Goal: Task Accomplishment & Management: Manage account settings

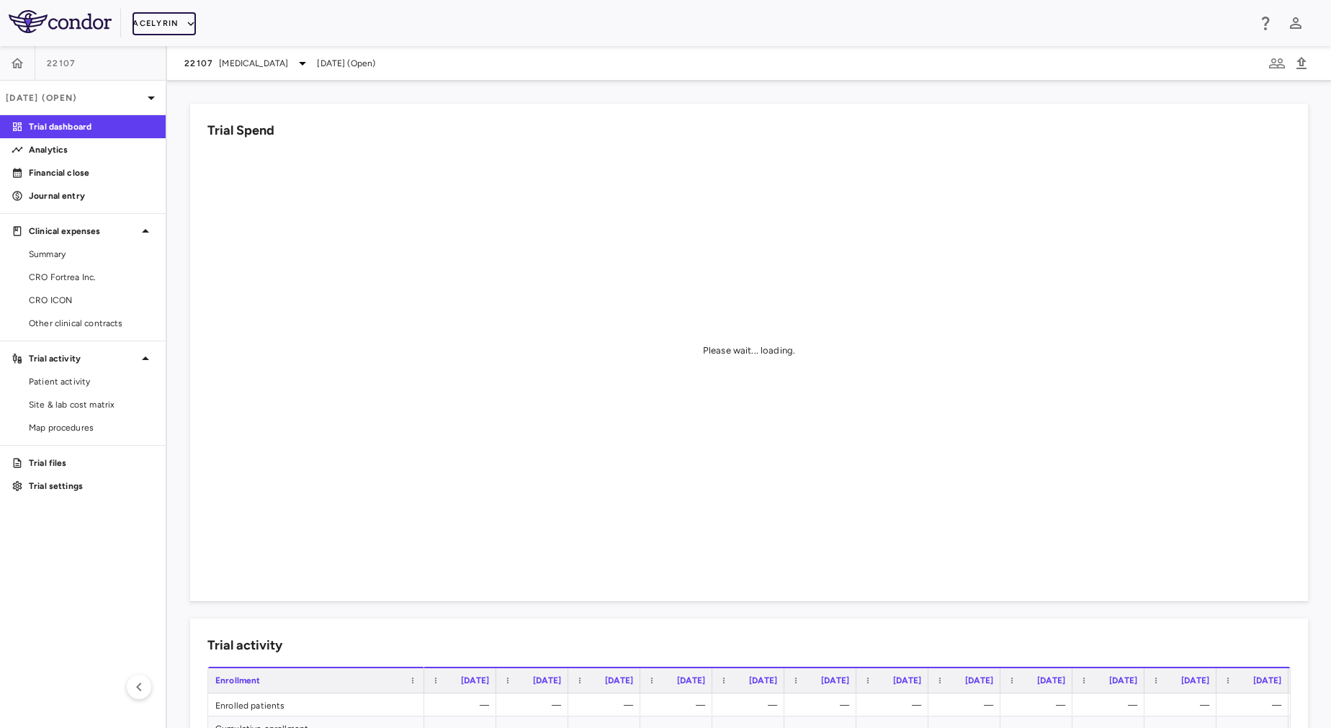
click at [157, 15] on button "Acelyrin" at bounding box center [164, 23] width 63 height 23
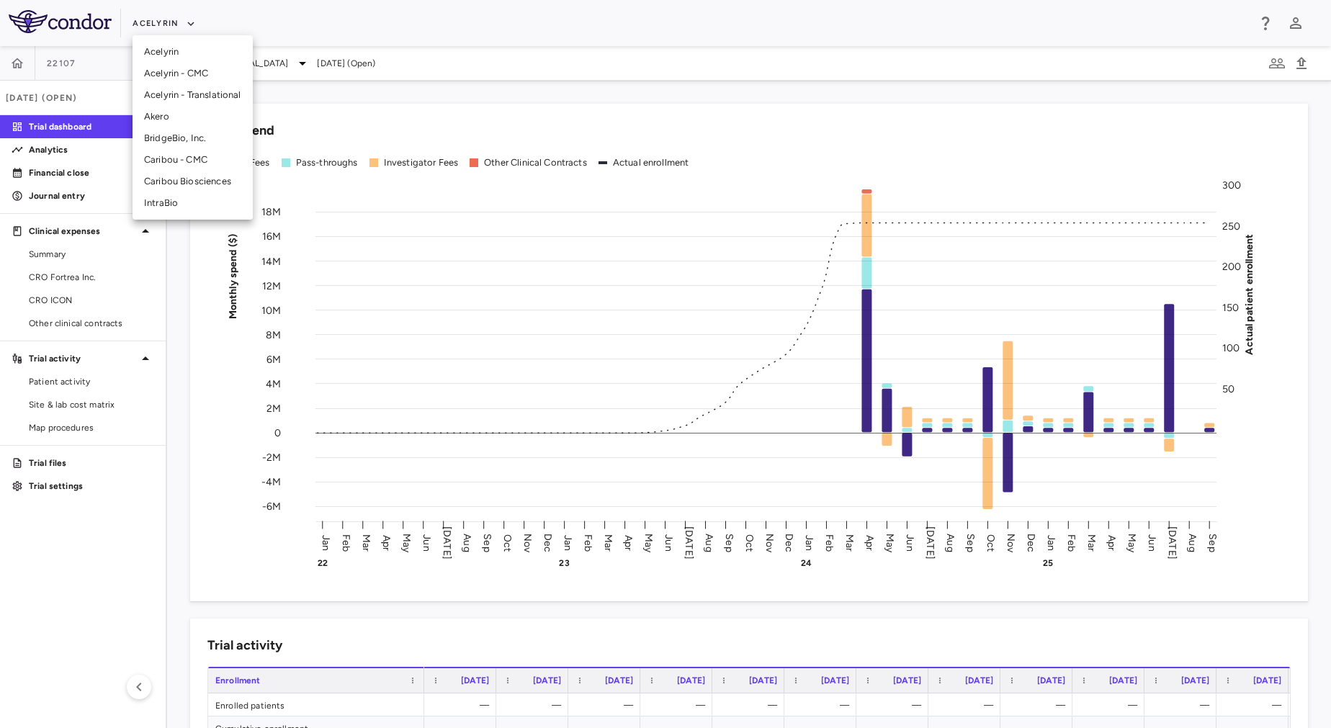
click at [53, 303] on div at bounding box center [665, 364] width 1331 height 728
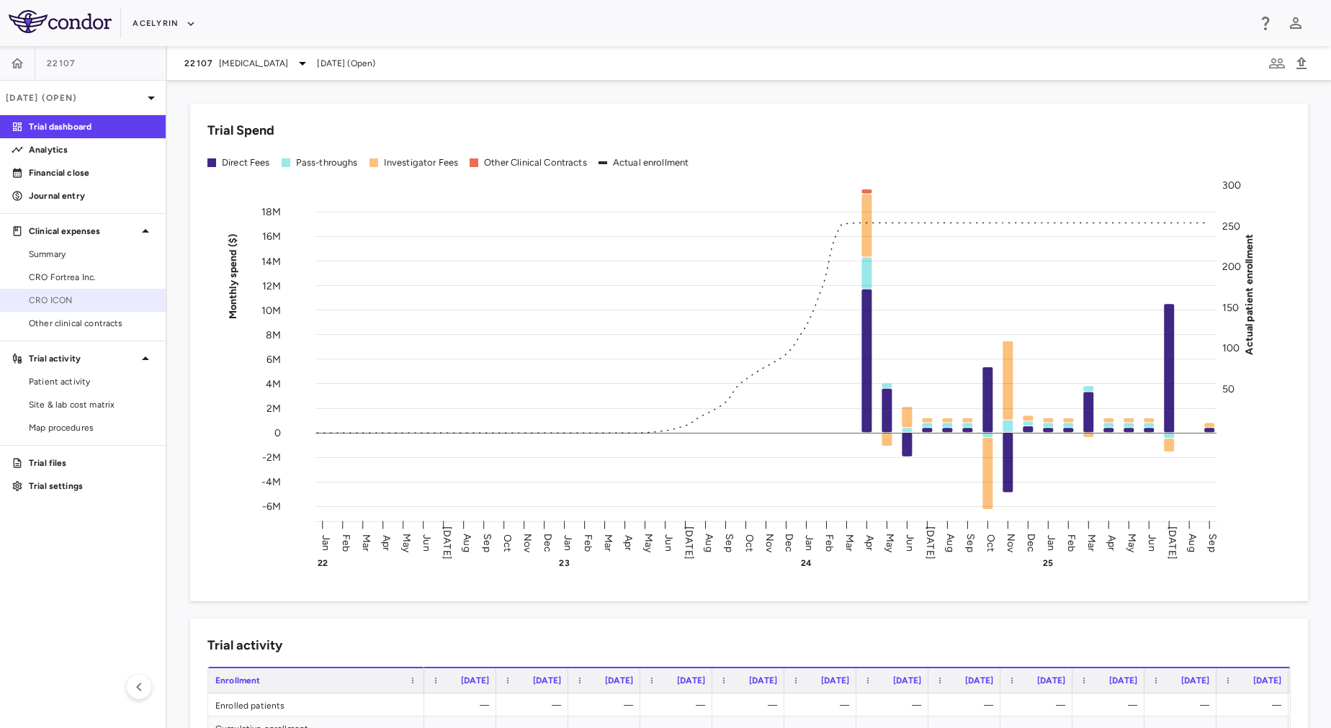
click at [107, 303] on span "CRO ICON" at bounding box center [91, 300] width 125 height 13
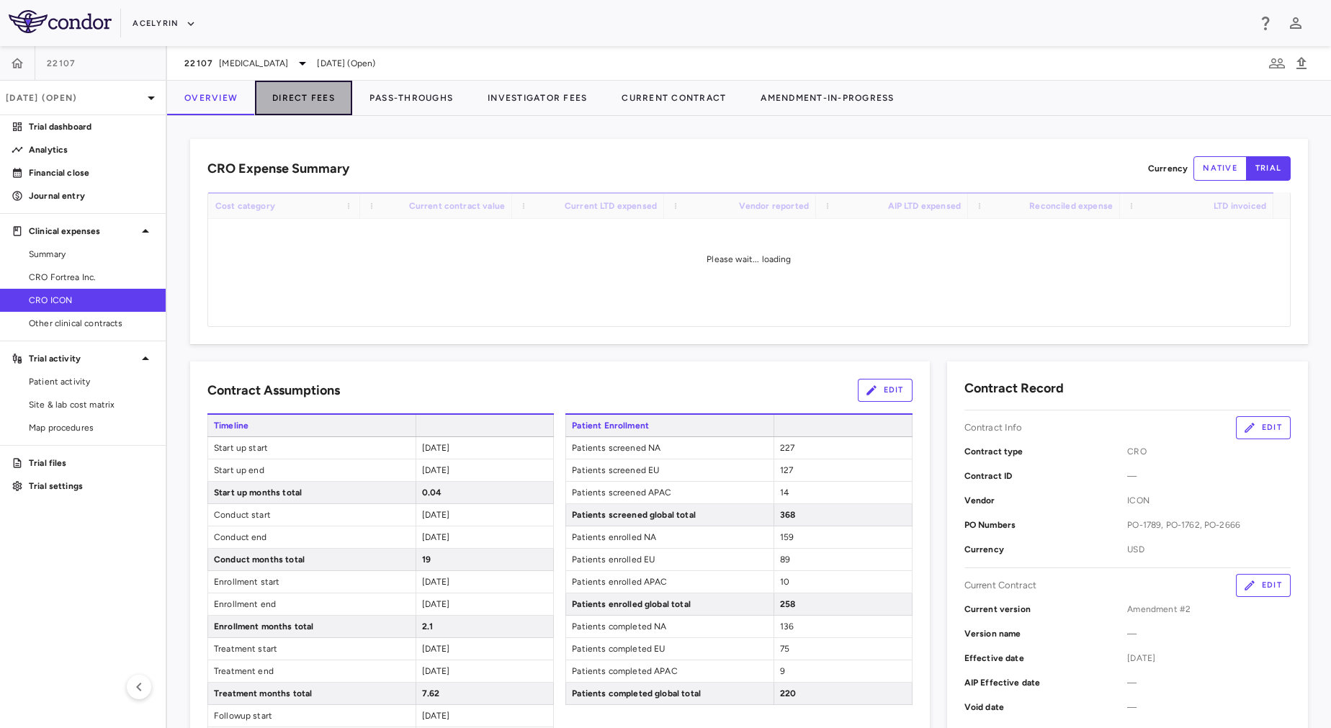
click at [302, 108] on button "Direct Fees" at bounding box center [303, 98] width 97 height 35
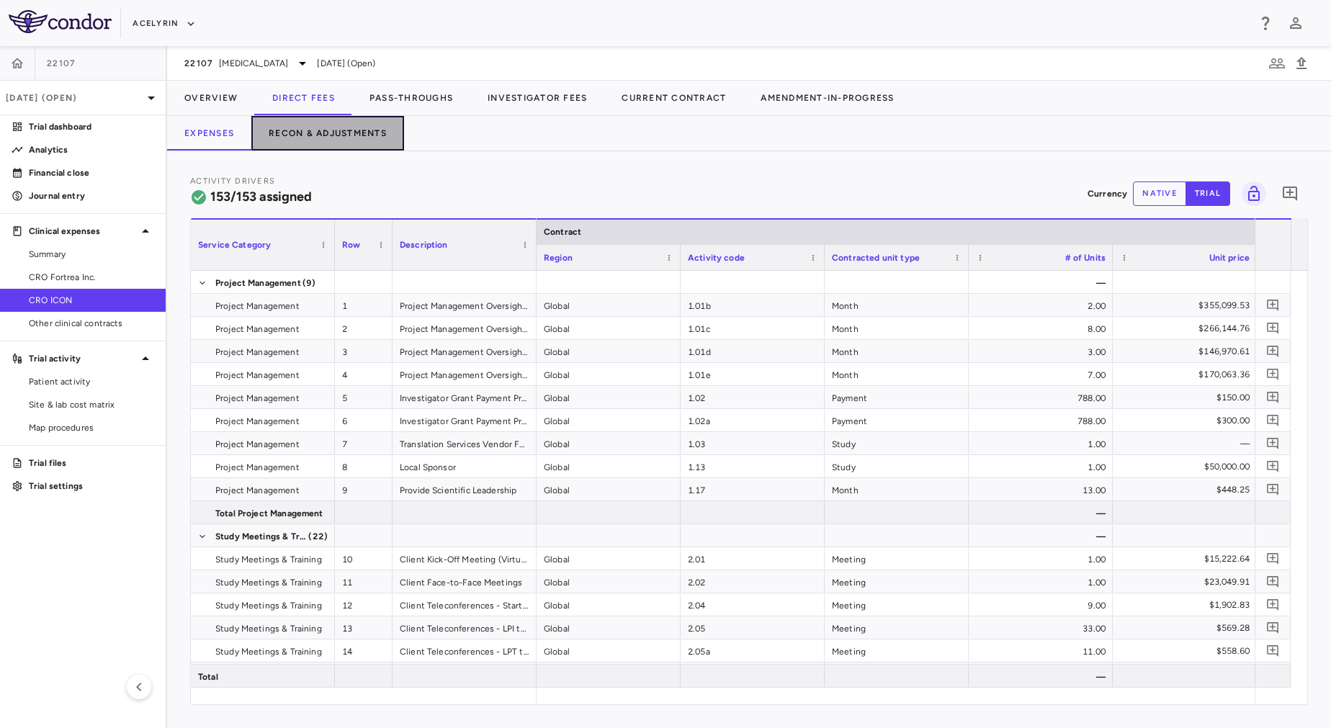
click at [309, 127] on button "Recon & Adjustments" at bounding box center [327, 133] width 153 height 35
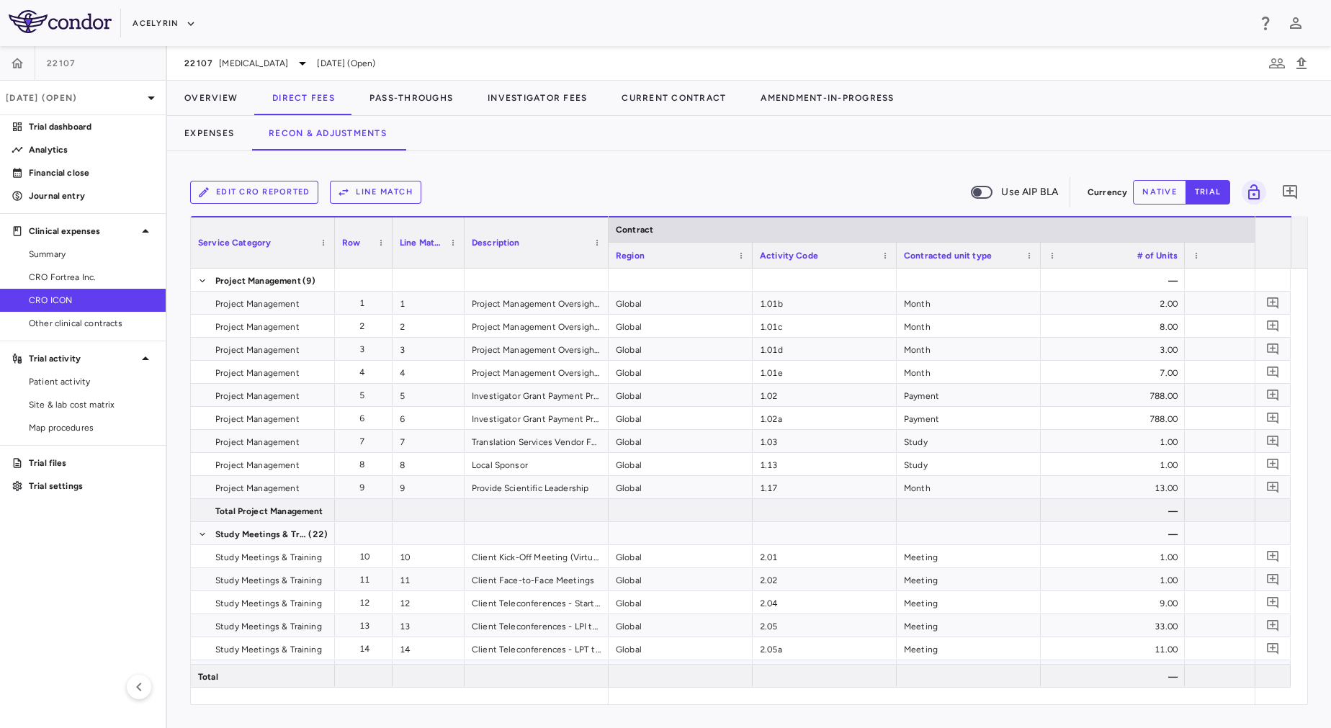
click at [260, 195] on button "Edit CRO reported" at bounding box center [254, 192] width 128 height 23
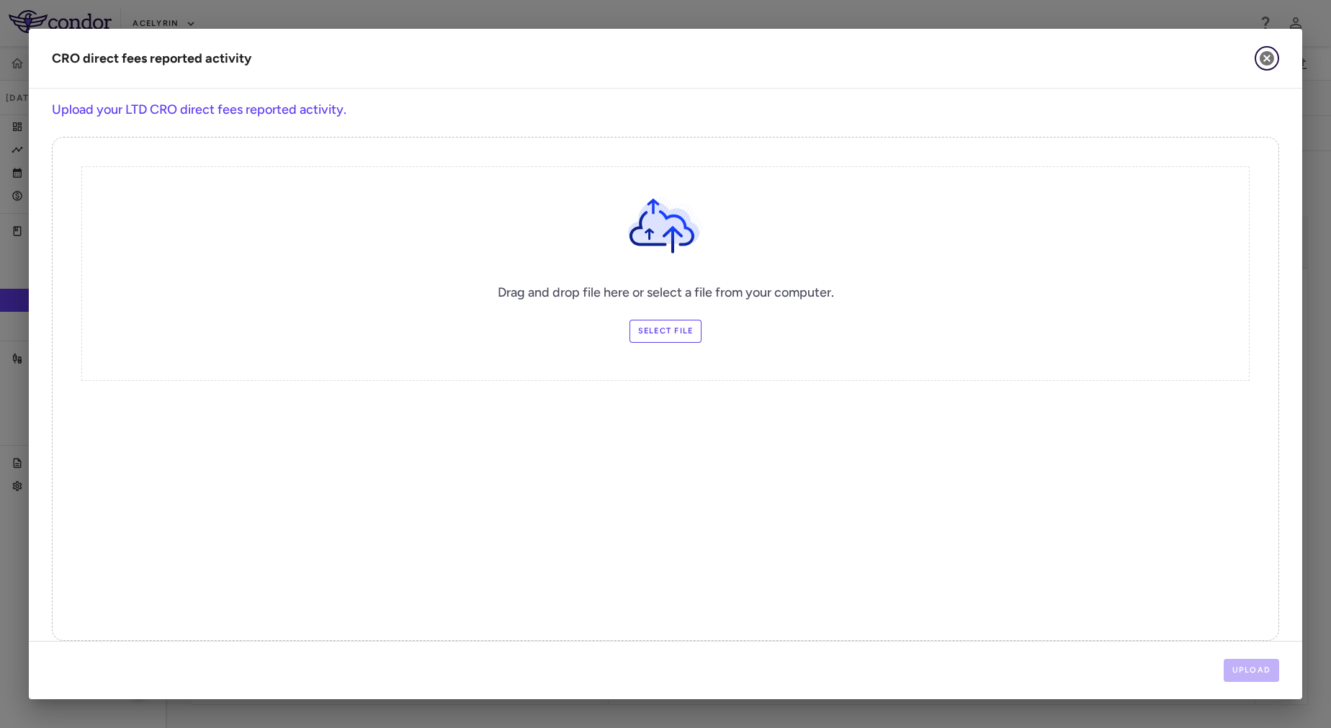
click at [1267, 56] on icon "button" at bounding box center [1267, 58] width 14 height 14
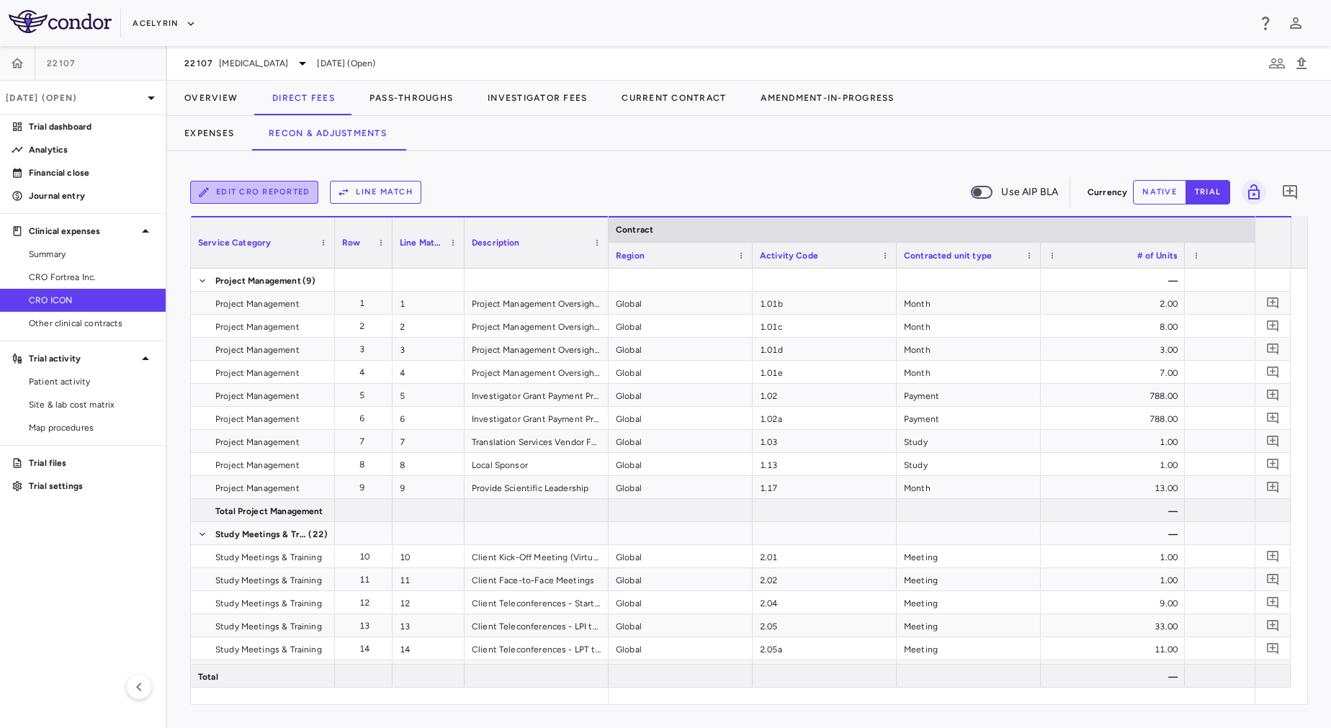
click at [270, 191] on button "Edit CRO reported" at bounding box center [254, 192] width 128 height 23
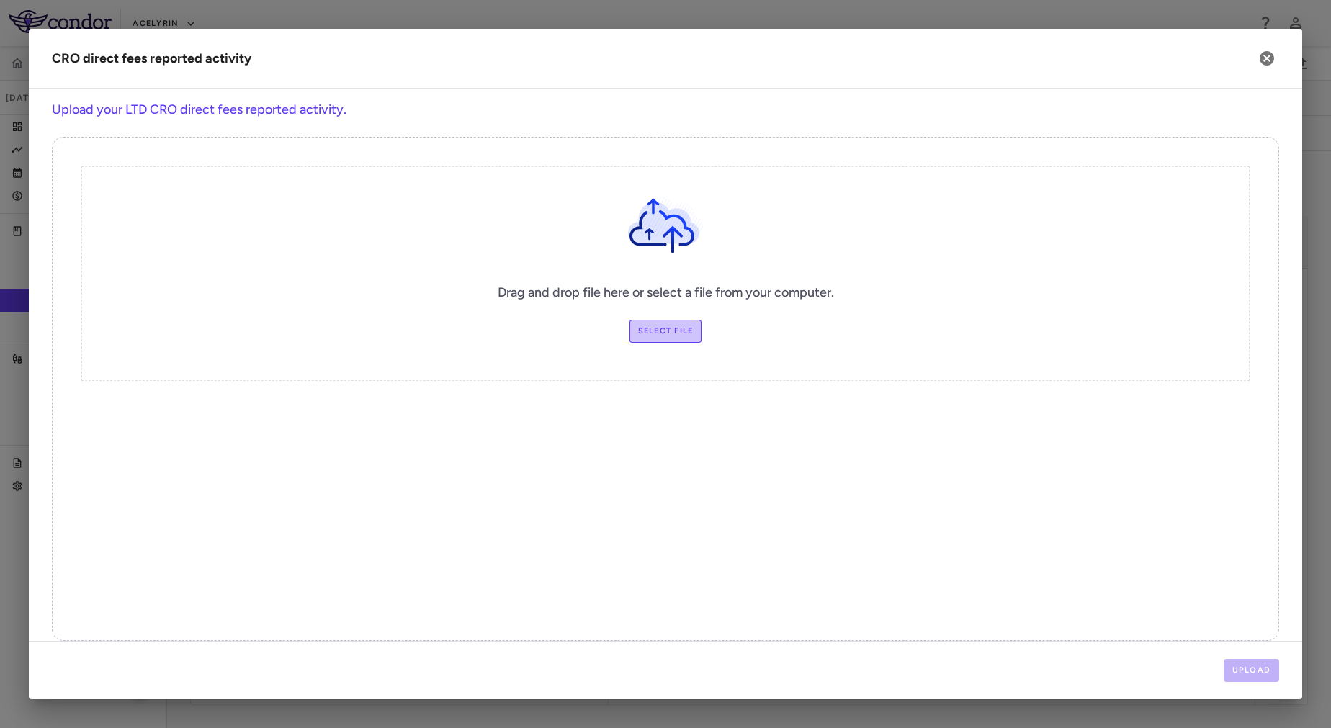
click at [657, 327] on label "Select file" at bounding box center [666, 331] width 73 height 23
click at [0, 0] on input "Select file" at bounding box center [0, 0] width 0 height 0
click at [1253, 665] on button "Upload" at bounding box center [1252, 670] width 56 height 23
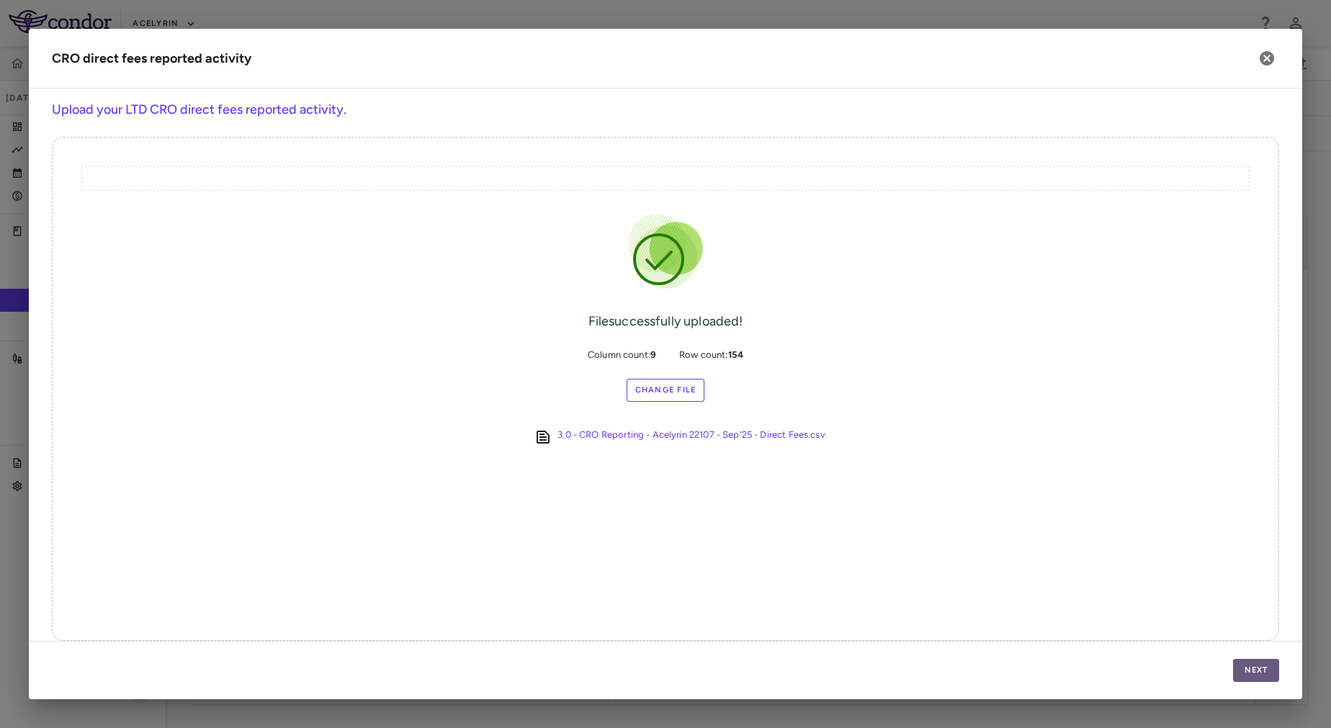
click at [1258, 679] on button "Next" at bounding box center [1256, 670] width 46 height 23
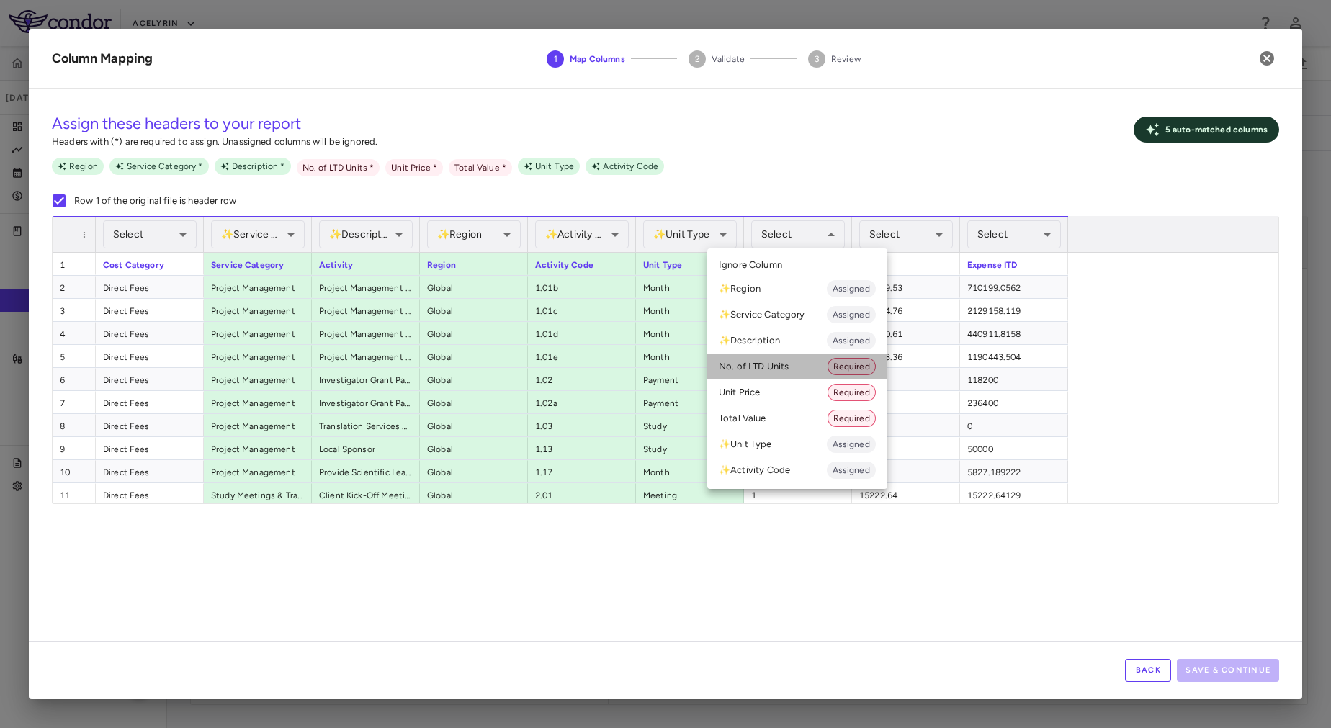
click at [797, 363] on li "No. of LTD Units Required" at bounding box center [797, 367] width 180 height 26
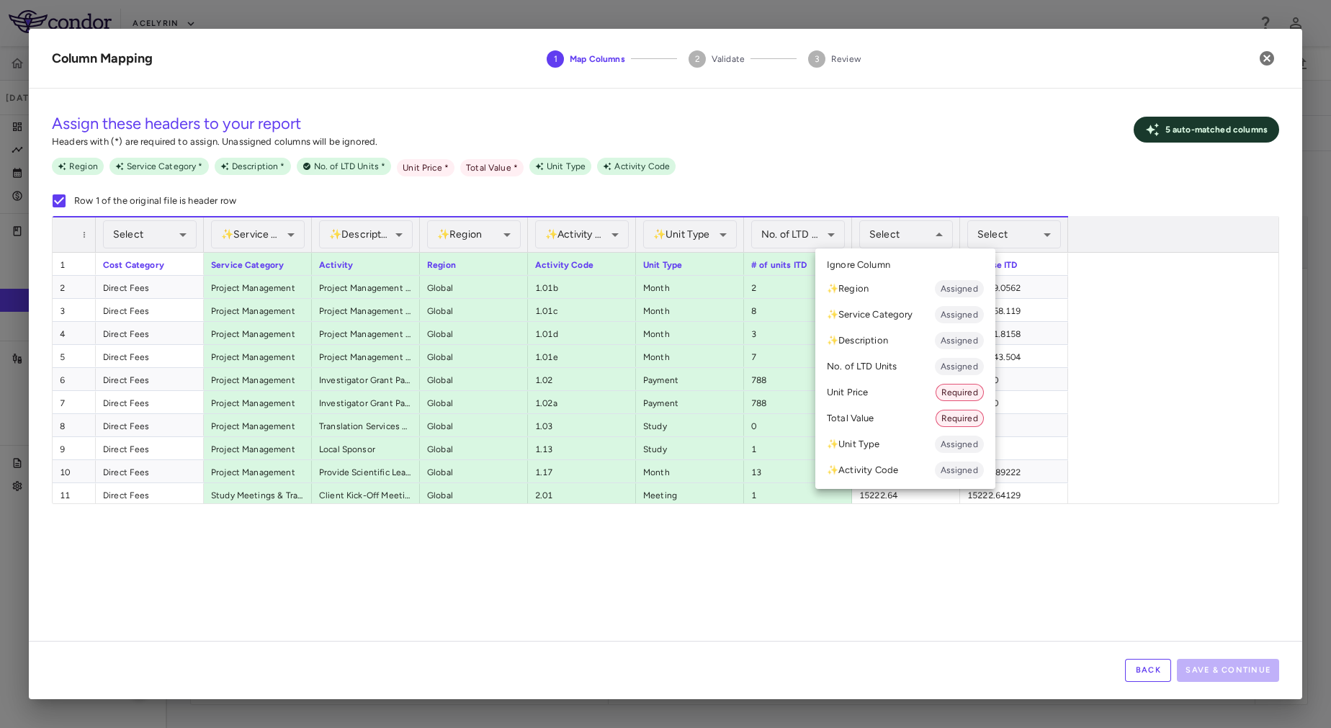
click at [882, 397] on li "Unit Price Required" at bounding box center [905, 393] width 180 height 26
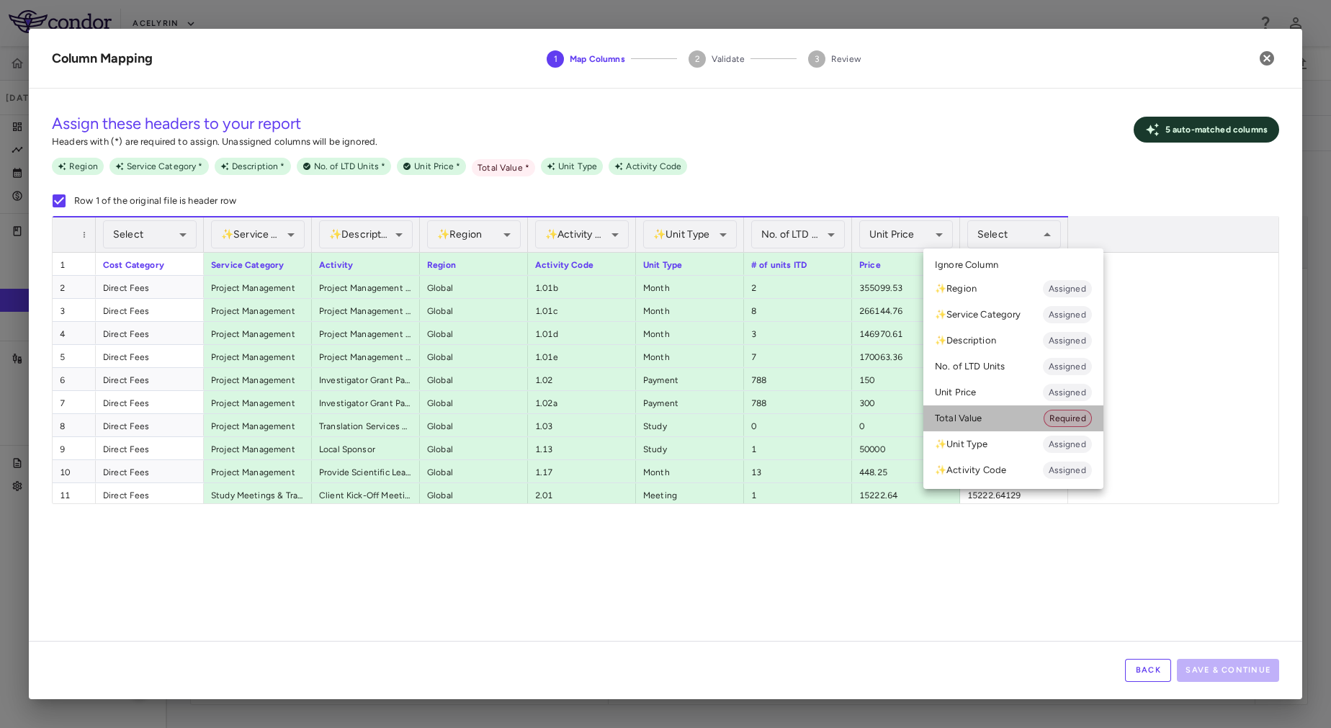
click at [995, 413] on li "Total Value Required" at bounding box center [1013, 419] width 180 height 26
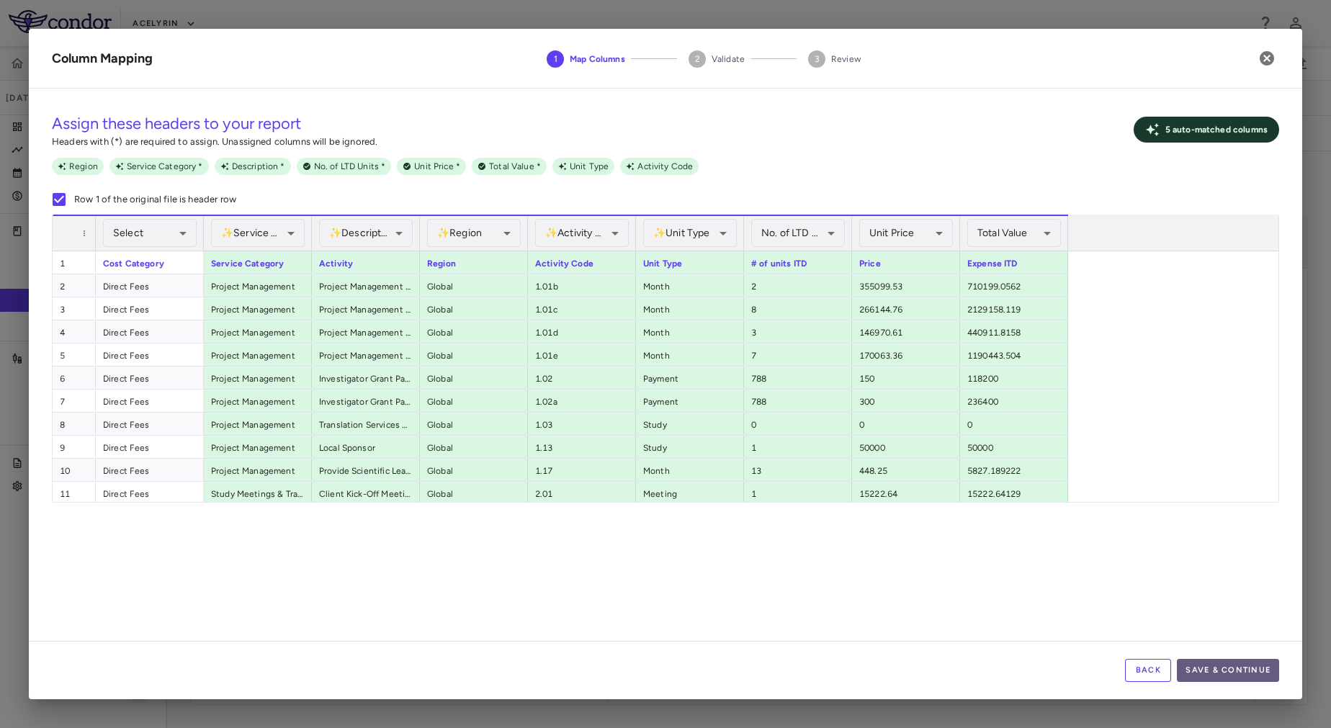
click at [1227, 667] on button "Save & Continue" at bounding box center [1228, 670] width 102 height 23
click at [1222, 671] on button "Save & Continue" at bounding box center [1228, 670] width 102 height 23
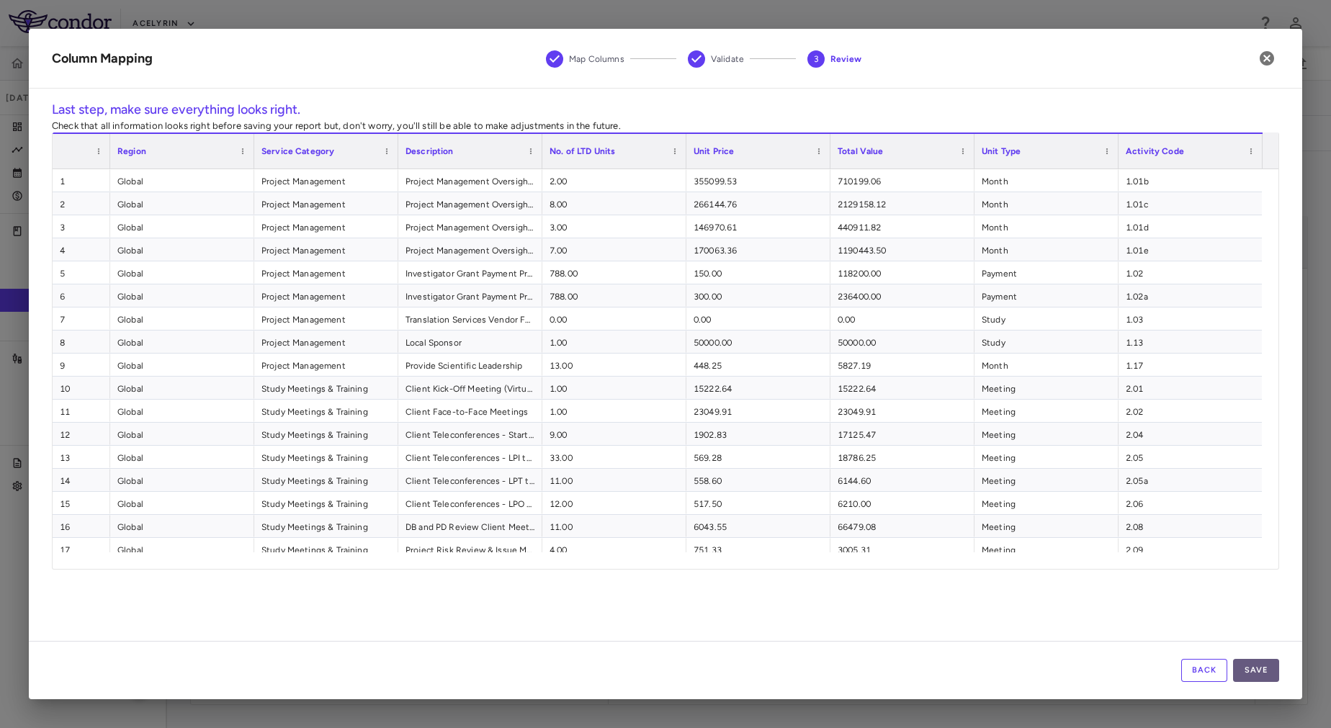
click at [1259, 672] on button "Save" at bounding box center [1256, 670] width 46 height 23
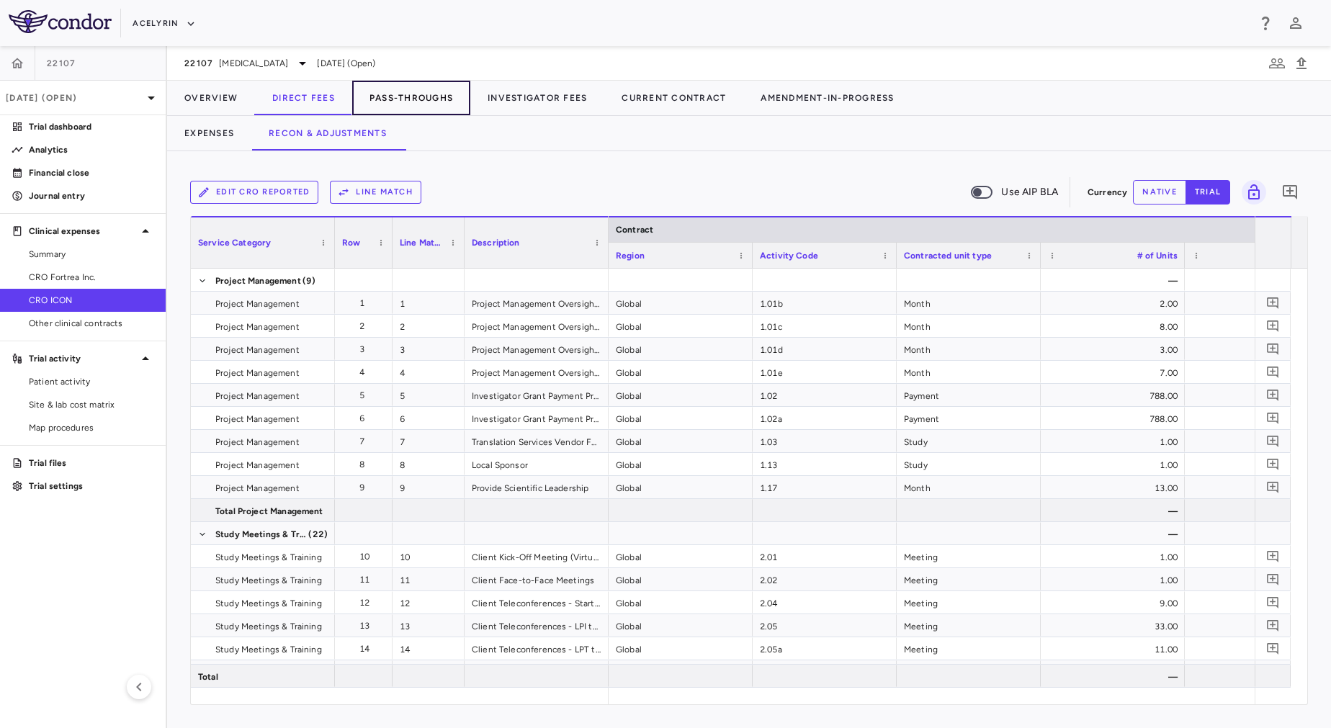
click at [400, 104] on button "Pass-Throughs" at bounding box center [411, 98] width 118 height 35
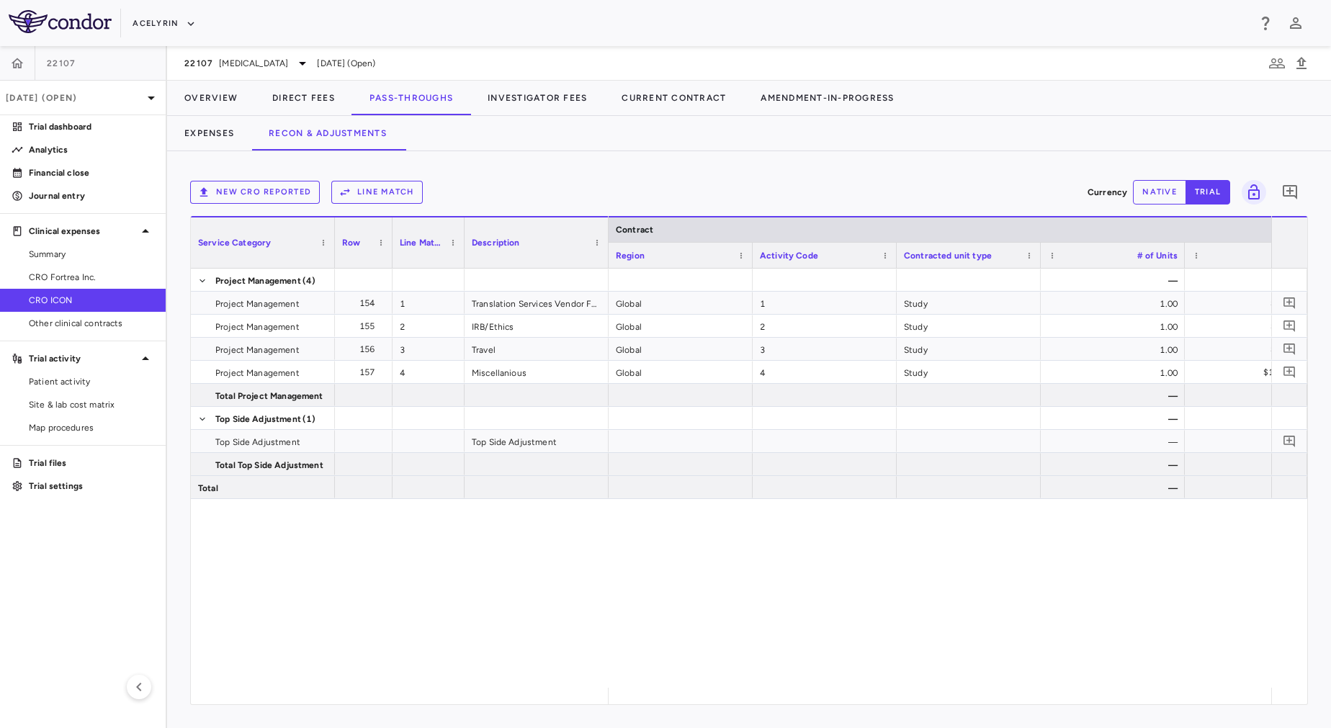
click at [294, 196] on button "New CRO reported" at bounding box center [255, 192] width 130 height 23
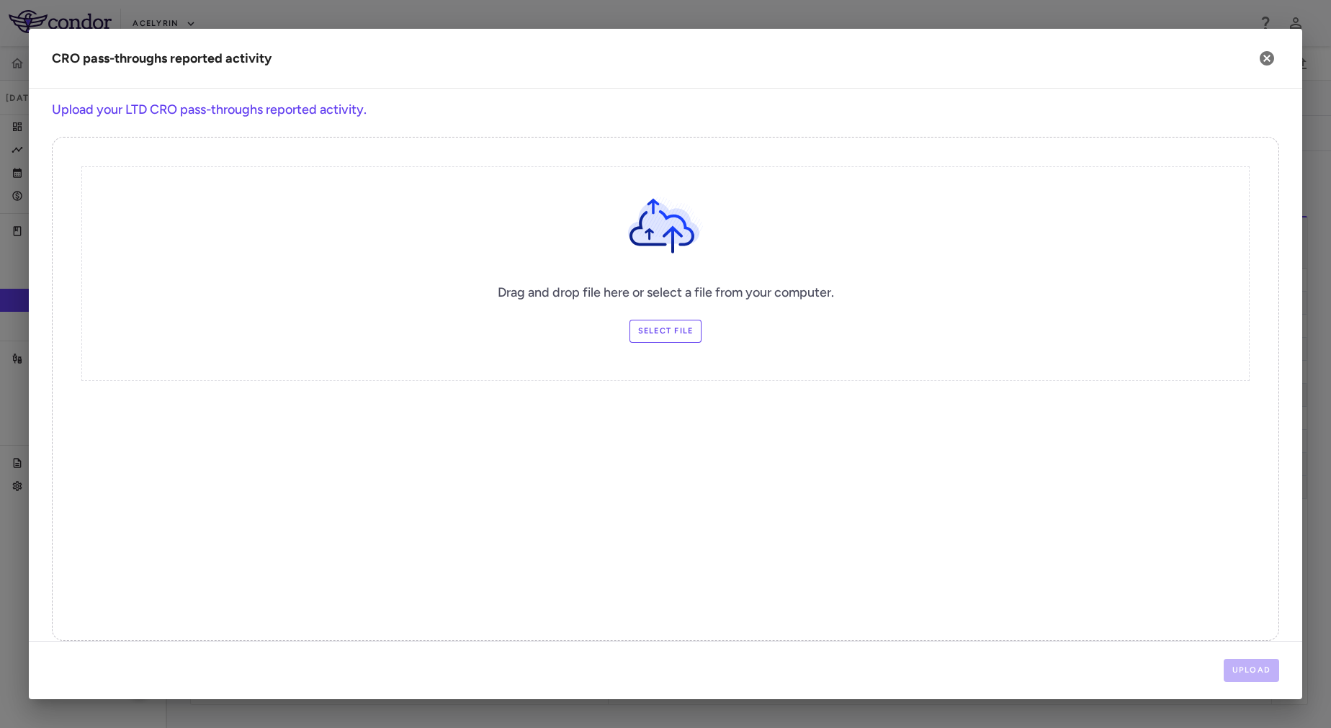
click at [665, 330] on label "Select file" at bounding box center [666, 331] width 73 height 23
click at [0, 0] on input "Select file" at bounding box center [0, 0] width 0 height 0
click at [1240, 668] on button "Upload" at bounding box center [1252, 670] width 56 height 23
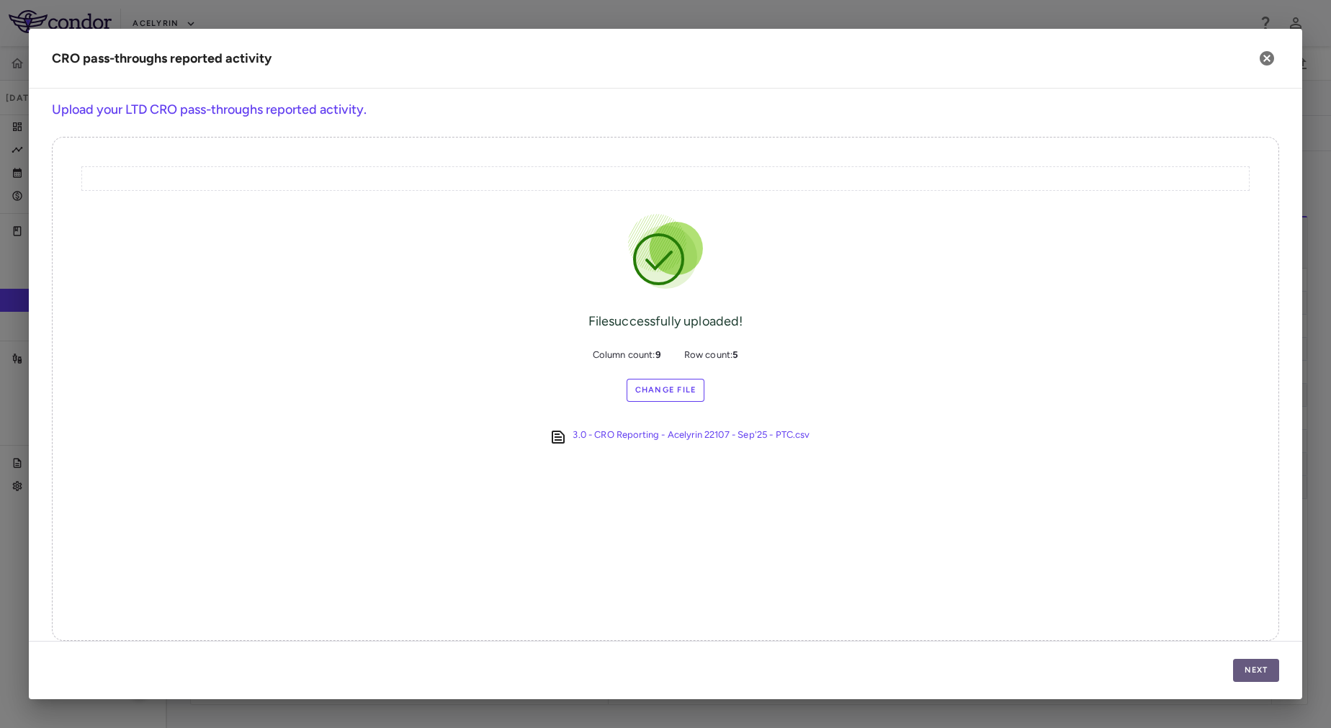
click at [1237, 668] on button "Next" at bounding box center [1256, 670] width 46 height 23
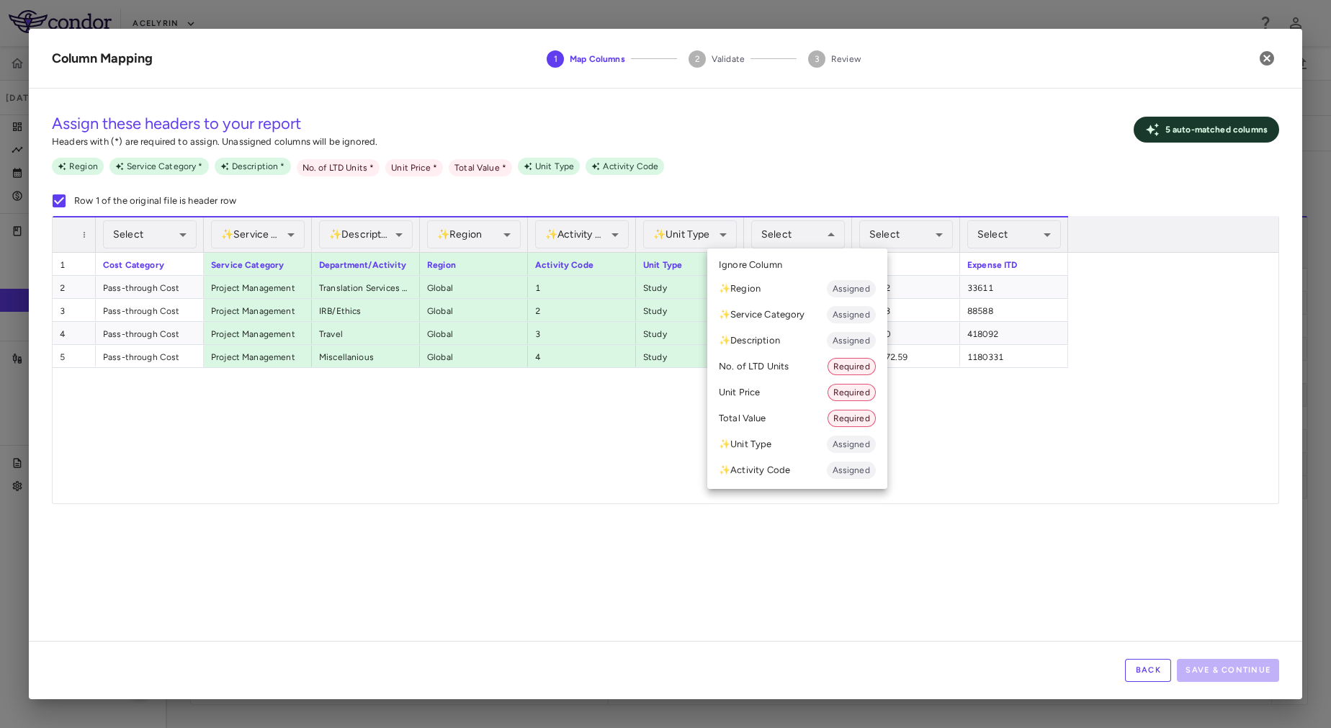
click at [809, 370] on li "No. of LTD Units Required" at bounding box center [797, 367] width 180 height 26
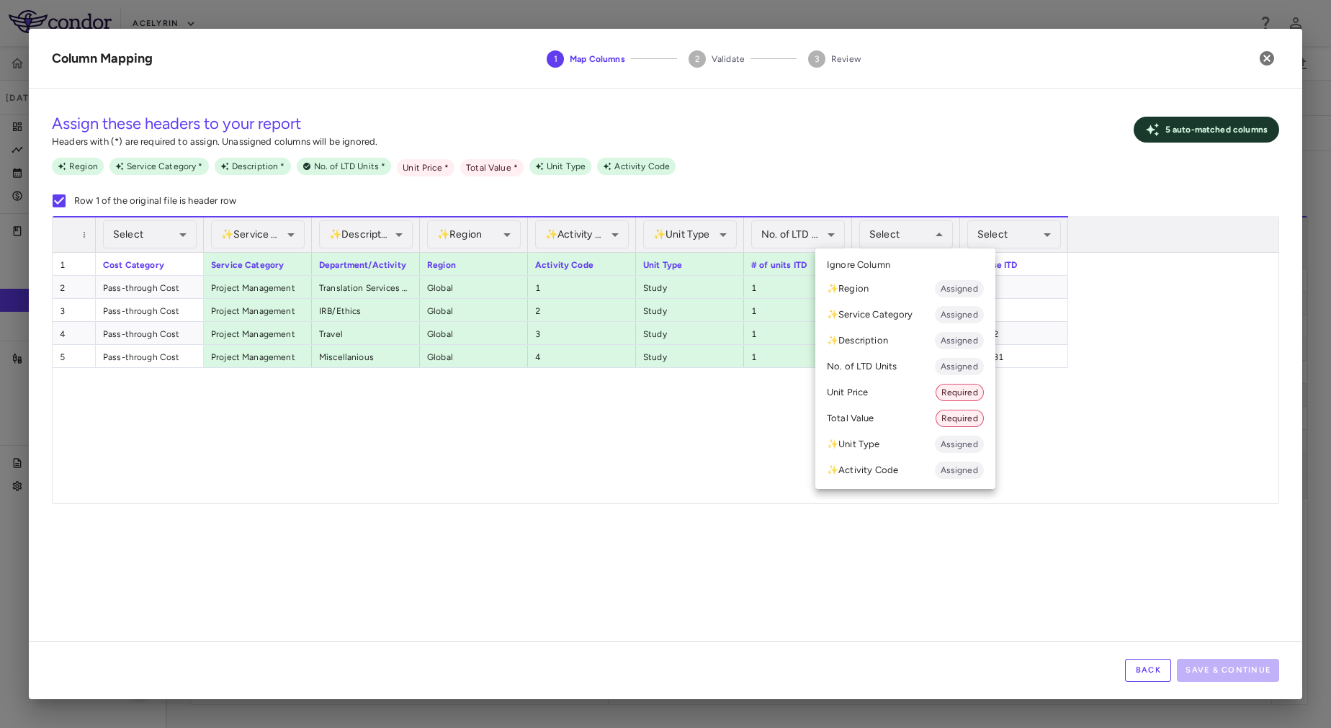
click at [886, 399] on li "Unit Price Required" at bounding box center [905, 393] width 180 height 26
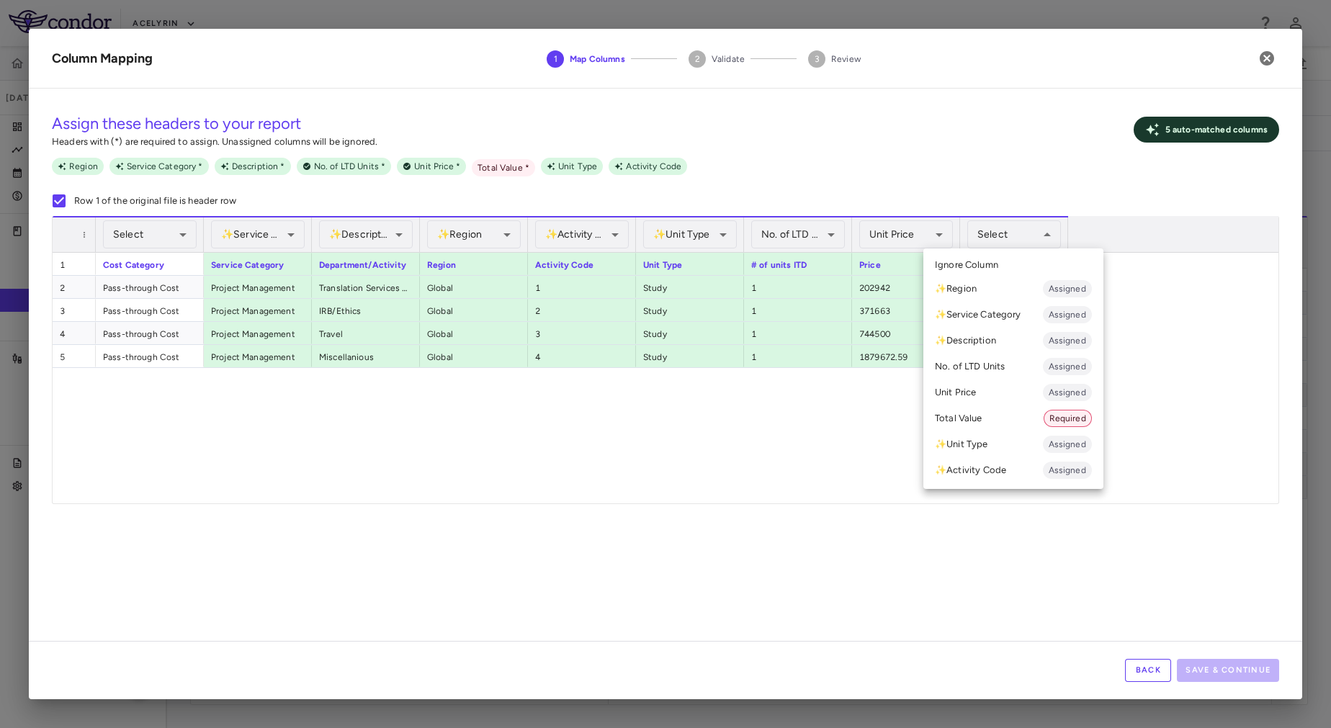
click at [1003, 412] on li "Total Value Required" at bounding box center [1013, 419] width 180 height 26
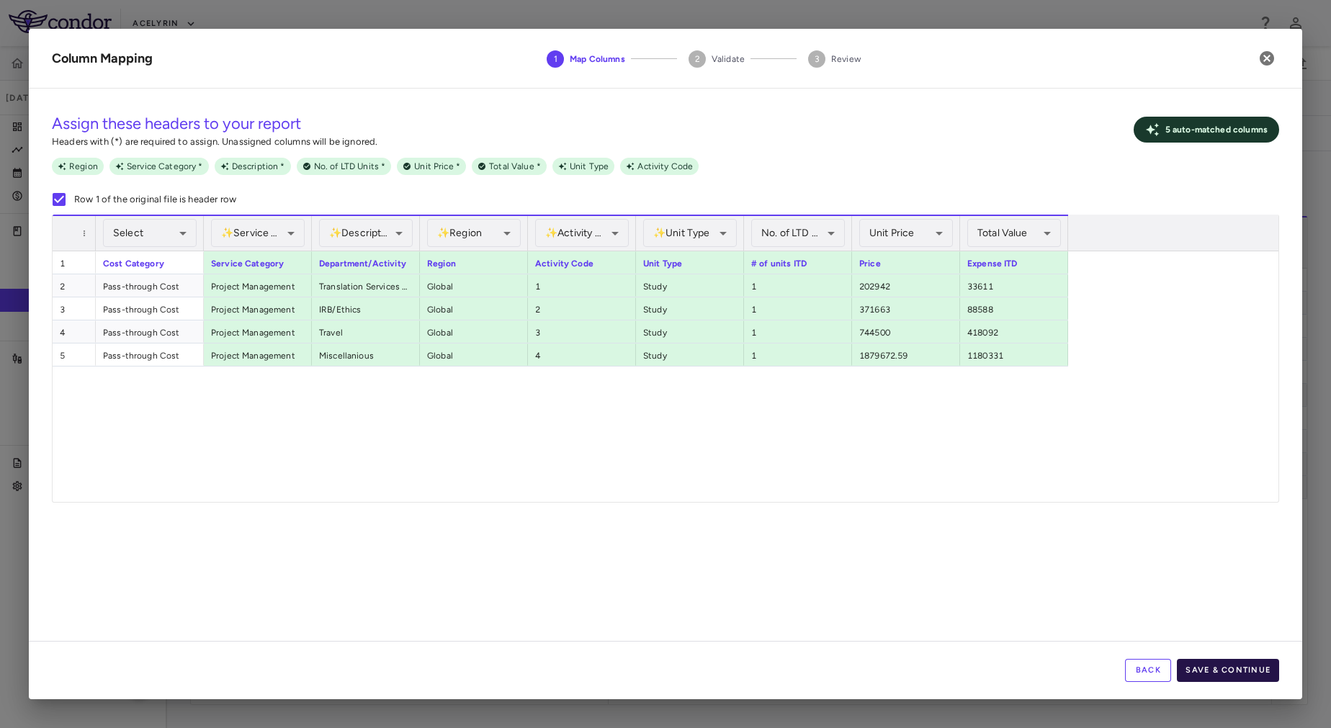
click at [1237, 663] on button "Save & Continue" at bounding box center [1228, 670] width 102 height 23
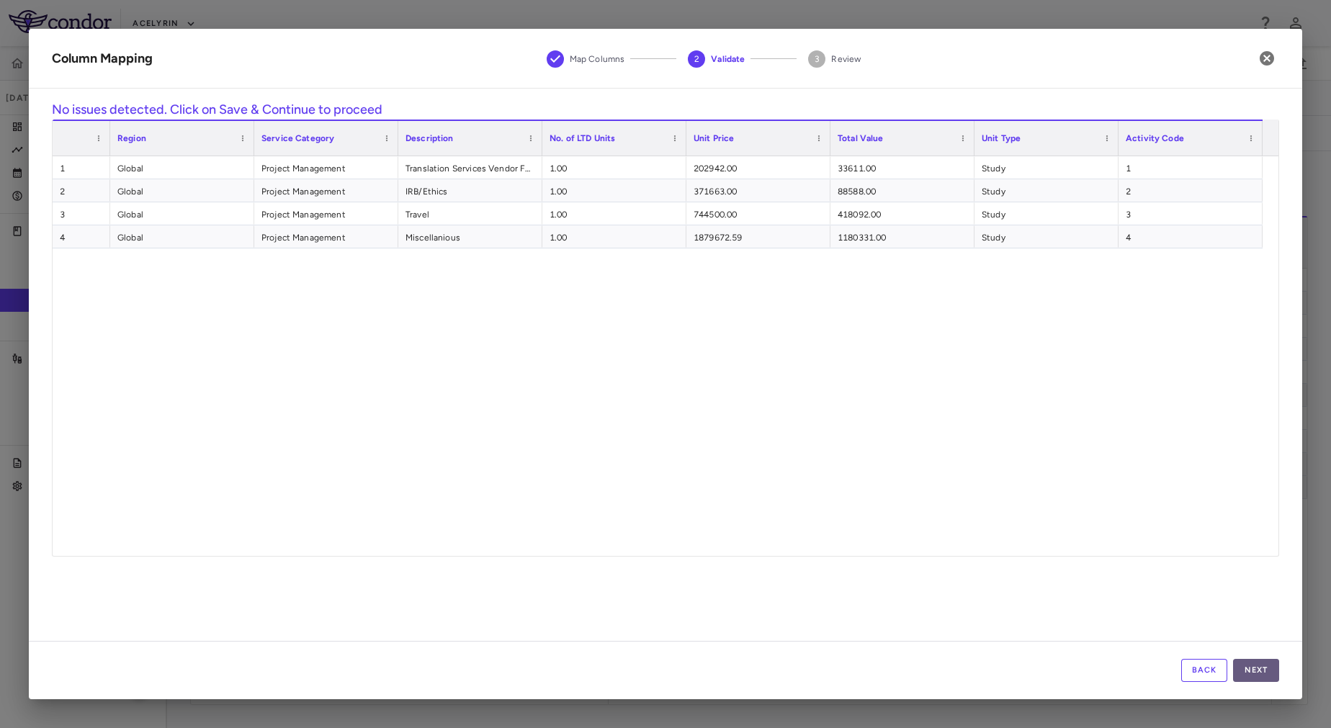
click at [1260, 666] on button "Next" at bounding box center [1256, 670] width 46 height 23
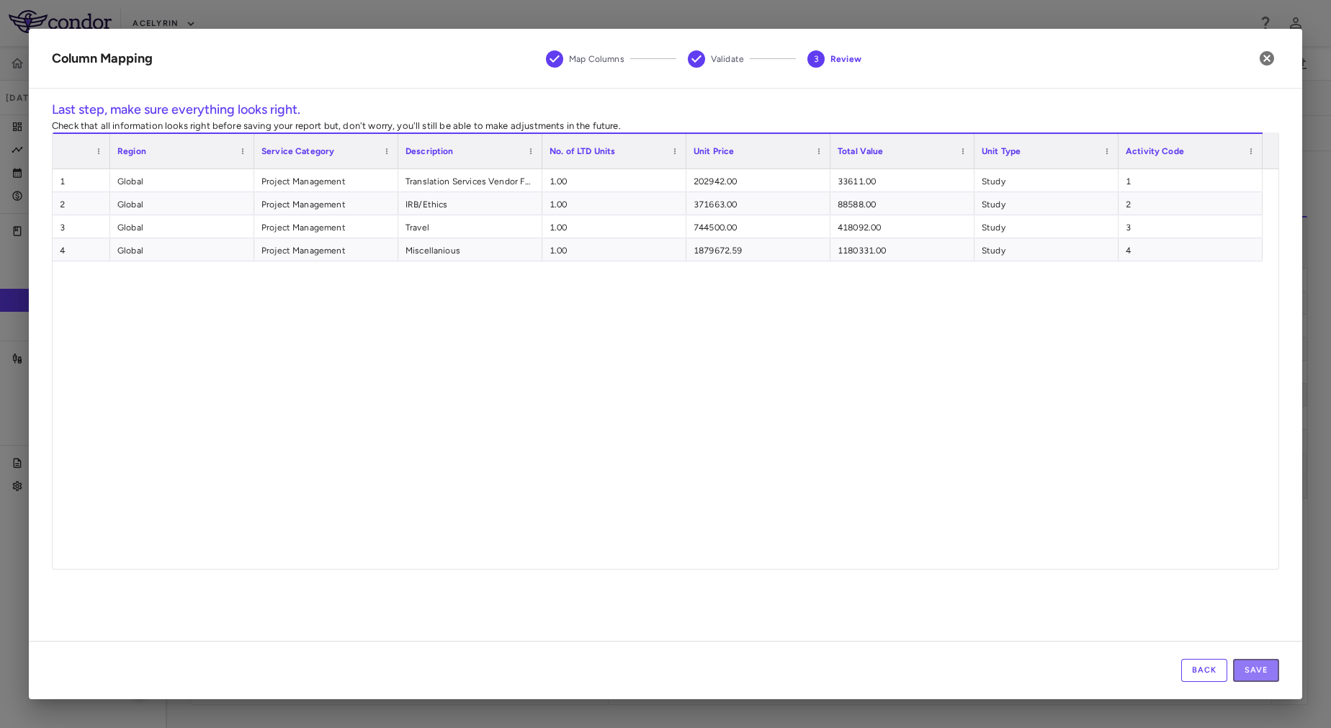
click at [1260, 666] on button "Save" at bounding box center [1256, 670] width 46 height 23
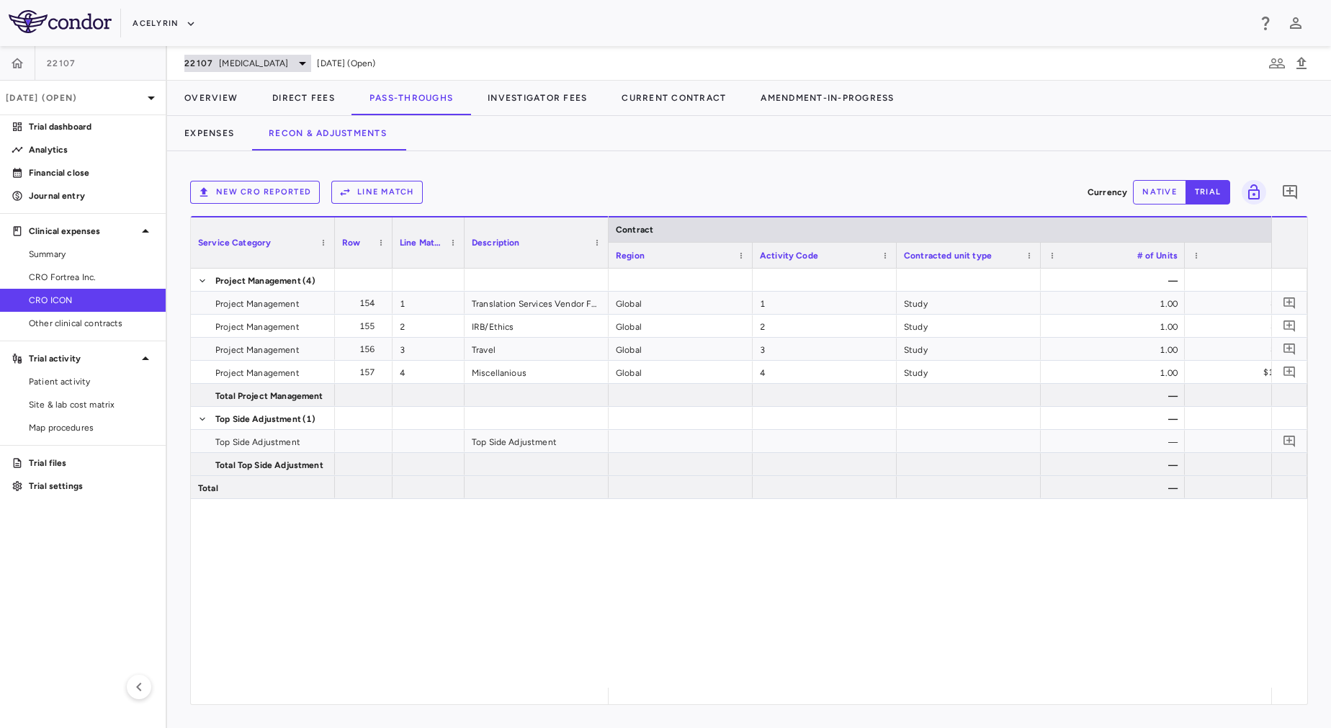
click at [228, 66] on span "Hidradenitis Suppurativa" at bounding box center [253, 63] width 69 height 13
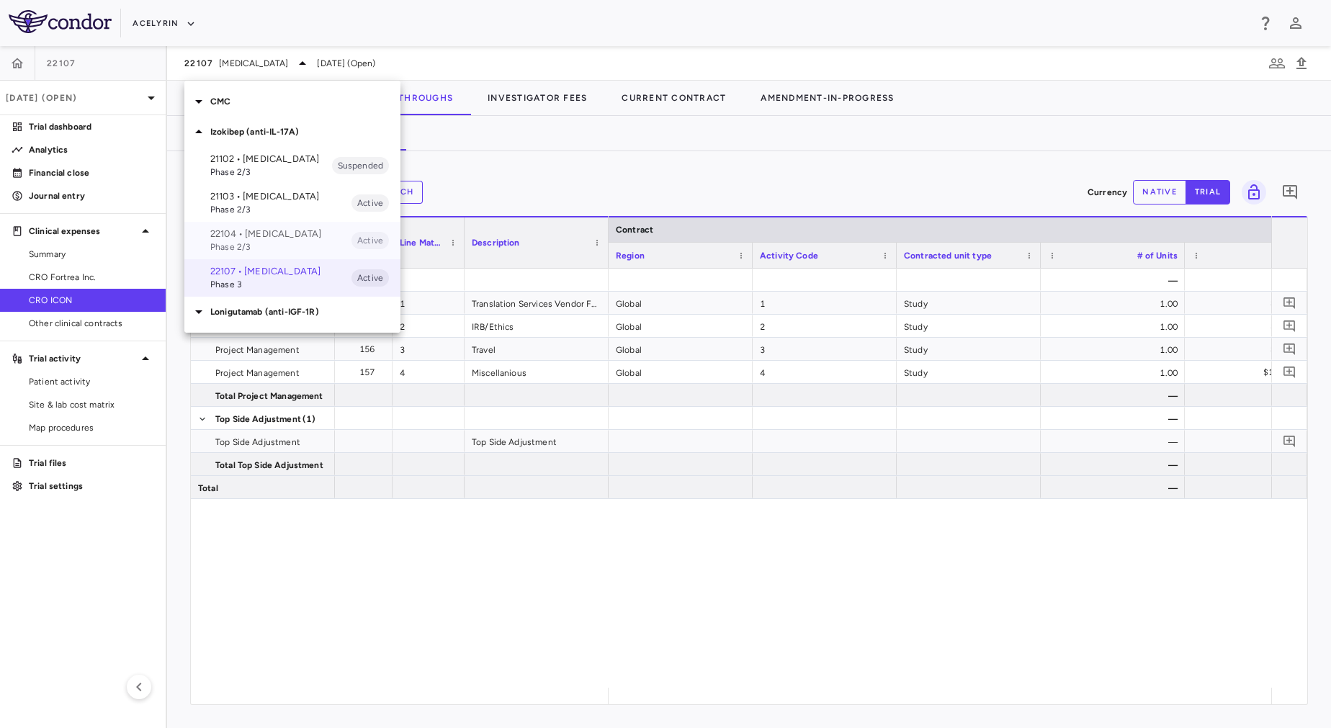
click at [291, 254] on span "Phase 2/3" at bounding box center [280, 247] width 141 height 13
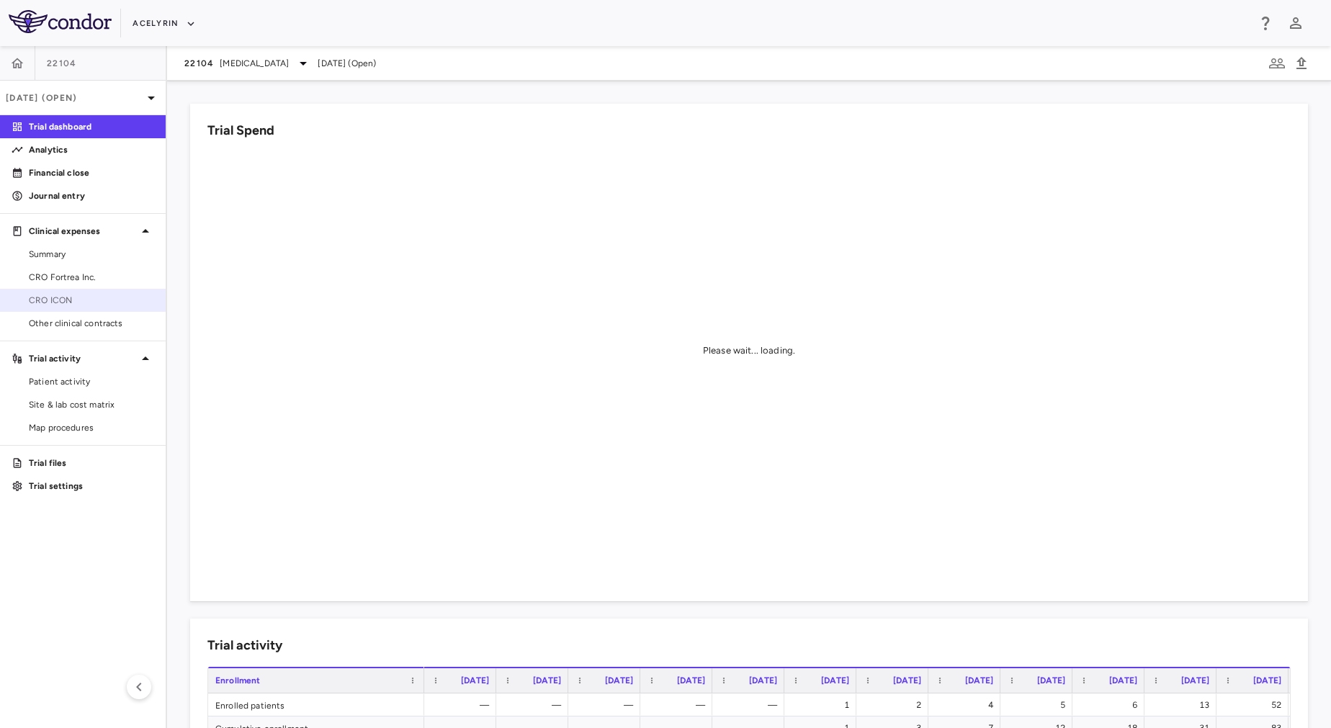
click at [58, 301] on span "CRO ICON" at bounding box center [91, 300] width 125 height 13
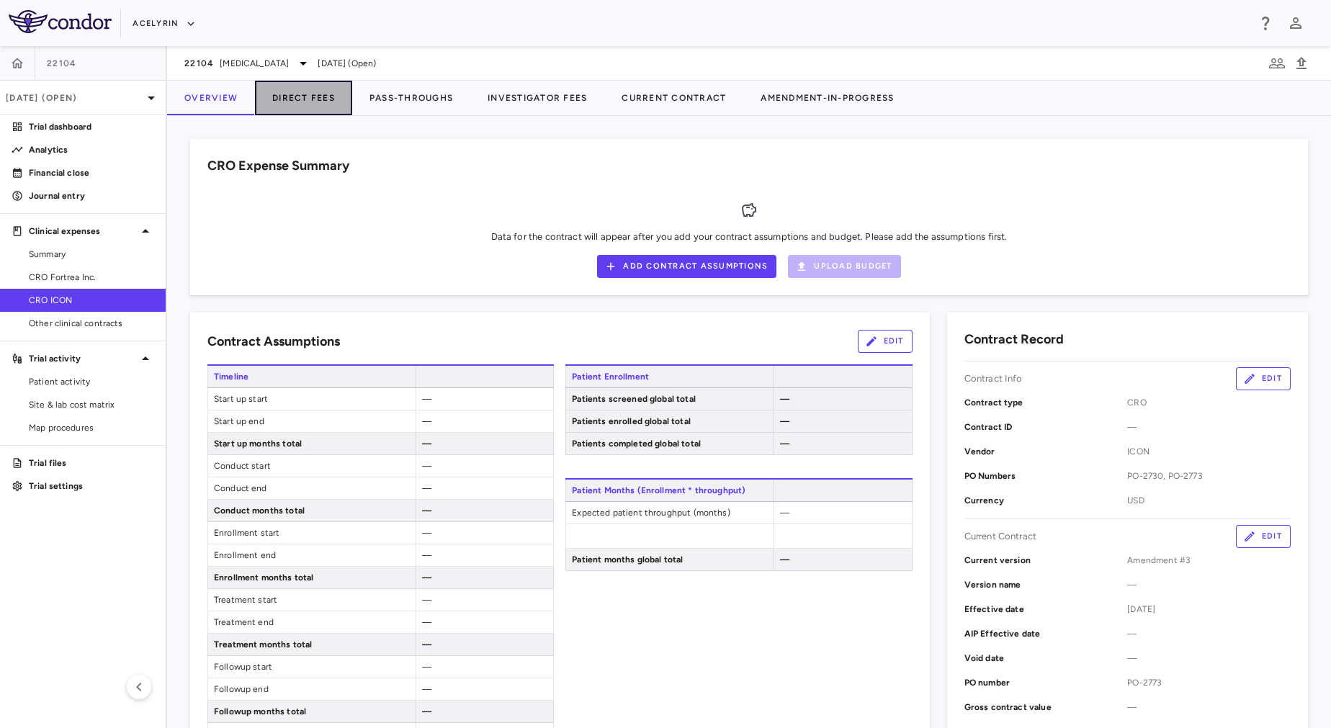
click at [310, 90] on button "Direct Fees" at bounding box center [303, 98] width 97 height 35
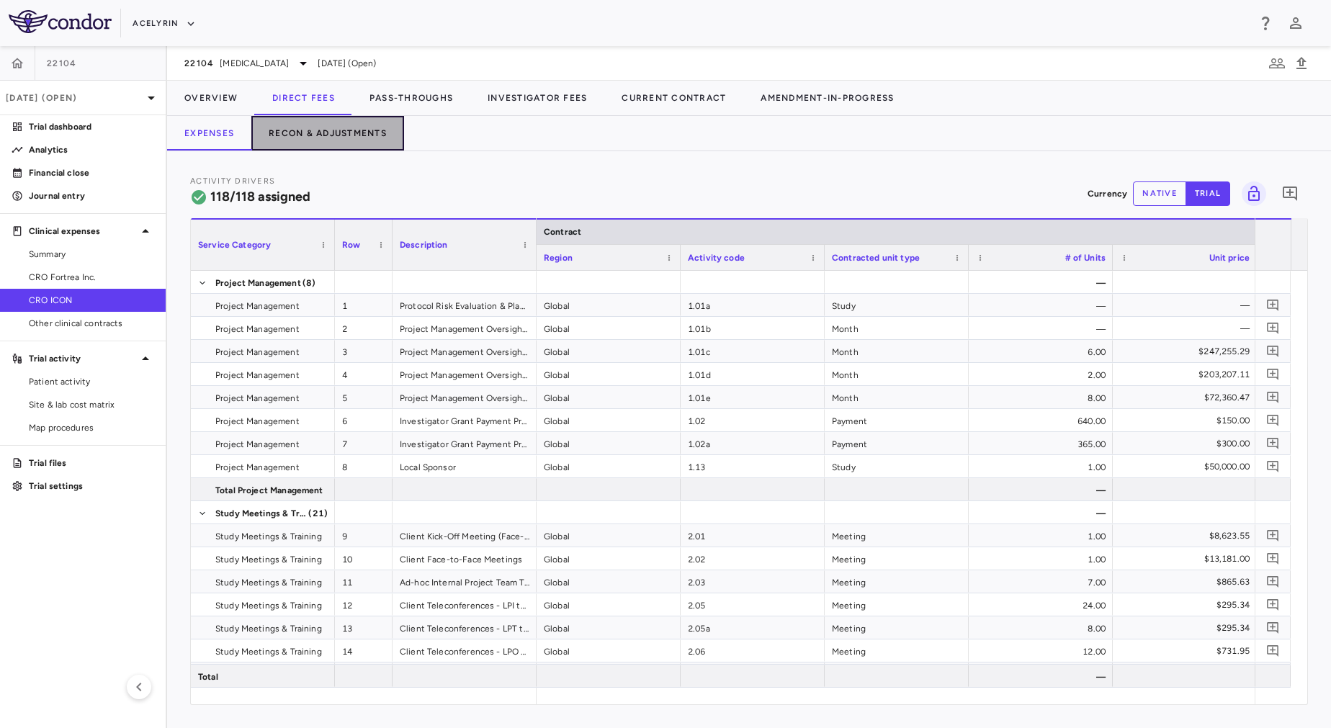
click at [371, 138] on button "Recon & Adjustments" at bounding box center [327, 133] width 153 height 35
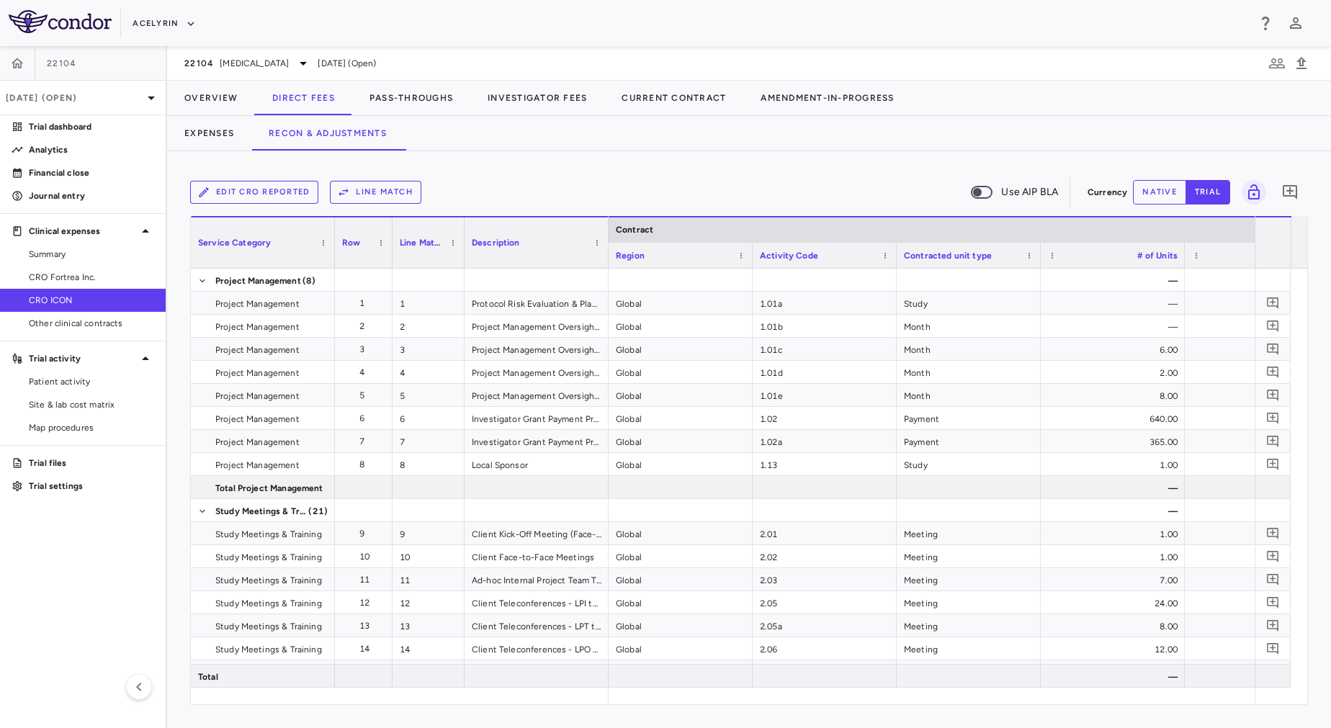
click at [285, 195] on button "Edit CRO reported" at bounding box center [254, 192] width 128 height 23
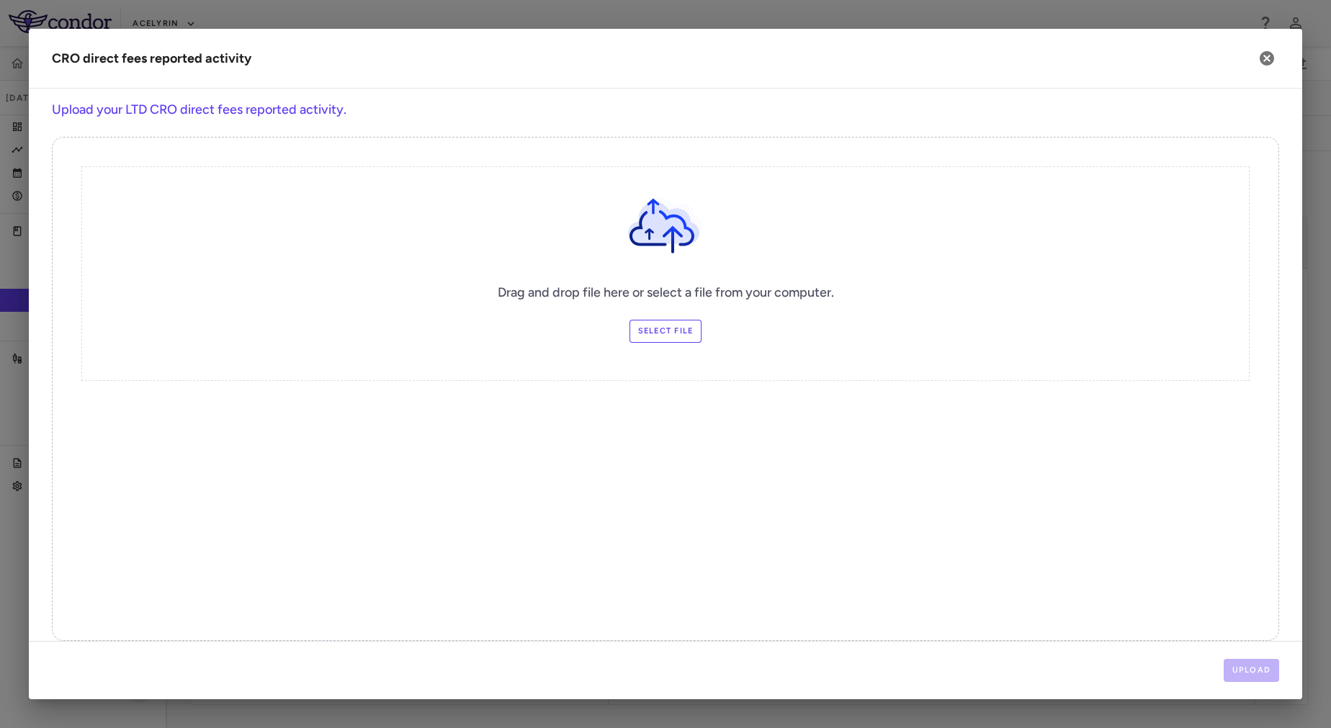
drag, startPoint x: 665, startPoint y: 331, endPoint x: 640, endPoint y: 333, distance: 24.6
click at [640, 333] on label "Select file" at bounding box center [666, 331] width 73 height 23
click at [0, 0] on input "Select file" at bounding box center [0, 0] width 0 height 0
click at [1275, 665] on button "Upload" at bounding box center [1252, 670] width 56 height 23
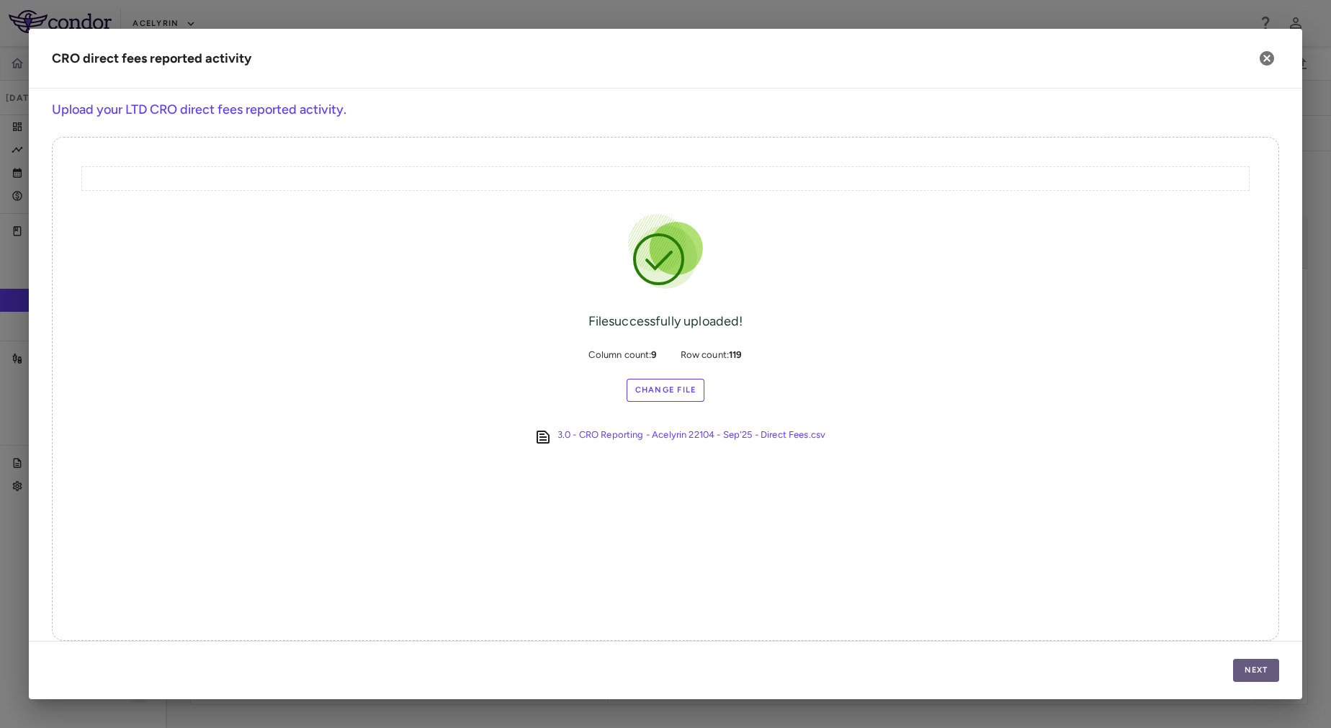
click at [1260, 673] on button "Next" at bounding box center [1256, 670] width 46 height 23
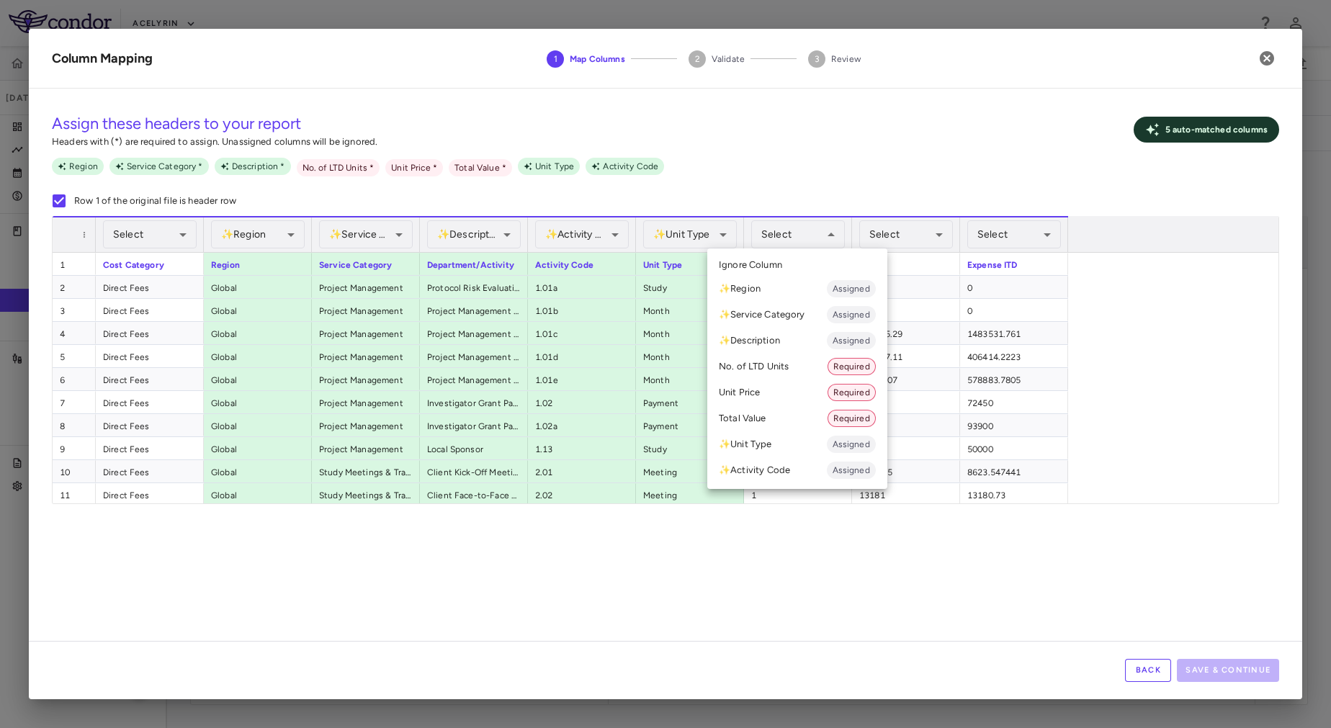
click at [830, 521] on div at bounding box center [665, 364] width 1331 height 728
click at [795, 368] on li "No. of LTD Units Required" at bounding box center [797, 367] width 180 height 26
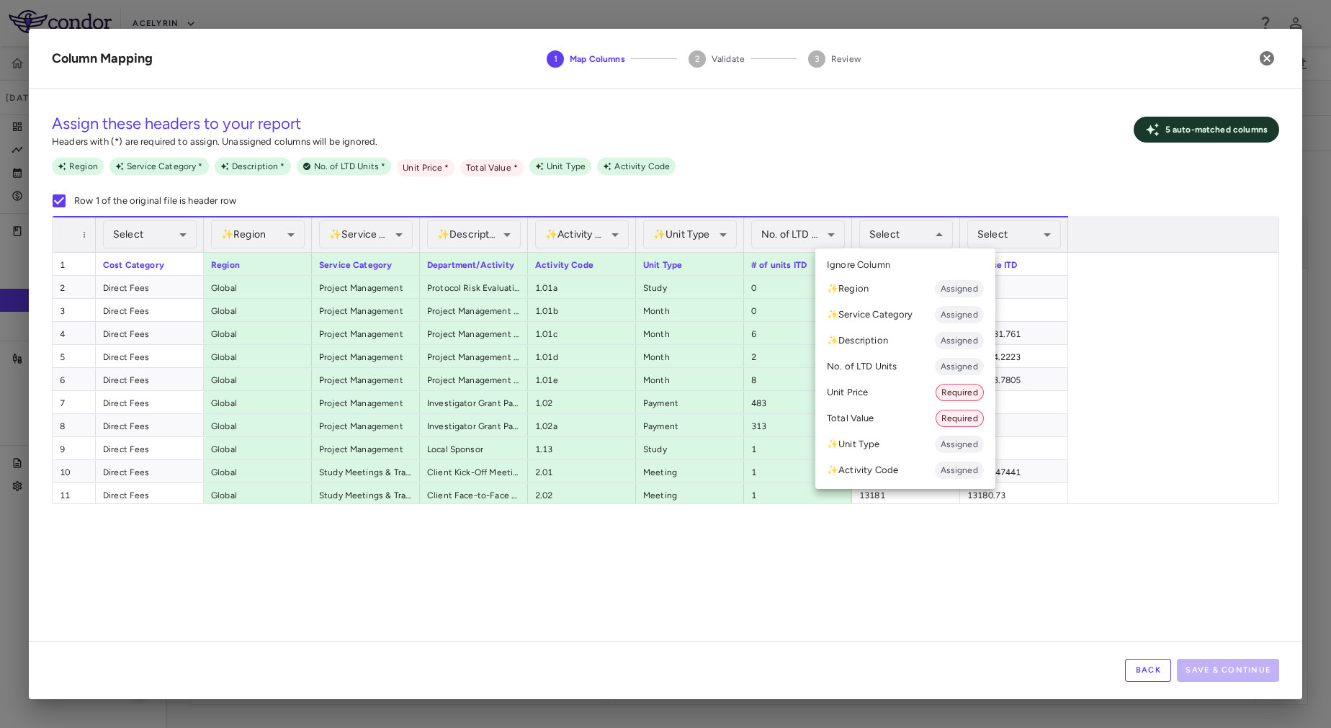
click at [879, 394] on li "Unit Price Required" at bounding box center [905, 393] width 180 height 26
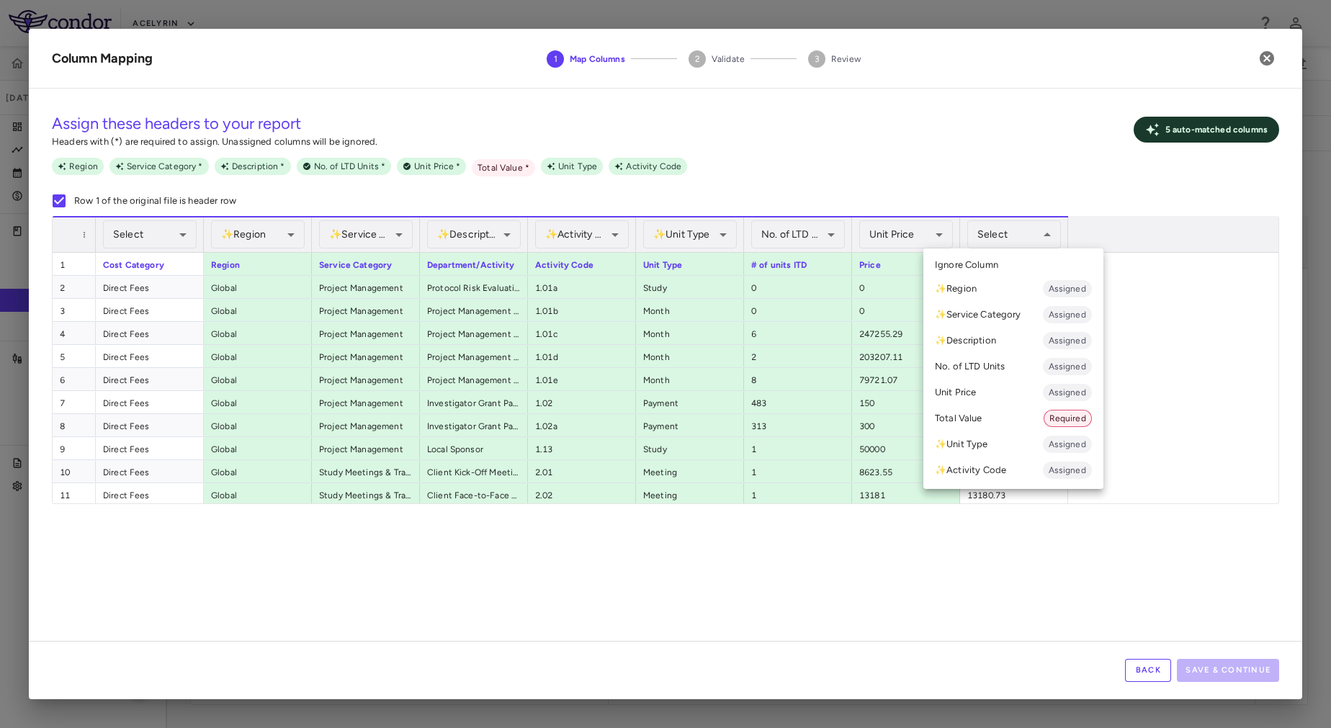
click at [981, 421] on li "Total Value Required" at bounding box center [1013, 419] width 180 height 26
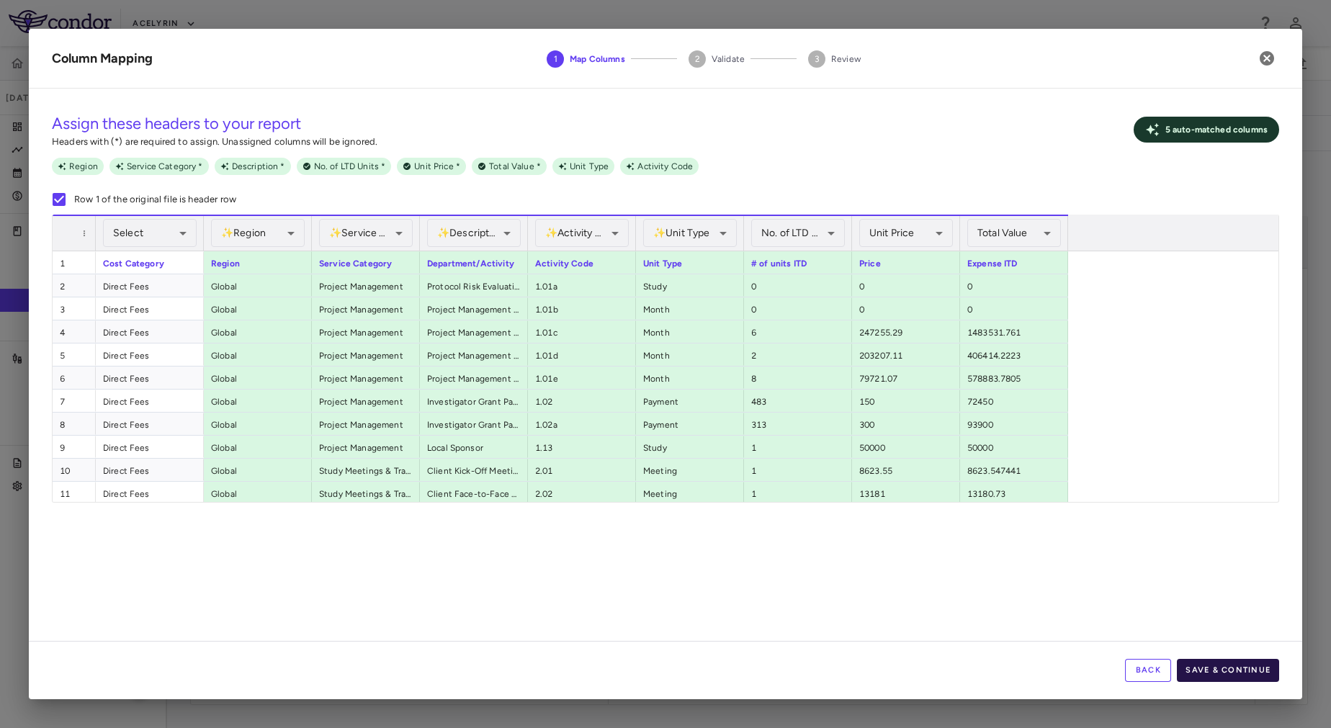
click at [1227, 665] on button "Save & Continue" at bounding box center [1228, 670] width 102 height 23
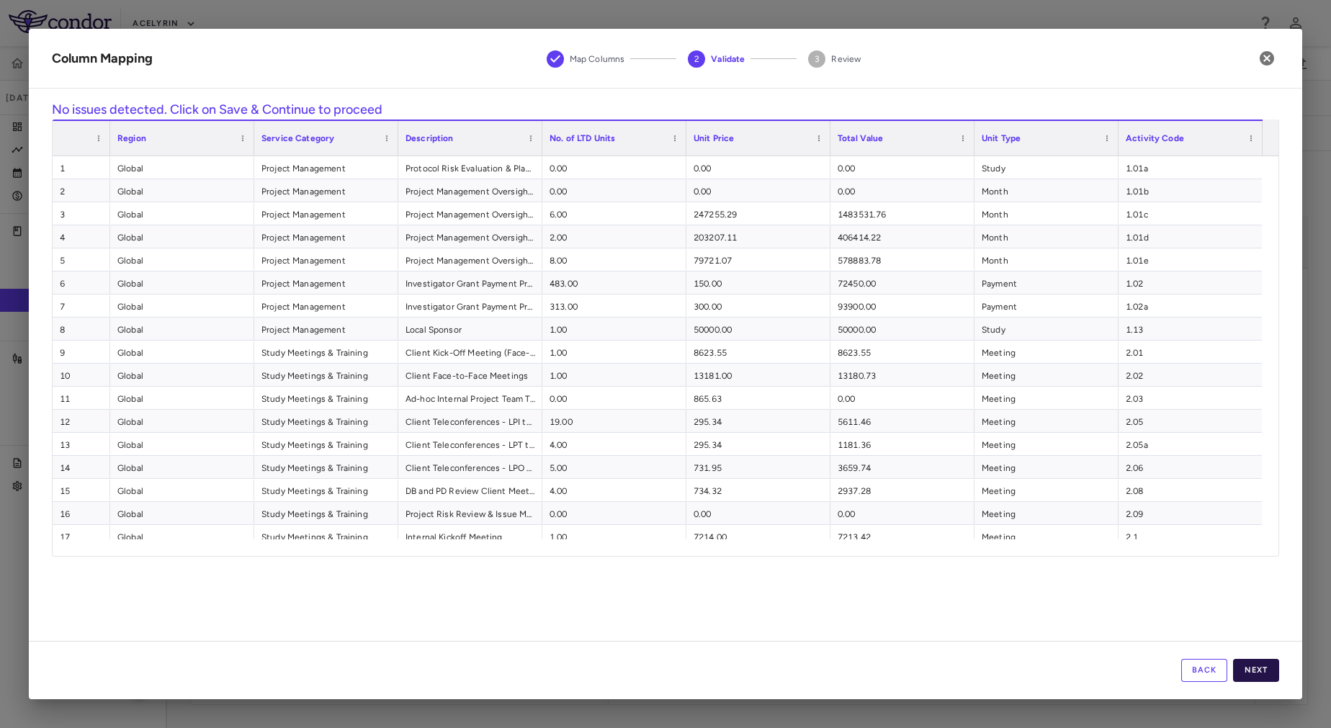
click at [1257, 667] on button "Next" at bounding box center [1256, 670] width 46 height 23
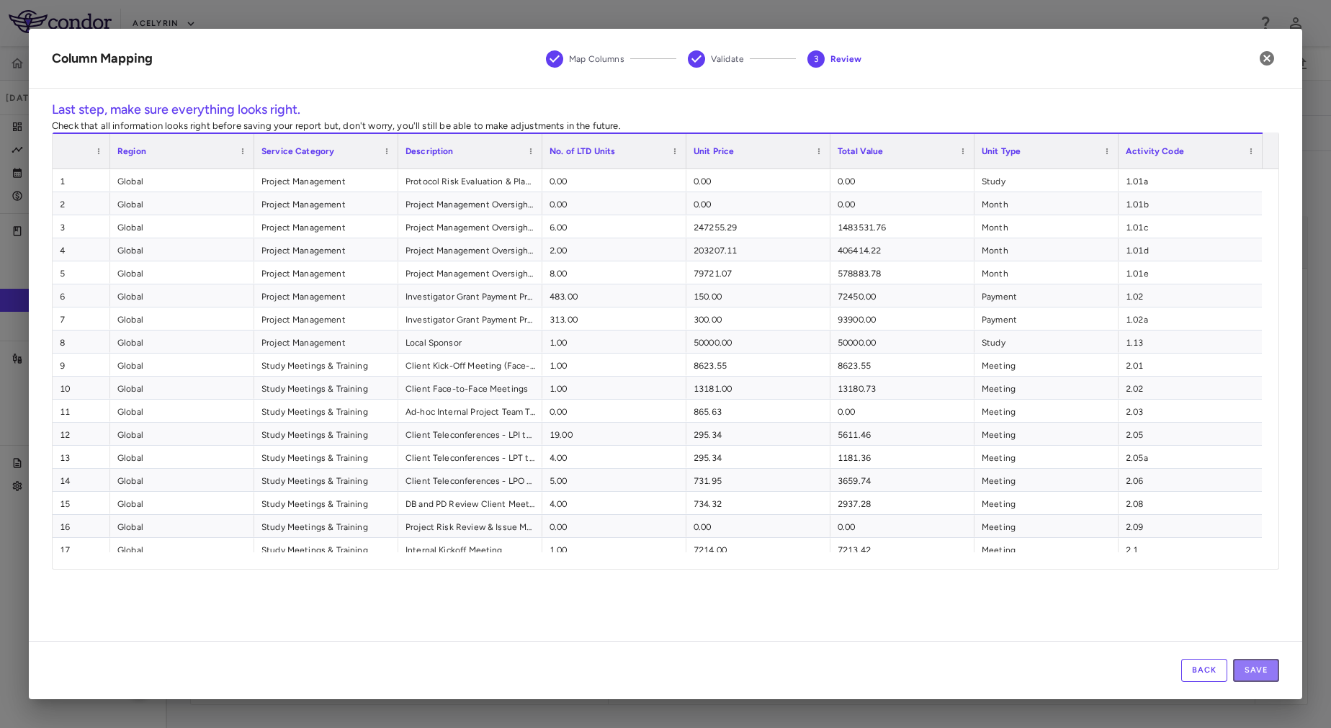
click at [1257, 667] on button "Save" at bounding box center [1256, 670] width 46 height 23
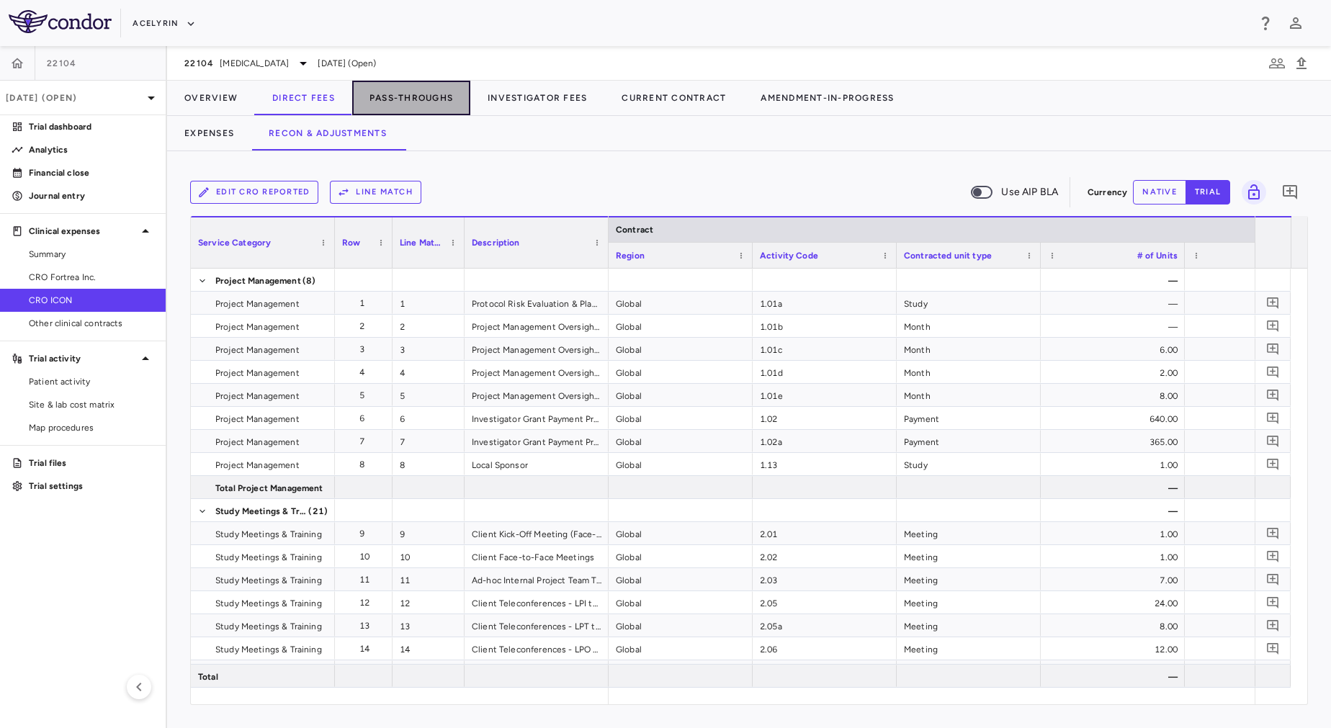
click at [429, 96] on button "Pass-Throughs" at bounding box center [411, 98] width 118 height 35
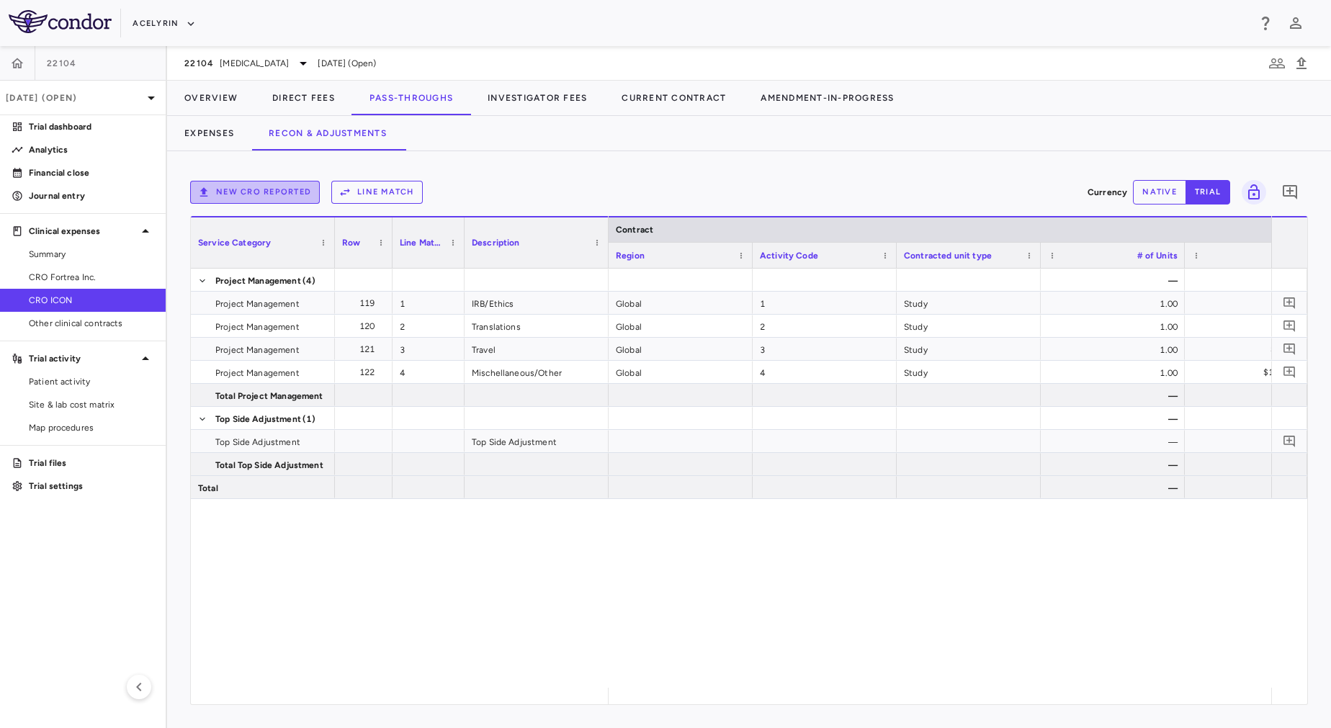
click at [240, 190] on button "New CRO reported" at bounding box center [255, 192] width 130 height 23
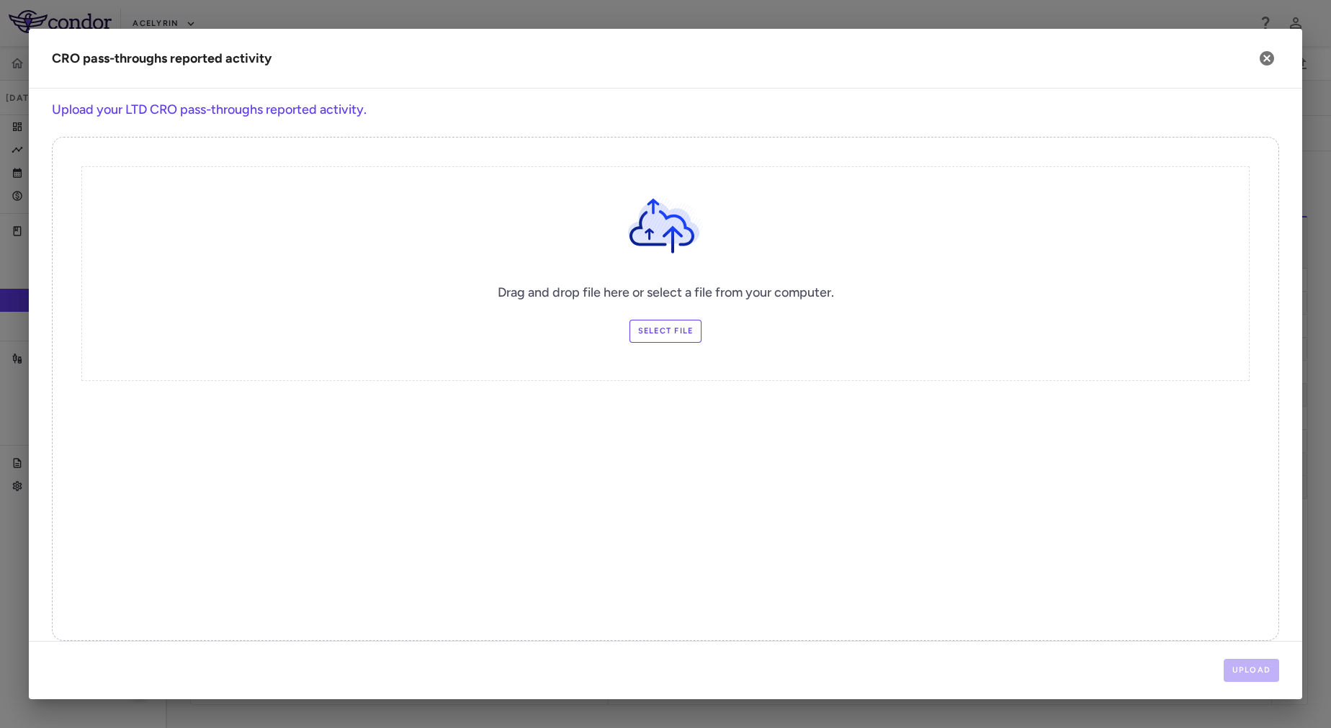
click at [679, 325] on label "Select file" at bounding box center [666, 331] width 73 height 23
click at [0, 0] on input "Select file" at bounding box center [0, 0] width 0 height 0
click at [1266, 677] on button "Upload" at bounding box center [1252, 670] width 56 height 23
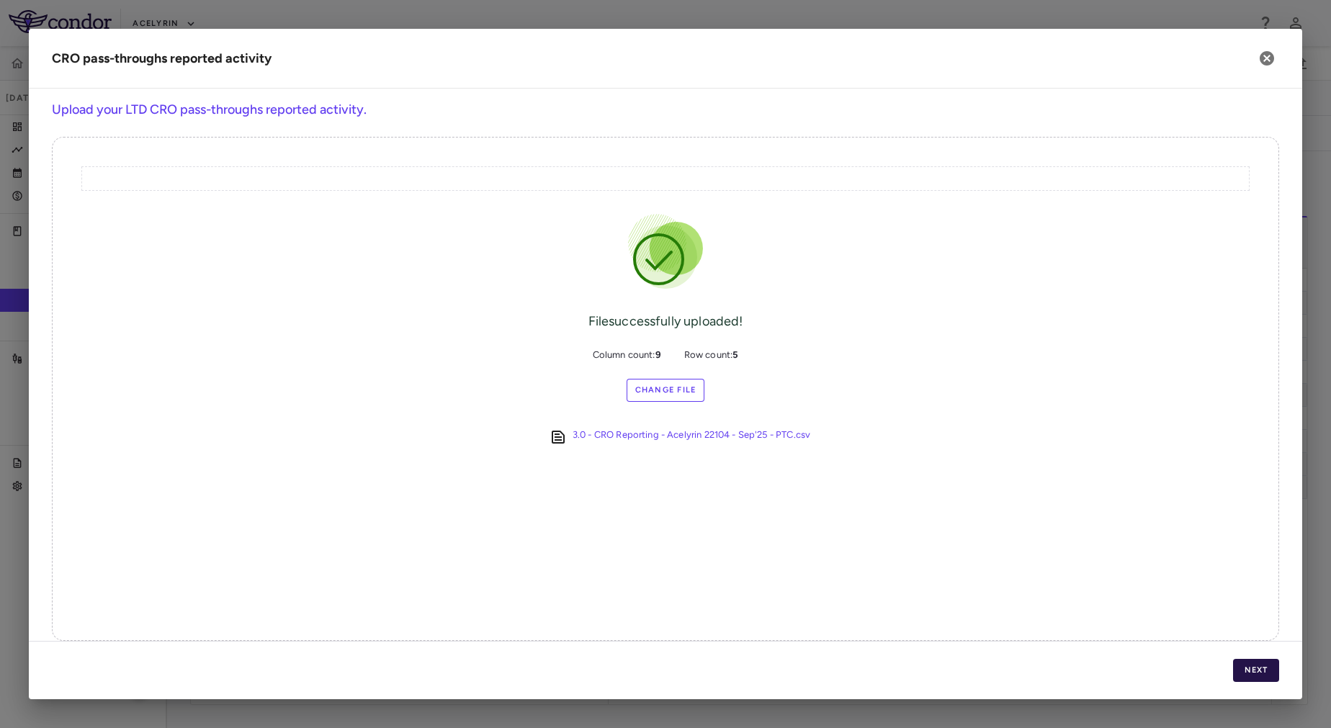
click at [1265, 677] on button "Next" at bounding box center [1256, 670] width 46 height 23
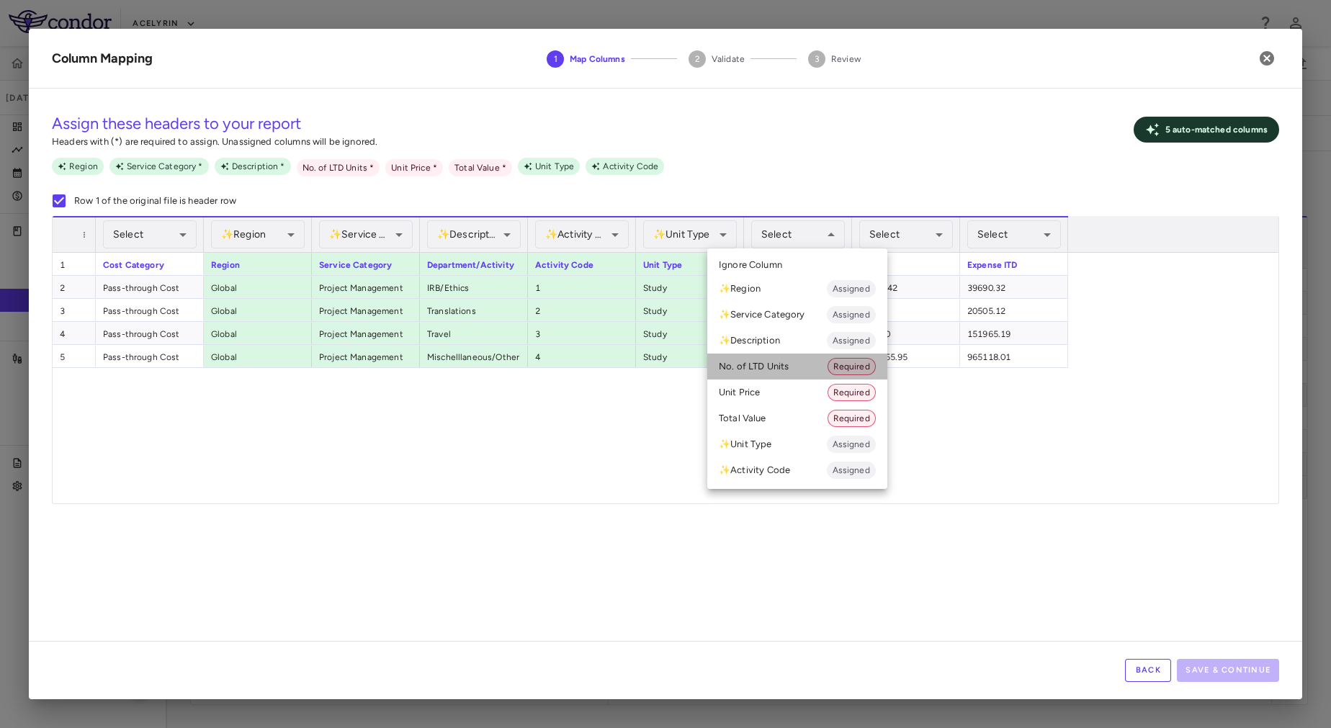
click at [805, 372] on li "No. of LTD Units Required" at bounding box center [797, 367] width 180 height 26
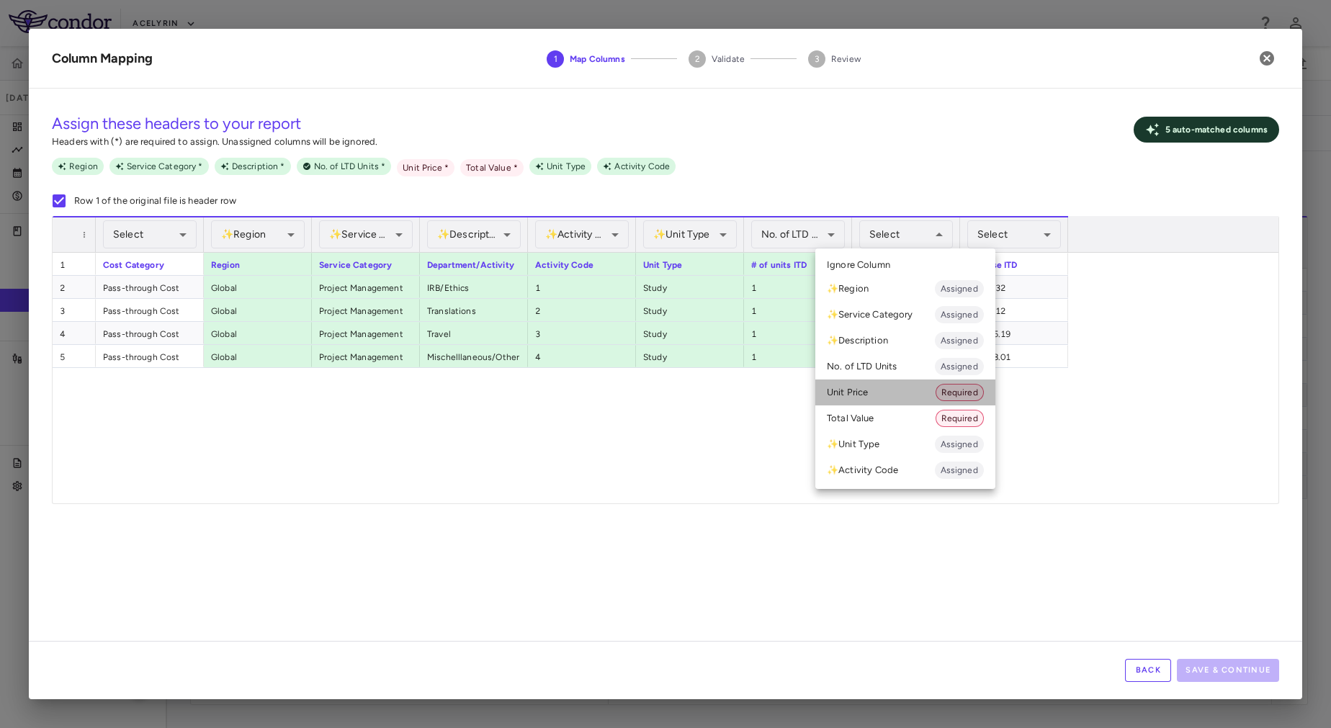
click at [894, 395] on li "Unit Price Required" at bounding box center [905, 393] width 180 height 26
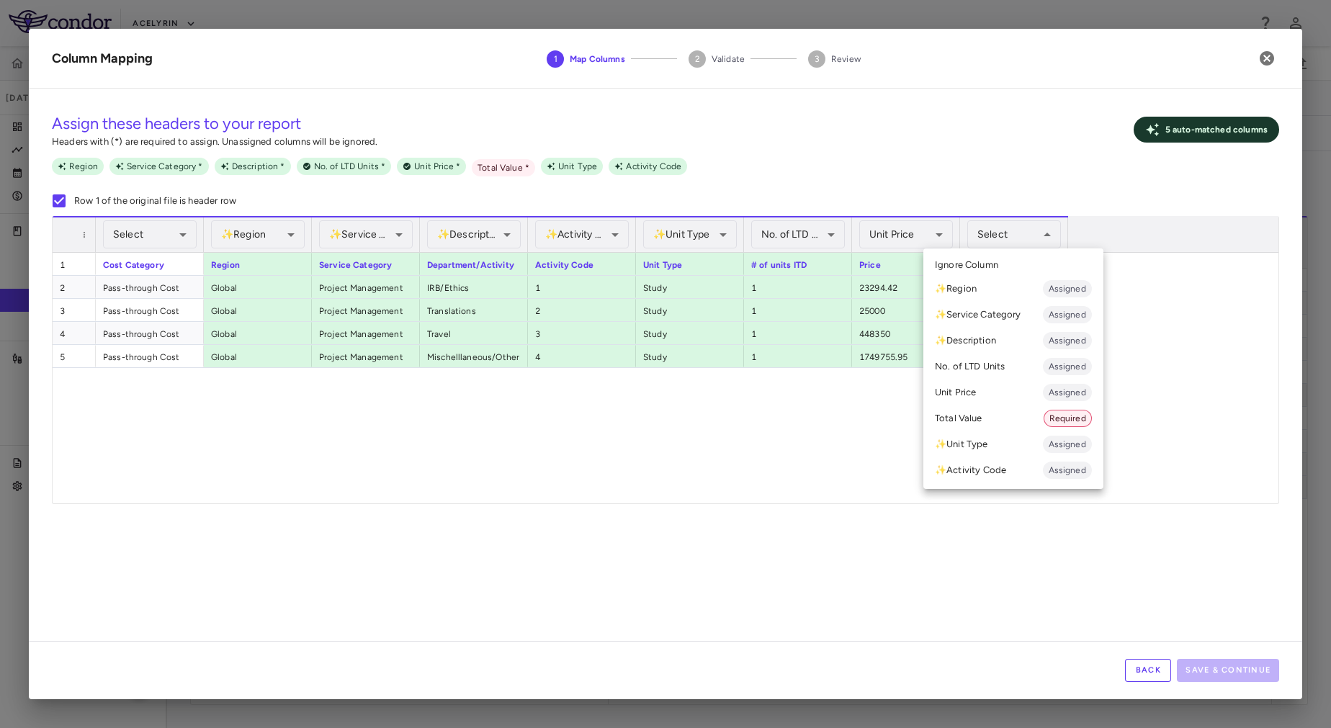
click at [970, 413] on li "Total Value Required" at bounding box center [1013, 419] width 180 height 26
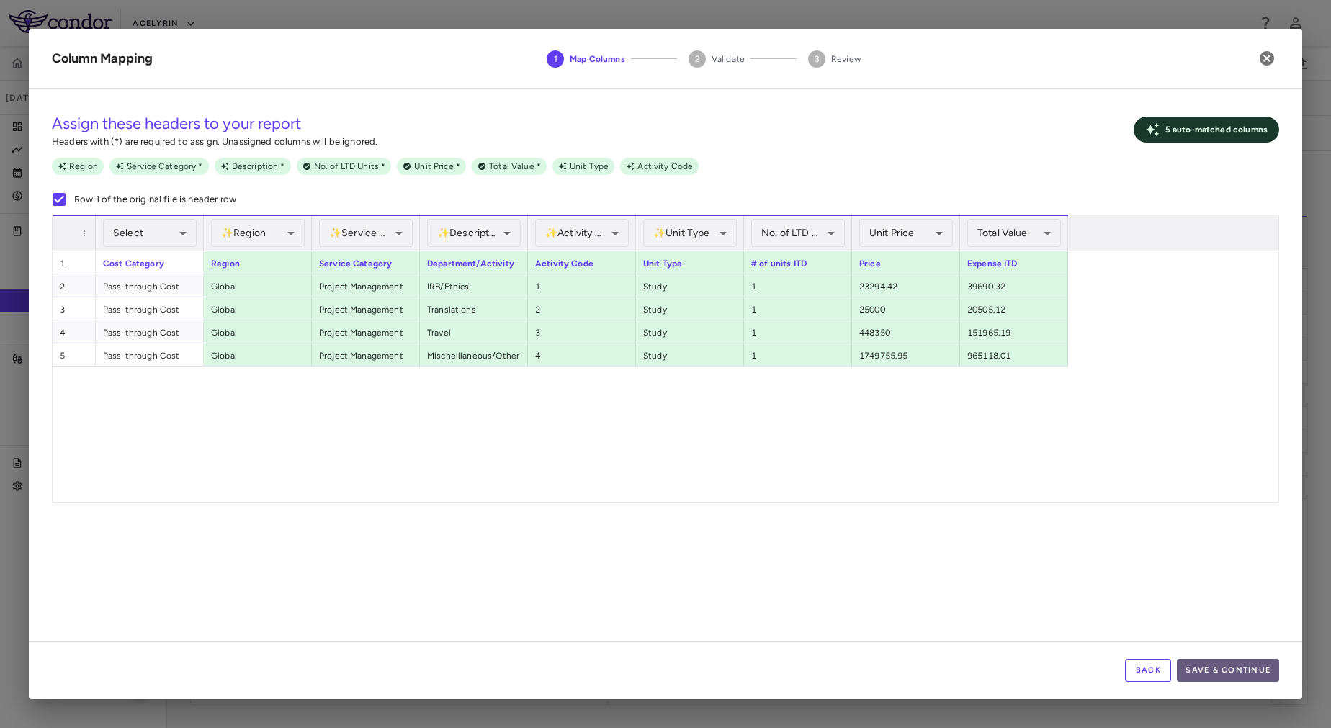
drag, startPoint x: 1252, startPoint y: 663, endPoint x: 1245, endPoint y: 675, distance: 13.2
click at [1245, 675] on button "Save & Continue" at bounding box center [1228, 670] width 102 height 23
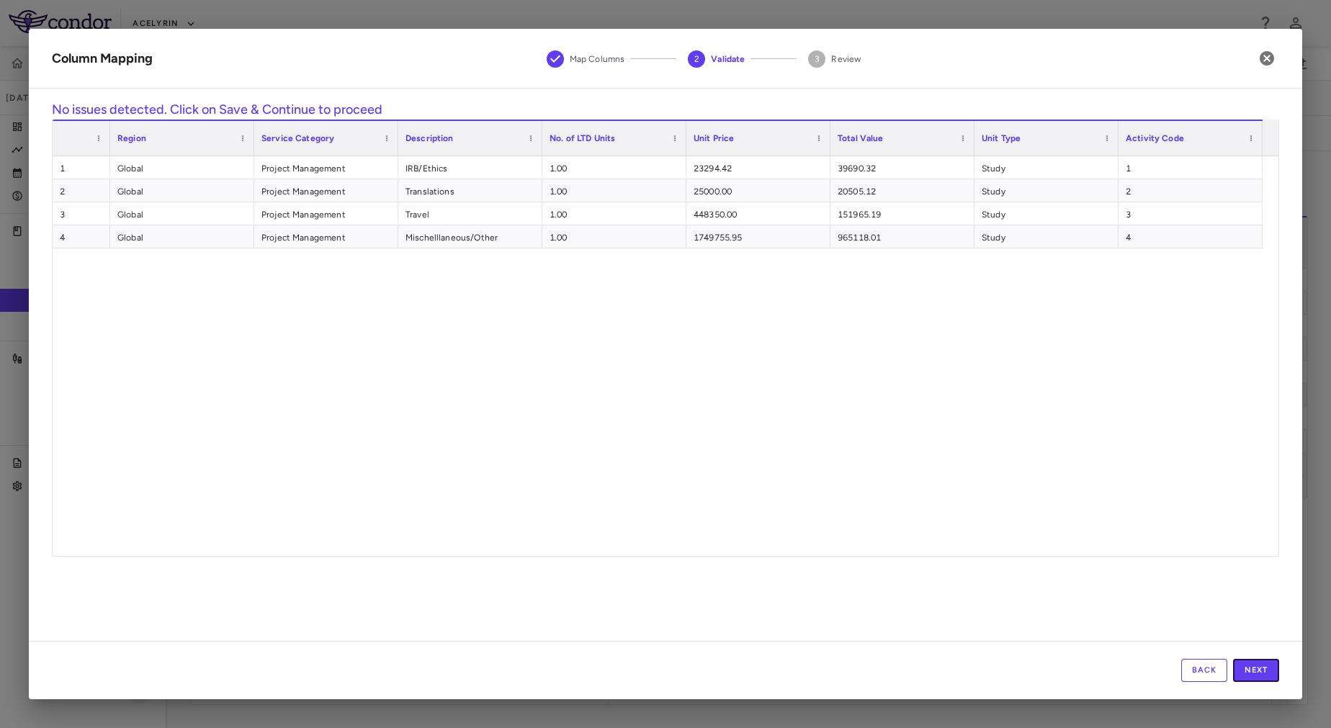
click at [1245, 675] on button "Next" at bounding box center [1256, 670] width 46 height 23
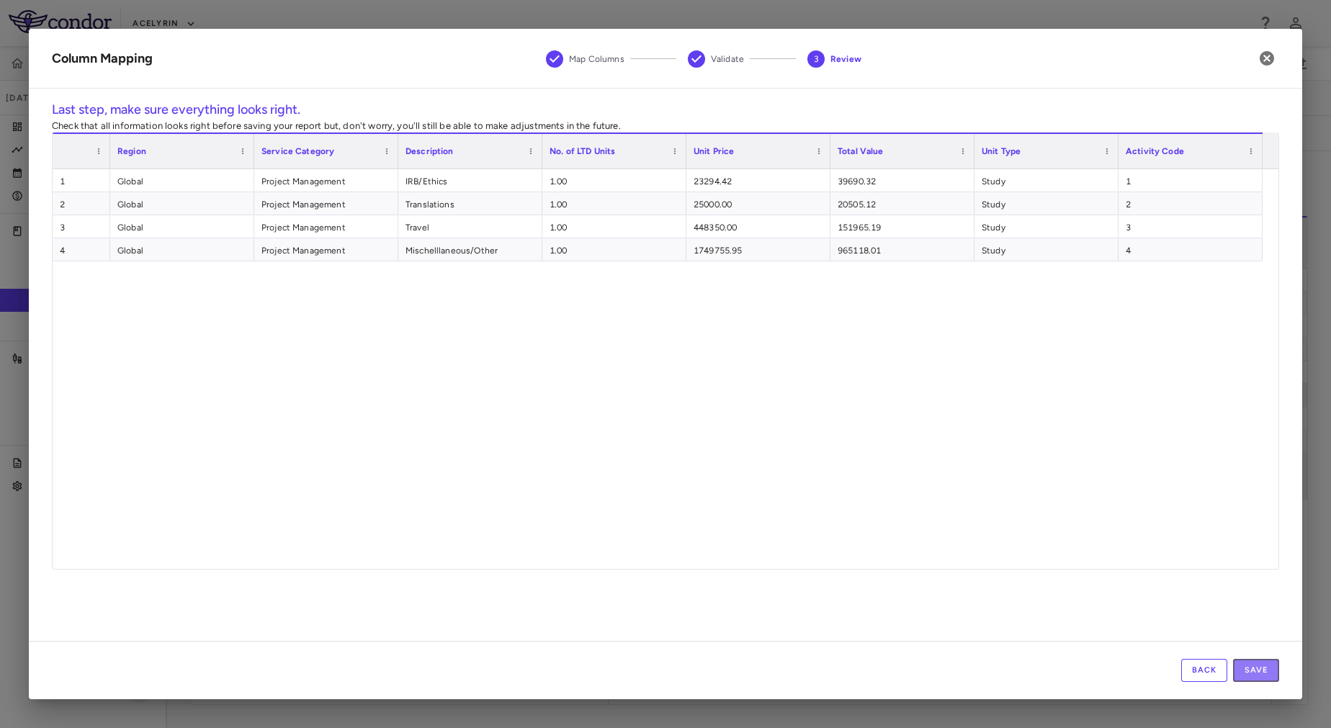
click at [1245, 675] on button "Save" at bounding box center [1256, 670] width 46 height 23
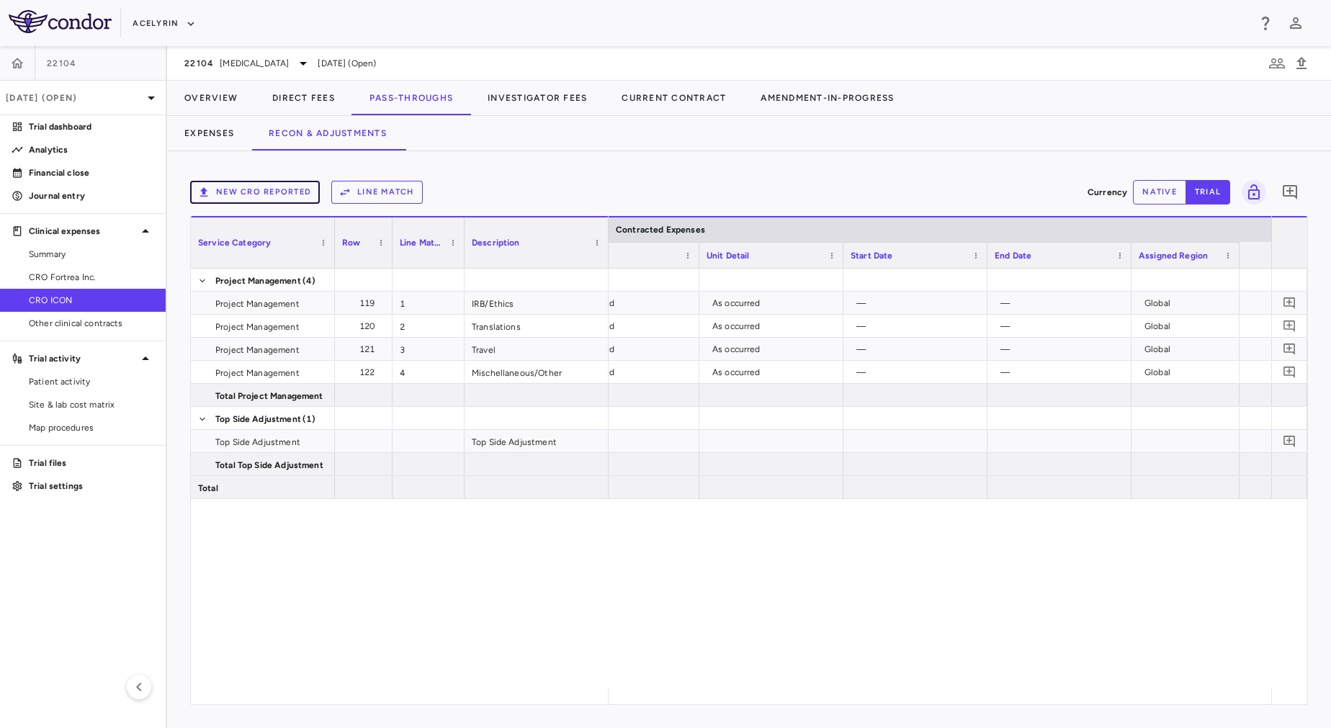
scroll to position [0, 991]
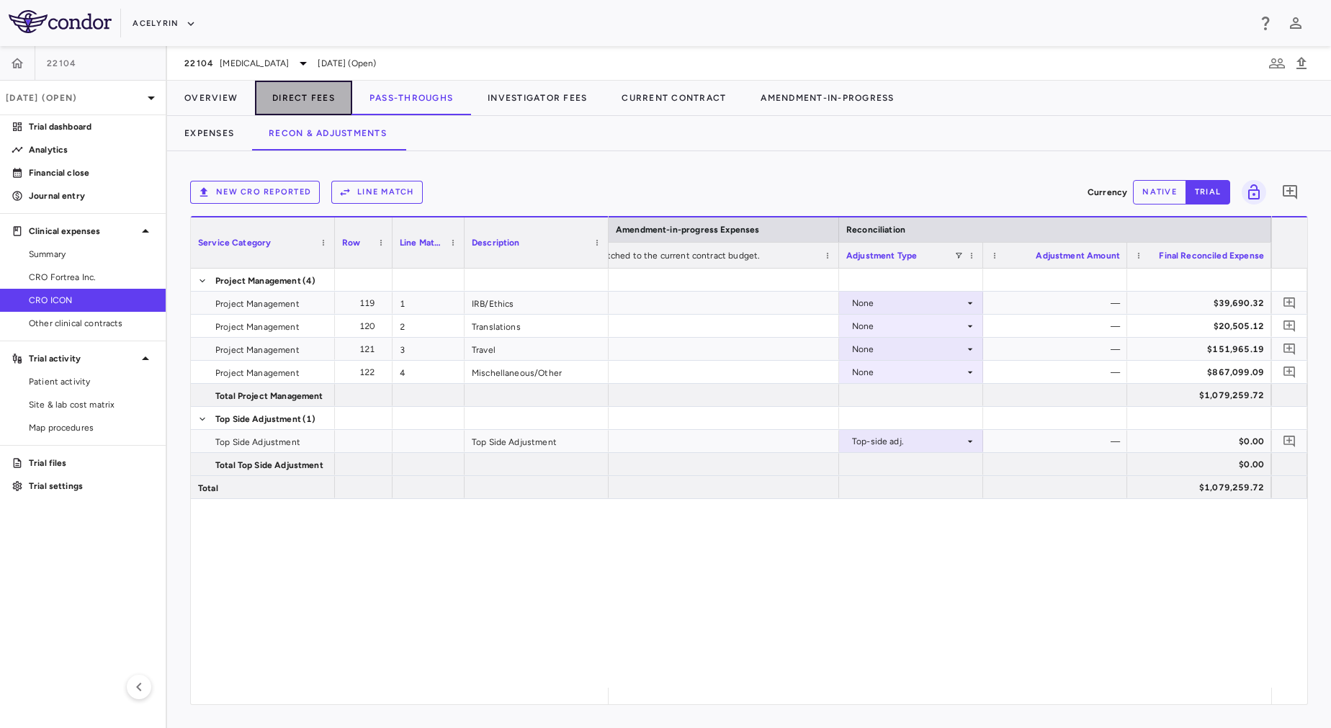
click at [308, 104] on button "Direct Fees" at bounding box center [303, 98] width 97 height 35
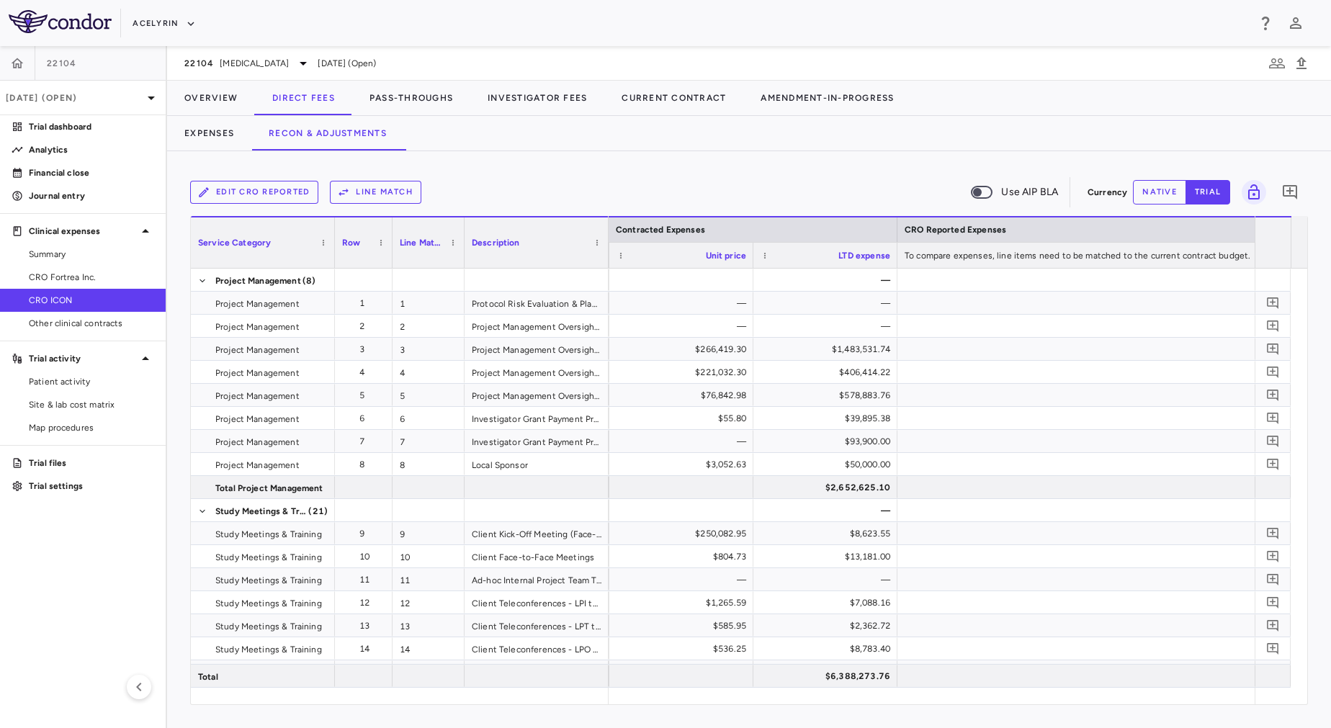
click at [551, 178] on div "Edit CRO reported Line Match Use AIP BLA" at bounding box center [636, 192] width 892 height 30
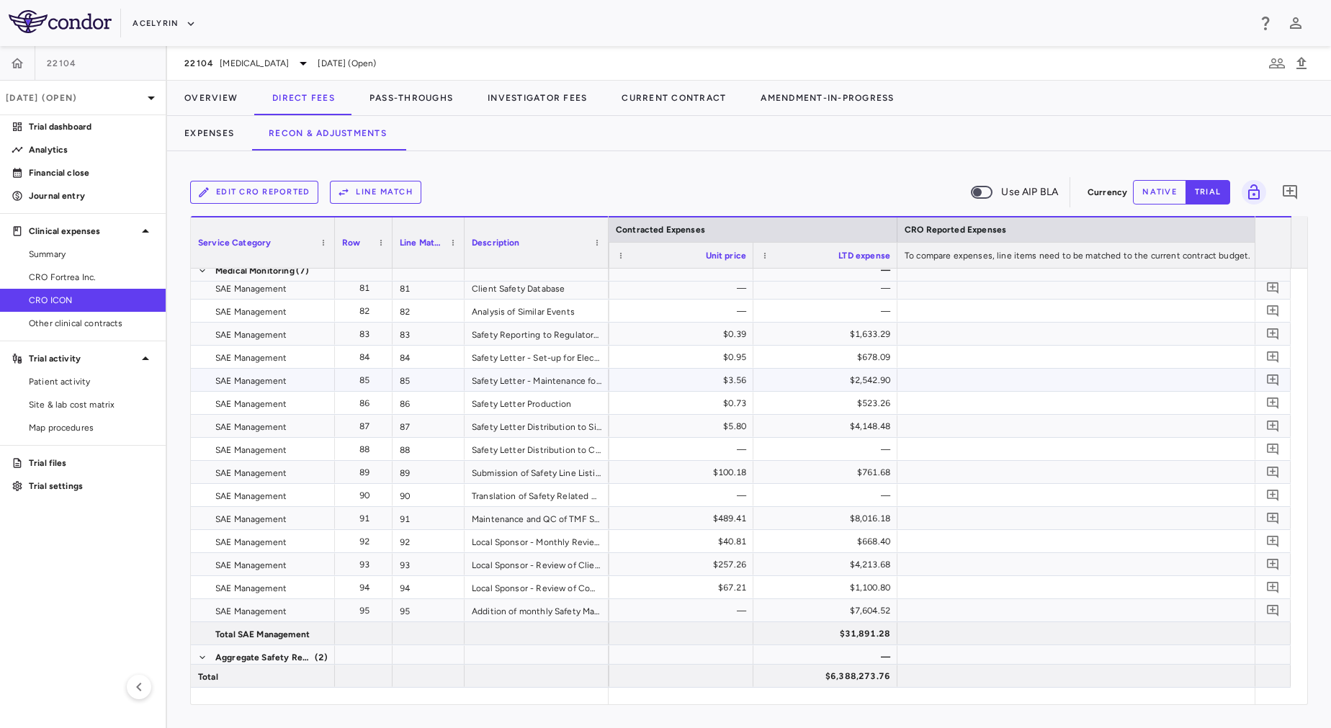
scroll to position [2050, 0]
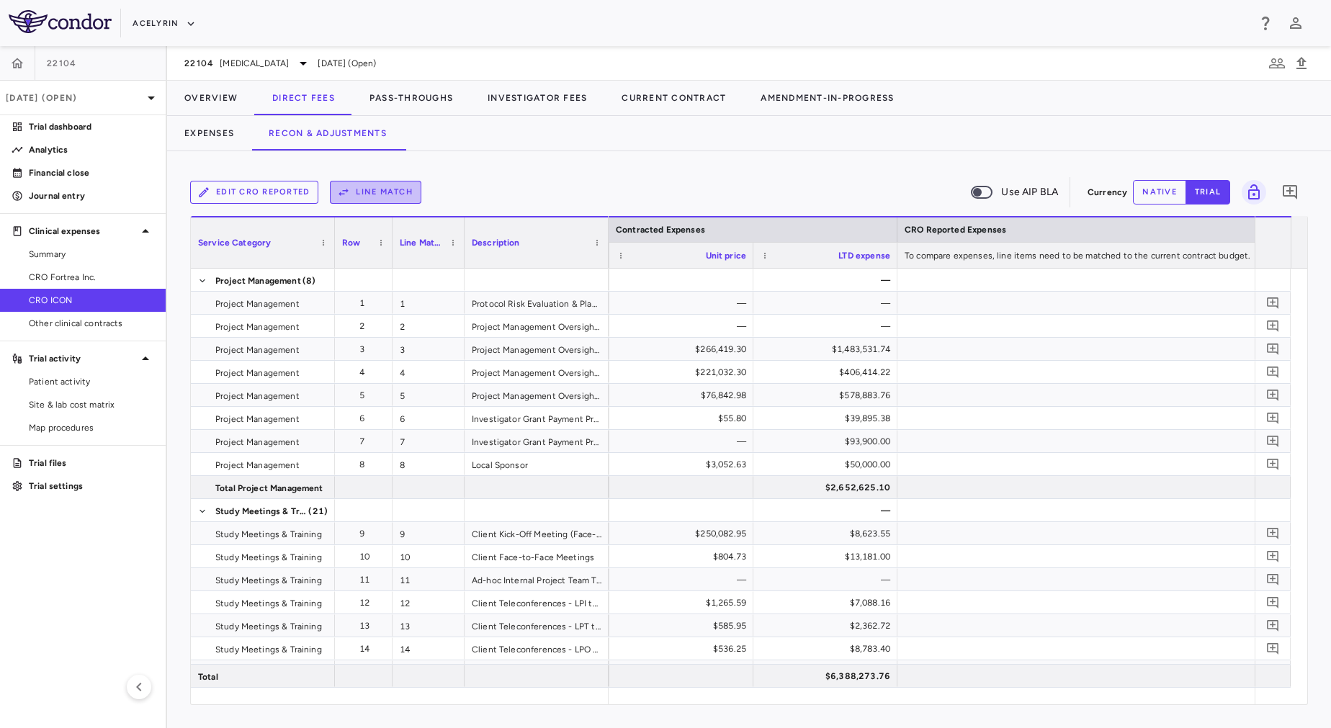
click at [361, 194] on button "Line Match" at bounding box center [375, 192] width 91 height 23
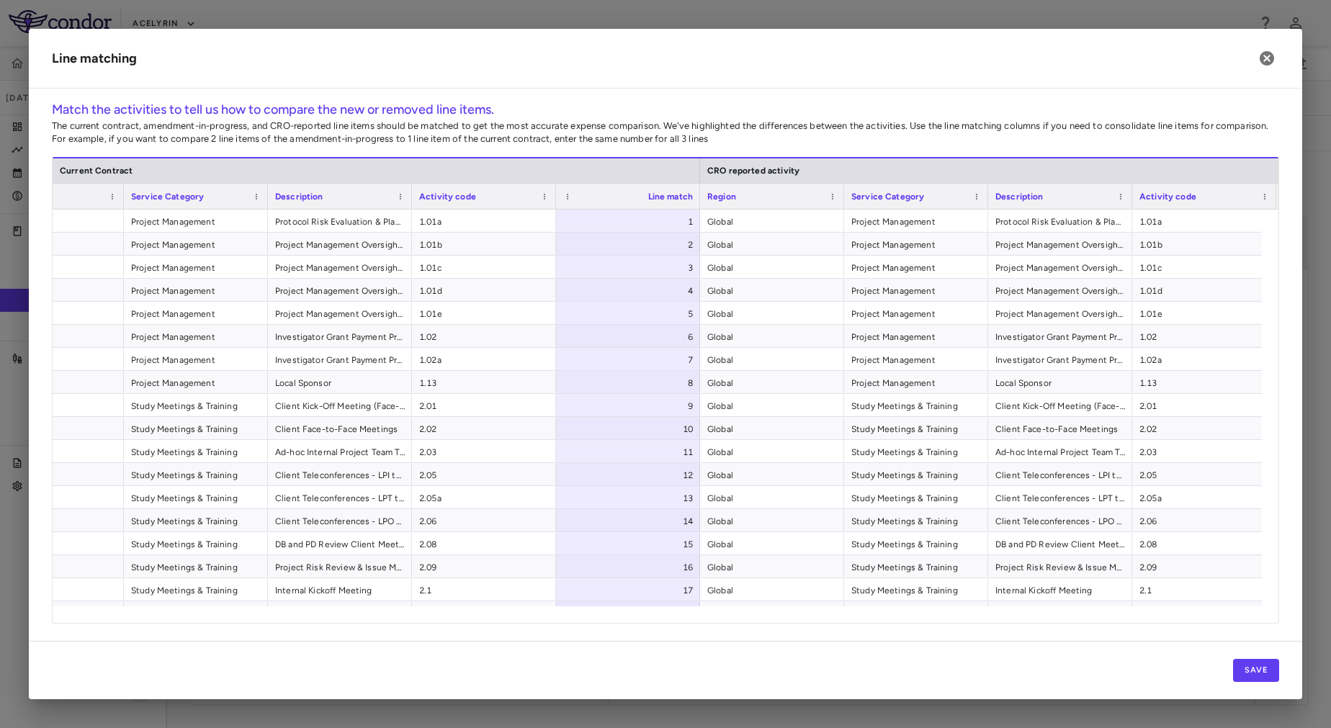
scroll to position [0, 89]
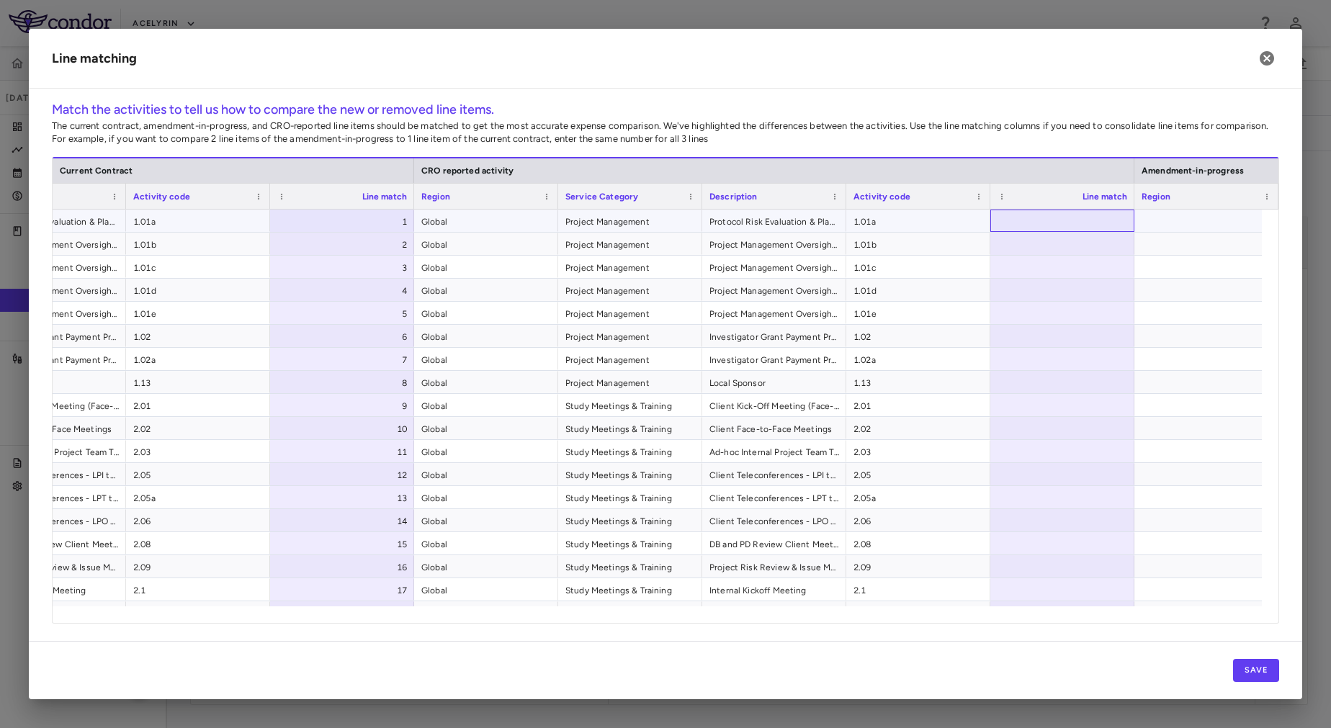
click at [1034, 224] on div at bounding box center [1062, 221] width 144 height 22
click at [179, 218] on span "1.01a" at bounding box center [198, 221] width 130 height 23
click at [185, 242] on span "1.01b" at bounding box center [198, 244] width 130 height 23
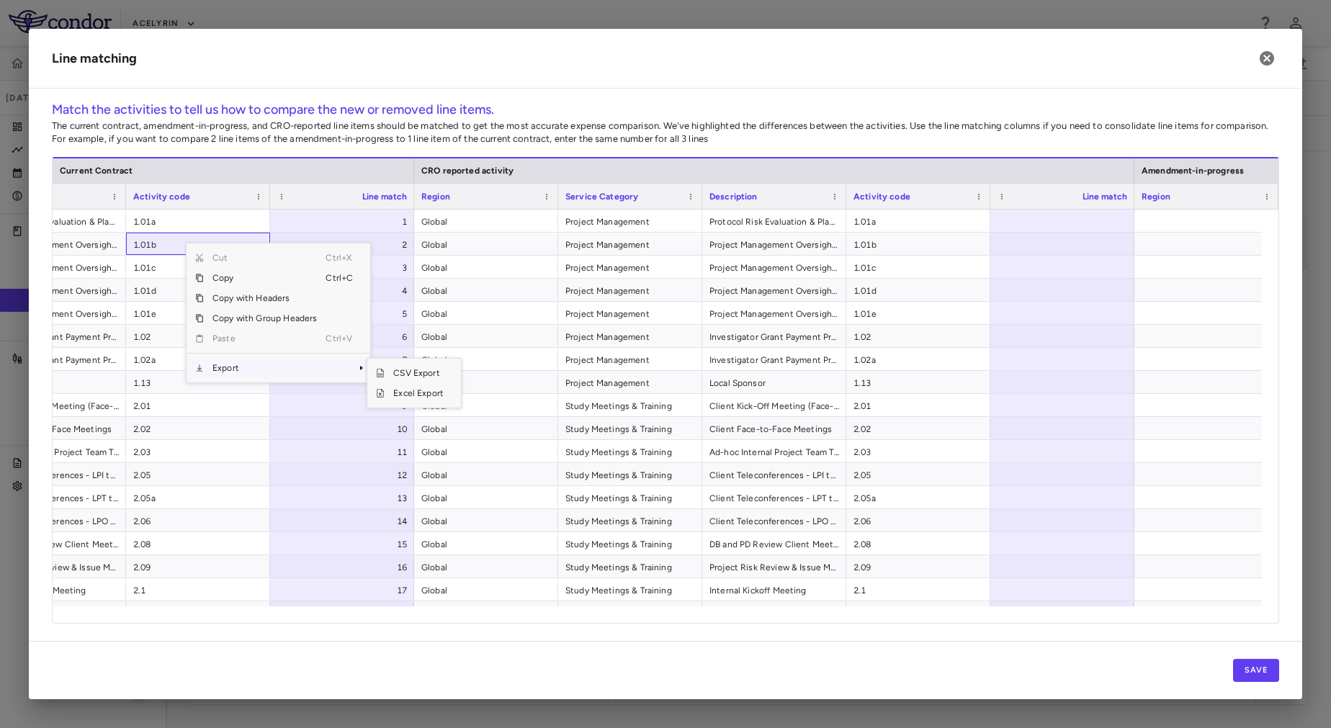
click at [261, 366] on span "Export" at bounding box center [265, 368] width 122 height 20
click at [418, 396] on span "Excel Export" at bounding box center [419, 393] width 68 height 20
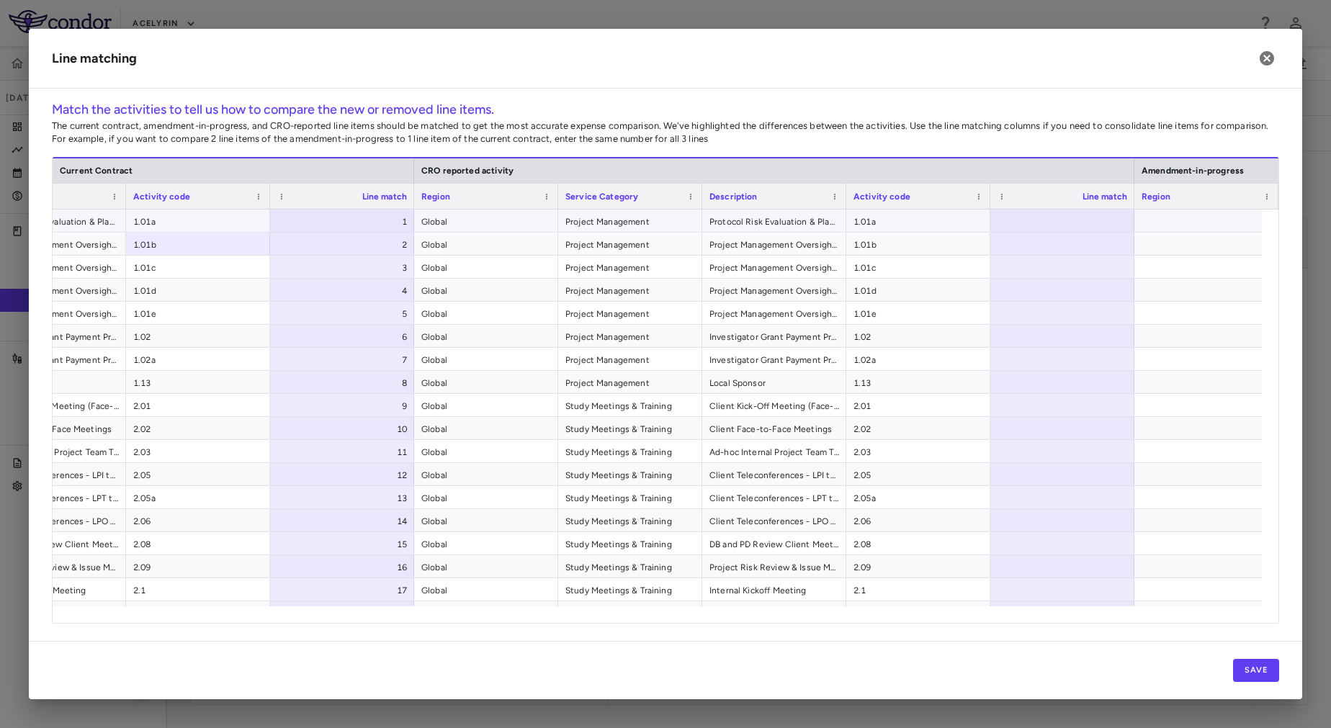
click at [813, 224] on span "Protocol Risk Evaluation & Planning (PREP)" at bounding box center [774, 221] width 130 height 23
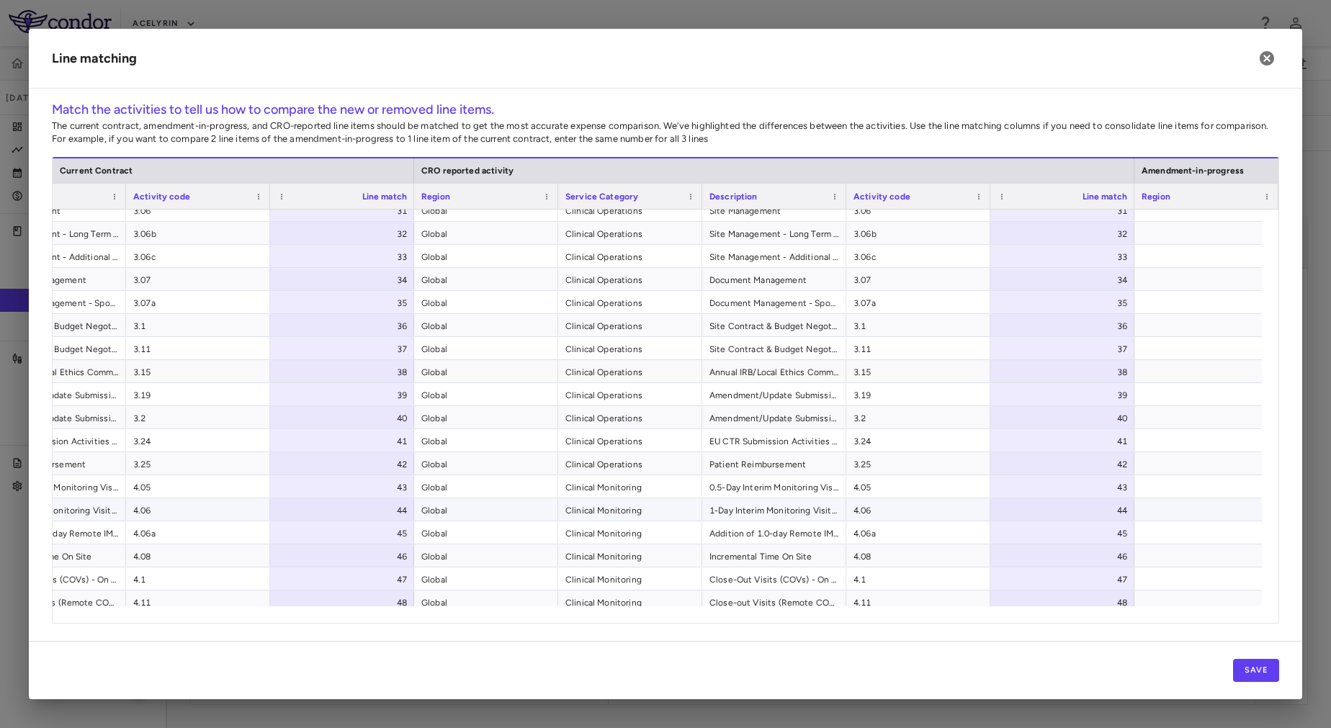
scroll to position [0, 0]
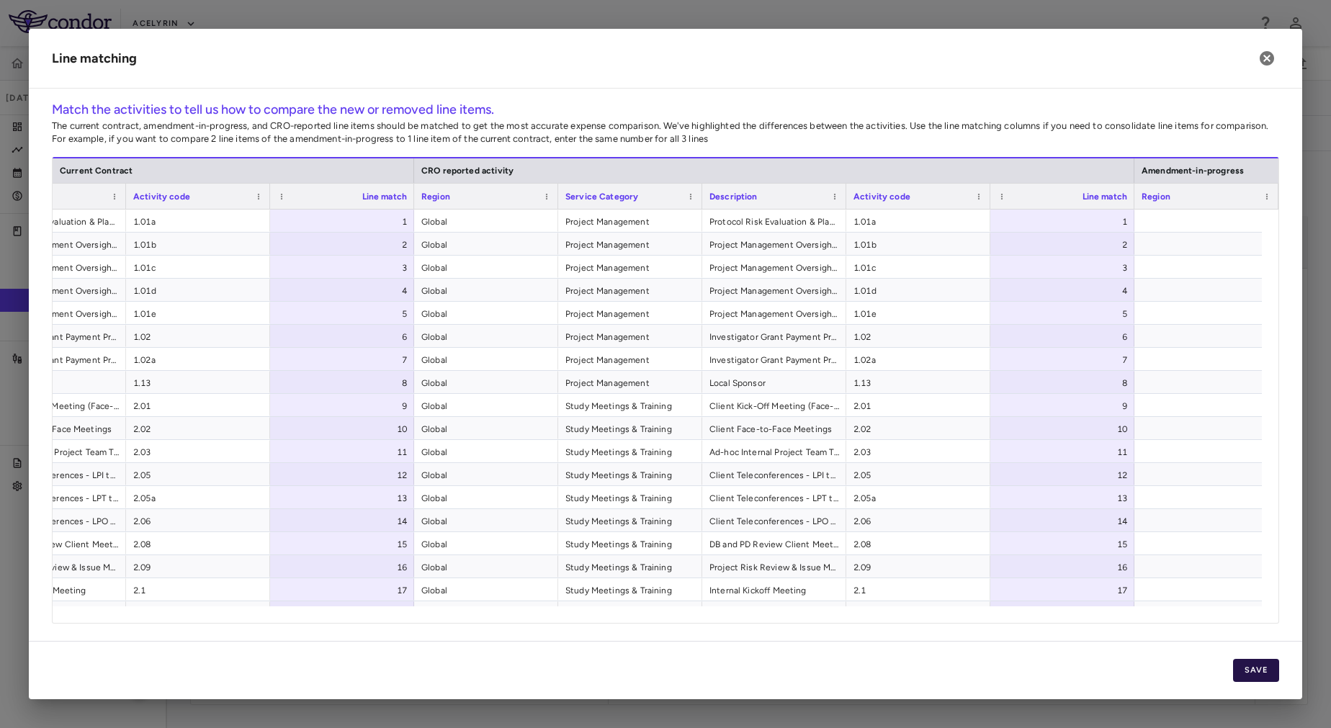
click at [1268, 671] on button "Save" at bounding box center [1256, 670] width 46 height 23
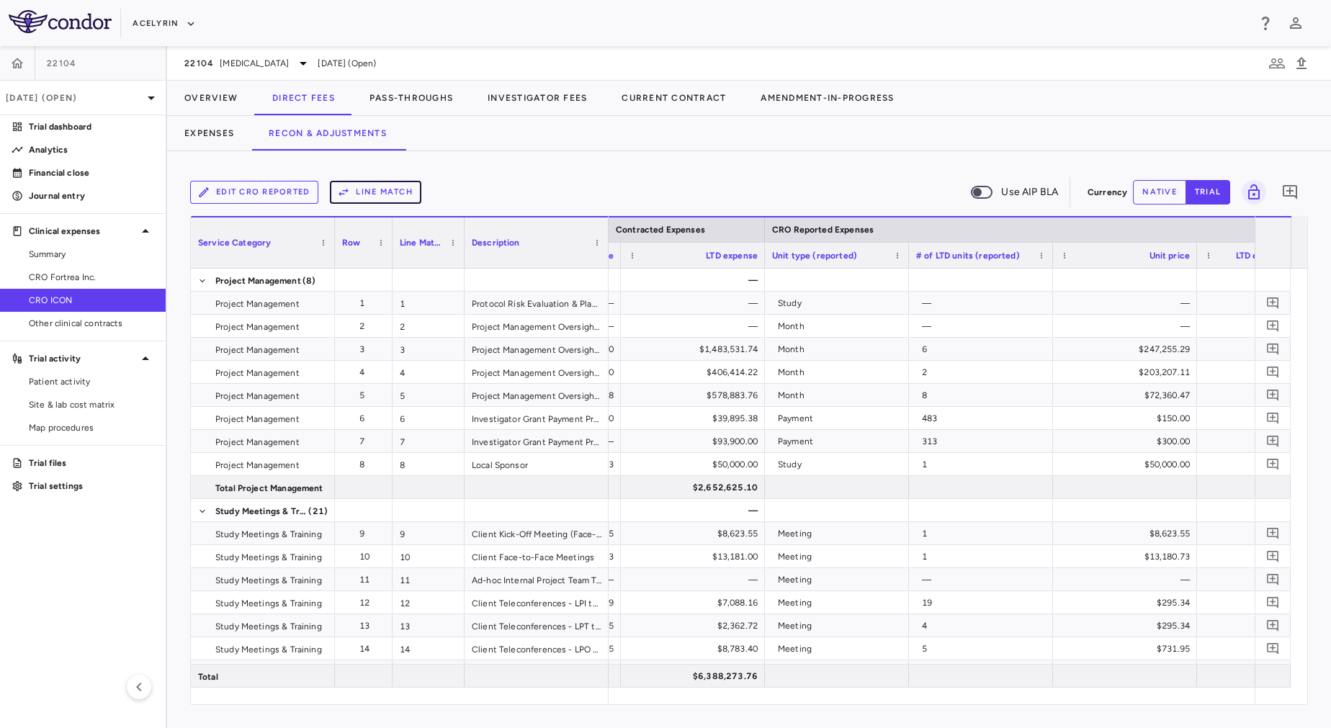
scroll to position [0, 1871]
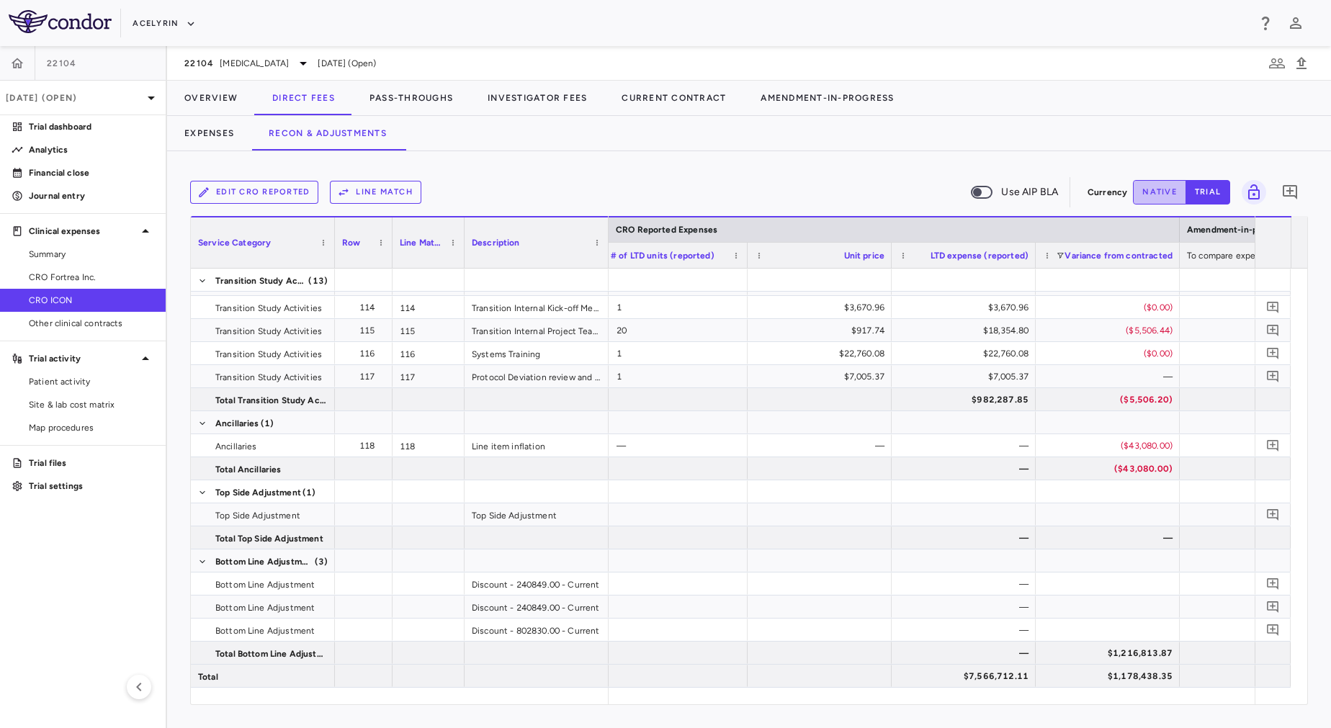
click at [1161, 184] on button "native" at bounding box center [1159, 192] width 53 height 24
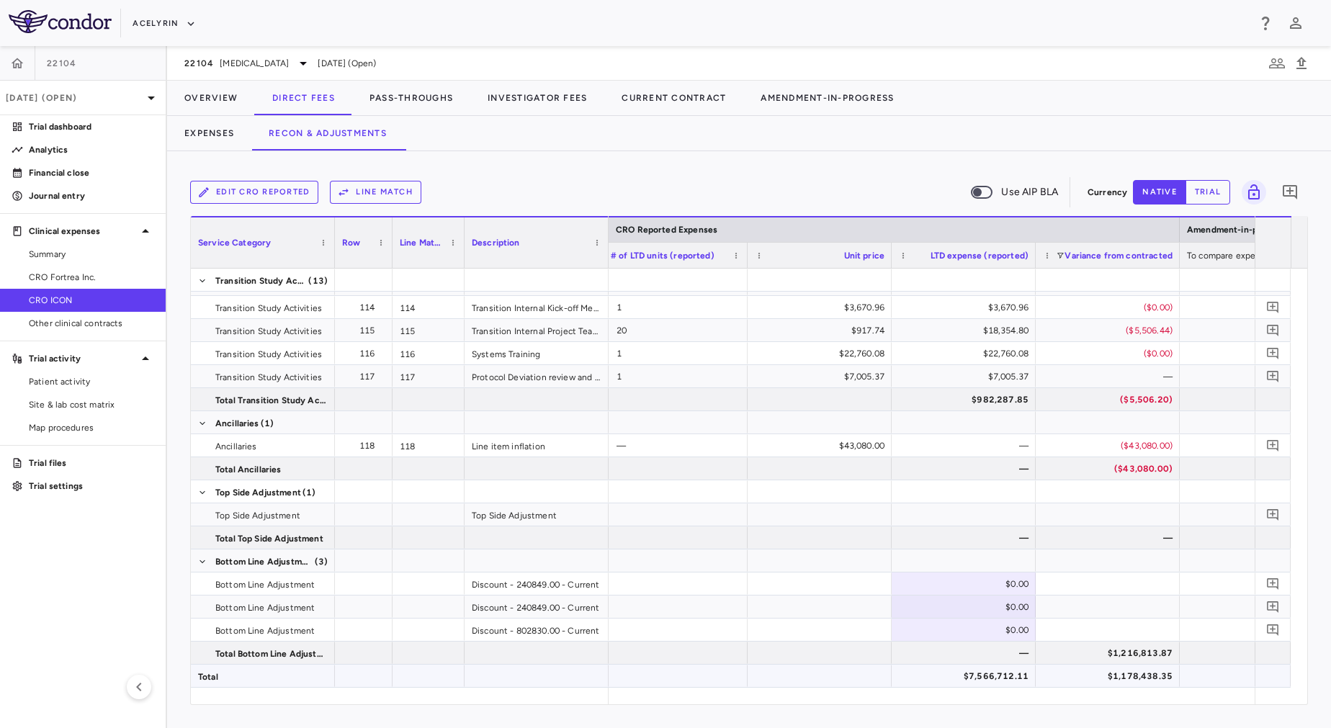
type button "native"
click at [1060, 256] on span at bounding box center [1060, 255] width 9 height 9
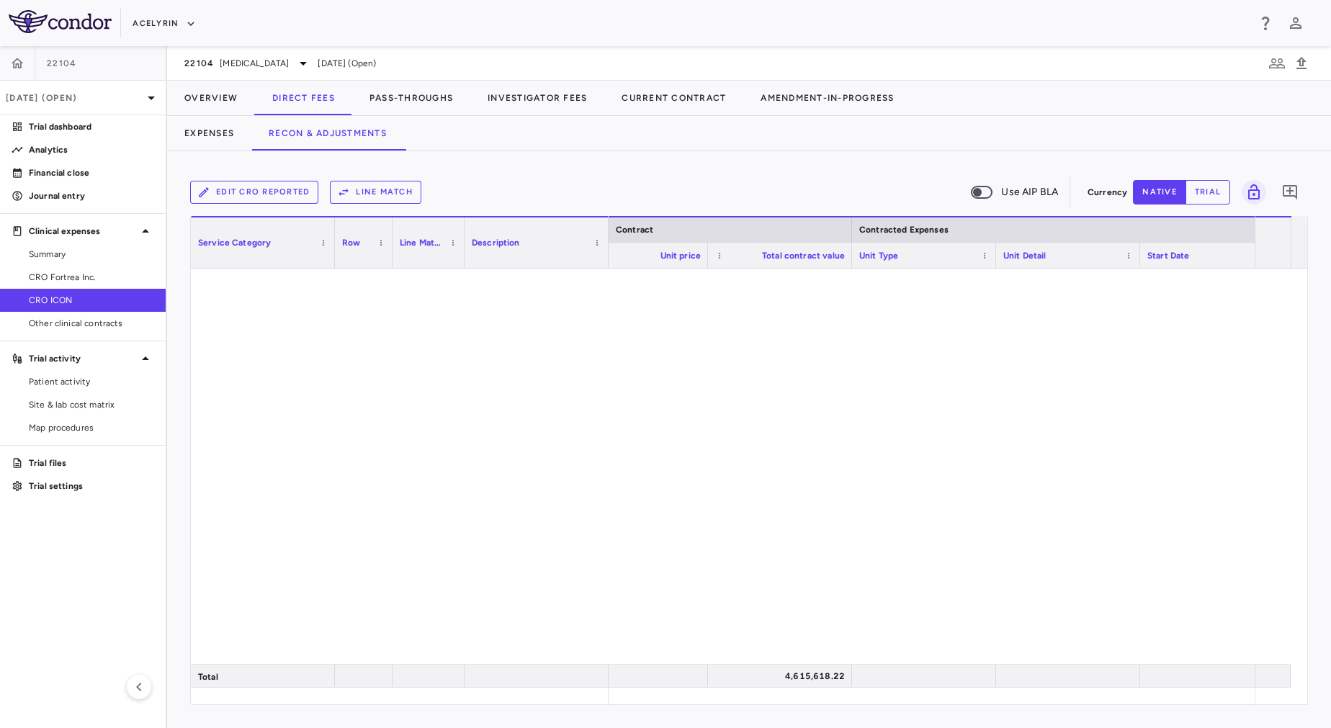
scroll to position [0, 0]
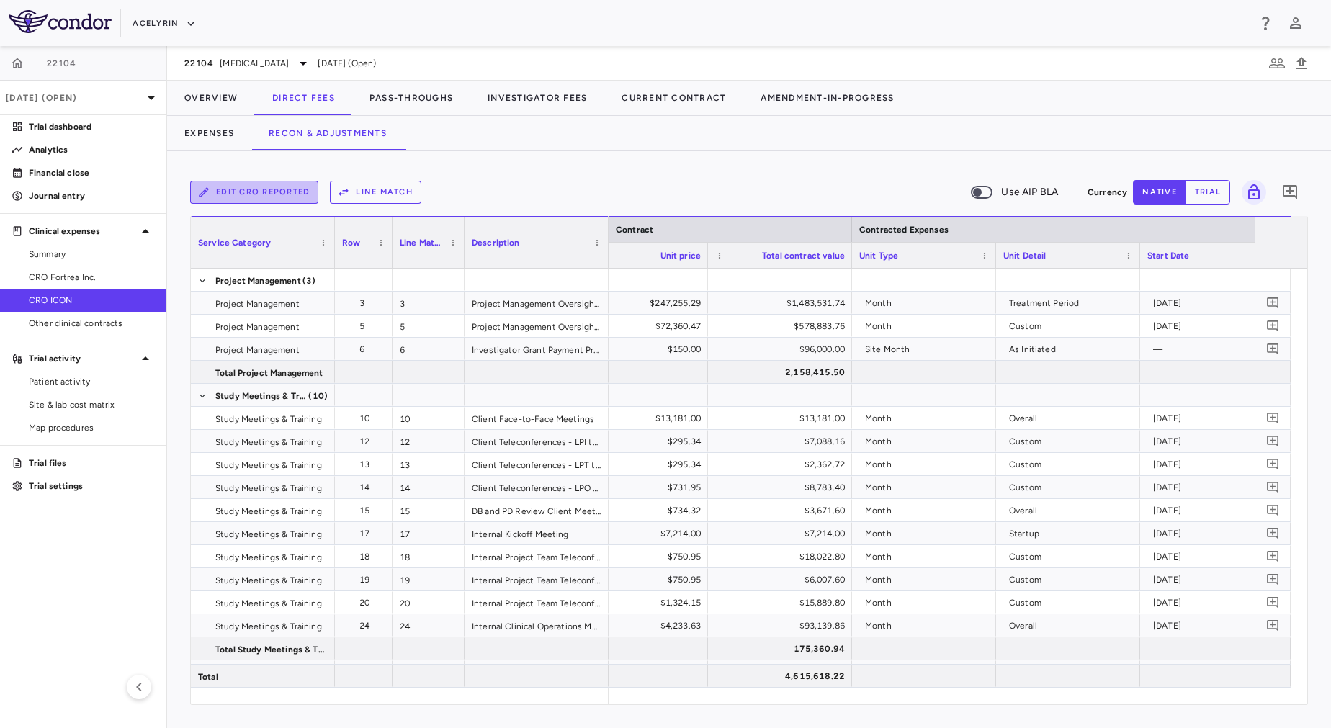
click at [282, 187] on button "Edit CRO reported" at bounding box center [254, 192] width 128 height 23
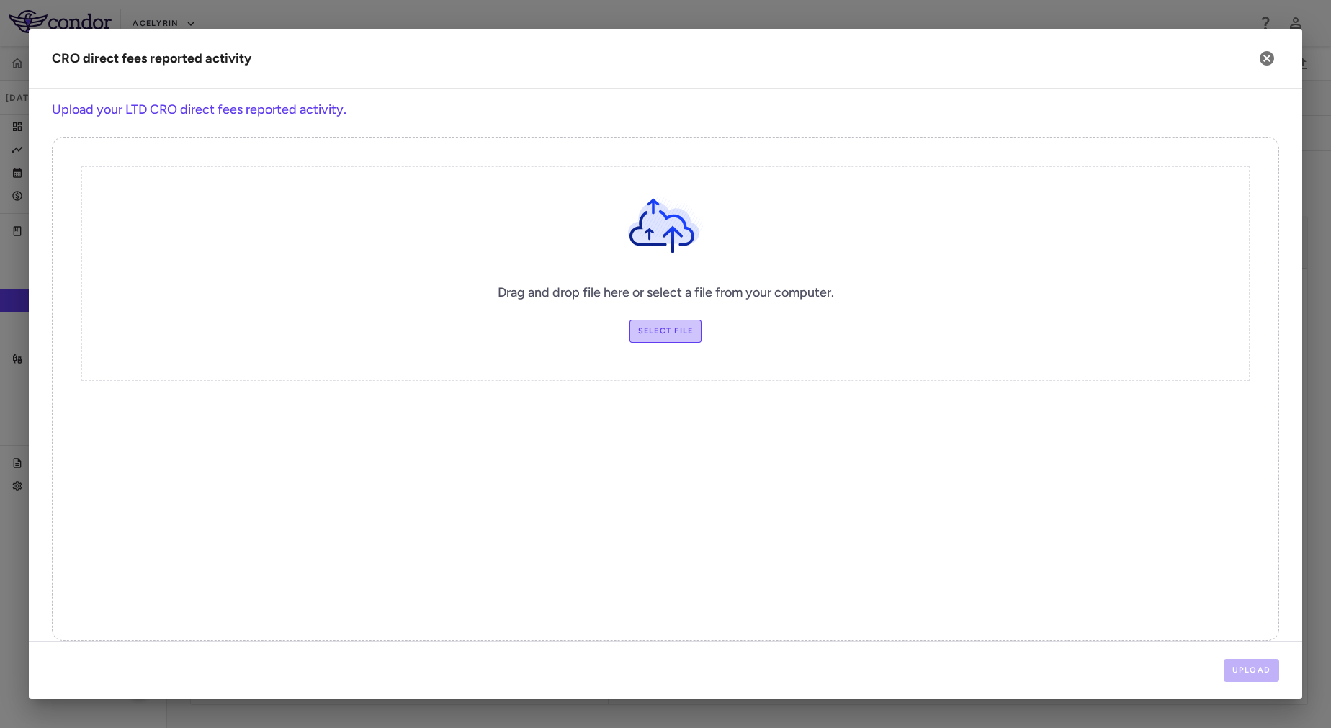
click at [639, 331] on label "Select file" at bounding box center [666, 331] width 73 height 23
click at [0, 0] on input "Select file" at bounding box center [0, 0] width 0 height 0
click at [1251, 673] on button "Upload" at bounding box center [1252, 670] width 56 height 23
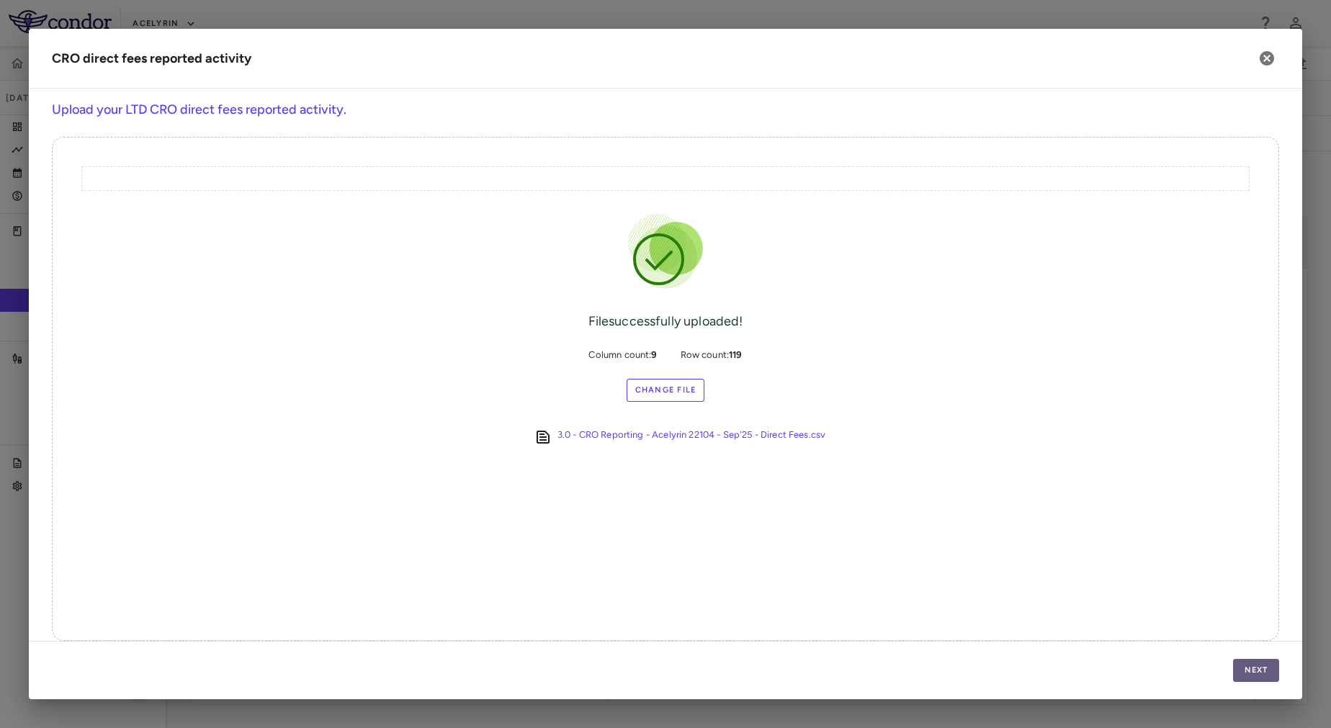
click at [1243, 665] on button "Next" at bounding box center [1256, 670] width 46 height 23
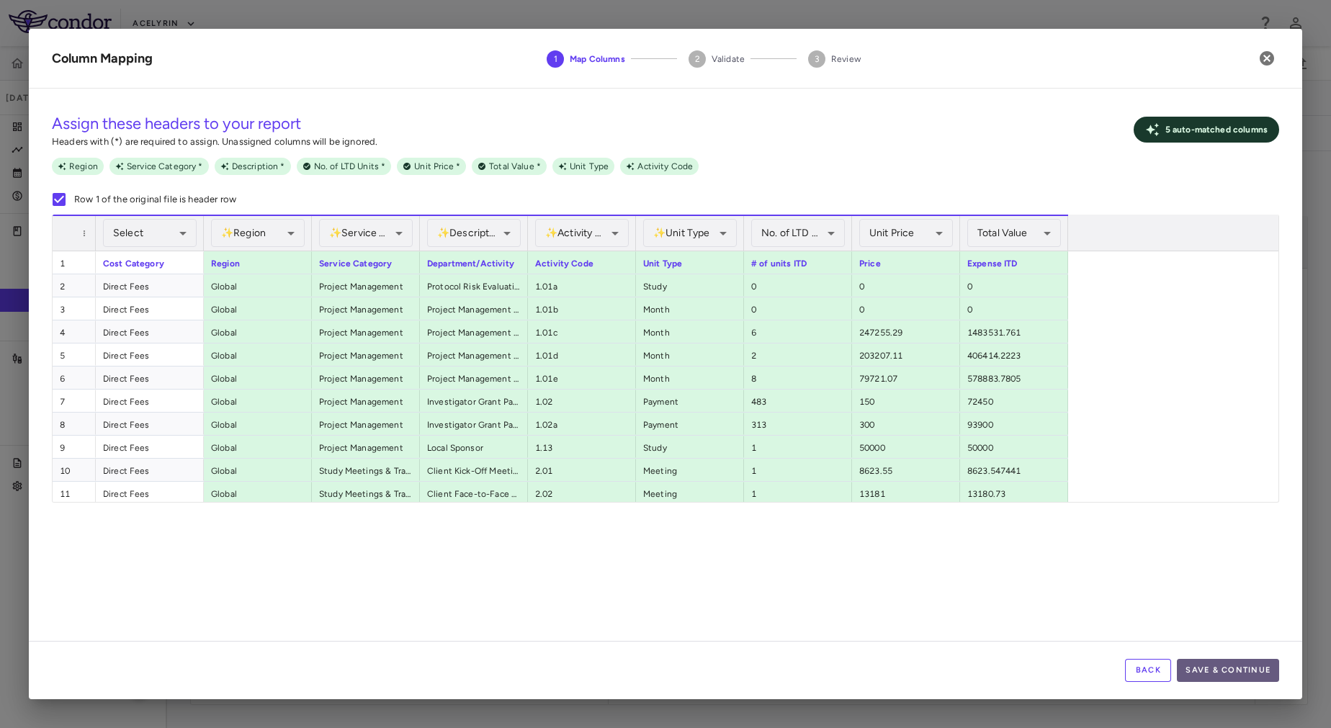
click at [1201, 670] on button "Save & Continue" at bounding box center [1228, 670] width 102 height 23
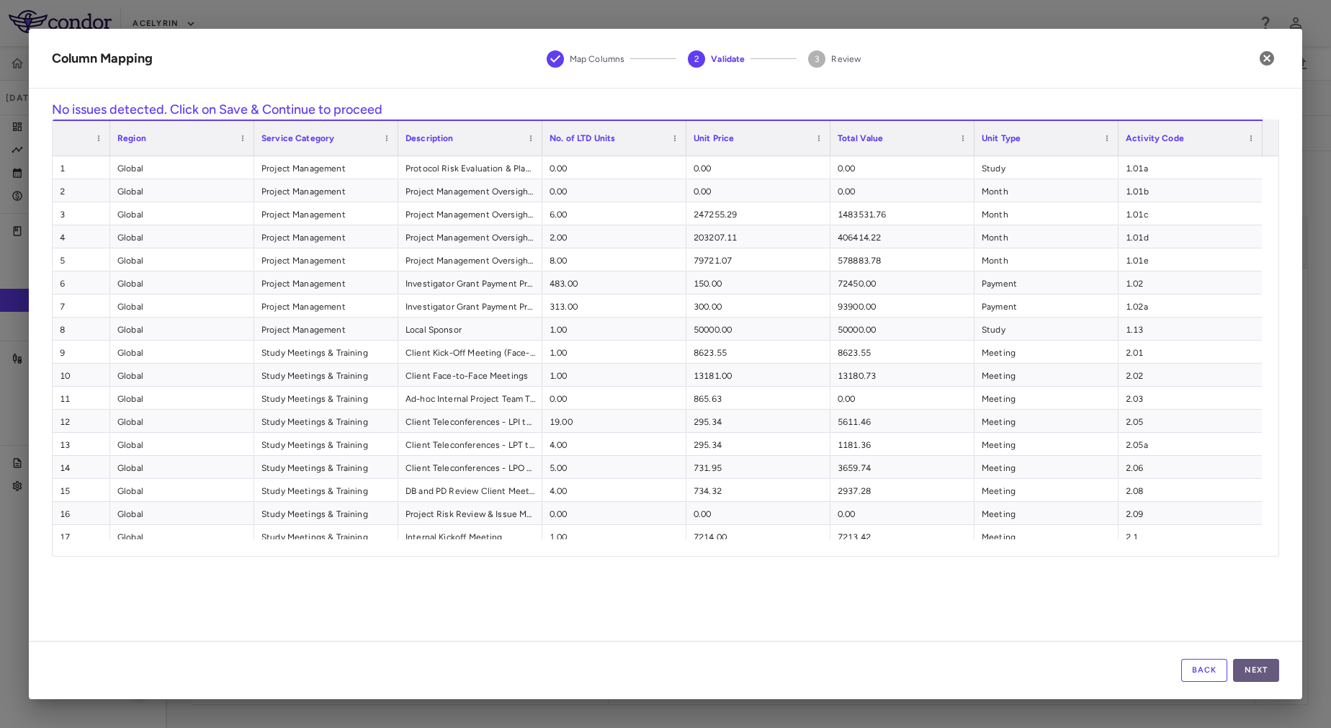
click at [1265, 677] on button "Next" at bounding box center [1256, 670] width 46 height 23
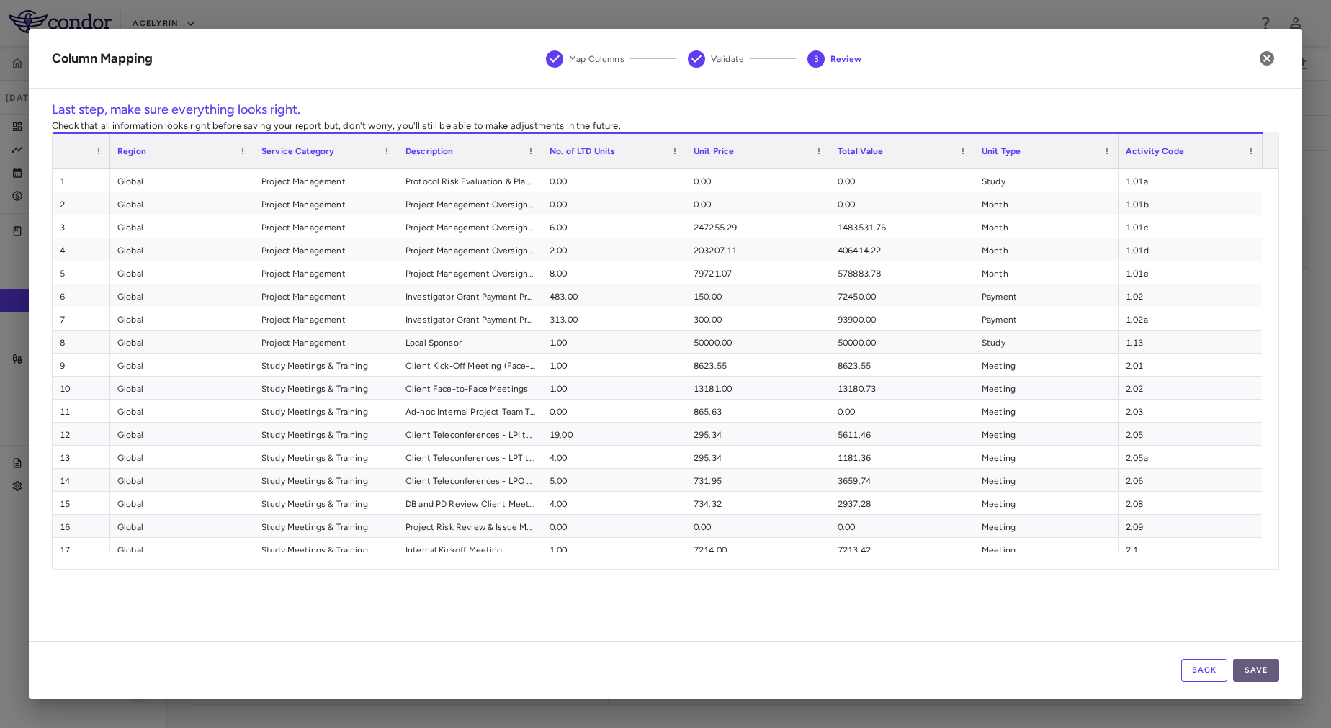
click at [1260, 670] on button "Save" at bounding box center [1256, 670] width 46 height 23
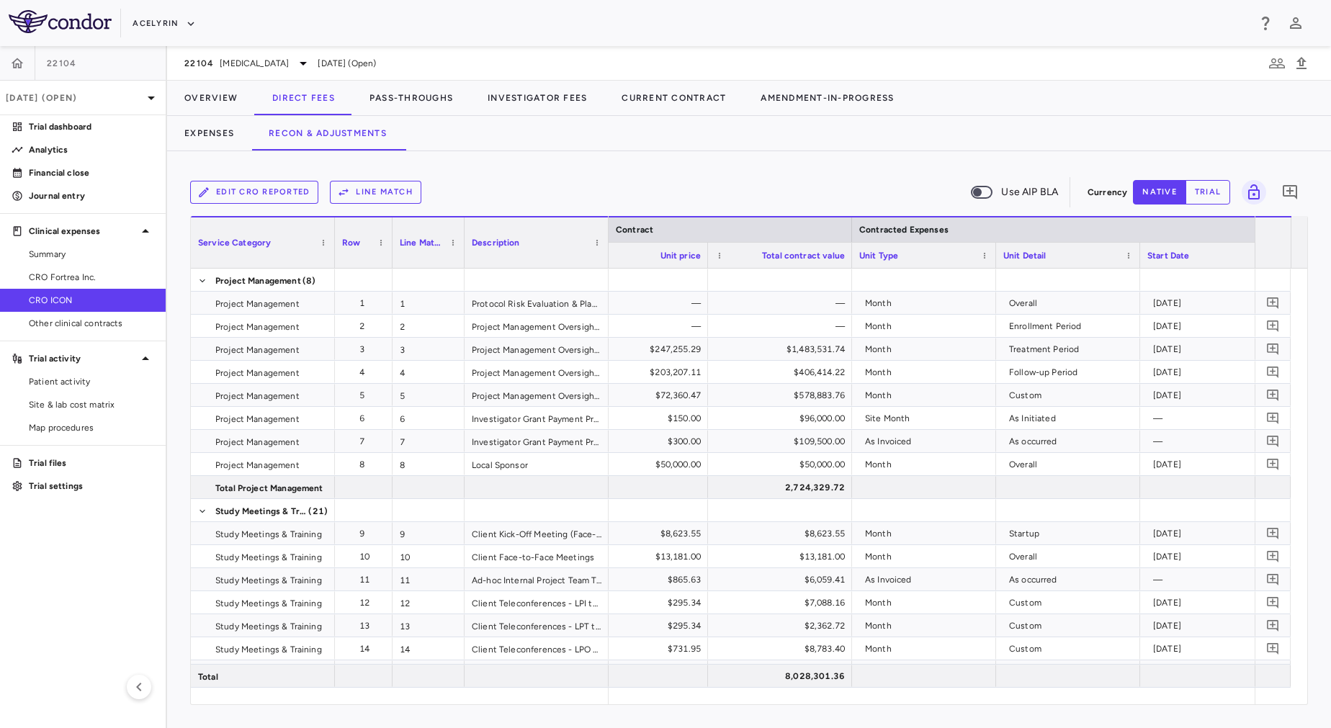
click at [383, 192] on button "Line Match" at bounding box center [375, 192] width 91 height 23
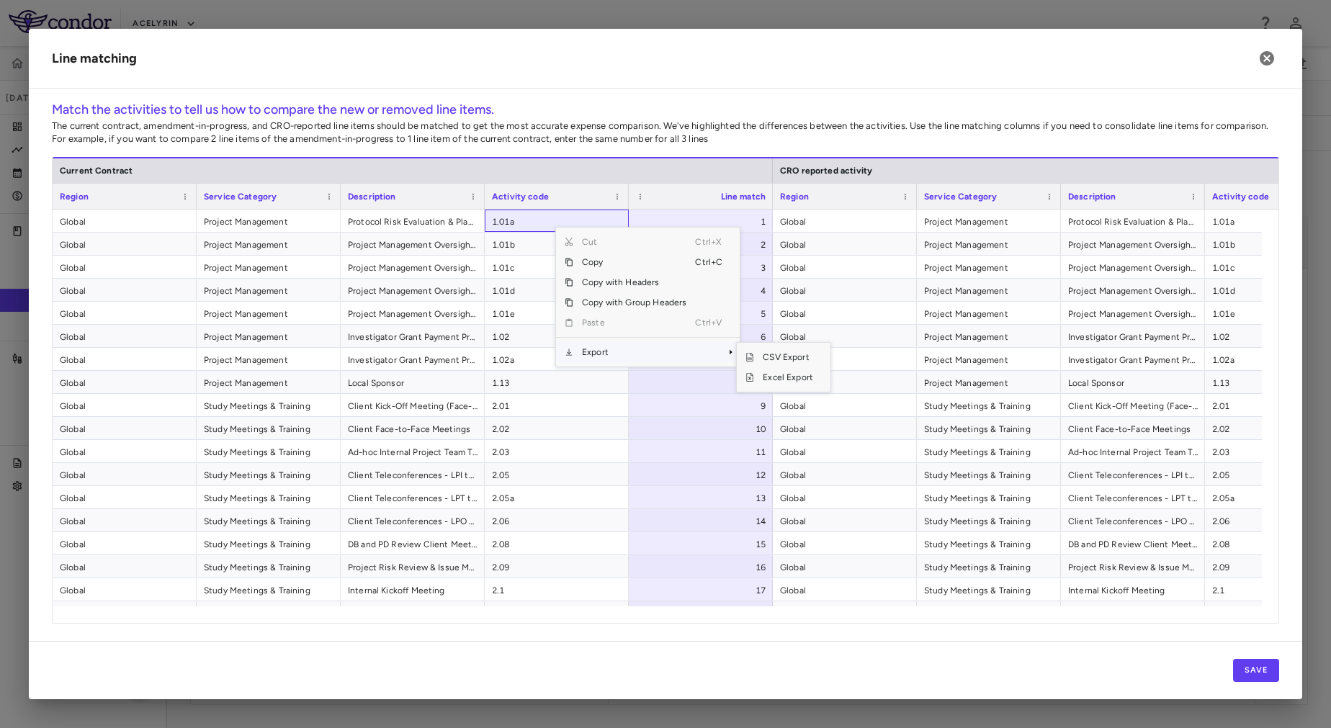
click at [624, 357] on span "Export" at bounding box center [634, 352] width 122 height 20
click at [770, 372] on span "Excel Export" at bounding box center [788, 377] width 68 height 20
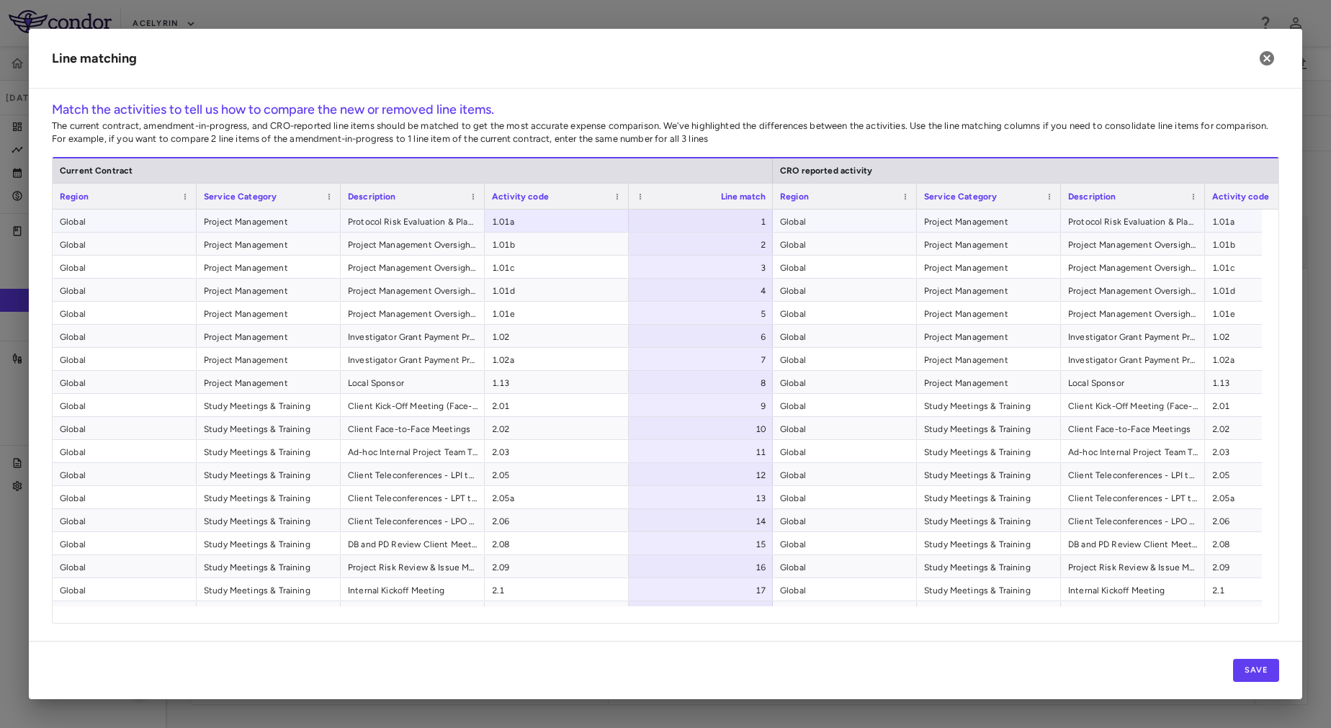
click at [804, 225] on span "Global" at bounding box center [845, 221] width 130 height 23
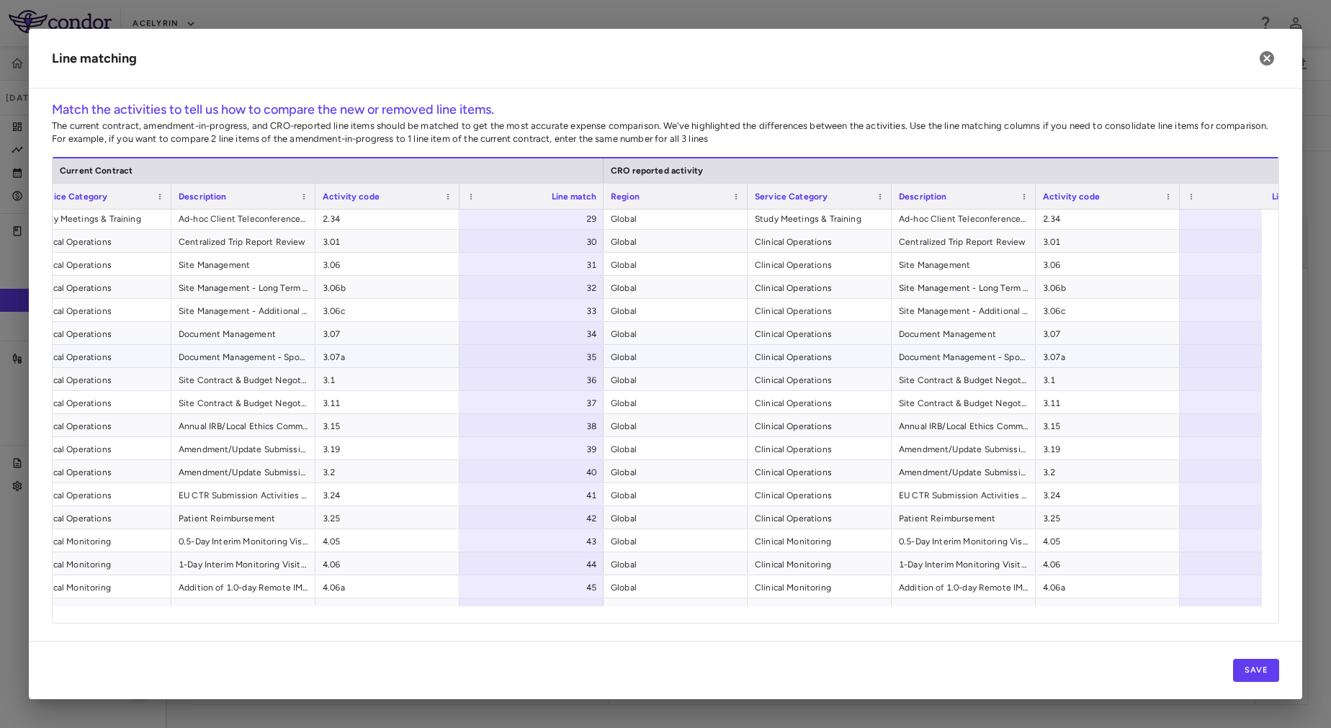
scroll to position [0, 368]
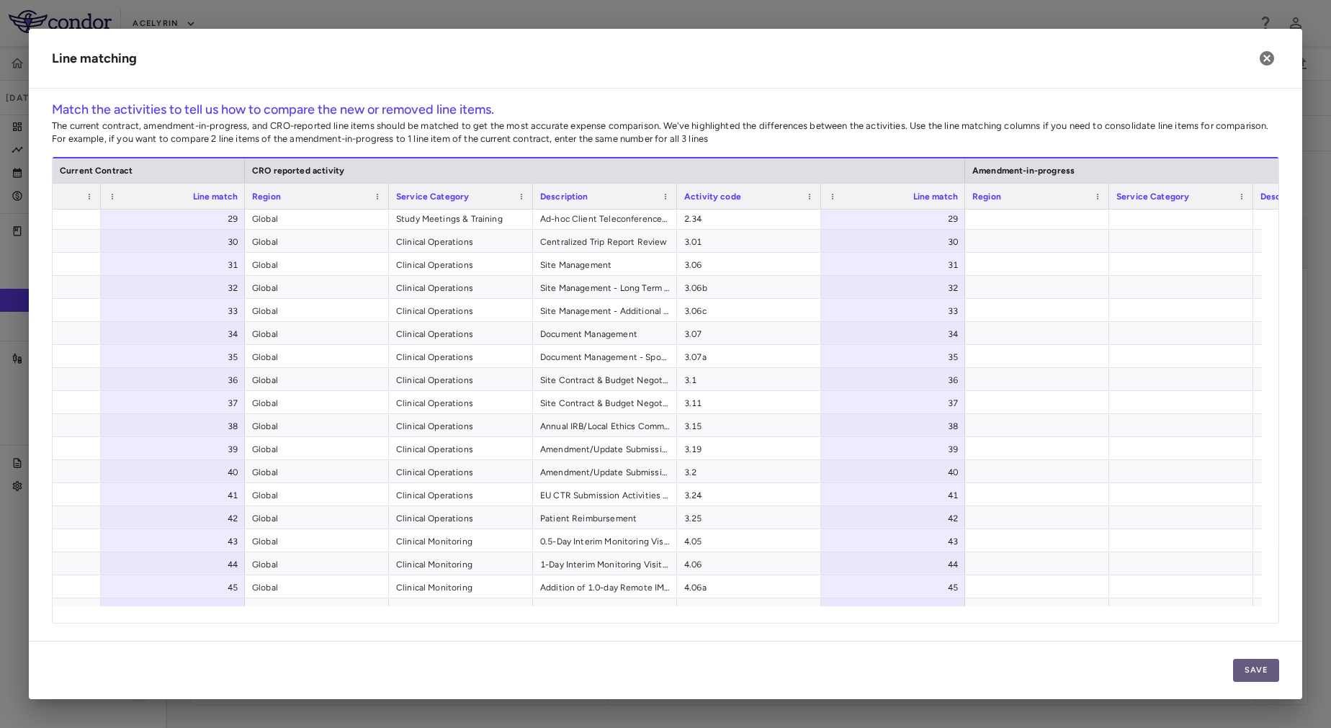
click at [1273, 661] on button "Save" at bounding box center [1256, 670] width 46 height 23
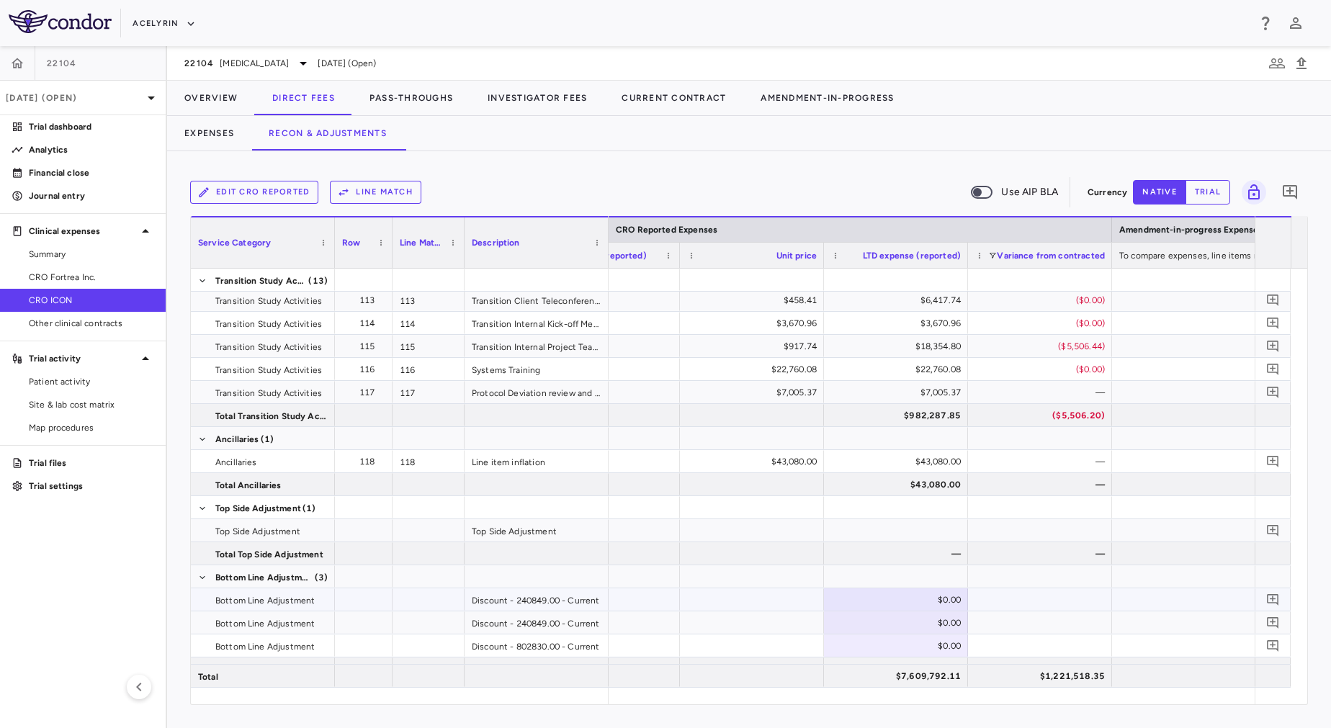
click at [766, 609] on div at bounding box center [752, 599] width 144 height 22
click at [942, 602] on div "$0.00" at bounding box center [899, 599] width 124 height 23
type input "******"
click at [930, 617] on div "$0.00" at bounding box center [899, 623] width 124 height 23
click at [912, 599] on div "$0.00" at bounding box center [899, 599] width 124 height 23
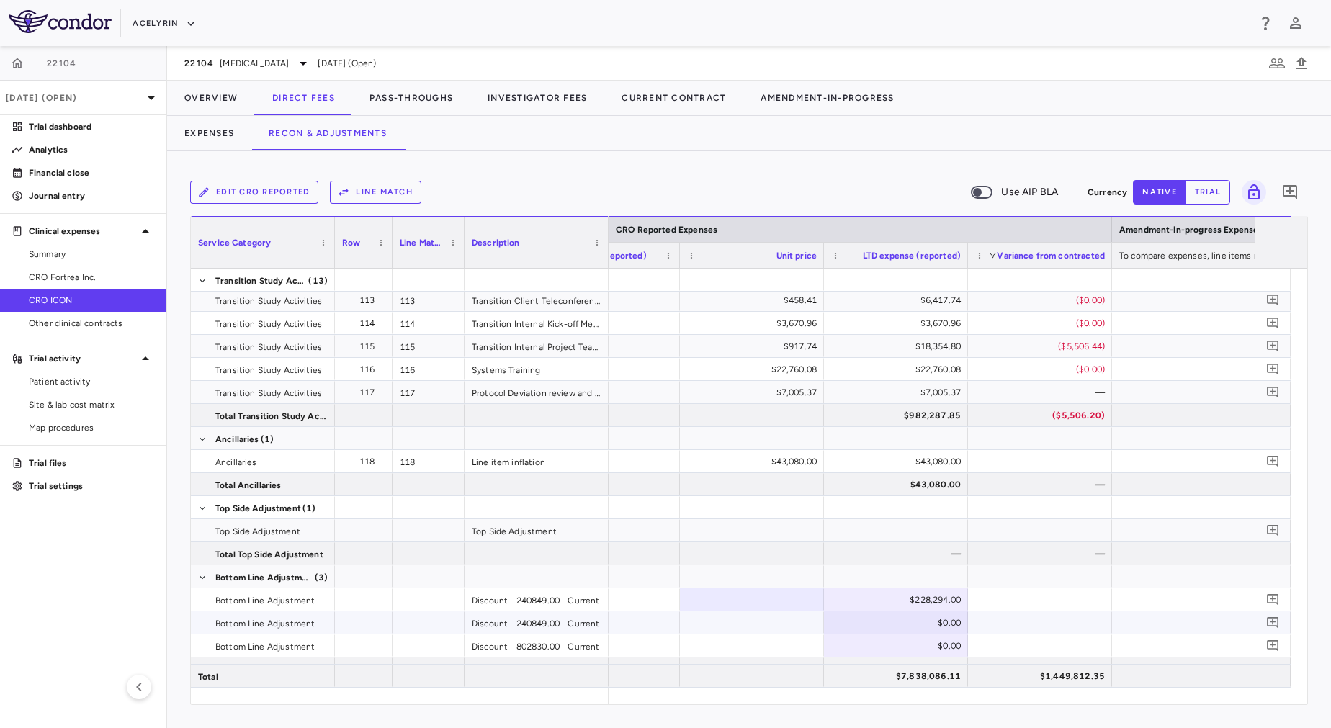
click at [856, 622] on div "$0.00" at bounding box center [899, 623] width 124 height 23
type input "******"
click at [984, 622] on div at bounding box center [1040, 623] width 144 height 22
click at [925, 619] on div "$0.00" at bounding box center [899, 623] width 124 height 23
type input "******"
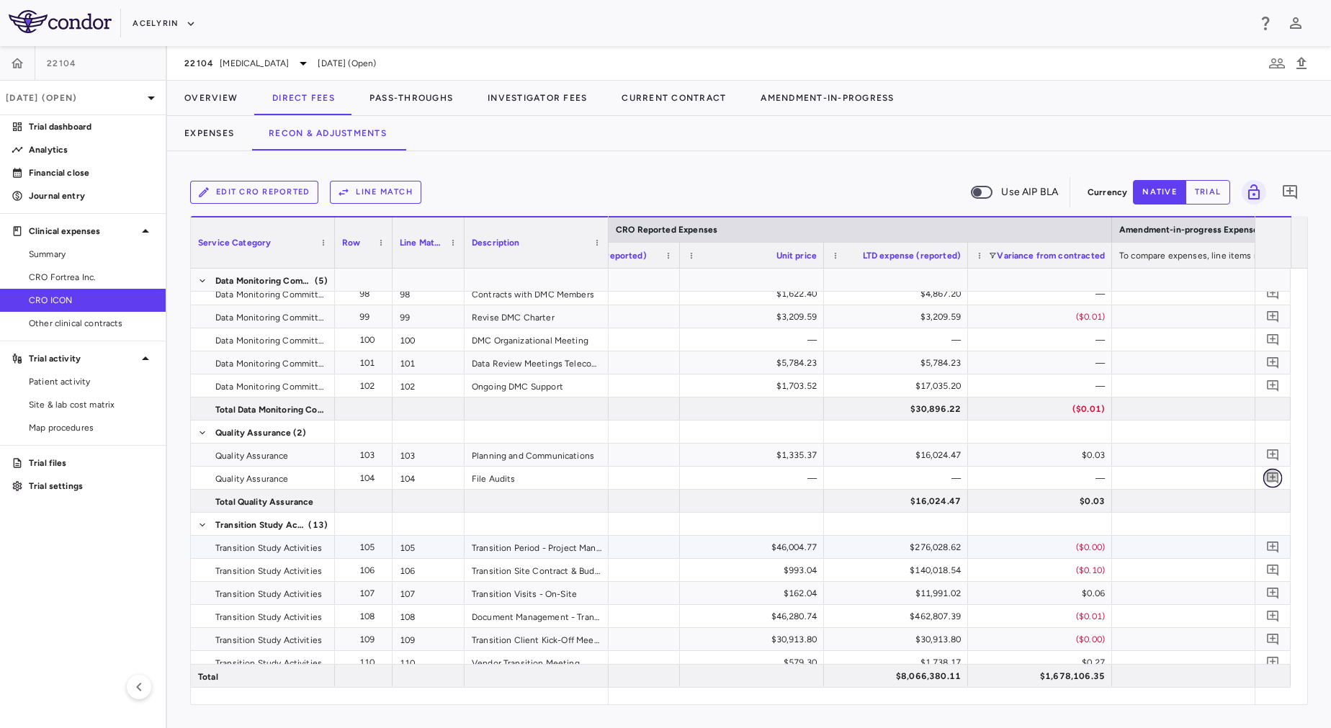
scroll to position [3107, 0]
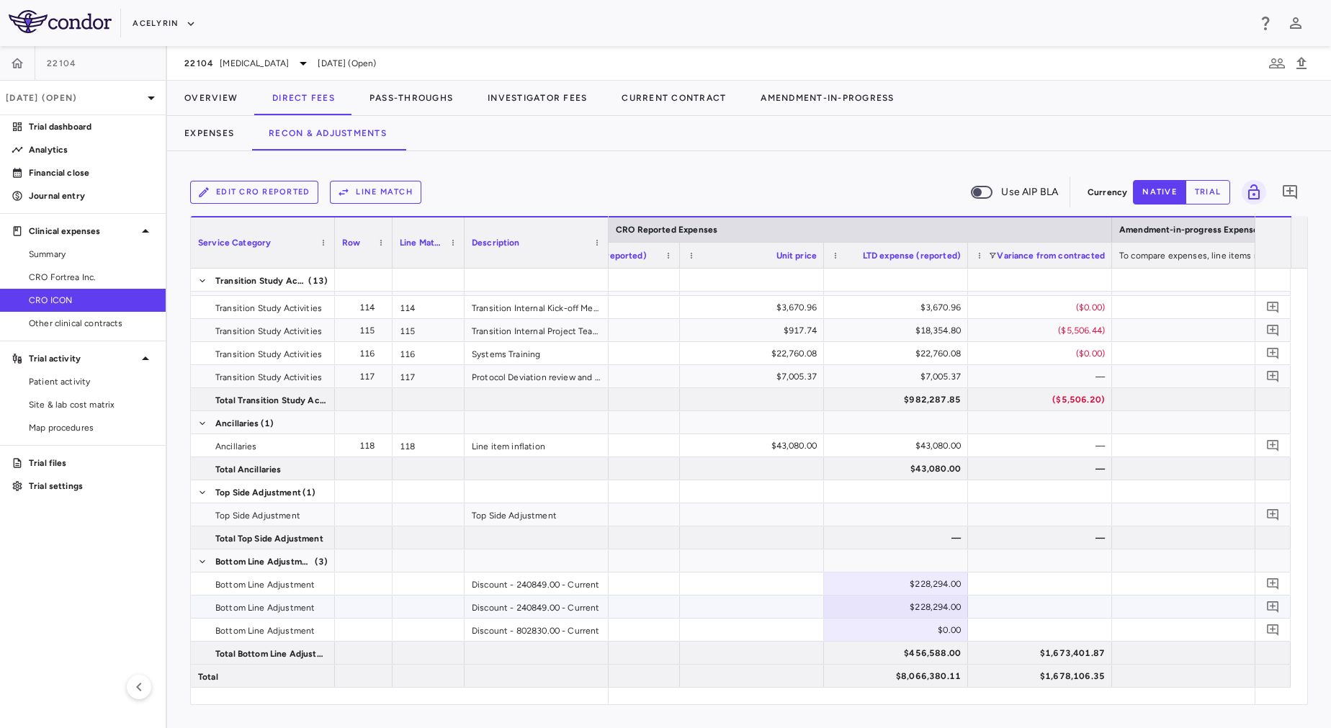
click at [901, 622] on div "$0.00" at bounding box center [899, 630] width 124 height 23
click at [904, 628] on input "number" at bounding box center [906, 631] width 121 height 24
paste input "******"
type input "******"
click at [1009, 628] on div at bounding box center [1040, 630] width 144 height 22
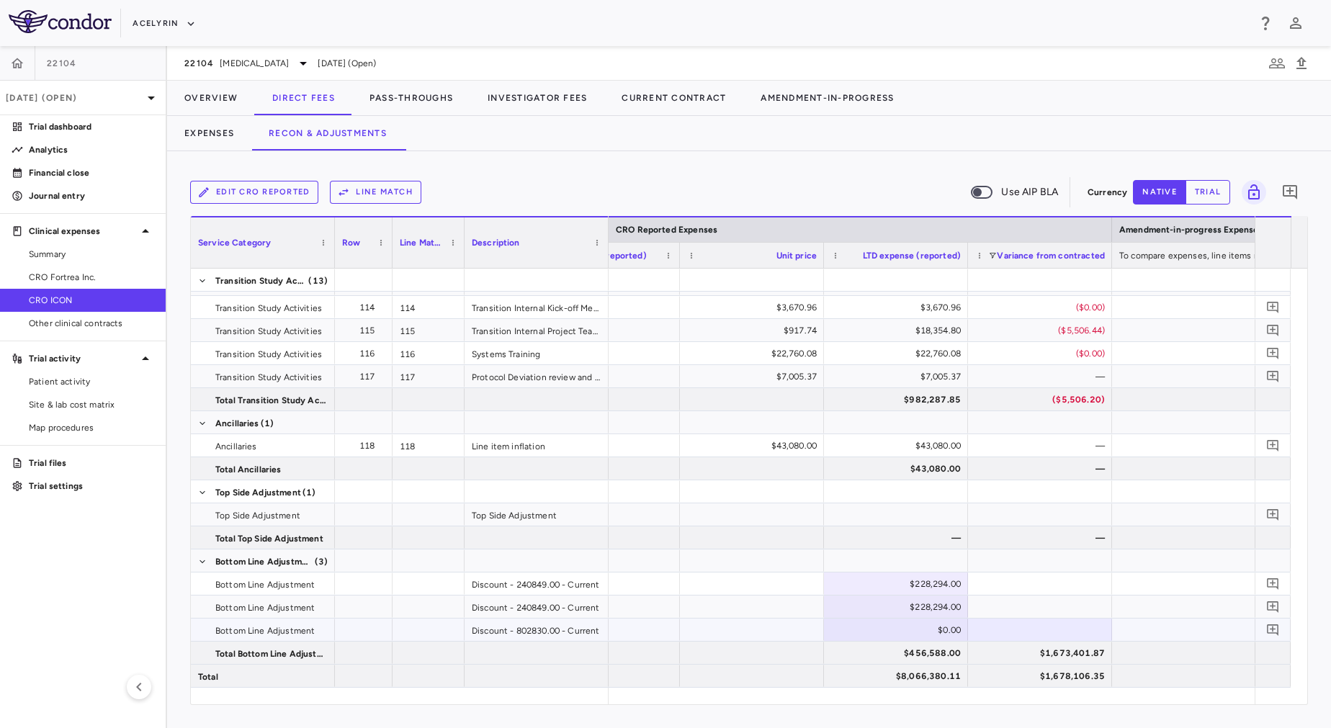
click at [919, 628] on div "$0.00" at bounding box center [899, 630] width 124 height 23
click at [1021, 629] on div at bounding box center [1040, 630] width 144 height 22
click at [887, 640] on div "$760,979.00" at bounding box center [896, 630] width 144 height 22
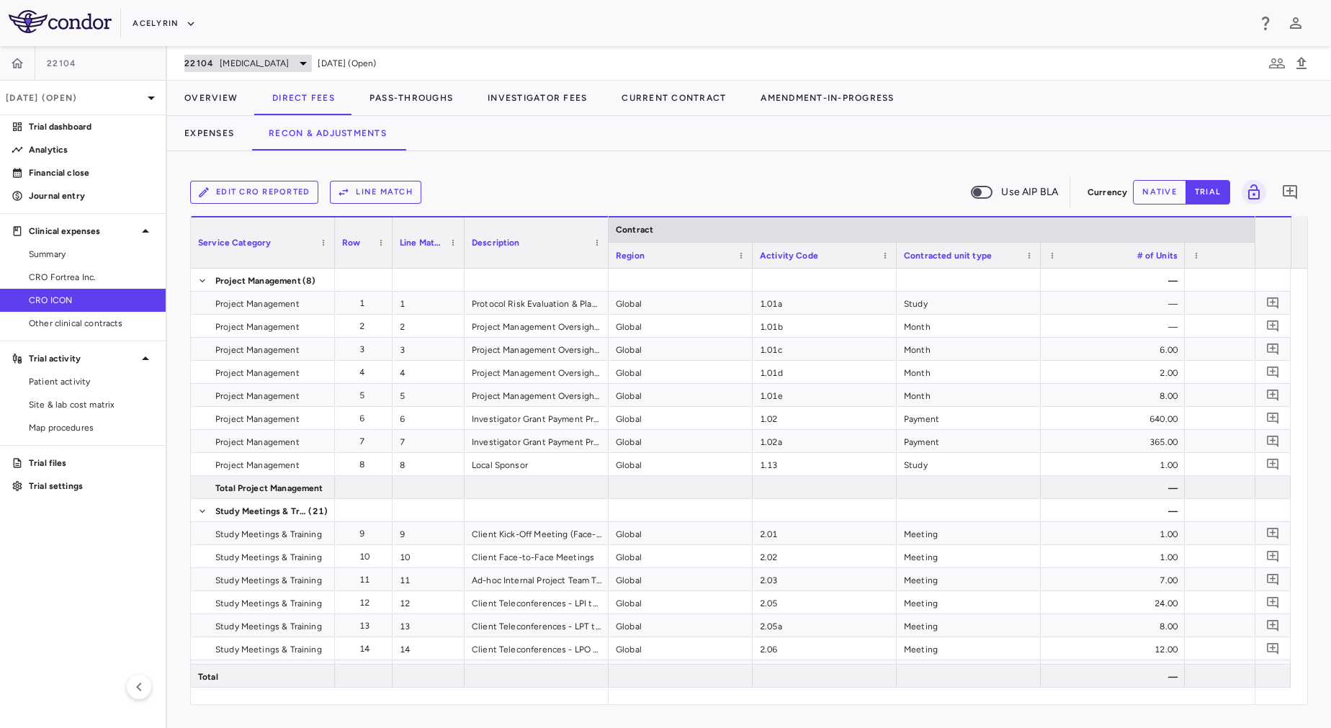
click at [243, 67] on span "[MEDICAL_DATA]" at bounding box center [254, 63] width 69 height 13
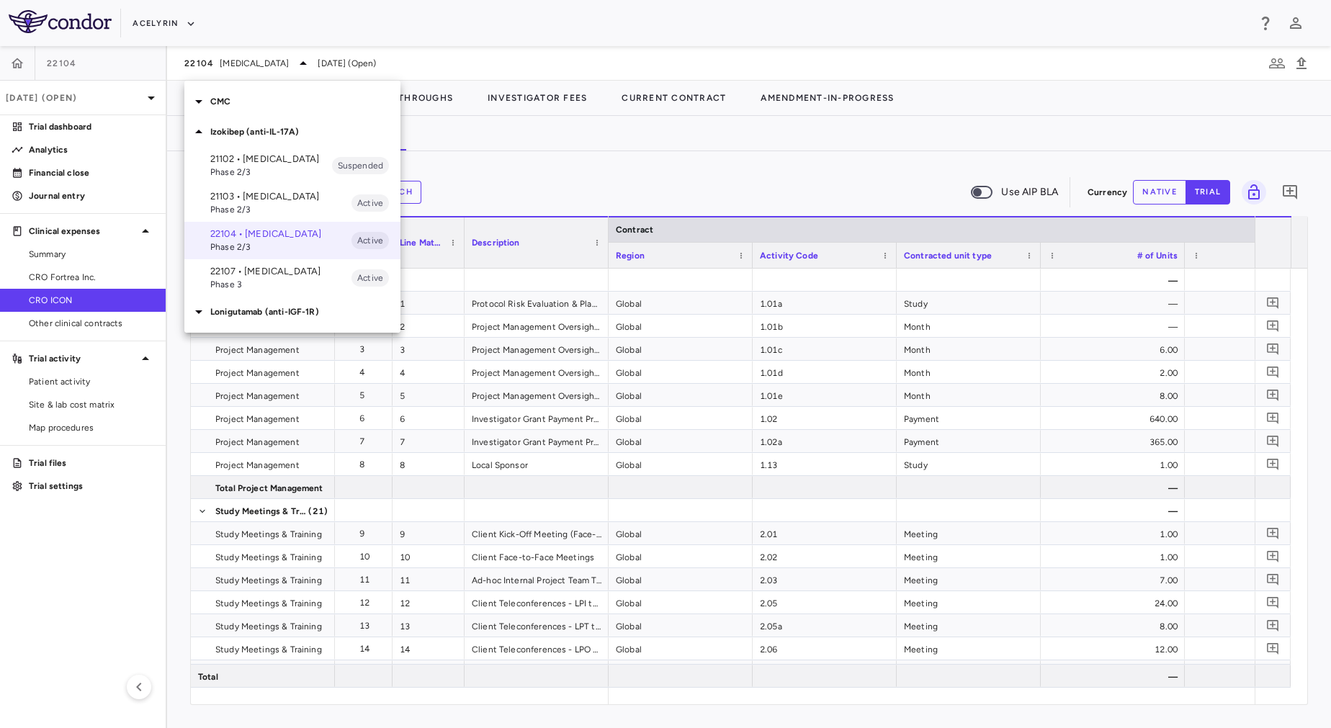
click at [279, 291] on span "Phase 3" at bounding box center [280, 284] width 141 height 13
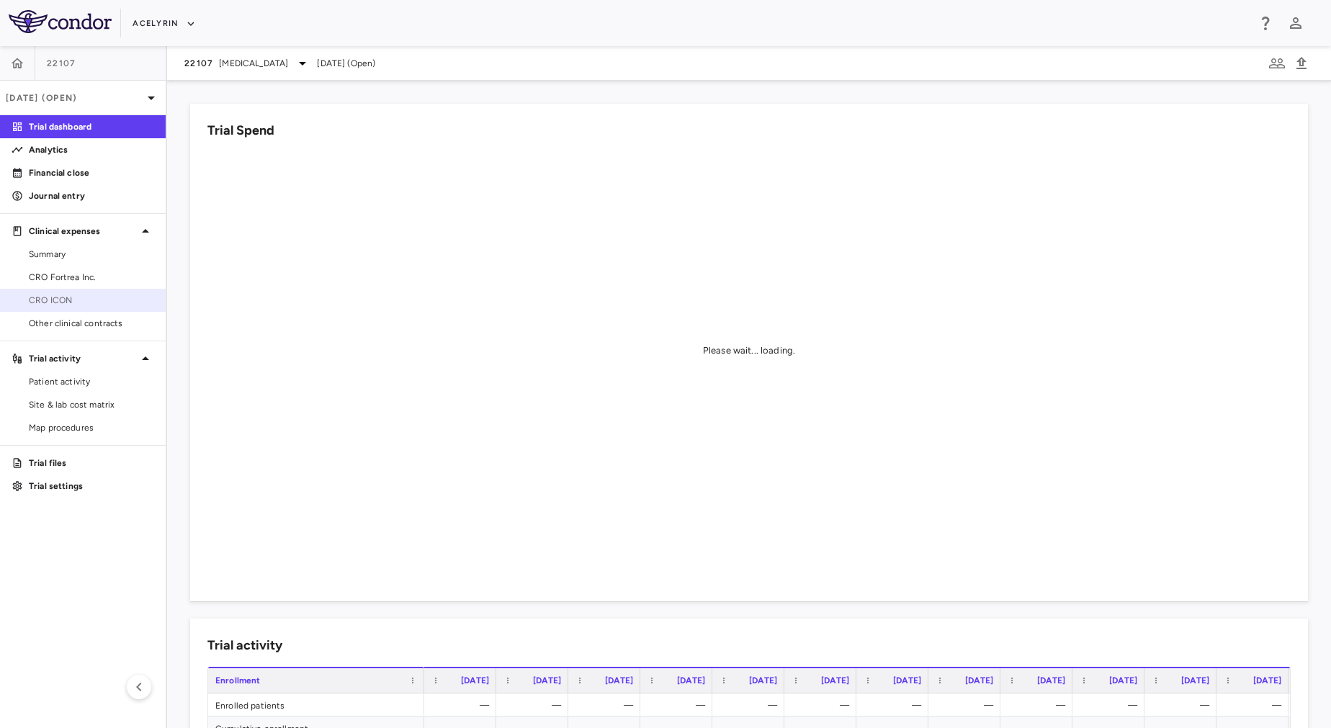
click at [81, 305] on span "CRO ICON" at bounding box center [91, 300] width 125 height 13
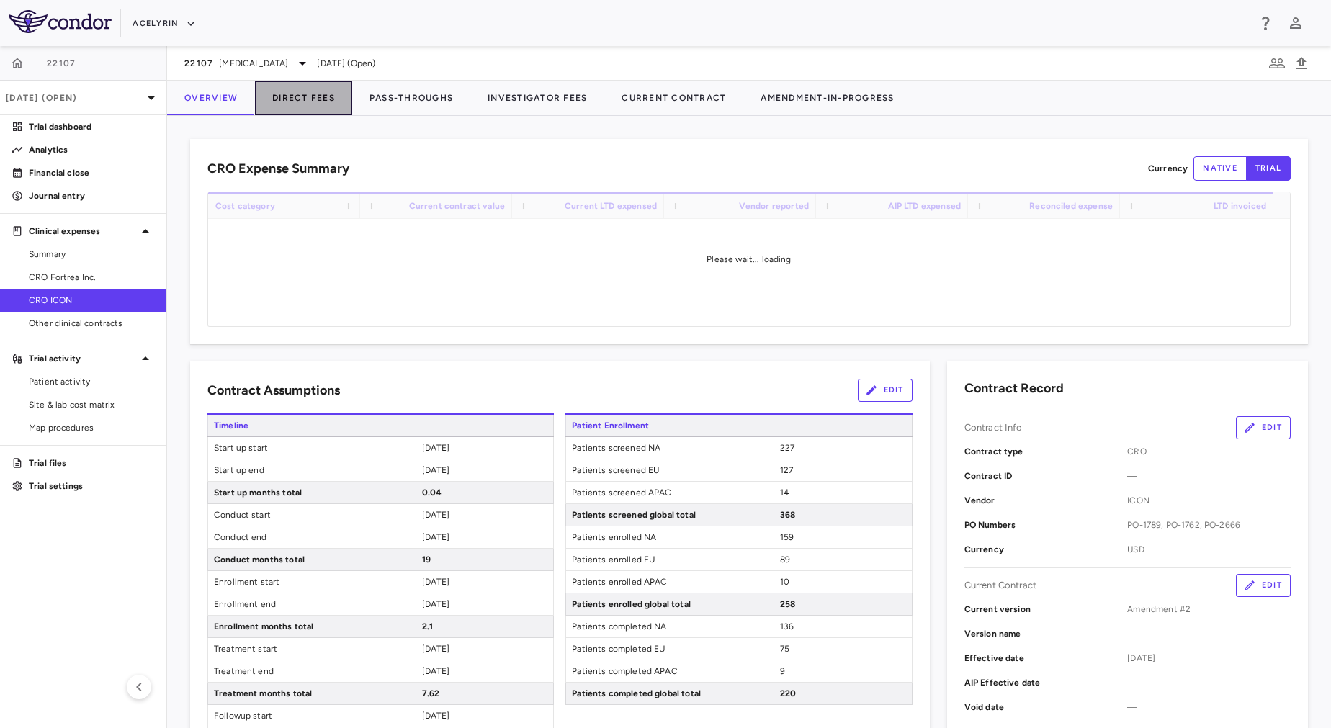
click at [323, 99] on button "Direct Fees" at bounding box center [303, 98] width 97 height 35
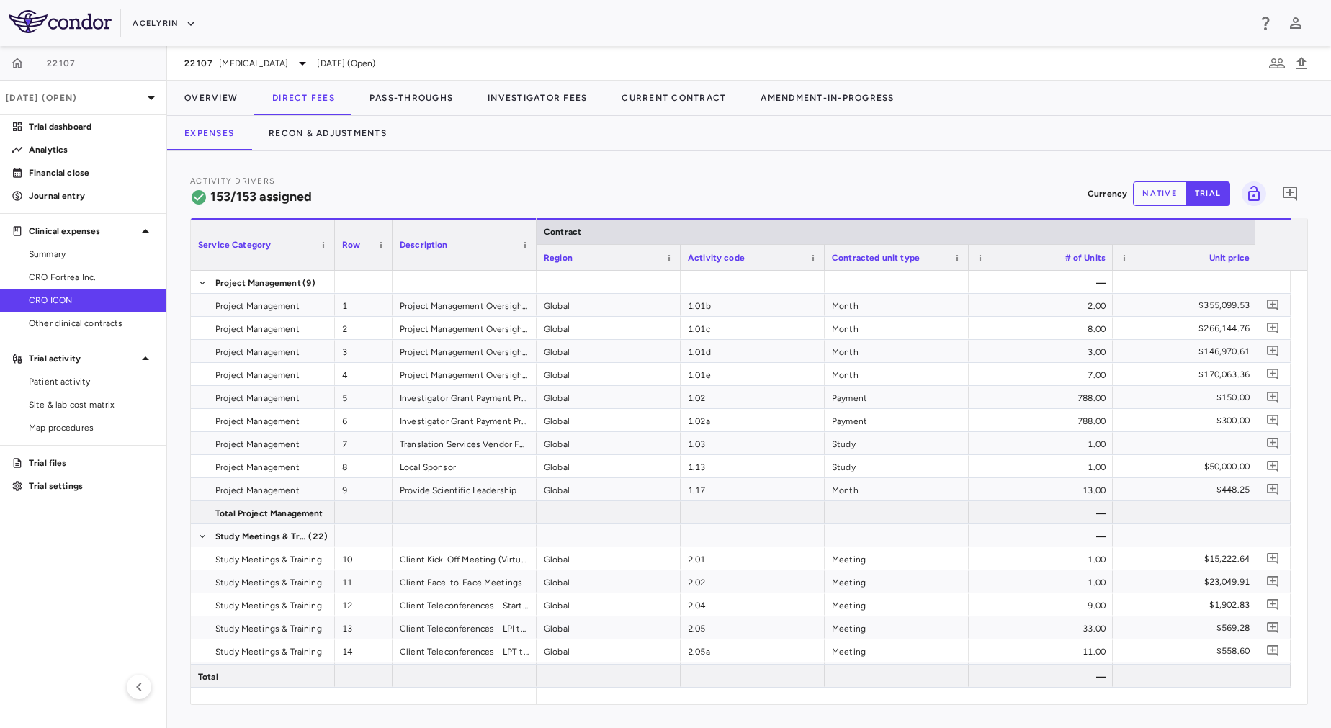
click at [520, 176] on div "Activity Drivers 153/153 assigned Currency native trial 0" at bounding box center [749, 193] width 1118 height 38
click at [313, 136] on button "Recon & Adjustments" at bounding box center [327, 133] width 153 height 35
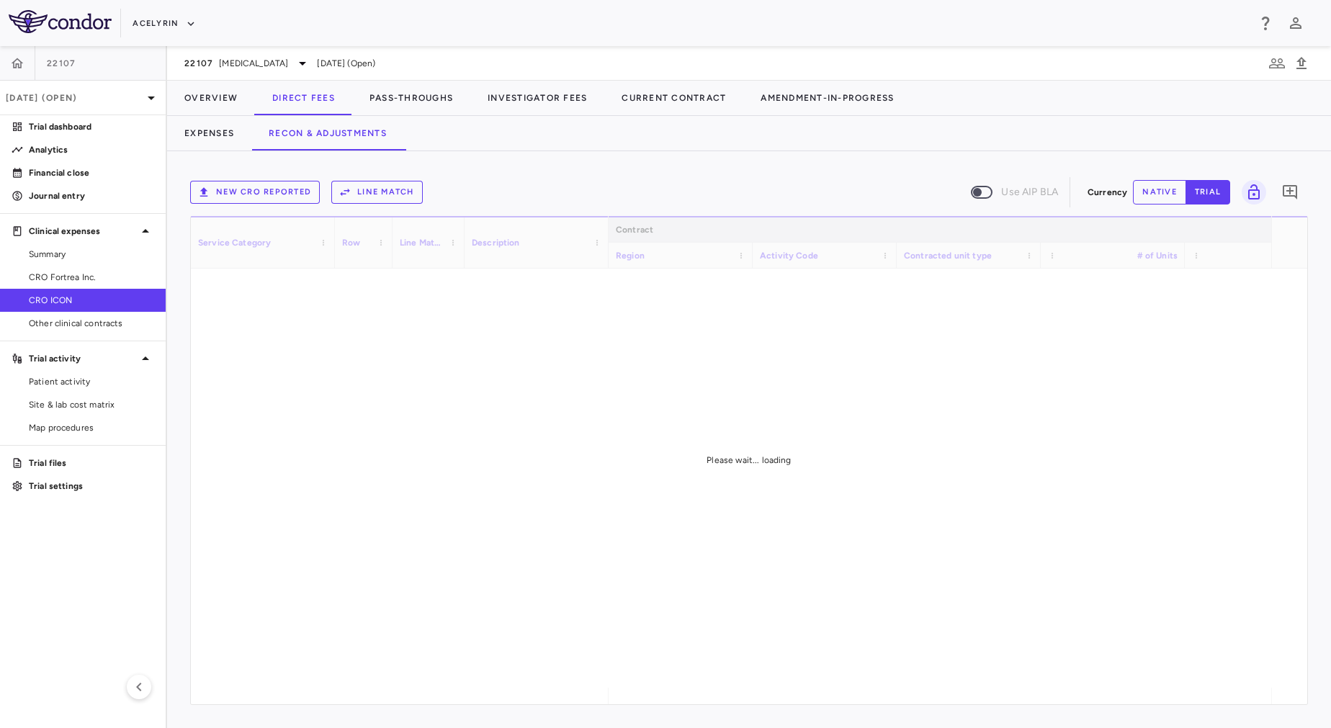
click at [243, 179] on div "New CRO reported Line Match Use AIP BLA" at bounding box center [636, 192] width 892 height 30
click at [250, 187] on button "New CRO reported" at bounding box center [255, 192] width 130 height 23
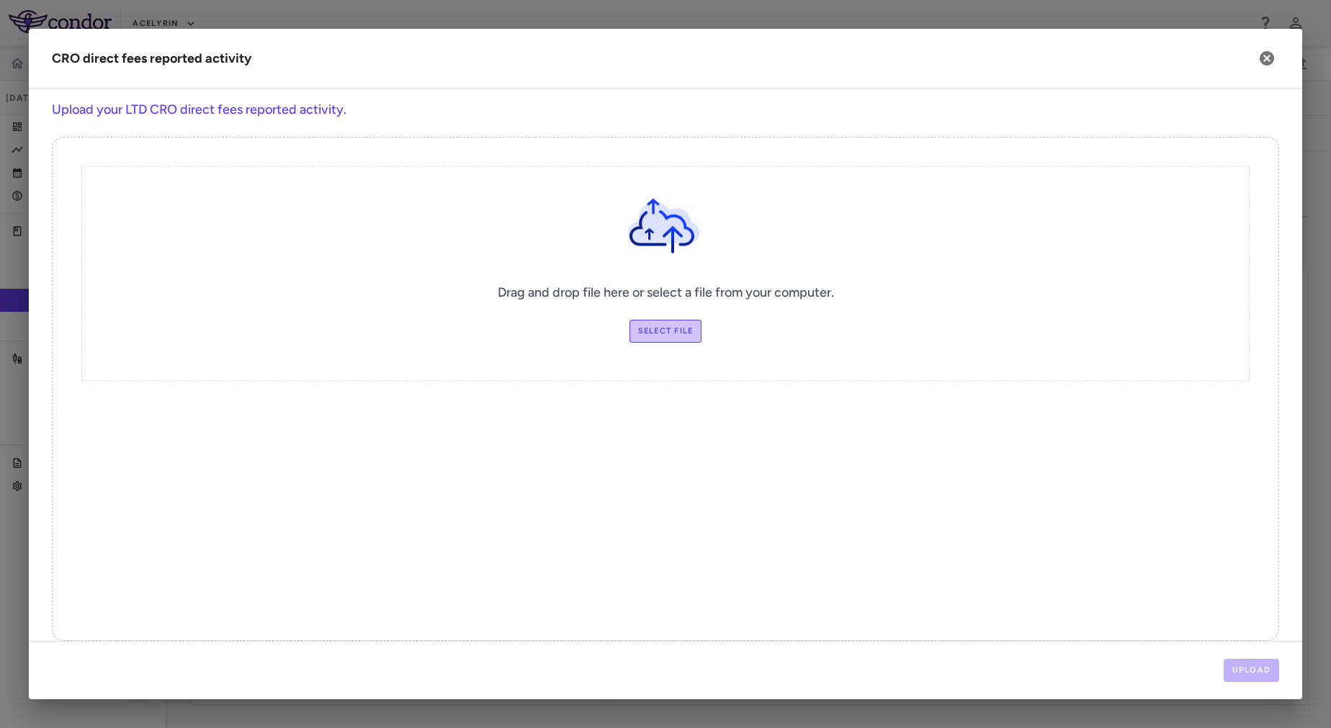
click at [670, 328] on label "Select file" at bounding box center [666, 331] width 73 height 23
click at [0, 0] on input "Select file" at bounding box center [0, 0] width 0 height 0
click at [1260, 676] on button "Upload" at bounding box center [1252, 670] width 56 height 23
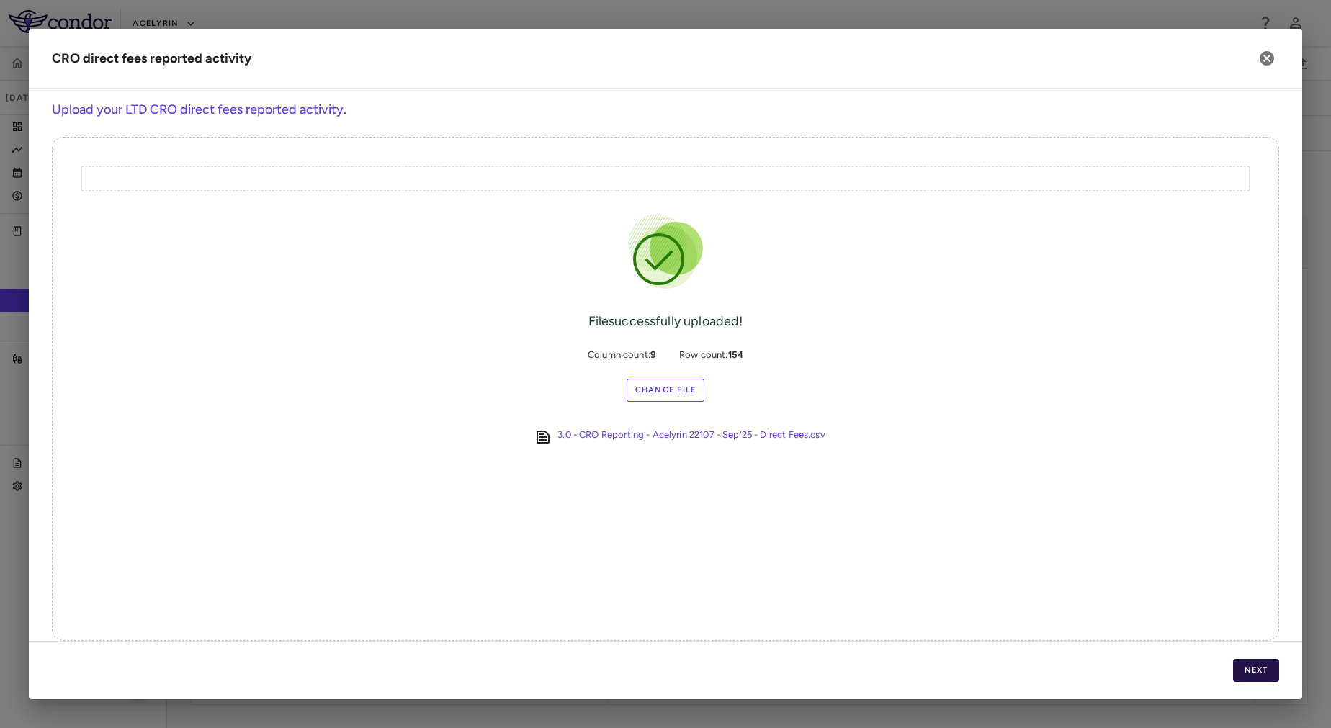
click at [1260, 676] on button "Next" at bounding box center [1256, 670] width 46 height 23
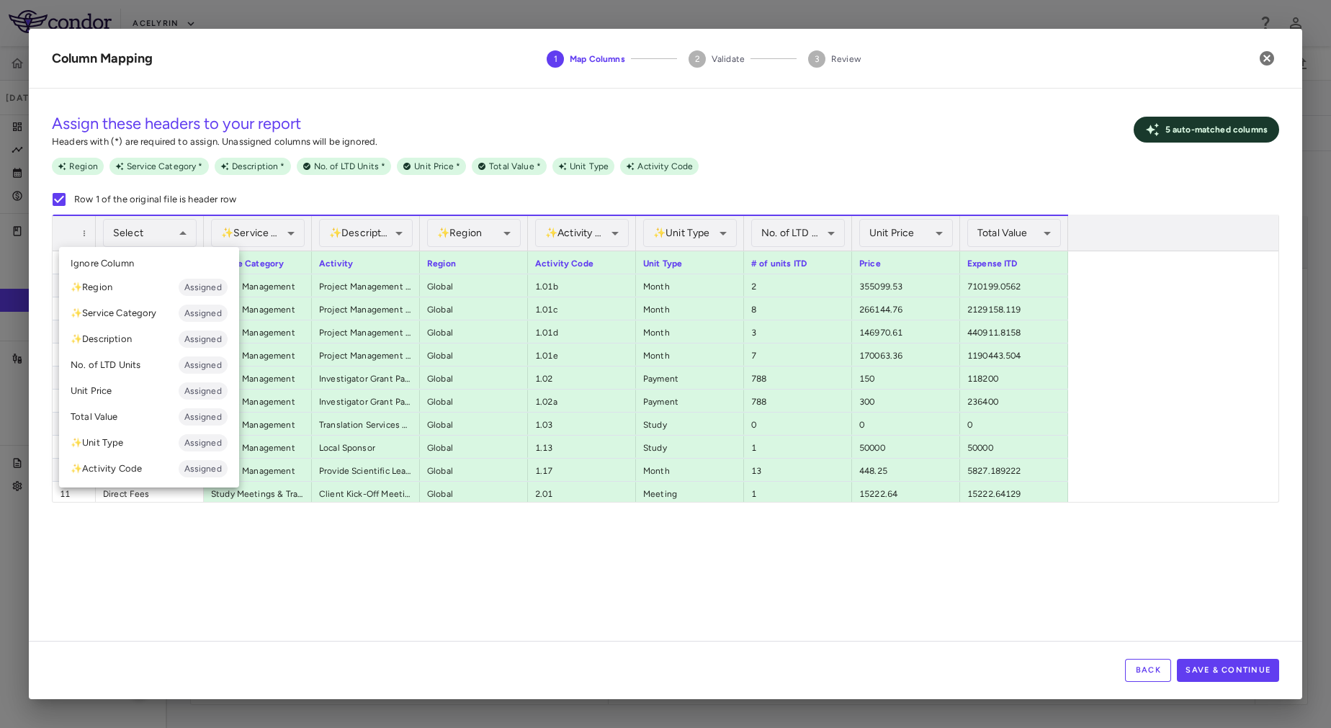
click at [863, 591] on div at bounding box center [665, 364] width 1331 height 728
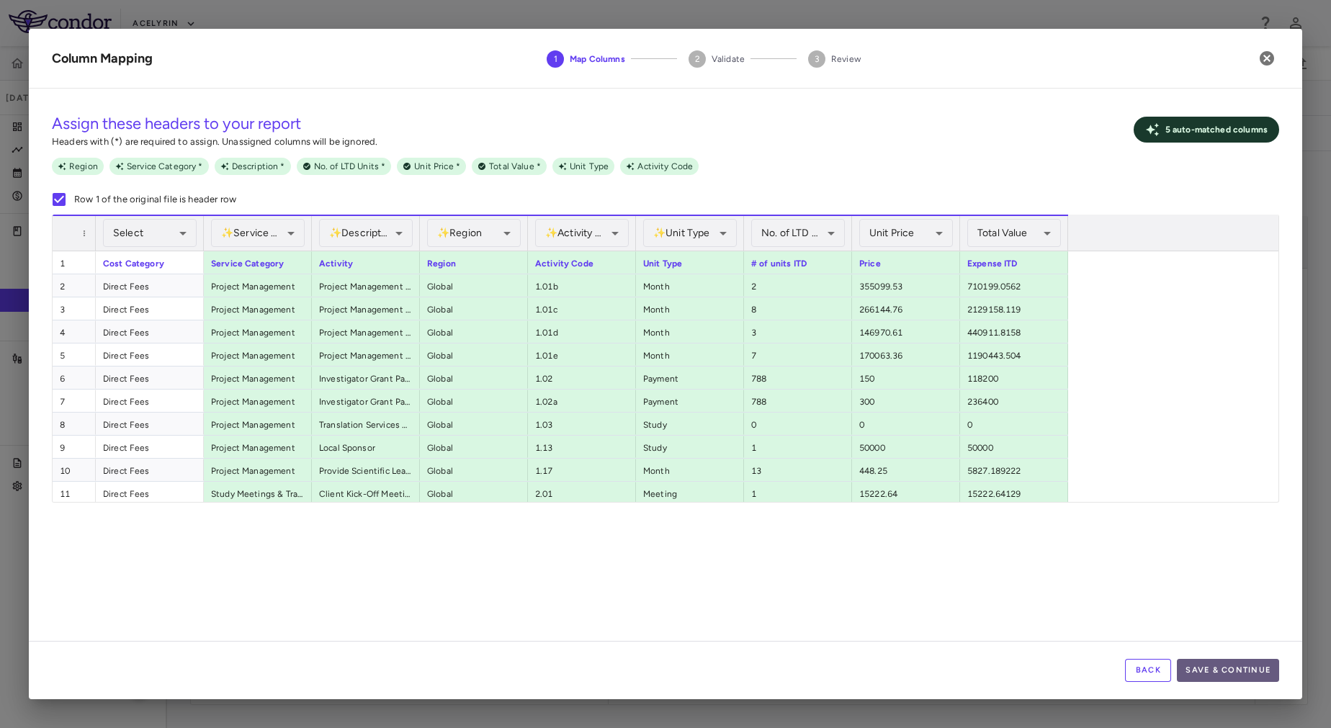
click at [1258, 663] on button "Save & Continue" at bounding box center [1228, 670] width 102 height 23
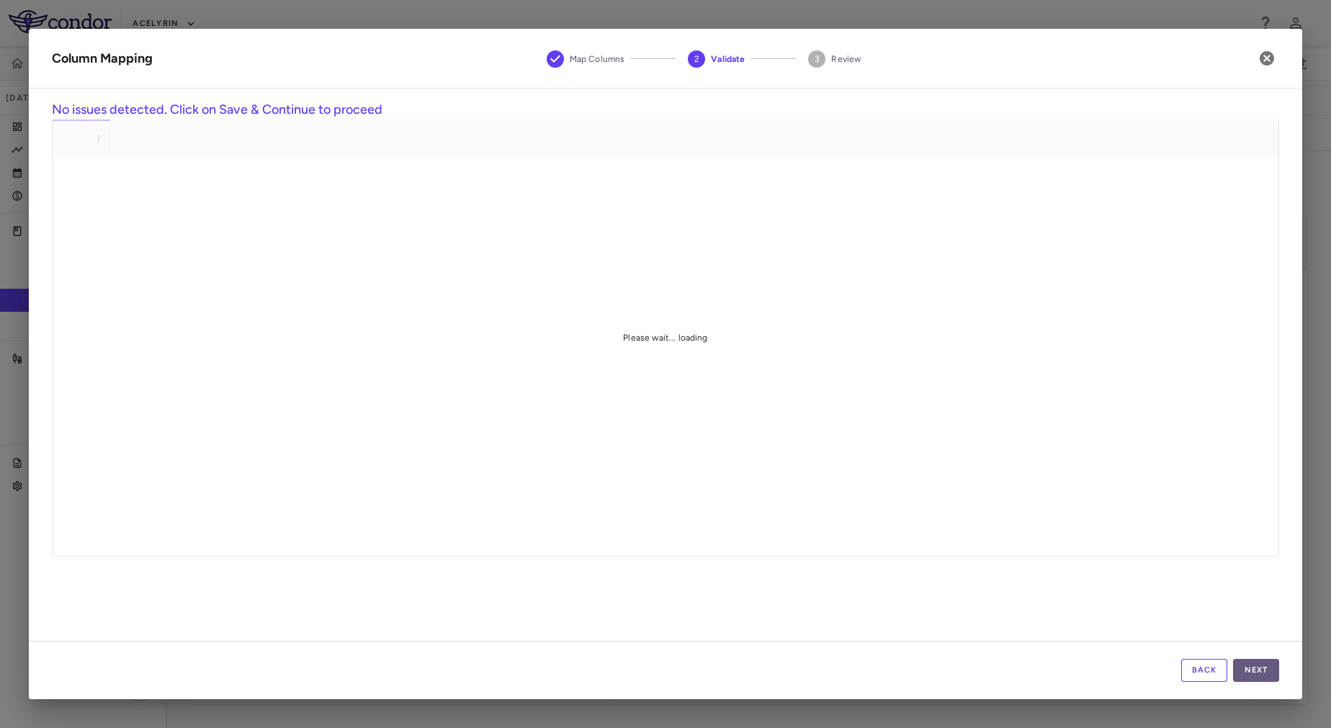
click at [1268, 673] on button "Next" at bounding box center [1256, 670] width 46 height 23
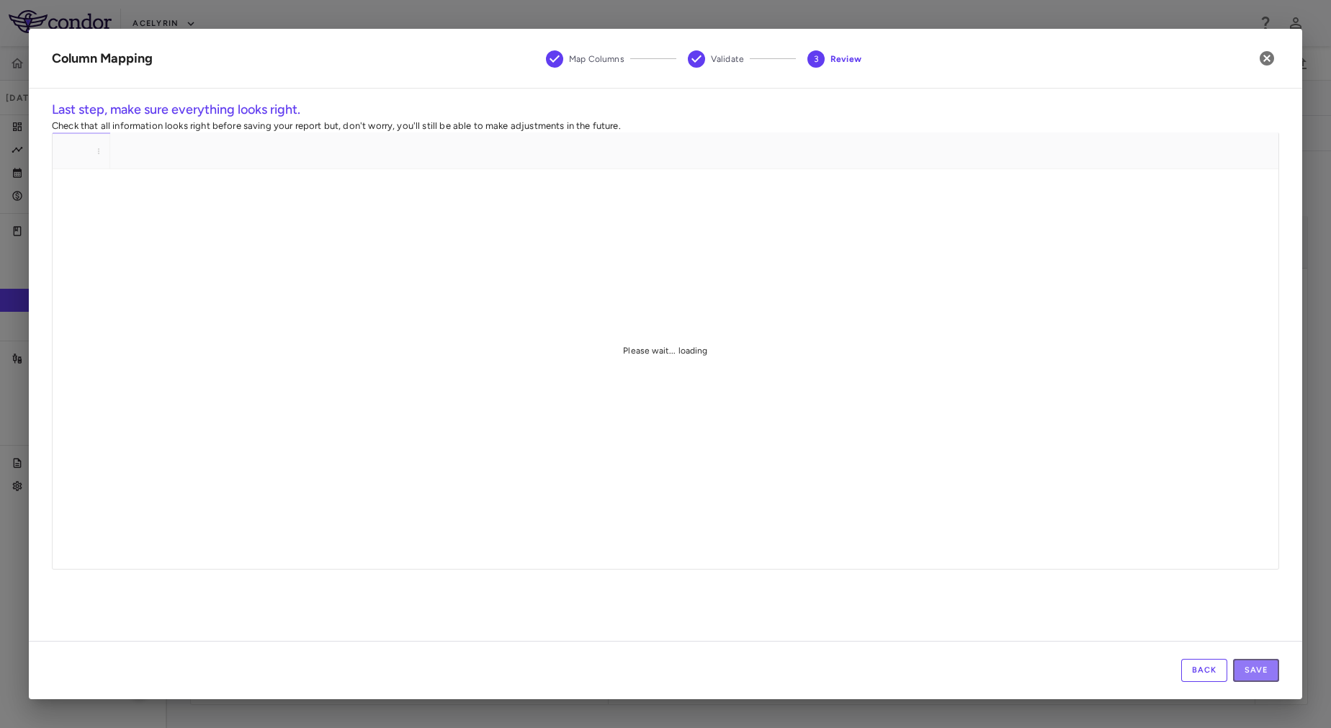
click at [1268, 673] on button "Save" at bounding box center [1256, 670] width 46 height 23
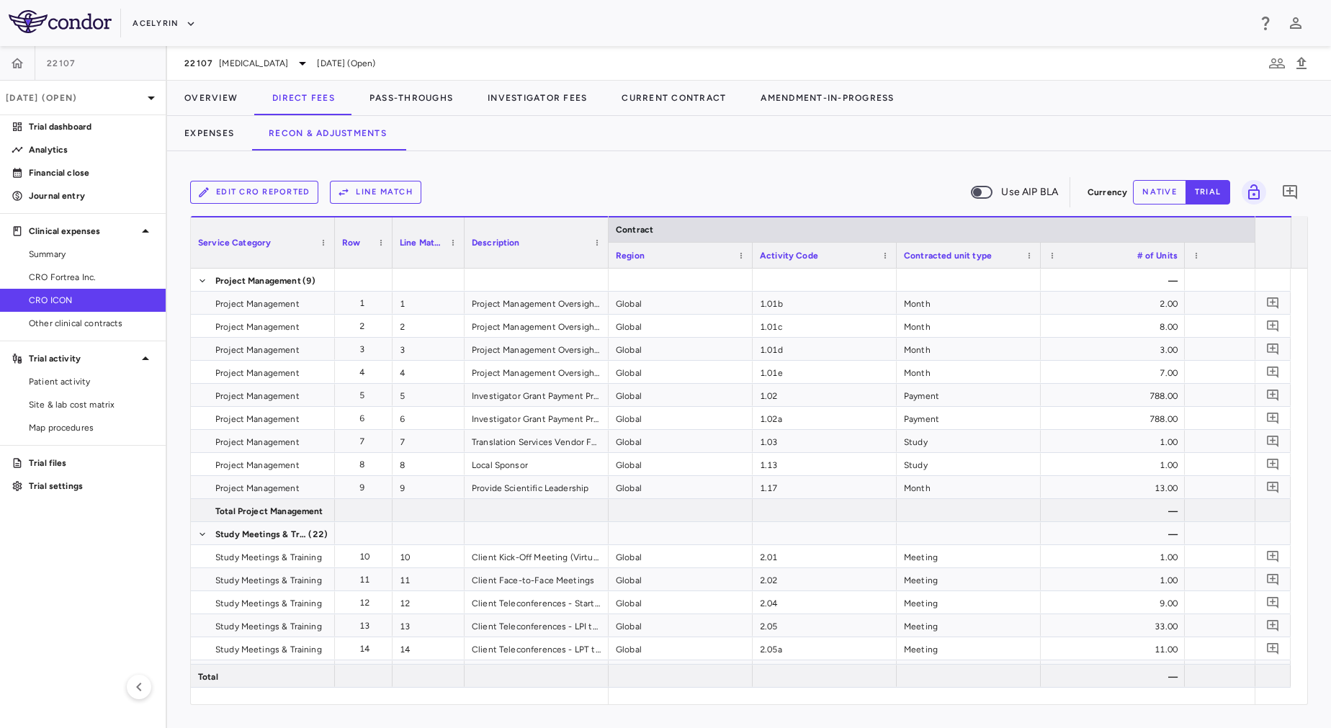
click at [386, 190] on button "Line Match" at bounding box center [375, 192] width 91 height 23
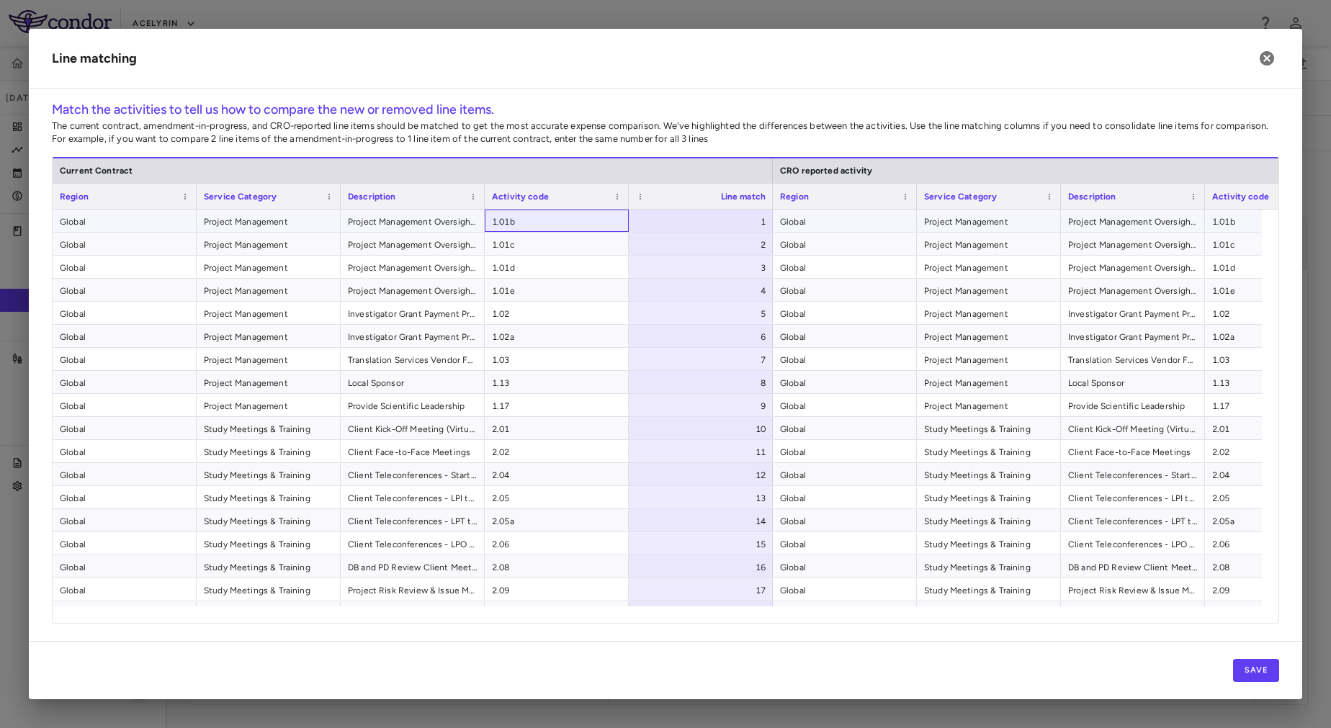
click at [542, 220] on span "1.01b" at bounding box center [557, 221] width 130 height 23
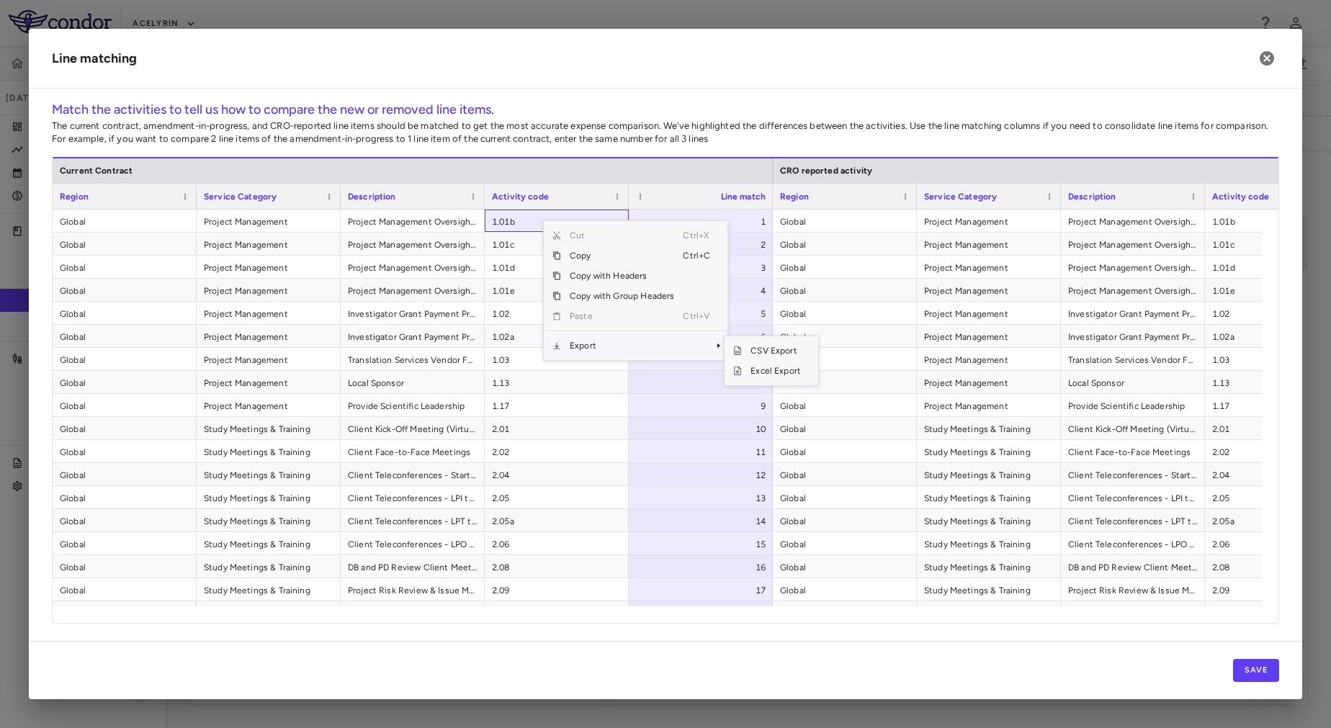
click at [603, 349] on span "Export" at bounding box center [622, 346] width 122 height 20
click at [787, 366] on span "Excel Export" at bounding box center [776, 371] width 68 height 20
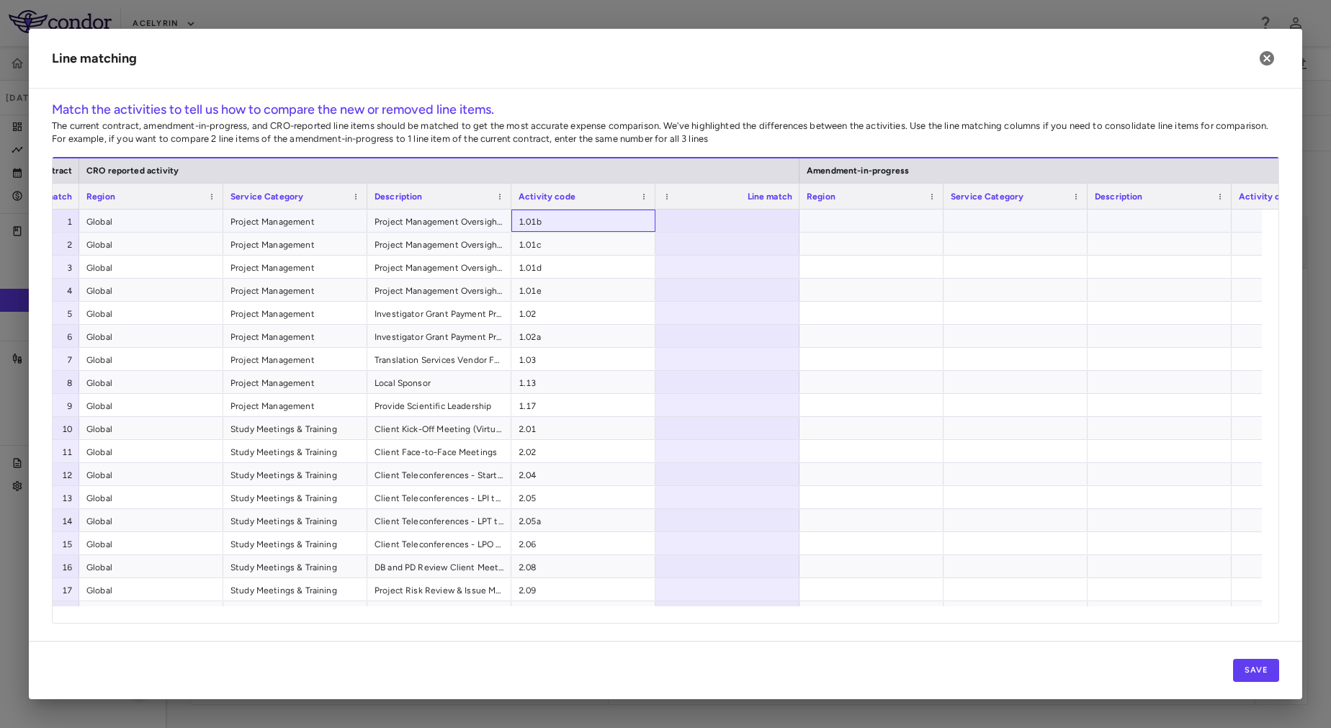
click at [564, 230] on span "1.01b" at bounding box center [584, 221] width 130 height 23
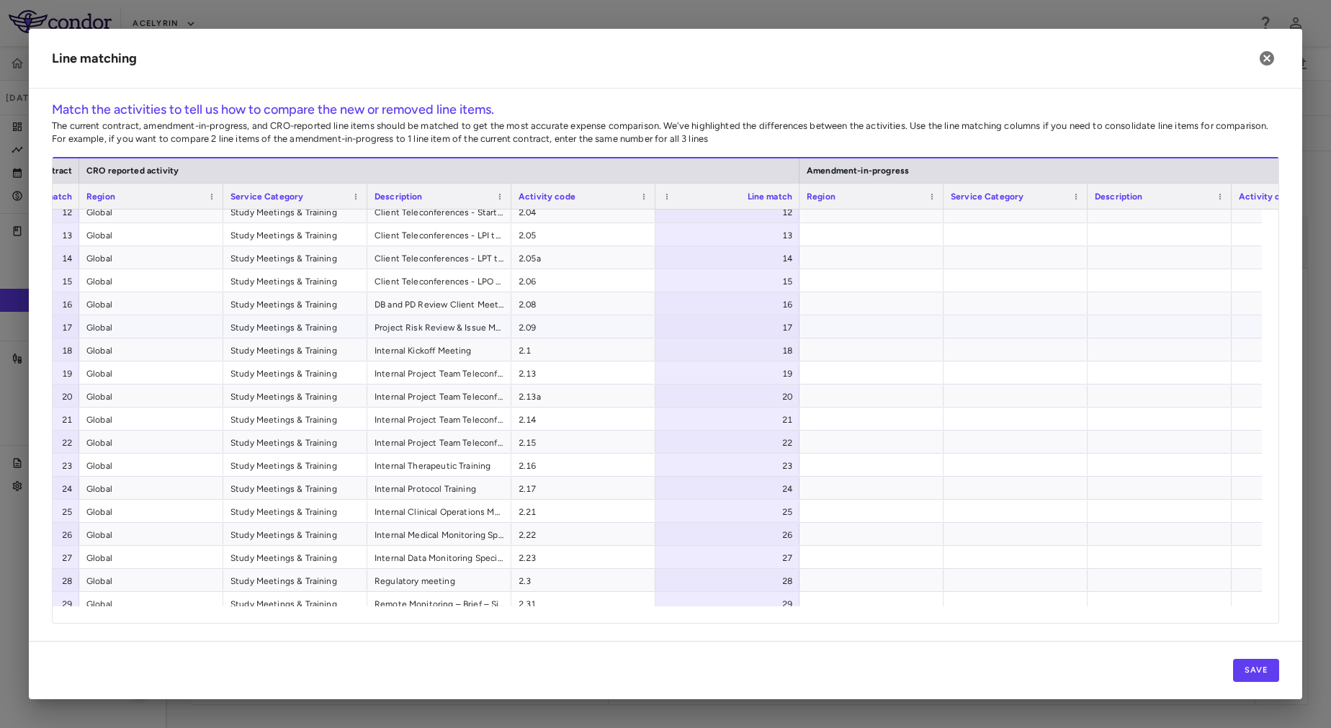
scroll to position [264, 0]
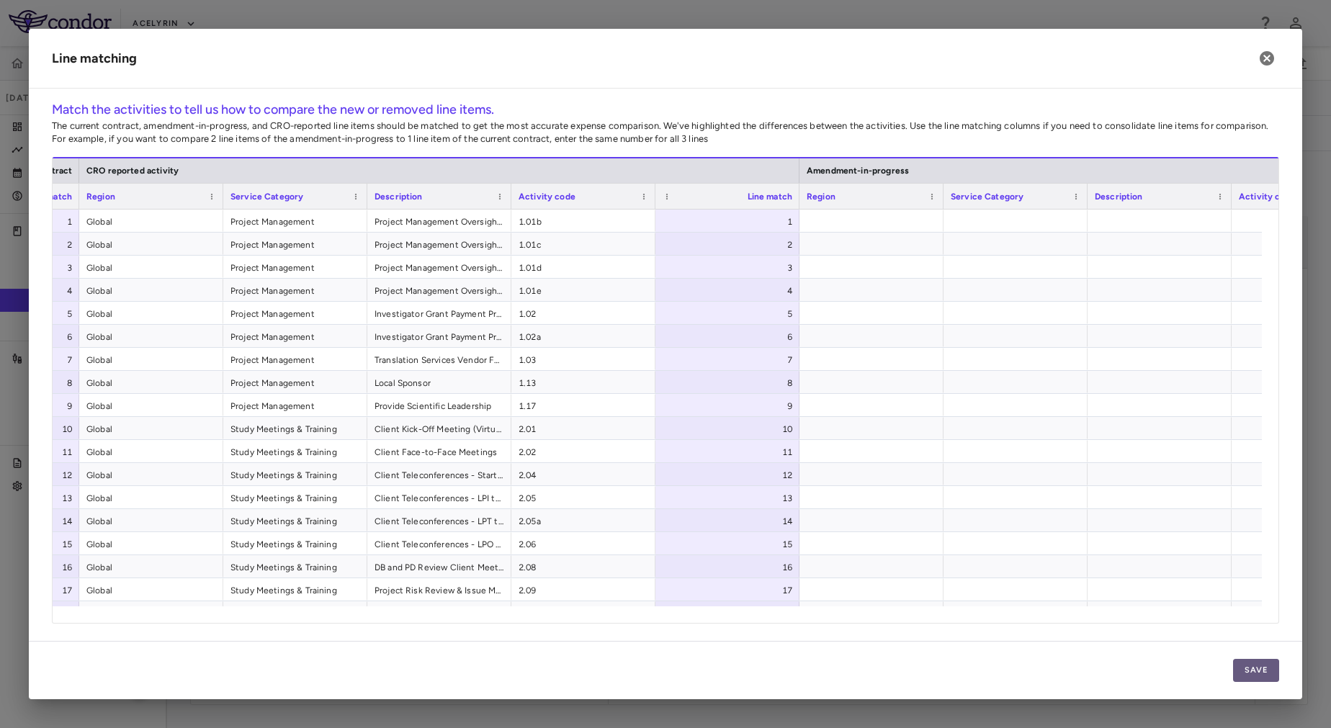
click at [1248, 668] on button "Save" at bounding box center [1256, 670] width 46 height 23
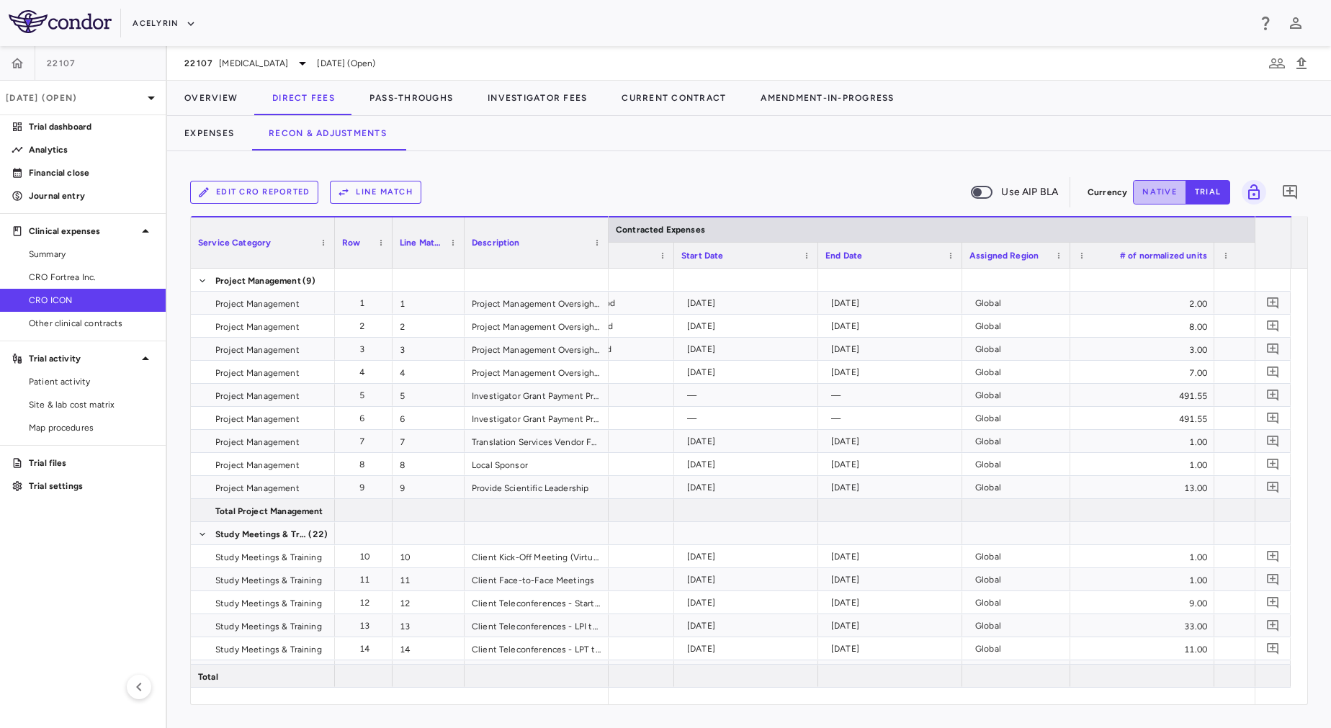
click at [1163, 197] on button "native" at bounding box center [1159, 192] width 53 height 24
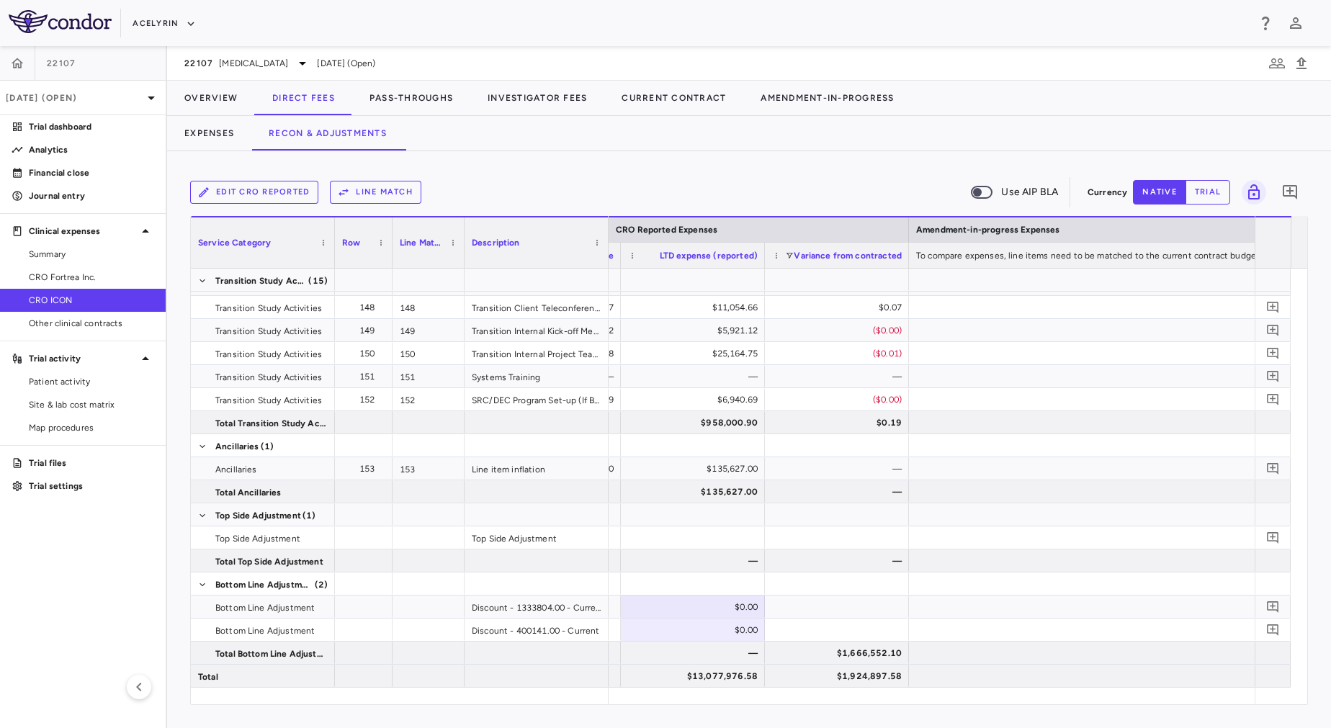
type button "native"
click at [665, 603] on div "$0.00" at bounding box center [696, 607] width 124 height 23
type input "*******"
click at [681, 627] on div "$0.00" at bounding box center [696, 630] width 124 height 23
click at [686, 600] on div "$0.00" at bounding box center [696, 607] width 124 height 23
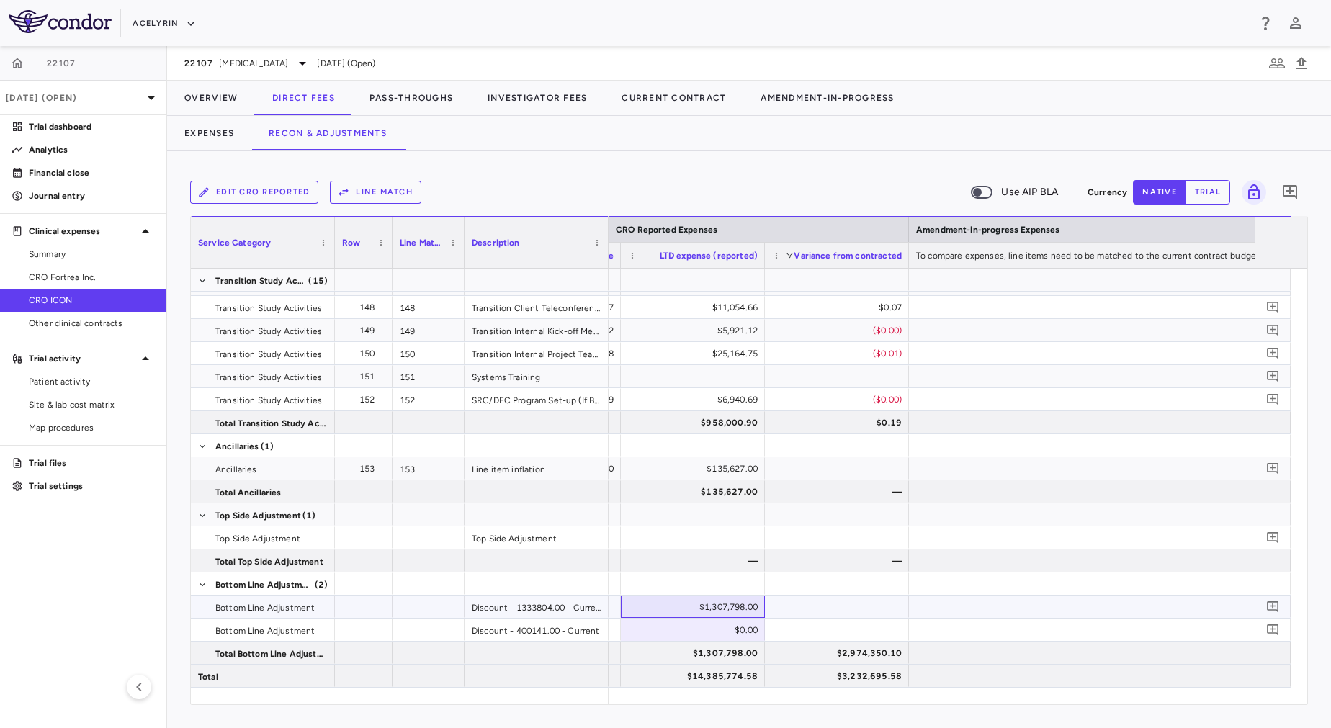
click at [679, 608] on div "$1,307,798.00" at bounding box center [696, 607] width 124 height 23
click at [679, 608] on input "*******" at bounding box center [703, 608] width 121 height 24
type input "********"
click at [697, 626] on div "$0.00" at bounding box center [696, 630] width 124 height 23
type input "******"
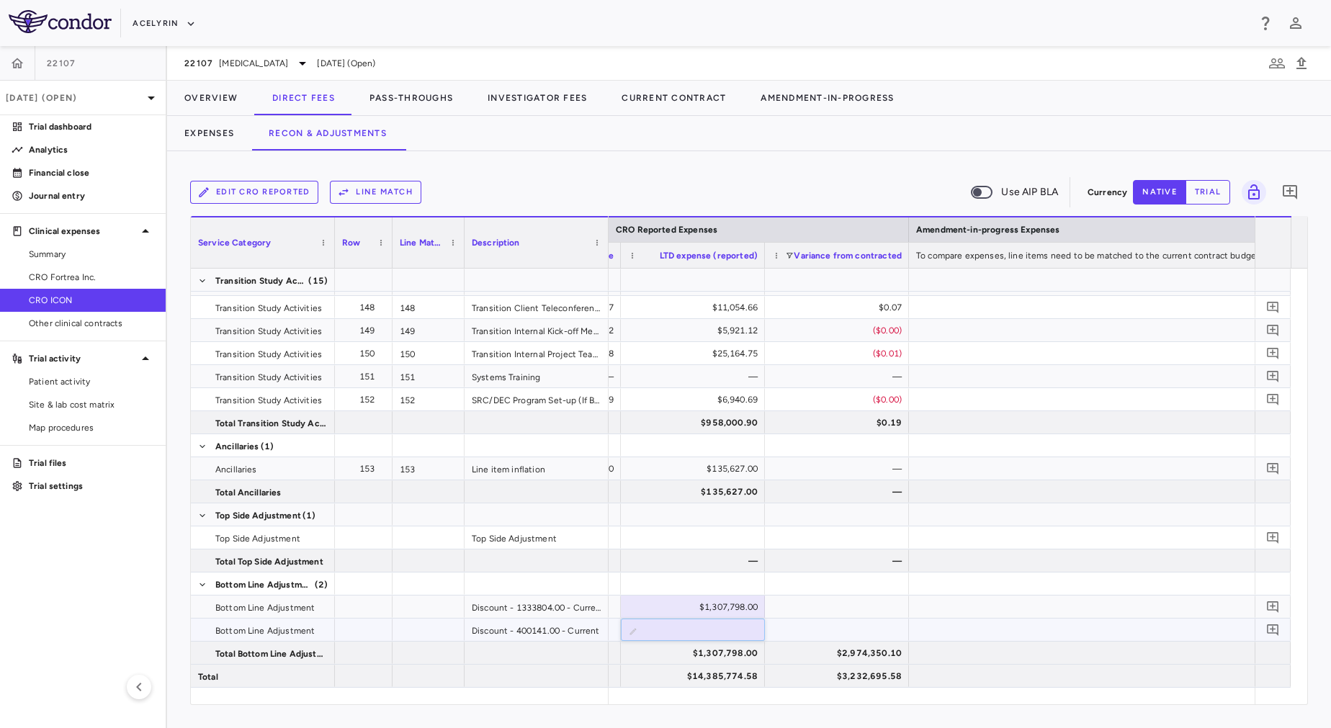
click at [697, 626] on input "******" at bounding box center [703, 631] width 121 height 24
click at [697, 626] on div "$0.00" at bounding box center [696, 630] width 124 height 23
type input "******"
click at [697, 626] on input "******" at bounding box center [703, 631] width 121 height 24
type input "*******"
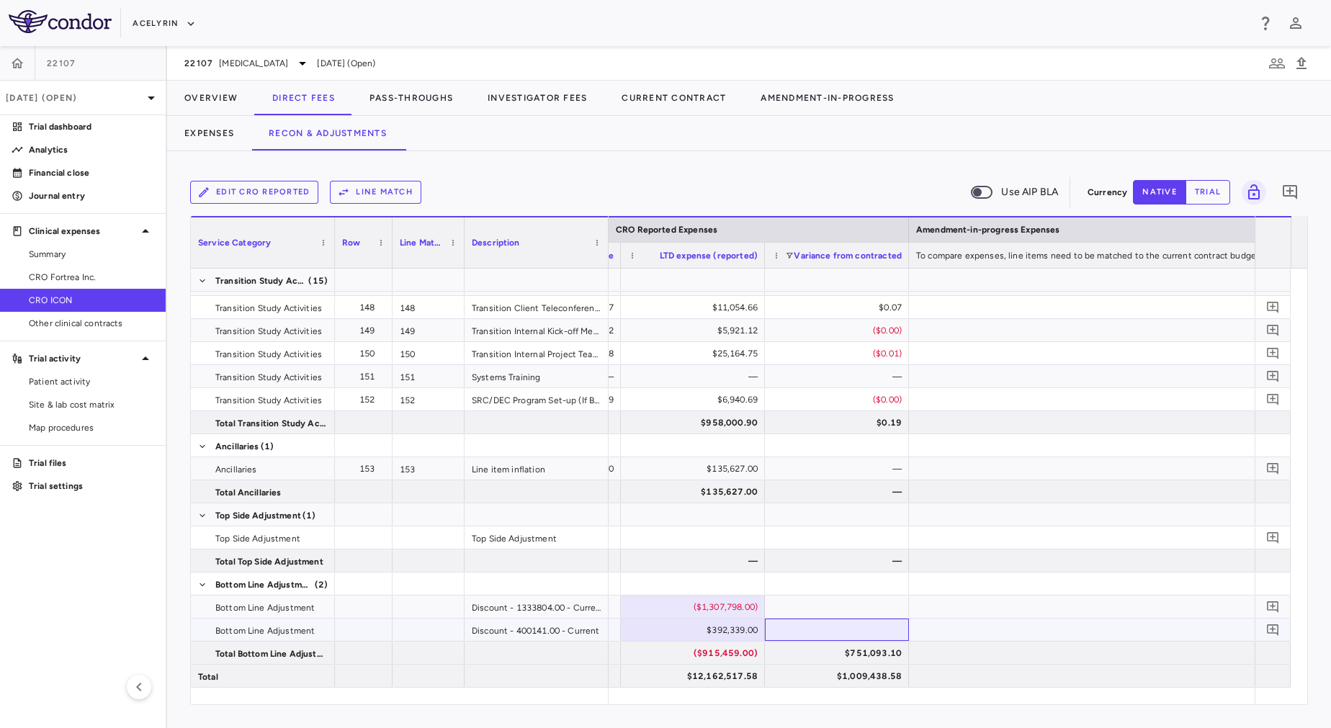
click at [830, 635] on div at bounding box center [837, 630] width 144 height 22
click at [400, 117] on button "Recon & Adjustments" at bounding box center [327, 133] width 153 height 35
click at [400, 103] on button "Pass-Throughs" at bounding box center [411, 98] width 118 height 35
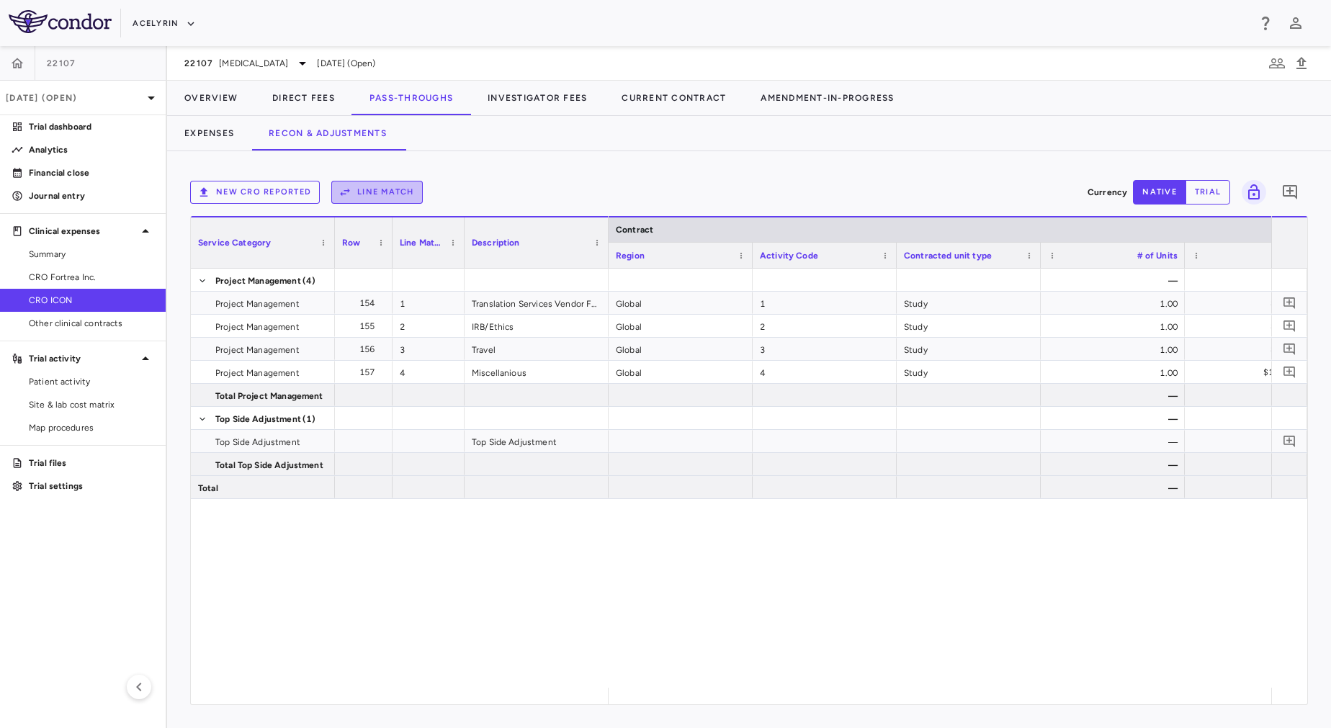
click at [387, 200] on button "Line Match" at bounding box center [376, 192] width 91 height 23
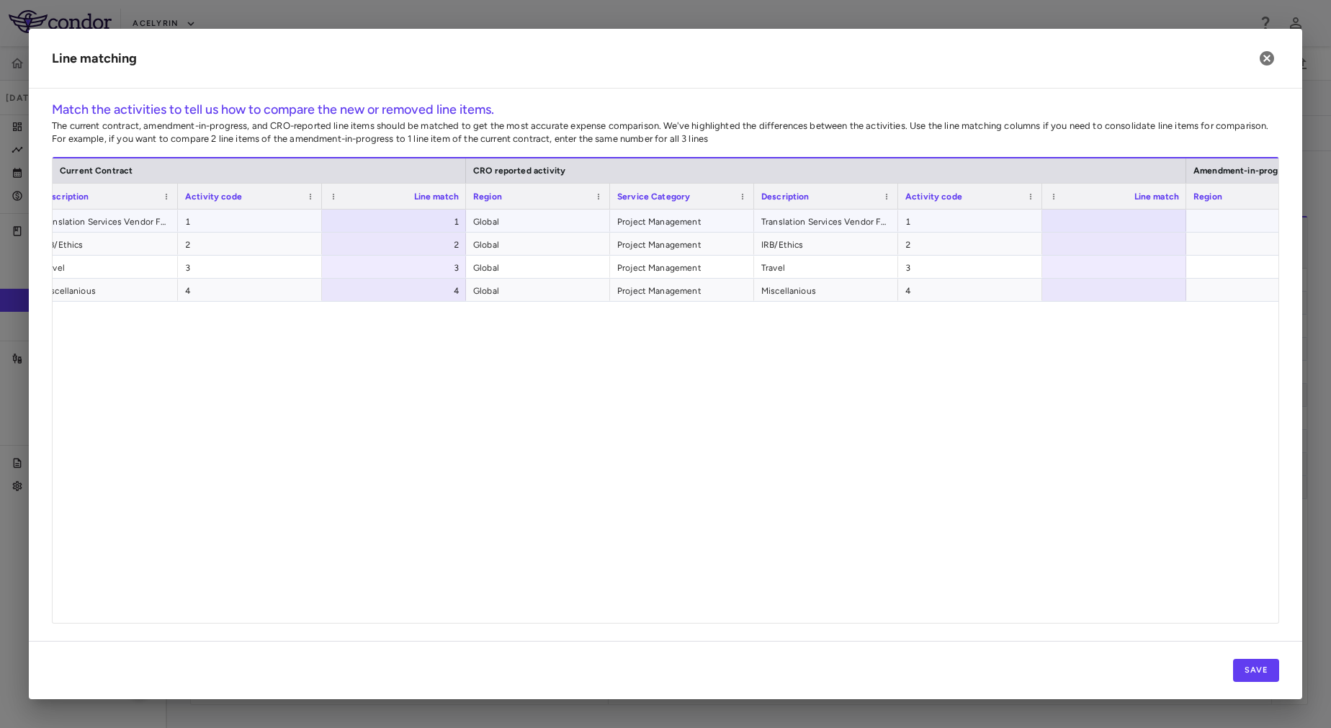
click at [1085, 213] on div at bounding box center [1114, 221] width 144 height 22
type input "*"
click at [1104, 248] on div at bounding box center [1114, 244] width 144 height 22
type input "*"
click at [1112, 266] on div at bounding box center [1114, 267] width 144 height 22
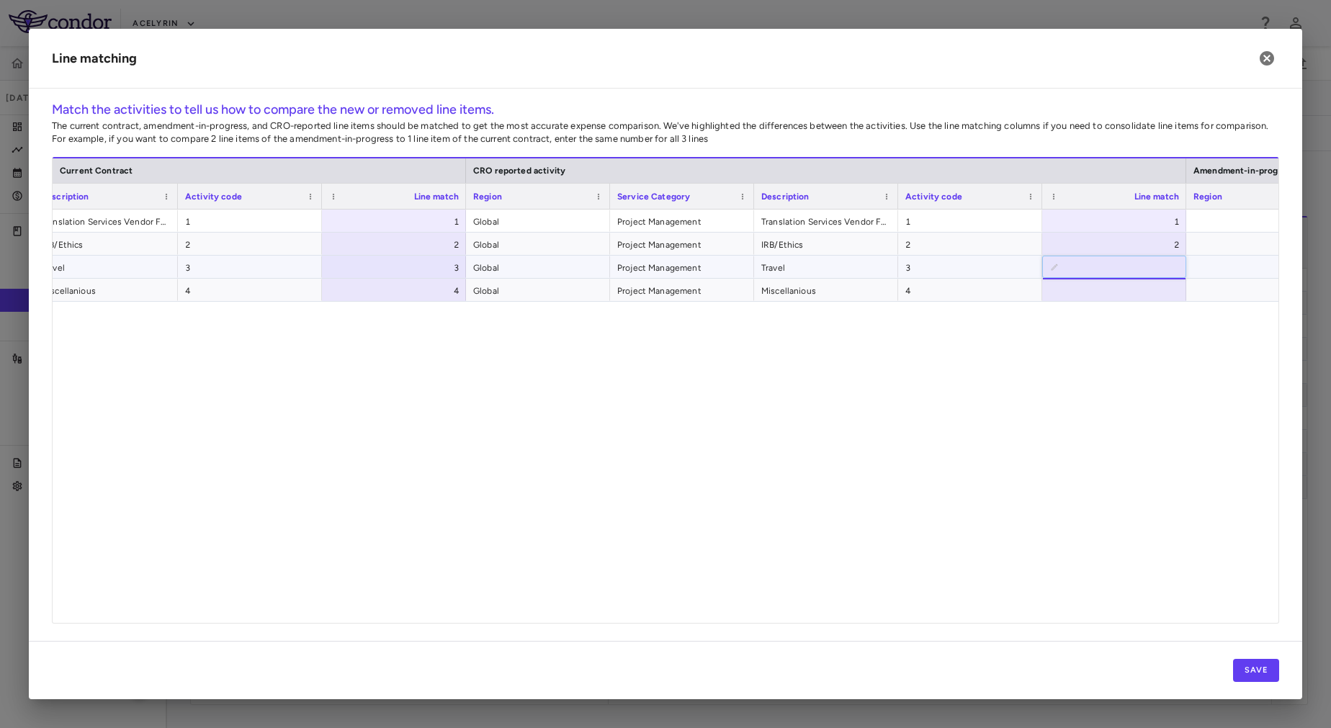
type input "*"
click at [1118, 290] on div at bounding box center [1114, 290] width 144 height 22
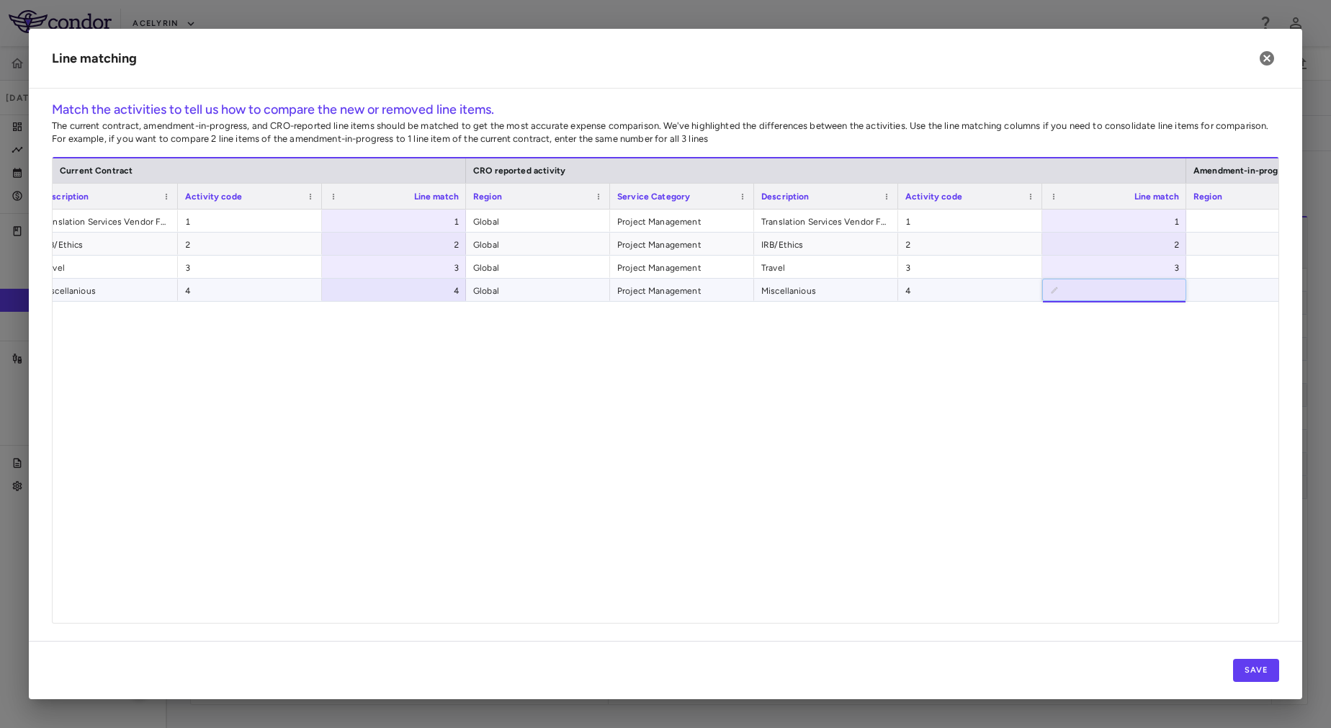
type input "*"
click at [1212, 293] on div at bounding box center [1258, 290] width 144 height 22
click at [1266, 668] on button "Save" at bounding box center [1256, 670] width 46 height 23
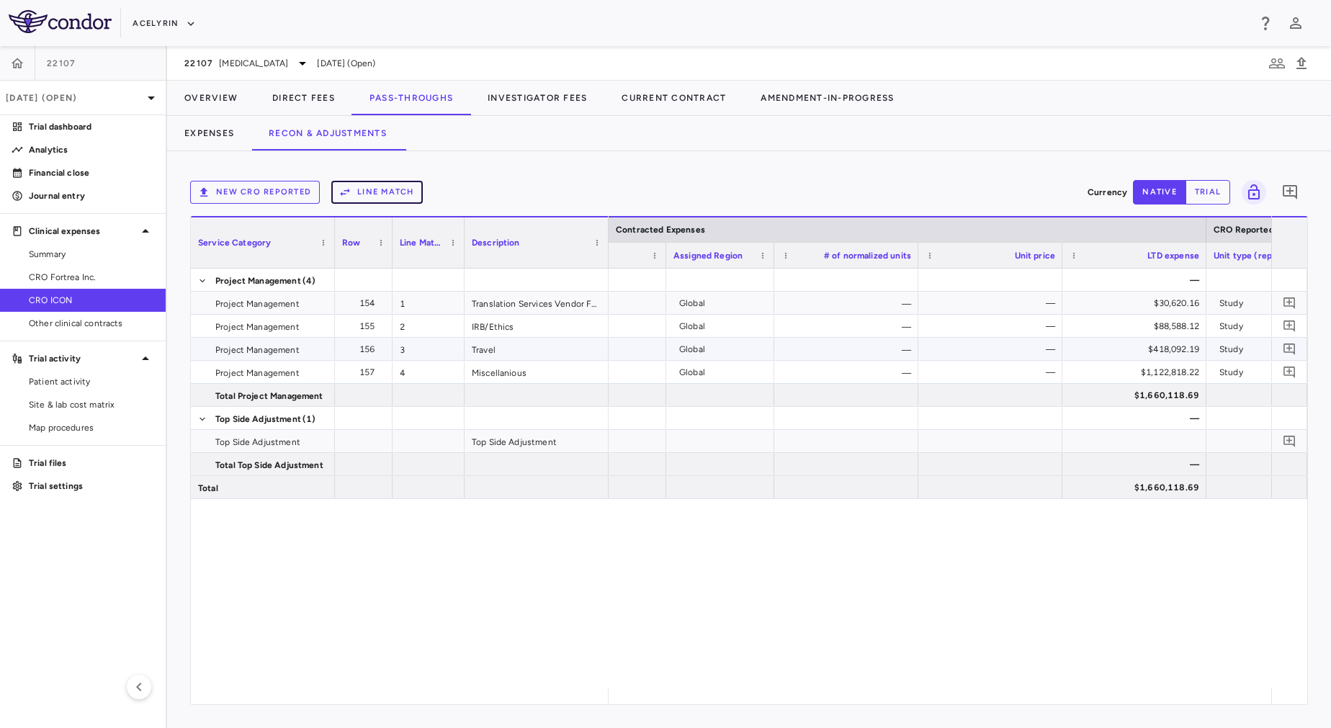
scroll to position [0, 1504]
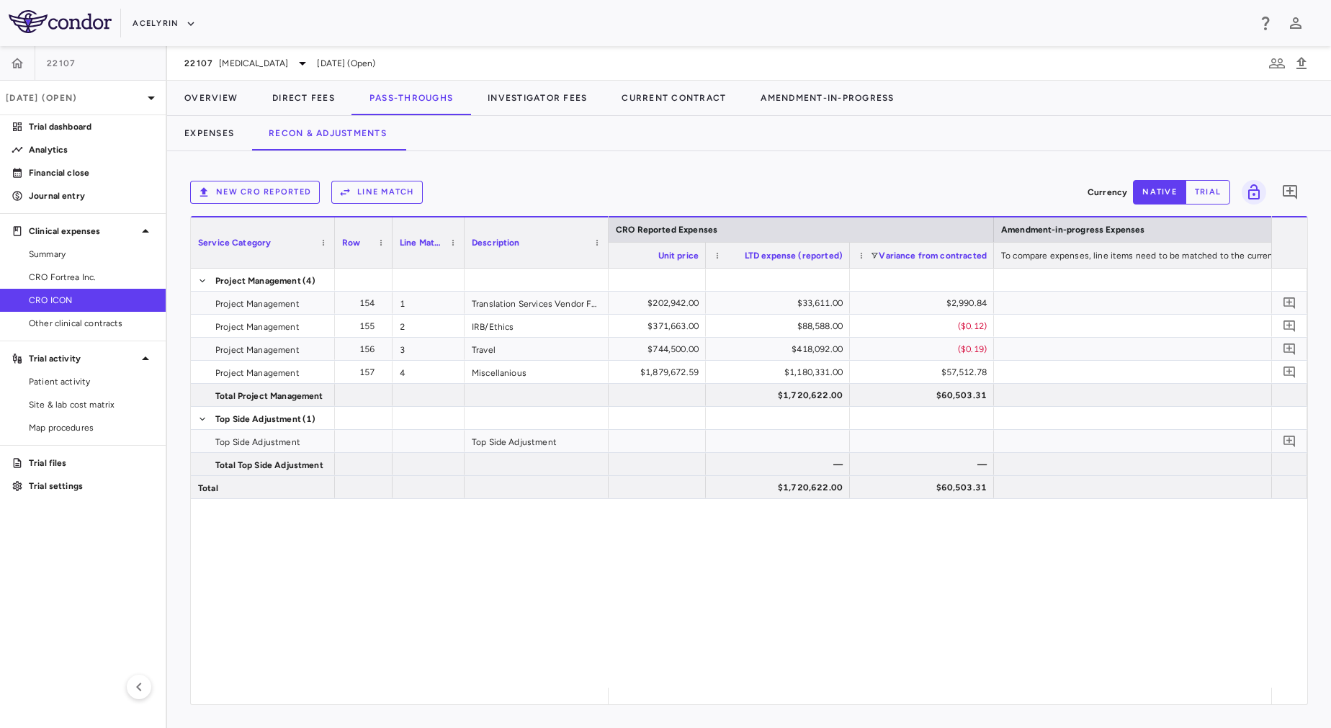
click at [175, 41] on div "Acelyrin" at bounding box center [665, 23] width 1331 height 46
click at [165, 35] on div "Acelyrin" at bounding box center [665, 23] width 1331 height 46
click at [153, 30] on button "Acelyrin" at bounding box center [164, 23] width 63 height 23
click at [178, 52] on li "Acelyrin" at bounding box center [193, 52] width 120 height 22
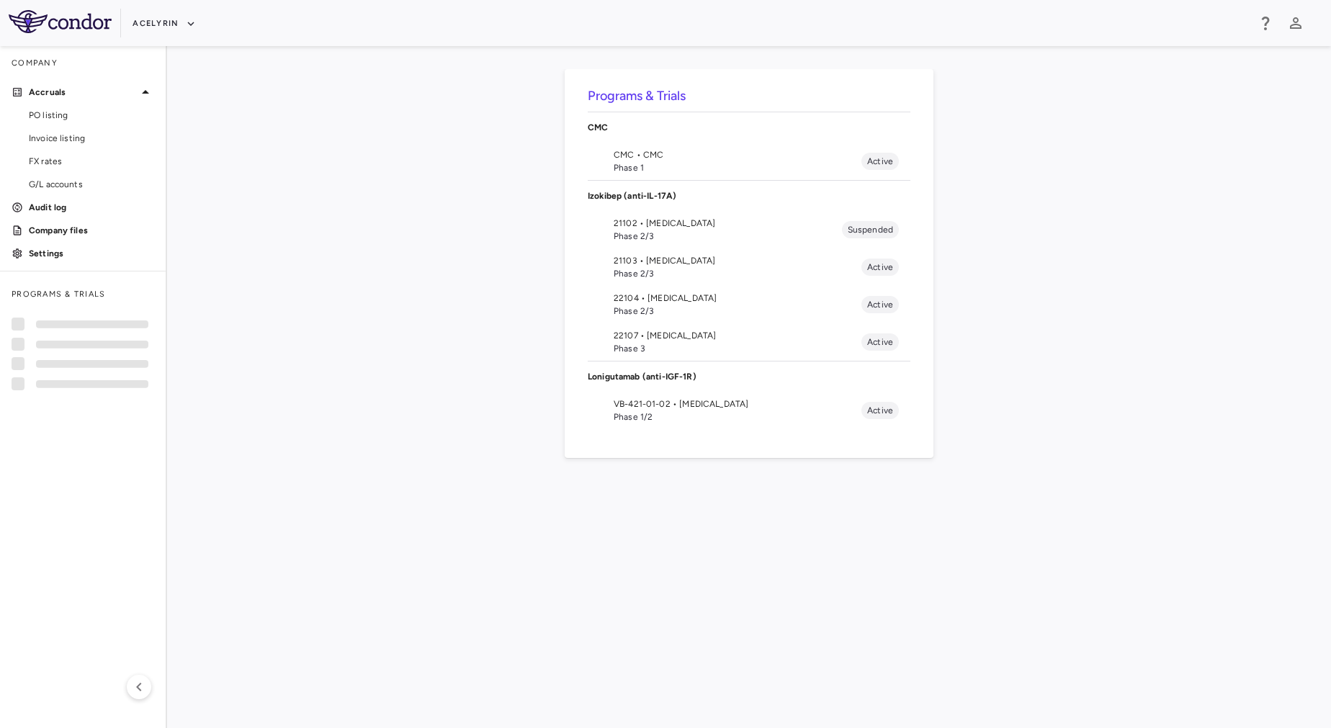
click at [638, 415] on span "Phase 1/2" at bounding box center [738, 417] width 248 height 13
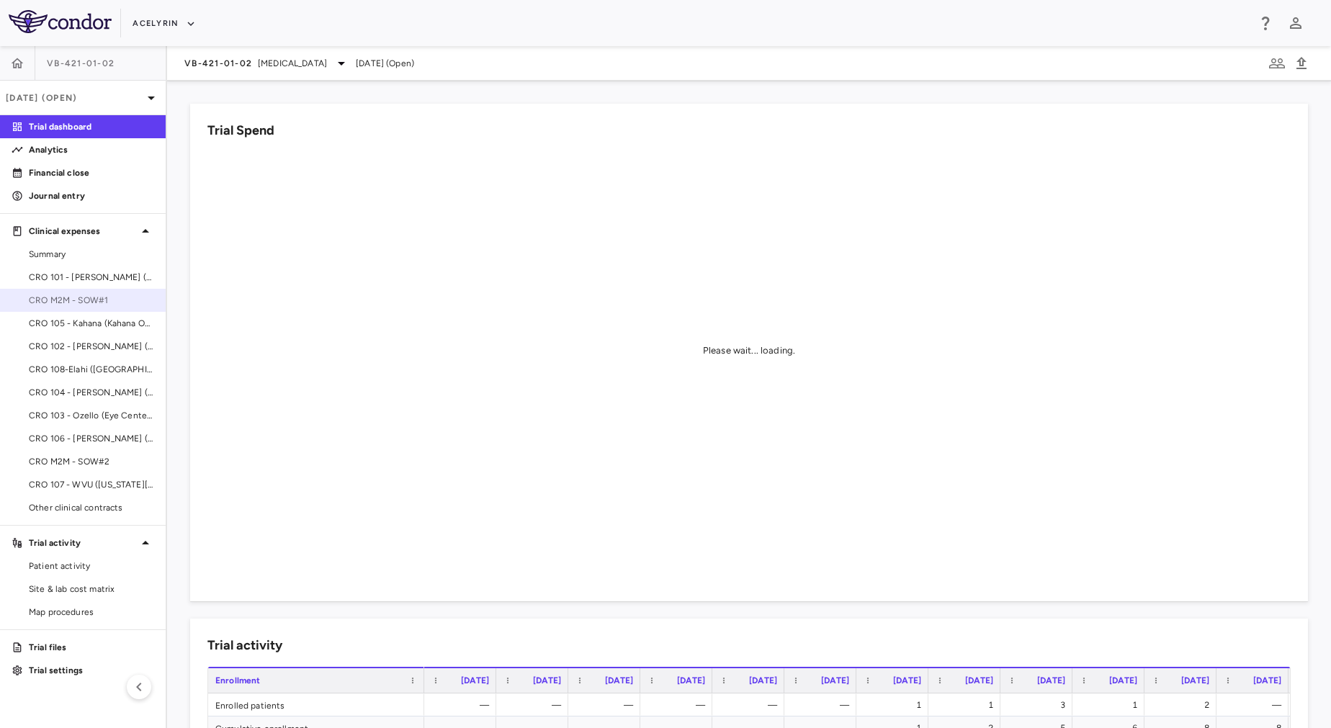
click at [102, 305] on span "CRO M2M - SOW#1" at bounding box center [91, 300] width 125 height 13
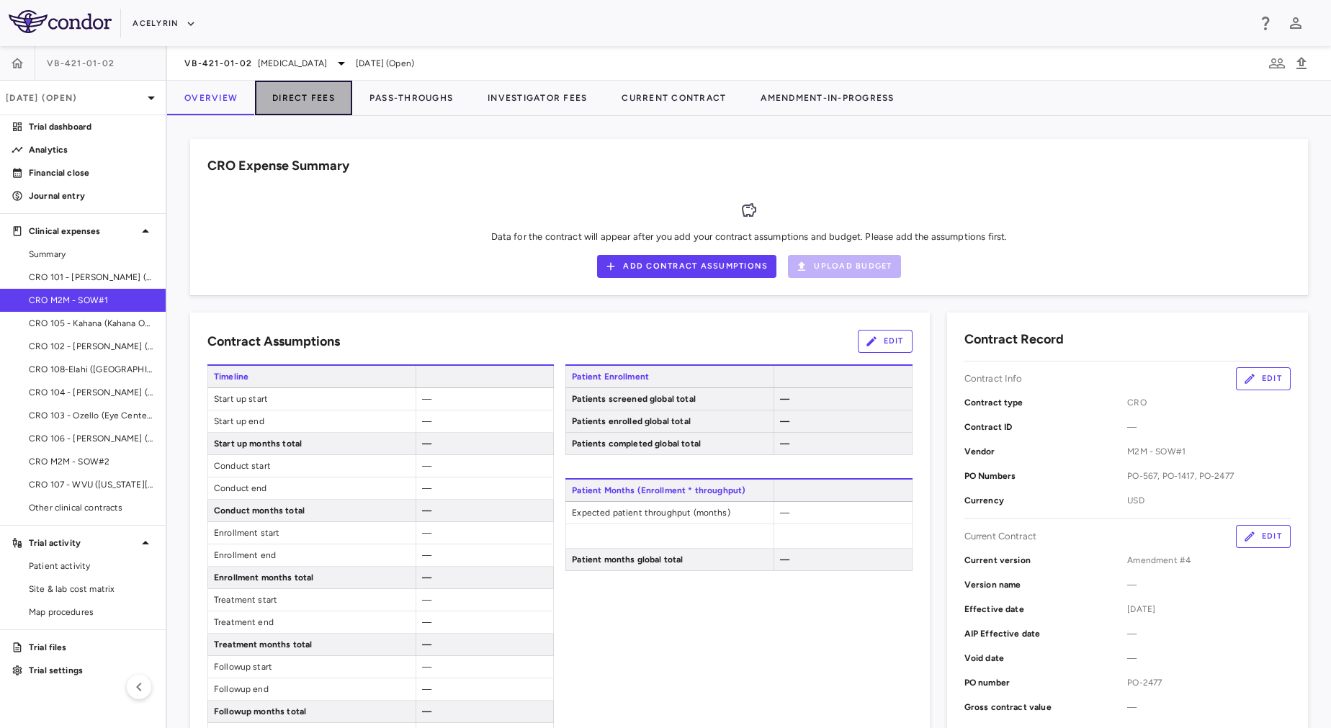
click at [290, 88] on button "Direct Fees" at bounding box center [303, 98] width 97 height 35
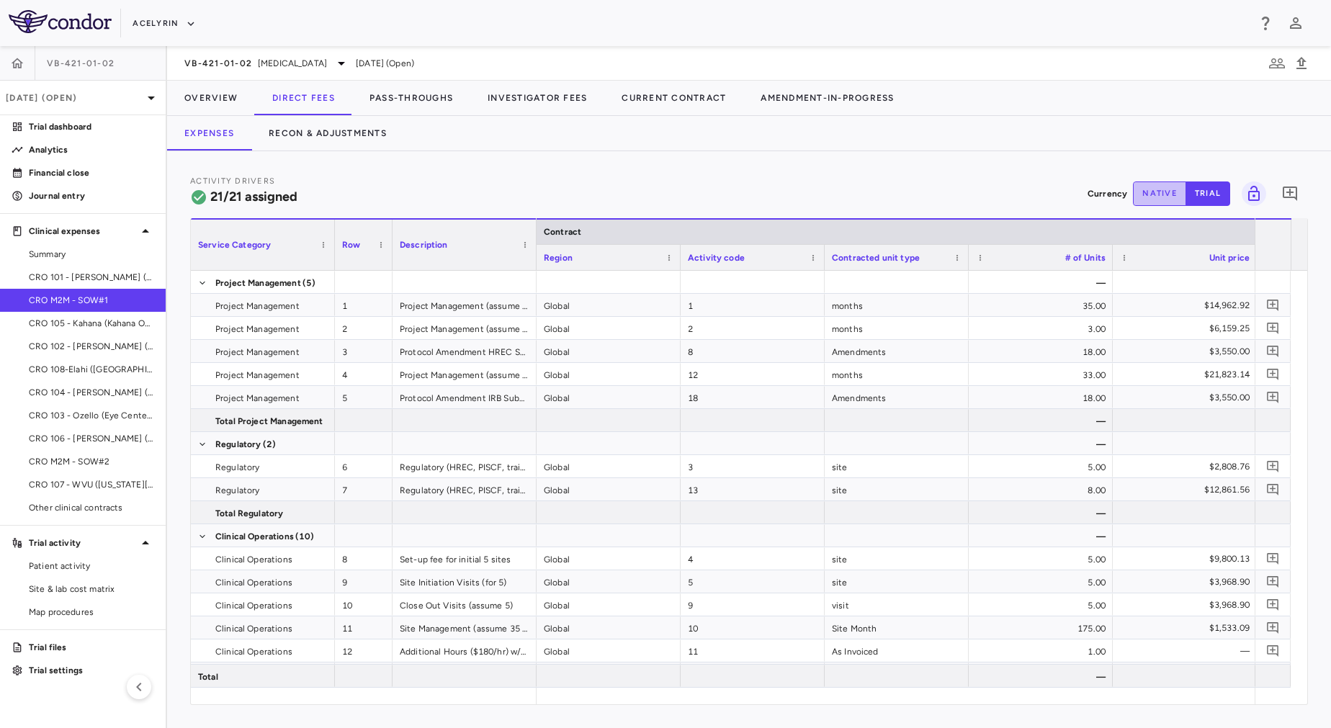
click at [1160, 196] on button "native" at bounding box center [1159, 194] width 53 height 24
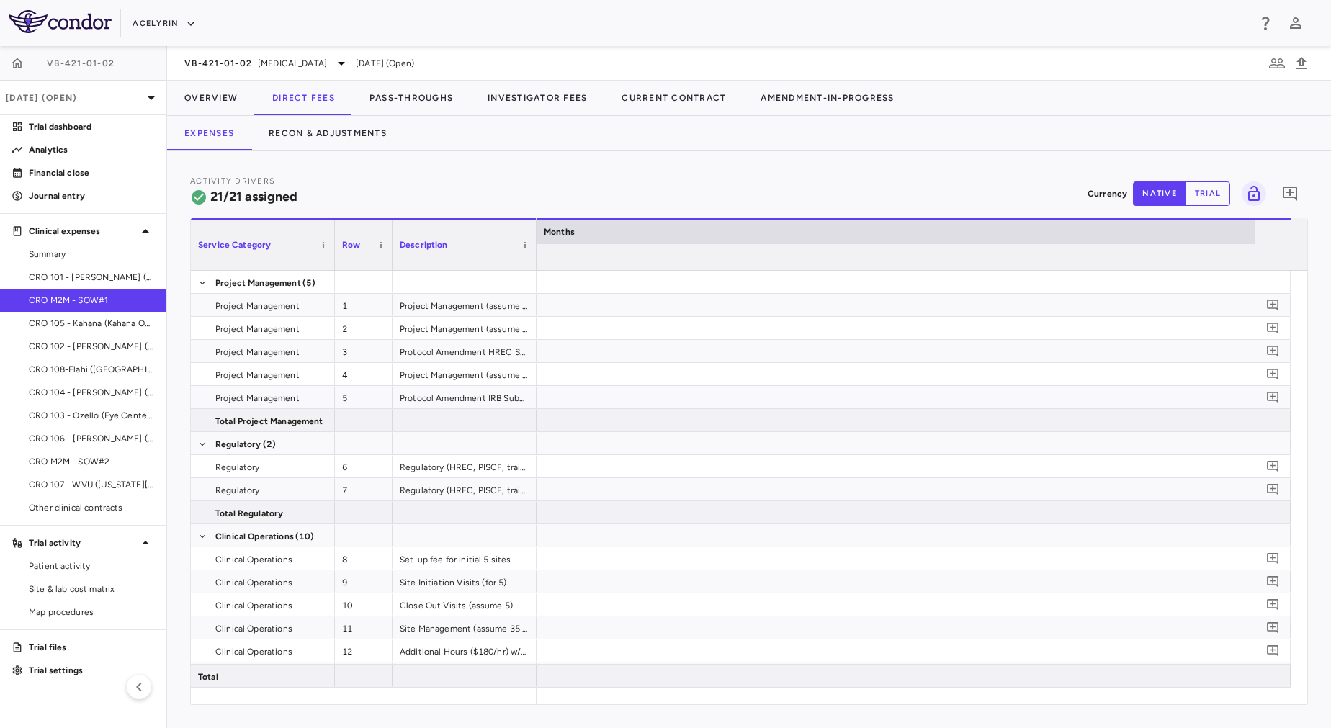
scroll to position [0, 9005]
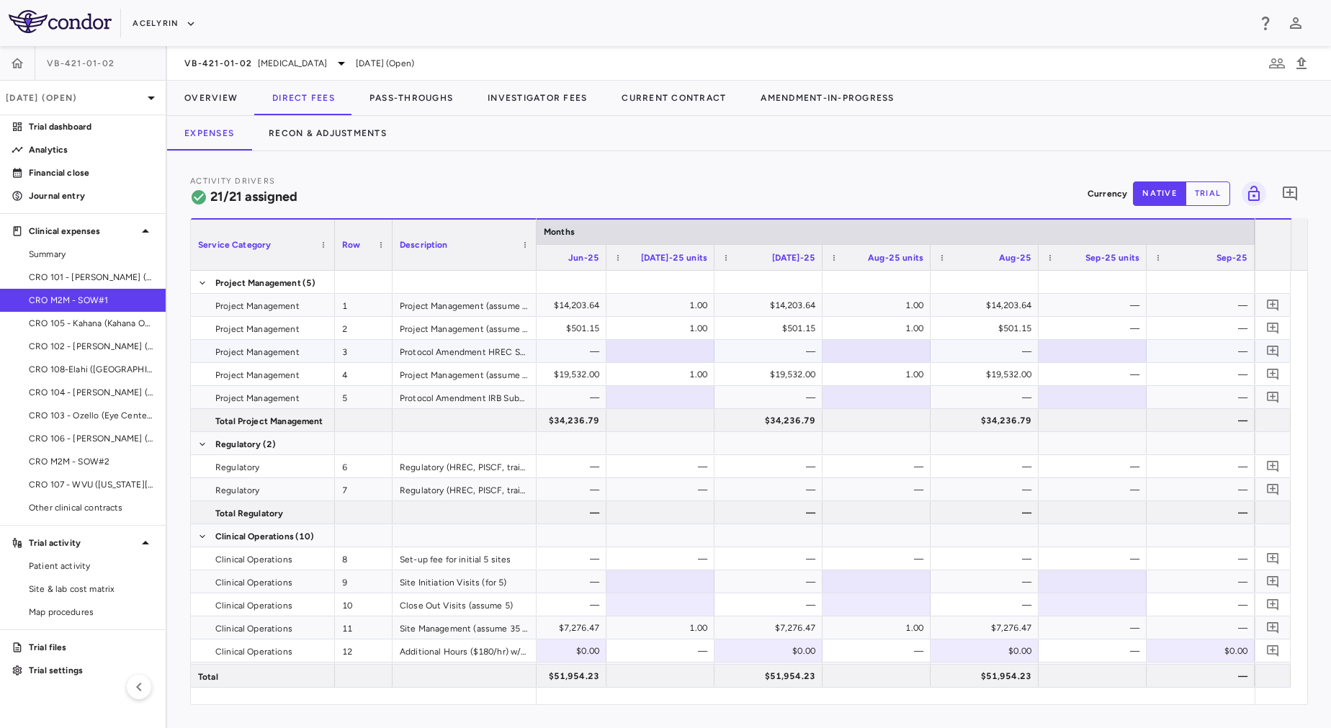
type button "native"
click at [319, 135] on button "Recon & Adjustments" at bounding box center [327, 133] width 153 height 35
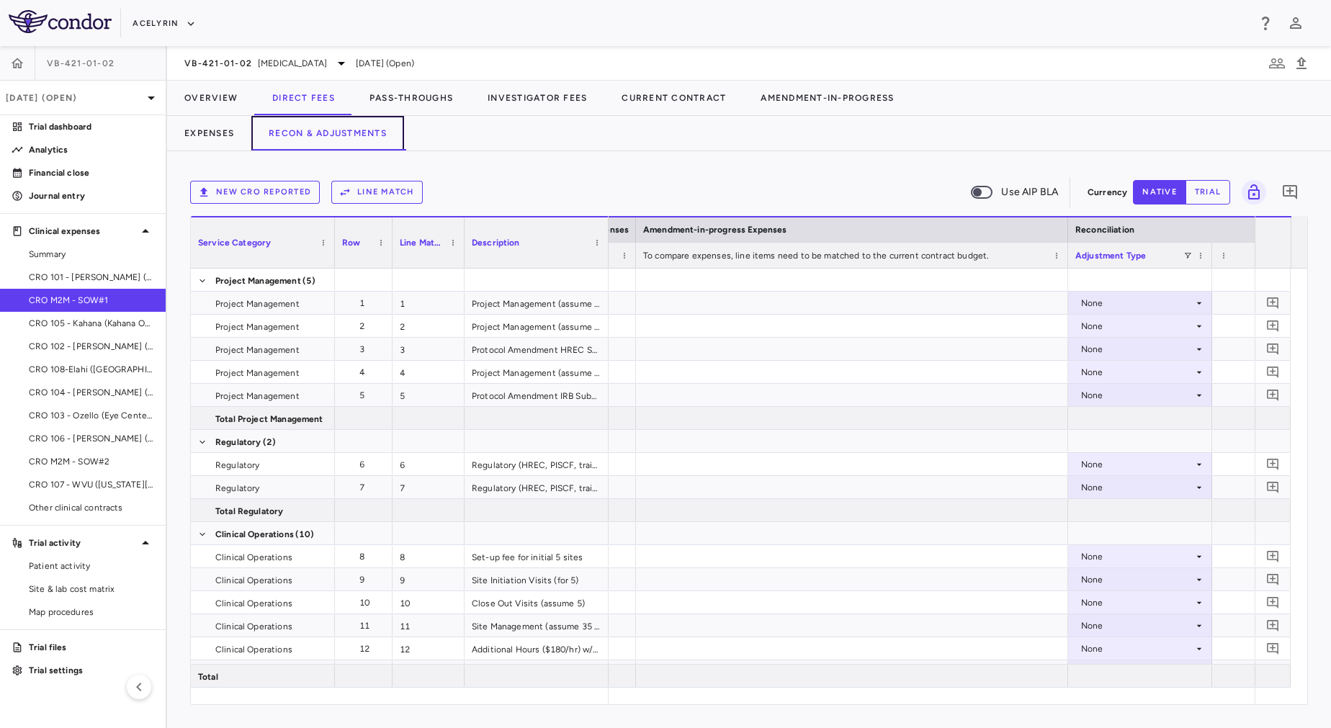
scroll to position [0, 2342]
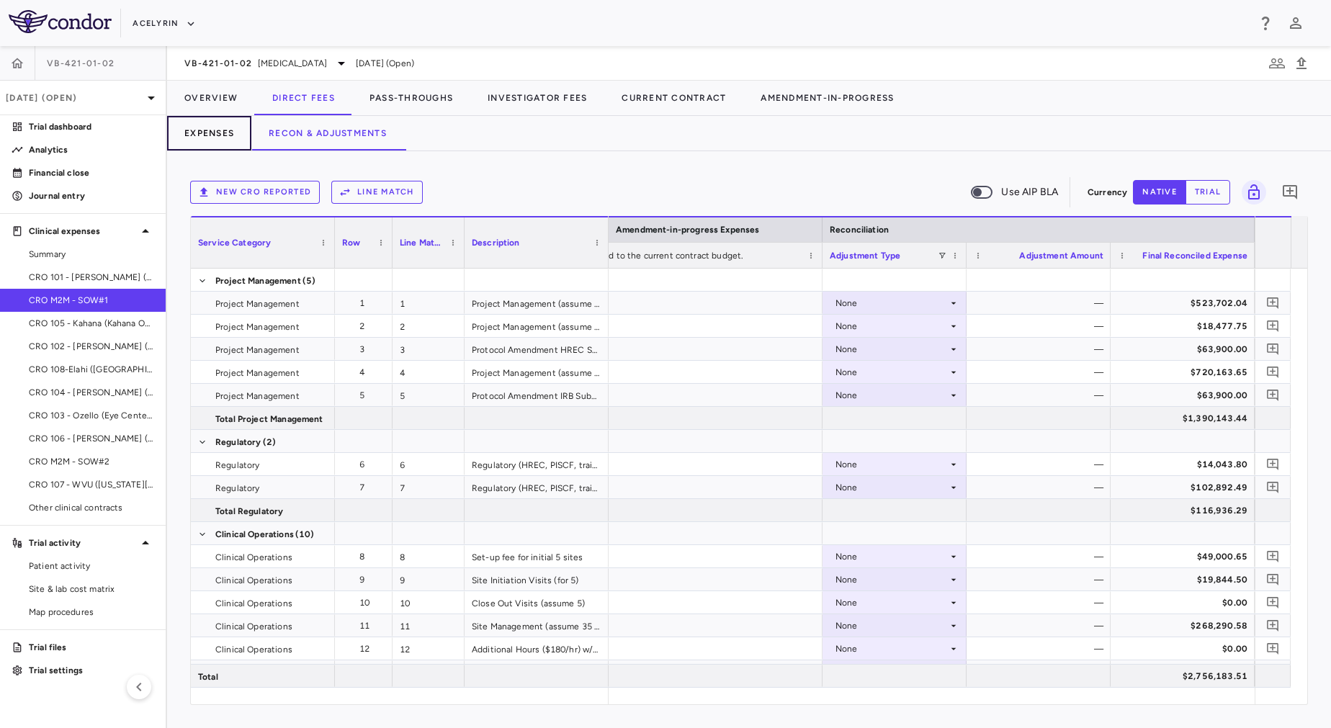
click at [236, 134] on button "Expenses" at bounding box center [209, 133] width 84 height 35
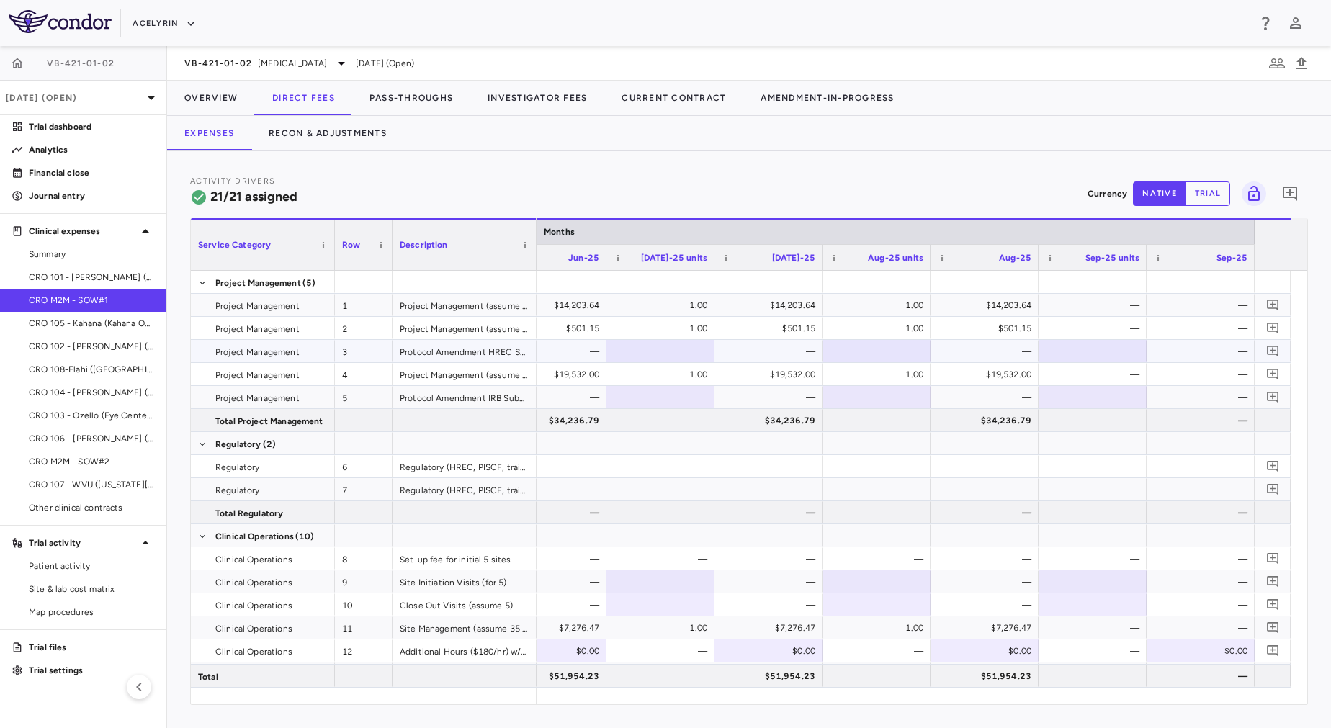
click at [1101, 349] on div at bounding box center [1093, 351] width 94 height 21
click at [1098, 275] on div at bounding box center [1093, 282] width 94 height 21
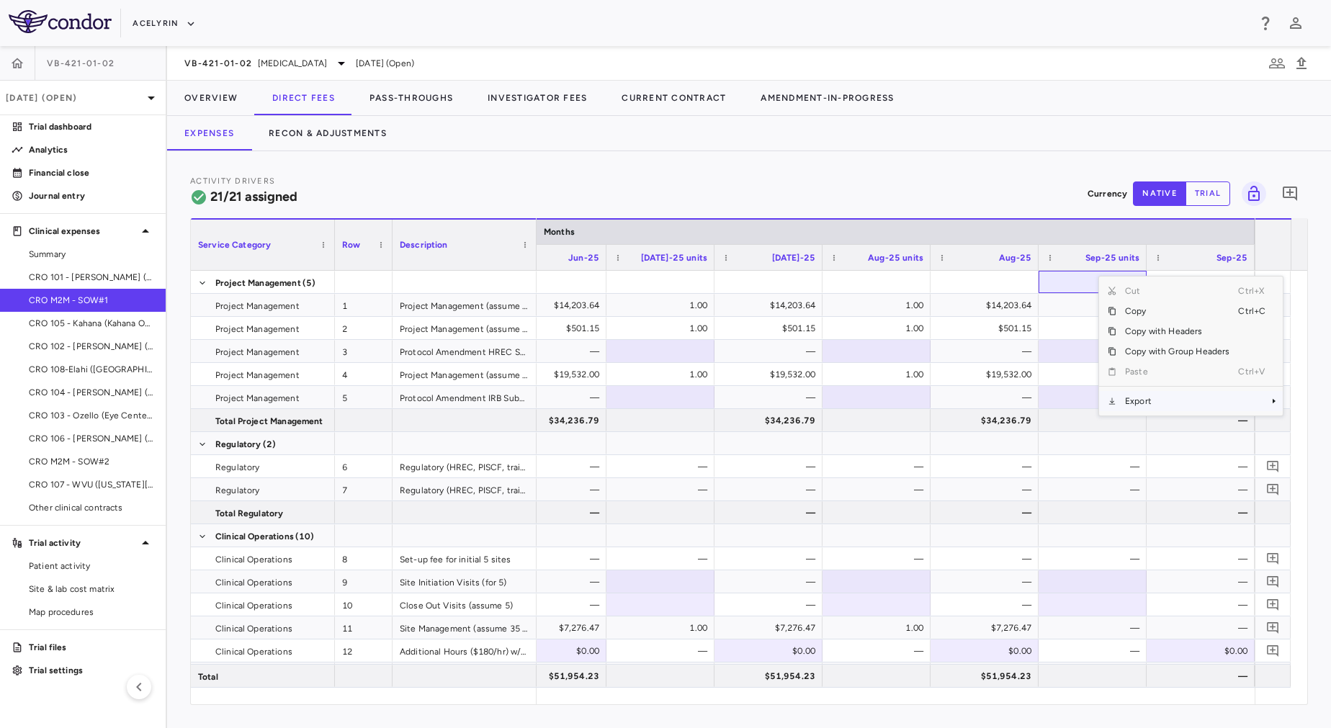
click at [1206, 406] on span "Export" at bounding box center [1177, 401] width 122 height 20
click at [1043, 427] on span "Excel Export" at bounding box center [1058, 426] width 68 height 20
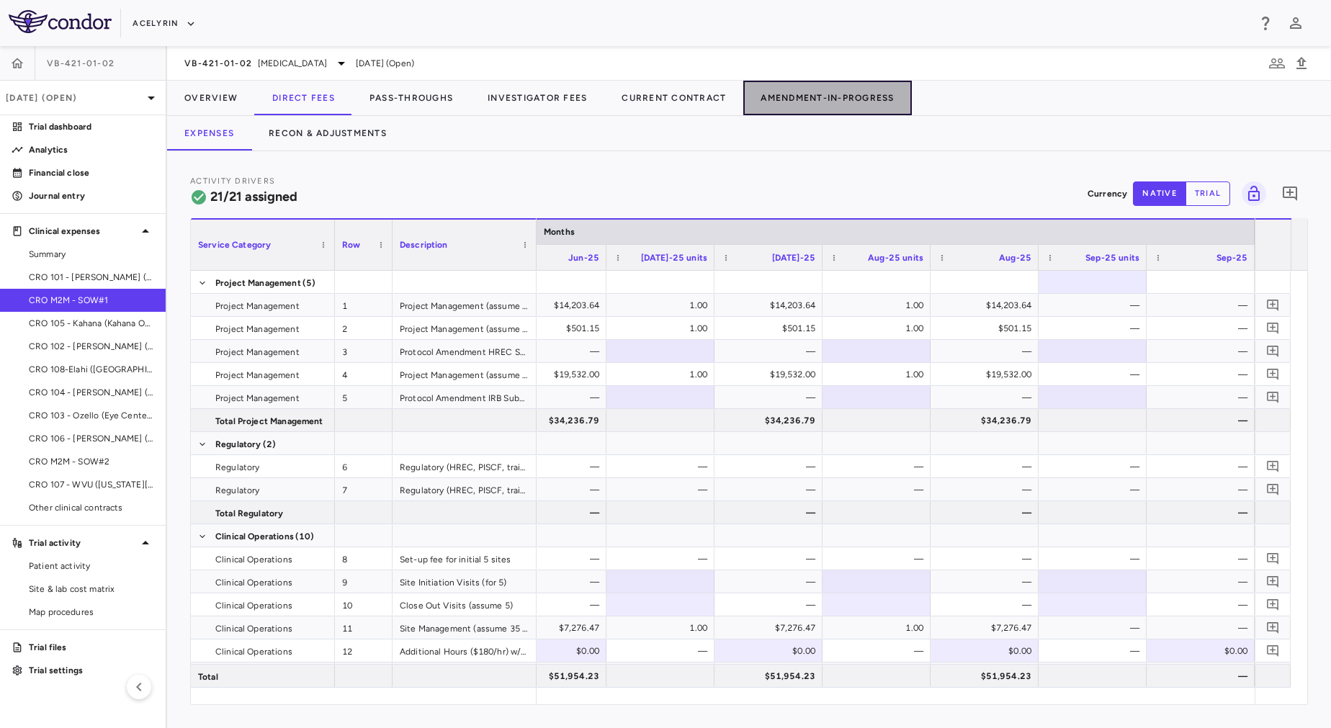
click at [783, 110] on button "Amendment-In-Progress" at bounding box center [827, 98] width 168 height 35
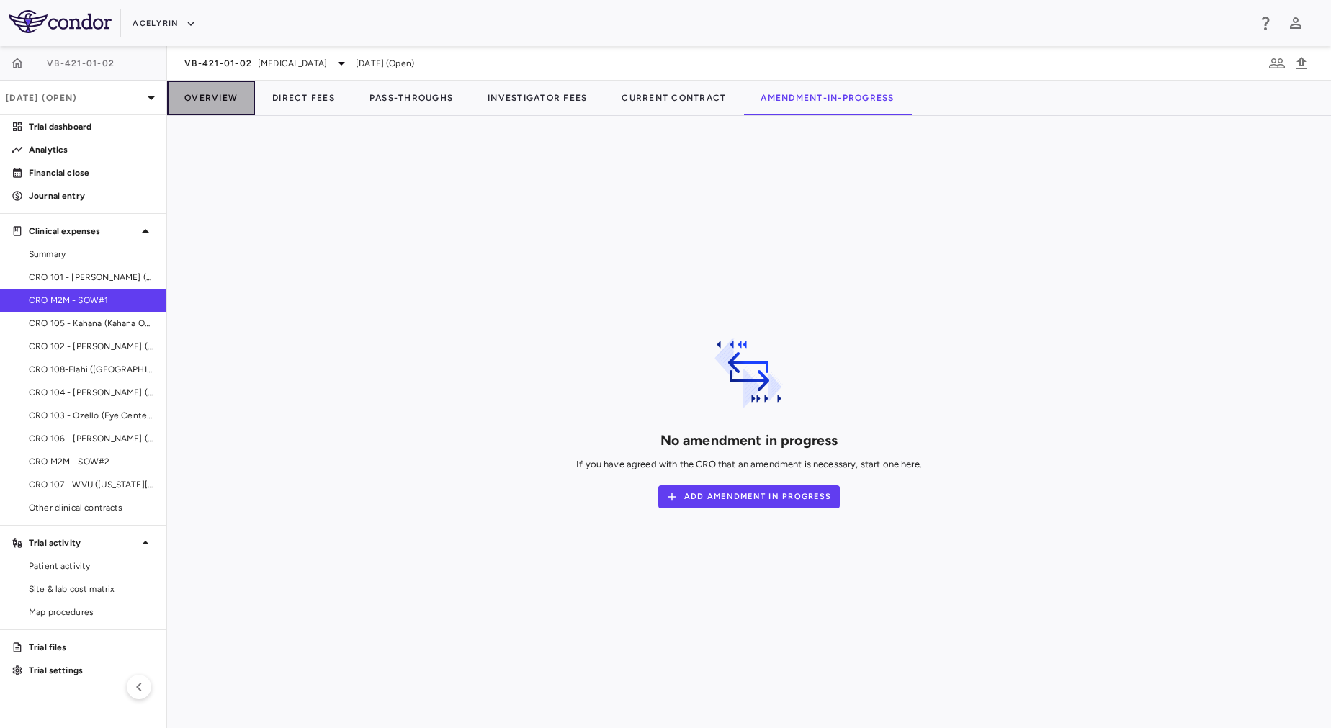
click at [207, 94] on button "Overview" at bounding box center [211, 98] width 88 height 35
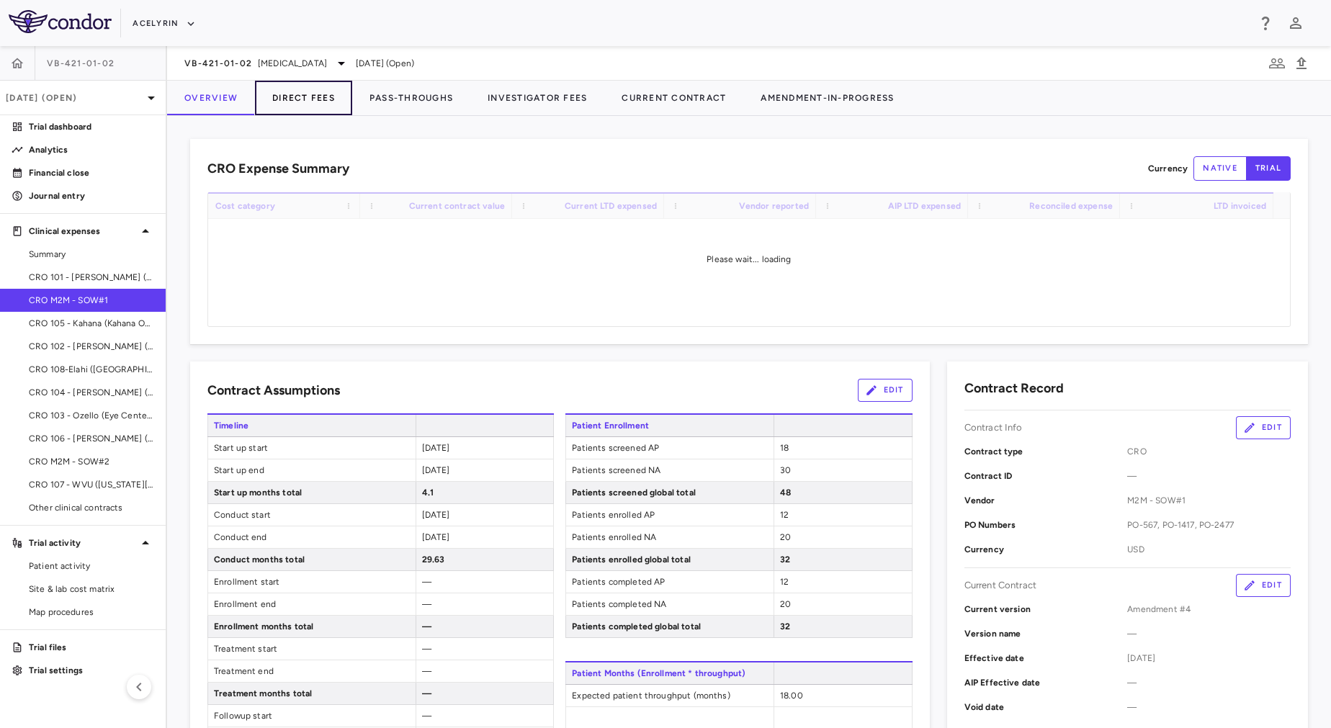
click at [300, 98] on button "Direct Fees" at bounding box center [303, 98] width 97 height 35
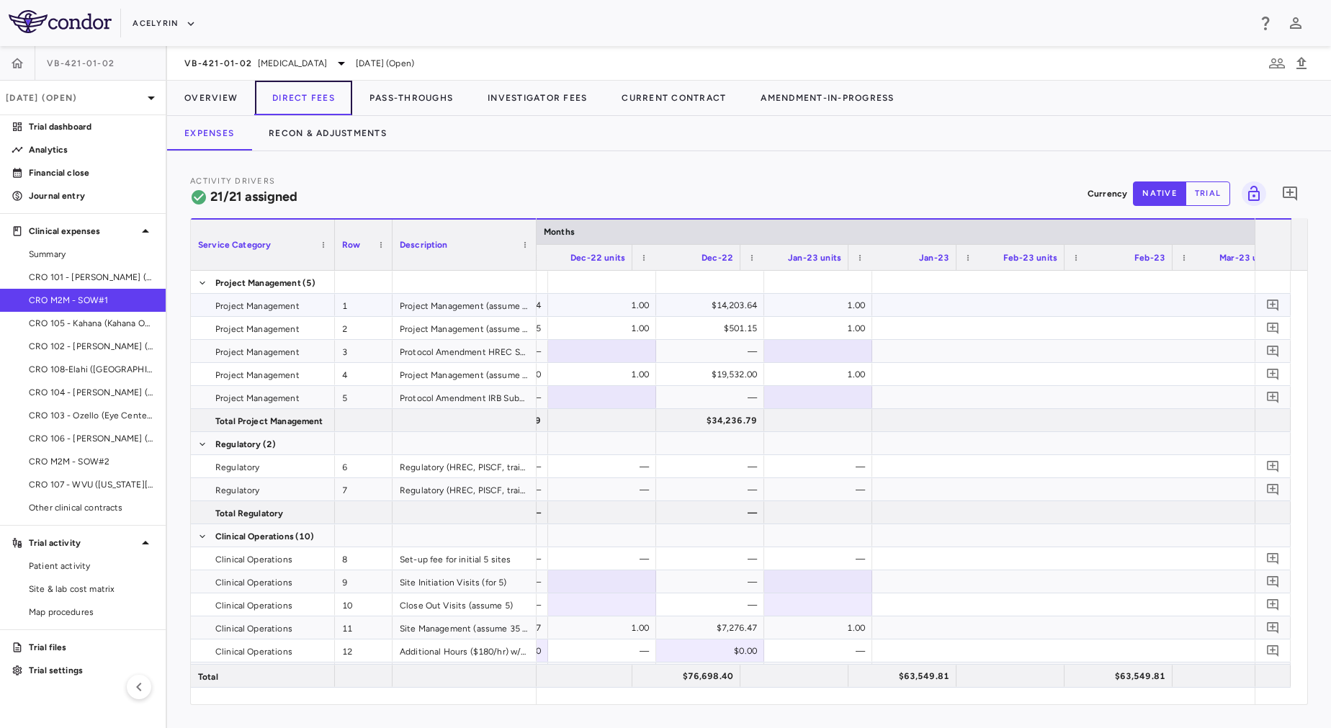
scroll to position [0, 3626]
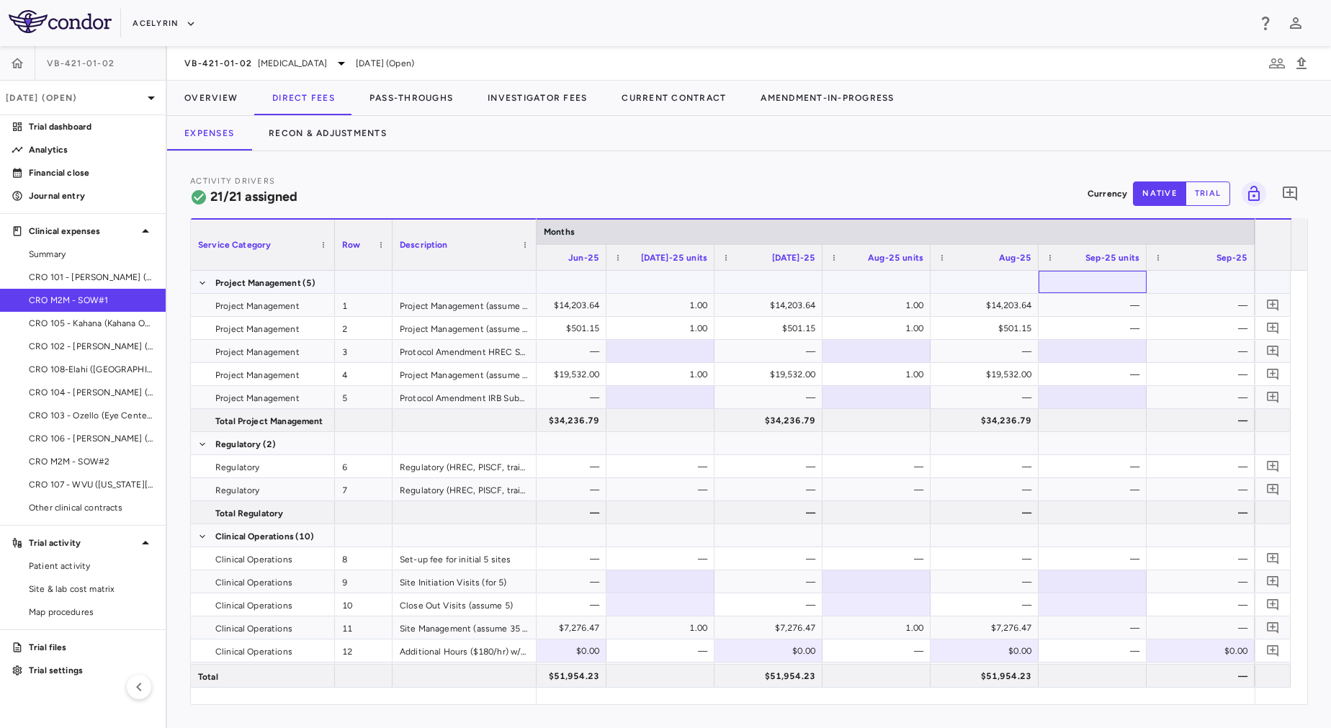
click at [1108, 285] on div at bounding box center [1093, 282] width 94 height 21
click at [1163, 416] on span "Export" at bounding box center [1188, 411] width 122 height 20
click at [1062, 436] on span "Excel Export" at bounding box center [1068, 436] width 68 height 20
click at [645, 155] on div "Activity Drivers 21/21 assigned Currency native trial 0 Service Category Drag h…" at bounding box center [749, 439] width 1164 height 577
click at [1095, 364] on div "—" at bounding box center [1096, 374] width 88 height 23
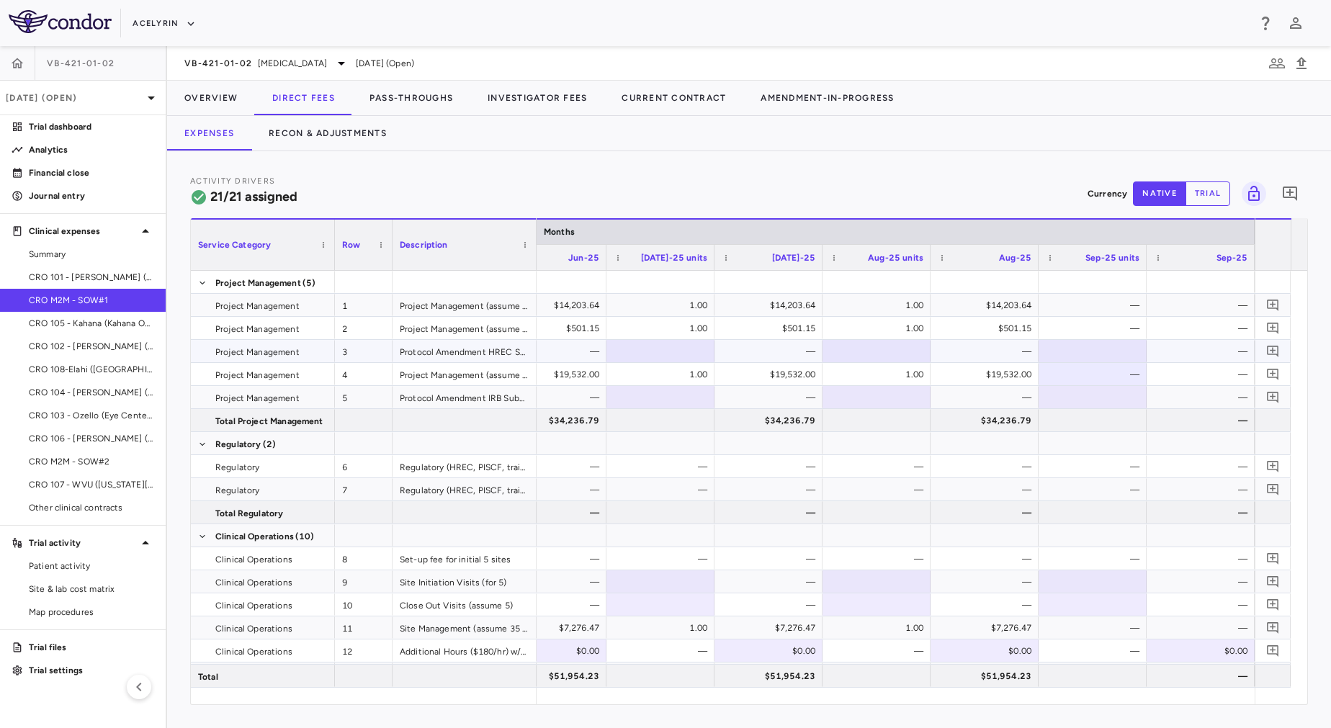
click at [1049, 349] on div at bounding box center [1093, 351] width 94 height 21
click at [1133, 356] on input "**********" at bounding box center [1103, 353] width 85 height 24
click at [1137, 349] on input "**********" at bounding box center [1103, 353] width 85 height 24
type input "**********"
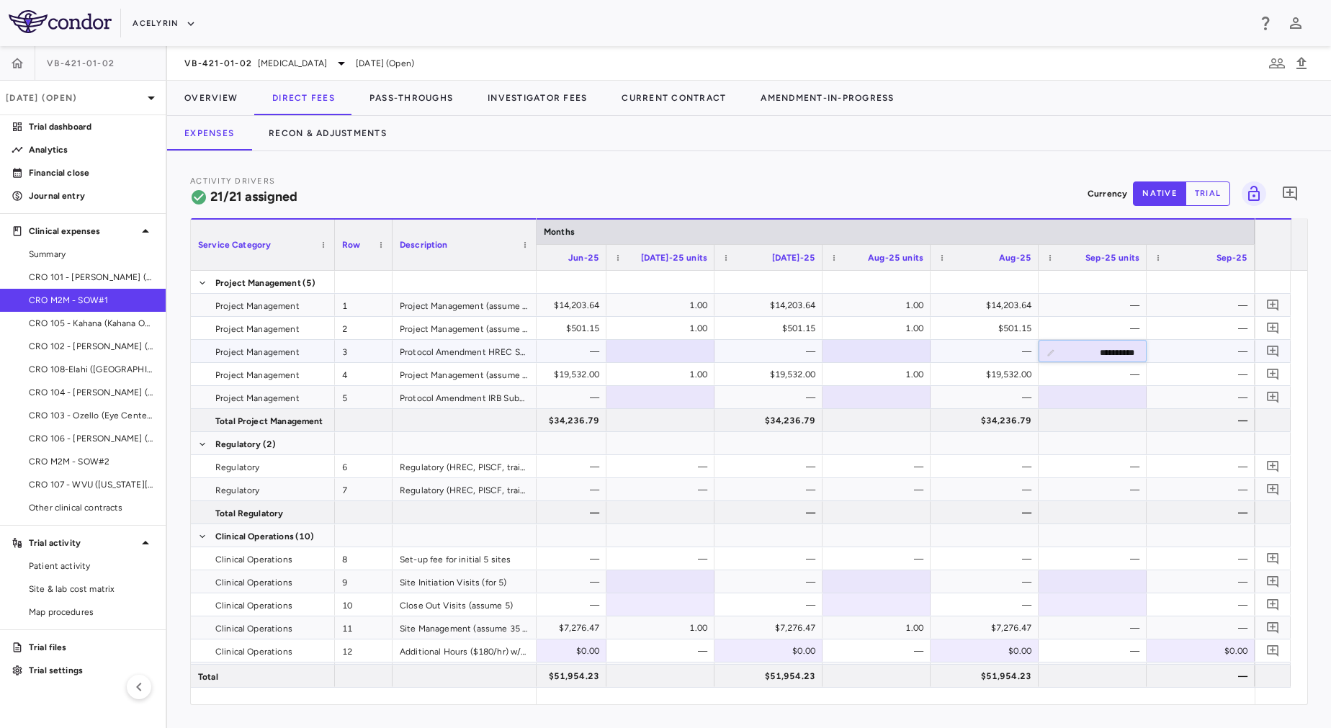
click at [1137, 349] on input "**********" at bounding box center [1103, 353] width 85 height 24
click at [1178, 352] on div "—" at bounding box center [1204, 351] width 88 height 23
click at [1086, 342] on div "63,900.00%" at bounding box center [1096, 351] width 88 height 23
drag, startPoint x: 1088, startPoint y: 348, endPoint x: 1176, endPoint y: 361, distance: 89.5
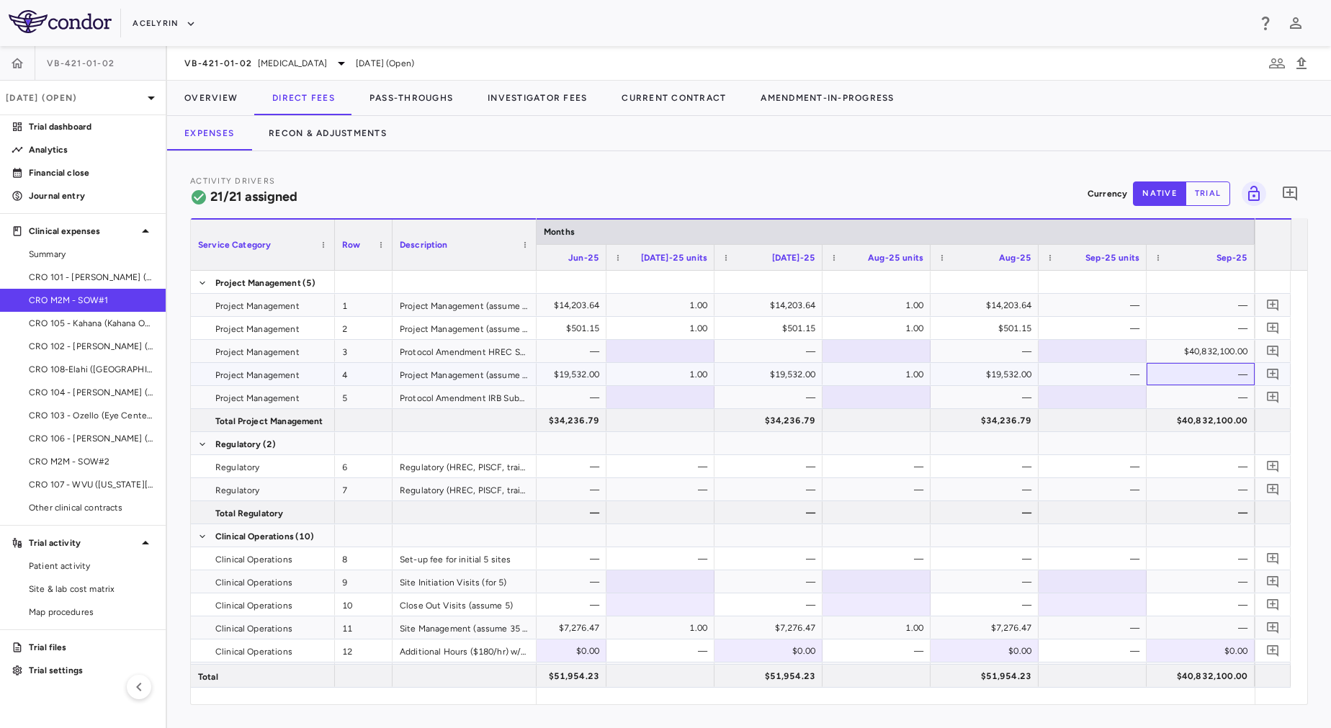
click at [1193, 372] on div "—" at bounding box center [1204, 374] width 88 height 23
click at [1075, 350] on div at bounding box center [1093, 351] width 94 height 21
click at [1170, 356] on div "—" at bounding box center [1204, 351] width 88 height 23
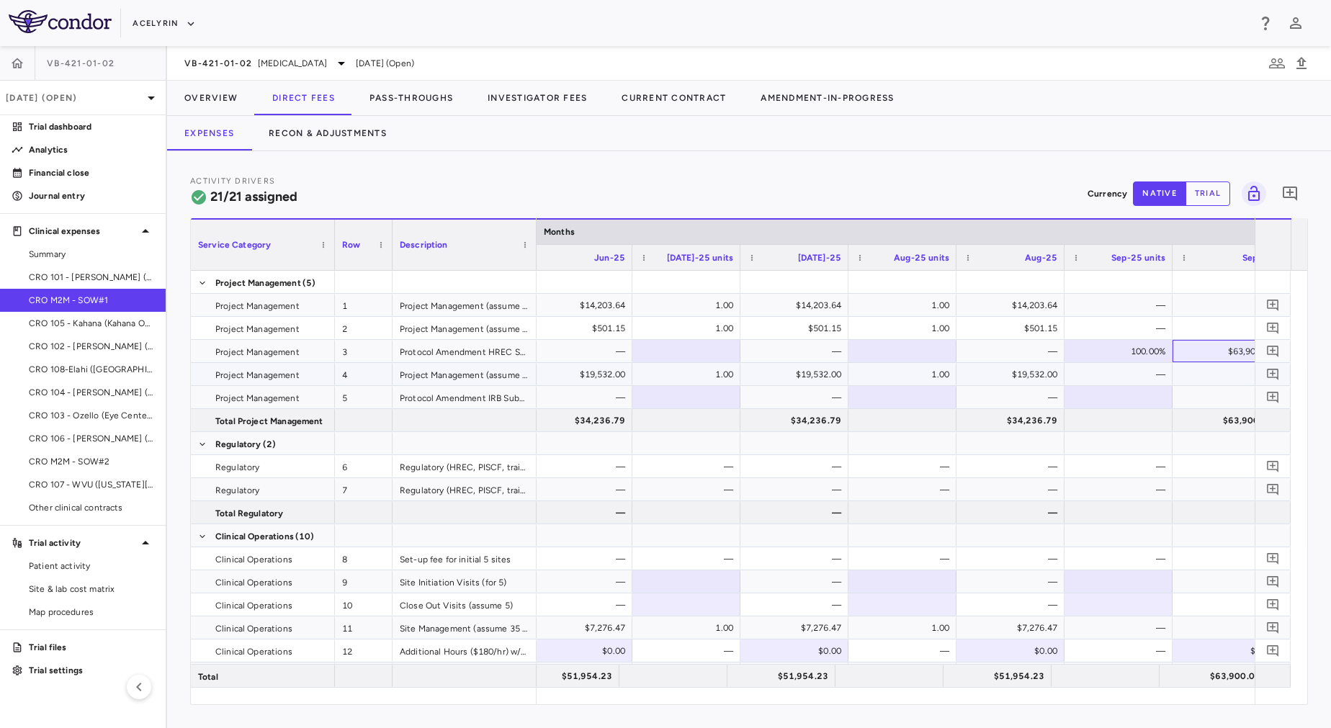
scroll to position [0, 9592]
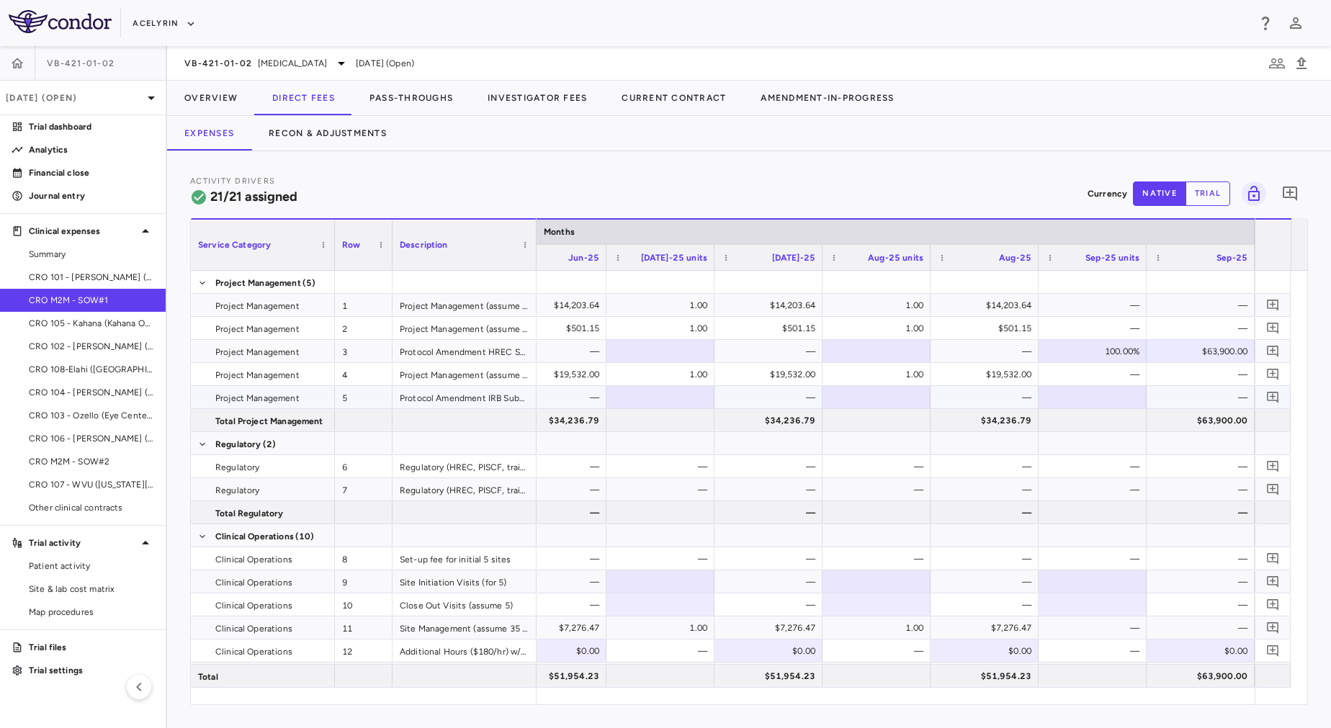
click at [1116, 398] on div at bounding box center [1093, 397] width 94 height 21
click at [1120, 419] on div at bounding box center [1093, 420] width 94 height 21
click at [1105, 607] on div at bounding box center [1096, 604] width 94 height 21
click at [1188, 606] on div "—" at bounding box center [1207, 605] width 88 height 23
click at [1109, 651] on div "—" at bounding box center [1098, 651] width 88 height 23
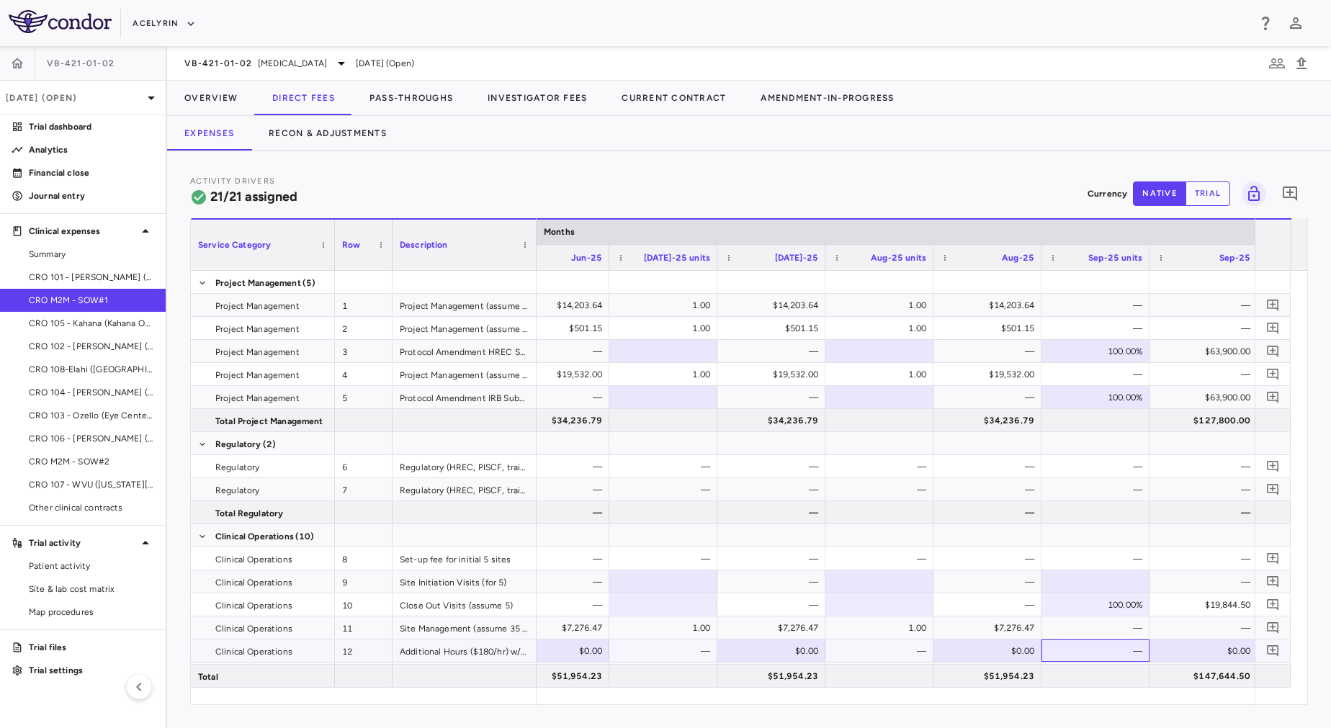
click at [1109, 651] on div "—" at bounding box center [1098, 651] width 88 height 23
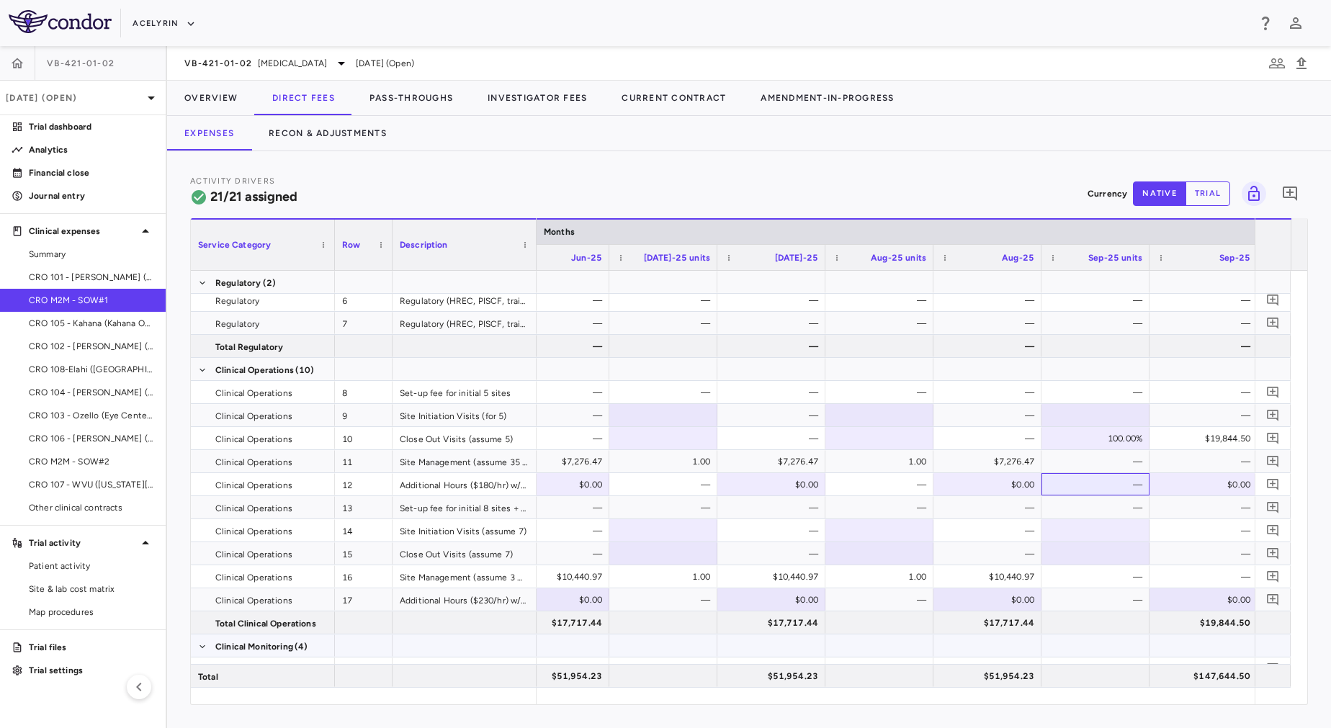
scroll to position [175, 0]
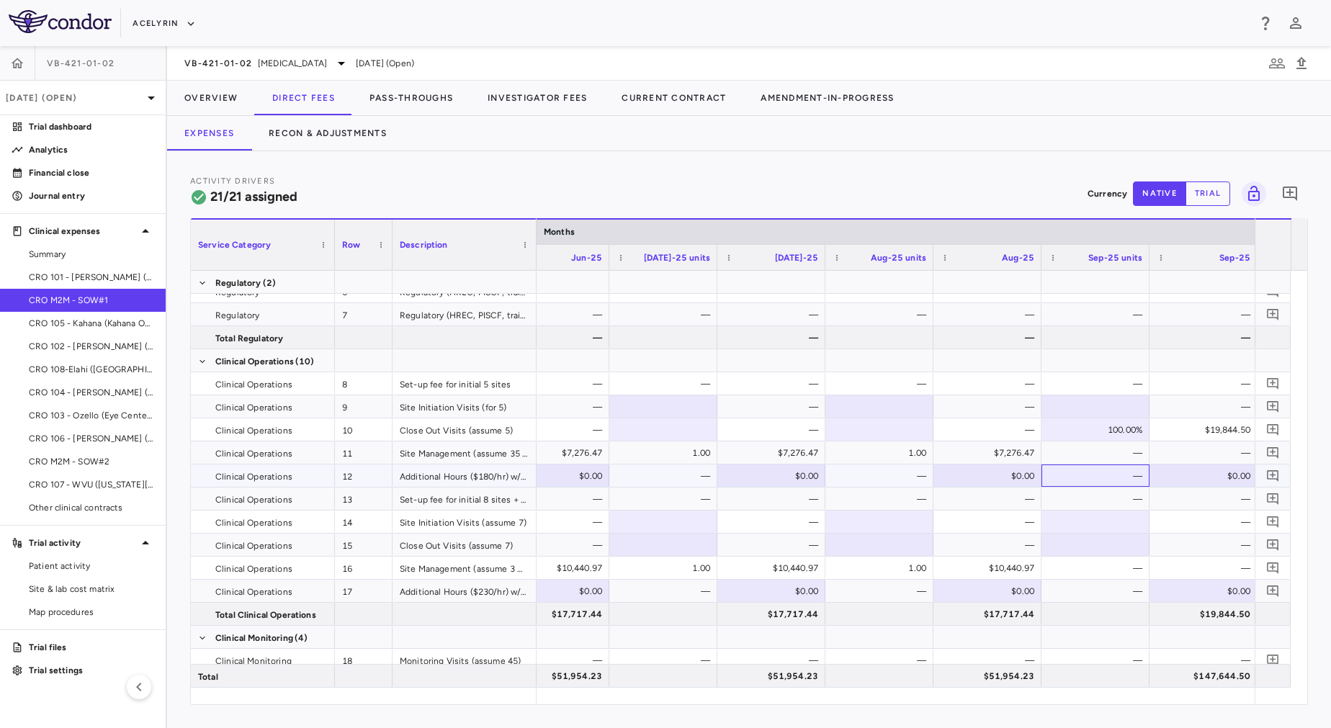
click at [1123, 474] on div "—" at bounding box center [1098, 476] width 88 height 23
click at [1087, 473] on div "—" at bounding box center [1098, 476] width 88 height 23
click at [1021, 472] on div "$0.00" at bounding box center [990, 476] width 88 height 23
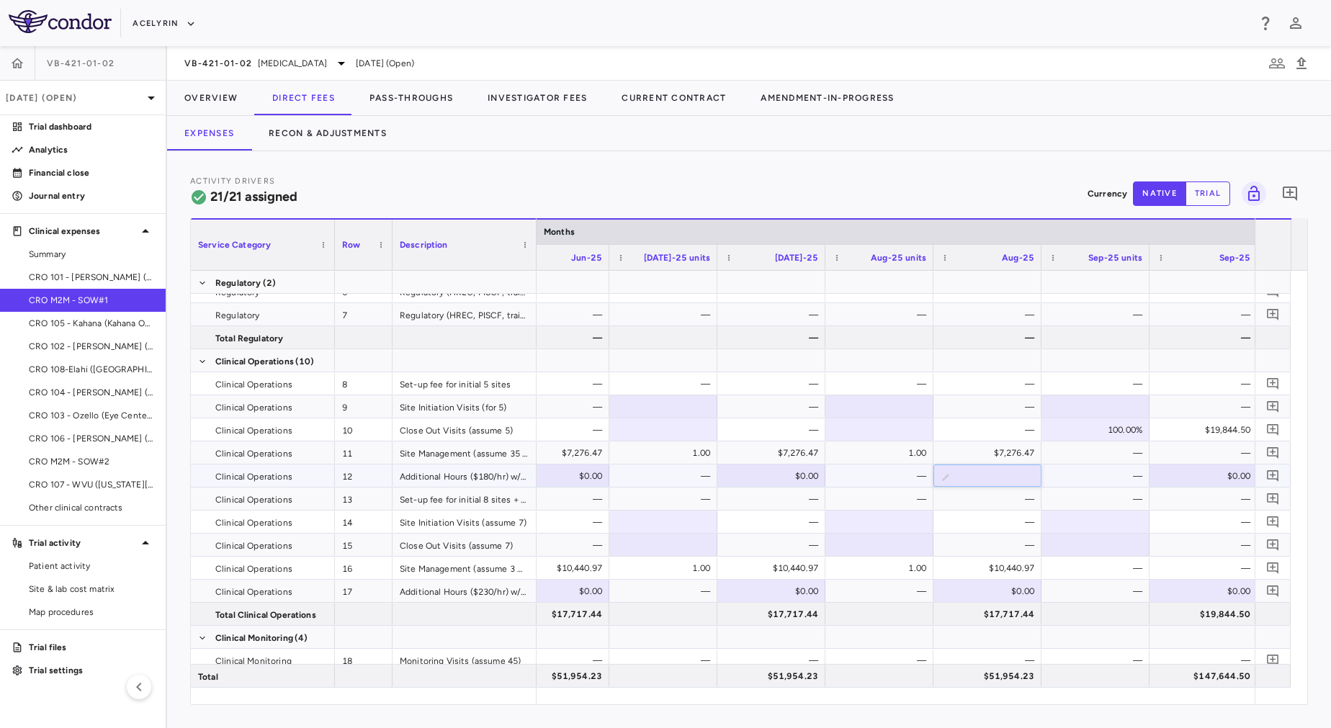
click at [1088, 475] on div "—" at bounding box center [1098, 476] width 88 height 23
click at [1114, 473] on div "—" at bounding box center [1096, 476] width 88 height 23
click at [1122, 516] on div at bounding box center [1093, 521] width 94 height 21
click at [1122, 547] on div at bounding box center [1093, 544] width 94 height 21
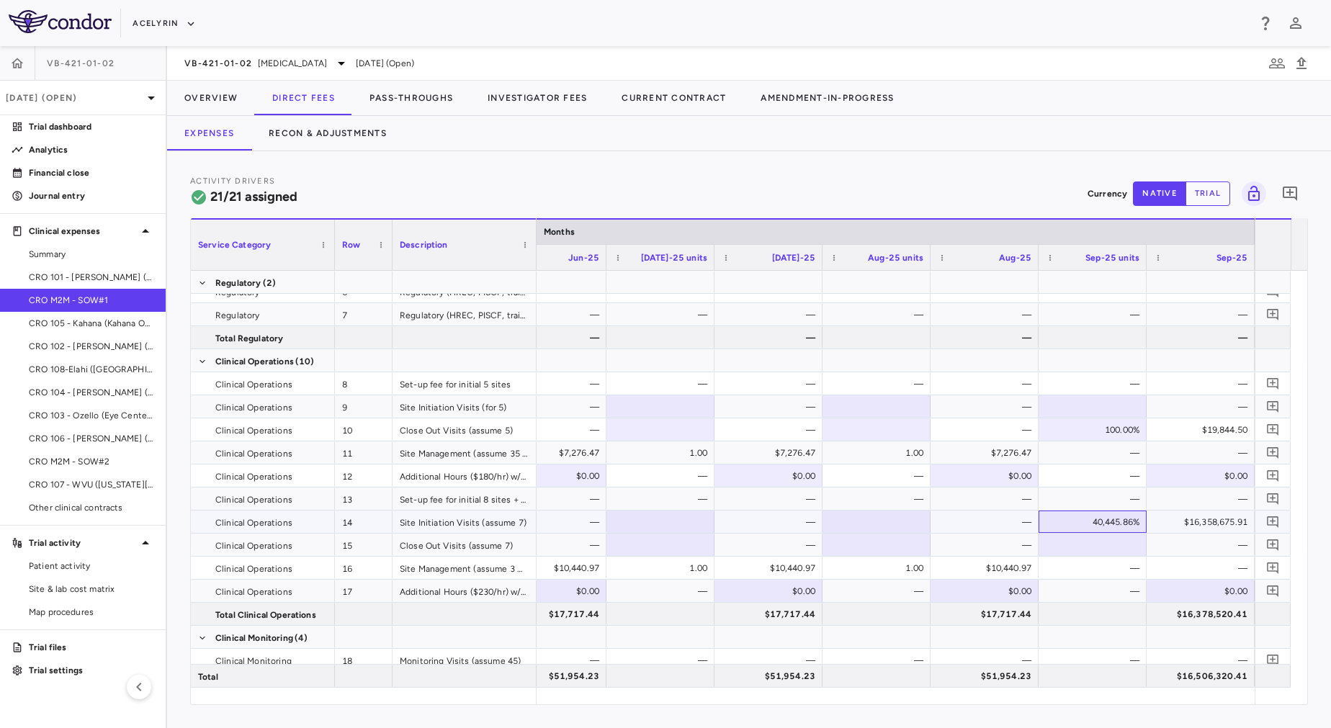
click at [1084, 519] on div "40,445.86%" at bounding box center [1096, 522] width 88 height 23
drag, startPoint x: 1085, startPoint y: 519, endPoint x: 1194, endPoint y: 521, distance: 108.8
click at [1116, 544] on div at bounding box center [1093, 544] width 94 height 21
click at [1053, 539] on div at bounding box center [1093, 544] width 94 height 21
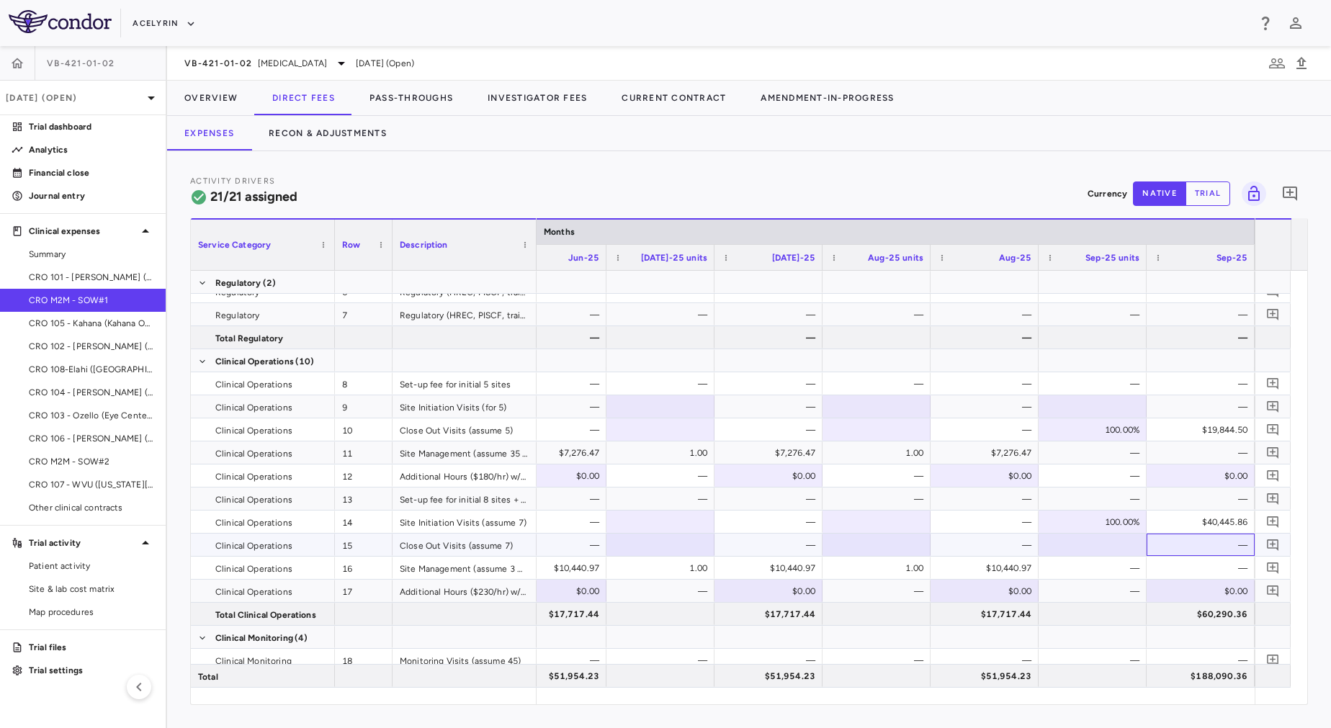
click at [1191, 548] on div "—" at bounding box center [1204, 545] width 88 height 23
click at [1096, 539] on div at bounding box center [1093, 544] width 94 height 21
click at [1211, 539] on div "—" at bounding box center [1204, 545] width 88 height 23
click at [1073, 519] on div "100.00%" at bounding box center [1096, 522] width 88 height 23
click at [1184, 524] on div "$40,445.86" at bounding box center [1204, 522] width 88 height 23
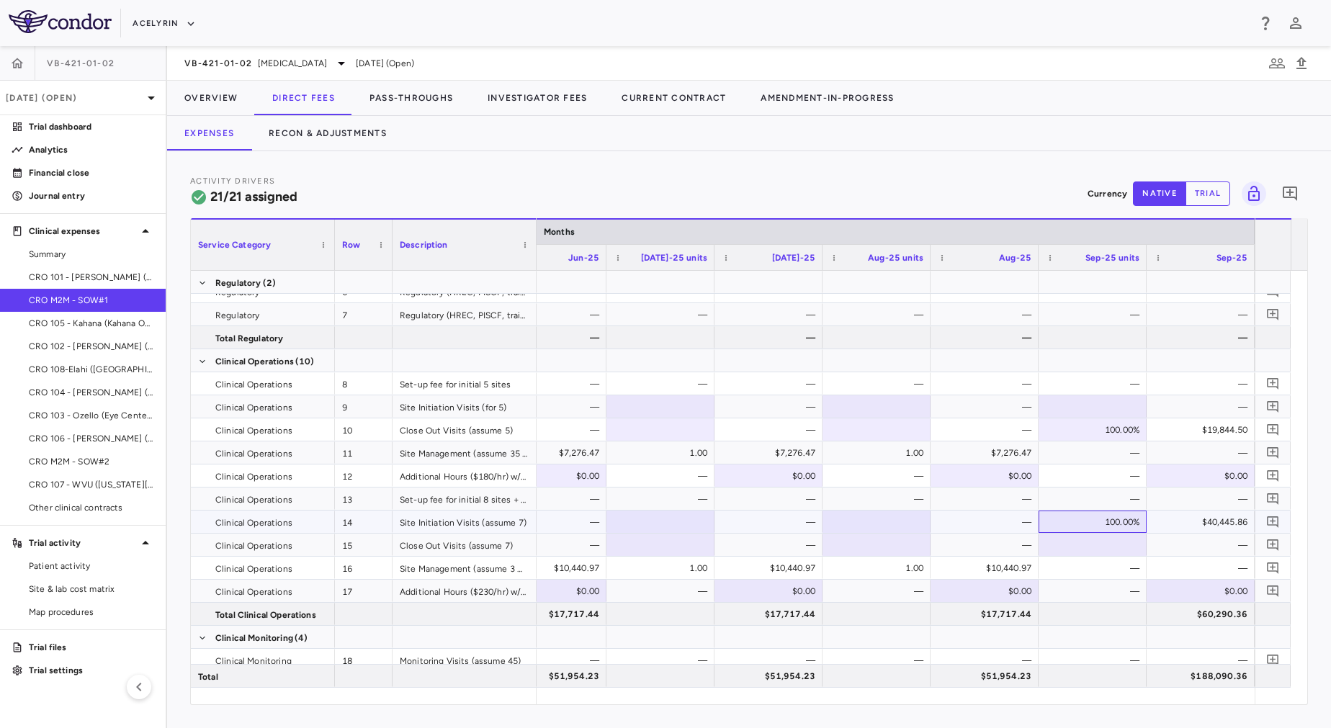
click at [1107, 528] on div "100.00%" at bounding box center [1096, 522] width 88 height 23
click at [1180, 529] on div "$40,445.86" at bounding box center [1204, 522] width 88 height 23
click at [1098, 526] on div "100.00%" at bounding box center [1096, 522] width 88 height 23
drag, startPoint x: 1104, startPoint y: 524, endPoint x: 1167, endPoint y: 525, distance: 62.7
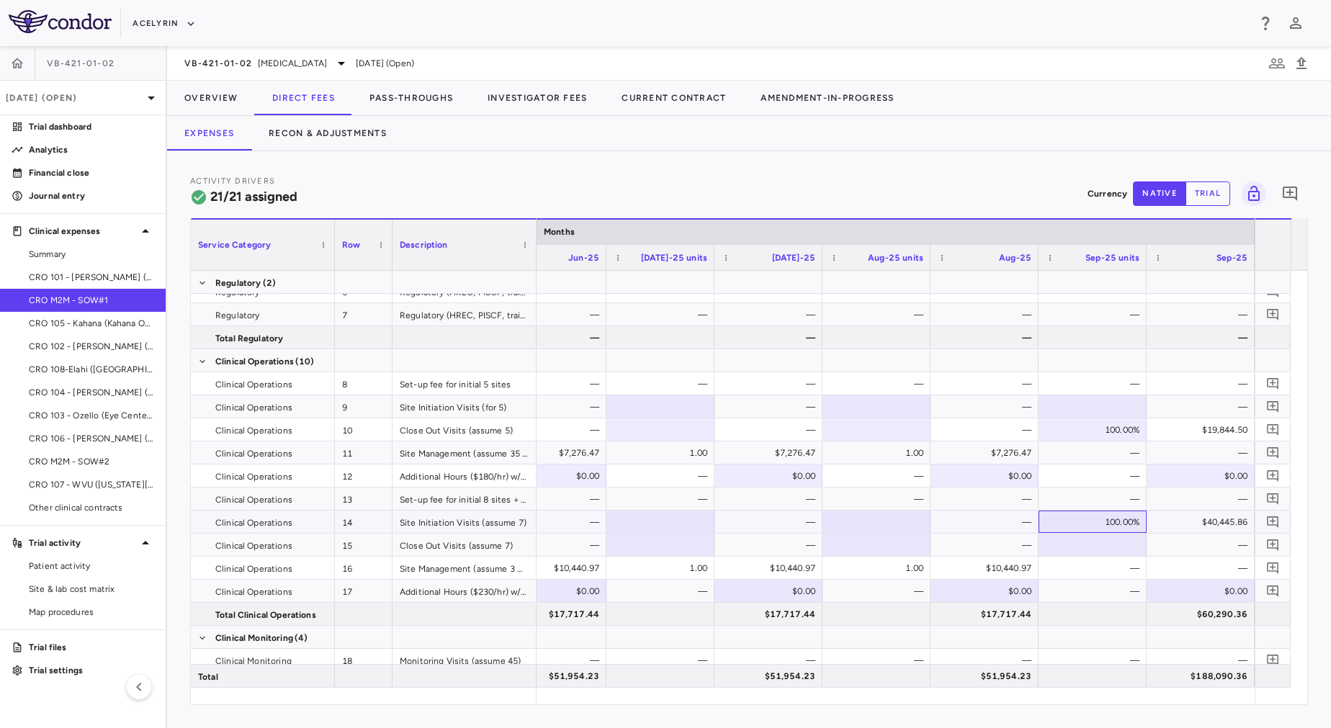
click at [1092, 520] on div "100.00%" at bounding box center [1096, 522] width 88 height 23
drag, startPoint x: 1104, startPoint y: 524, endPoint x: 1144, endPoint y: 521, distance: 39.7
click at [1144, 521] on input "****" at bounding box center [1103, 523] width 85 height 24
click at [1096, 555] on div at bounding box center [1093, 544] width 94 height 21
click at [1179, 550] on div "—" at bounding box center [1204, 545] width 88 height 23
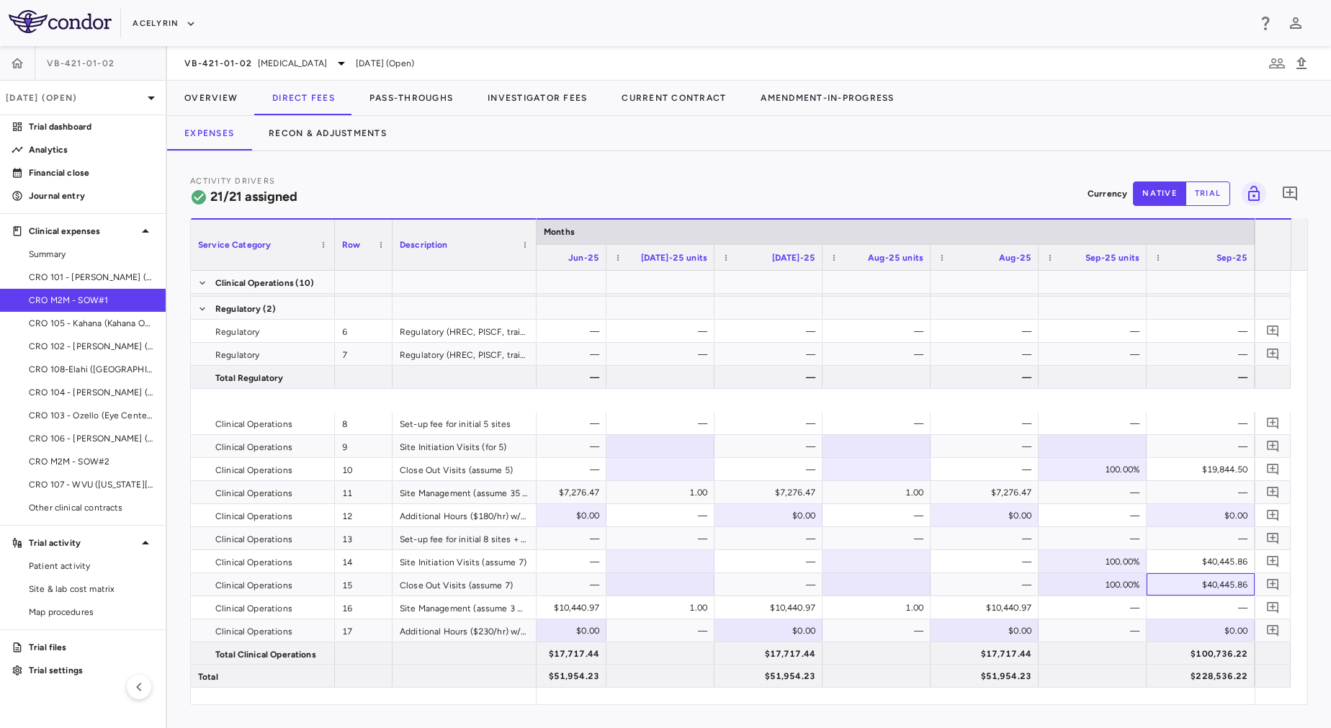
scroll to position [0, 0]
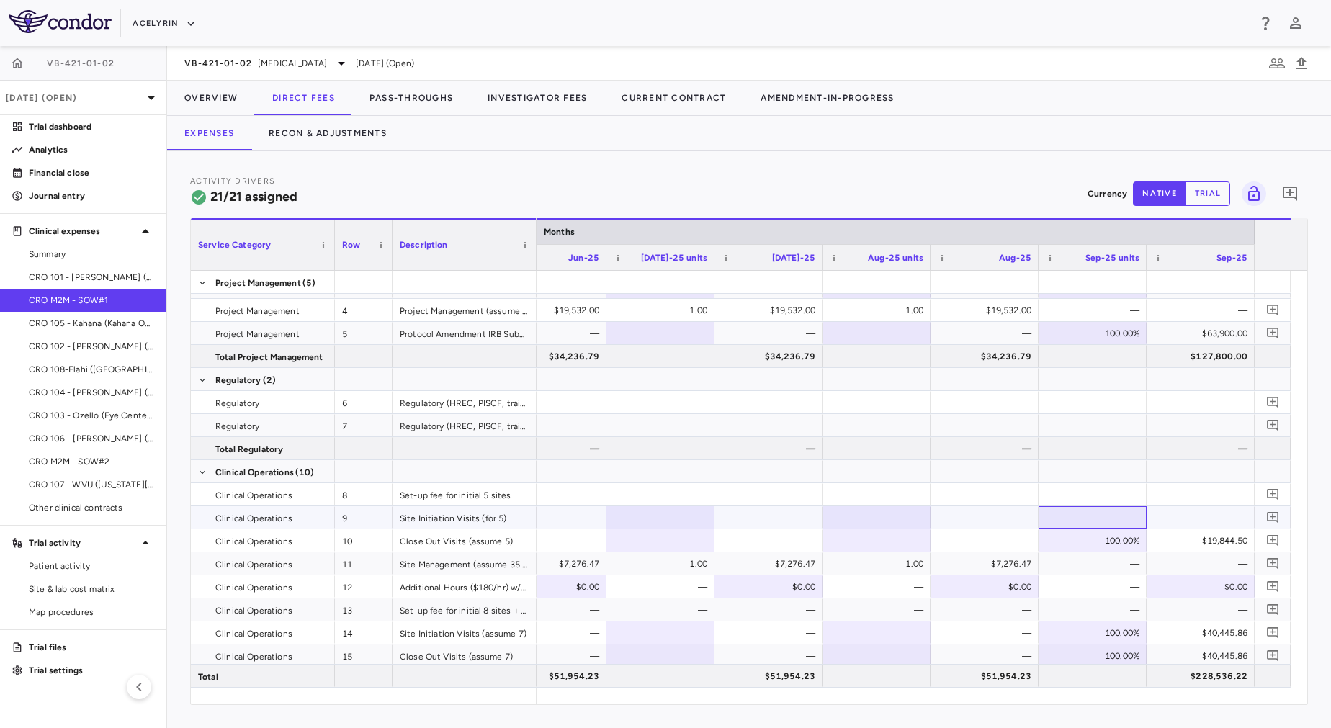
click at [1114, 513] on div at bounding box center [1093, 517] width 94 height 21
click at [1179, 515] on div "—" at bounding box center [1204, 517] width 88 height 23
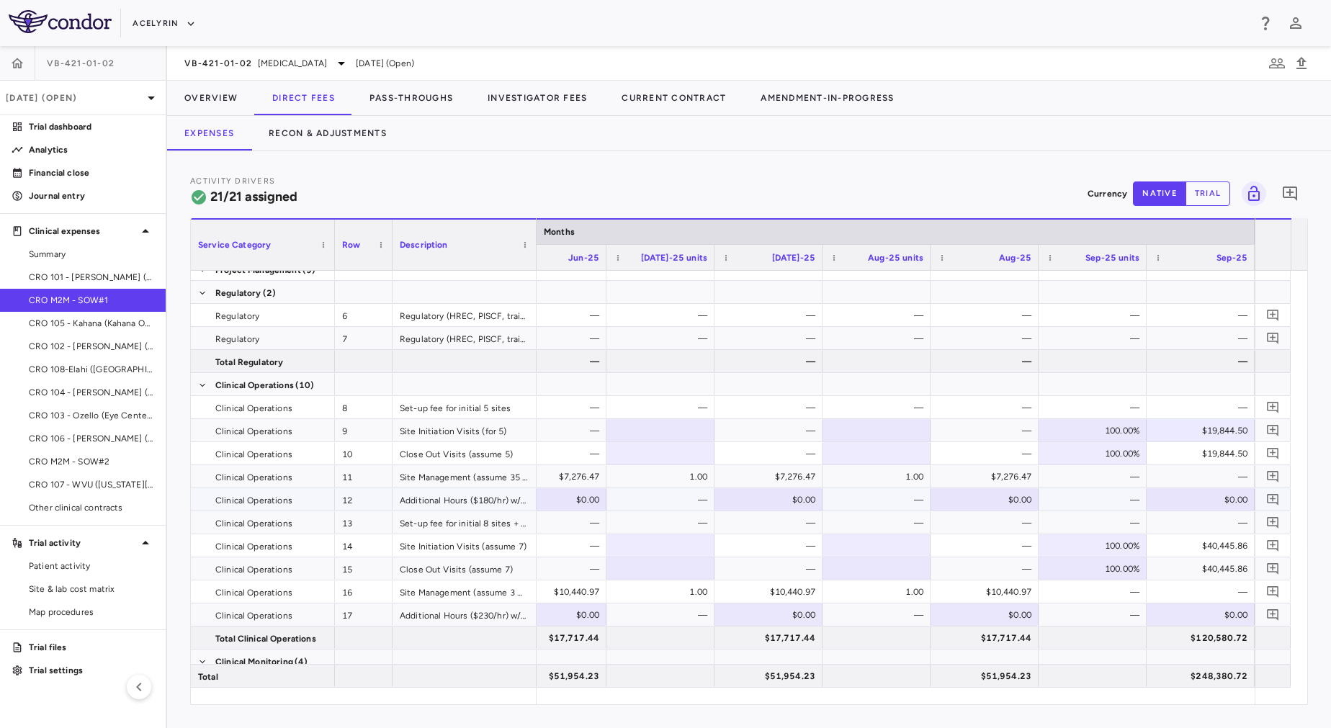
click at [1179, 496] on div "$0.00" at bounding box center [1204, 499] width 88 height 23
paste input "*******"
type input "*******"
click at [1099, 509] on div "—" at bounding box center [1096, 499] width 88 height 23
click at [1193, 501] on div at bounding box center [1201, 499] width 94 height 21
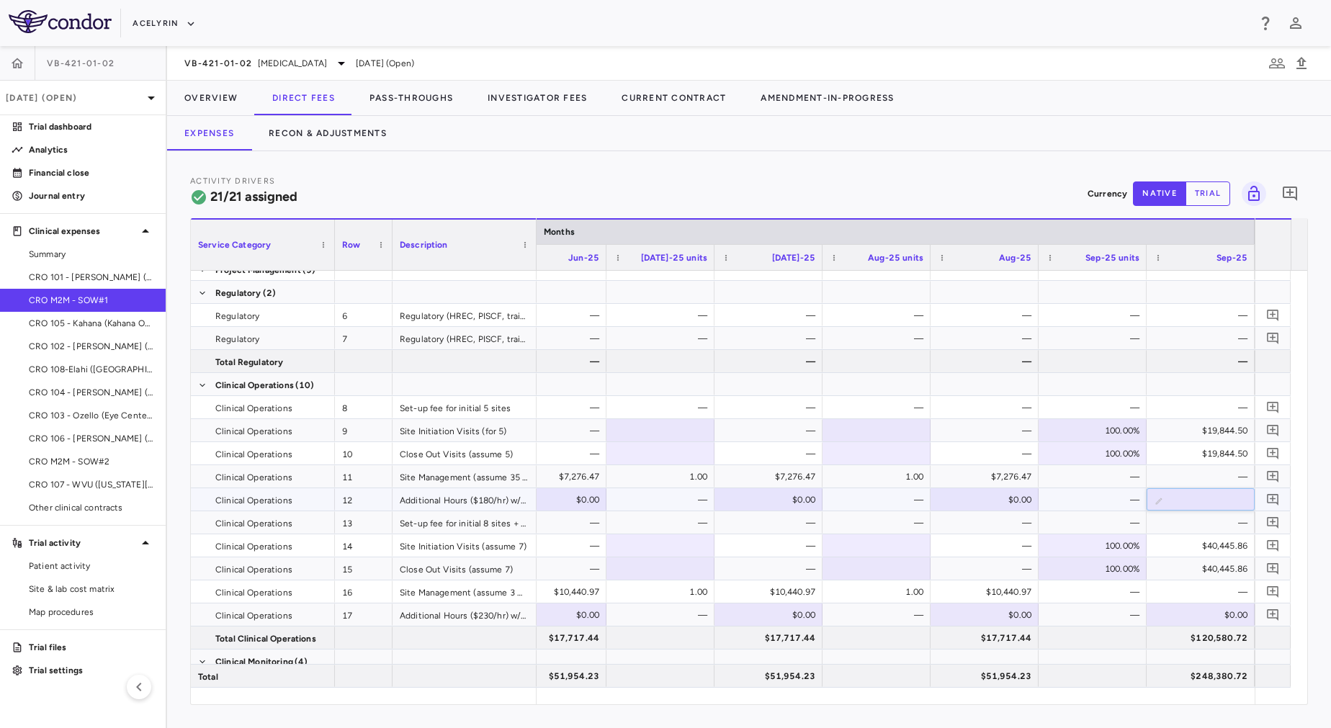
type input "*******"
click at [1184, 478] on div "—" at bounding box center [1204, 476] width 88 height 23
click at [1109, 500] on div "—" at bounding box center [1096, 499] width 88 height 23
click at [1174, 496] on div "$5,760.00" at bounding box center [1204, 499] width 88 height 23
click at [1078, 504] on div "—" at bounding box center [1096, 499] width 88 height 23
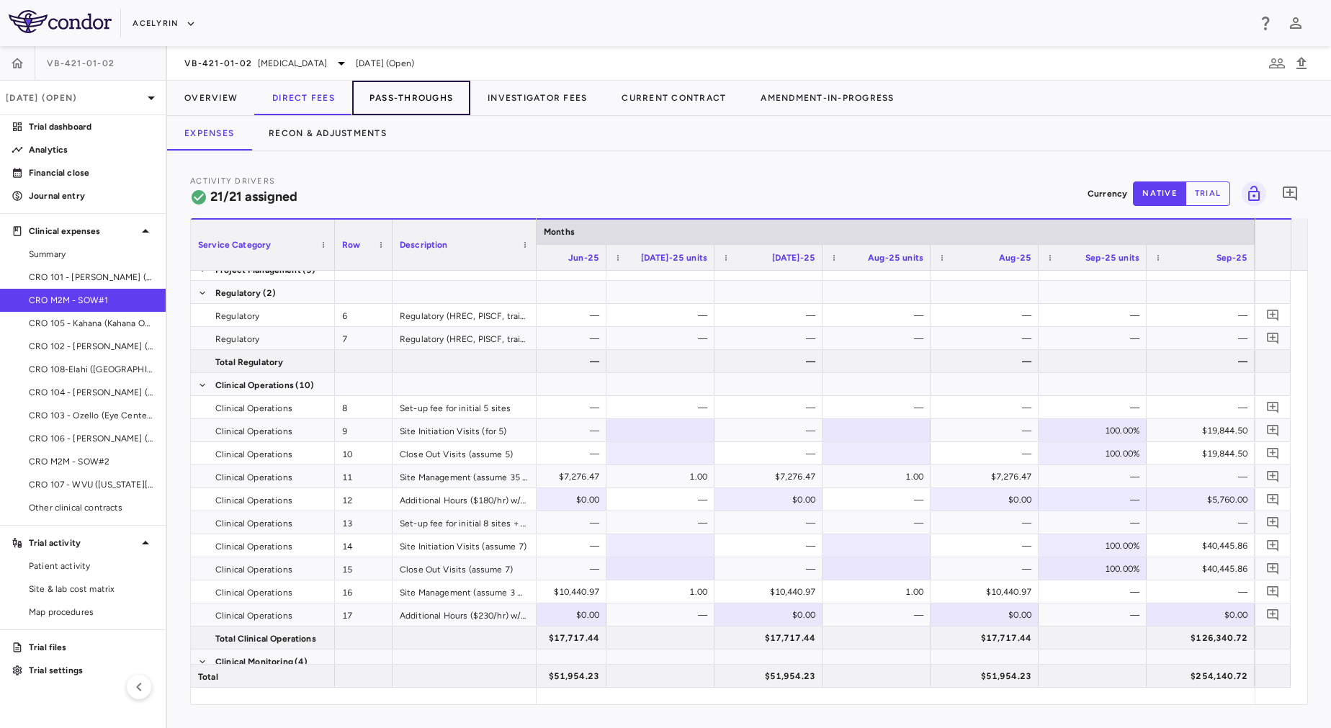
click at [367, 106] on button "Pass-Throughs" at bounding box center [411, 98] width 118 height 35
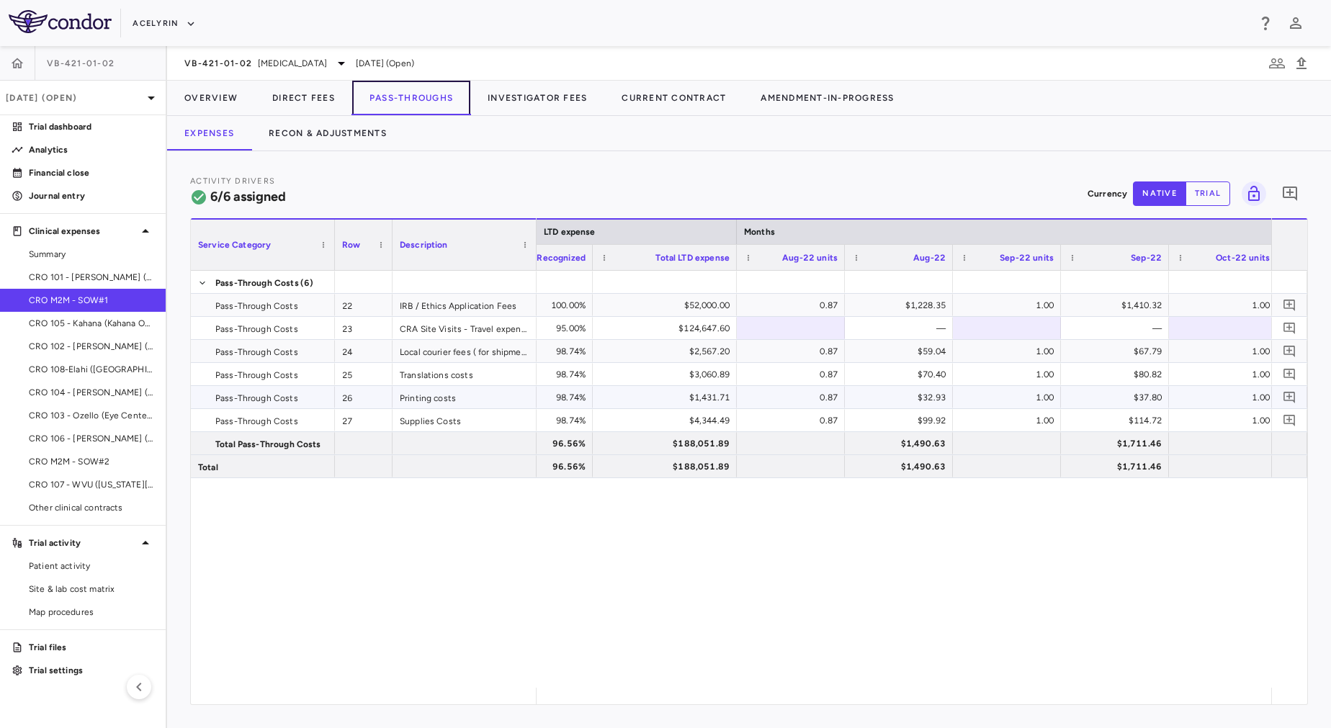
scroll to position [0, 1930]
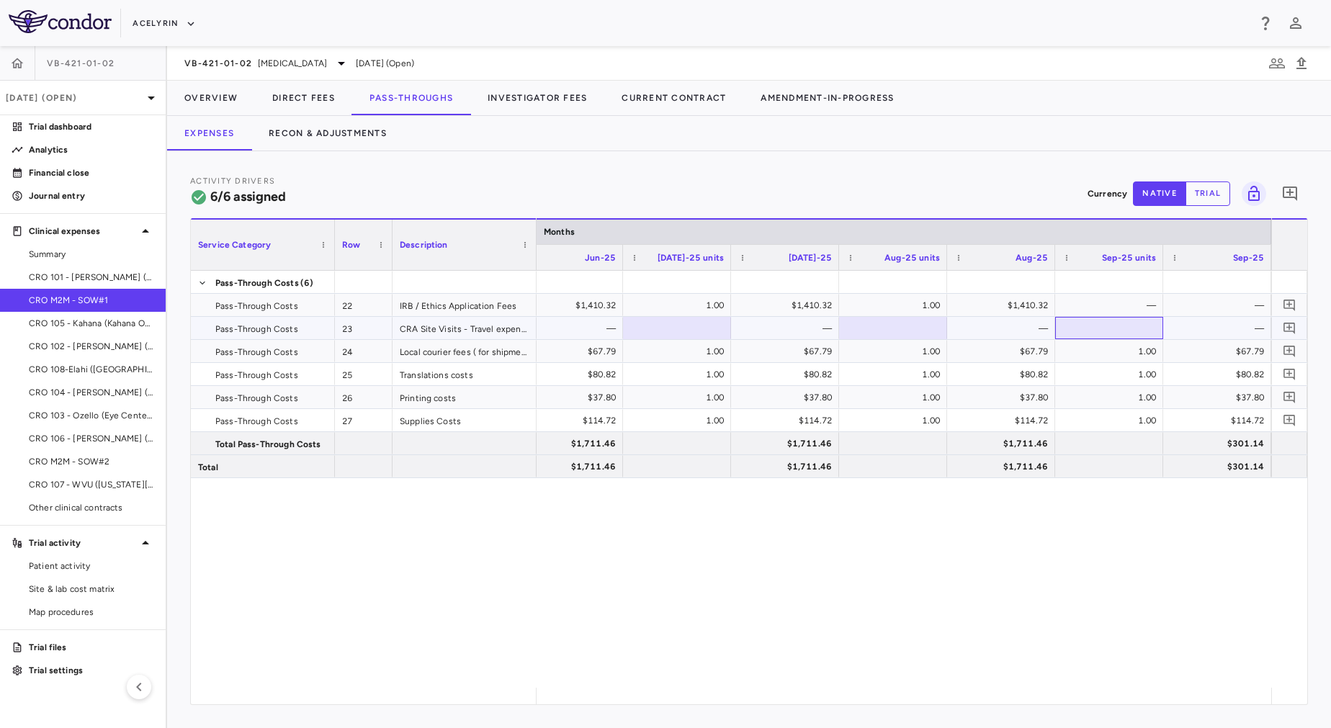
click at [1125, 331] on div at bounding box center [1109, 328] width 94 height 21
click at [1232, 324] on div "—" at bounding box center [1220, 328] width 88 height 23
click at [1139, 326] on div at bounding box center [1109, 328] width 94 height 21
click at [311, 104] on button "Direct Fees" at bounding box center [303, 98] width 97 height 35
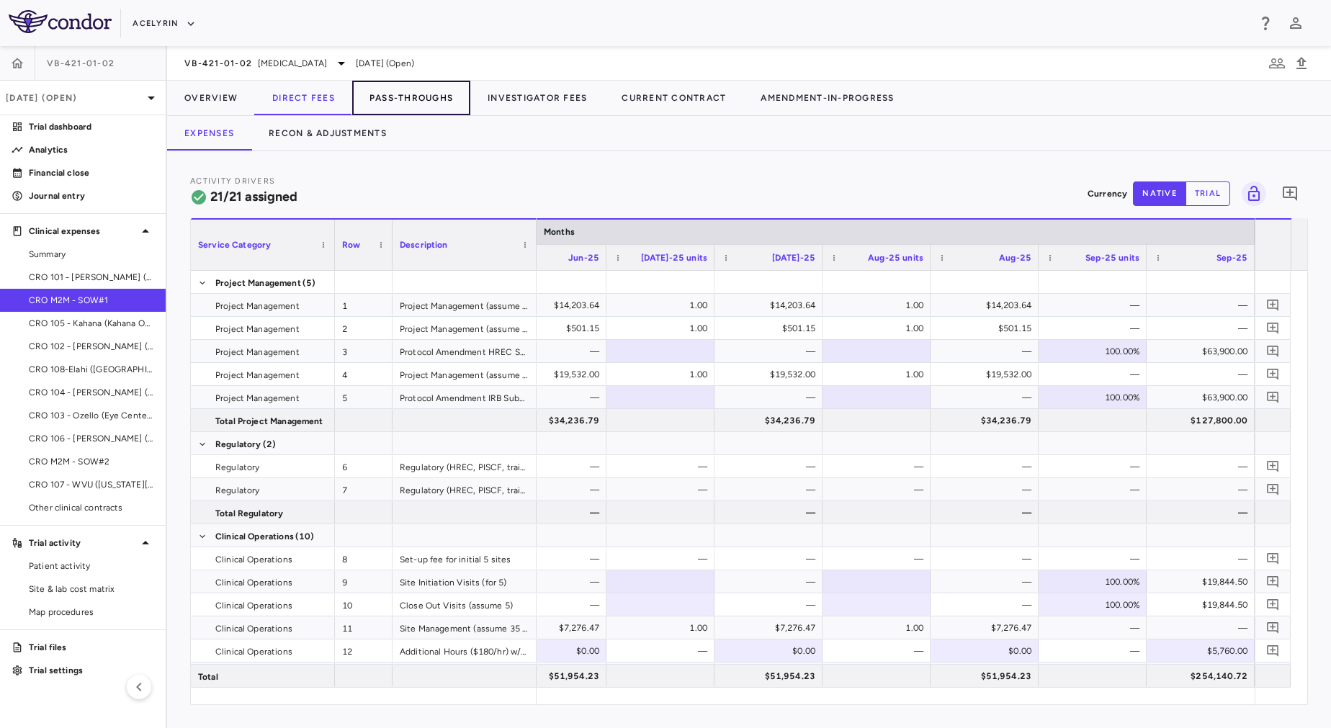
click at [427, 97] on button "Pass-Throughs" at bounding box center [411, 98] width 118 height 35
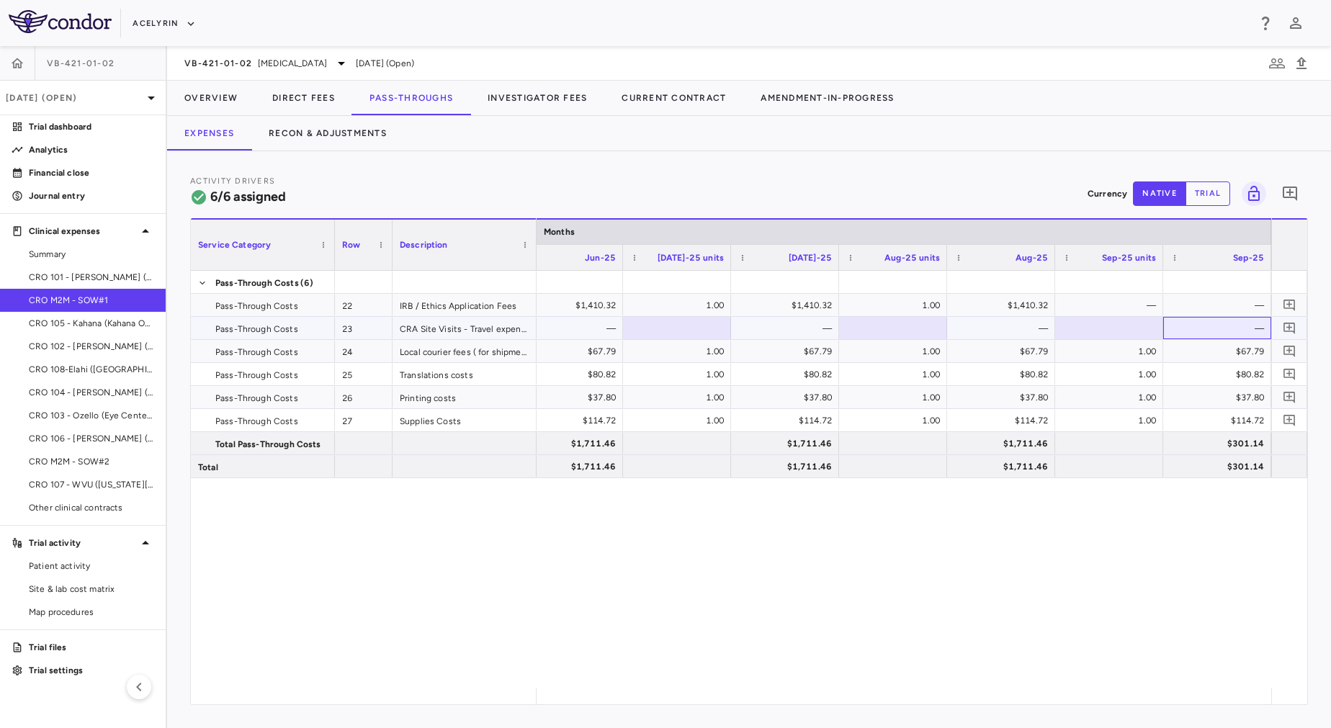
click at [1232, 317] on div "—" at bounding box center [1217, 328] width 108 height 22
click at [1233, 328] on div "—" at bounding box center [1220, 328] width 88 height 23
click at [1214, 184] on button "trial" at bounding box center [1208, 194] width 45 height 24
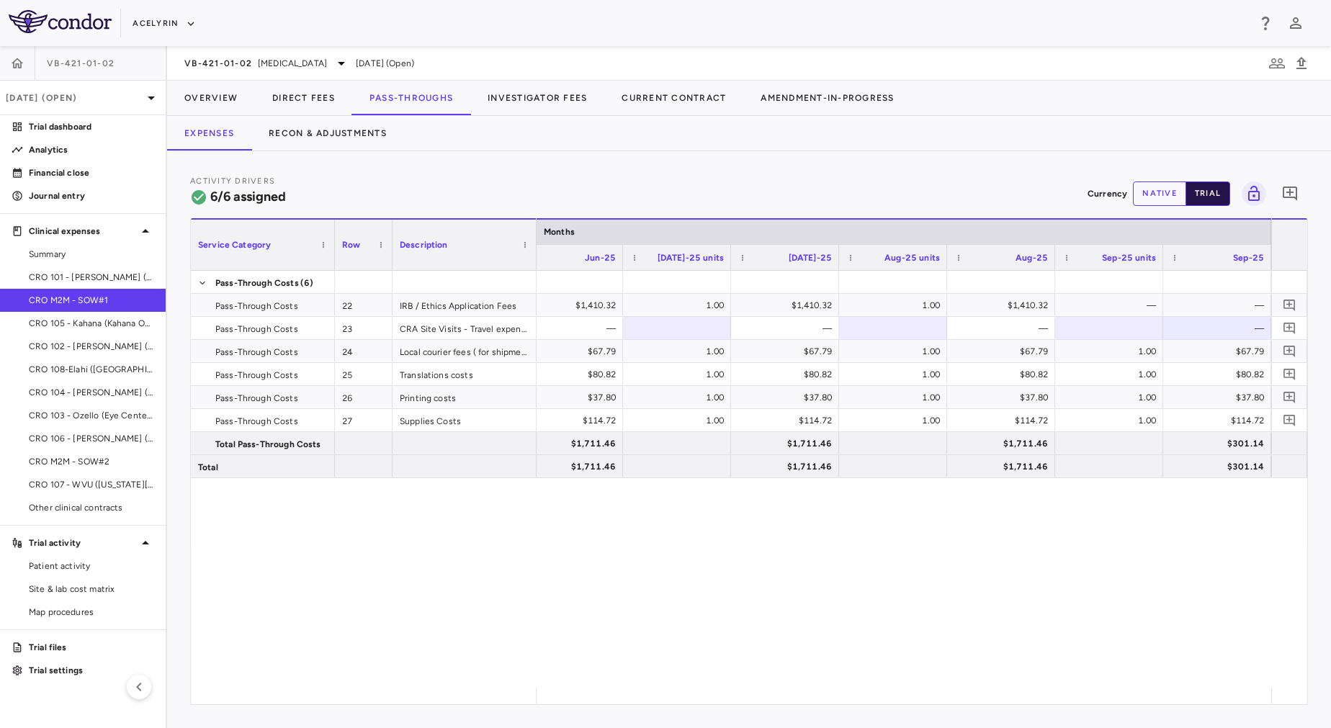
click at [1186, 191] on button "trial" at bounding box center [1208, 194] width 45 height 24
click at [1157, 197] on button "native" at bounding box center [1159, 194] width 53 height 24
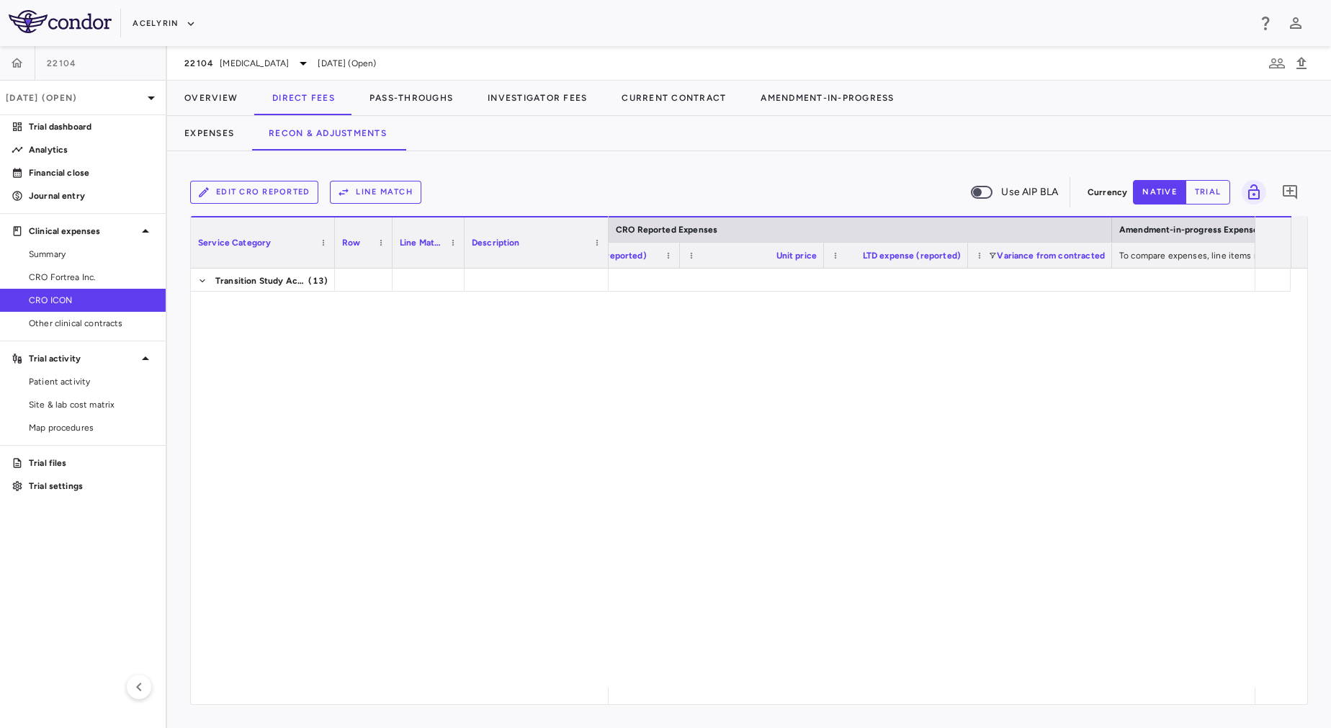
scroll to position [0, 2198]
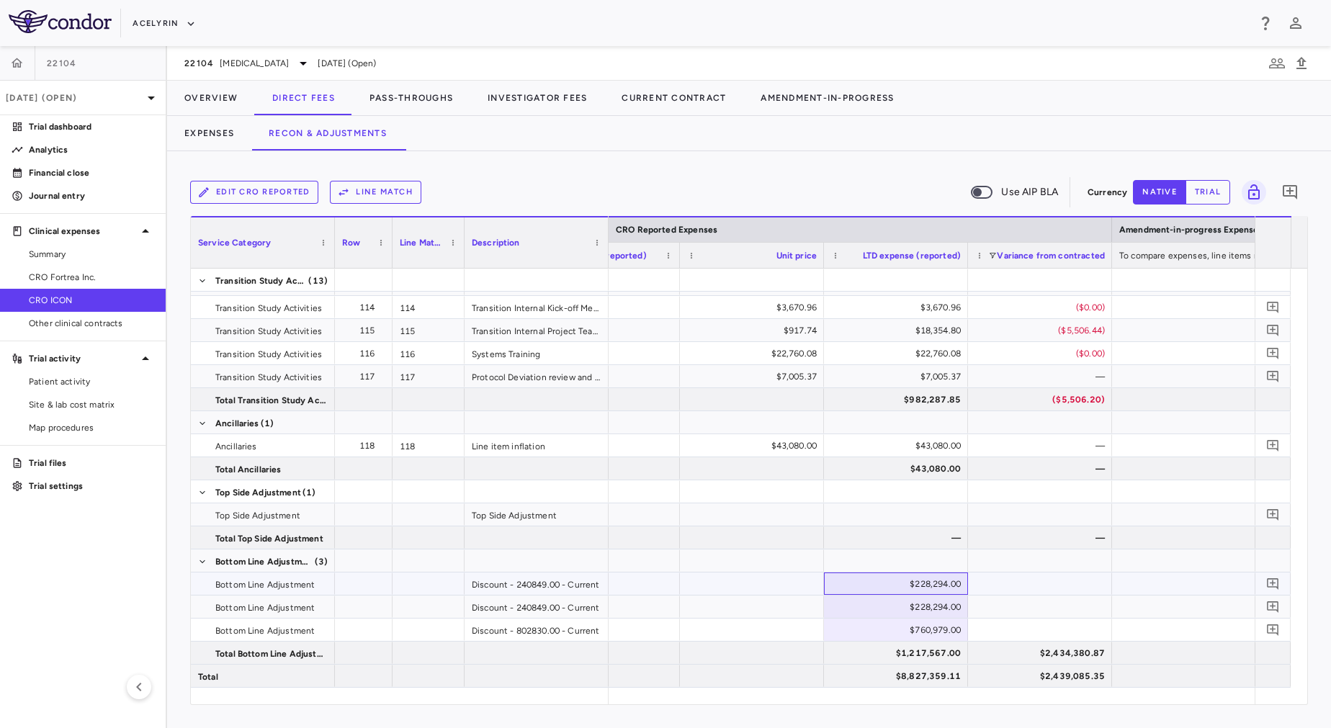
click at [887, 583] on div "$228,294.00" at bounding box center [899, 584] width 124 height 23
click at [887, 583] on input "******" at bounding box center [906, 585] width 121 height 24
click at [892, 585] on input "******" at bounding box center [906, 585] width 121 height 24
type input "*******"
click at [897, 609] on div "$228,294.00" at bounding box center [899, 607] width 124 height 23
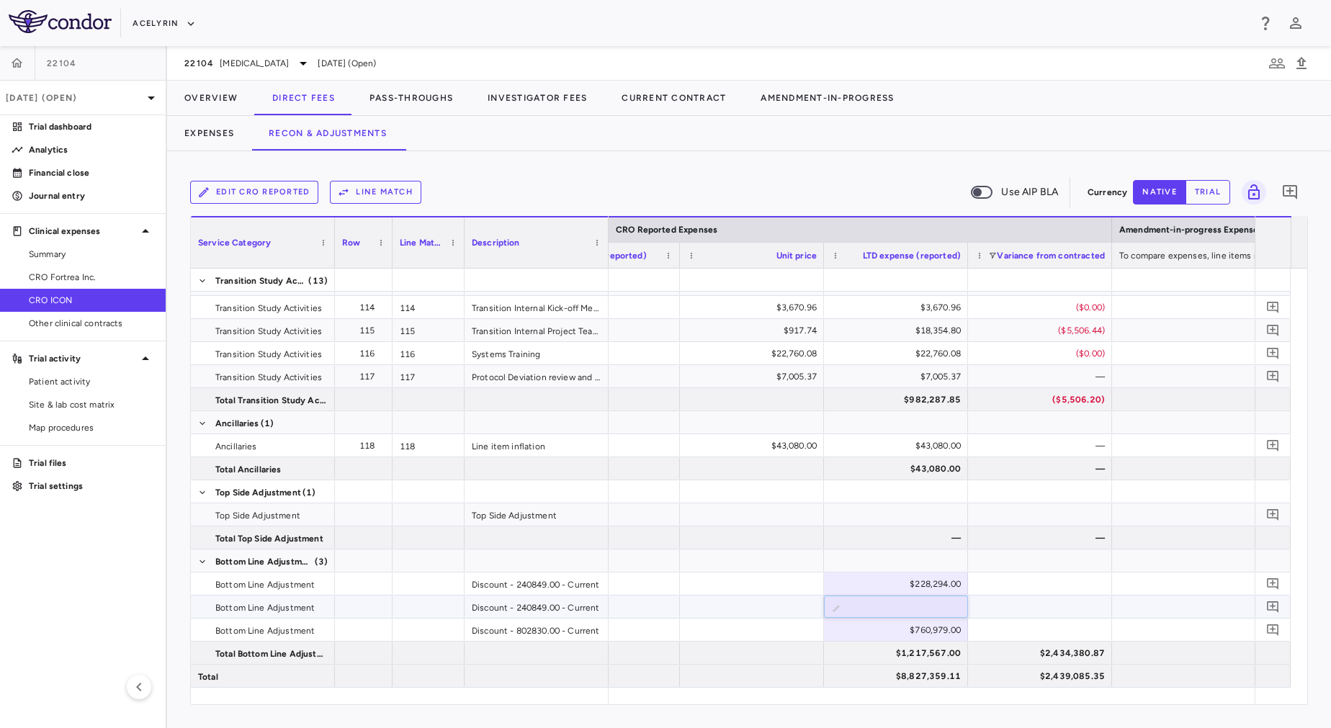
click at [897, 609] on input "******" at bounding box center [906, 608] width 121 height 24
type input "*******"
click at [909, 629] on div "$760,979.00" at bounding box center [899, 630] width 124 height 23
click at [898, 627] on input "******" at bounding box center [906, 631] width 121 height 24
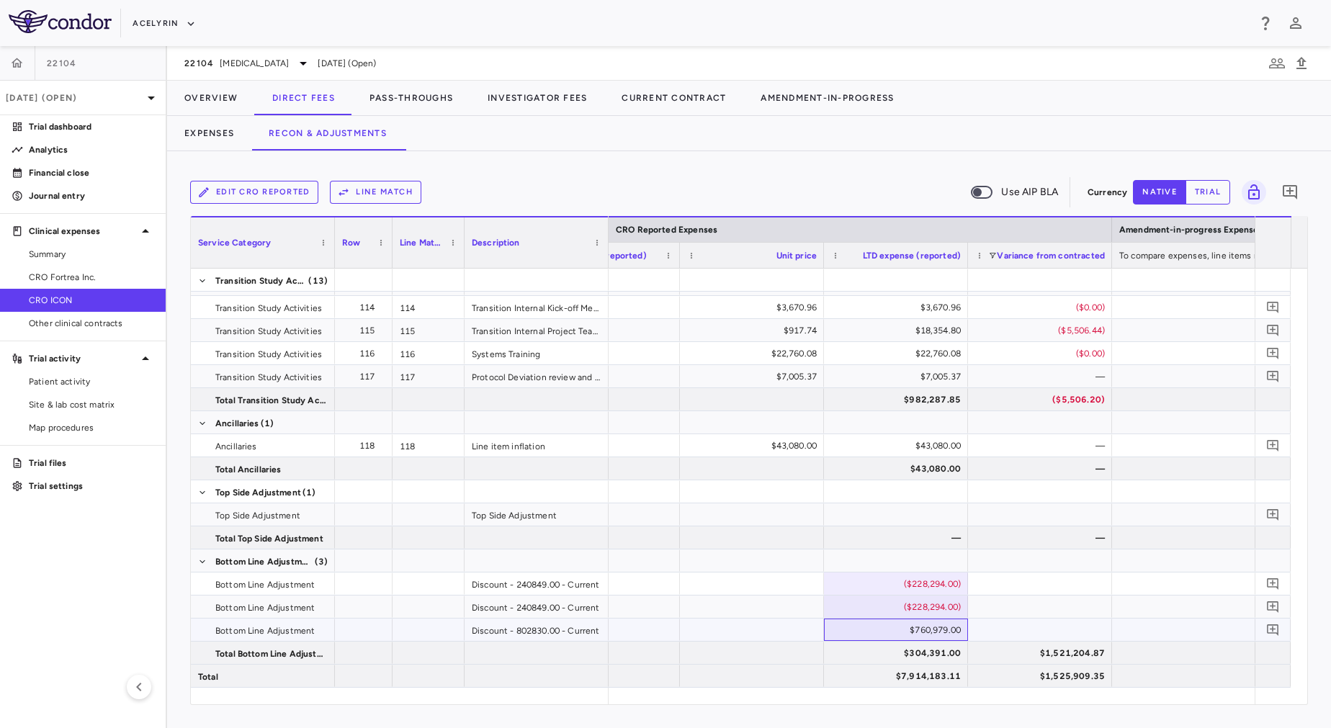
click at [898, 627] on div "$760,979.00" at bounding box center [899, 630] width 124 height 23
click at [898, 627] on input "******" at bounding box center [906, 631] width 121 height 24
type input "*******"
click at [1031, 625] on div at bounding box center [1040, 630] width 144 height 22
click at [1013, 637] on div at bounding box center [1040, 630] width 144 height 22
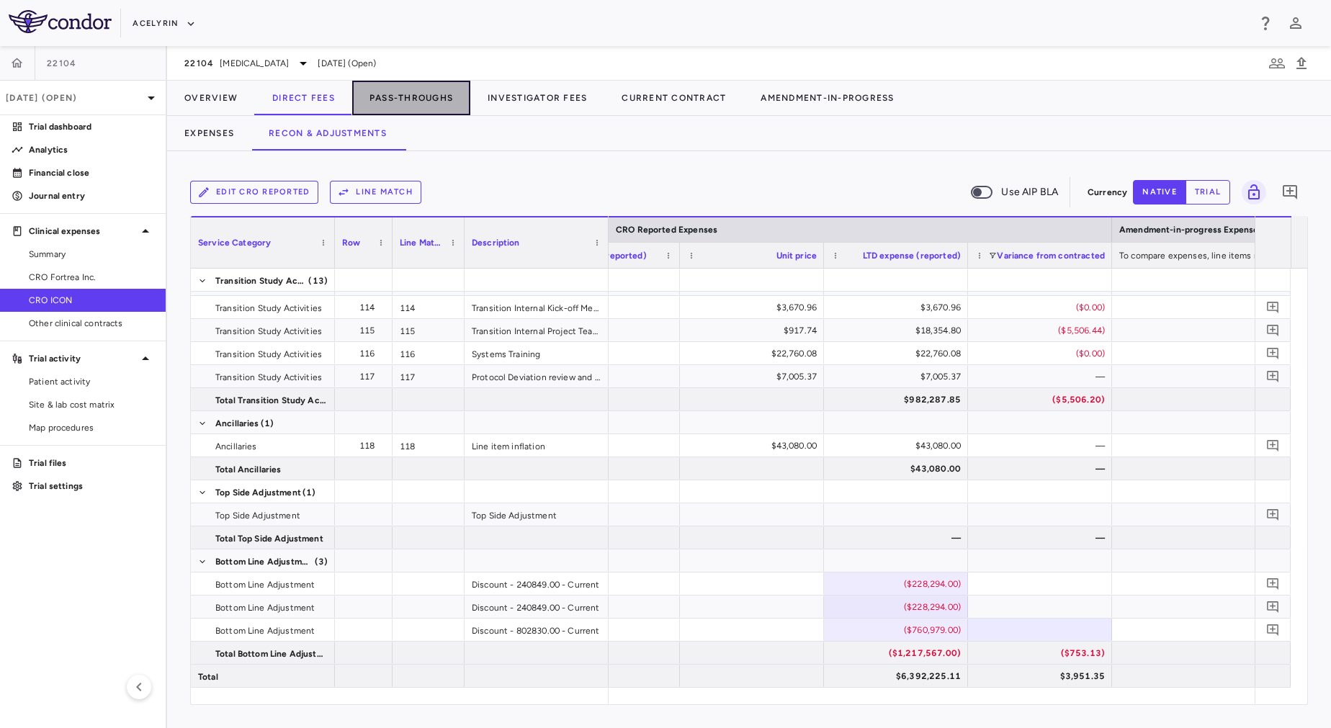
click at [391, 99] on button "Pass-Throughs" at bounding box center [411, 98] width 118 height 35
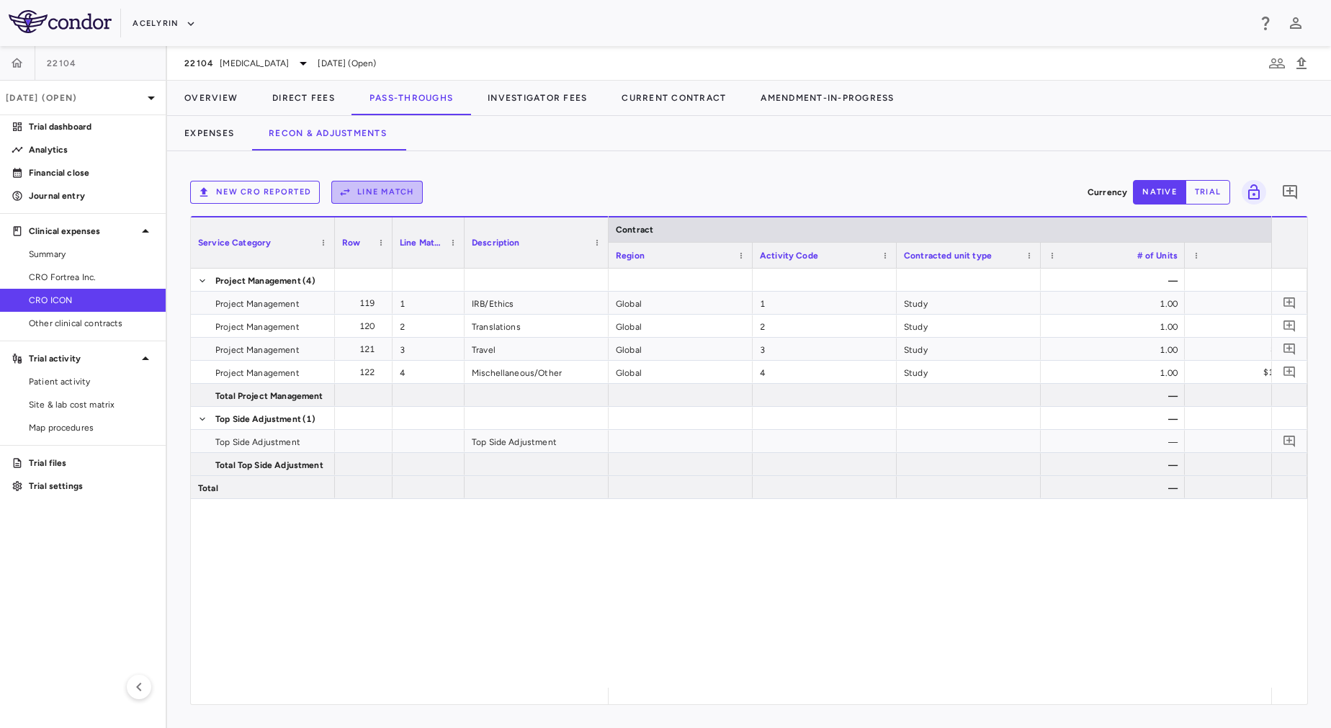
click at [391, 191] on button "Line Match" at bounding box center [376, 192] width 91 height 23
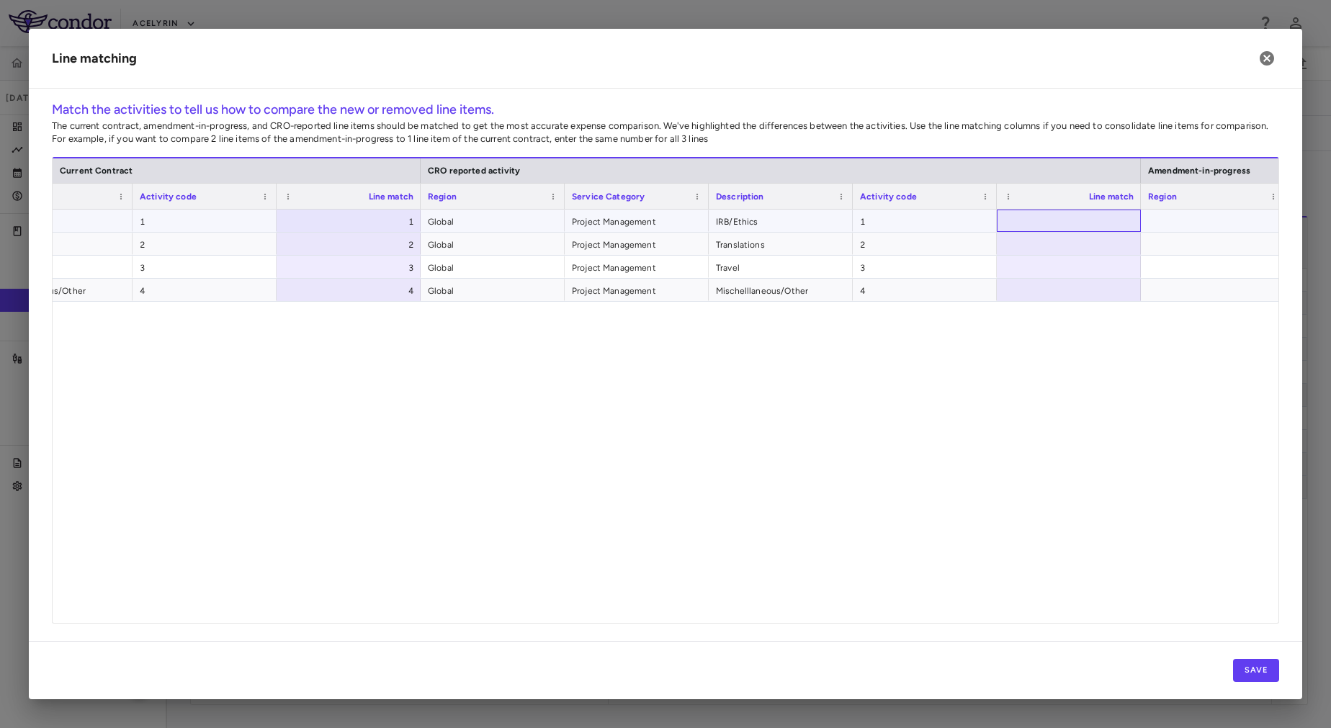
click at [1107, 220] on div at bounding box center [1069, 221] width 144 height 22
type input "*"
click at [1096, 246] on div at bounding box center [1069, 244] width 144 height 22
type input "*"
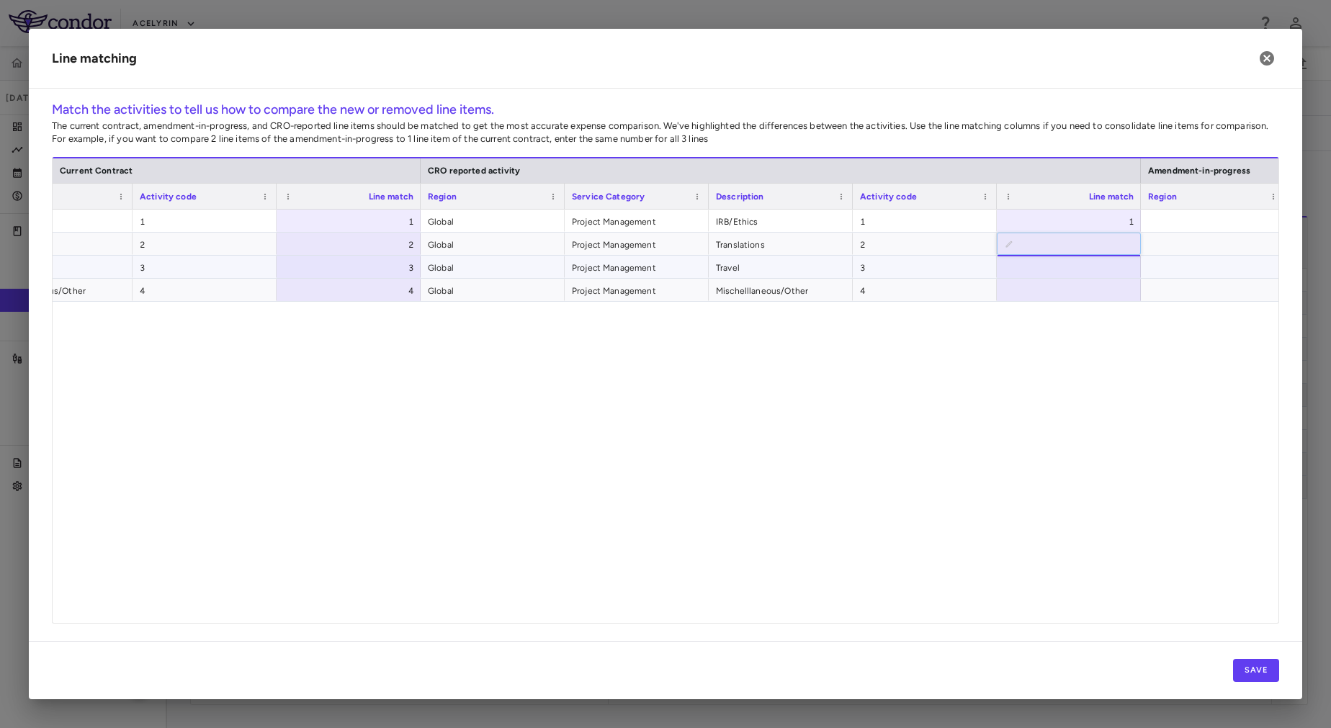
click at [1093, 270] on div at bounding box center [1069, 267] width 144 height 22
type input "*"
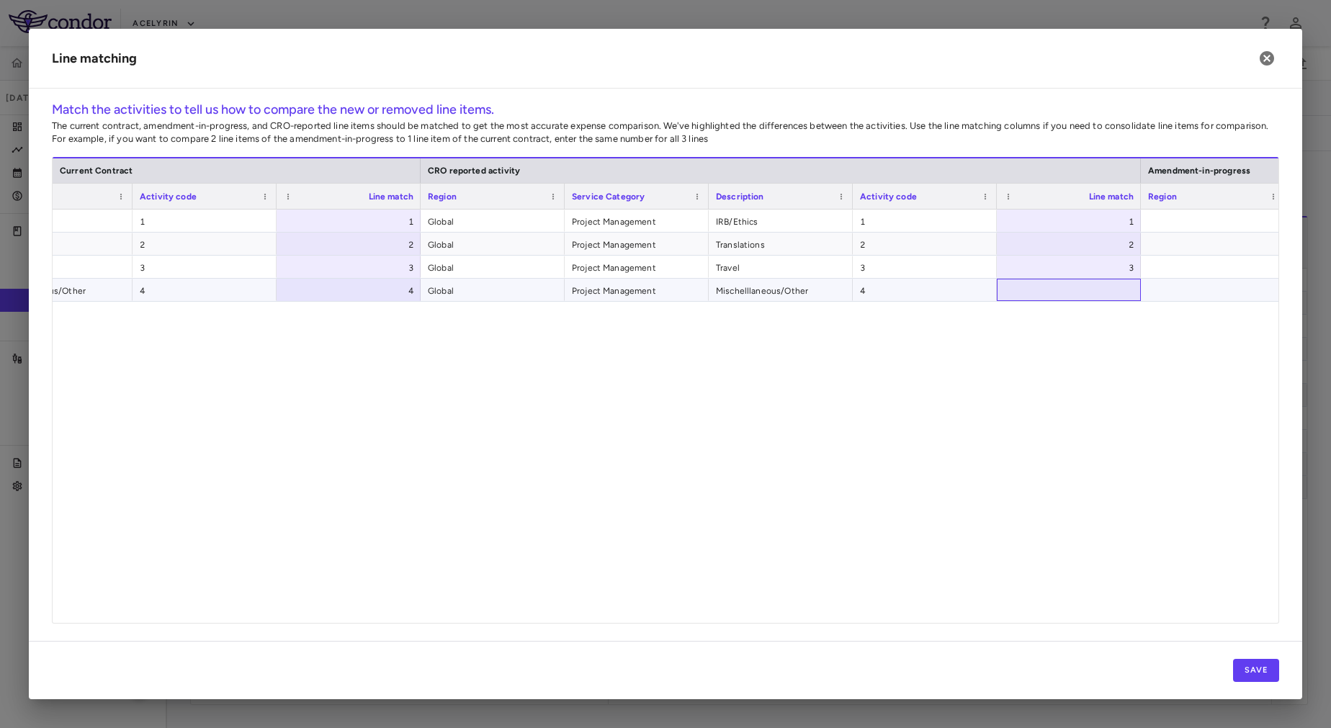
click at [1086, 289] on div at bounding box center [1069, 290] width 144 height 22
type input "*"
click at [1242, 671] on button "Save" at bounding box center [1256, 670] width 46 height 23
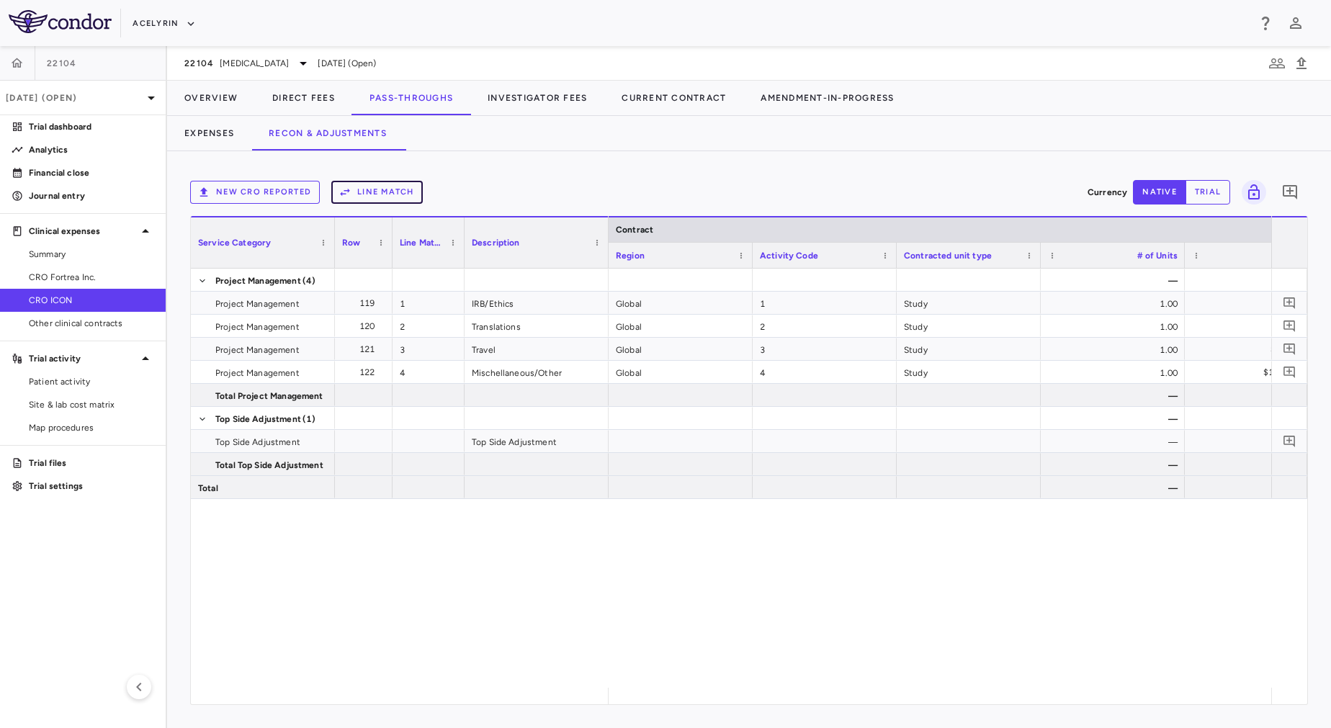
scroll to position [0, 110]
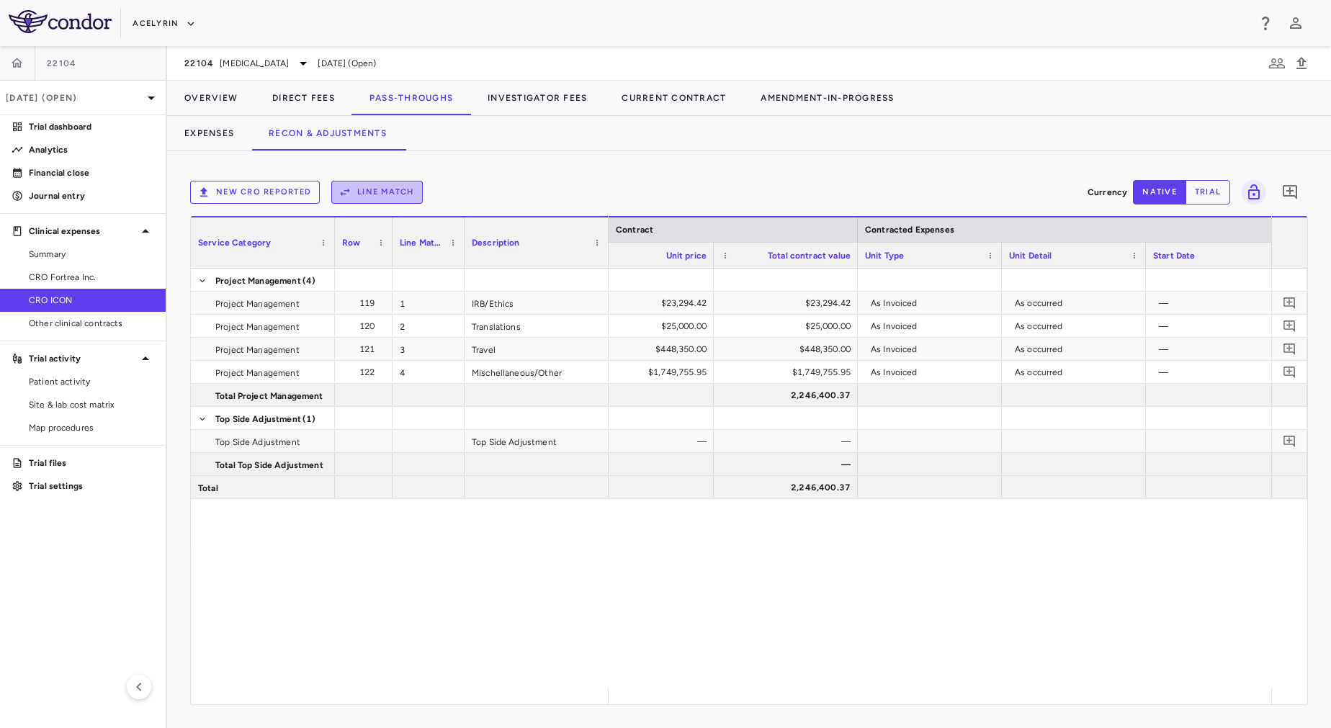
click at [401, 186] on button "Line Match" at bounding box center [376, 192] width 91 height 23
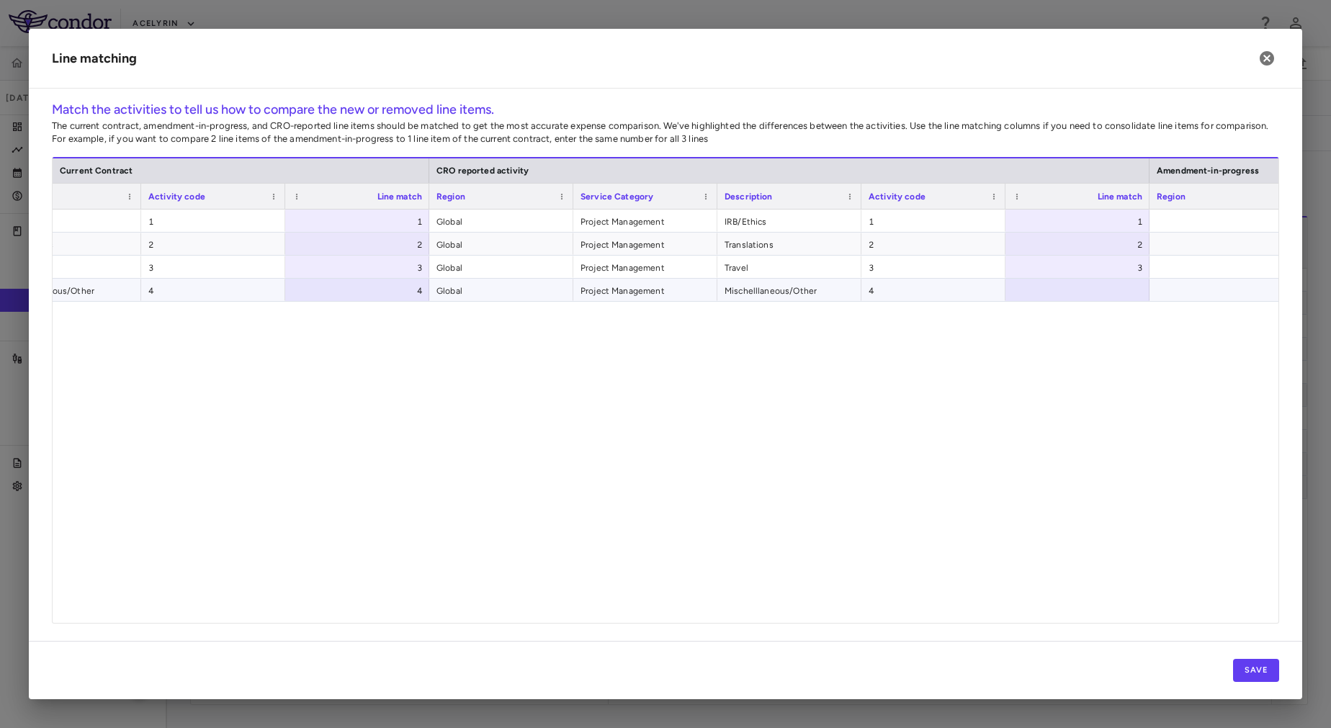
click at [1064, 288] on div at bounding box center [1078, 290] width 144 height 22
type input "*"
click at [1186, 293] on div at bounding box center [1222, 290] width 144 height 22
click at [1277, 670] on button "Save" at bounding box center [1256, 670] width 46 height 23
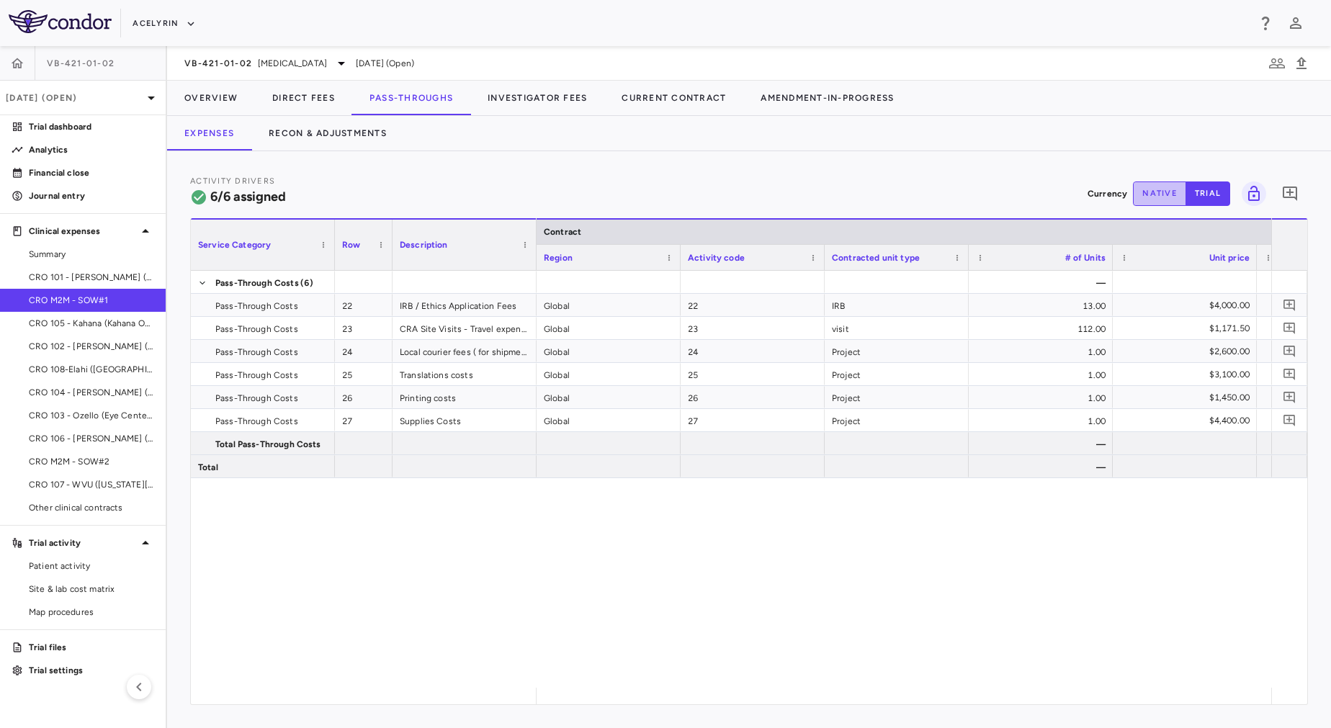
click at [1163, 197] on button "native" at bounding box center [1159, 194] width 53 height 24
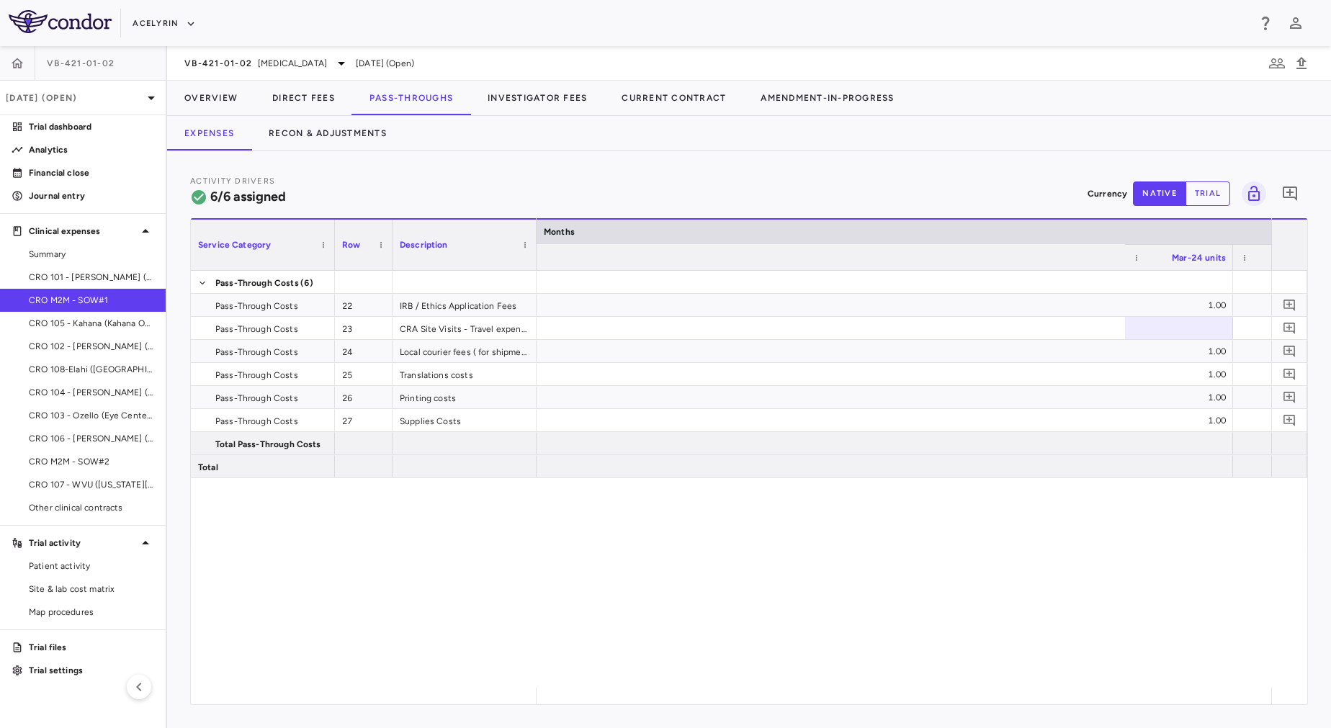
scroll to position [0, 7281]
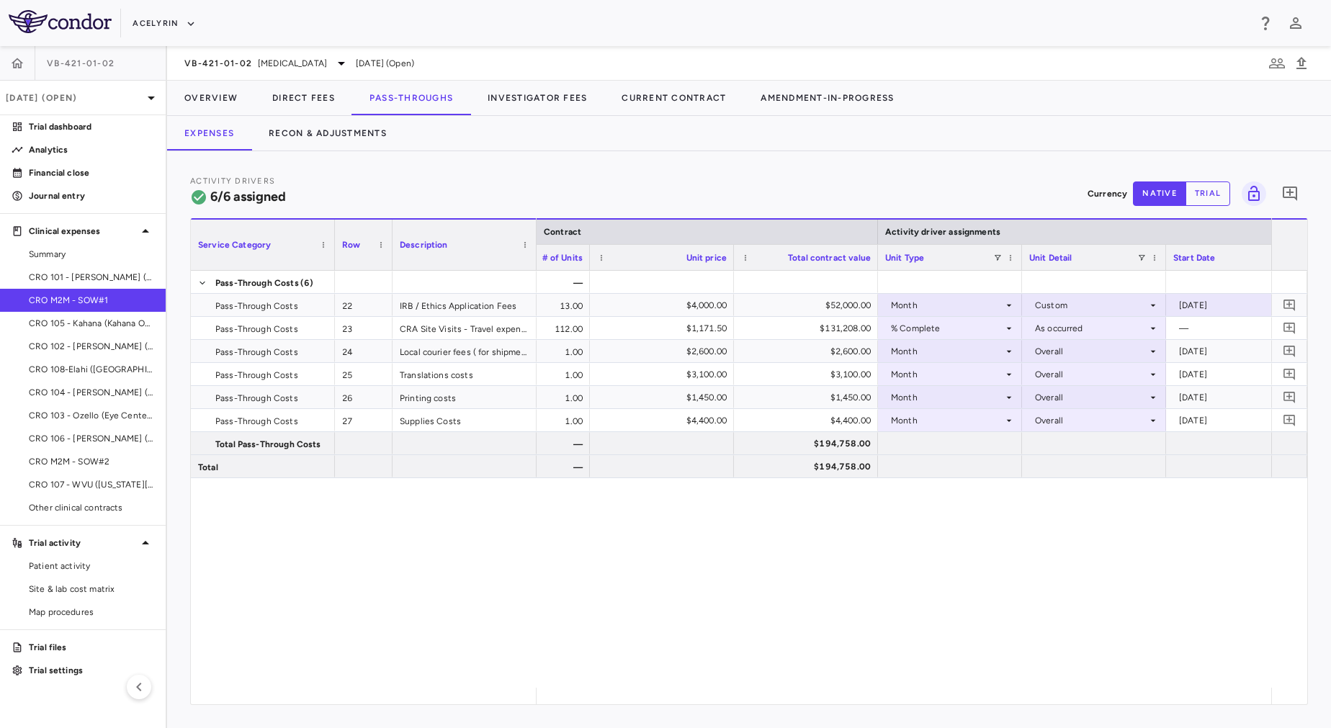
type button "native"
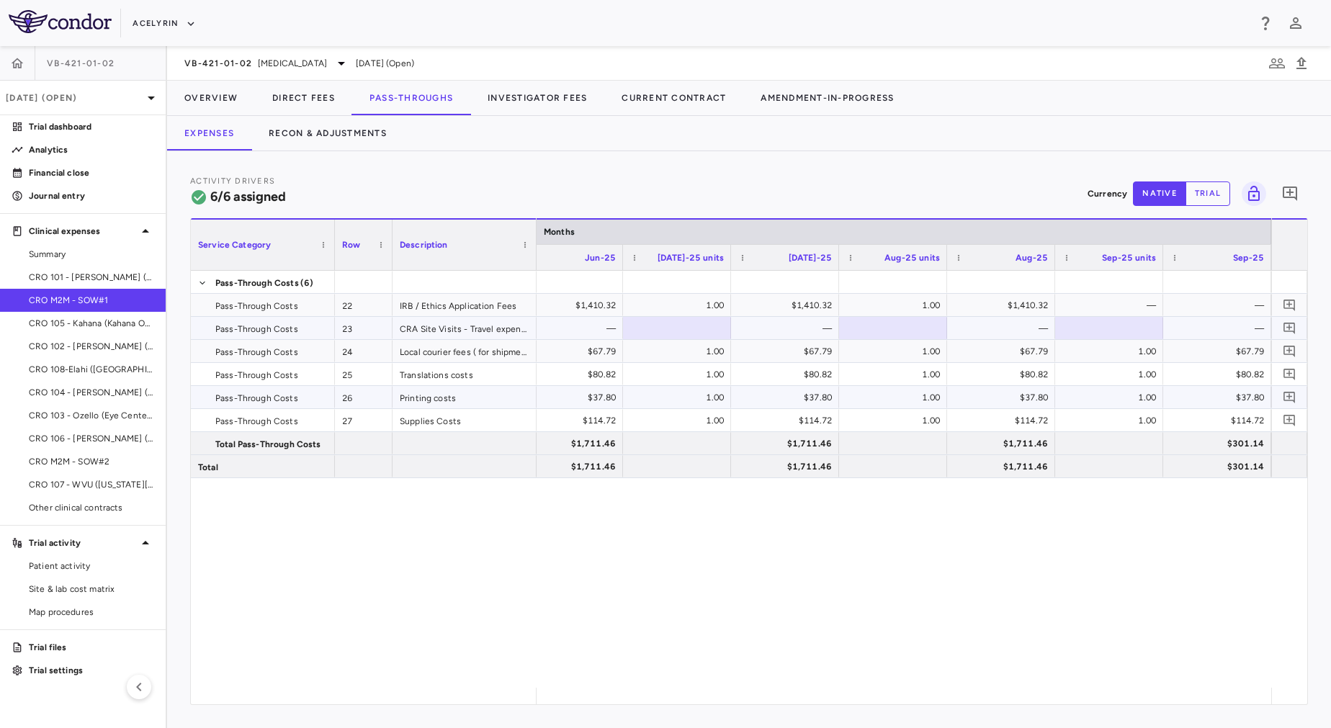
click at [1137, 323] on div at bounding box center [1109, 328] width 94 height 21
drag, startPoint x: 89, startPoint y: 517, endPoint x: 141, endPoint y: 488, distance: 59.3
click at [89, 517] on link "Other clinical contracts" at bounding box center [83, 508] width 166 height 22
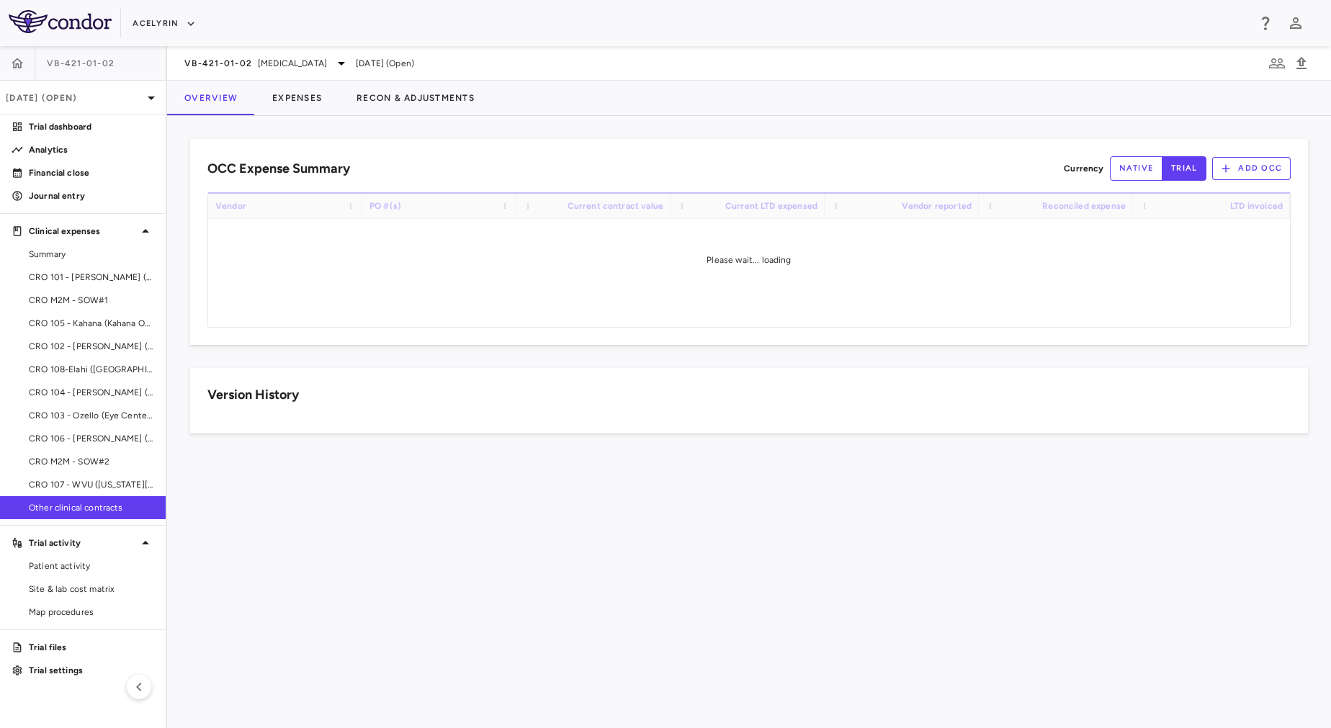
click at [300, 117] on div "OCC Expense Summary Currency native trial Add OCC Drag here to set row groups D…" at bounding box center [749, 422] width 1164 height 612
click at [293, 114] on button "Expenses" at bounding box center [297, 98] width 84 height 35
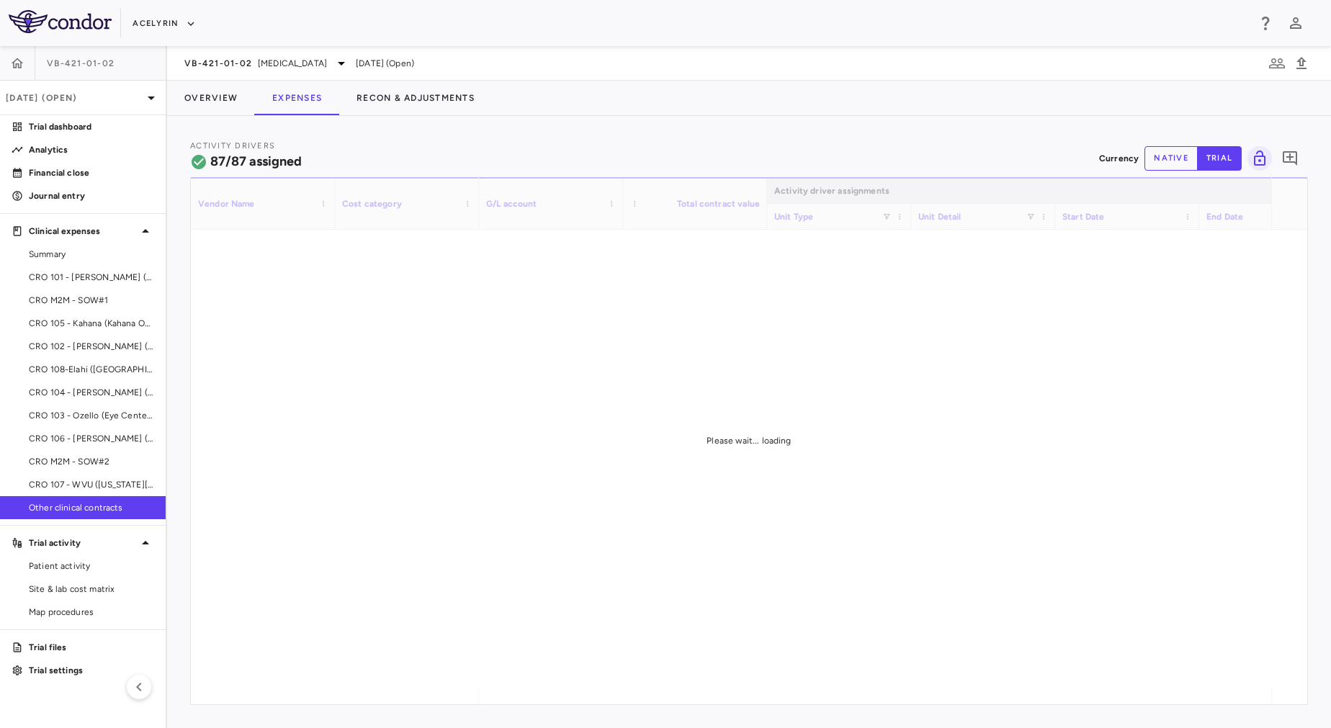
click at [1171, 160] on button "native" at bounding box center [1171, 158] width 53 height 24
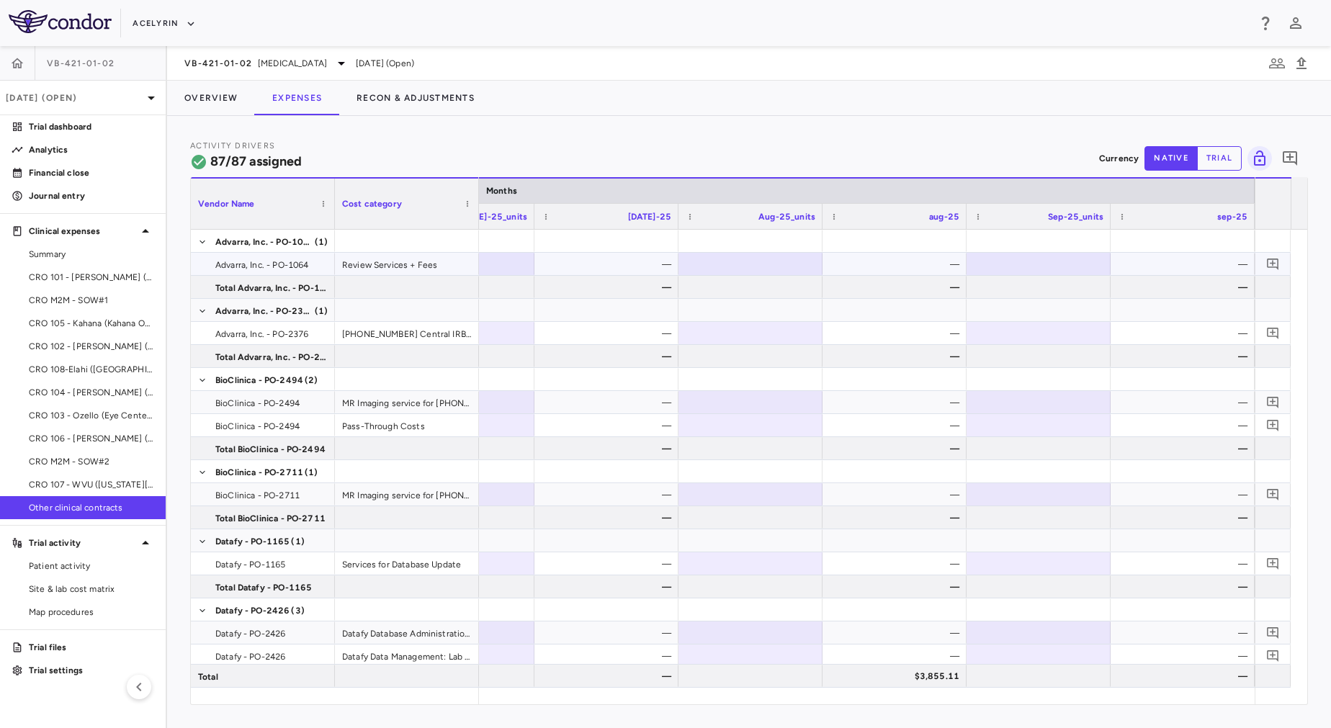
click at [1065, 266] on div at bounding box center [1039, 264] width 130 height 21
click at [1094, 284] on div at bounding box center [1039, 287] width 130 height 21
click at [1093, 260] on div "104.00%" at bounding box center [1042, 264] width 124 height 23
click at [1074, 331] on div at bounding box center [1039, 333] width 130 height 21
click at [1146, 333] on div "—" at bounding box center [1186, 333] width 124 height 23
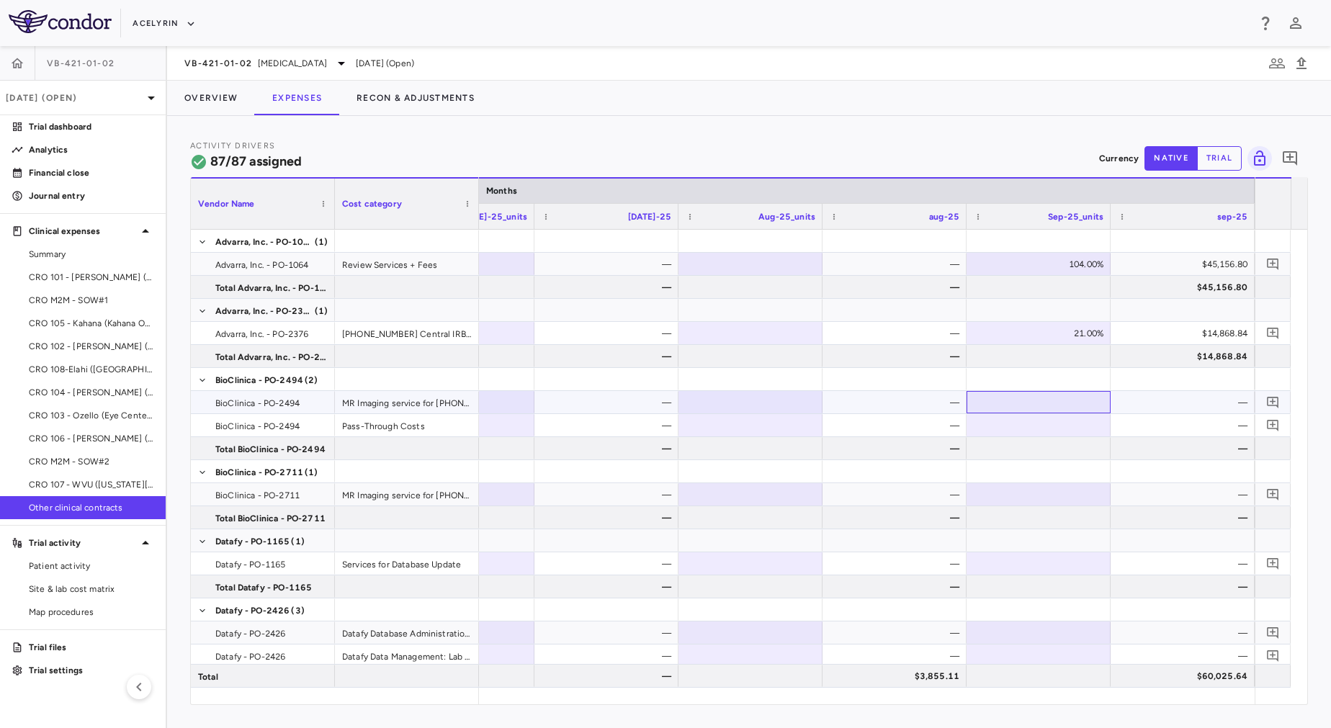
click at [1041, 405] on div at bounding box center [1039, 402] width 130 height 21
click at [1072, 431] on div at bounding box center [1039, 425] width 130 height 21
click at [1069, 445] on div at bounding box center [1039, 448] width 130 height 21
click at [1185, 427] on div "—" at bounding box center [1186, 425] width 124 height 23
click at [1079, 568] on div at bounding box center [1039, 563] width 130 height 21
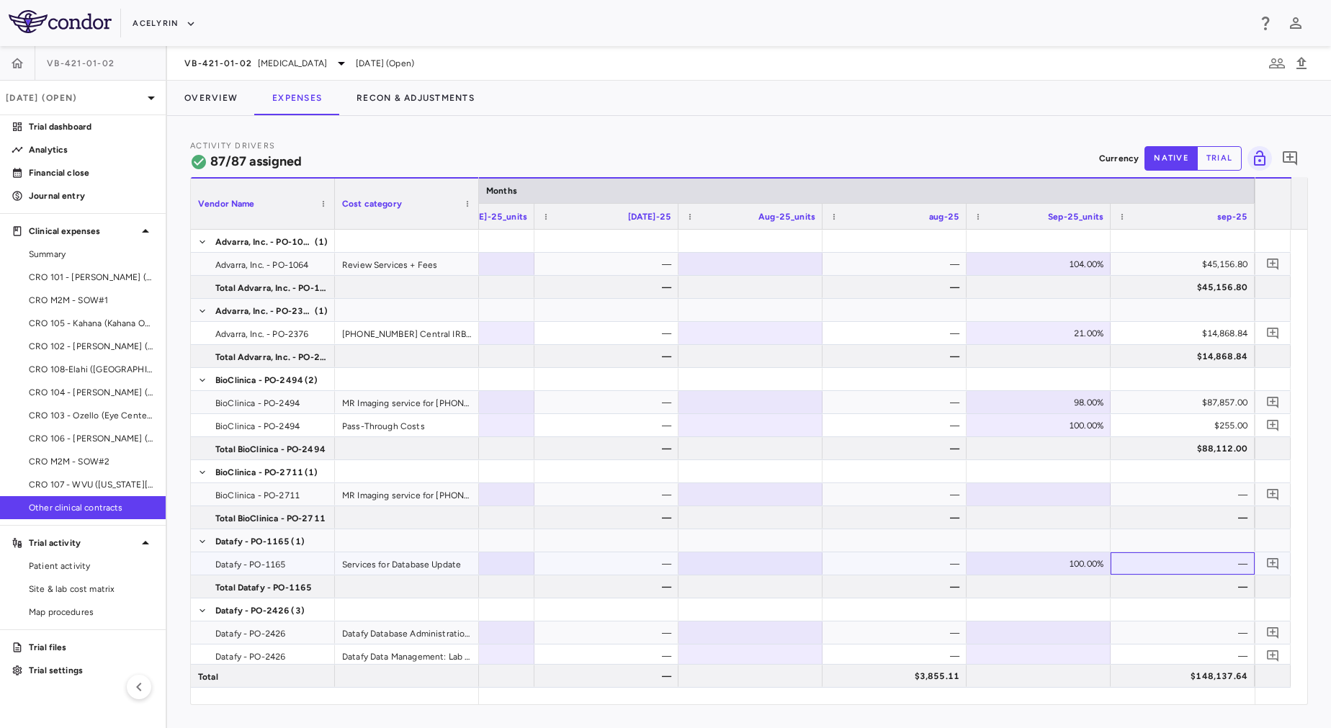
click at [1137, 563] on div "—" at bounding box center [1186, 563] width 124 height 23
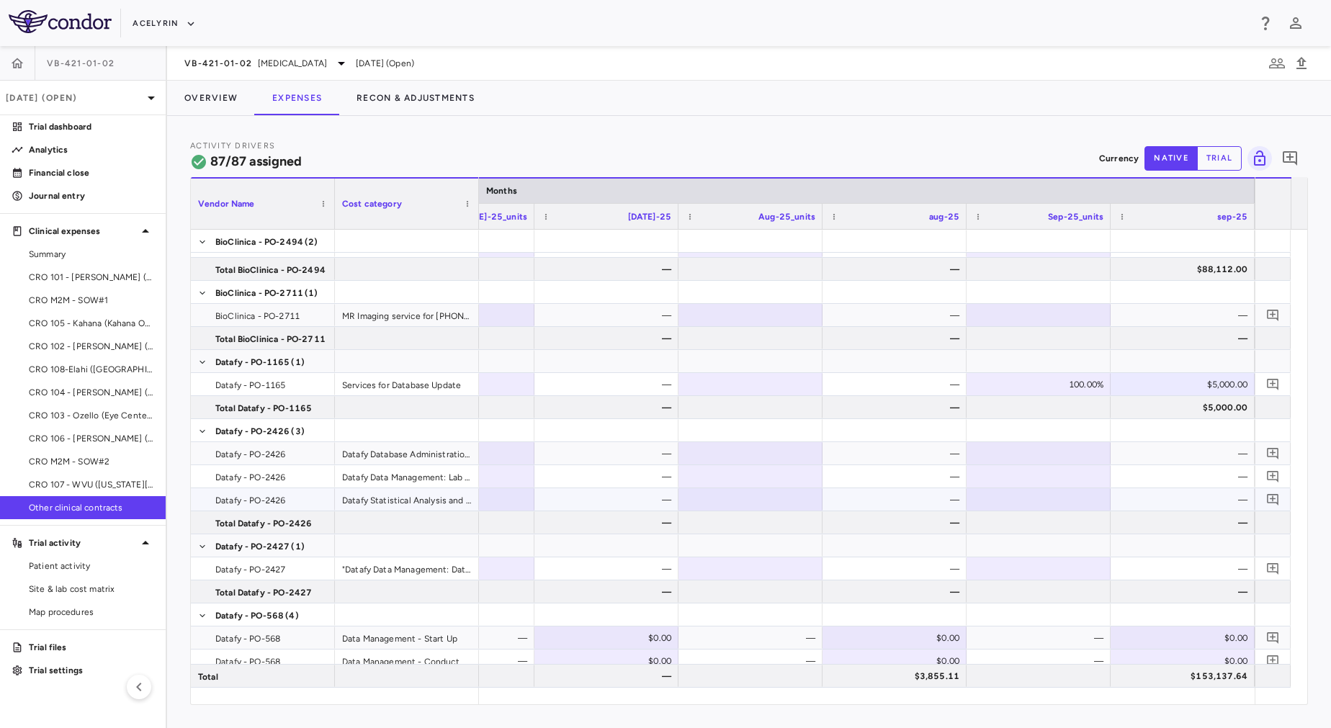
scroll to position [0, 11720]
click at [893, 461] on div "—" at bounding box center [898, 453] width 124 height 23
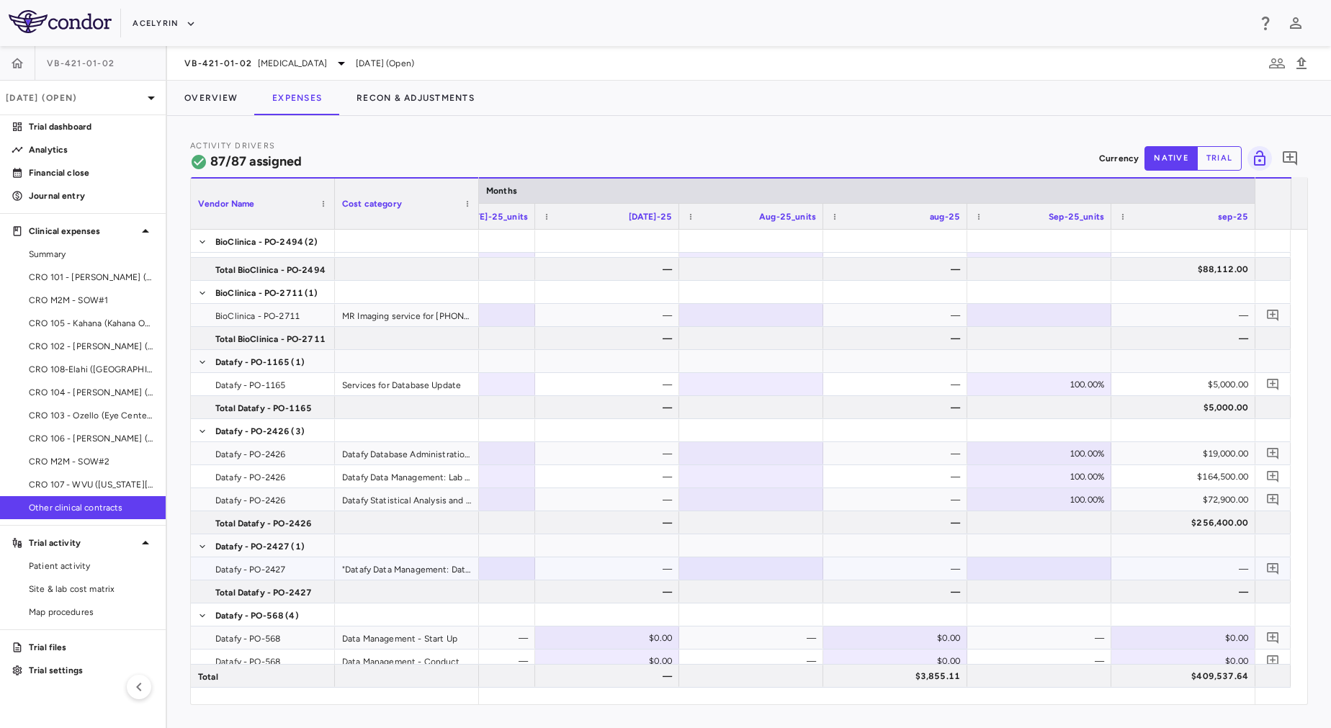
click at [1075, 568] on div at bounding box center [1040, 568] width 130 height 21
click at [1167, 565] on div "—" at bounding box center [1186, 568] width 124 height 23
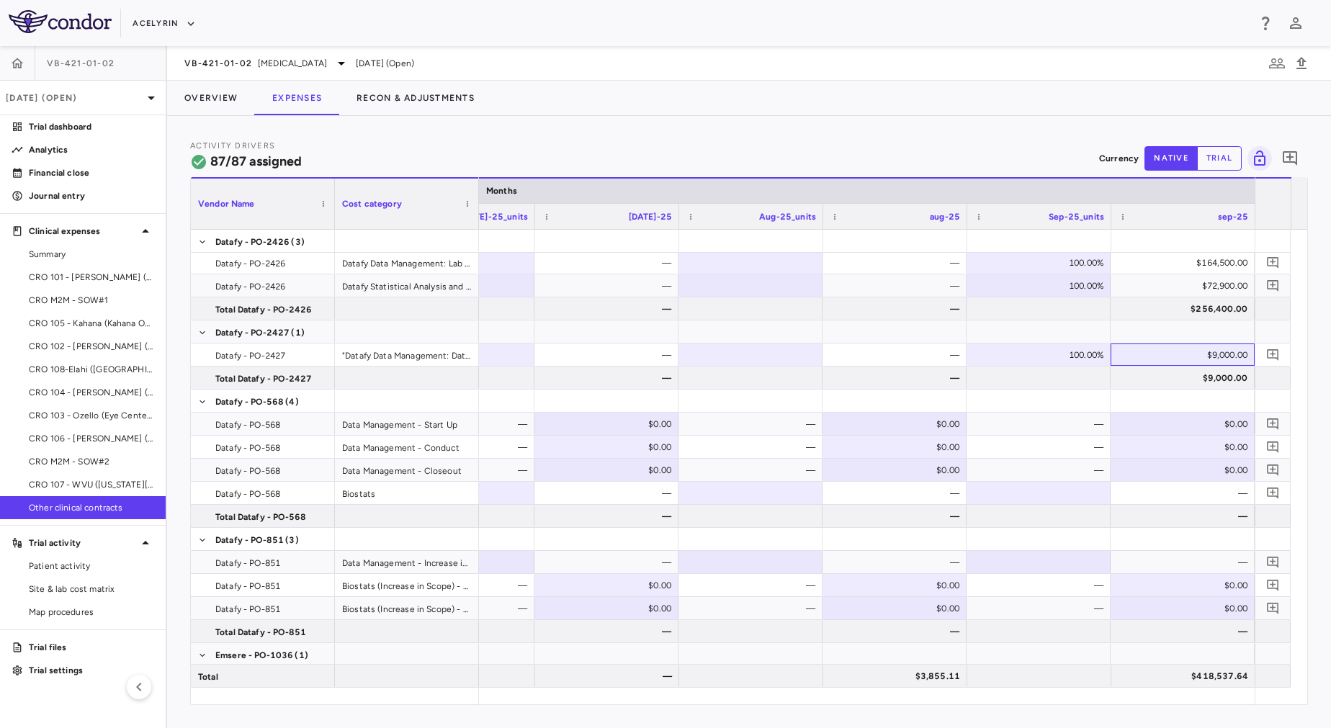
scroll to position [0, 11721]
click at [1074, 424] on div "—" at bounding box center [1042, 424] width 124 height 23
click at [1067, 496] on div "100.00%" at bounding box center [1042, 493] width 124 height 23
drag, startPoint x: 1067, startPoint y: 496, endPoint x: 1157, endPoint y: 491, distance: 90.2
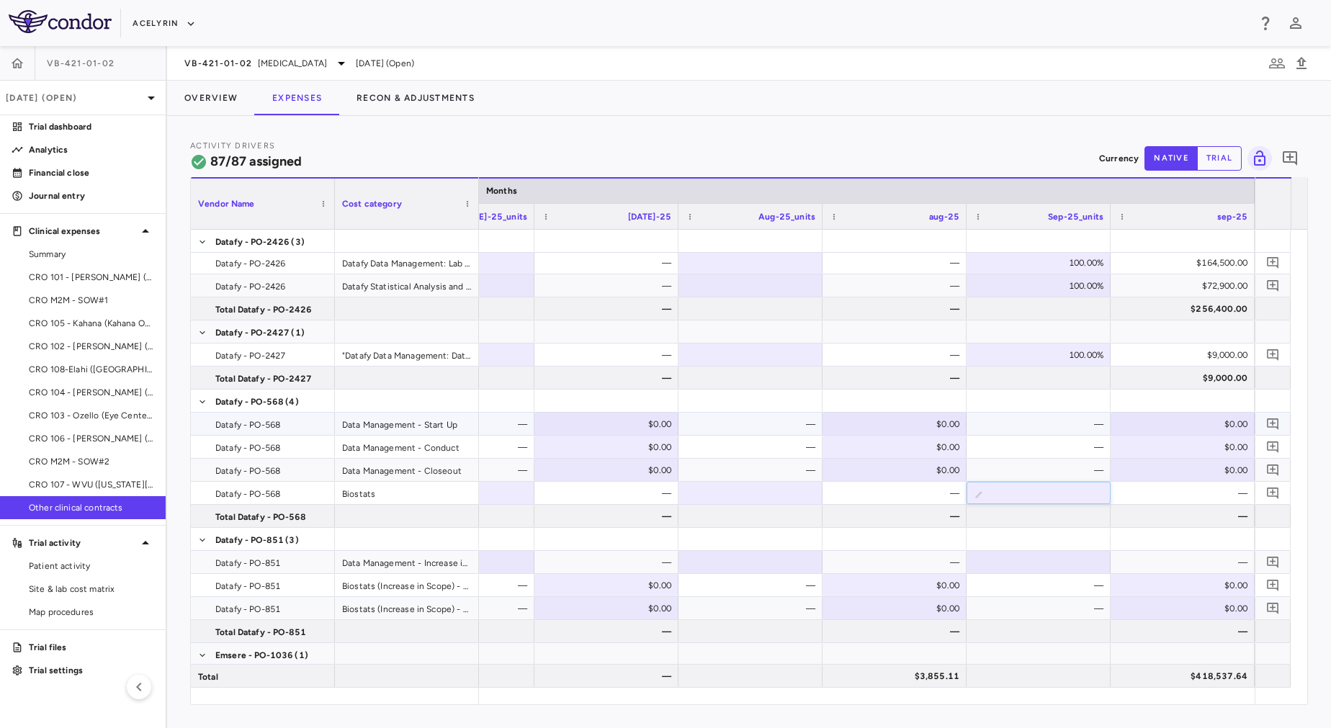
click at [918, 426] on div "$0.00" at bounding box center [898, 424] width 124 height 23
click at [1088, 431] on div "—" at bounding box center [1042, 424] width 124 height 23
click at [1073, 493] on div "100.00%" at bounding box center [1042, 493] width 124 height 23
drag, startPoint x: 1069, startPoint y: 493, endPoint x: 1139, endPoint y: 491, distance: 70.6
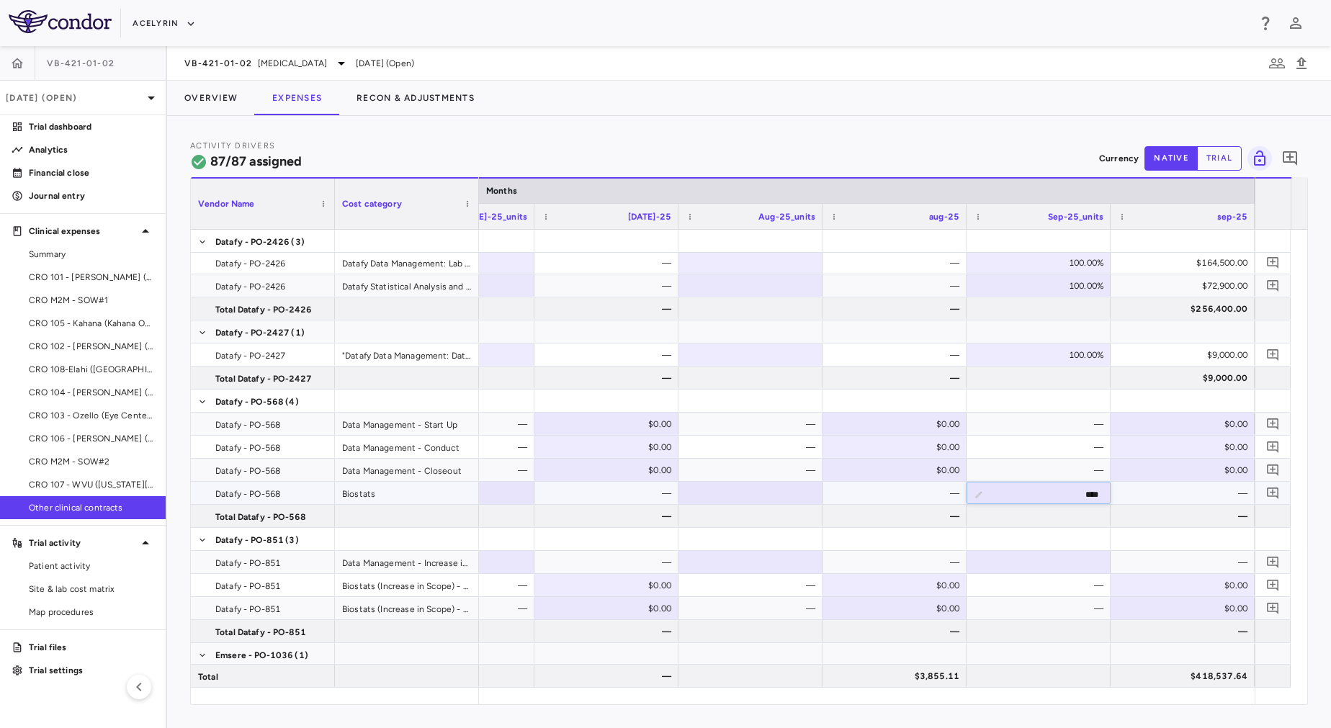
drag, startPoint x: 1056, startPoint y: 493, endPoint x: 1101, endPoint y: 495, distance: 45.4
click at [1101, 495] on input "****" at bounding box center [1049, 495] width 121 height 24
click at [1044, 498] on div "100.00%" at bounding box center [1042, 493] width 124 height 23
drag, startPoint x: 1044, startPoint y: 498, endPoint x: 1141, endPoint y: 498, distance: 96.5
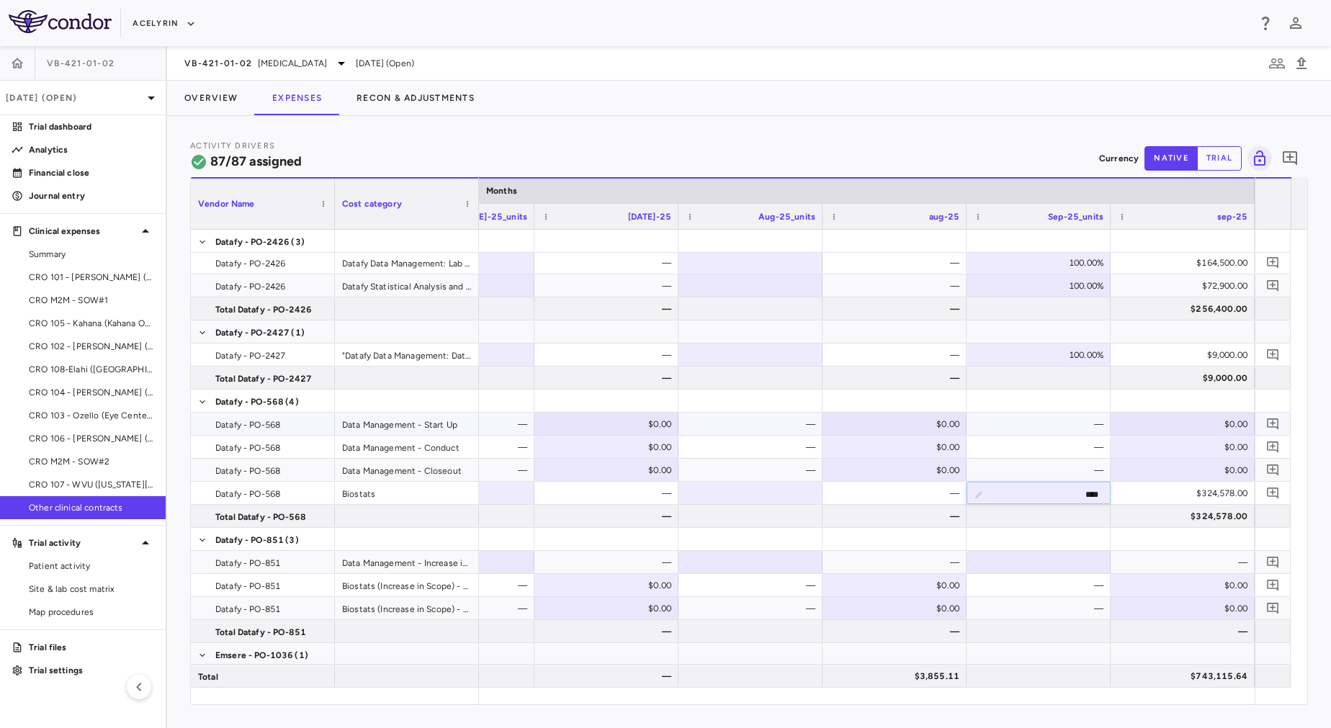
click at [1056, 421] on div "—" at bounding box center [1042, 424] width 124 height 23
click at [1056, 429] on div "—" at bounding box center [1042, 424] width 124 height 23
click at [1054, 423] on div "—" at bounding box center [1042, 424] width 124 height 23
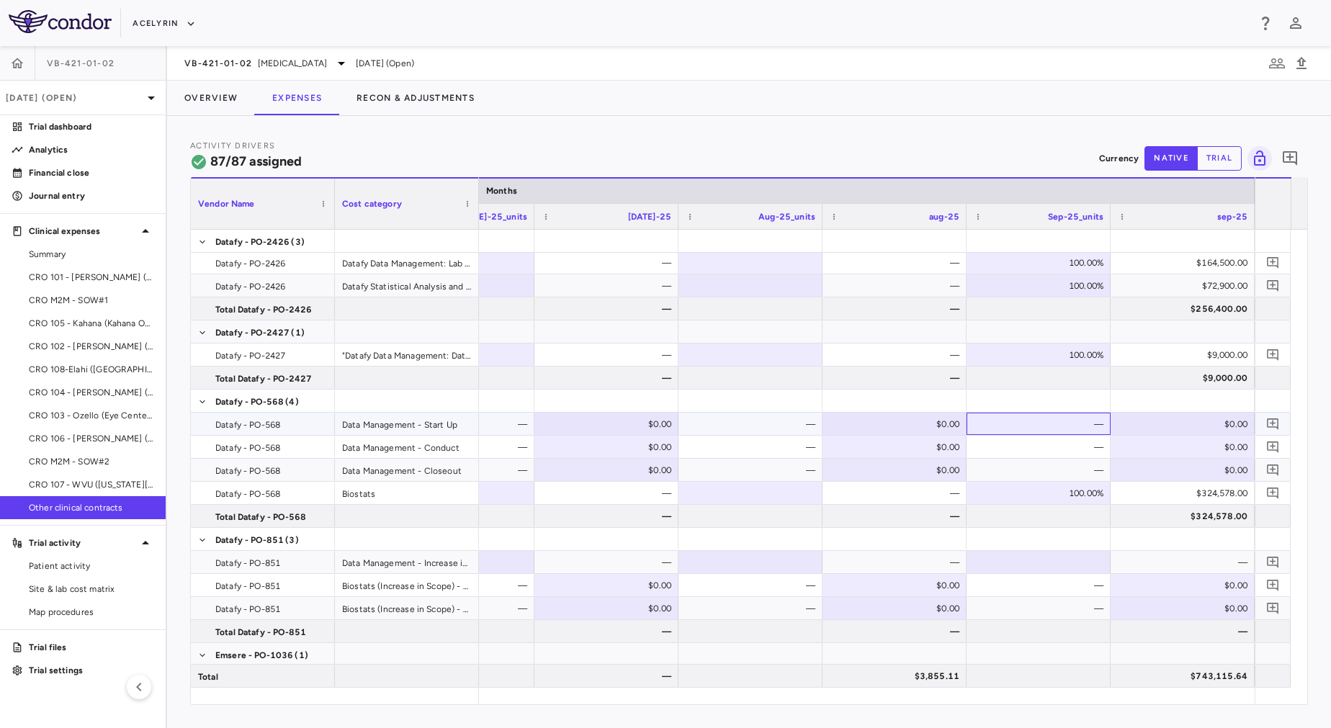
click at [1054, 423] on div "—" at bounding box center [1042, 424] width 124 height 23
click at [1026, 491] on div "100.00%" at bounding box center [1042, 493] width 124 height 23
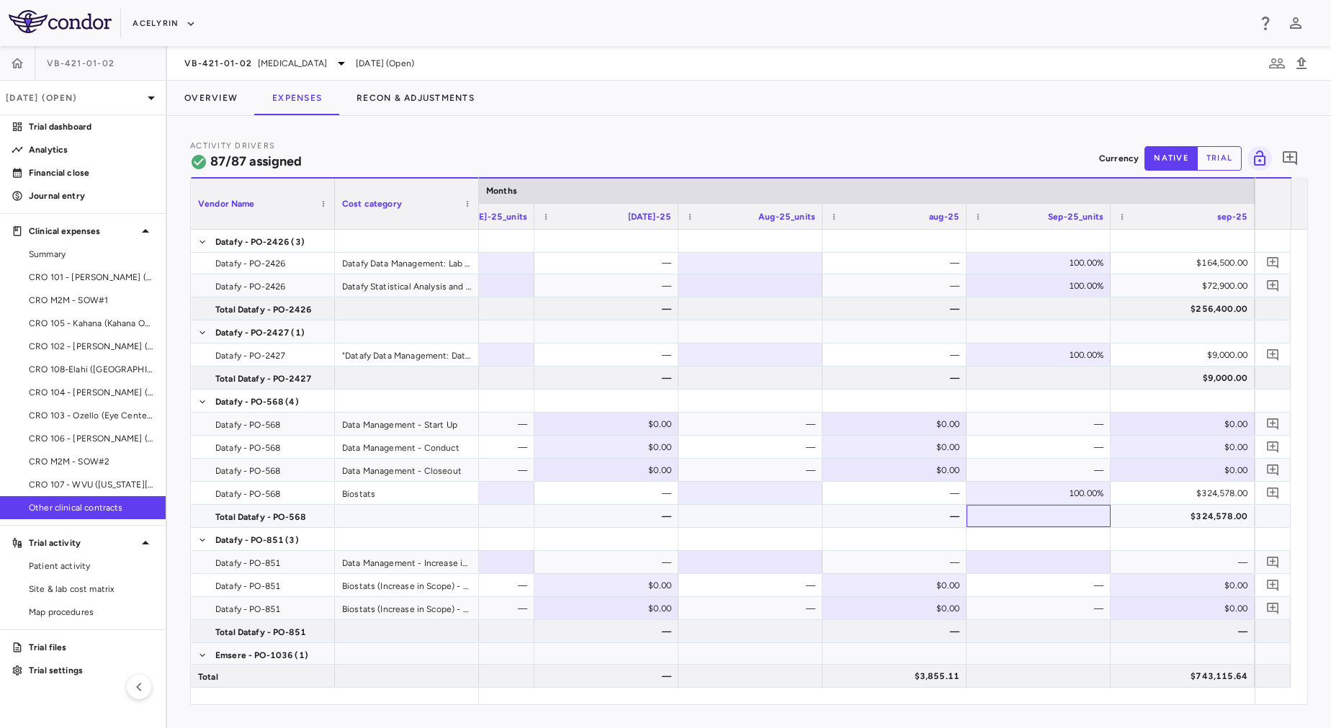
click at [1008, 515] on div at bounding box center [1039, 516] width 130 height 21
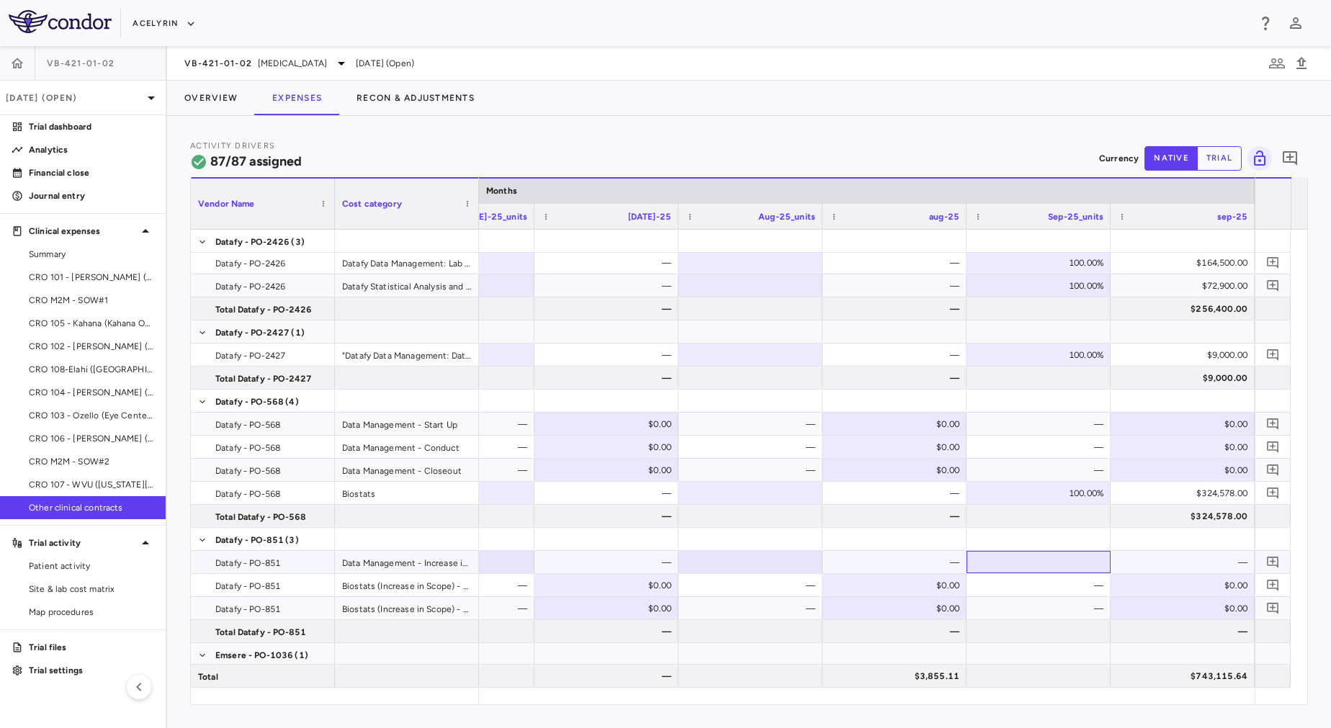
click at [1050, 561] on div at bounding box center [1039, 562] width 130 height 21
click at [1213, 581] on div "$0.00" at bounding box center [1186, 585] width 124 height 23
click at [1083, 586] on div "—" at bounding box center [1042, 585] width 124 height 23
click at [1045, 591] on div "—" at bounding box center [1042, 585] width 124 height 23
click at [1114, 589] on div "$13,600.00" at bounding box center [1183, 585] width 144 height 22
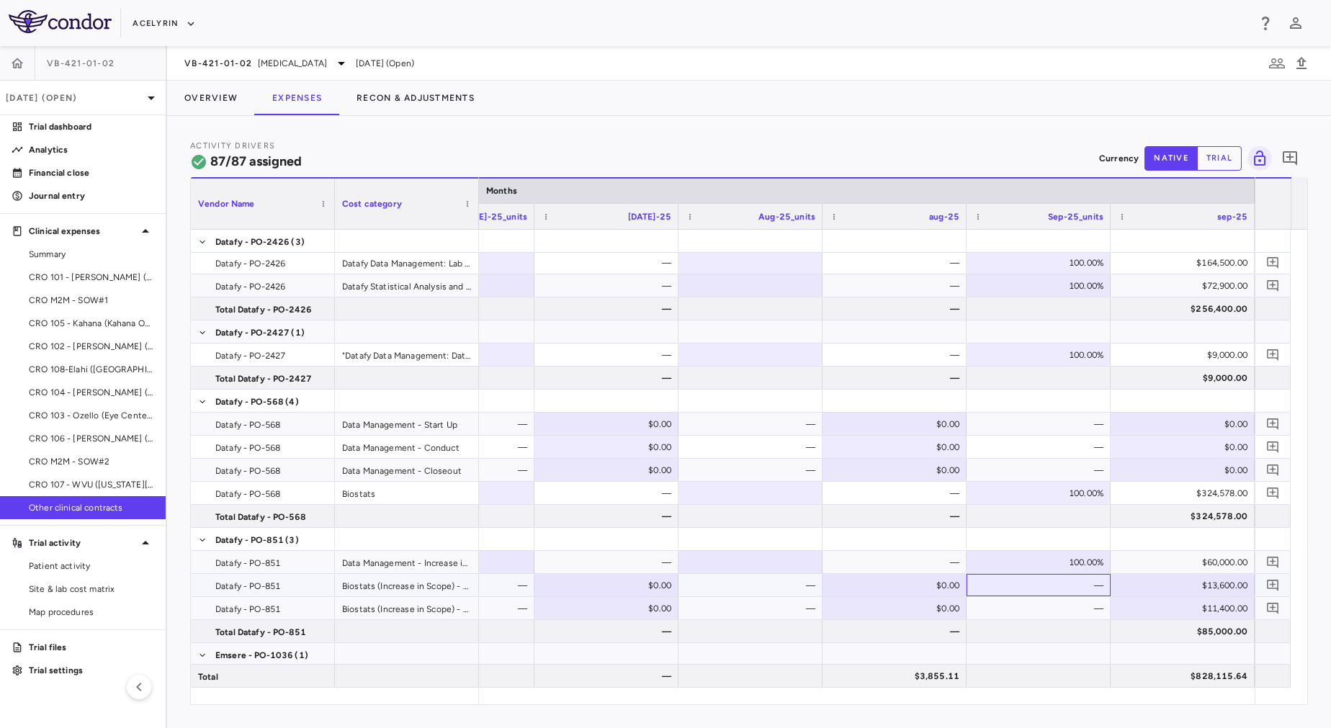
click at [1047, 589] on div "—" at bounding box center [1042, 585] width 124 height 23
click at [1033, 429] on div "—" at bounding box center [1042, 424] width 124 height 23
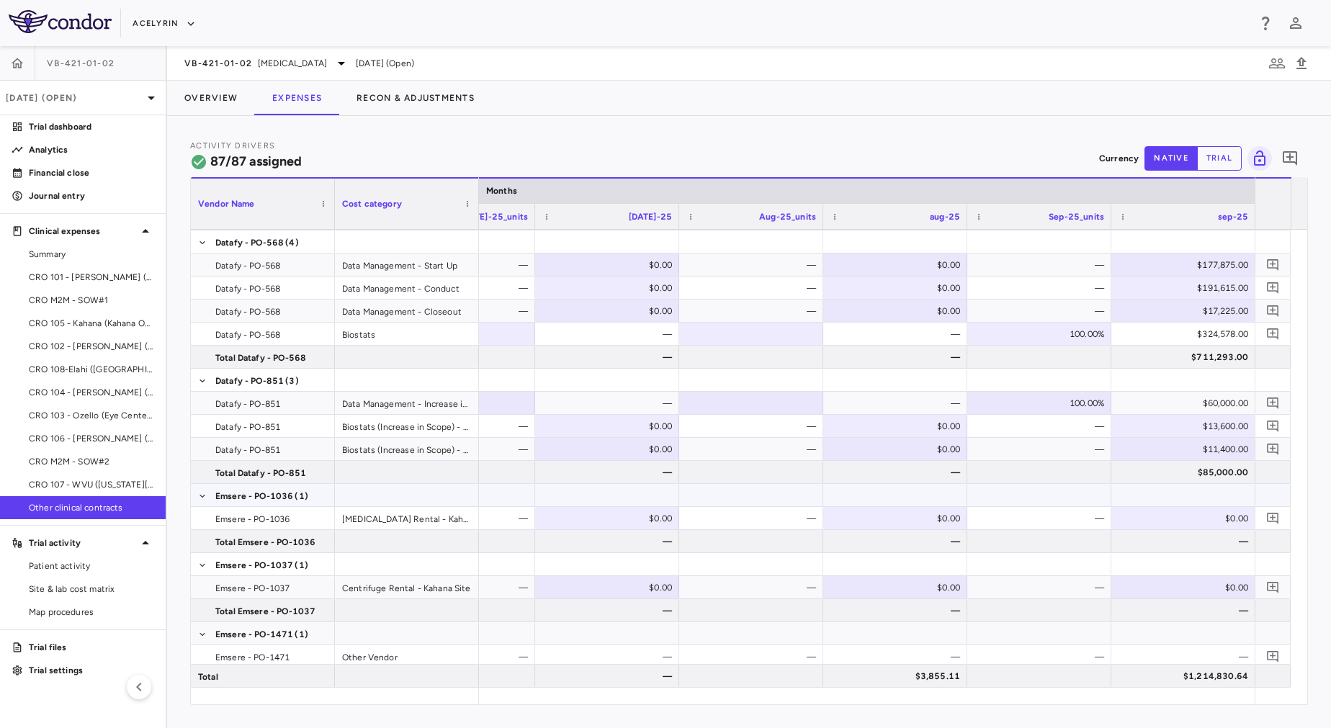
scroll to position [0, 11718]
click at [1187, 521] on div "$0.00" at bounding box center [1189, 518] width 124 height 23
type input "*******"
click at [1042, 516] on div "—" at bounding box center [1044, 518] width 124 height 23
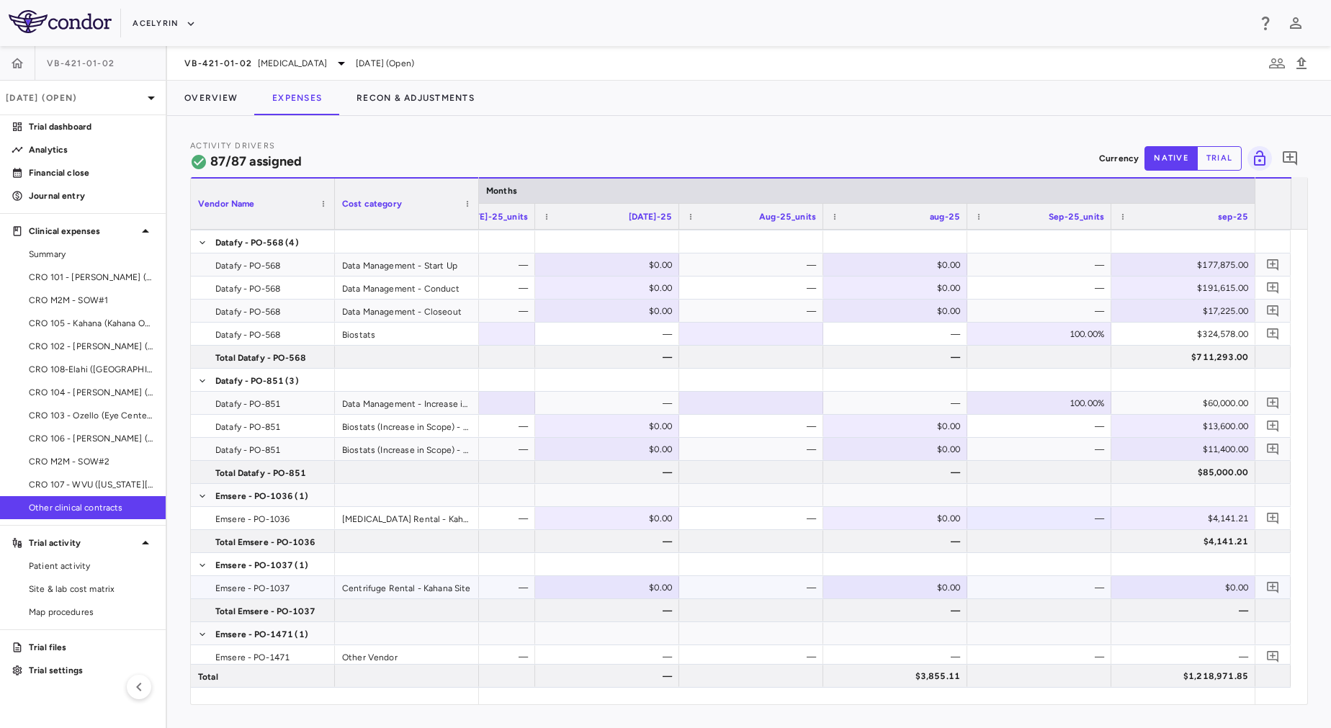
click at [1220, 583] on div "$0.00" at bounding box center [1186, 587] width 124 height 23
type input "*******"
click at [998, 586] on div "—" at bounding box center [1042, 587] width 124 height 23
click at [1134, 587] on div "$1,990.00" at bounding box center [1186, 587] width 124 height 23
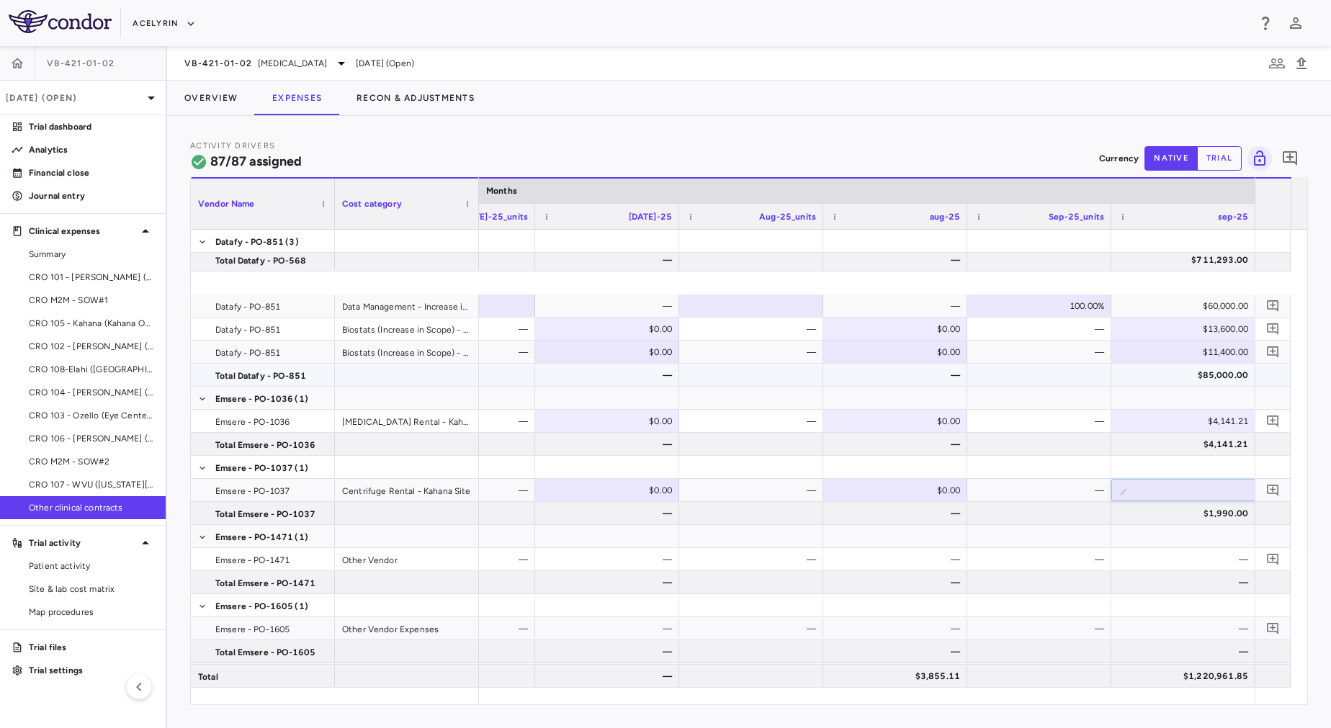
scroll to position [713, 0]
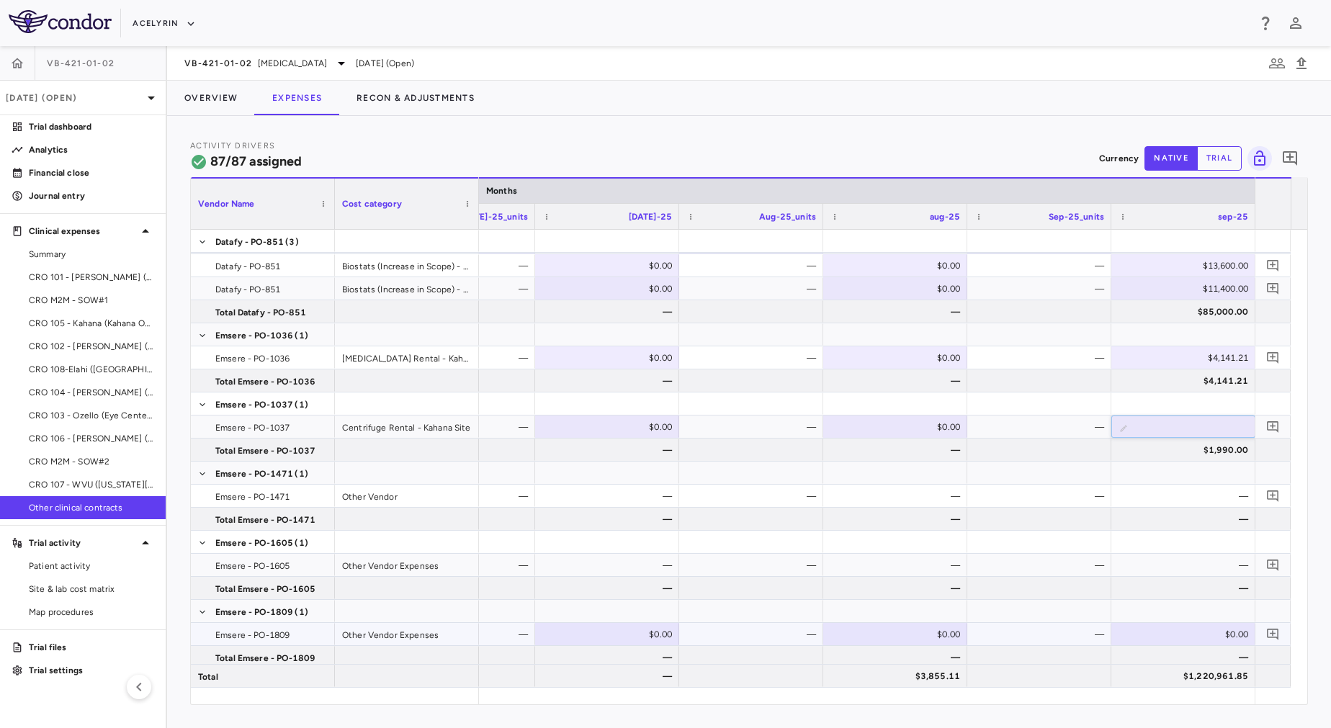
click at [1183, 632] on div "$0.00" at bounding box center [1186, 634] width 124 height 23
type input "******"
click at [1065, 635] on div "—" at bounding box center [1042, 634] width 124 height 23
click at [1163, 629] on div at bounding box center [1184, 634] width 130 height 21
click at [1074, 631] on div "—" at bounding box center [1042, 634] width 124 height 23
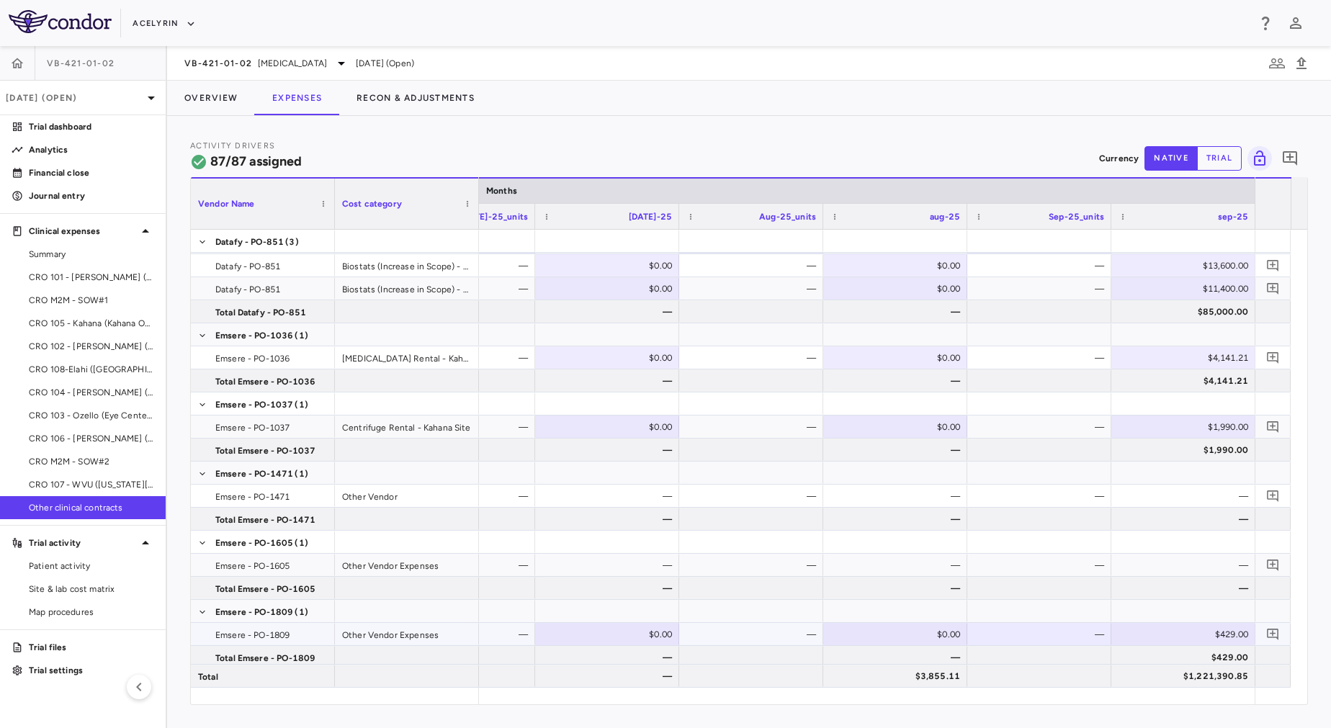
scroll to position [805, 0]
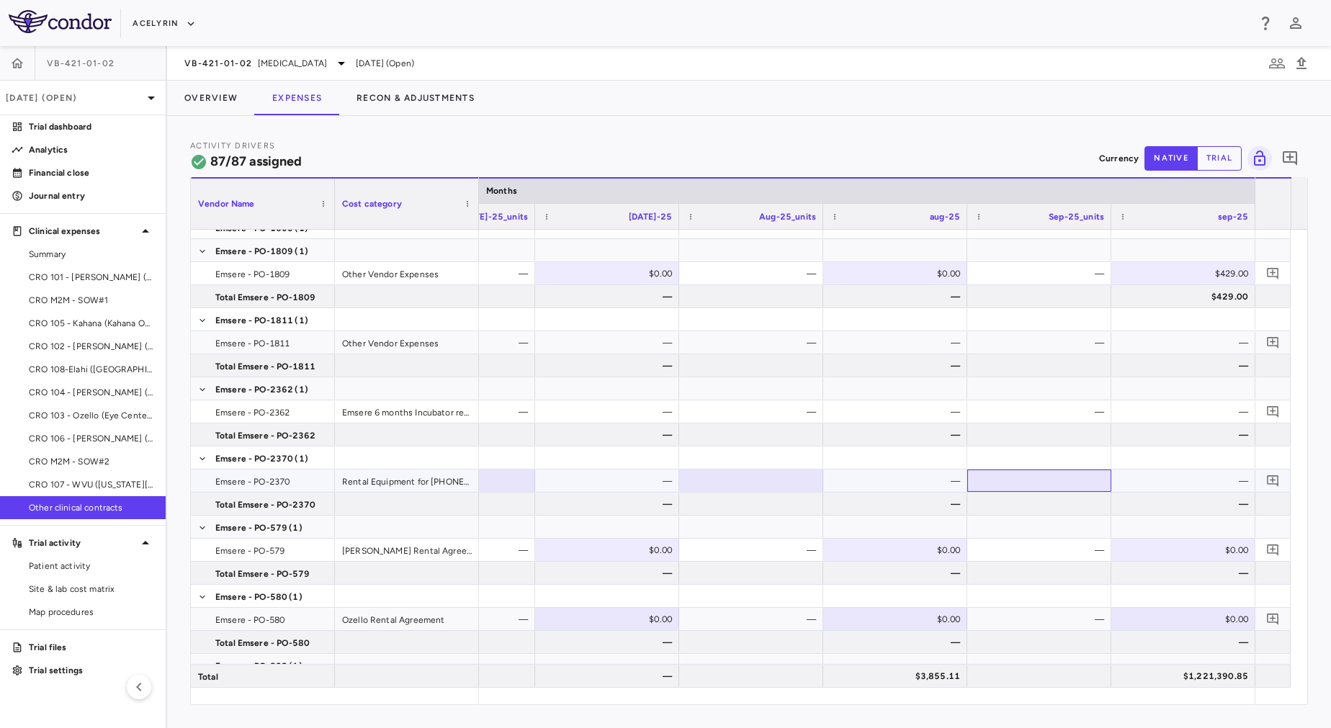
click at [1080, 485] on div at bounding box center [1040, 480] width 130 height 21
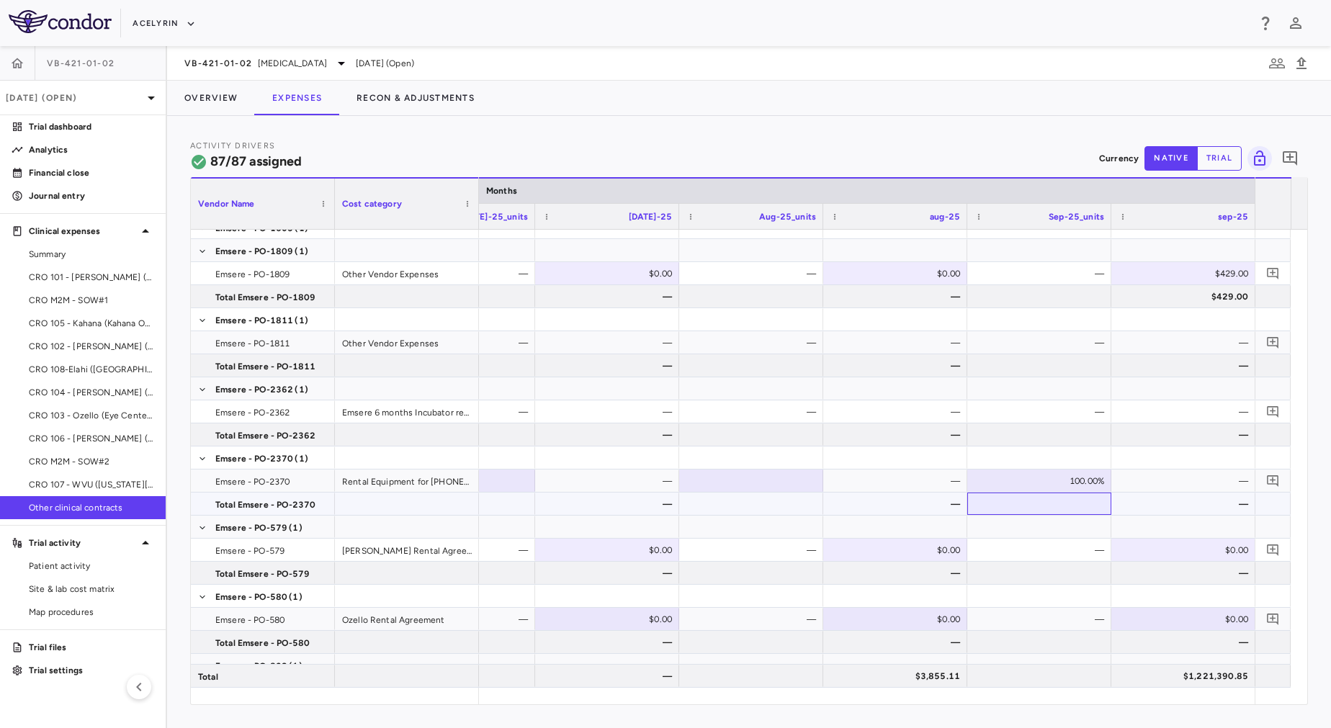
click at [1079, 498] on div at bounding box center [1040, 503] width 130 height 21
click at [1161, 547] on div "$0.00" at bounding box center [1186, 550] width 124 height 23
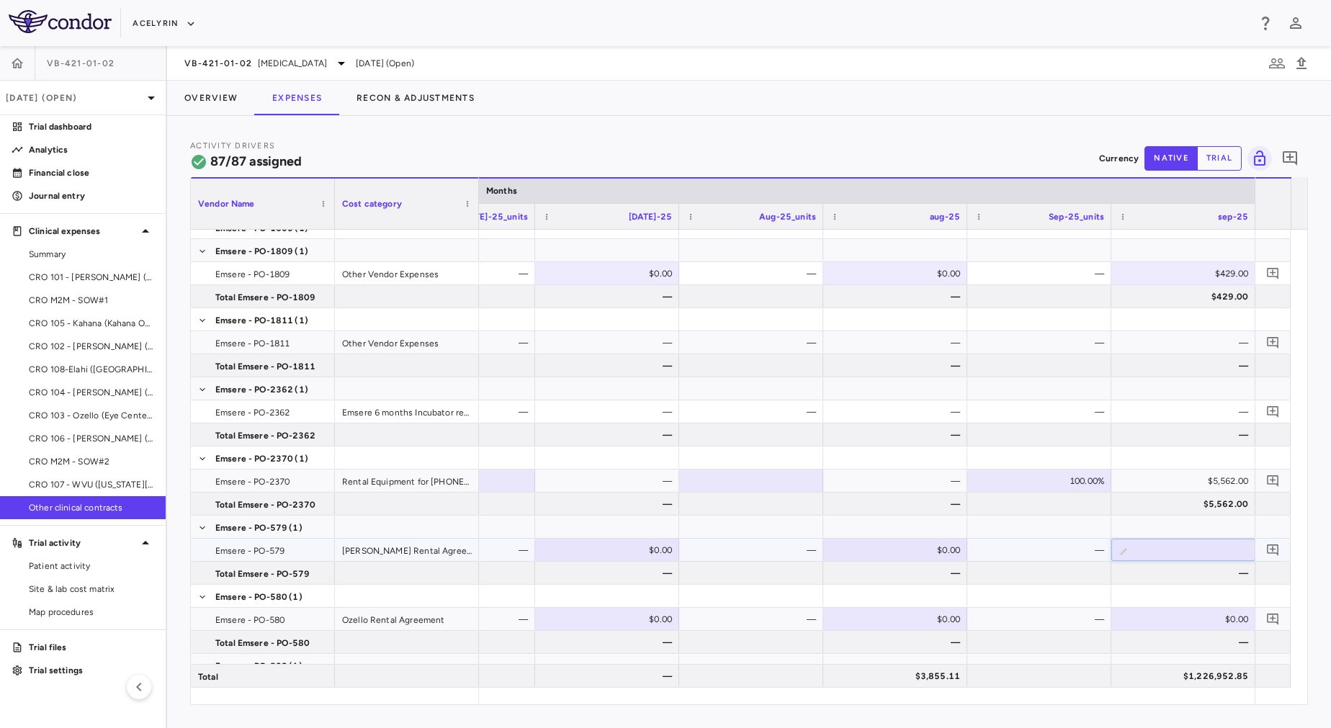
type input "*******"
click at [1054, 550] on div "—" at bounding box center [1042, 550] width 124 height 23
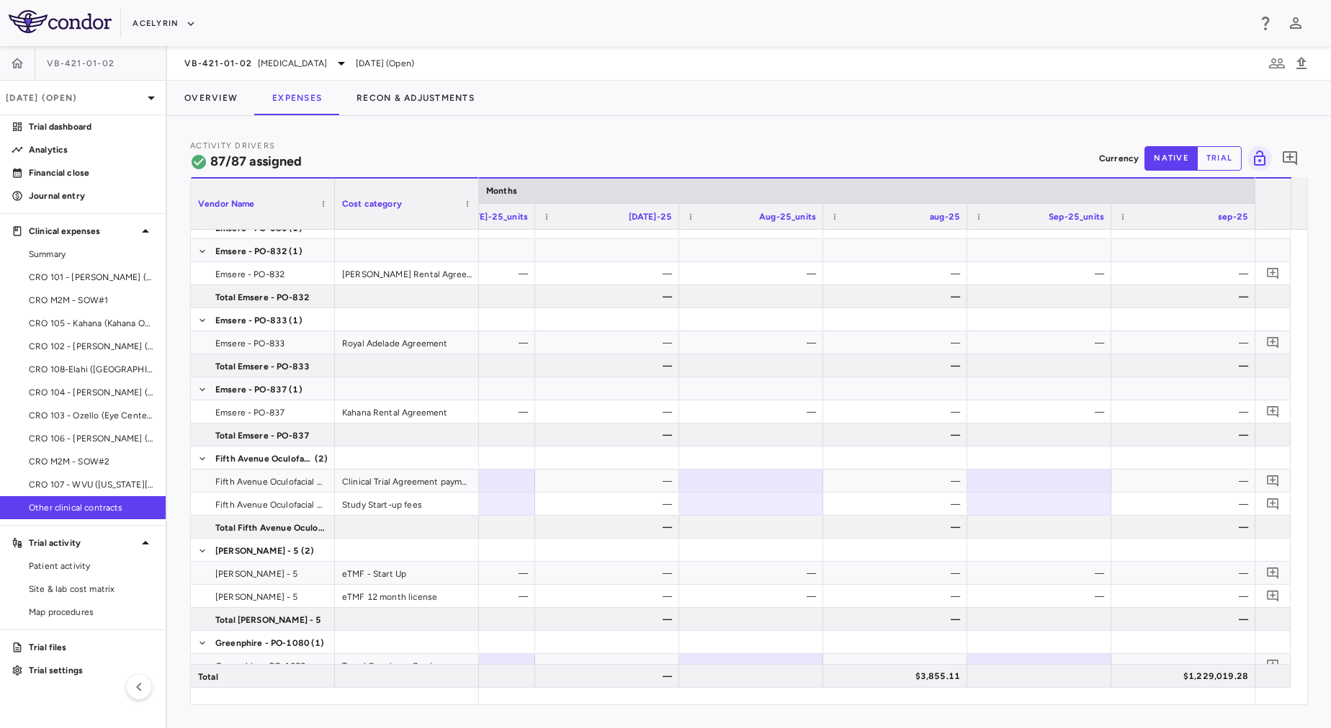
scroll to position [1489, 0]
click at [1063, 505] on div at bounding box center [1040, 503] width 130 height 21
click at [1055, 481] on div at bounding box center [1040, 480] width 130 height 21
click at [1148, 501] on div "—" at bounding box center [1186, 504] width 124 height 23
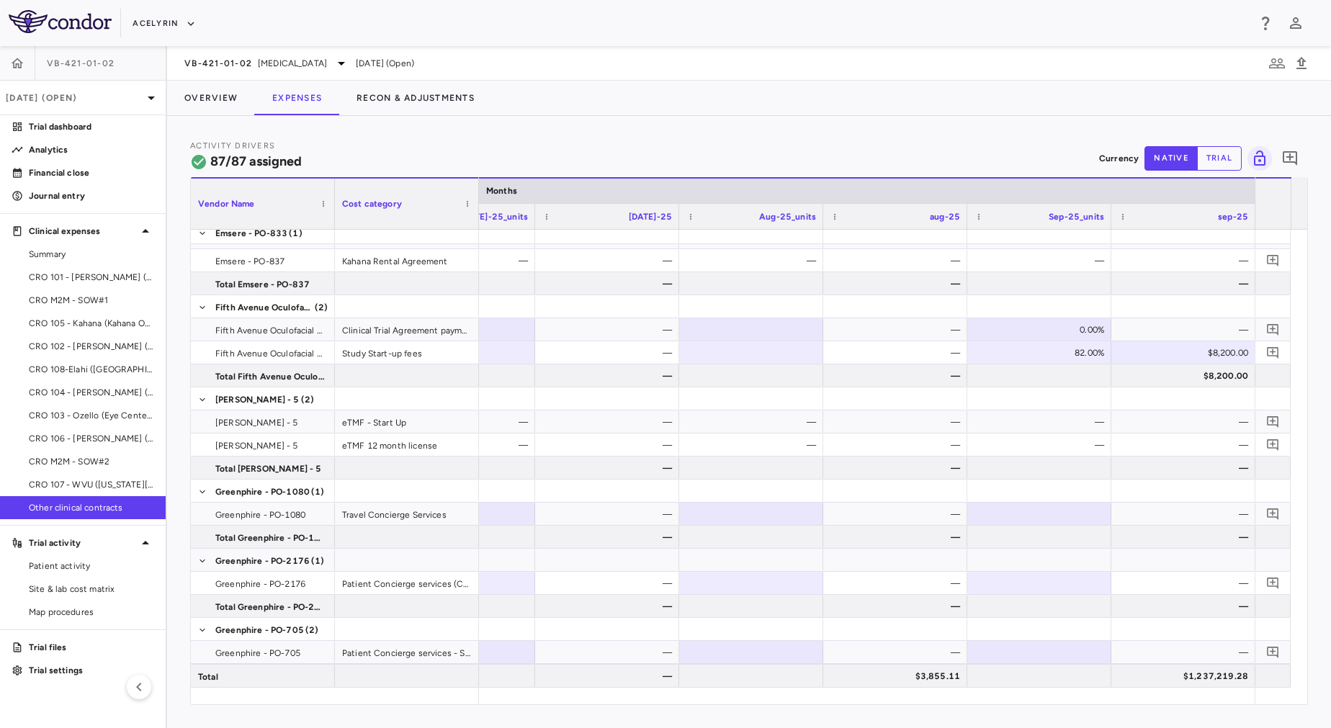
scroll to position [1647, 0]
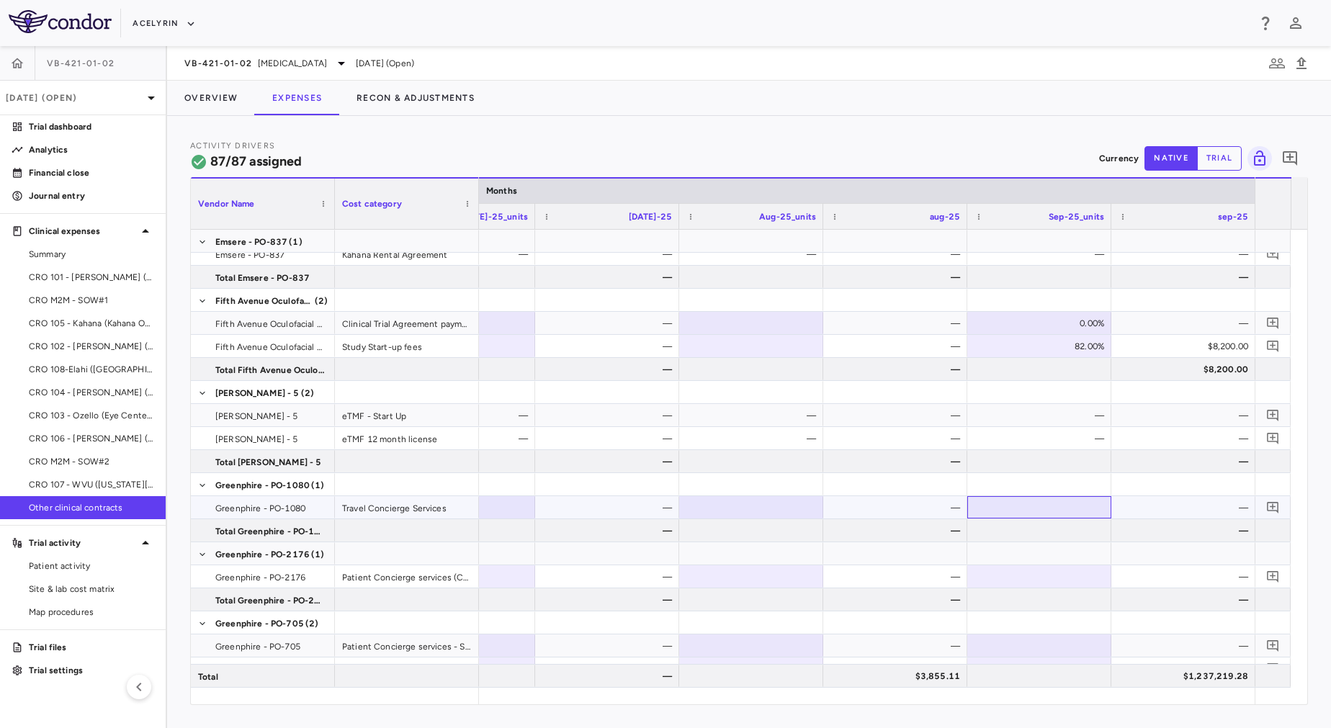
click at [1076, 515] on div at bounding box center [1040, 507] width 130 height 21
click at [1052, 543] on div at bounding box center [1040, 553] width 130 height 21
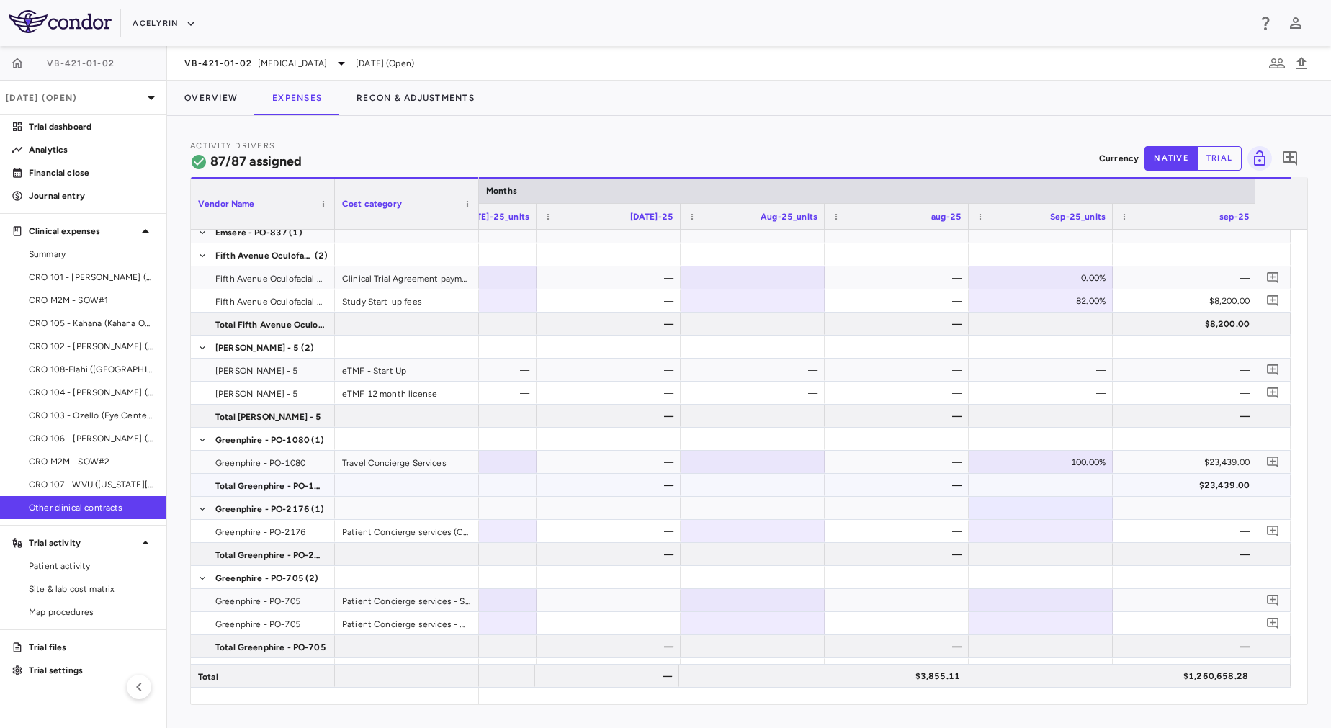
scroll to position [0, 11719]
click at [918, 515] on div at bounding box center [897, 508] width 130 height 21
click at [1007, 606] on div "100.00%" at bounding box center [1044, 600] width 124 height 23
drag, startPoint x: 1013, startPoint y: 603, endPoint x: 1148, endPoint y: 624, distance: 136.3
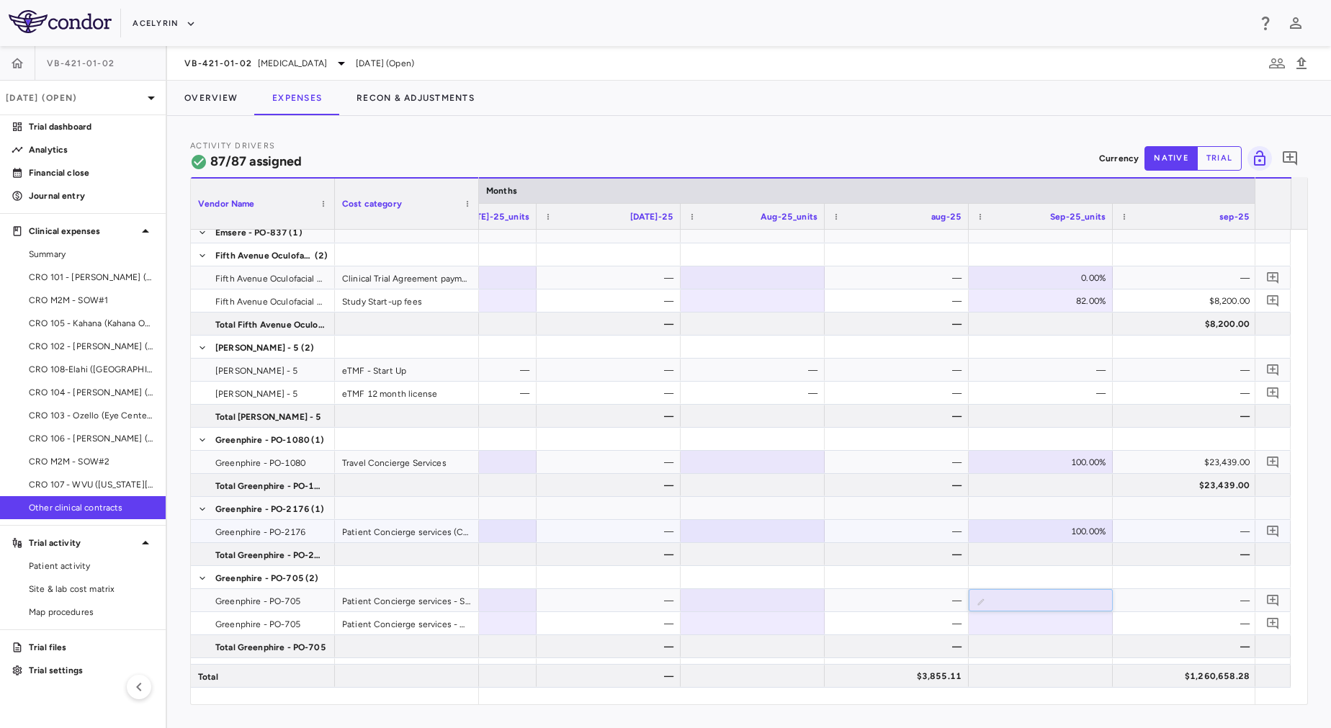
click at [1078, 533] on div "100.00%" at bounding box center [1044, 531] width 124 height 23
drag, startPoint x: 1079, startPoint y: 533, endPoint x: 1141, endPoint y: 532, distance: 62.0
click at [1036, 606] on div at bounding box center [1039, 600] width 130 height 21
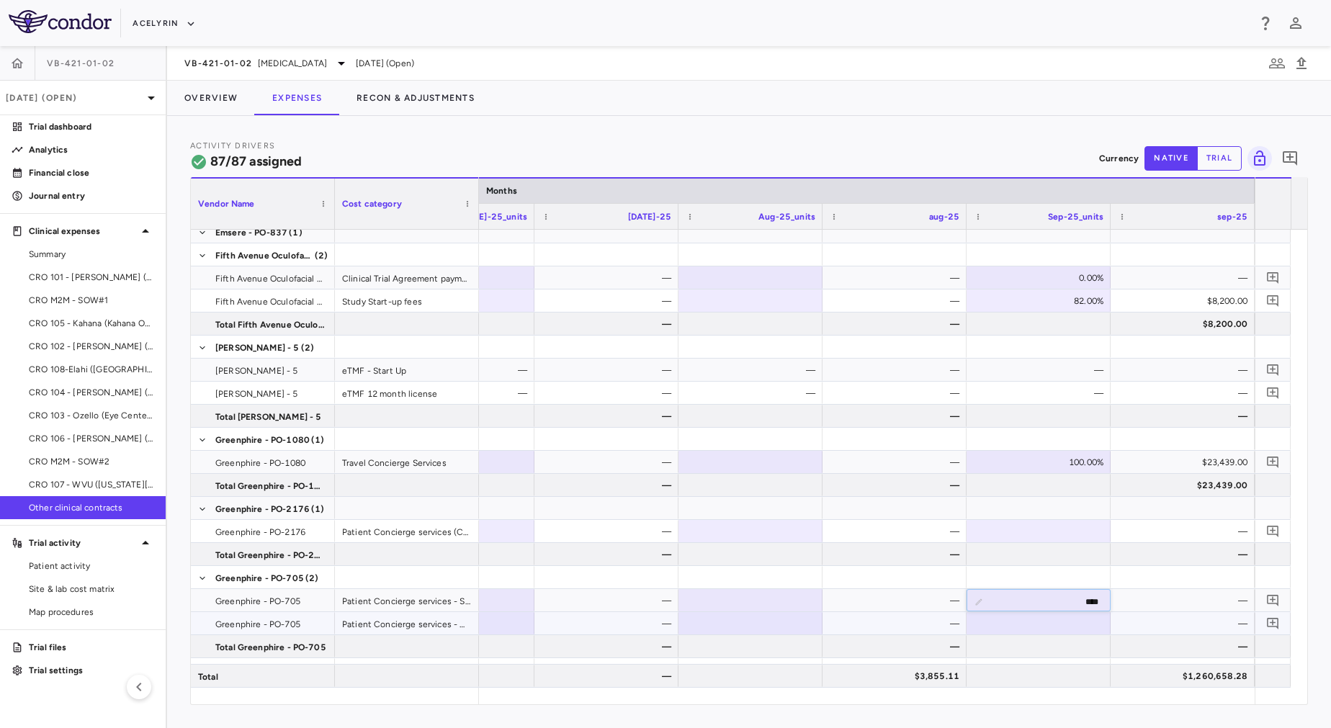
click at [1044, 620] on div at bounding box center [1039, 623] width 130 height 21
click at [1157, 595] on div "—" at bounding box center [1186, 600] width 124 height 23
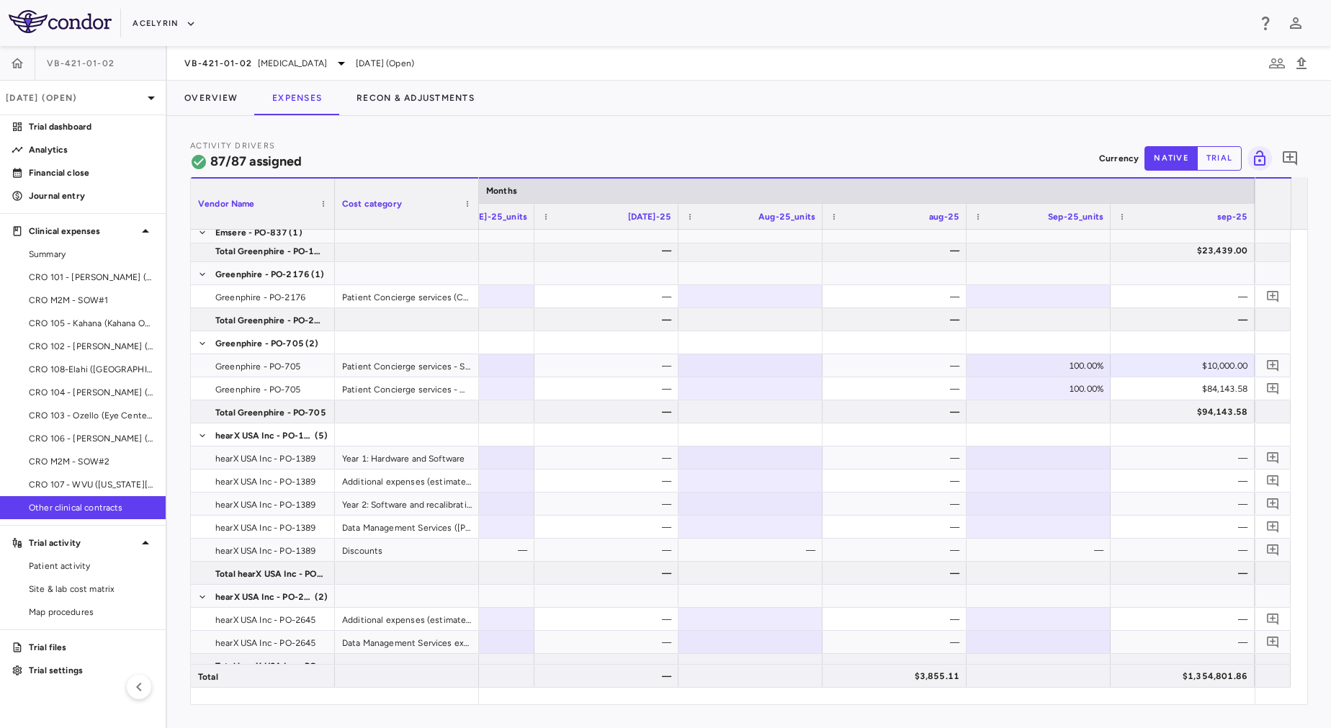
scroll to position [1927, 0]
click at [1060, 452] on div at bounding box center [1039, 457] width 130 height 21
click at [1052, 476] on div at bounding box center [1039, 480] width 130 height 21
click at [1052, 505] on div at bounding box center [1039, 503] width 130 height 21
click at [1064, 544] on div "—" at bounding box center [1042, 550] width 124 height 23
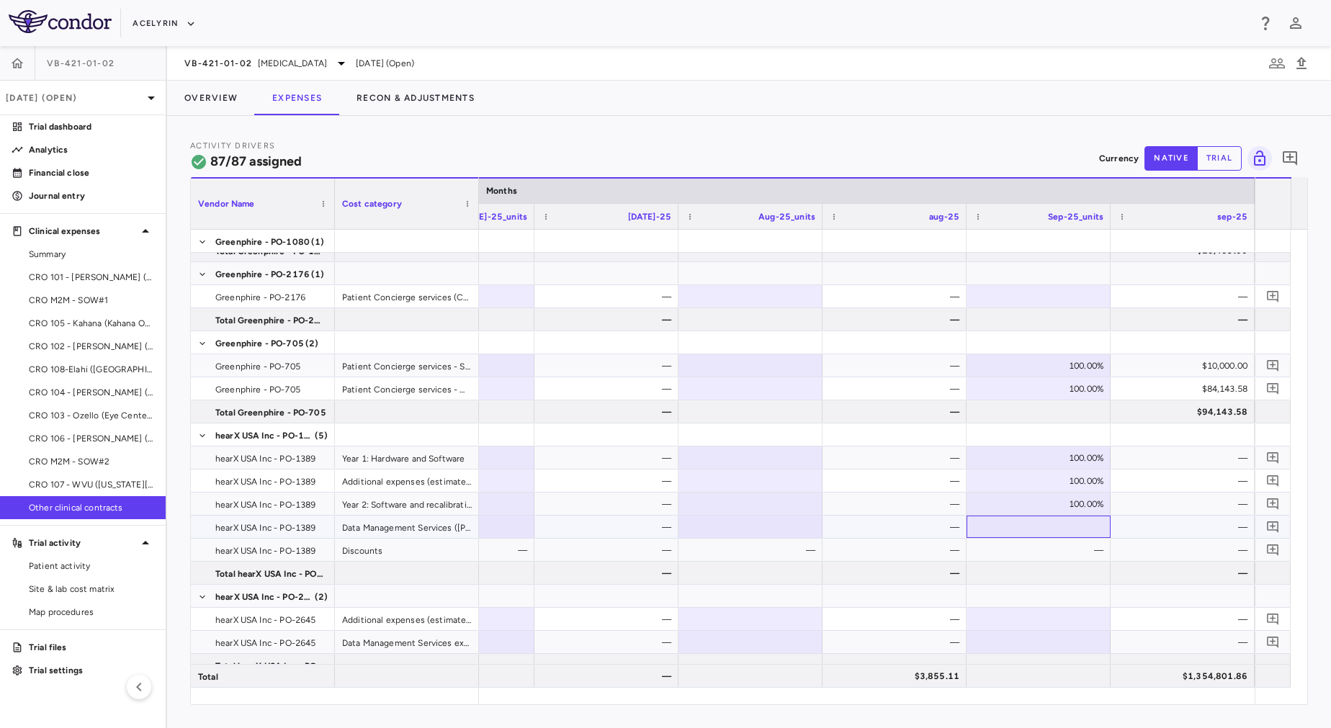
click at [1062, 529] on div at bounding box center [1039, 526] width 130 height 21
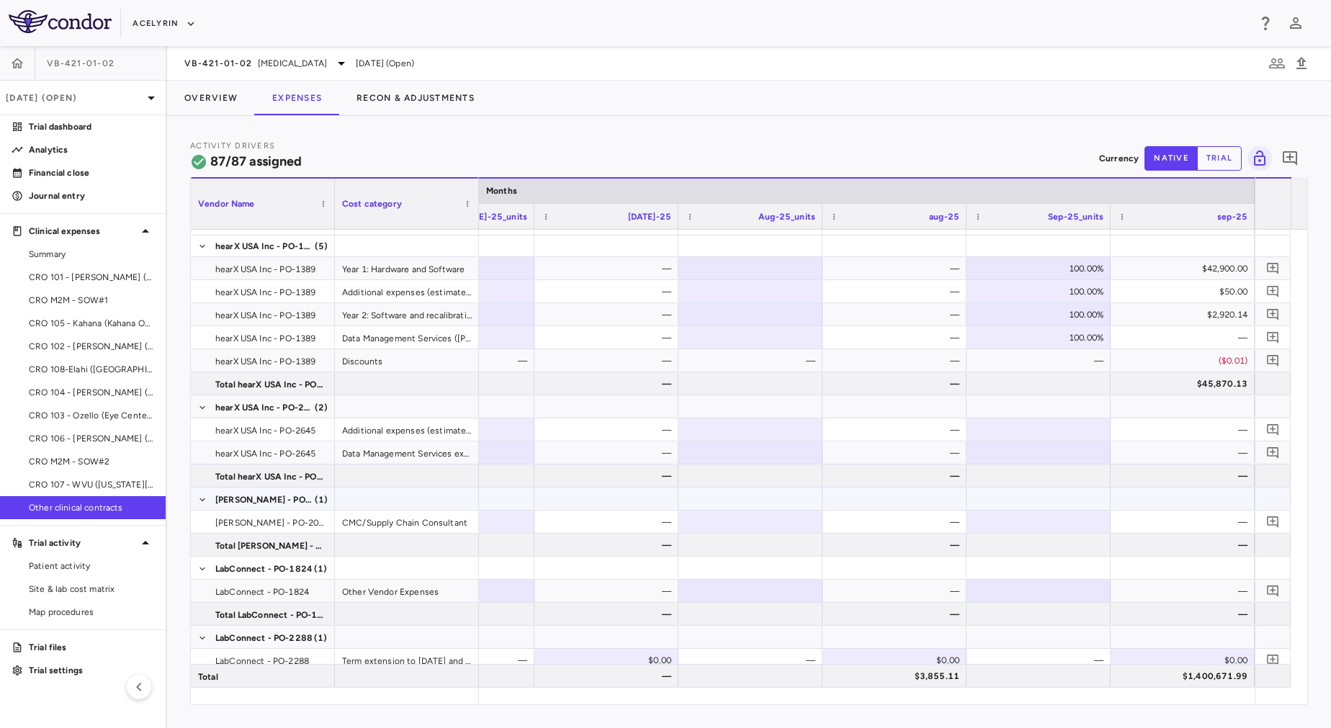
scroll to position [2115, 0]
click at [1058, 519] on div at bounding box center [1039, 523] width 130 height 21
click at [1057, 546] on div at bounding box center [1039, 546] width 130 height 21
click at [1170, 516] on div "$14,400.00" at bounding box center [1186, 523] width 124 height 23
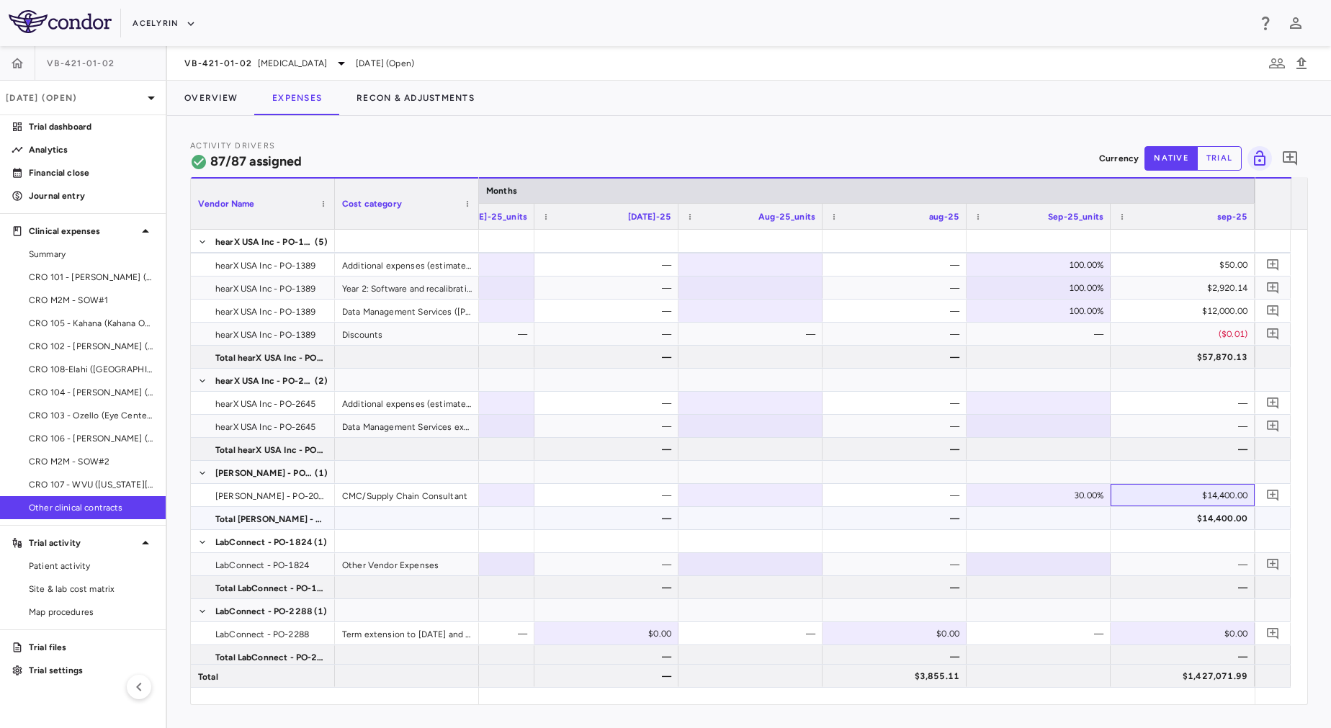
scroll to position [2149, 0]
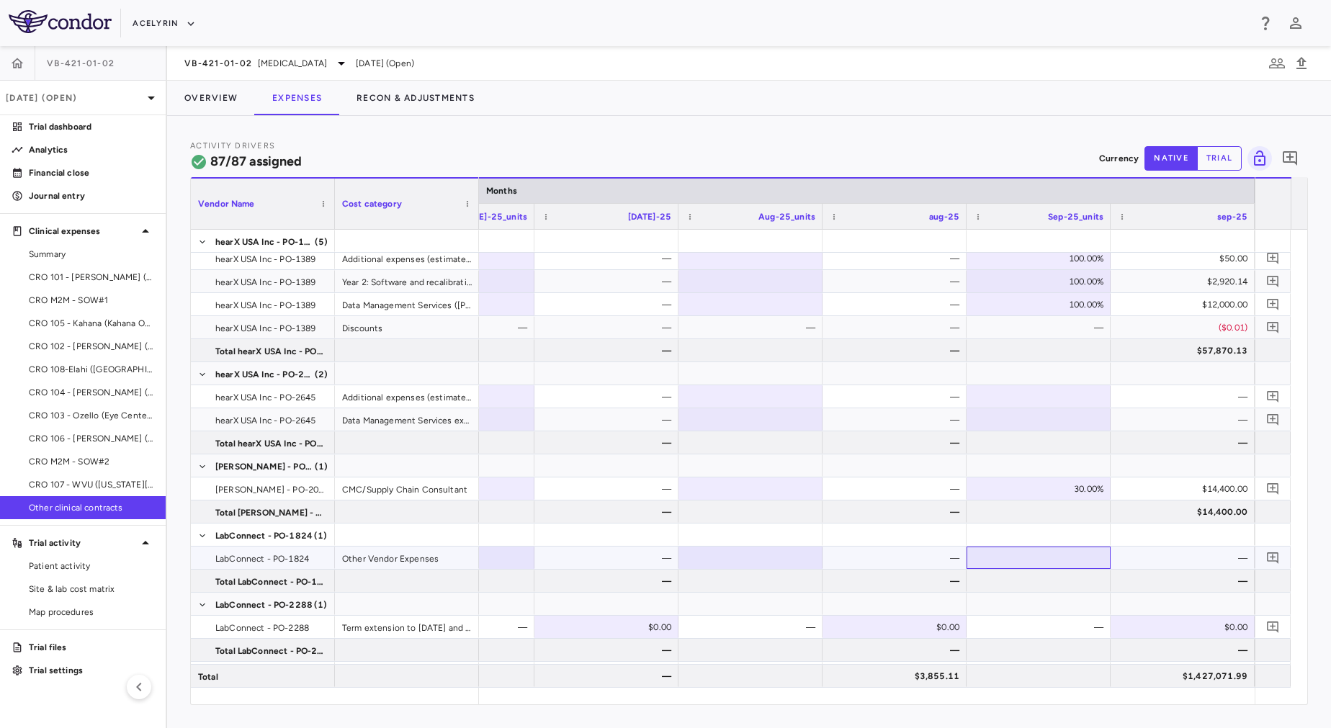
click at [1083, 552] on div at bounding box center [1039, 557] width 130 height 21
click at [1144, 553] on div "—" at bounding box center [1186, 558] width 124 height 23
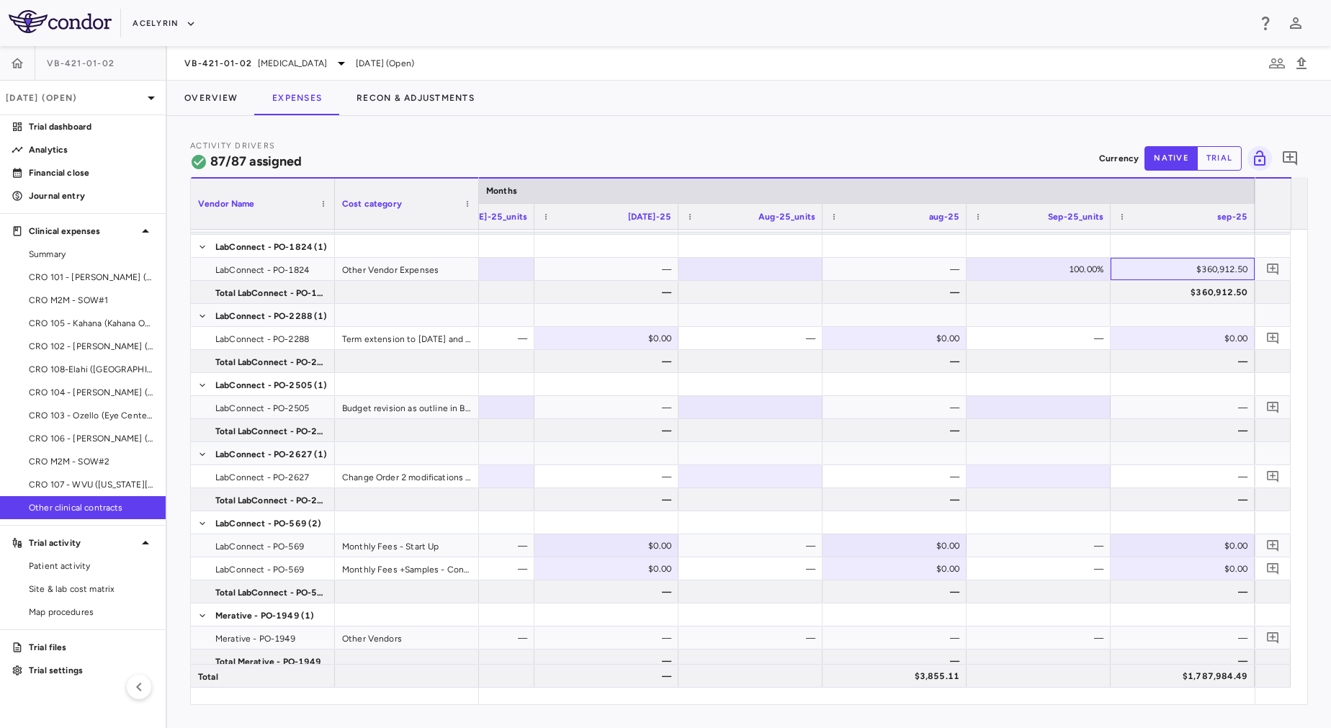
scroll to position [2441, 0]
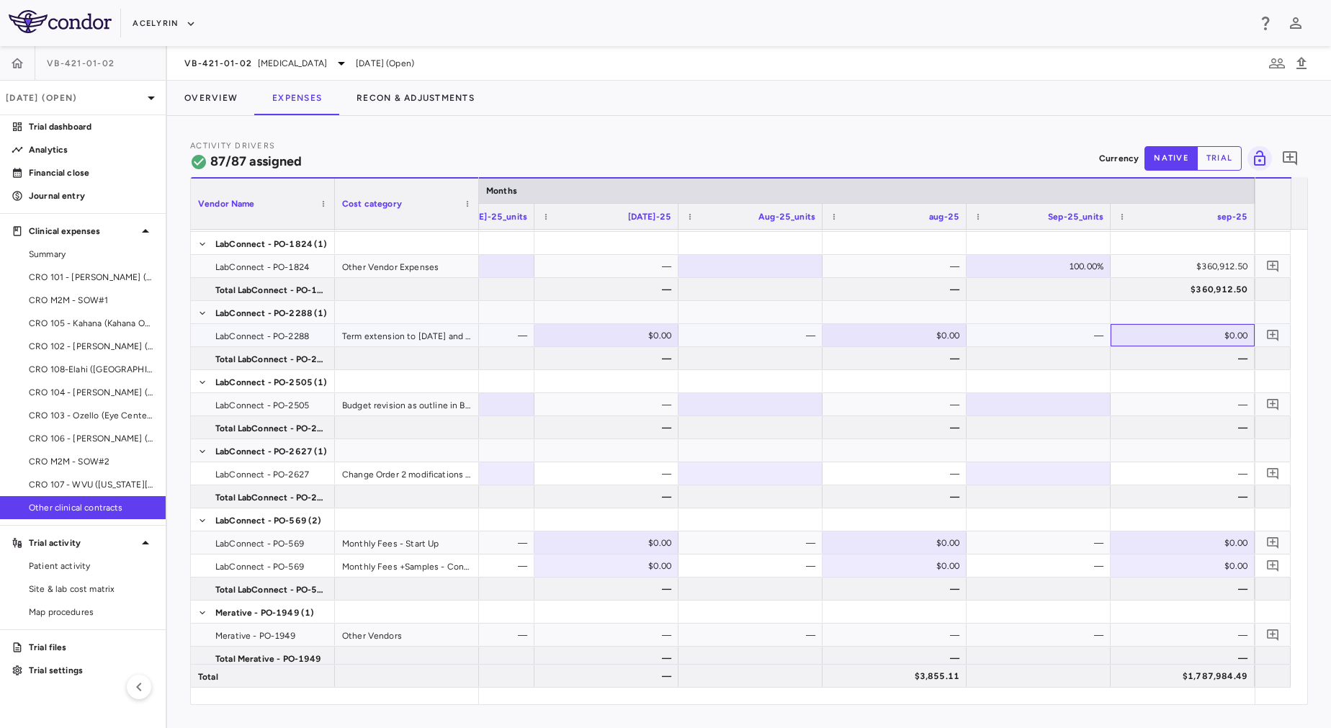
click at [1170, 336] on div "$0.00" at bounding box center [1186, 335] width 124 height 23
paste input "*********"
type input "*********"
click at [1083, 360] on div at bounding box center [1039, 358] width 130 height 21
click at [1147, 337] on div at bounding box center [1183, 335] width 130 height 21
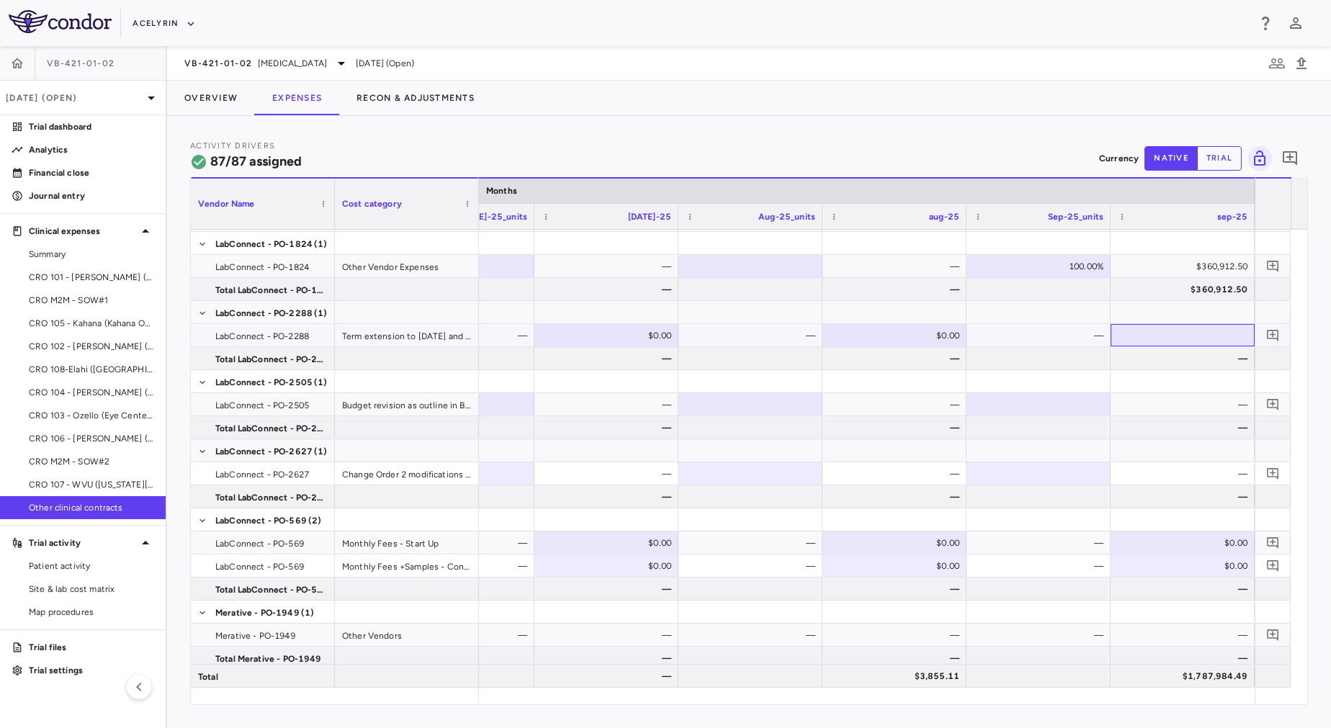
click at [1172, 338] on div at bounding box center [1183, 335] width 130 height 21
type input "*********"
click at [1072, 333] on div "—" at bounding box center [1042, 335] width 124 height 23
click at [1145, 335] on div at bounding box center [1183, 335] width 130 height 21
click at [1139, 351] on div "—" at bounding box center [1186, 358] width 124 height 23
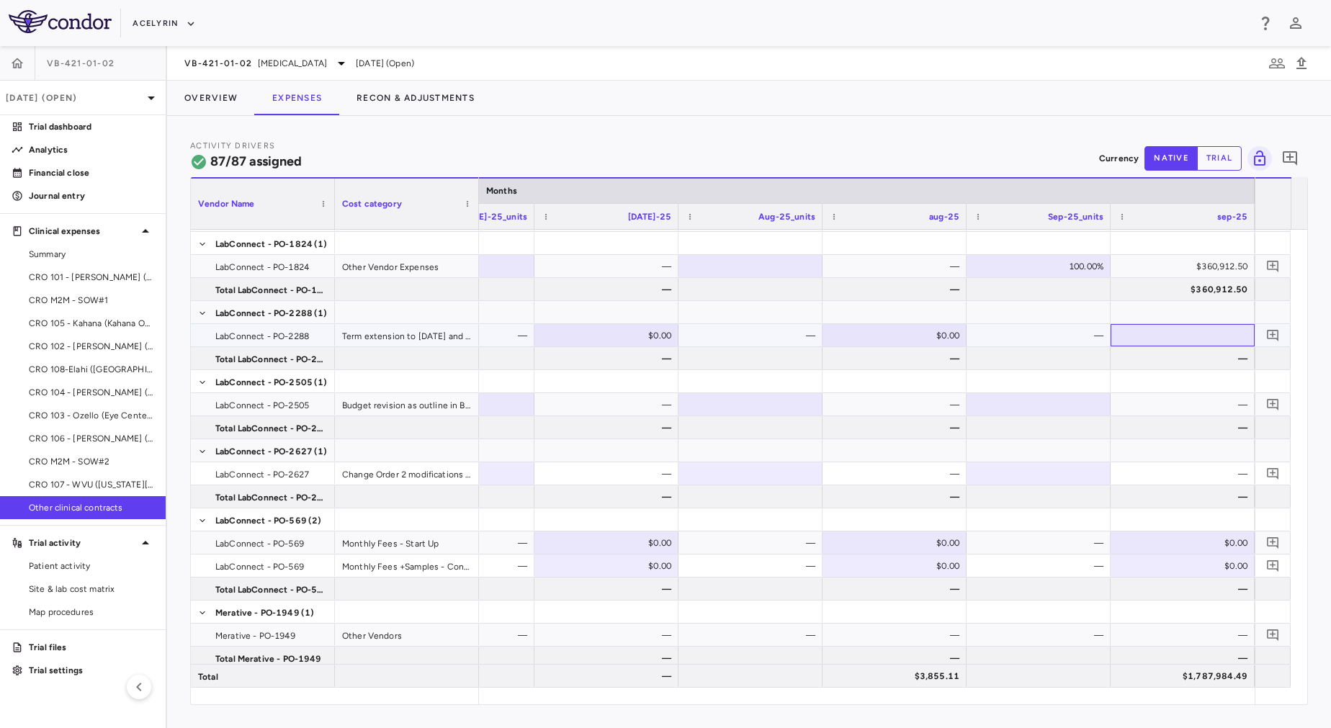
click at [1132, 339] on div at bounding box center [1183, 335] width 130 height 21
type input "*********"
click at [1078, 336] on div "—" at bounding box center [1042, 335] width 124 height 23
click at [1132, 337] on div at bounding box center [1183, 335] width 130 height 21
type input "*********"
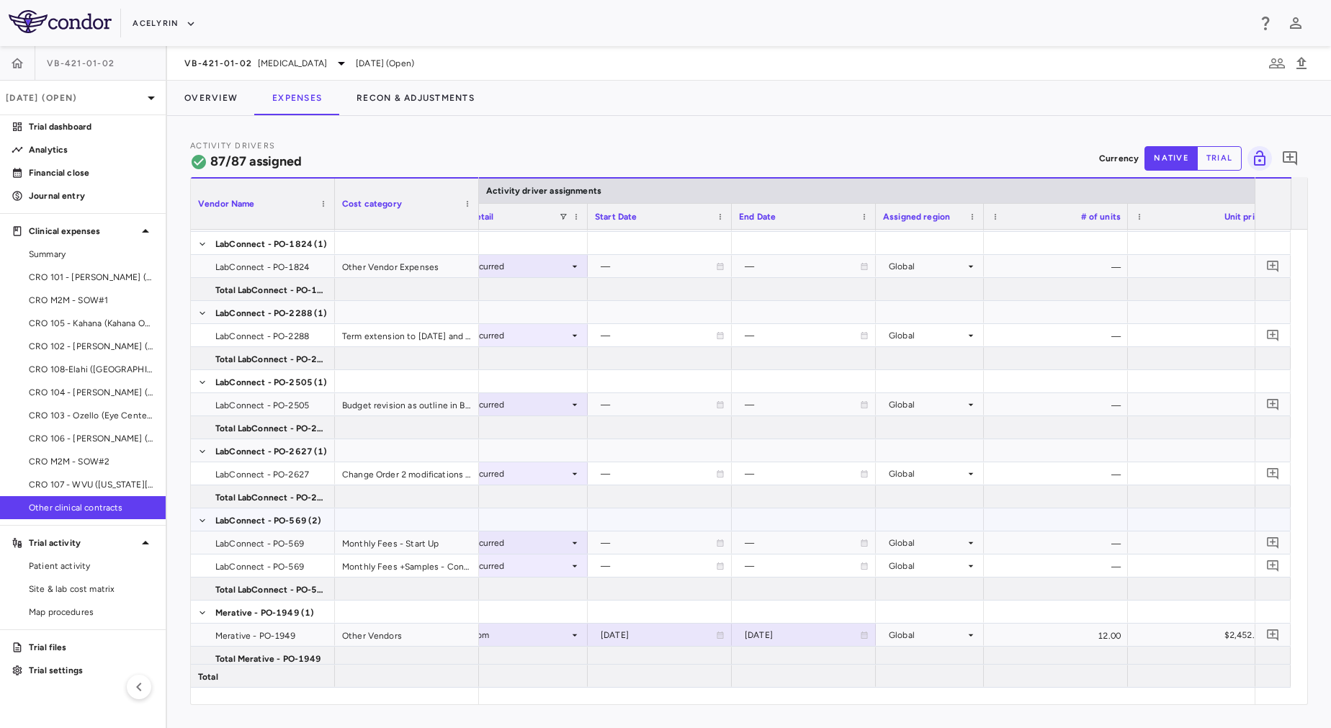
scroll to position [0, 475]
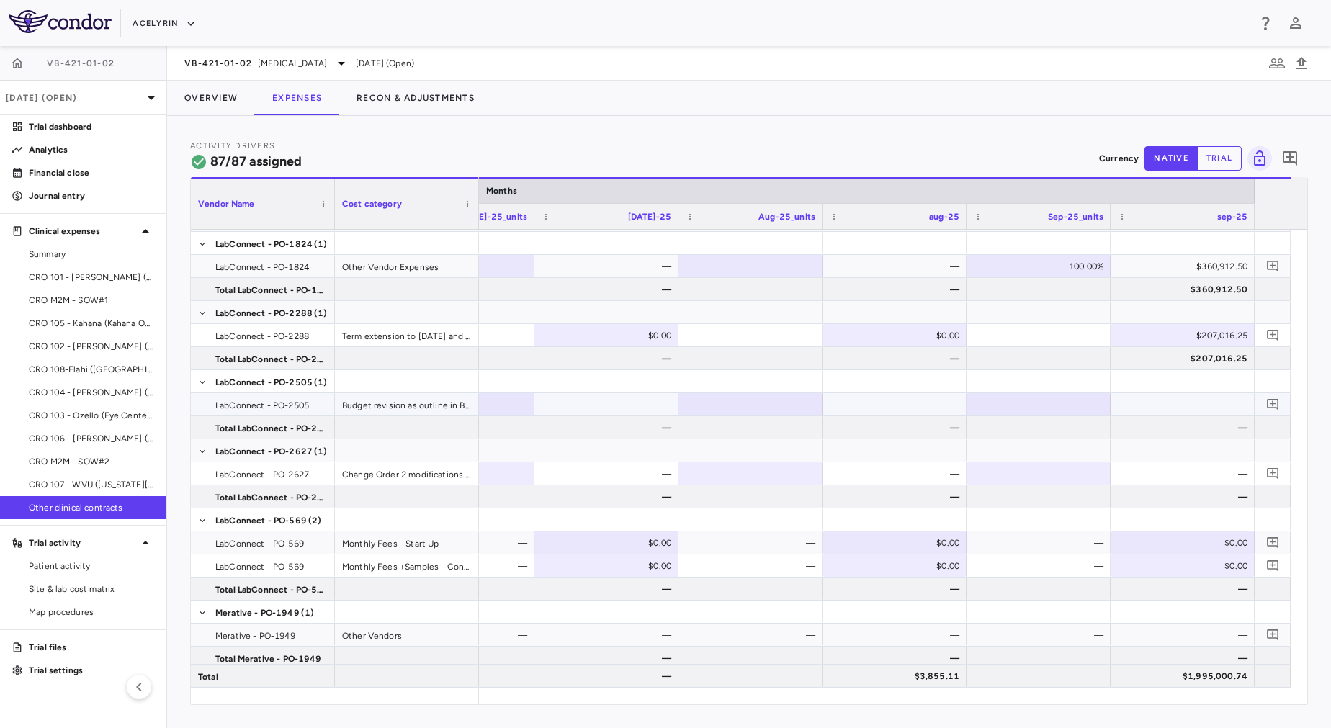
click at [1071, 402] on div at bounding box center [1039, 404] width 130 height 21
click at [1137, 403] on div "—" at bounding box center [1186, 404] width 124 height 23
click at [1072, 477] on div at bounding box center [1039, 473] width 130 height 21
click at [1172, 470] on div "—" at bounding box center [1186, 473] width 124 height 23
click at [1174, 511] on div at bounding box center [1183, 519] width 130 height 21
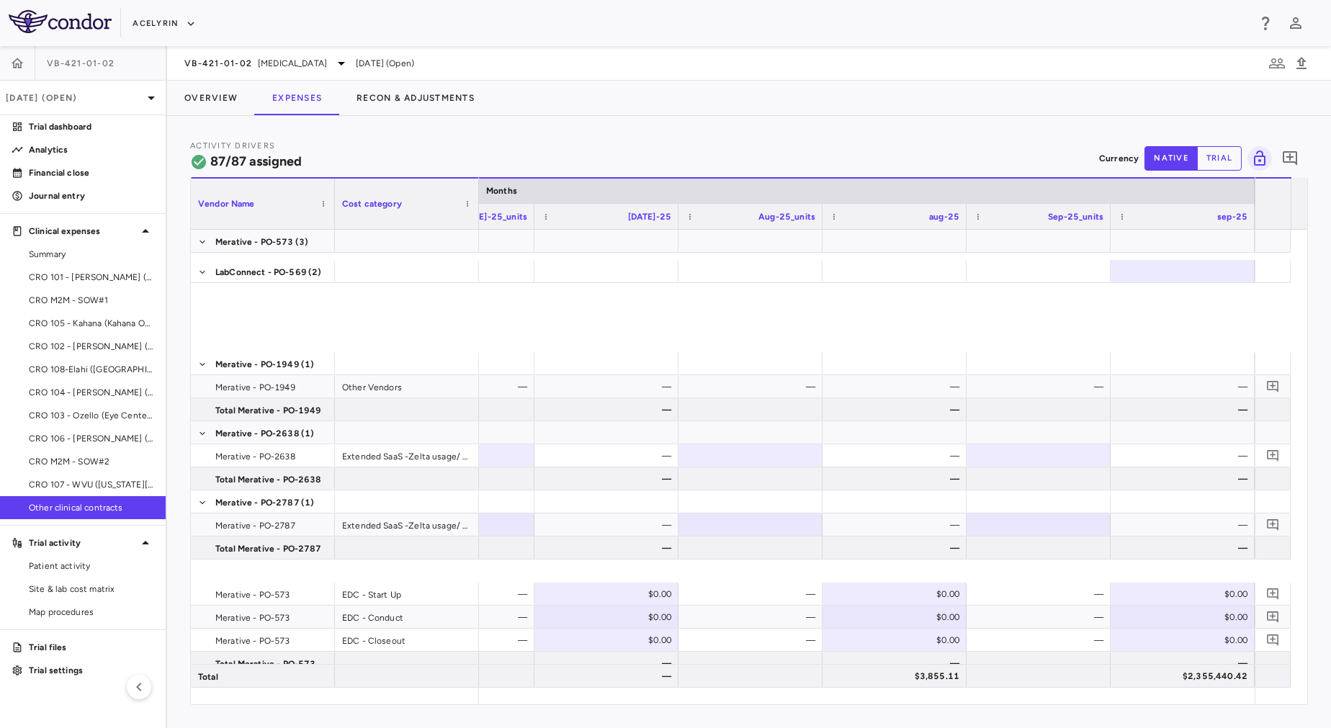
scroll to position [3056, 0]
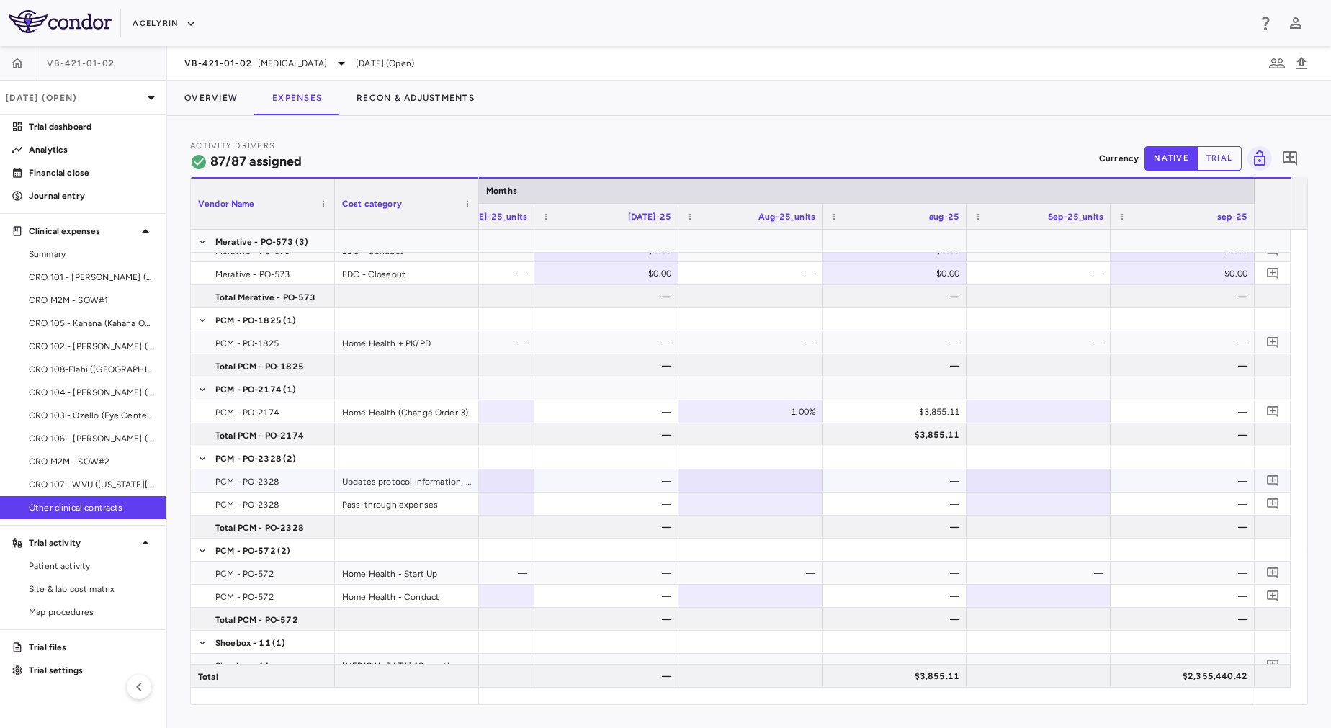
click at [1029, 478] on div at bounding box center [1039, 480] width 130 height 21
drag, startPoint x: 1024, startPoint y: 479, endPoint x: 1108, endPoint y: 479, distance: 83.6
click at [1108, 479] on input "****" at bounding box center [1049, 482] width 121 height 24
click at [1073, 501] on div at bounding box center [1039, 503] width 130 height 21
click at [1073, 501] on div "100.00%" at bounding box center [1042, 504] width 124 height 23
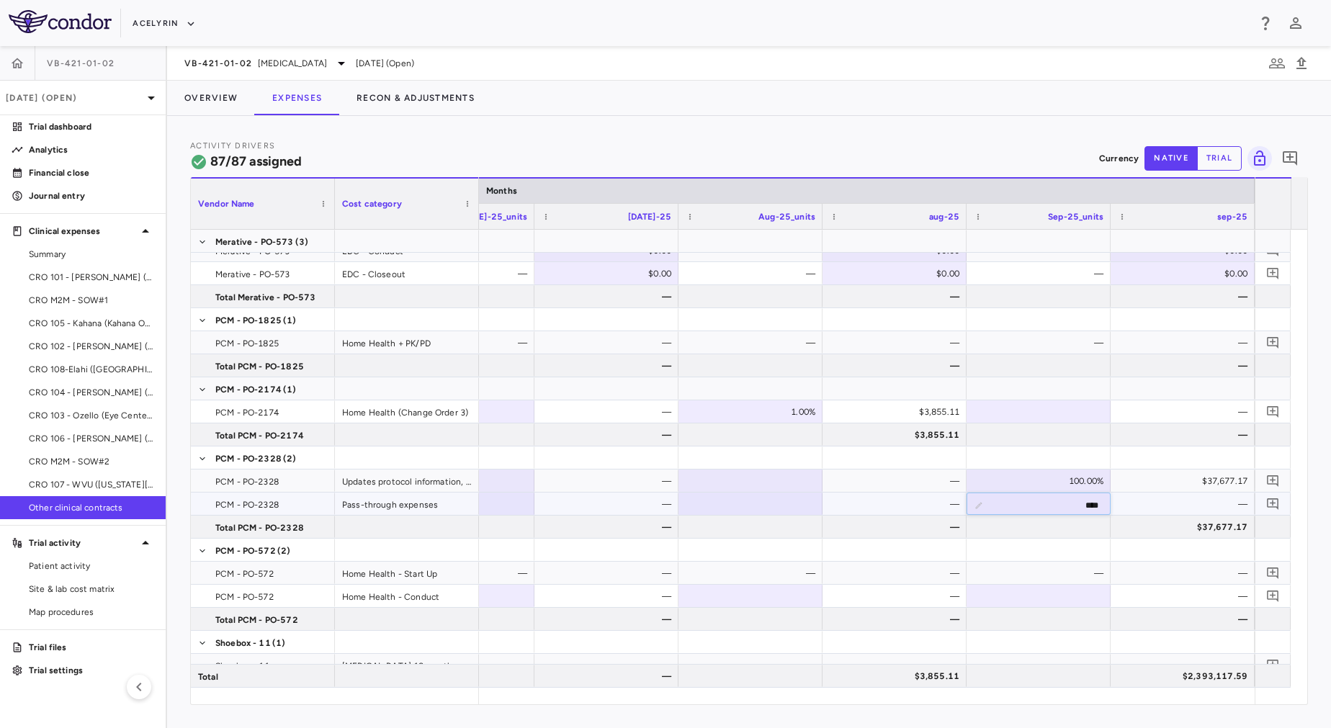
drag, startPoint x: 1064, startPoint y: 501, endPoint x: 1116, endPoint y: 501, distance: 51.9
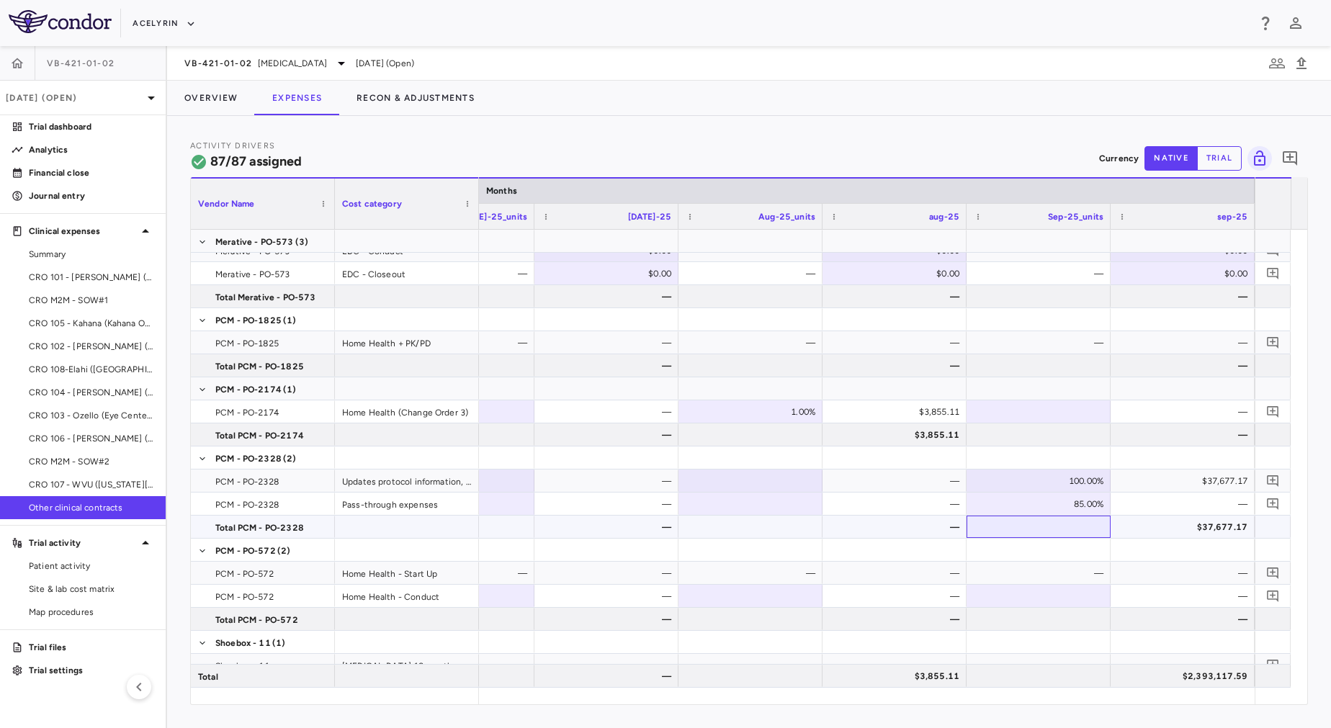
click at [1065, 521] on div at bounding box center [1039, 526] width 130 height 21
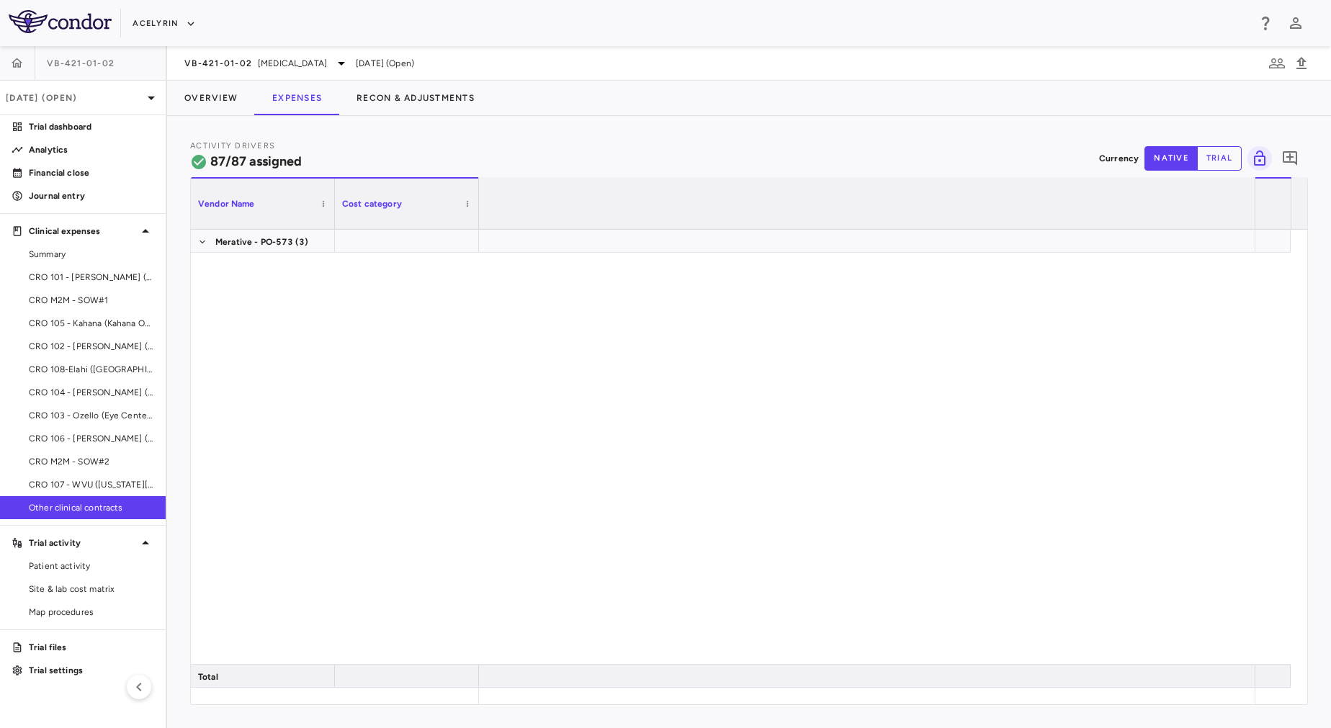
scroll to position [0, 11721]
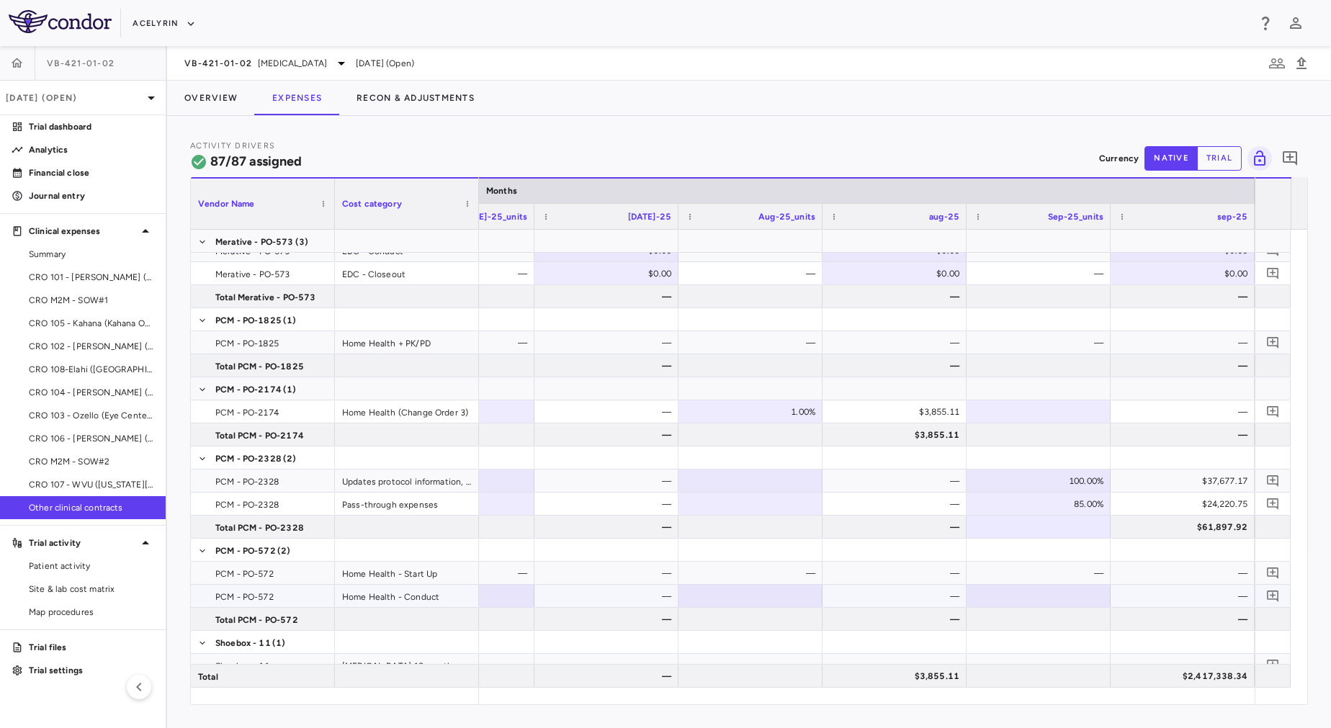
click at [1096, 587] on div at bounding box center [1039, 596] width 130 height 21
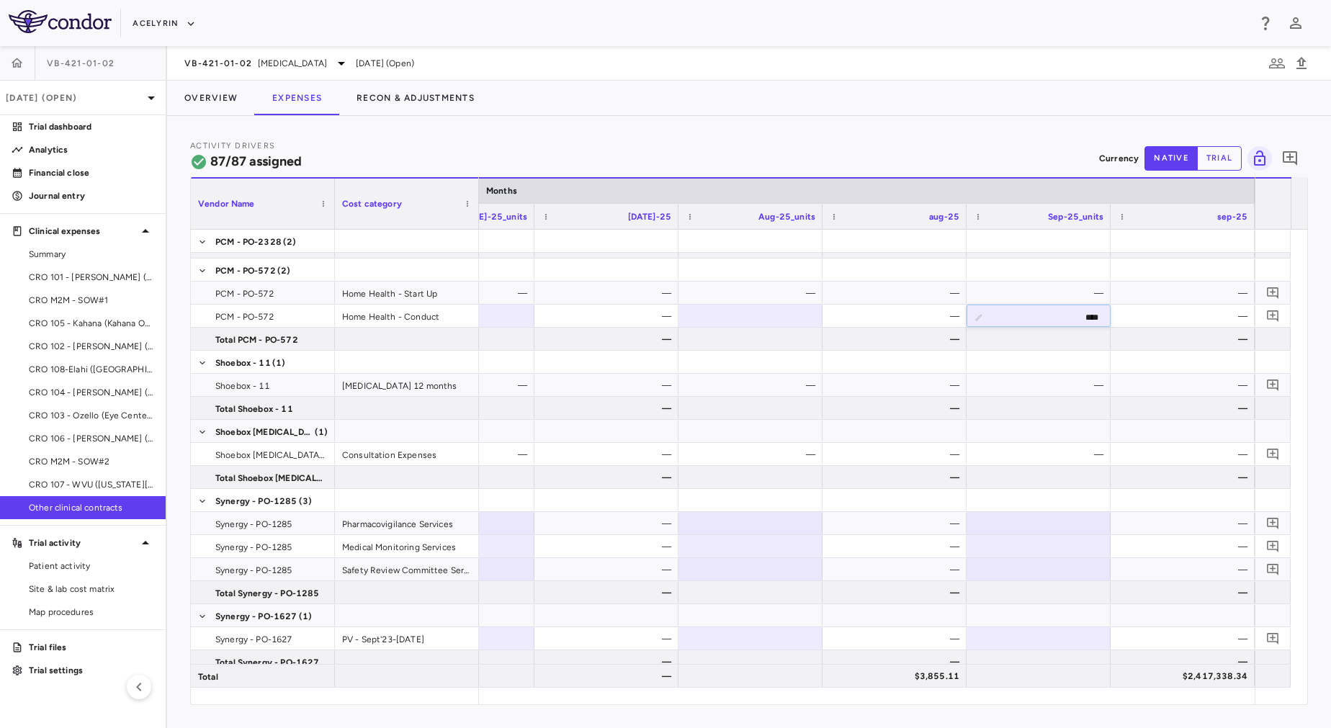
scroll to position [3402, 0]
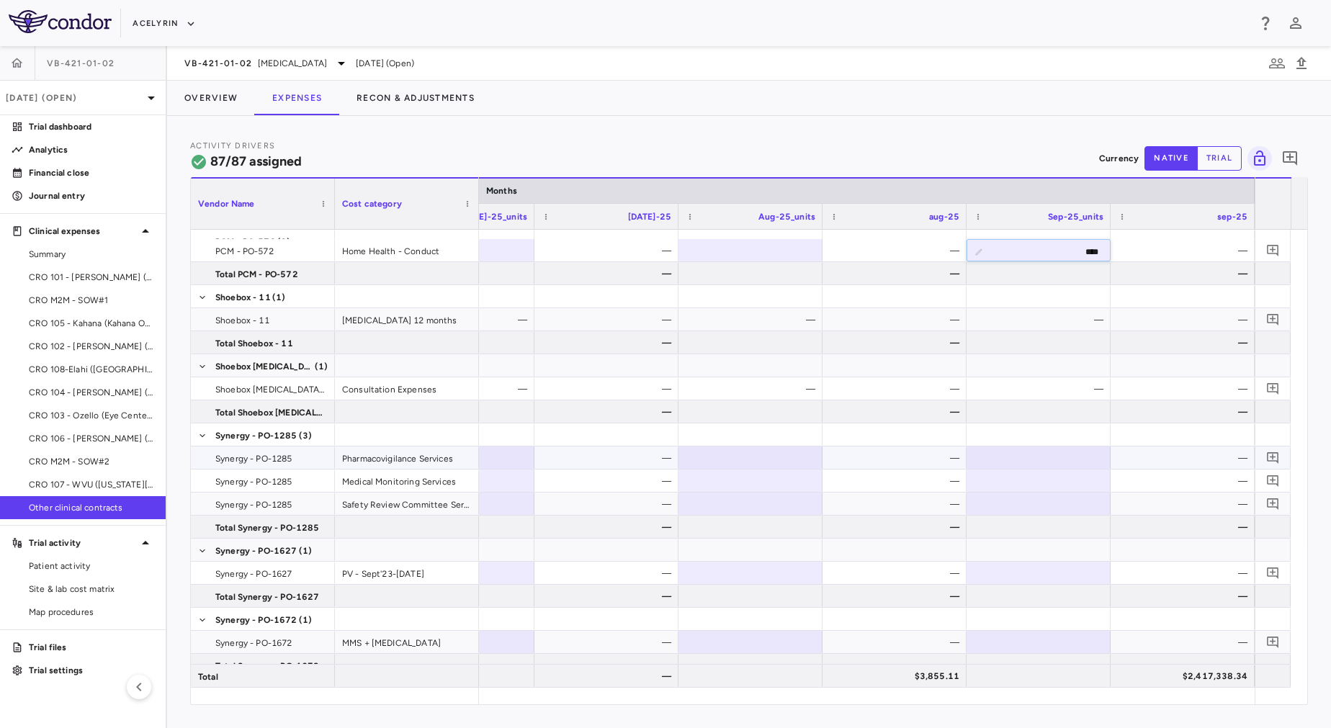
click at [1051, 451] on div at bounding box center [1039, 457] width 130 height 21
click at [1045, 487] on div at bounding box center [1039, 480] width 130 height 21
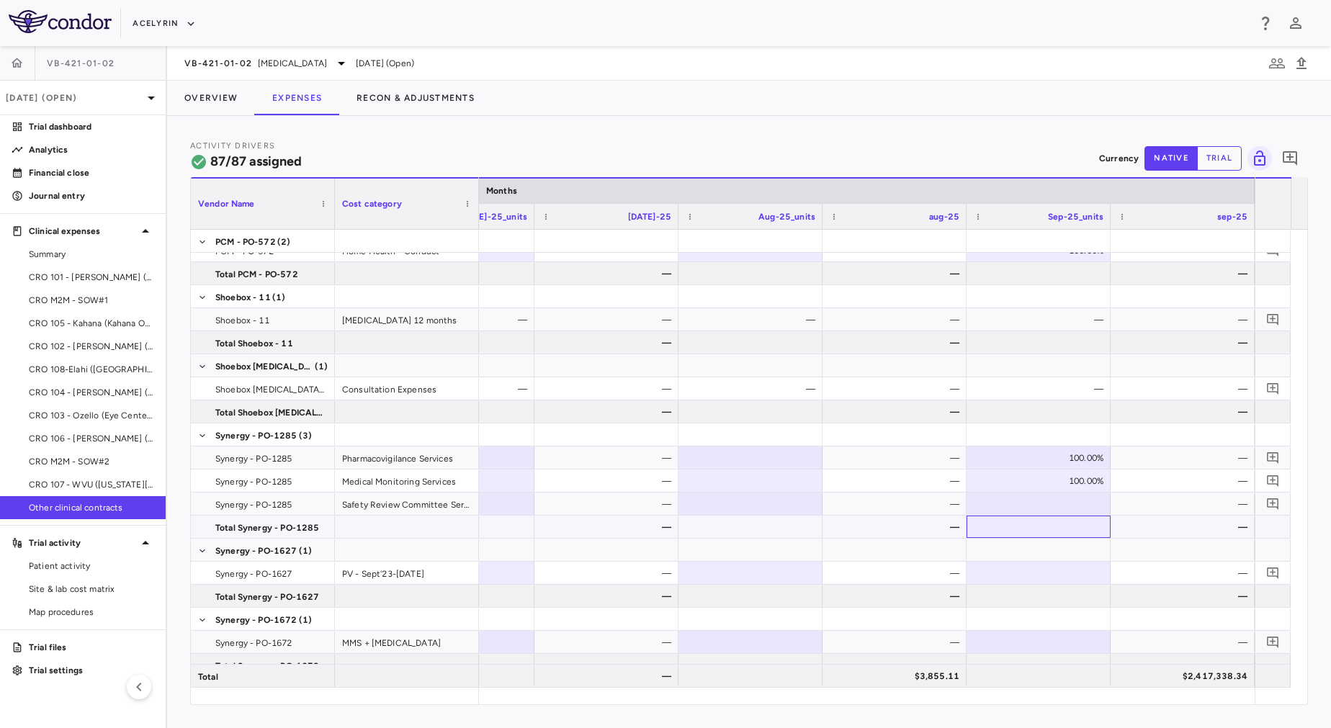
click at [1045, 518] on div at bounding box center [1039, 526] width 130 height 21
click at [1044, 510] on div at bounding box center [1039, 503] width 130 height 21
click at [1053, 535] on div at bounding box center [1039, 526] width 130 height 21
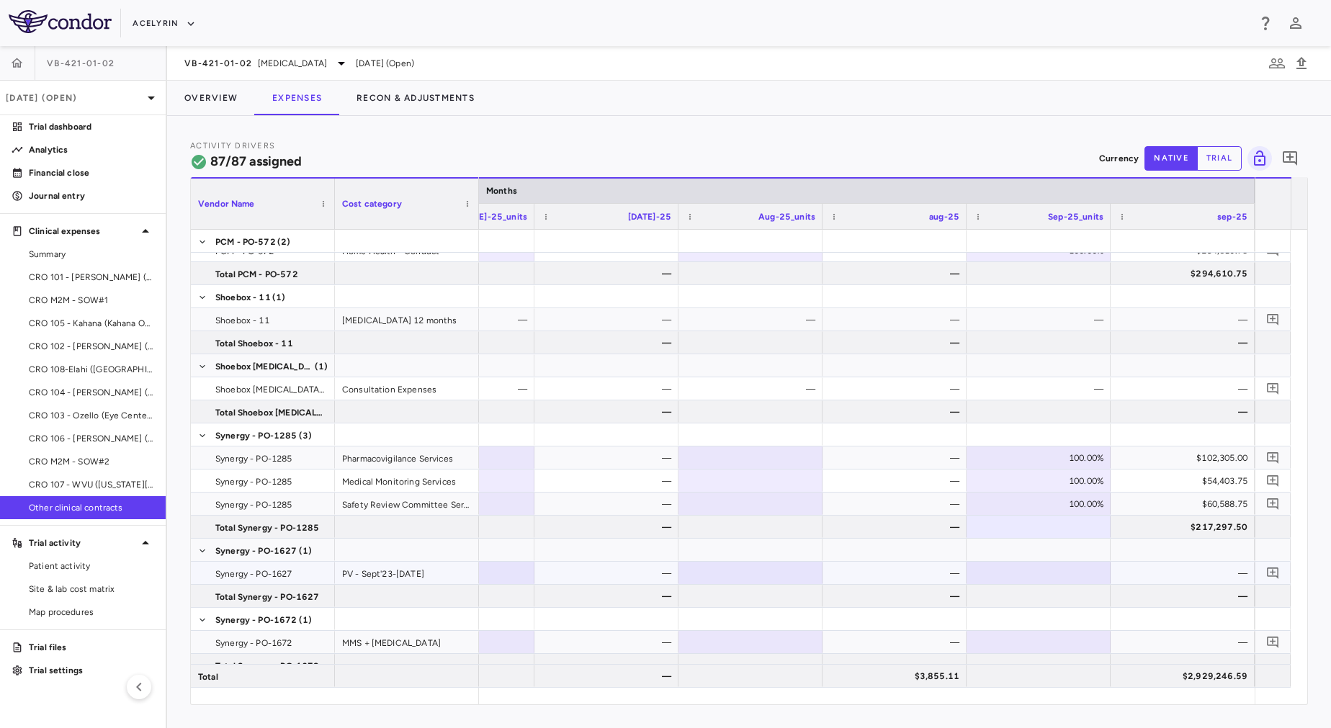
click at [1047, 578] on div at bounding box center [1039, 573] width 130 height 21
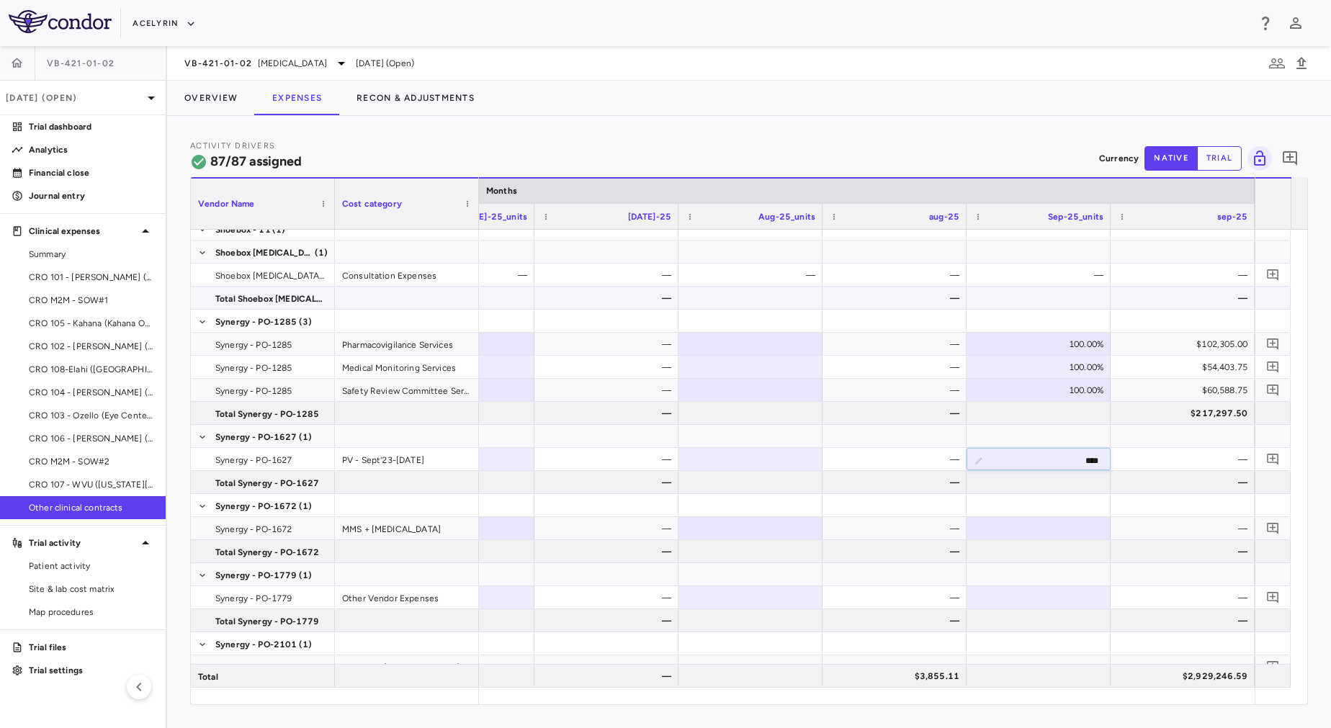
scroll to position [3516, 0]
click at [1003, 516] on div at bounding box center [1039, 527] width 144 height 22
click at [1070, 595] on div at bounding box center [1039, 596] width 130 height 21
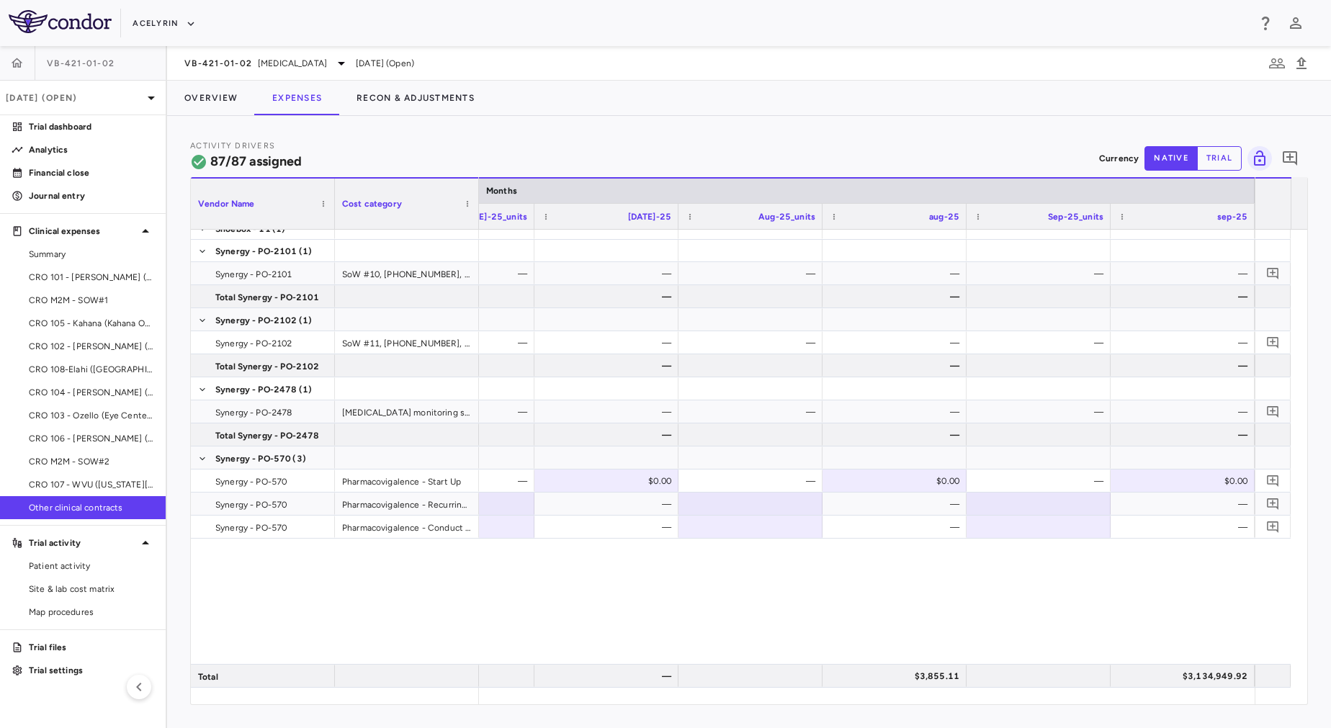
scroll to position [3909, 0]
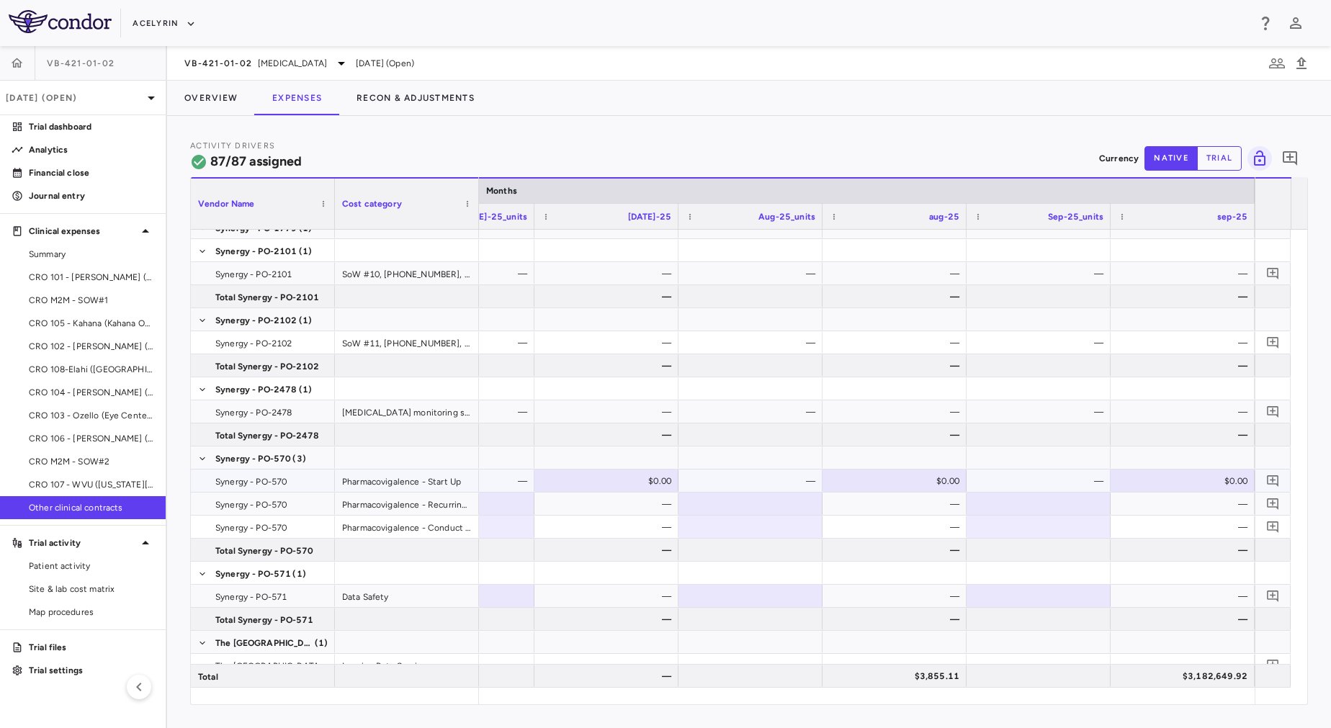
click at [1157, 485] on div "$0.00" at bounding box center [1186, 481] width 124 height 23
paste input "********"
type input "********"
click at [1050, 505] on div at bounding box center [1039, 503] width 130 height 21
click at [1043, 532] on div at bounding box center [1039, 526] width 130 height 21
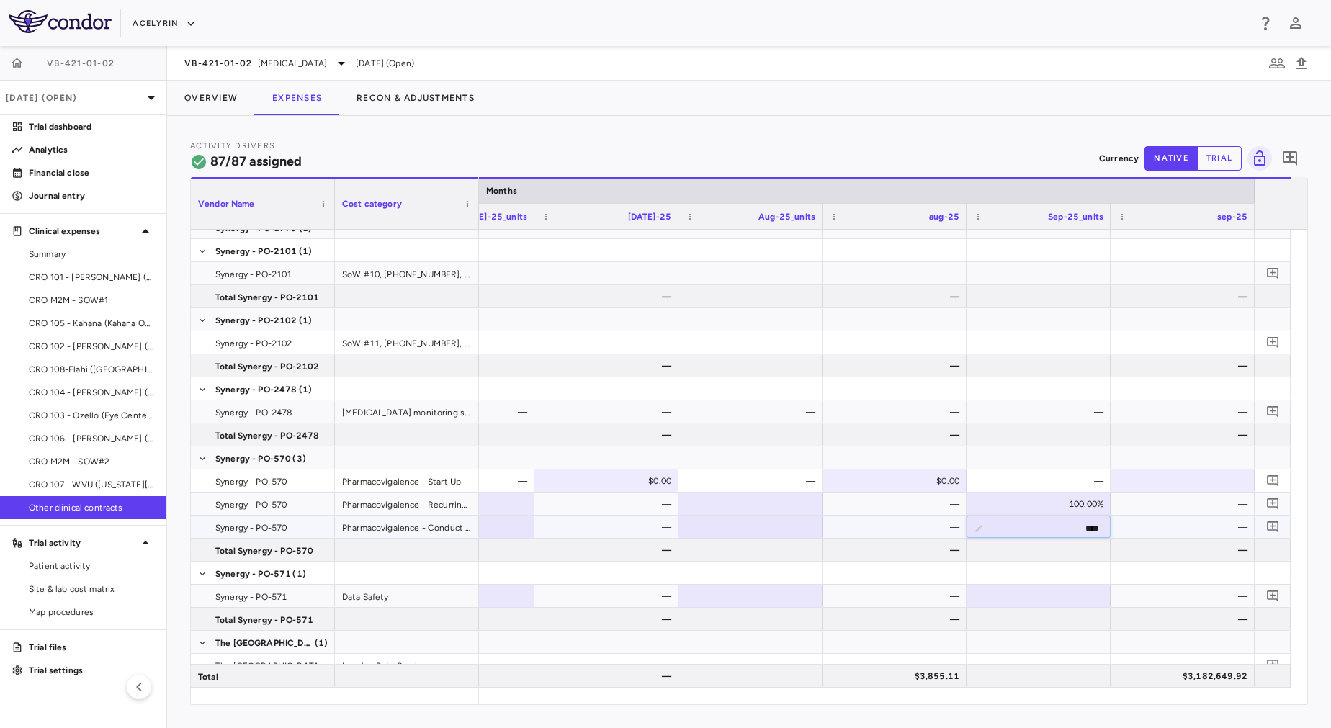
click at [1191, 521] on div "—" at bounding box center [1186, 527] width 124 height 23
click at [1160, 465] on div at bounding box center [1183, 457] width 130 height 21
click at [1150, 484] on div at bounding box center [1183, 480] width 130 height 21
click at [1134, 475] on div at bounding box center [1183, 480] width 130 height 21
type input "********"
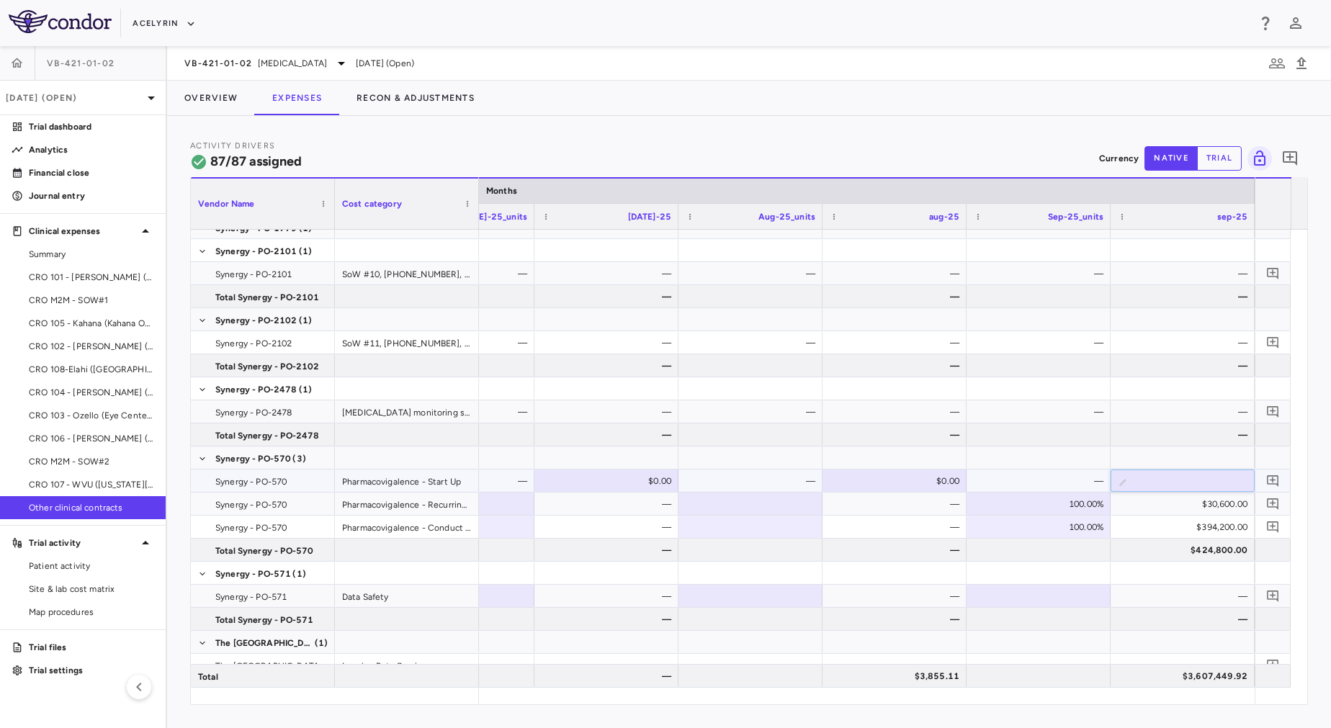
click at [1070, 475] on div "—" at bounding box center [1042, 481] width 124 height 23
click at [1153, 477] on div at bounding box center [1183, 480] width 130 height 21
type input "********"
click at [1153, 477] on input "********" at bounding box center [1193, 482] width 121 height 24
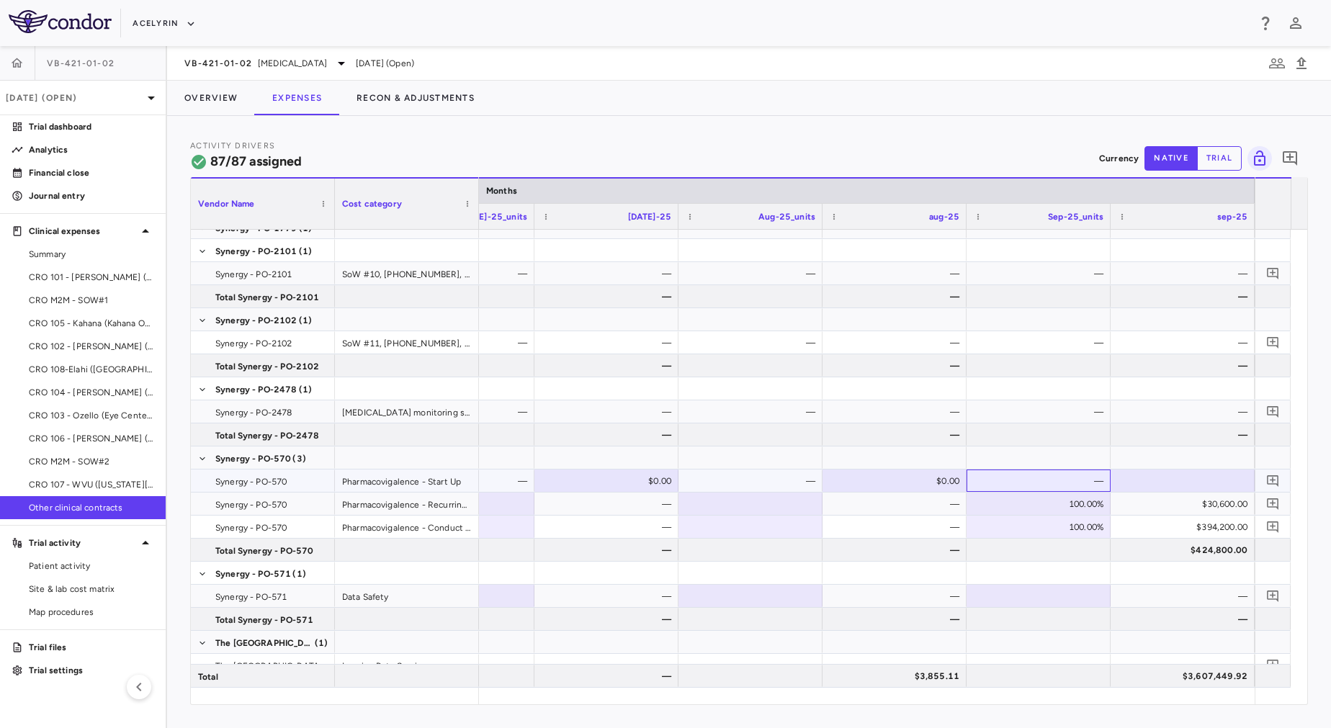
click at [1059, 478] on div "—" at bounding box center [1042, 481] width 124 height 23
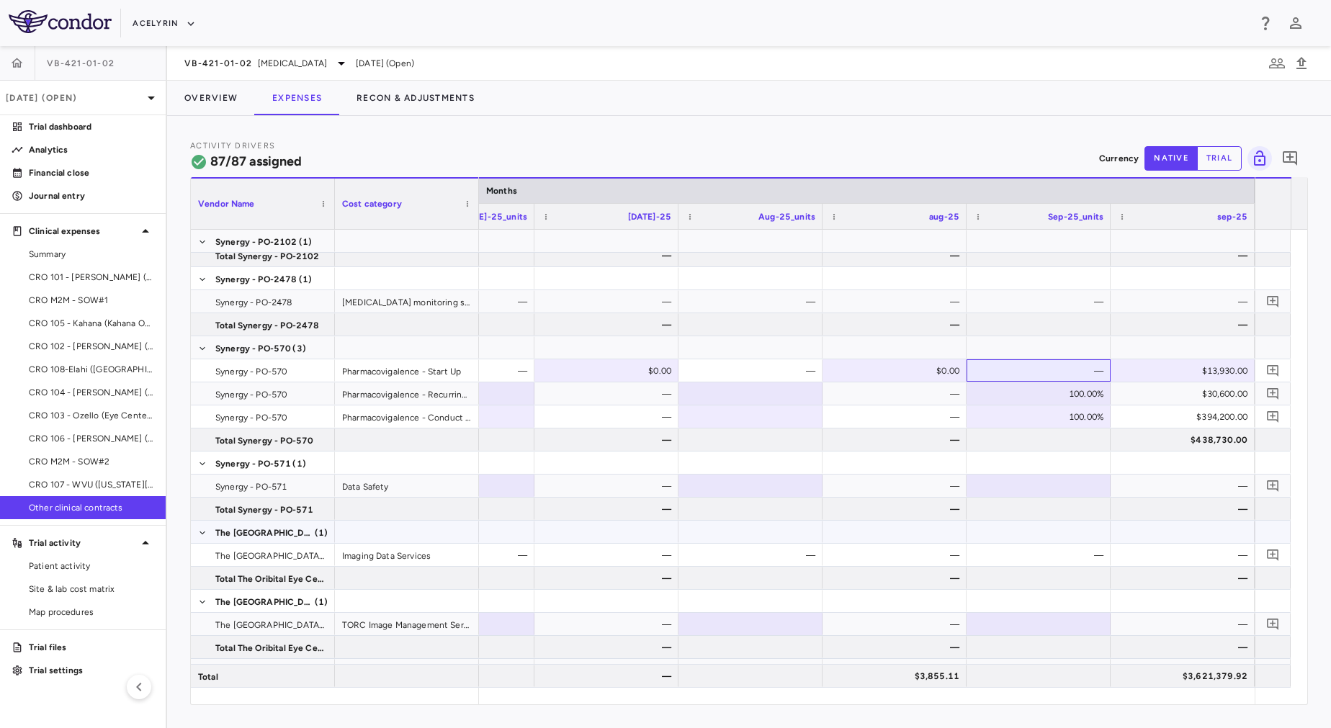
scroll to position [4026, 0]
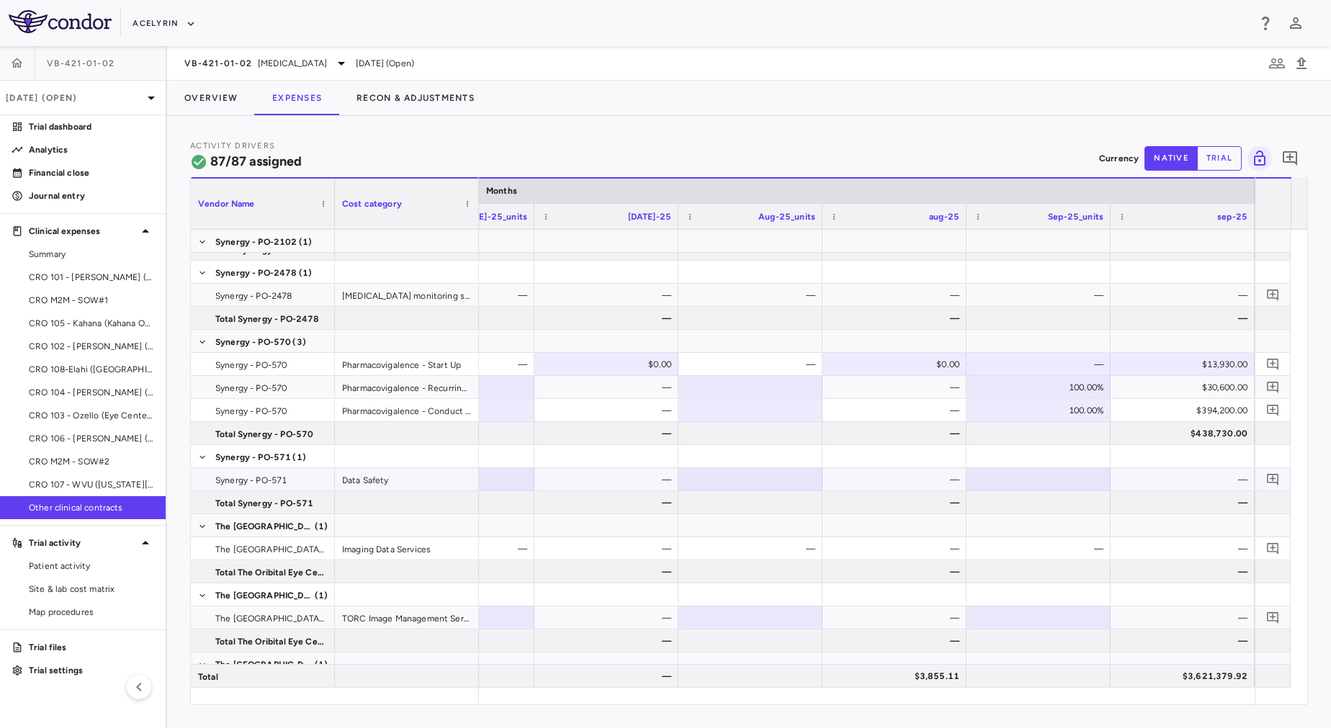
click at [1059, 485] on div at bounding box center [1039, 479] width 130 height 21
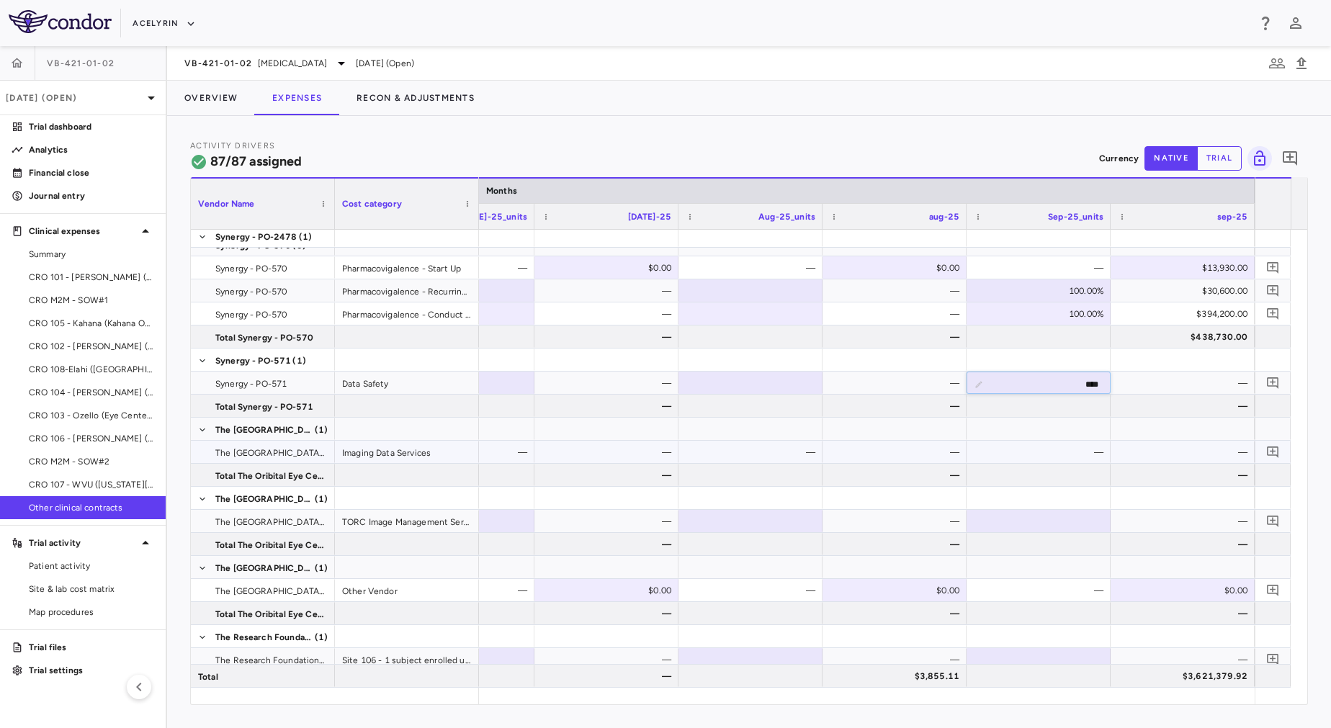
scroll to position [4176, 0]
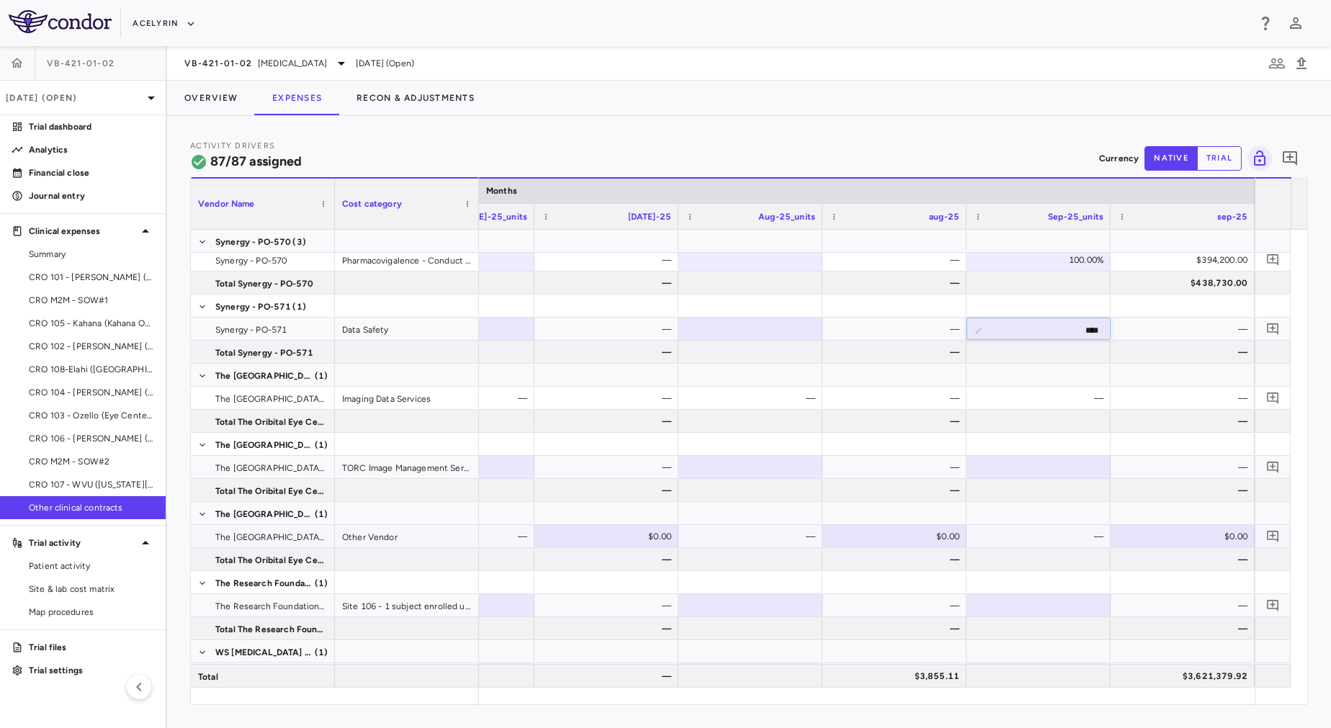
click at [1191, 539] on div "$0.00" at bounding box center [1186, 536] width 124 height 23
type input "********"
click at [1126, 559] on div "—" at bounding box center [1186, 559] width 124 height 23
click at [825, 55] on div "VB-421-01-02 Eye Disease Sep 2025 (Open)" at bounding box center [749, 63] width 1164 height 35
click at [1035, 606] on div at bounding box center [1039, 605] width 130 height 21
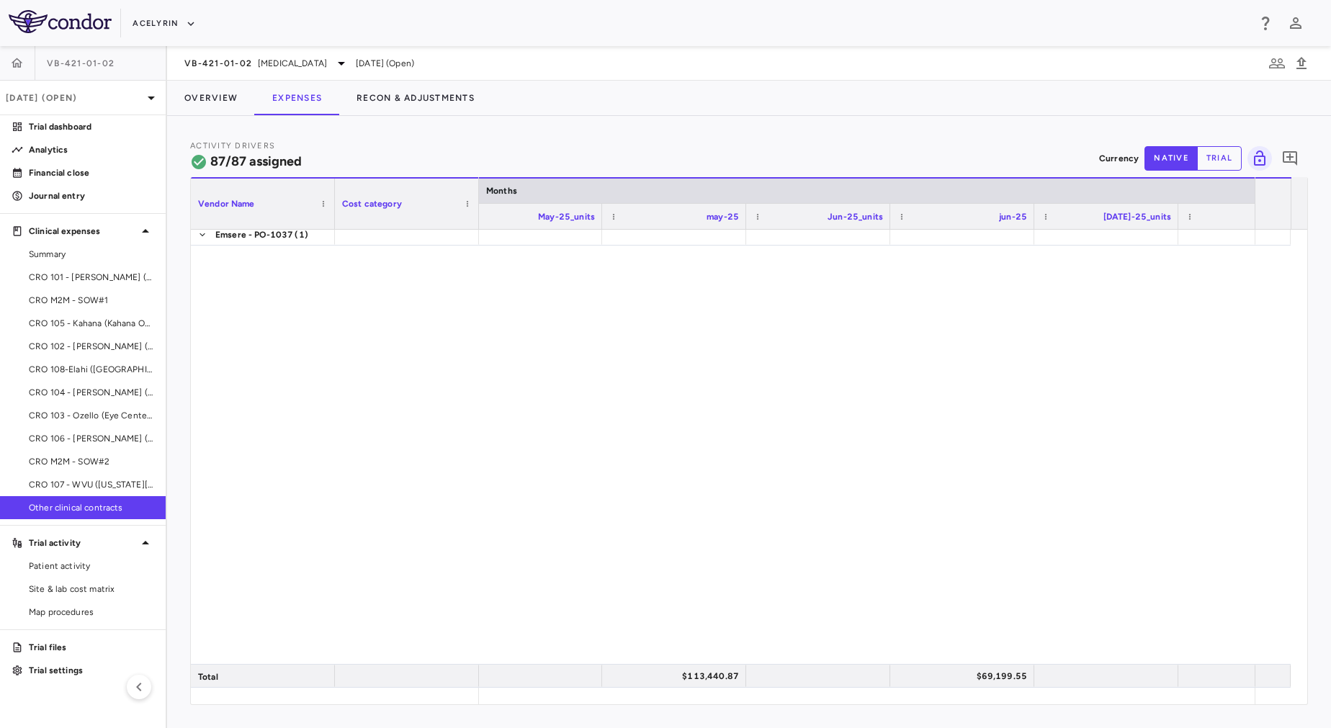
scroll to position [929, 0]
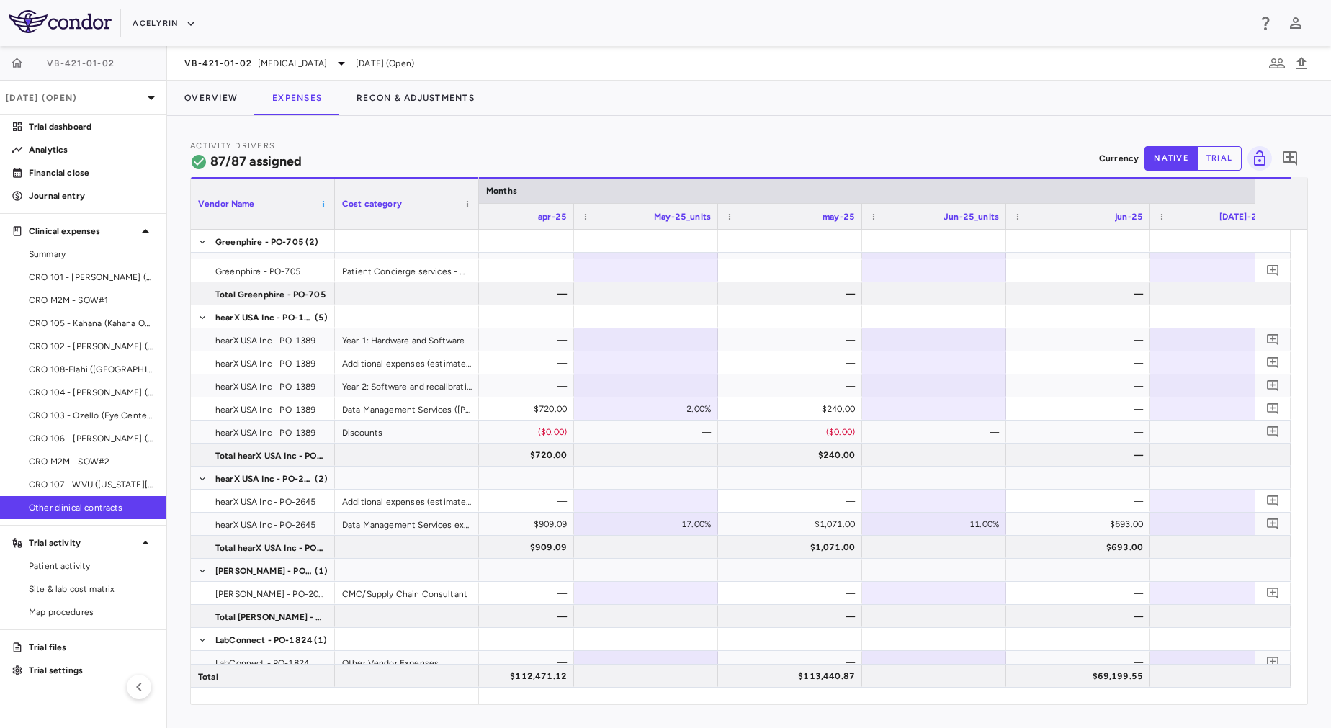
click at [323, 205] on span at bounding box center [323, 204] width 9 height 9
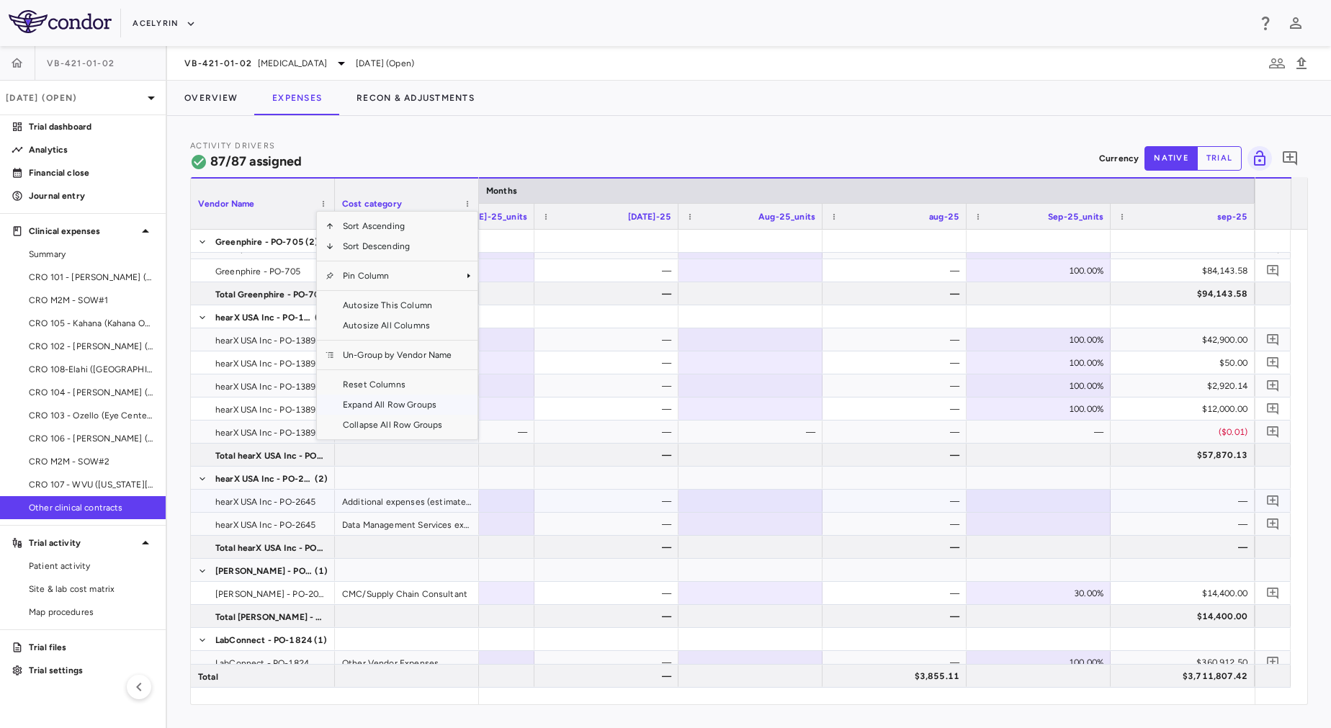
click at [1073, 501] on div at bounding box center [1039, 501] width 130 height 21
click at [1145, 506] on div "—" at bounding box center [1186, 501] width 124 height 23
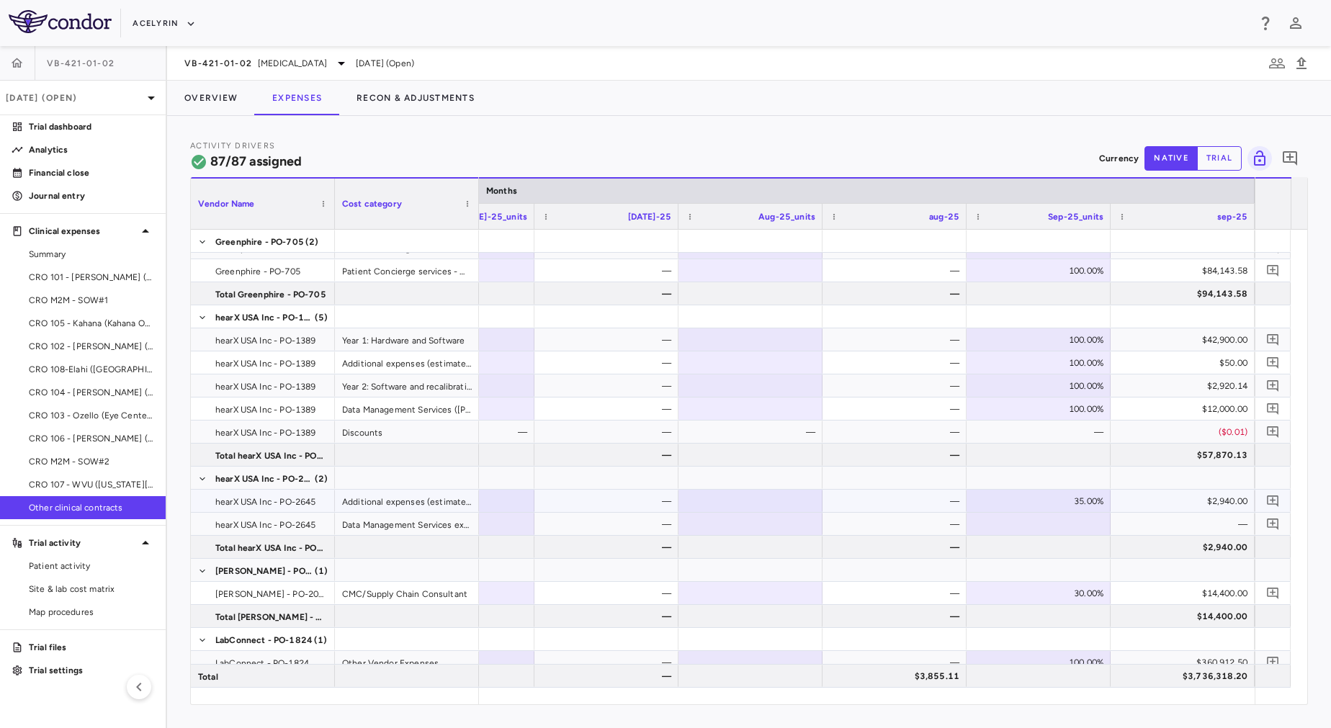
click at [1087, 504] on div "35.00%" at bounding box center [1042, 501] width 124 height 23
click at [1067, 524] on div at bounding box center [1039, 524] width 130 height 21
click at [1146, 524] on div "—" at bounding box center [1186, 524] width 124 height 23
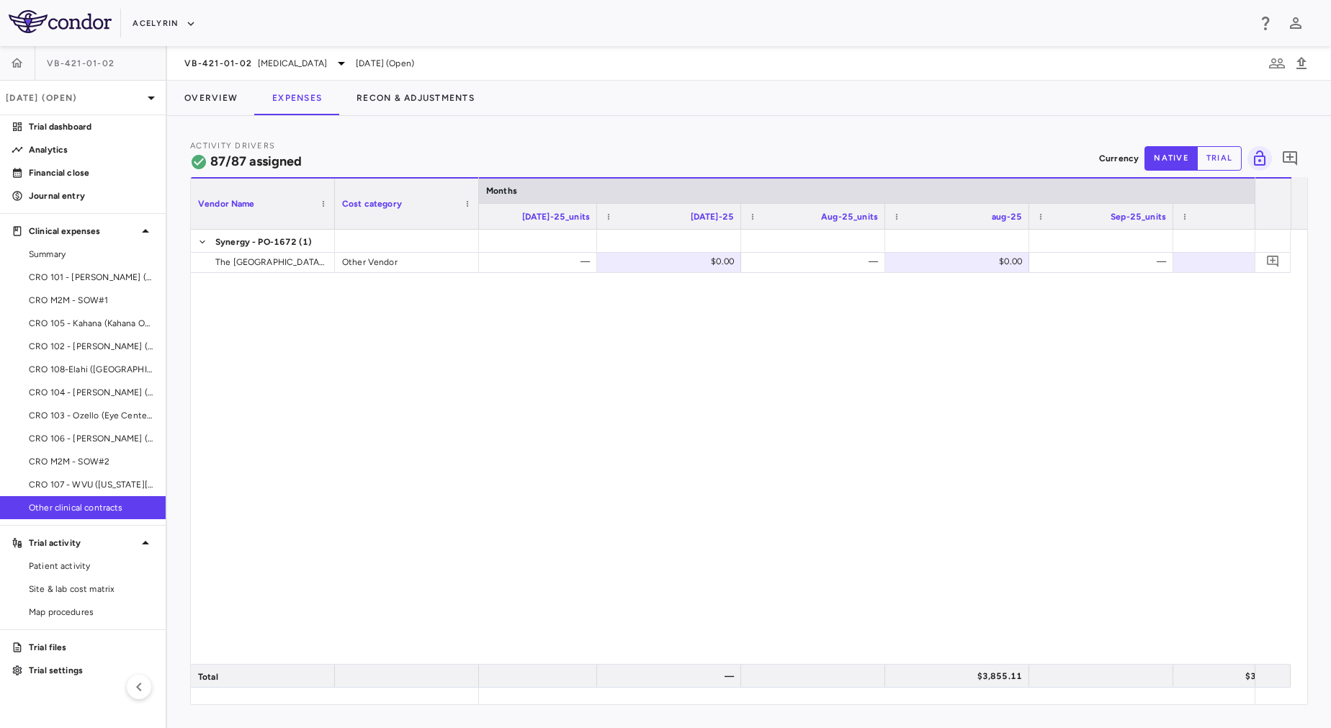
scroll to position [1271, 0]
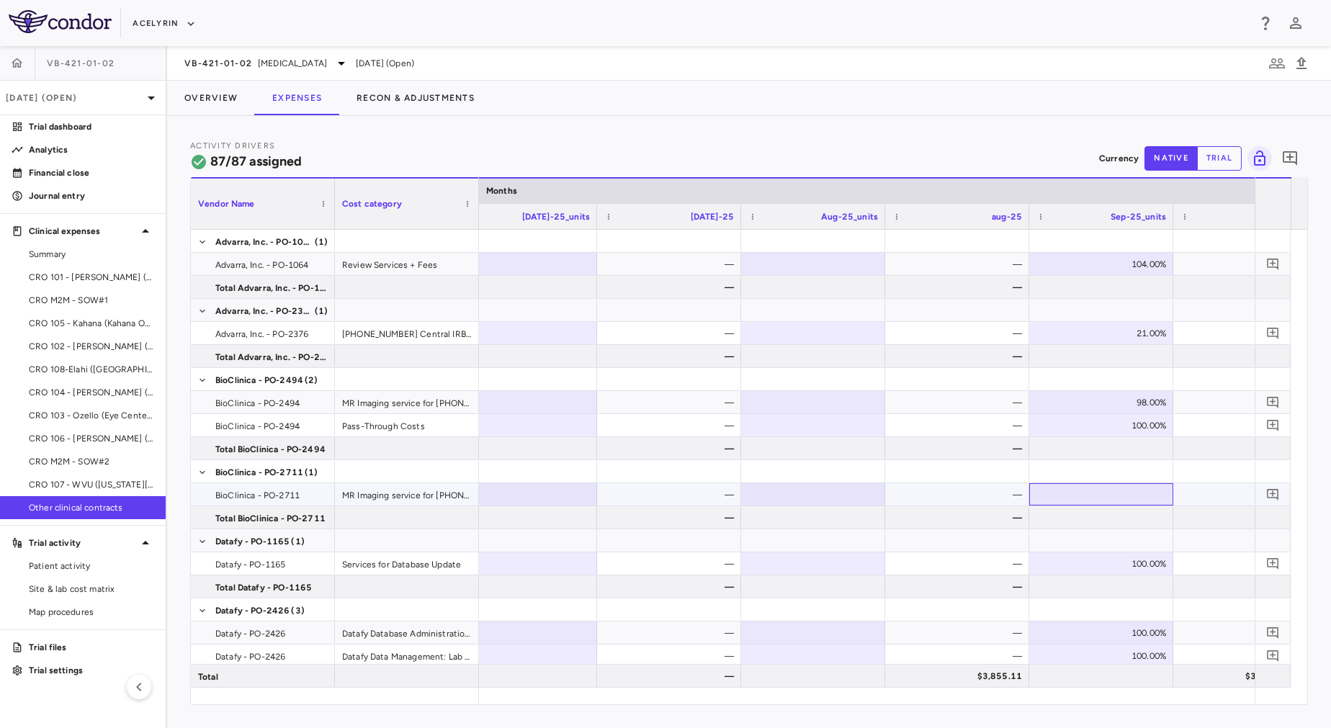
click at [1099, 491] on div at bounding box center [1101, 494] width 130 height 21
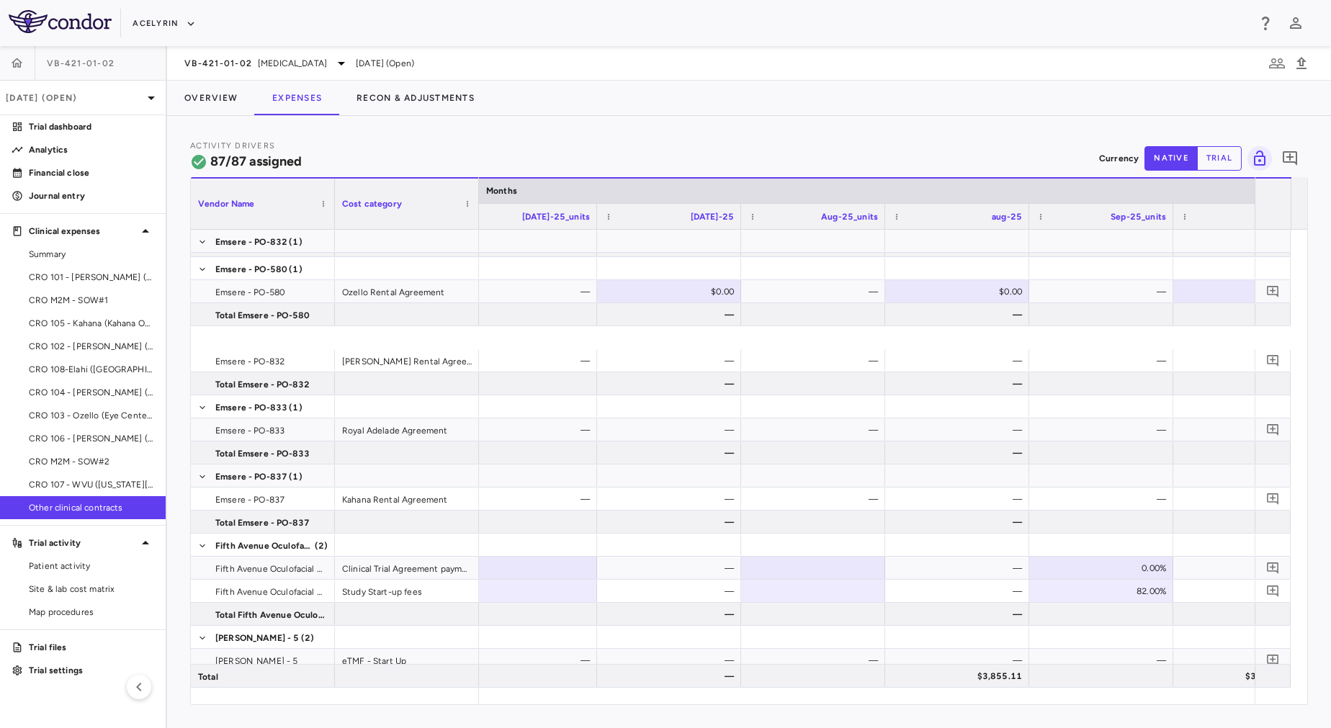
scroll to position [1541, 0]
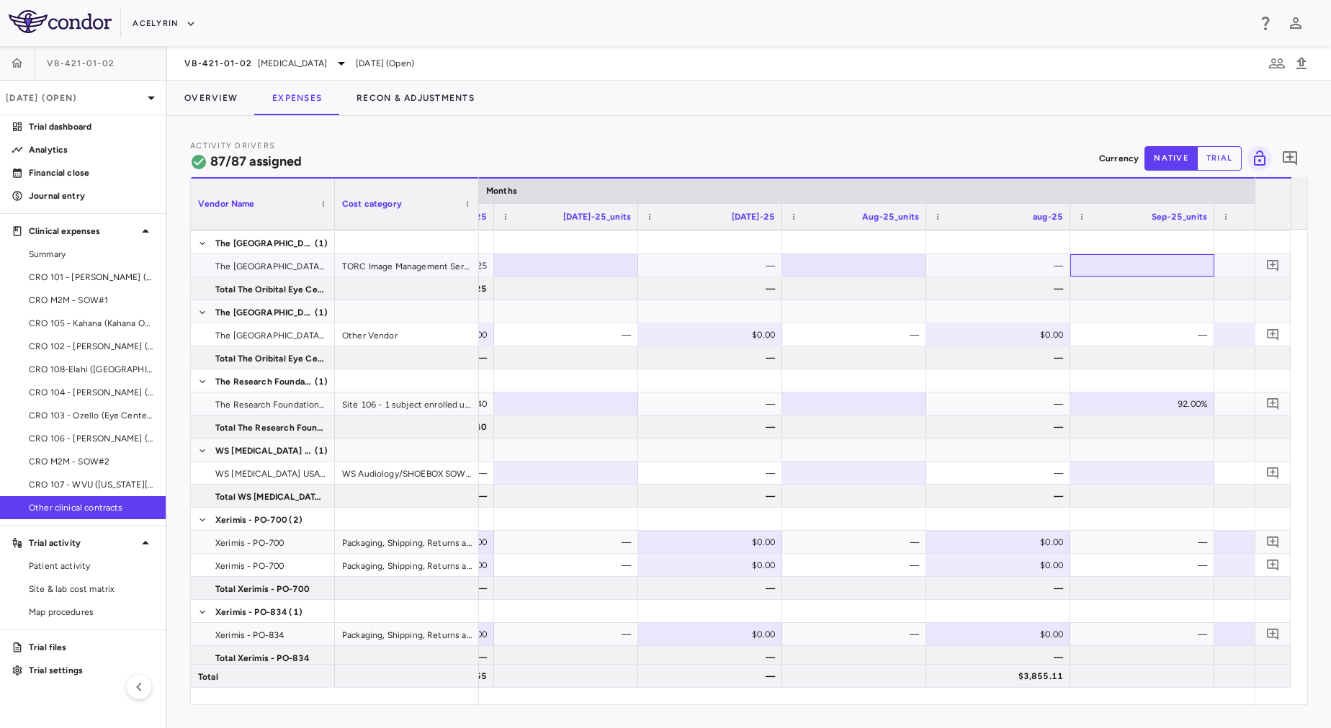
click at [1125, 267] on div at bounding box center [1143, 265] width 130 height 21
click at [1132, 290] on div at bounding box center [1143, 288] width 130 height 21
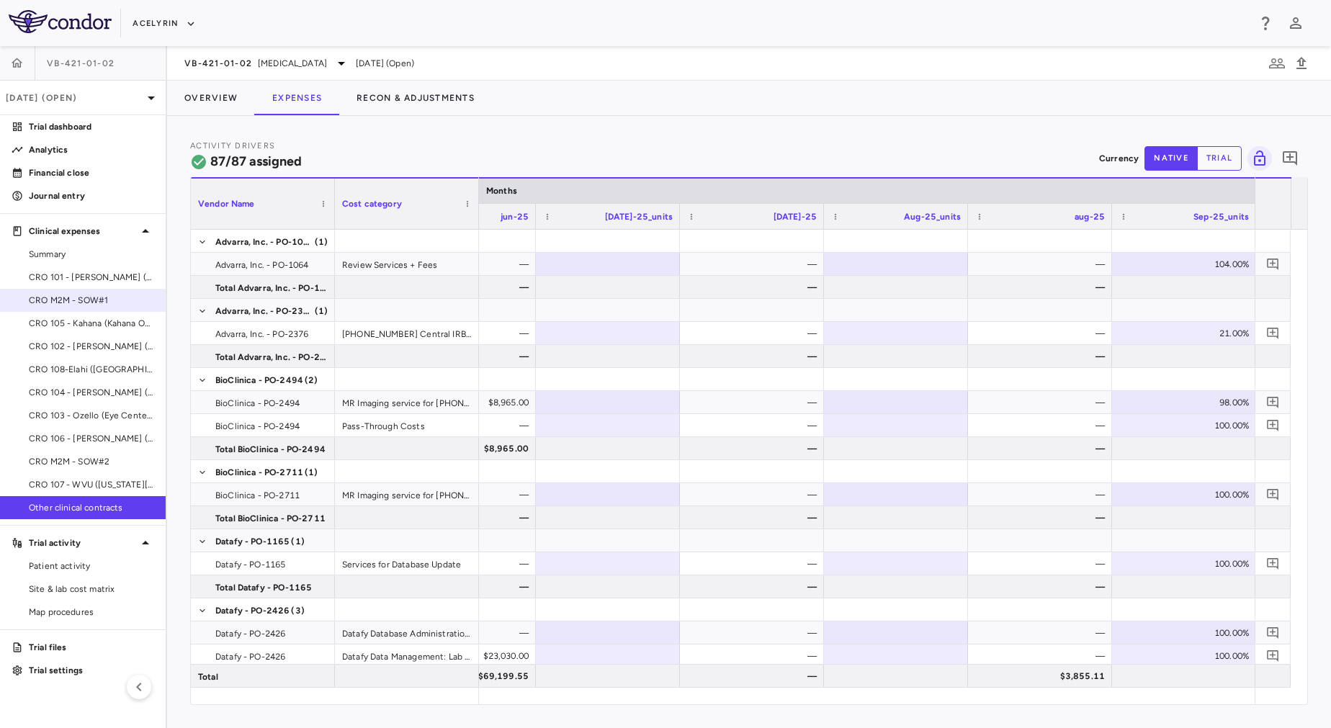
click at [97, 302] on span "CRO M2M - SOW#1" at bounding box center [91, 300] width 125 height 13
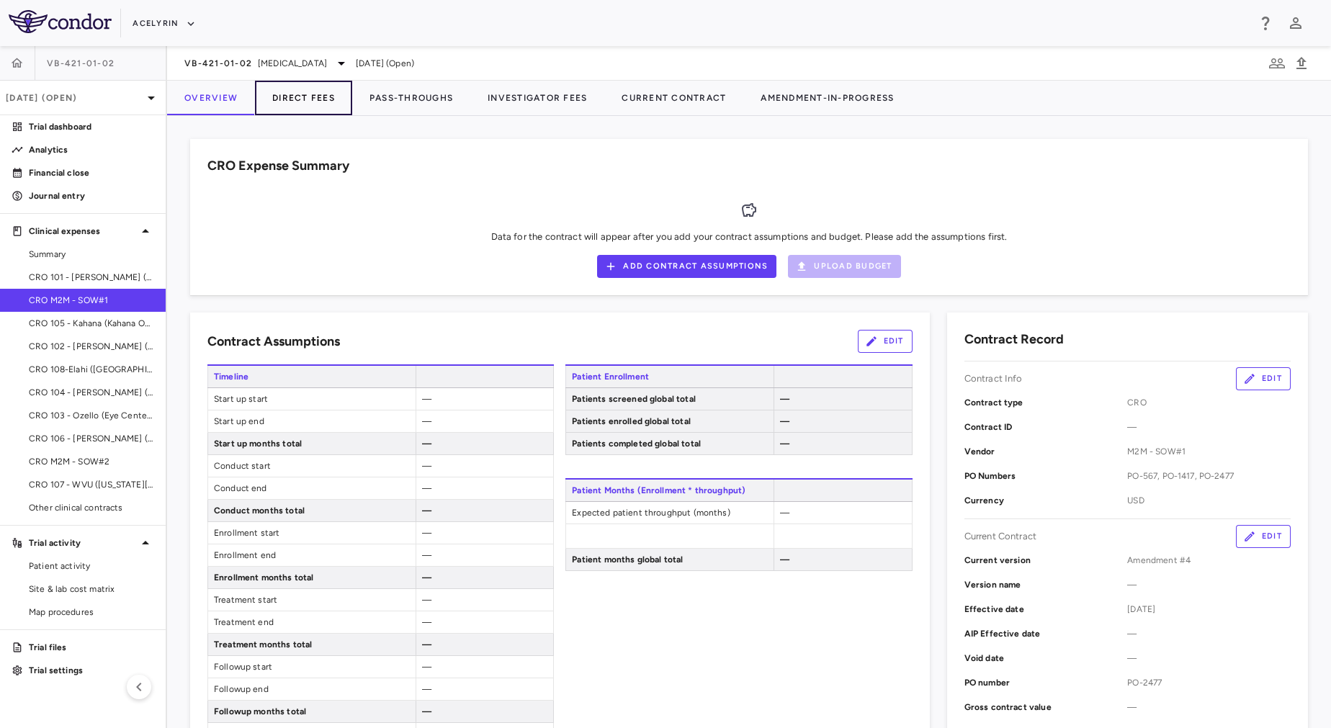
click at [285, 96] on button "Direct Fees" at bounding box center [303, 98] width 97 height 35
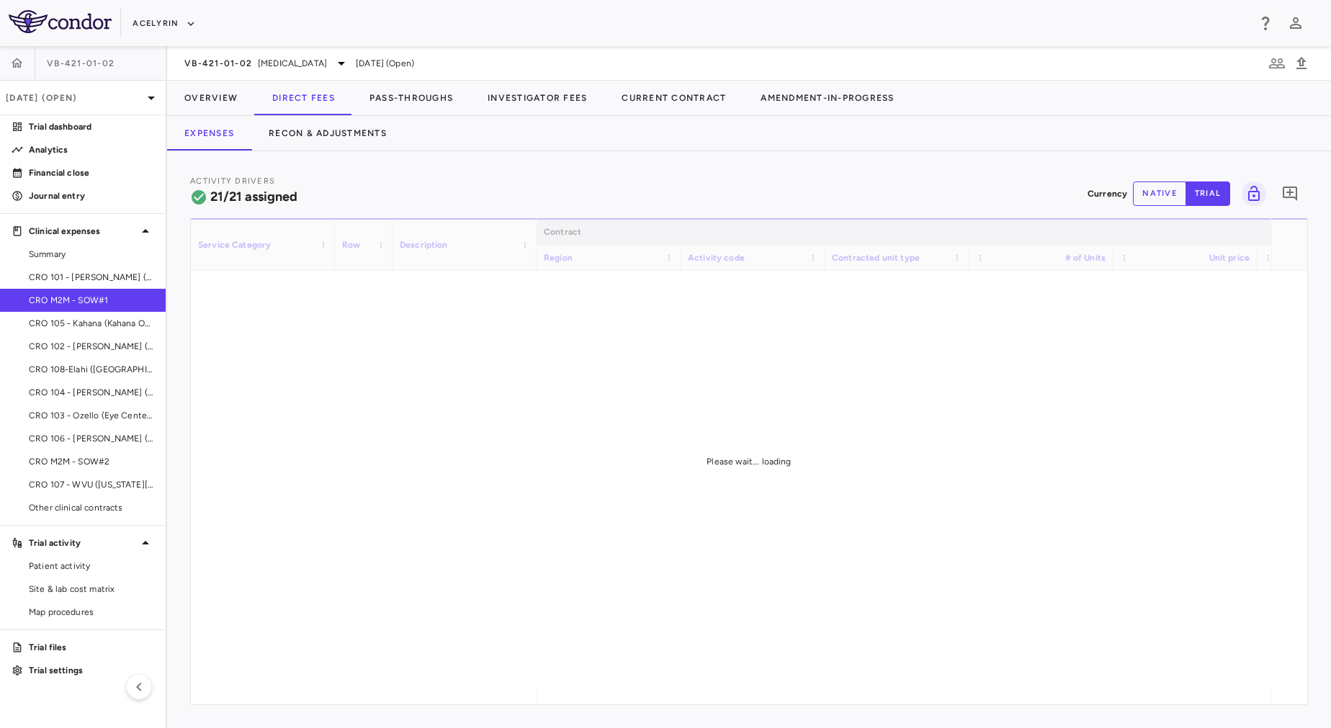
click at [1160, 196] on button "native" at bounding box center [1159, 194] width 53 height 24
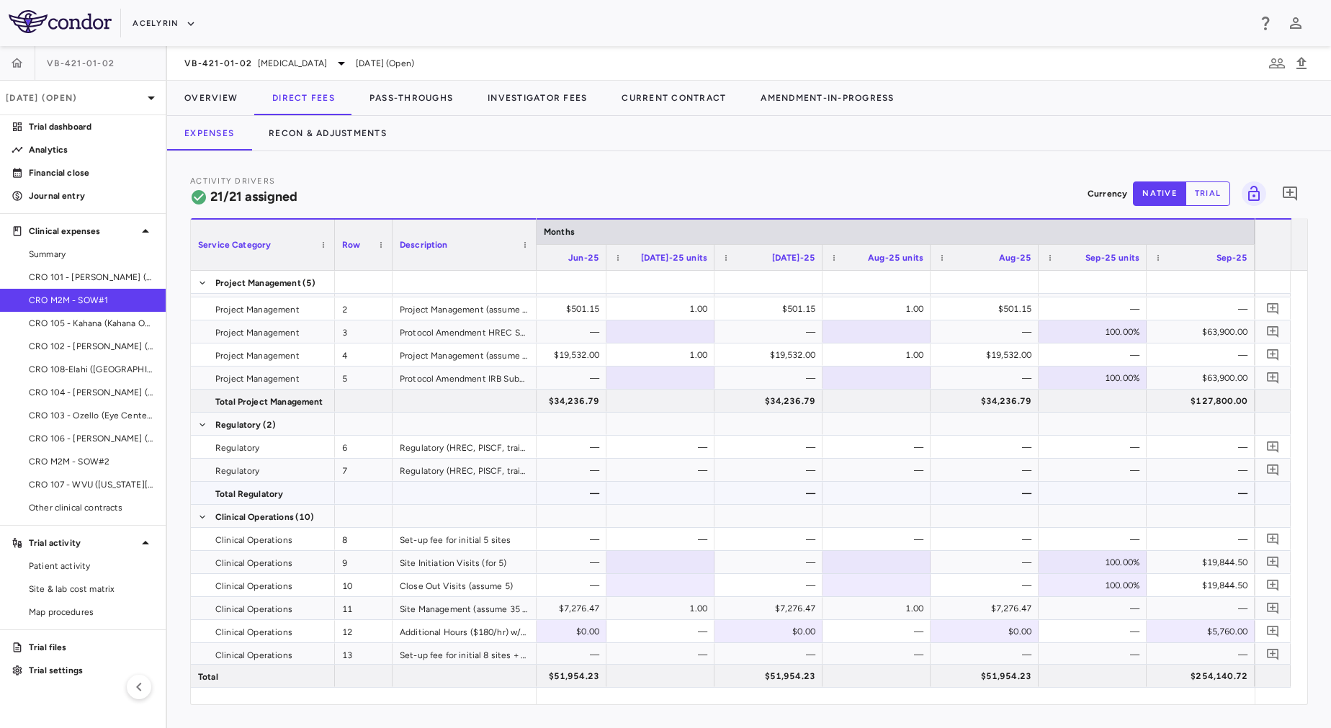
scroll to position [32, 0]
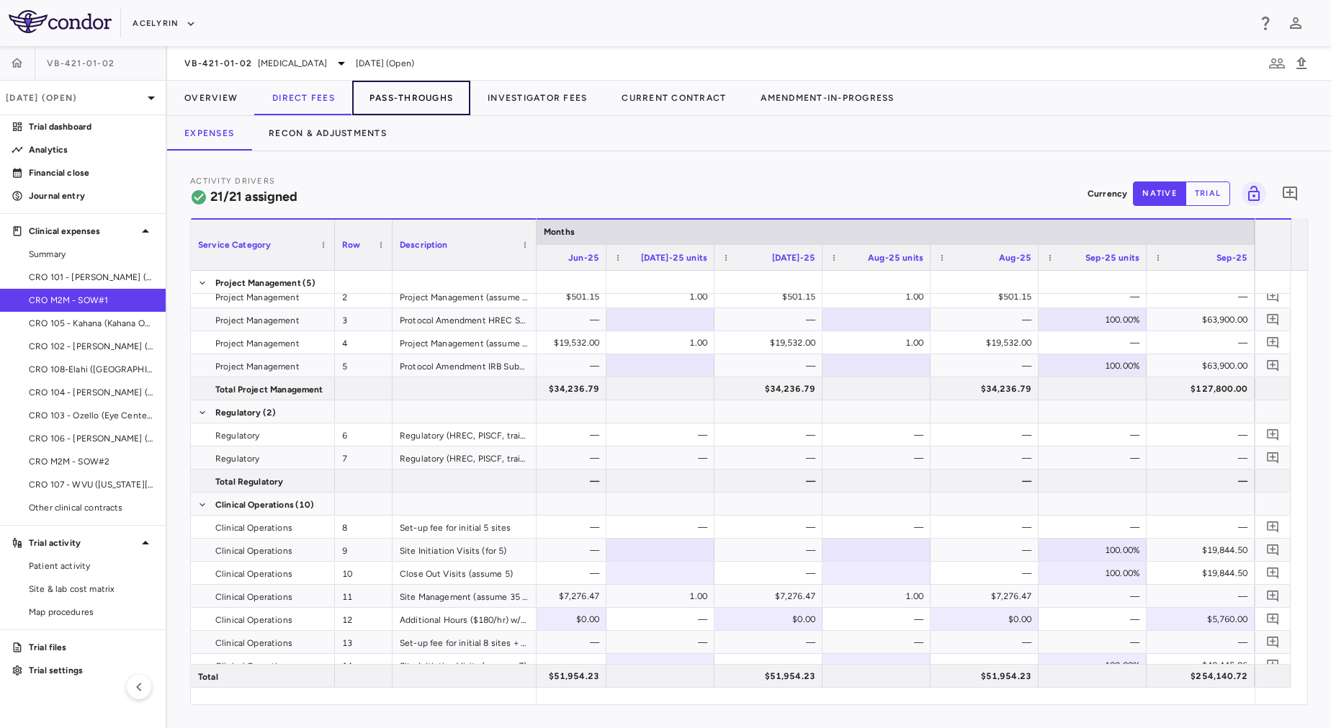
click at [398, 95] on button "Pass-Throughs" at bounding box center [411, 98] width 118 height 35
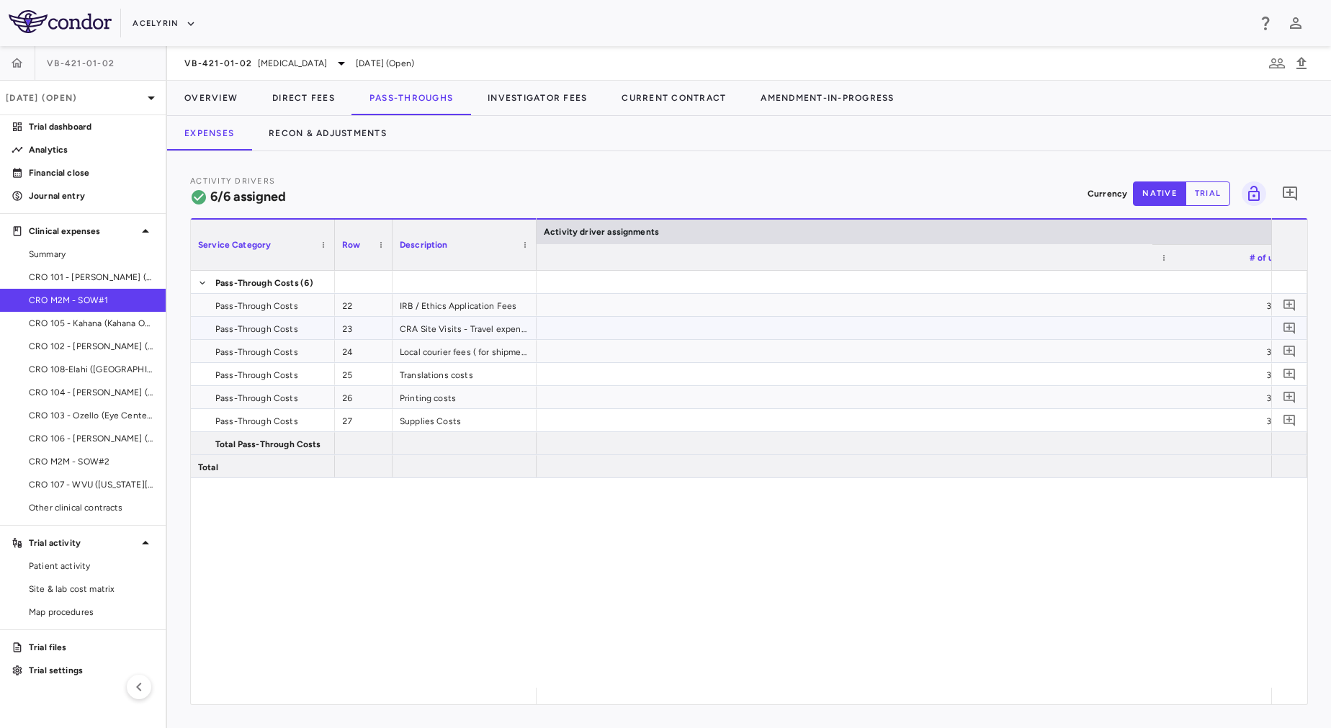
scroll to position [0, 2249]
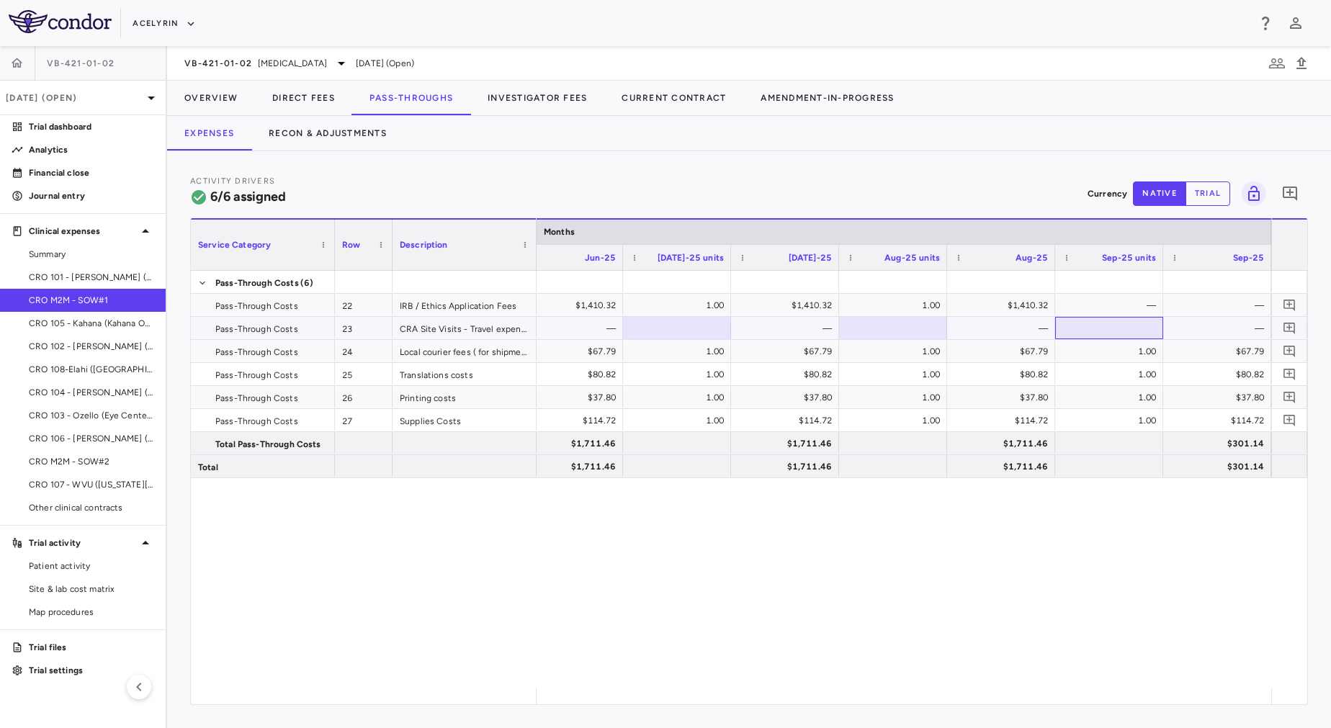
click at [1108, 323] on div at bounding box center [1109, 328] width 94 height 21
click at [1026, 329] on div "—" at bounding box center [1004, 328] width 88 height 23
click at [1083, 333] on div "100.00%" at bounding box center [1112, 328] width 88 height 23
click at [106, 463] on span "CRO M2M - SOW#2" at bounding box center [91, 461] width 125 height 13
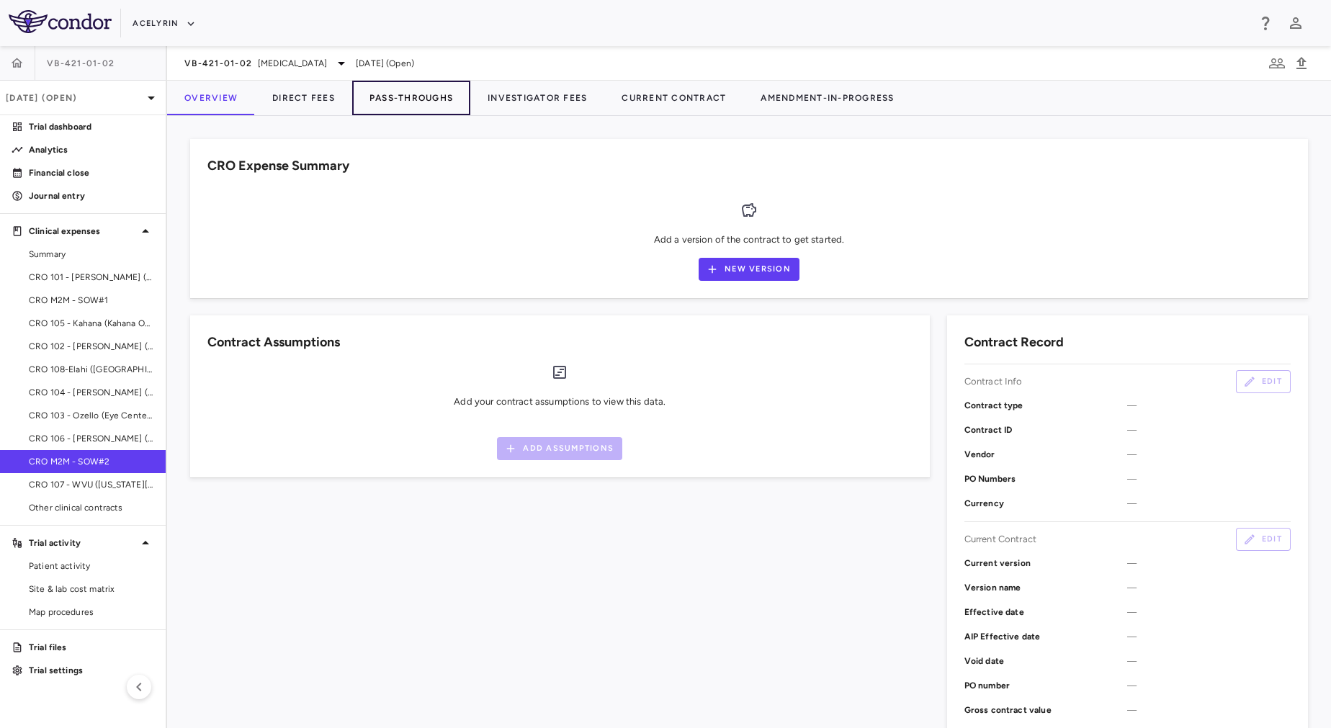
click at [408, 107] on button "Pass-Throughs" at bounding box center [411, 98] width 118 height 35
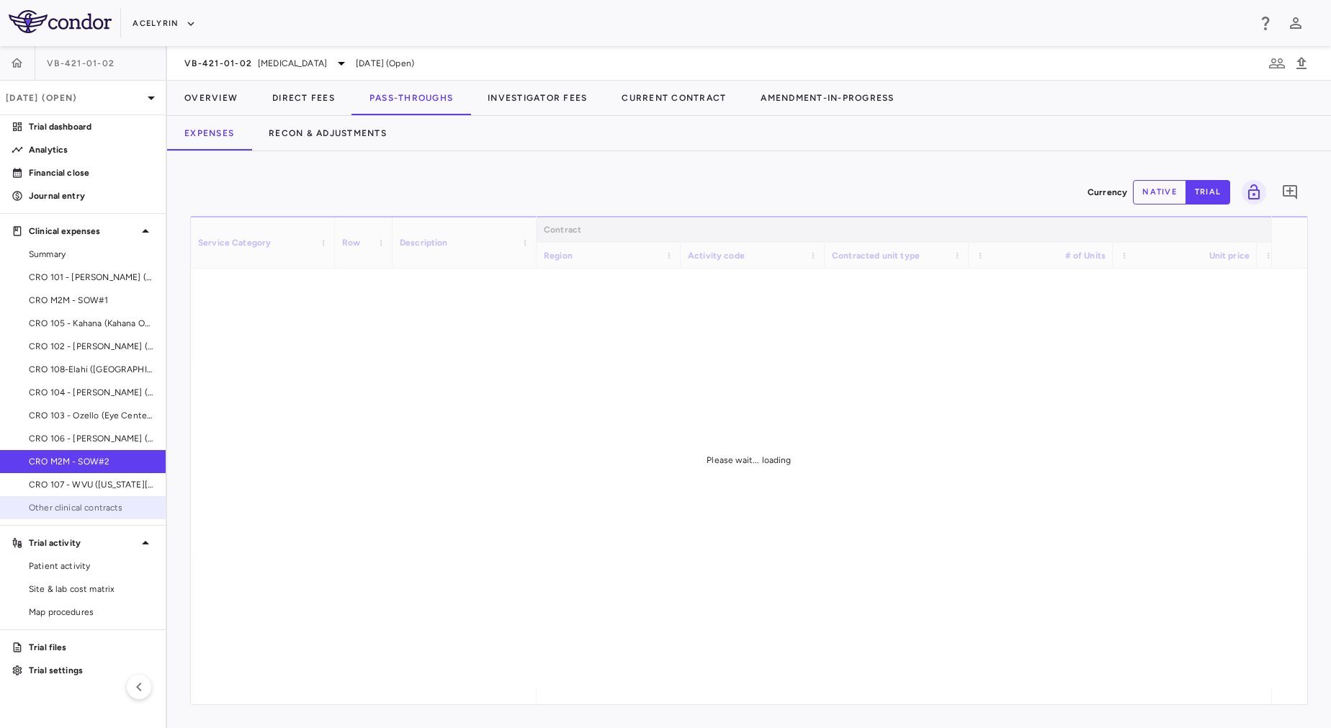
click at [94, 507] on span "Other clinical contracts" at bounding box center [91, 507] width 125 height 13
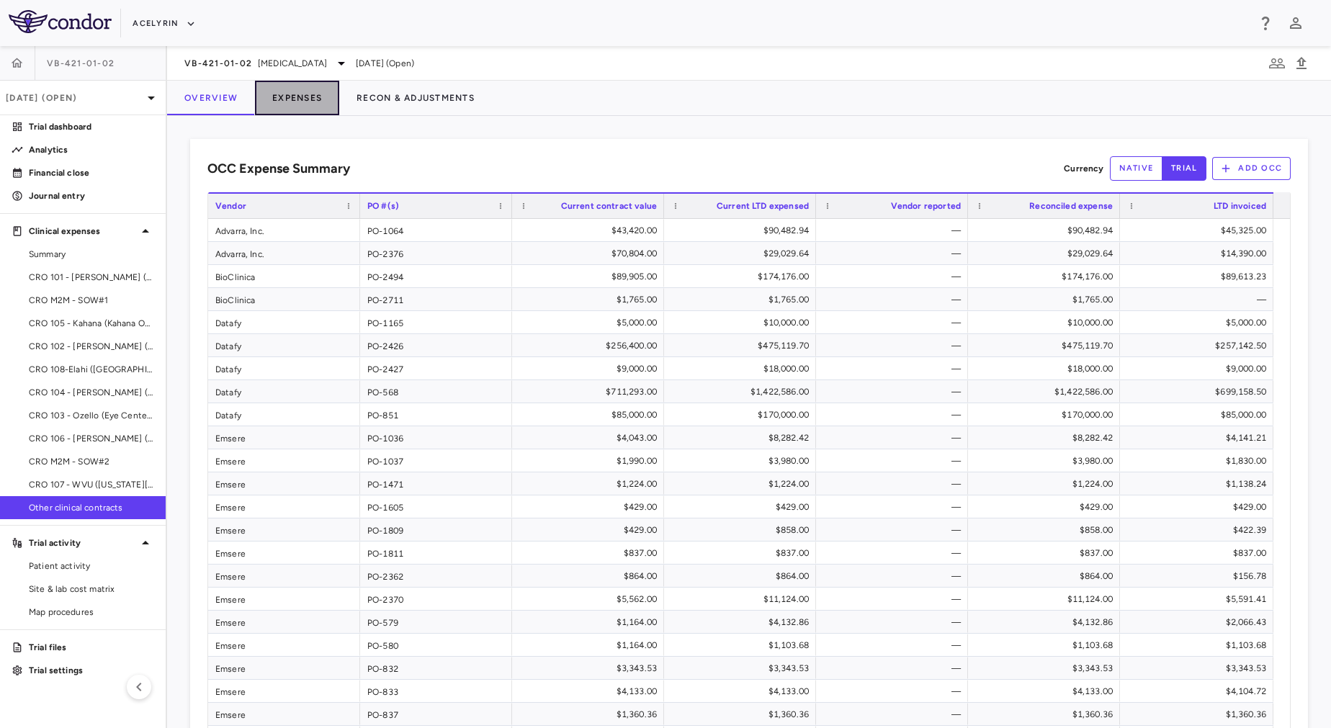
click at [297, 107] on button "Expenses" at bounding box center [297, 98] width 84 height 35
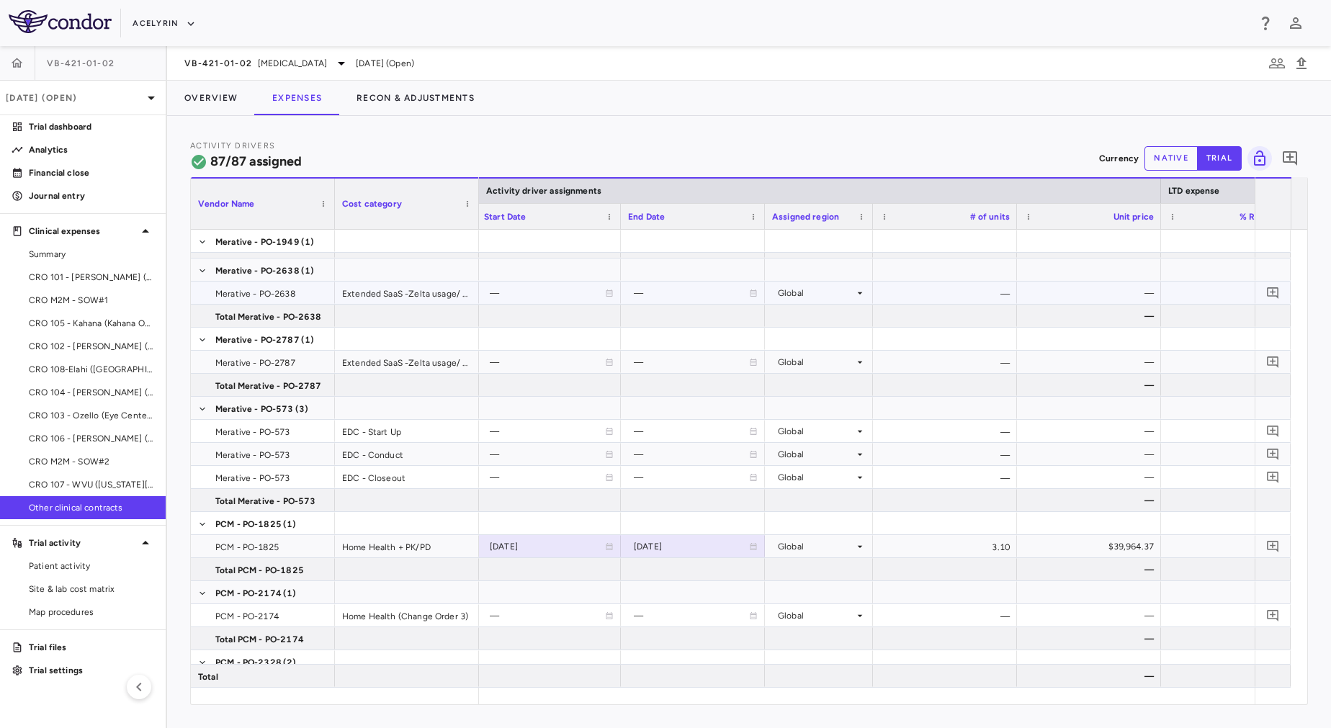
scroll to position [0, 583]
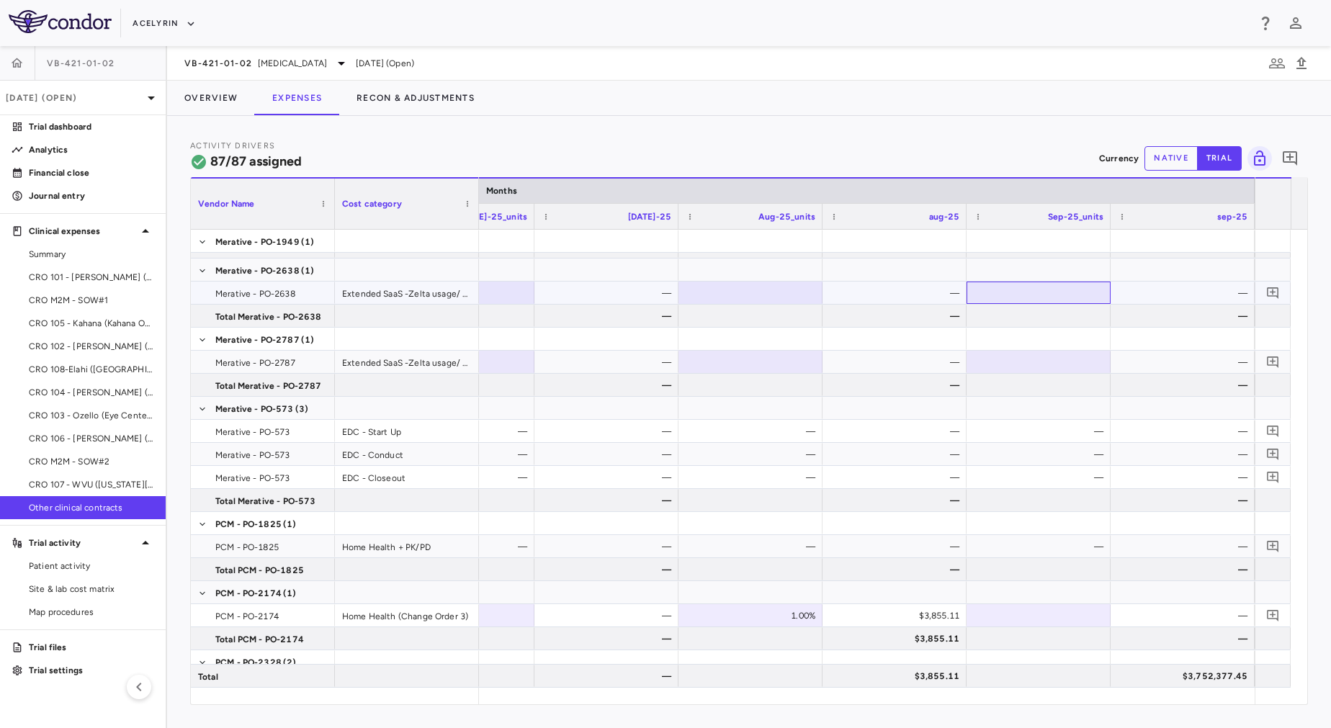
click at [1016, 287] on div at bounding box center [1039, 292] width 130 height 21
click at [1051, 319] on div at bounding box center [1039, 315] width 130 height 21
click at [1088, 362] on div at bounding box center [1039, 361] width 130 height 21
click at [1088, 385] on div at bounding box center [1039, 385] width 130 height 21
click at [915, 370] on div "—" at bounding box center [898, 362] width 124 height 23
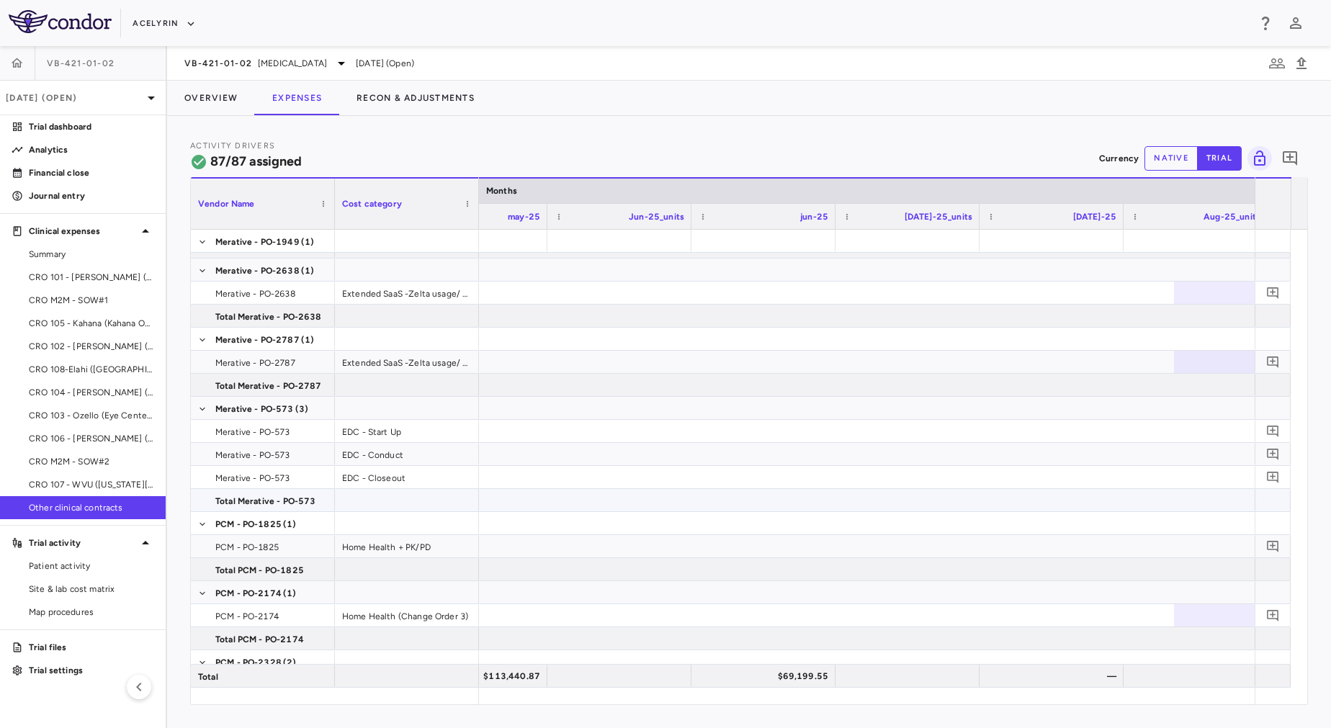
scroll to position [0, 10361]
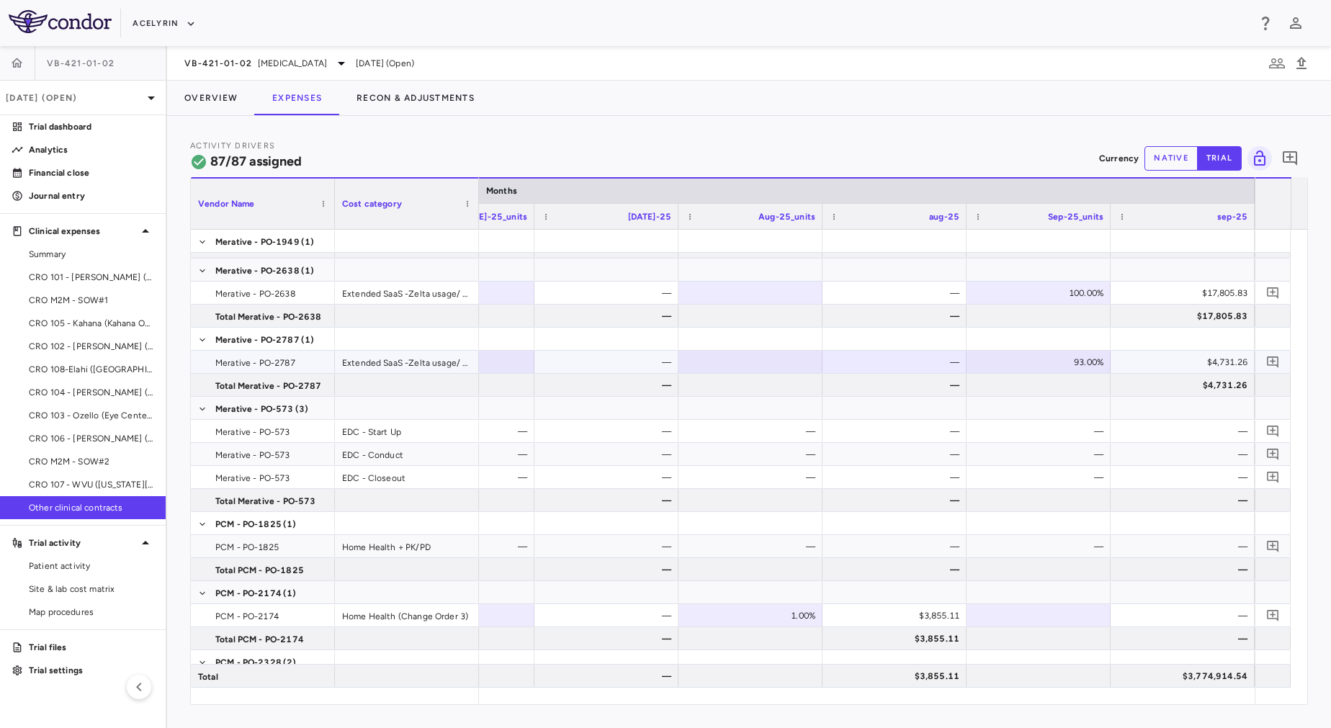
click at [1204, 359] on div "$4,731.26" at bounding box center [1186, 362] width 124 height 23
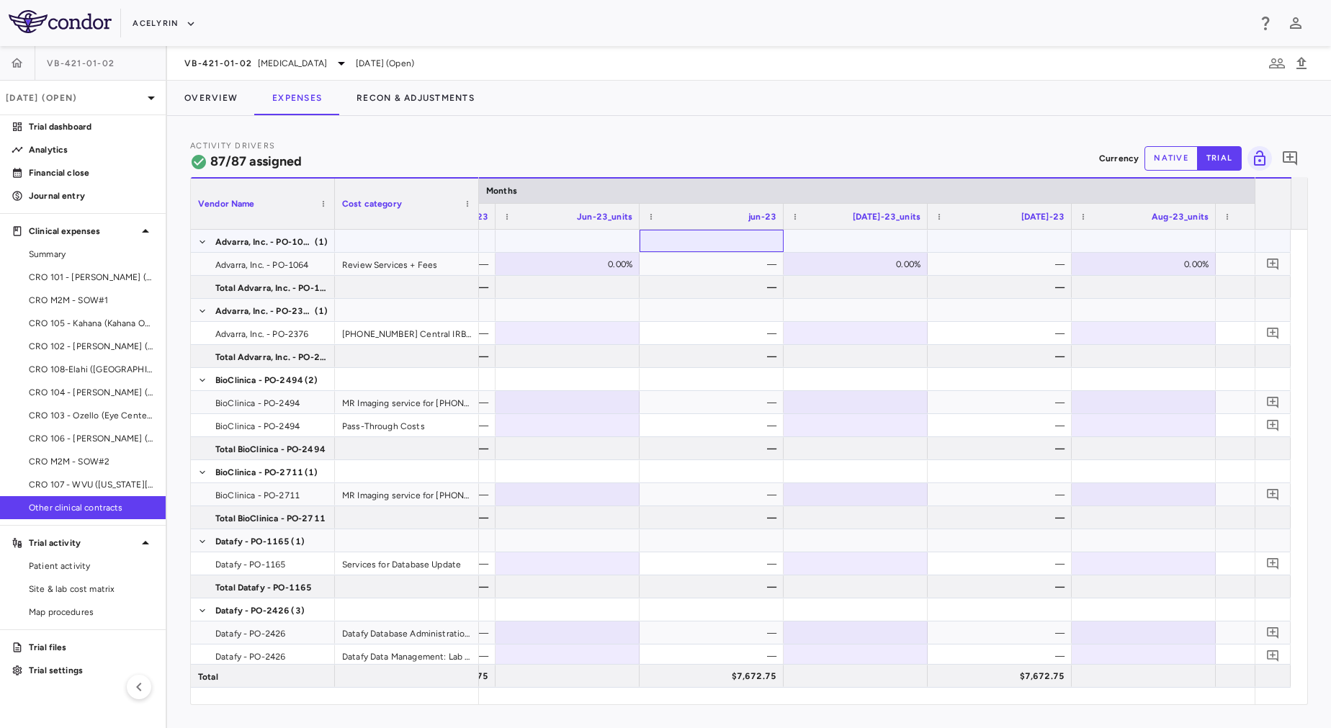
click at [673, 237] on div at bounding box center [712, 240] width 130 height 21
click at [769, 362] on span "Export" at bounding box center [753, 363] width 122 height 20
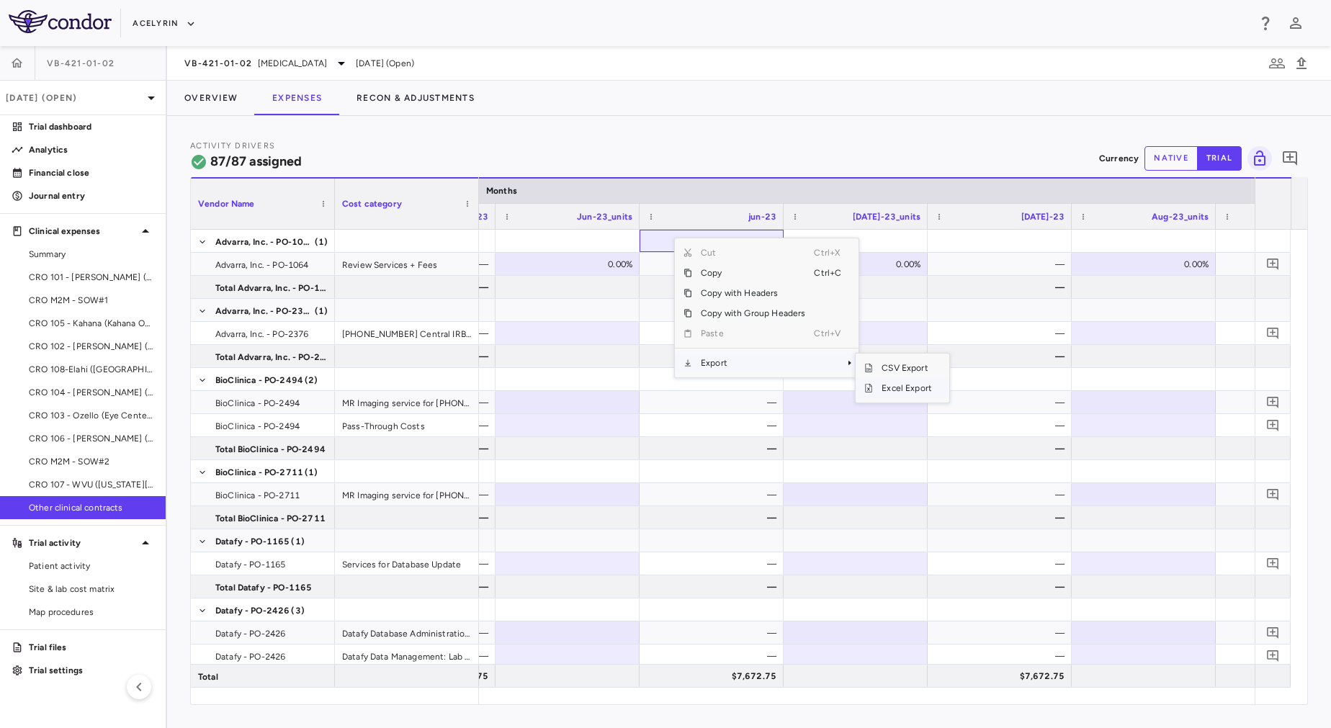
click at [919, 388] on span "Excel Export" at bounding box center [907, 388] width 68 height 20
click at [528, 153] on div "Activity Drivers 87/87 assigned Currency native trial 0" at bounding box center [749, 158] width 1118 height 38
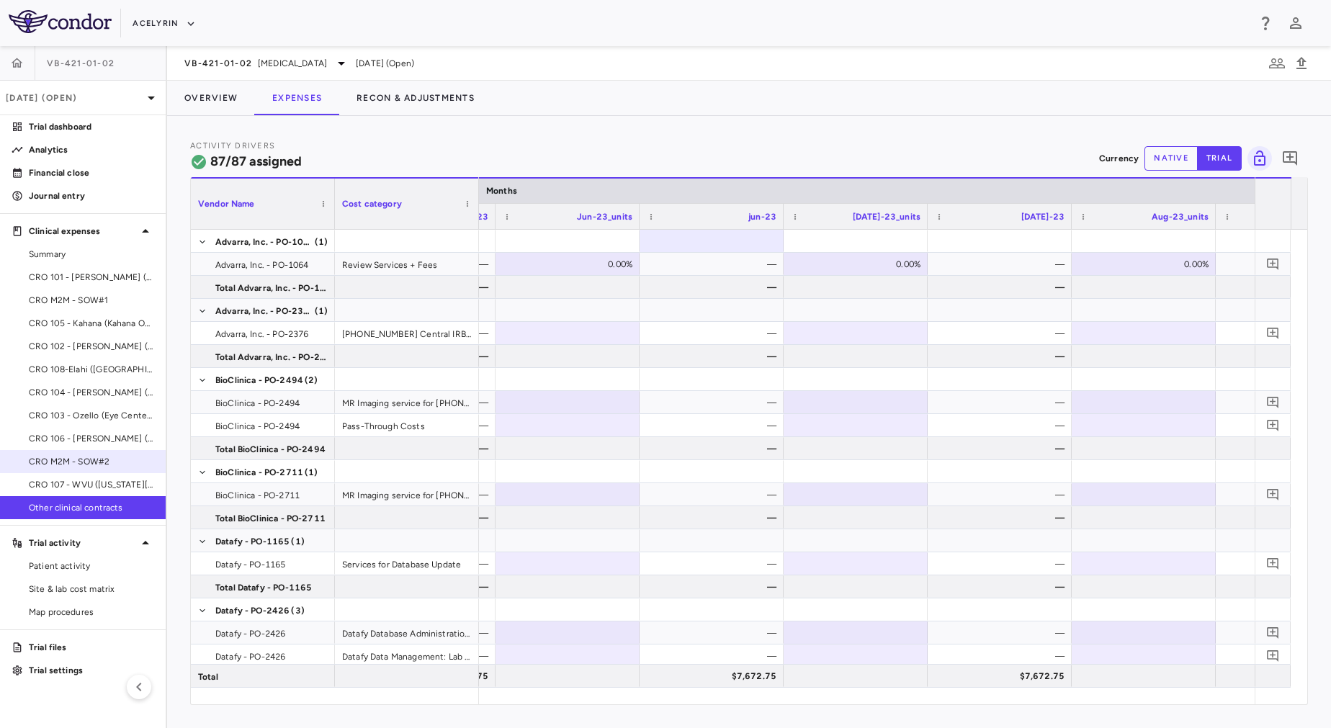
click at [126, 460] on span "CRO M2M - SOW#2" at bounding box center [91, 461] width 125 height 13
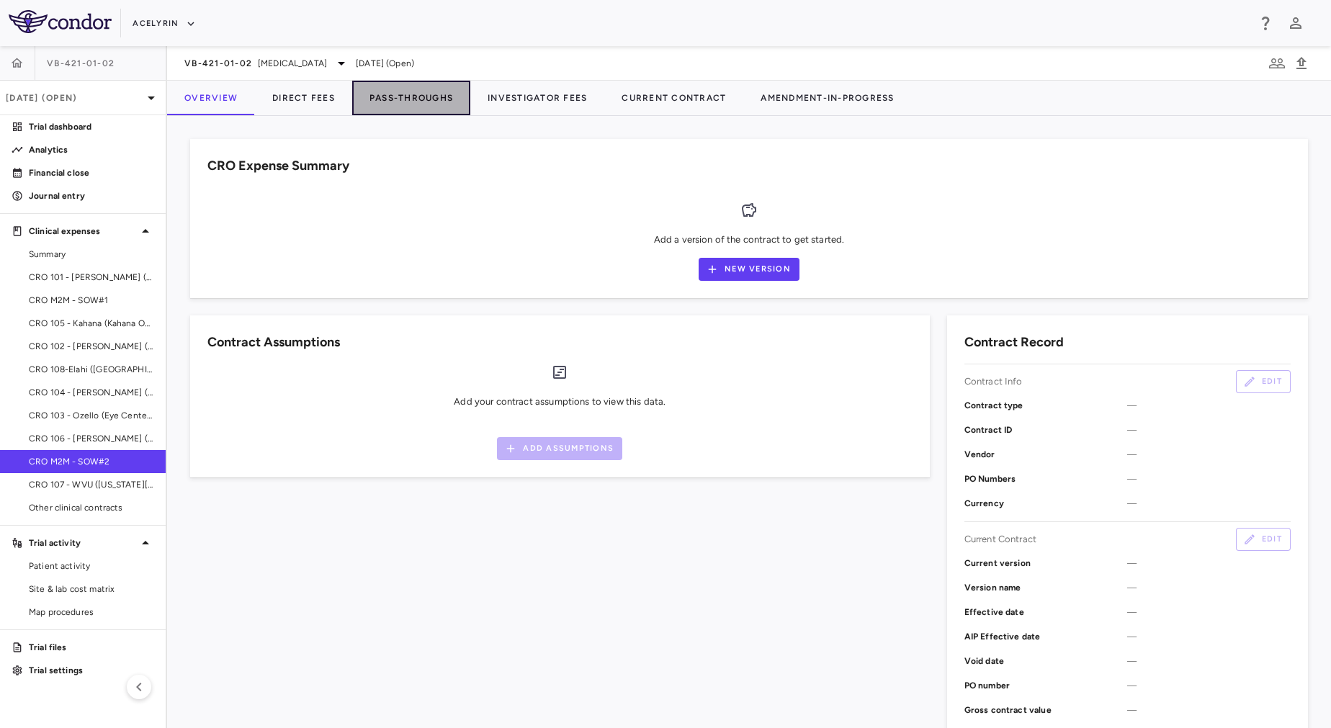
click at [424, 84] on button "Pass-Throughs" at bounding box center [411, 98] width 118 height 35
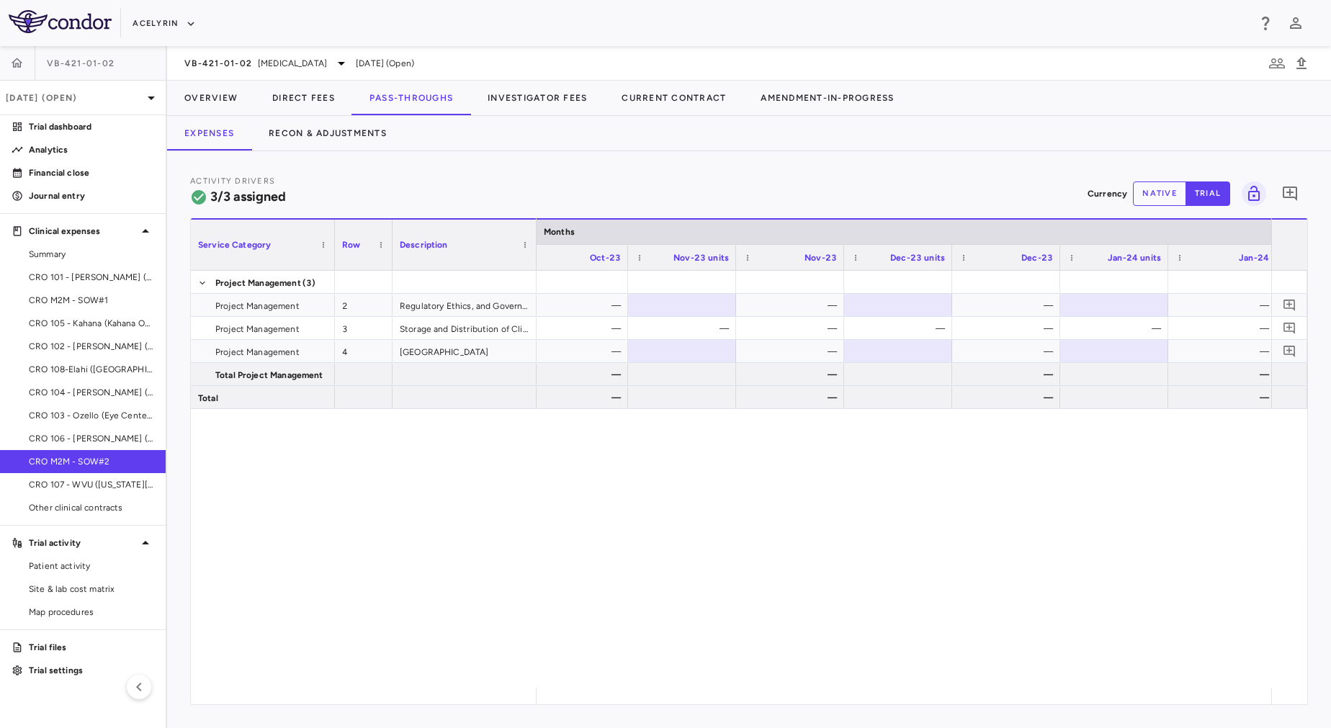
click at [1153, 192] on button "native" at bounding box center [1159, 194] width 53 height 24
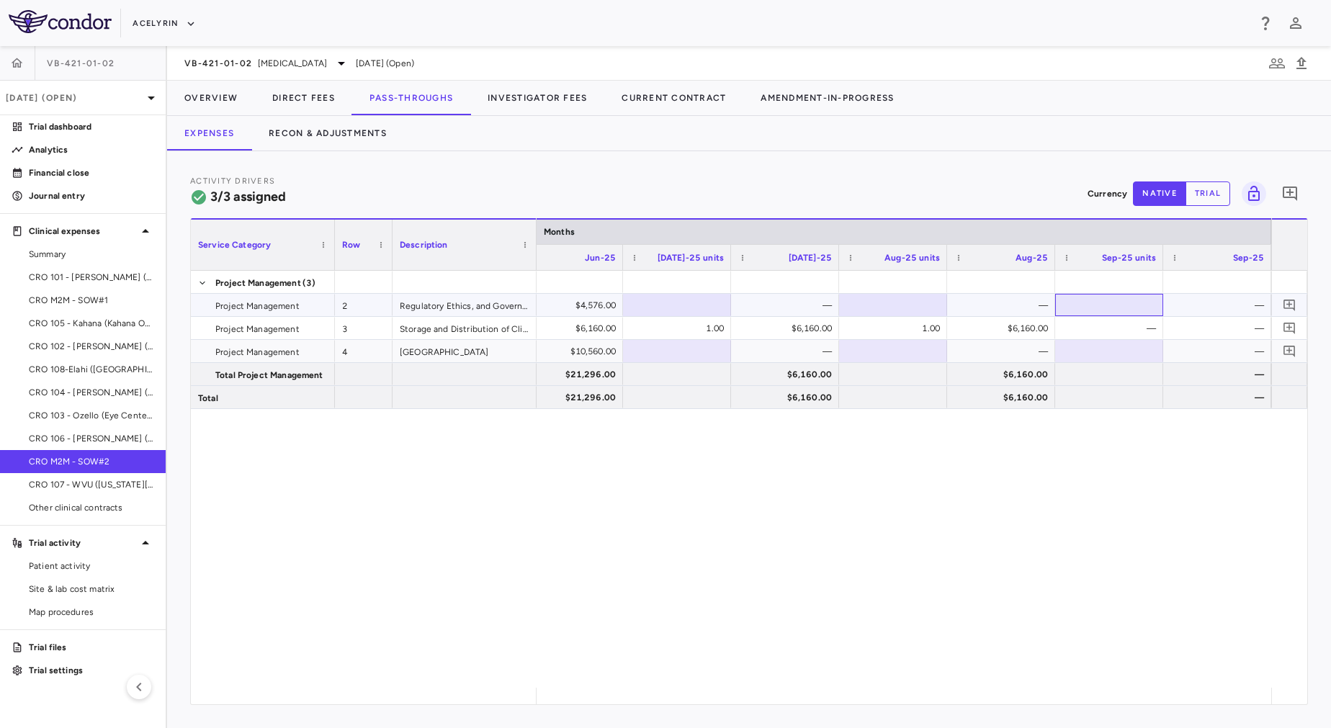
click at [1124, 306] on div at bounding box center [1109, 305] width 94 height 21
click at [1122, 347] on div at bounding box center [1109, 351] width 94 height 21
click at [1124, 346] on div at bounding box center [1109, 351] width 94 height 21
click at [1121, 441] on div "— 8.00% $4,576.00 — — 100.00% $57,200.00 $6,160.00 1.00 $6,160.00 1.00 $6,160.0…" at bounding box center [904, 479] width 735 height 417
click at [1210, 346] on div "—" at bounding box center [1220, 351] width 88 height 23
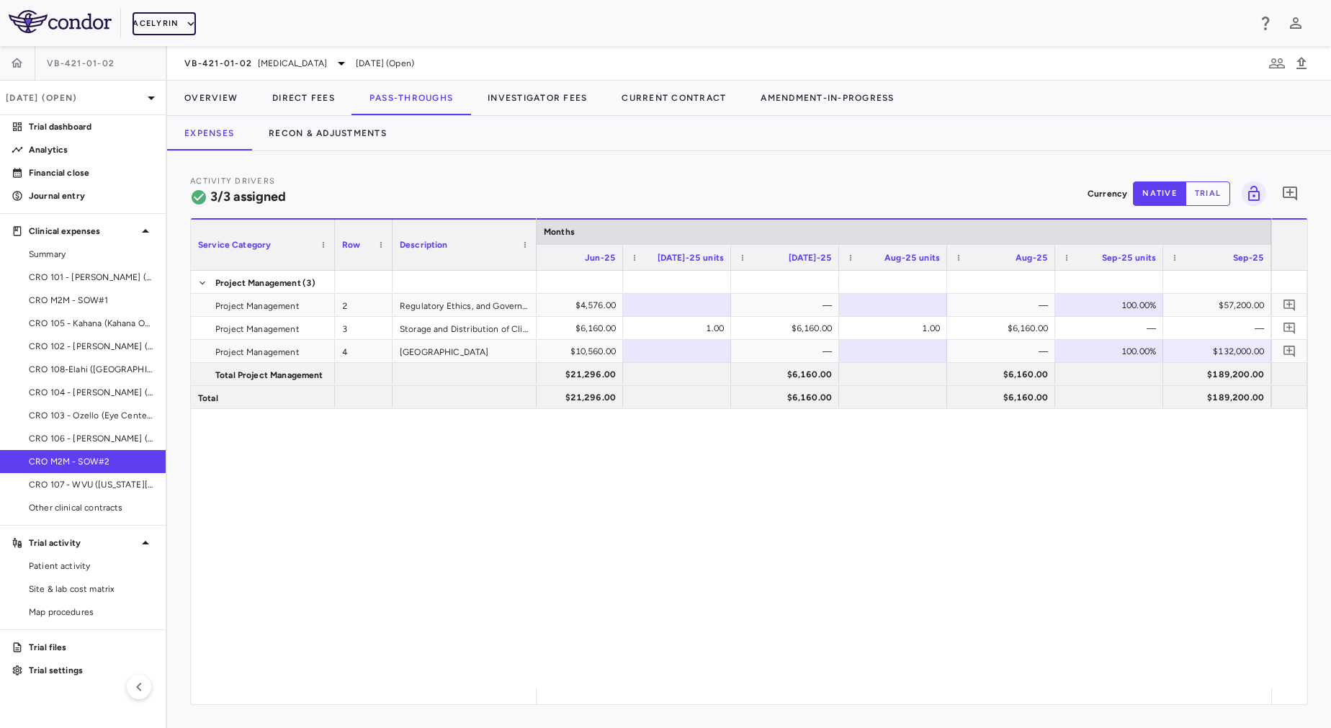
click at [165, 19] on button "Acelyrin" at bounding box center [164, 23] width 63 height 23
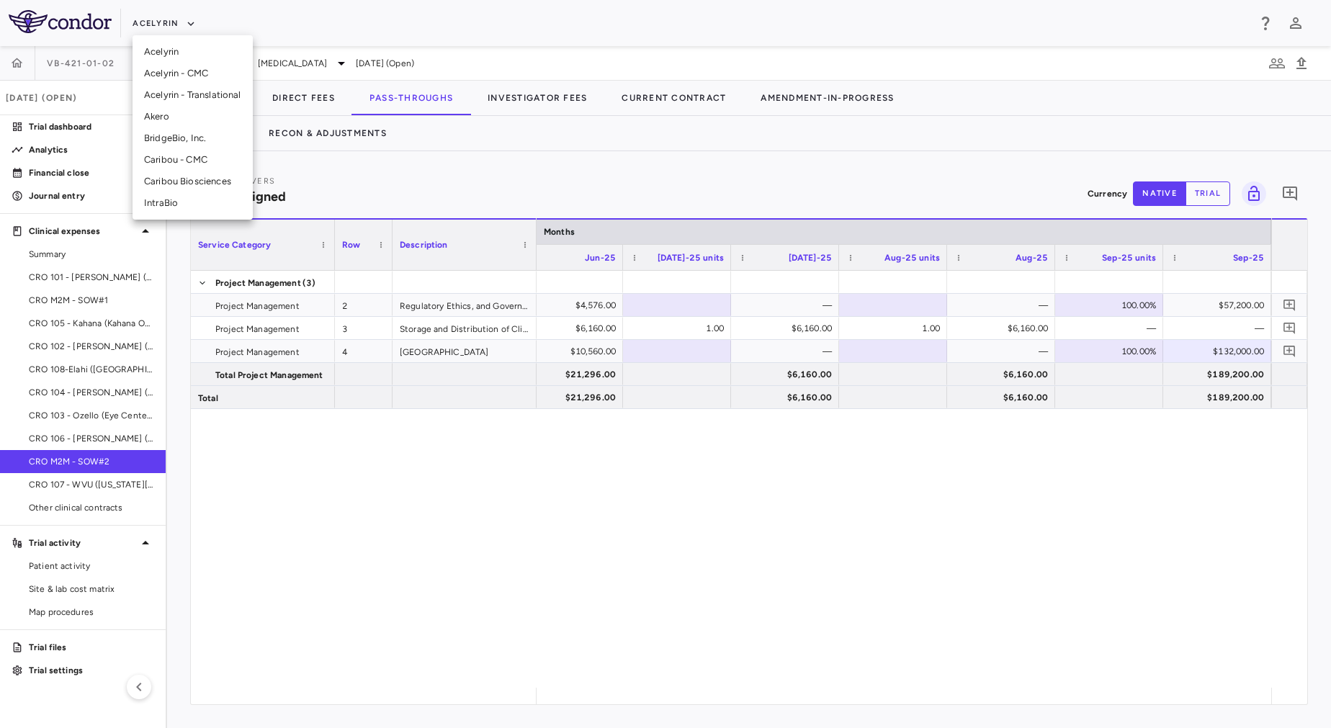
click at [189, 78] on li "Acelyrin - CMC" at bounding box center [193, 74] width 120 height 22
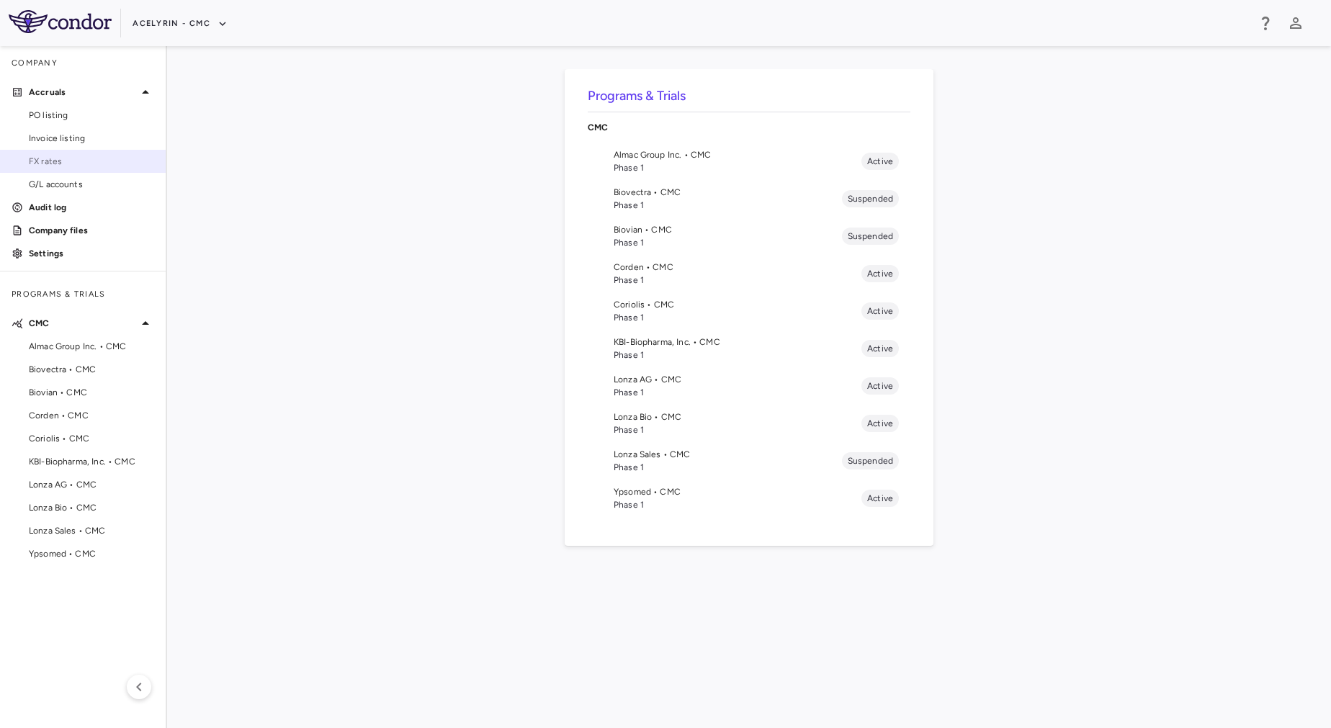
click at [96, 157] on span "FX rates" at bounding box center [91, 161] width 125 height 13
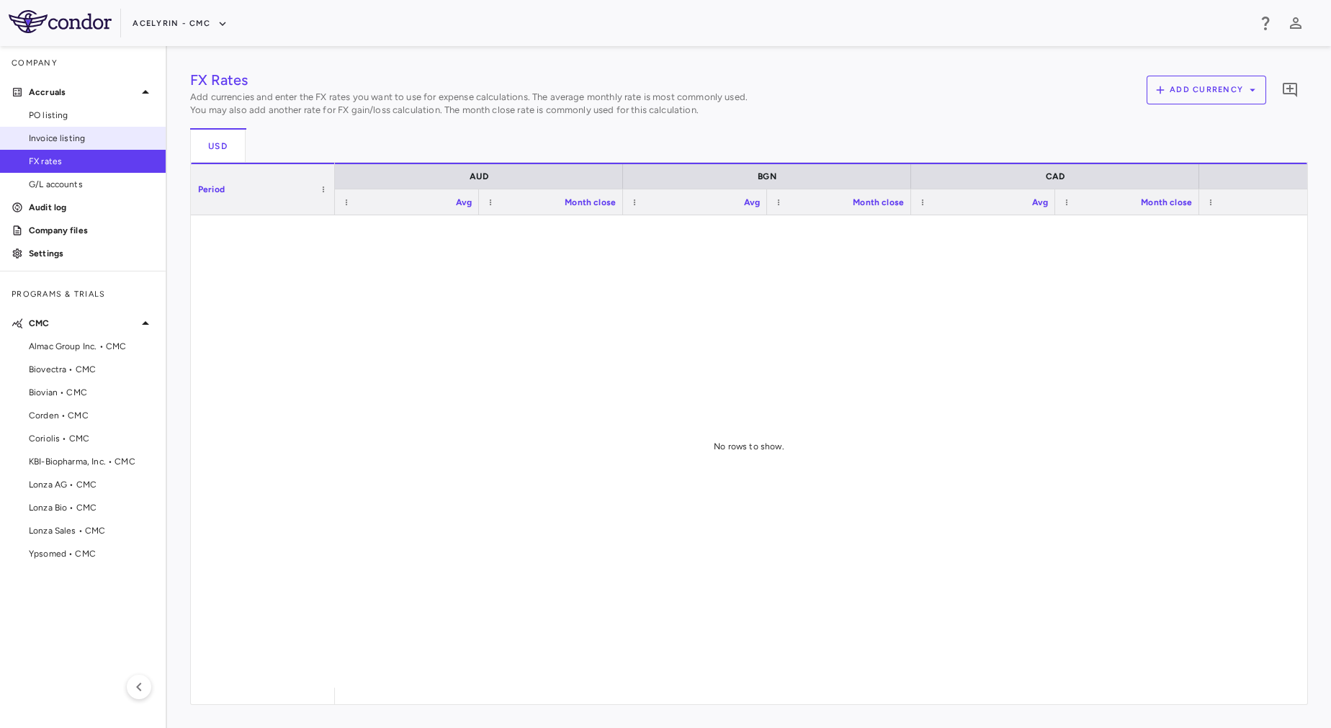
click at [113, 134] on span "Invoice listing" at bounding box center [91, 138] width 125 height 13
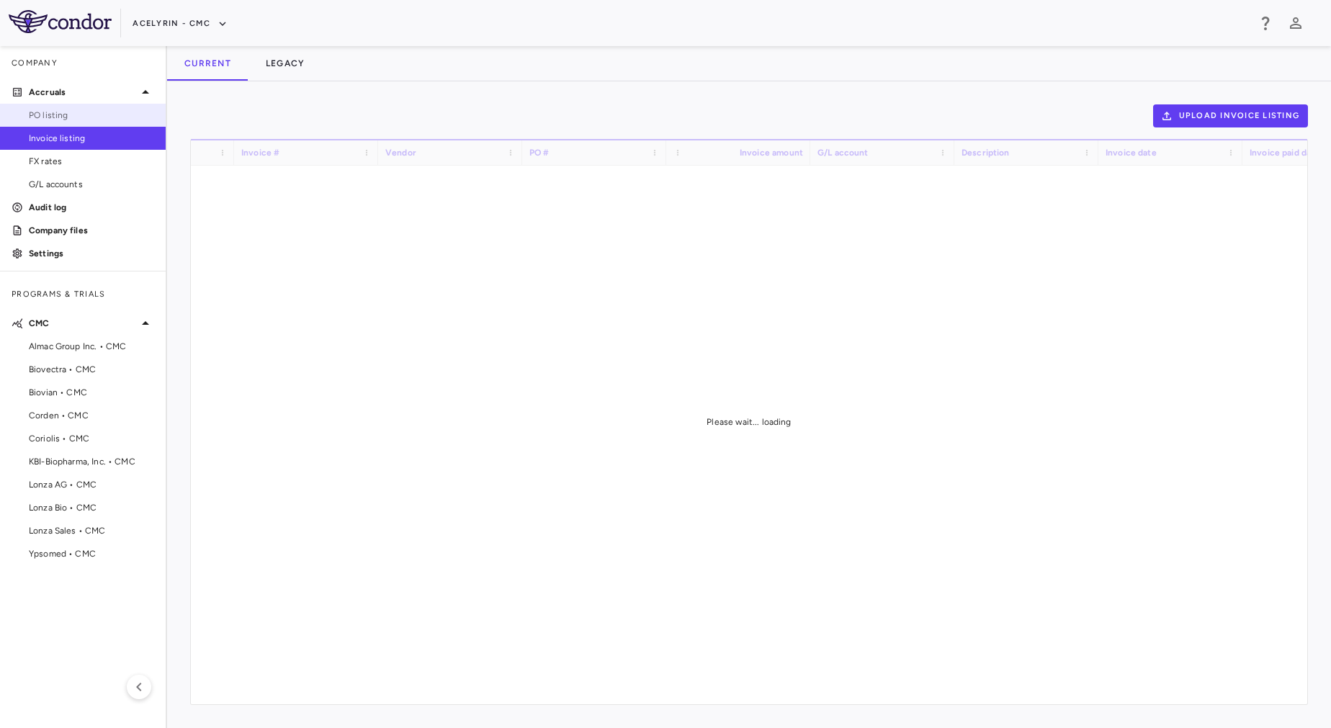
click at [122, 114] on span "PO listing" at bounding box center [91, 115] width 125 height 13
click at [95, 159] on span "FX rates" at bounding box center [91, 161] width 125 height 13
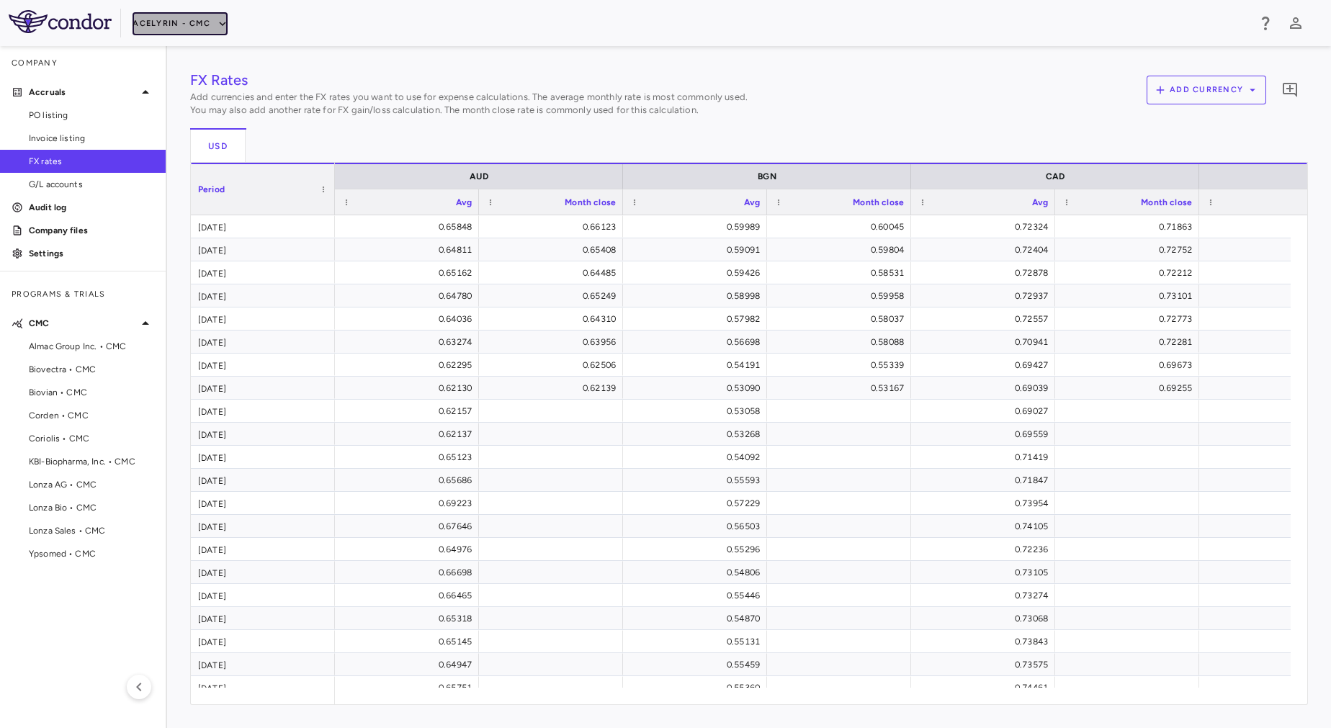
click at [179, 22] on button "Acelyrin - CMC" at bounding box center [180, 23] width 95 height 23
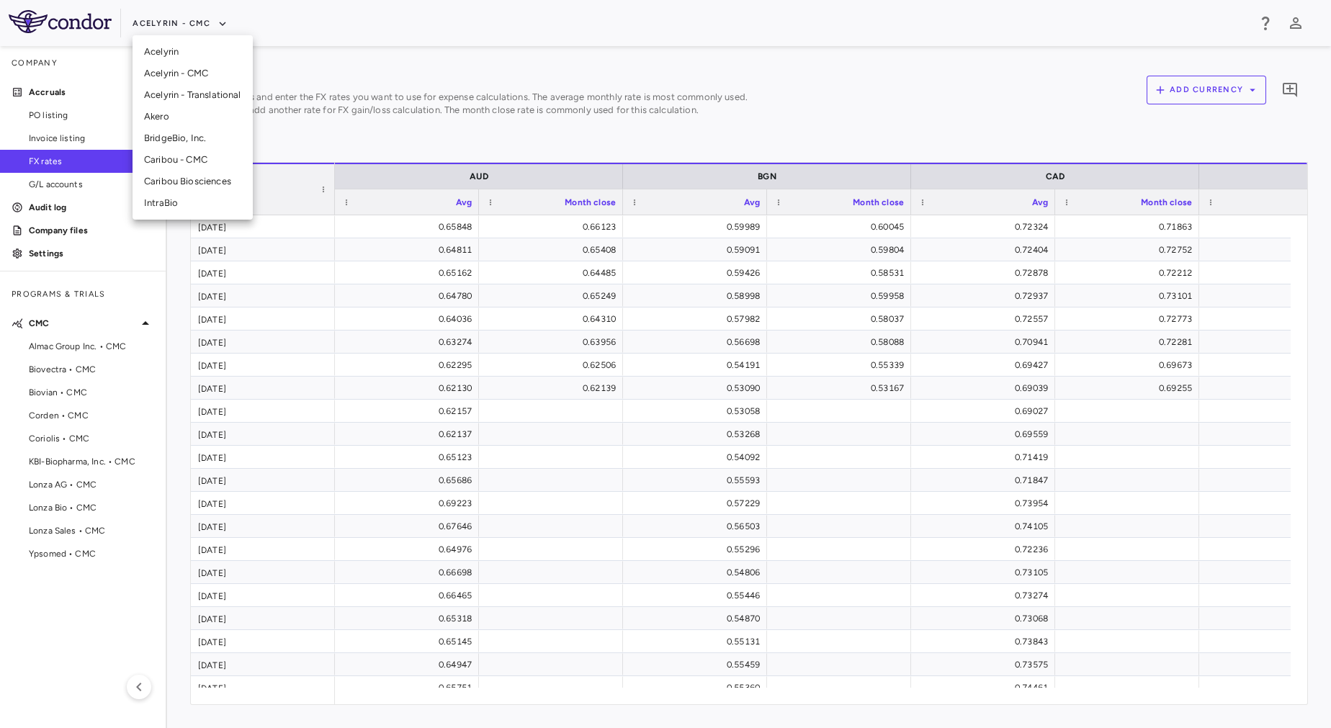
click at [179, 77] on li "Acelyrin - CMC" at bounding box center [193, 74] width 120 height 22
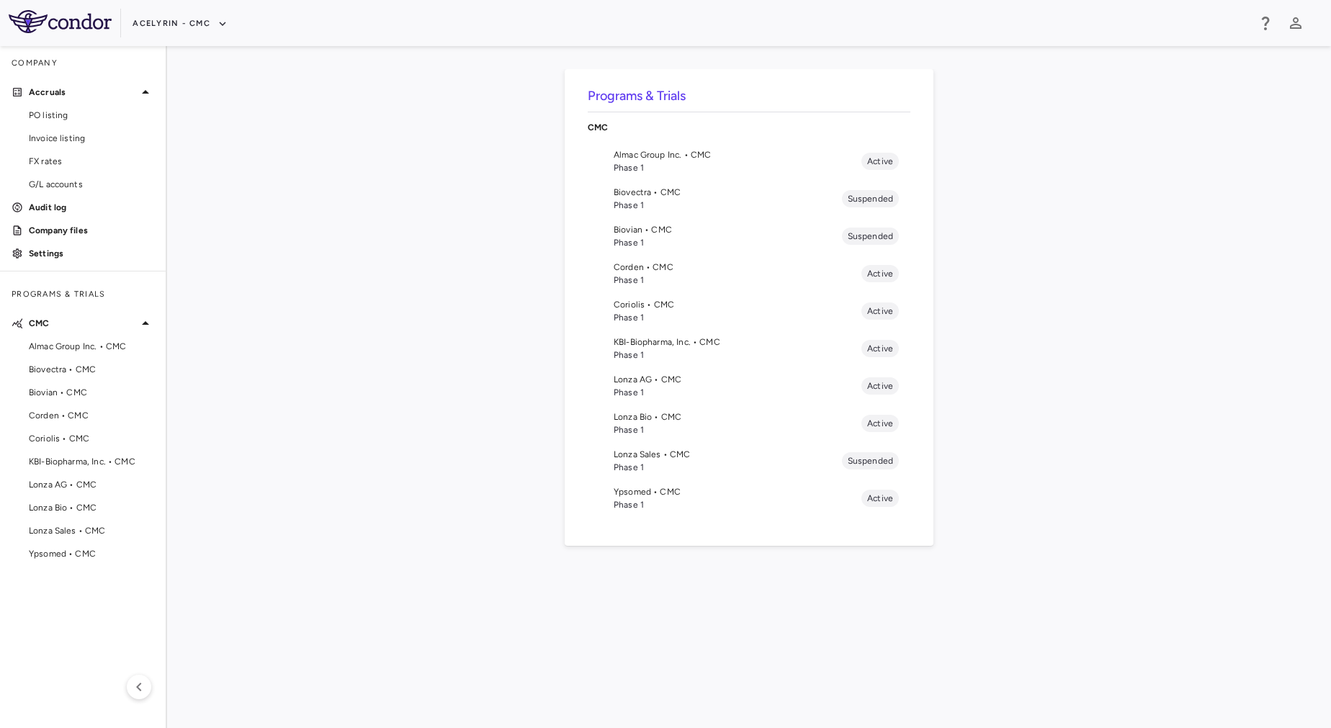
click at [706, 303] on span "Coriolis • CMC" at bounding box center [738, 304] width 248 height 13
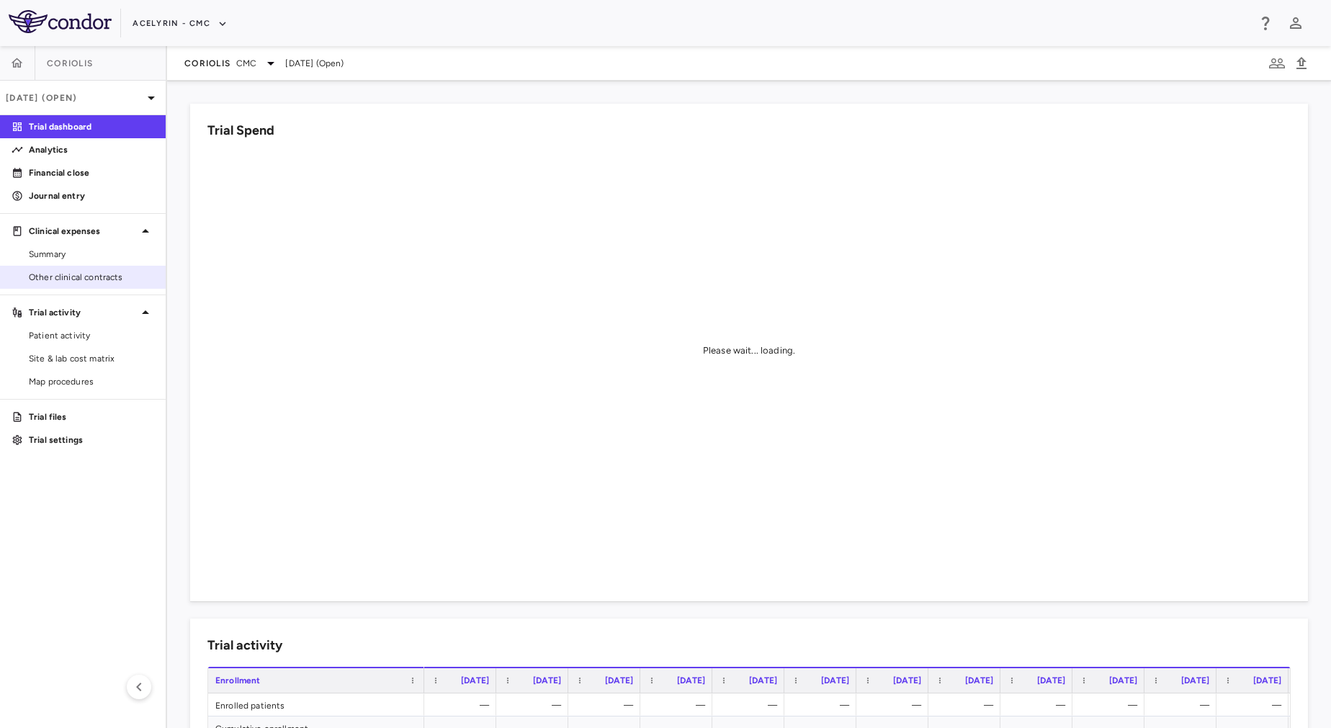
click at [43, 282] on span "Other clinical contracts" at bounding box center [91, 277] width 125 height 13
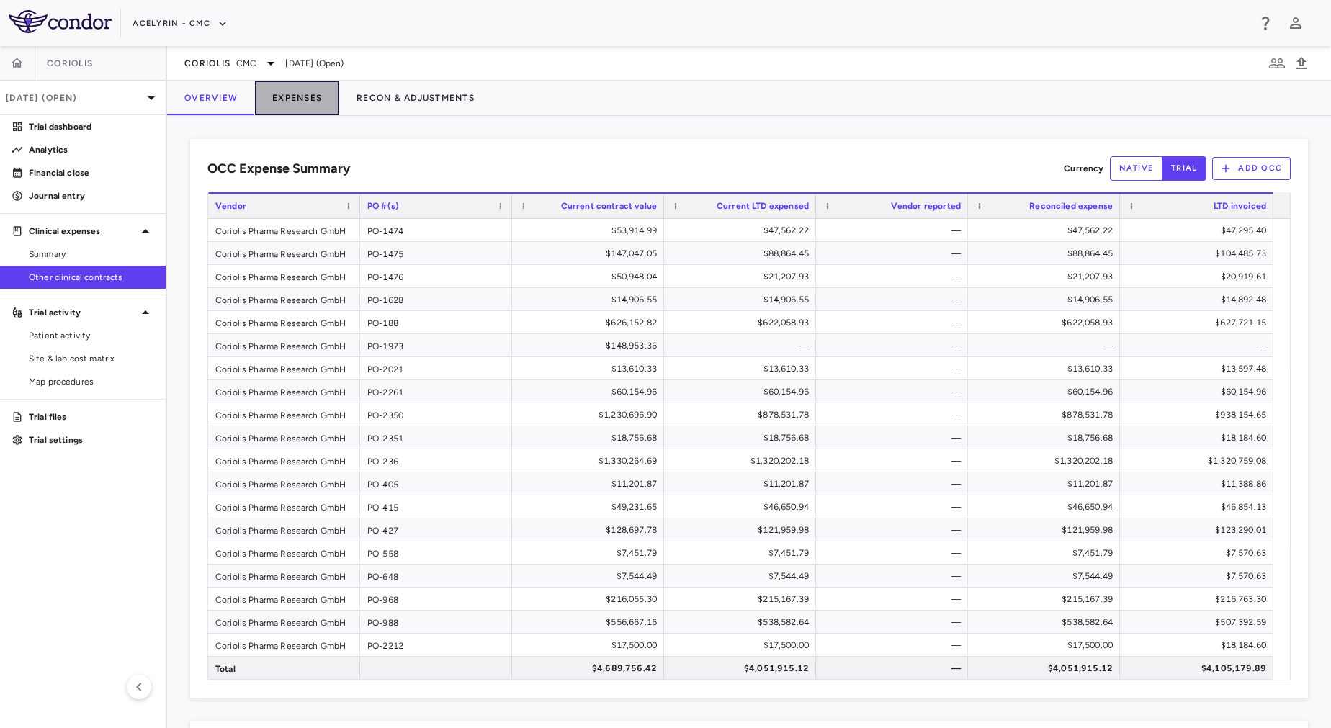
click at [311, 109] on button "Expenses" at bounding box center [297, 98] width 84 height 35
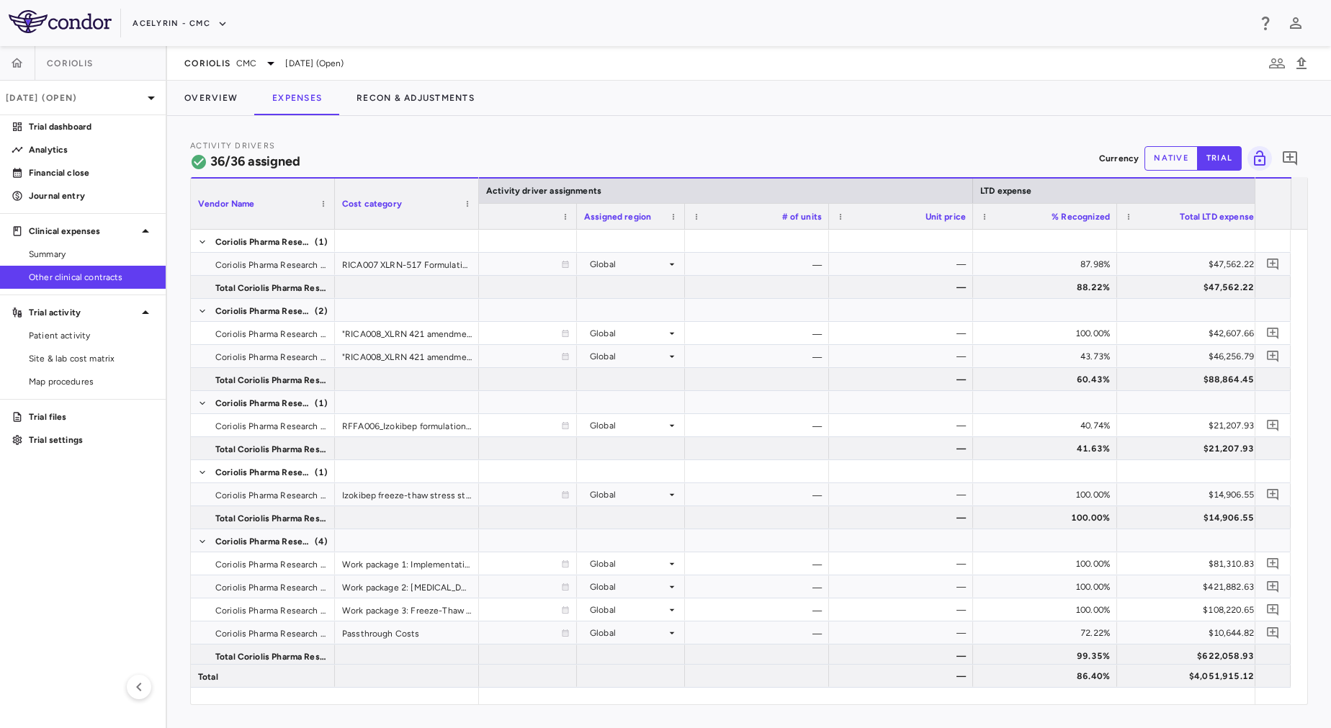
scroll to position [0, 890]
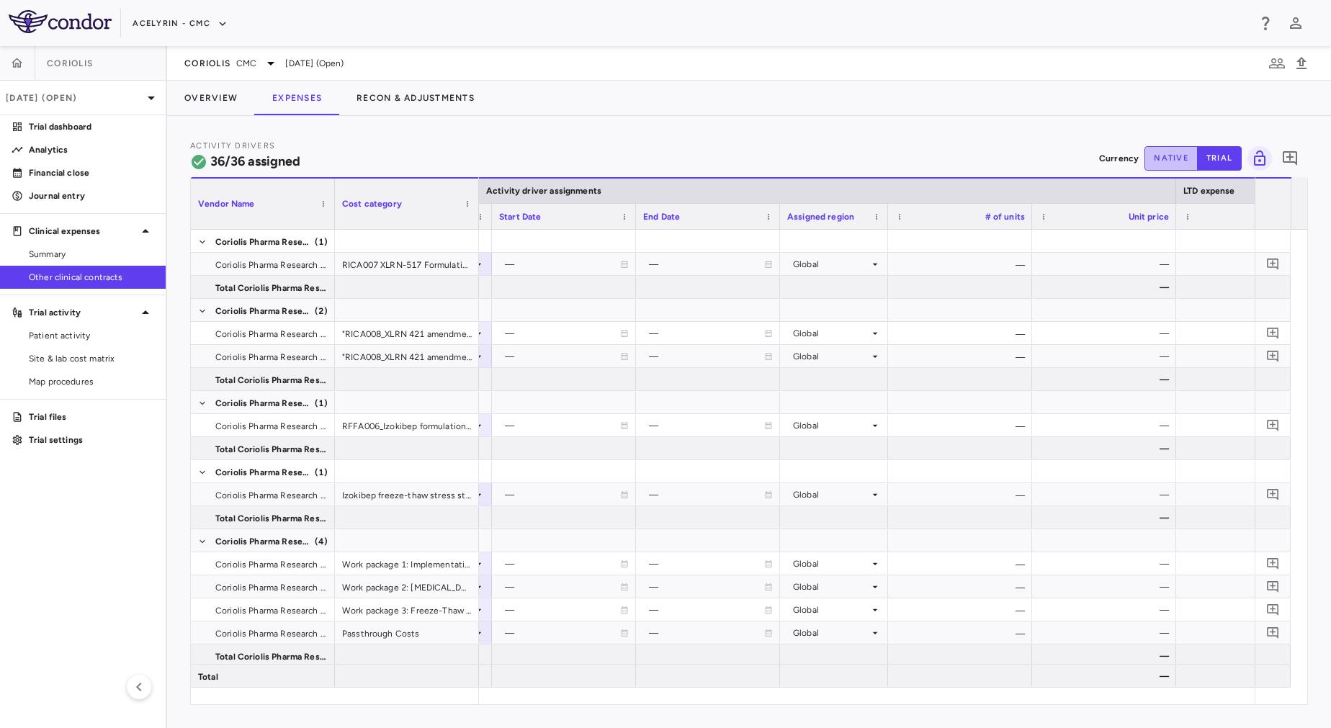
click at [1181, 157] on button "native" at bounding box center [1171, 158] width 53 height 24
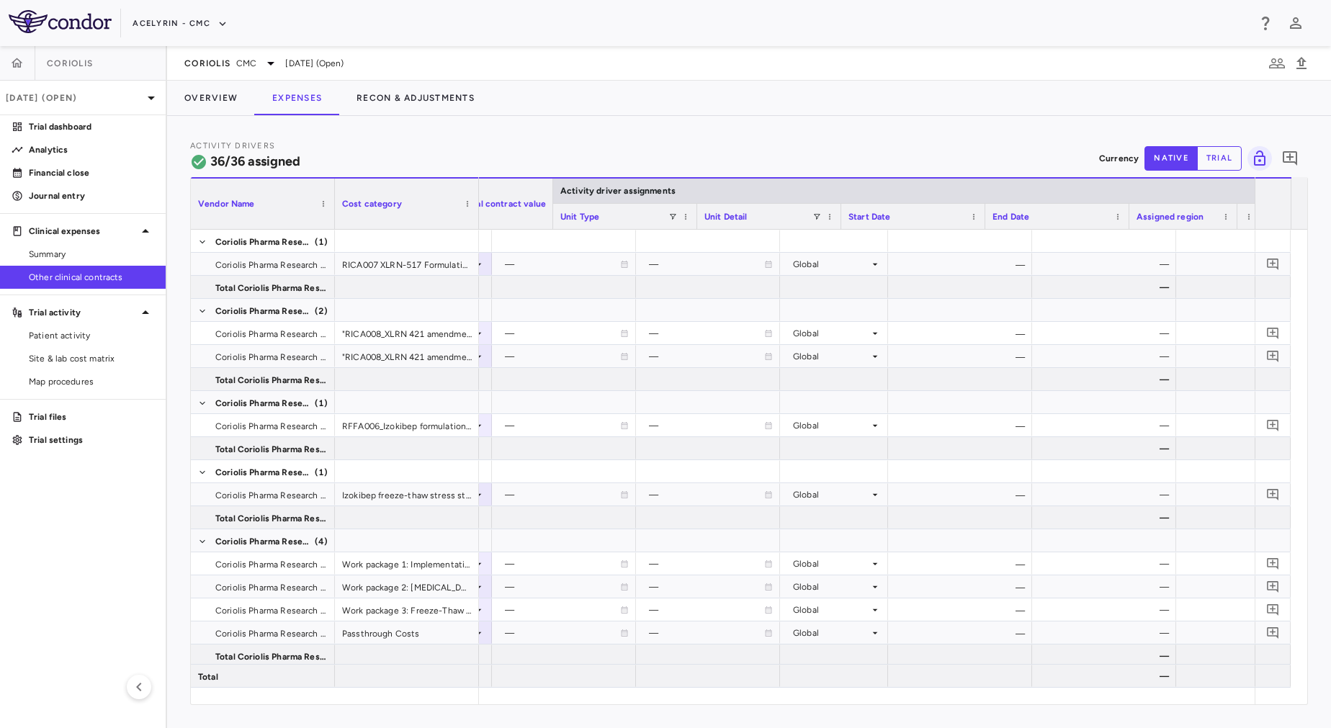
scroll to position [0, 181]
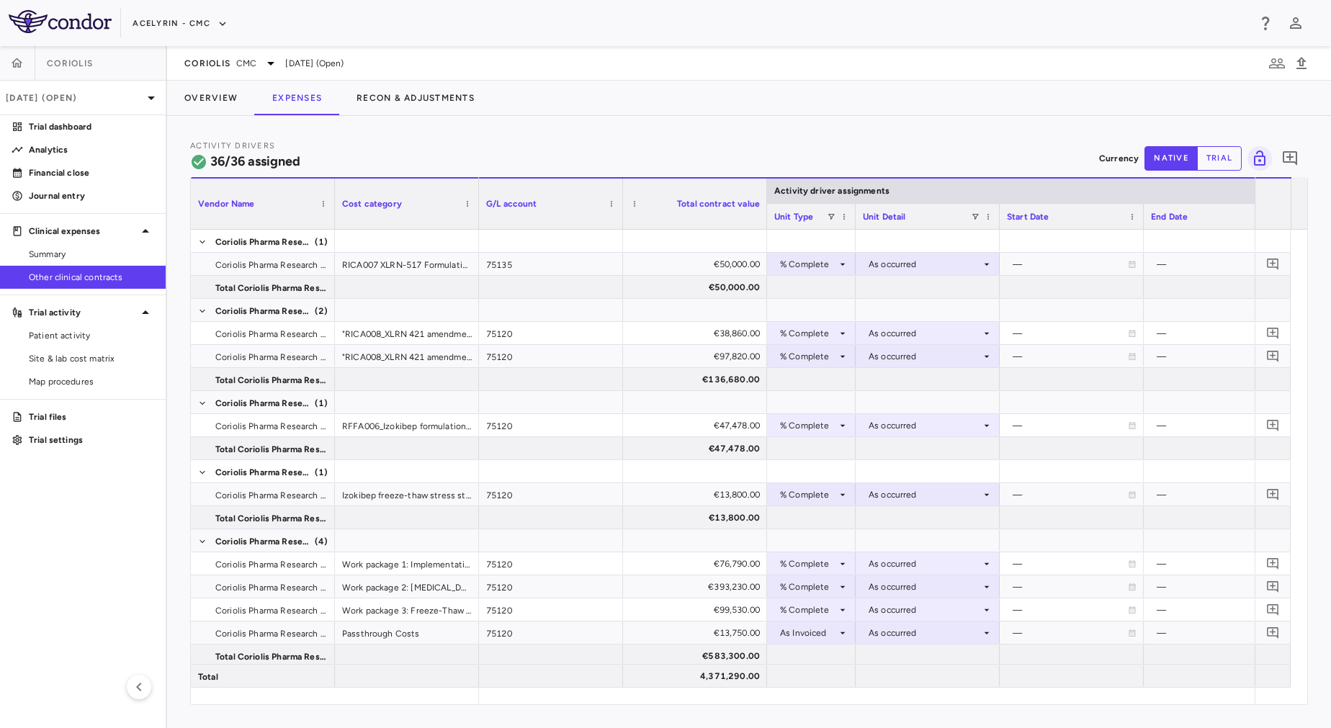
drag, startPoint x: 910, startPoint y: 220, endPoint x: 887, endPoint y: 223, distance: 22.4
click at [854, 223] on div at bounding box center [855, 216] width 6 height 25
drag, startPoint x: 1142, startPoint y: 216, endPoint x: 1057, endPoint y: 229, distance: 86.7
click at [1057, 229] on div "Vendor Name Cost category Activity driver assignments G/L account" at bounding box center [749, 203] width 1116 height 53
drag, startPoint x: 1200, startPoint y: 216, endPoint x: 1119, endPoint y: 225, distance: 81.8
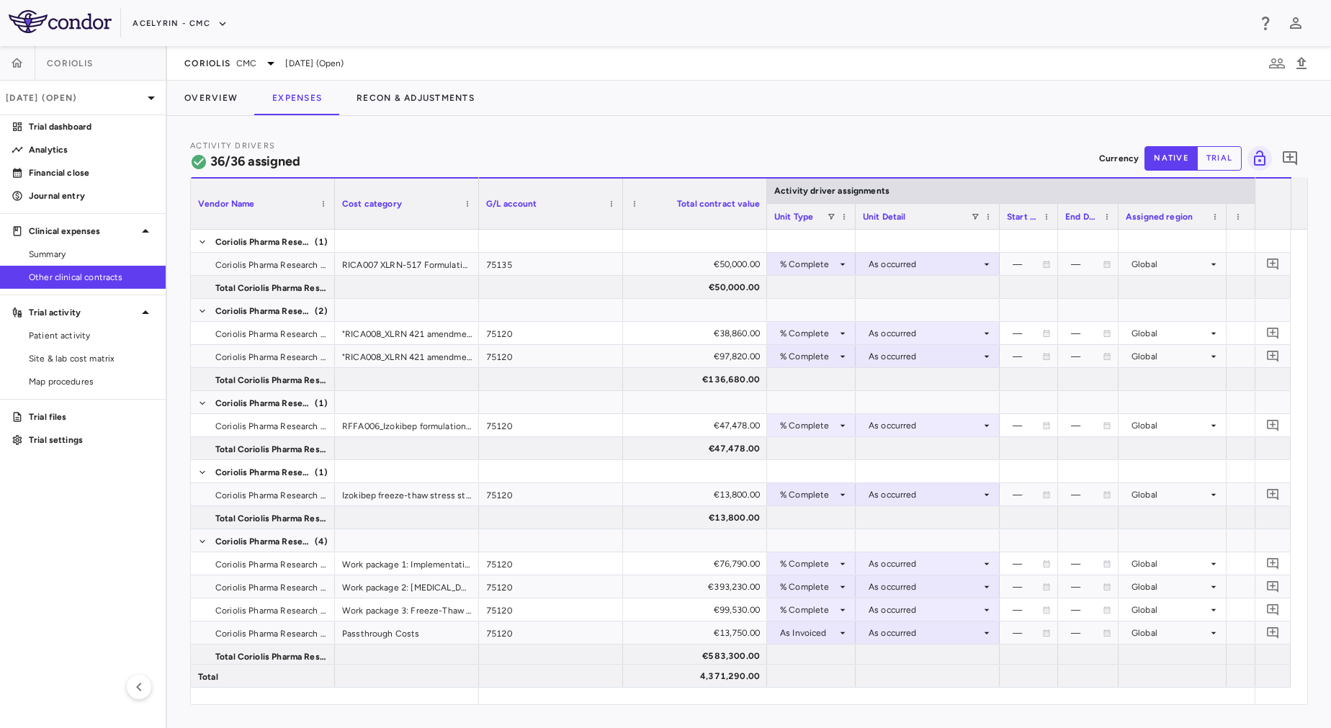
click at [1119, 225] on div at bounding box center [1118, 216] width 6 height 25
drag, startPoint x: 1227, startPoint y: 218, endPoint x: 1200, endPoint y: 225, distance: 28.1
click at [1200, 225] on div at bounding box center [1201, 216] width 6 height 25
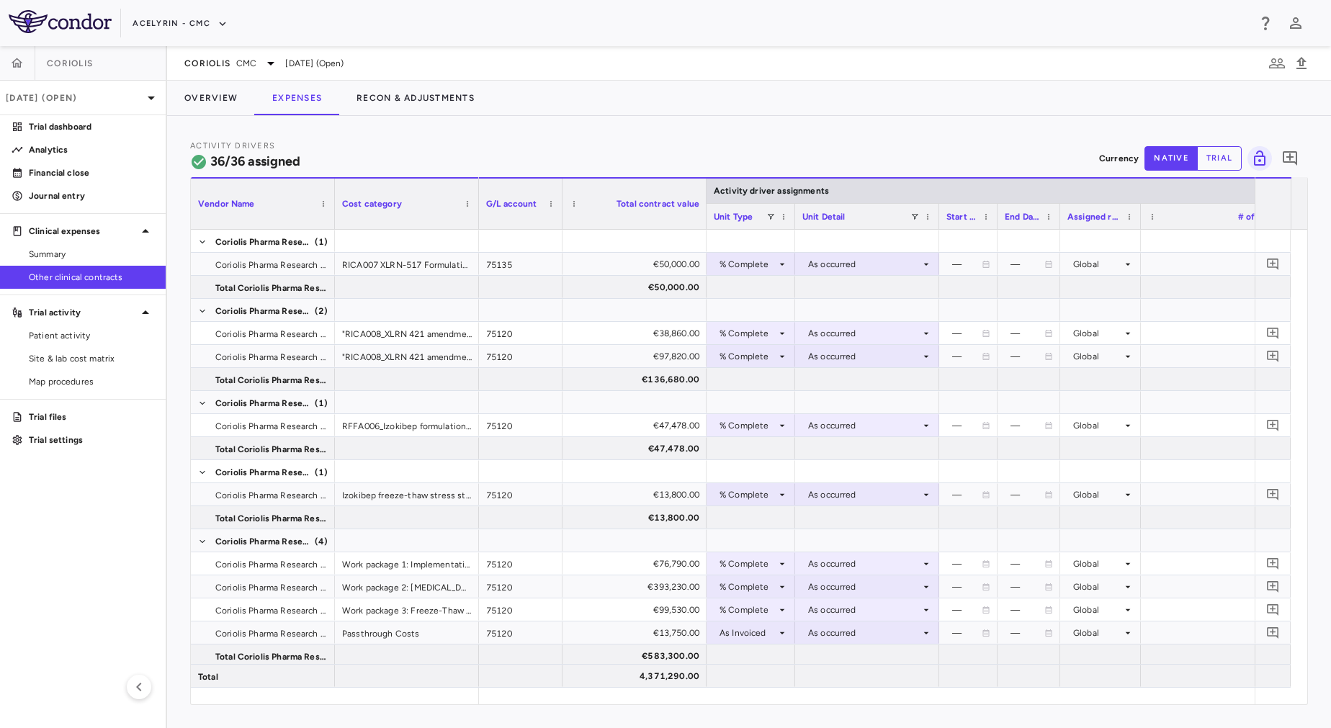
drag, startPoint x: 621, startPoint y: 223, endPoint x: 560, endPoint y: 225, distance: 61.3
click at [560, 225] on div at bounding box center [562, 204] width 6 height 50
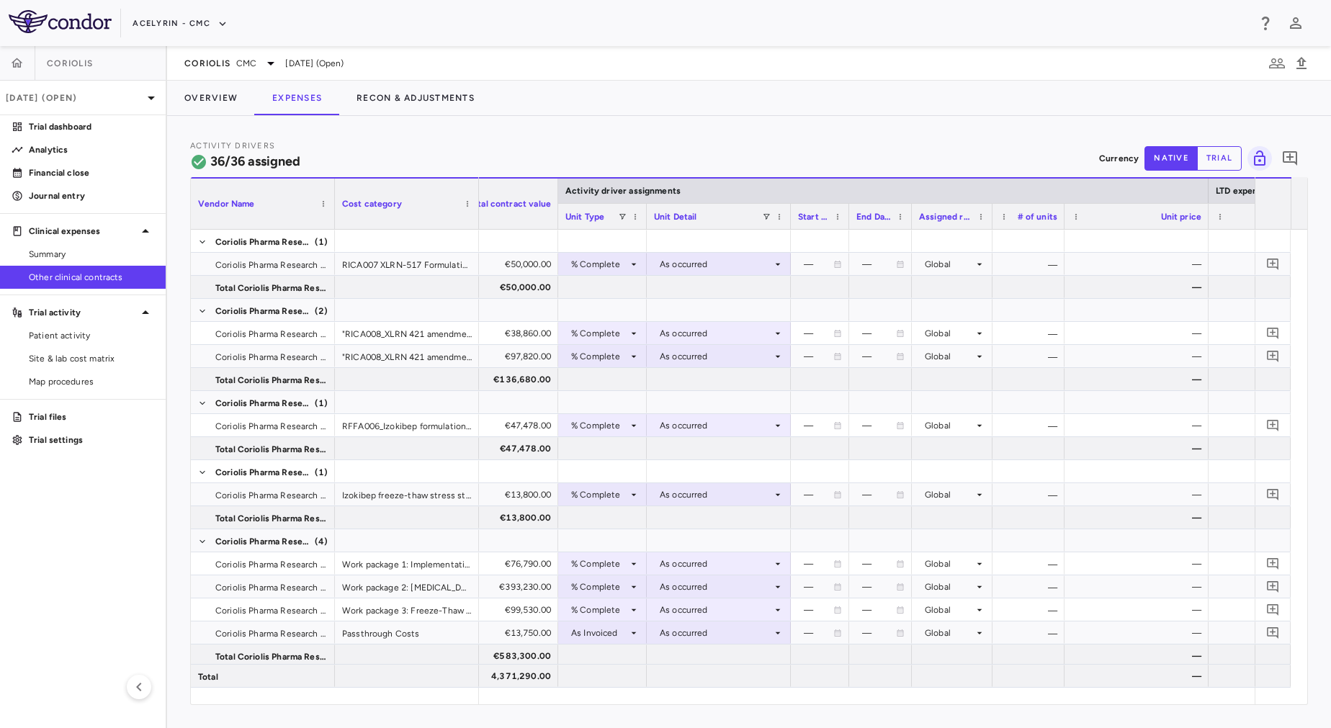
drag, startPoint x: 1135, startPoint y: 218, endPoint x: 1062, endPoint y: 226, distance: 73.3
click at [1062, 226] on div at bounding box center [1064, 216] width 6 height 25
drag, startPoint x: 1206, startPoint y: 210, endPoint x: 1142, endPoint y: 230, distance: 68.1
click at [1142, 230] on div "Vendor Name Cost category Activity driver assignments LTD expense G/L account (…" at bounding box center [749, 440] width 1116 height 527
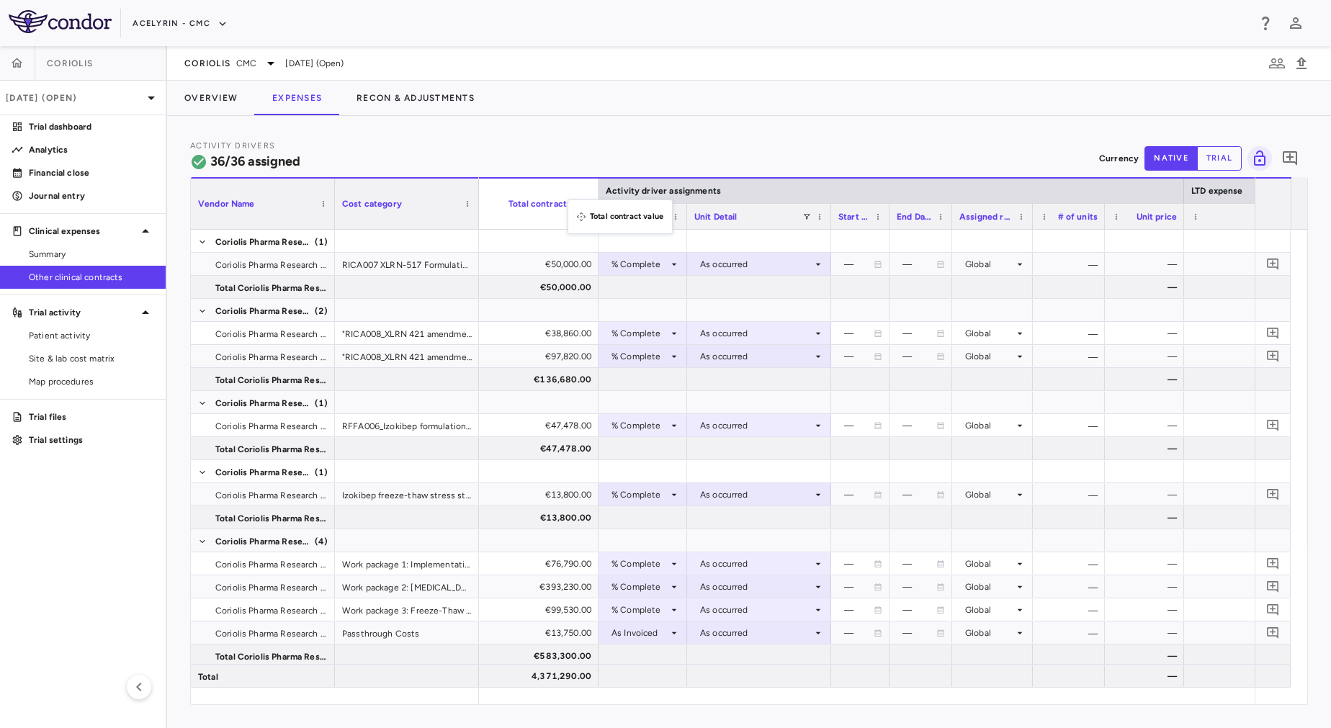
drag, startPoint x: 593, startPoint y: 209, endPoint x: 581, endPoint y: 207, distance: 12.4
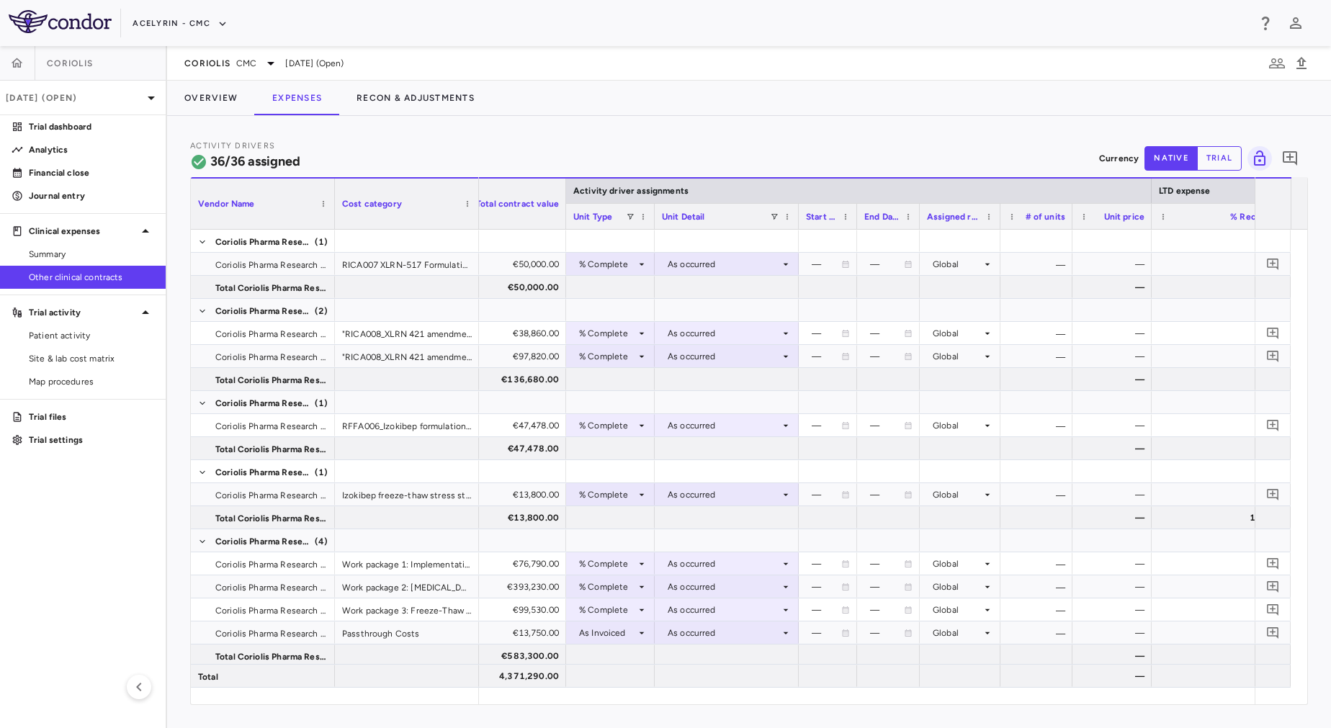
drag, startPoint x: 597, startPoint y: 209, endPoint x: 566, endPoint y: 207, distance: 31.0
click at [566, 207] on div at bounding box center [566, 204] width 6 height 50
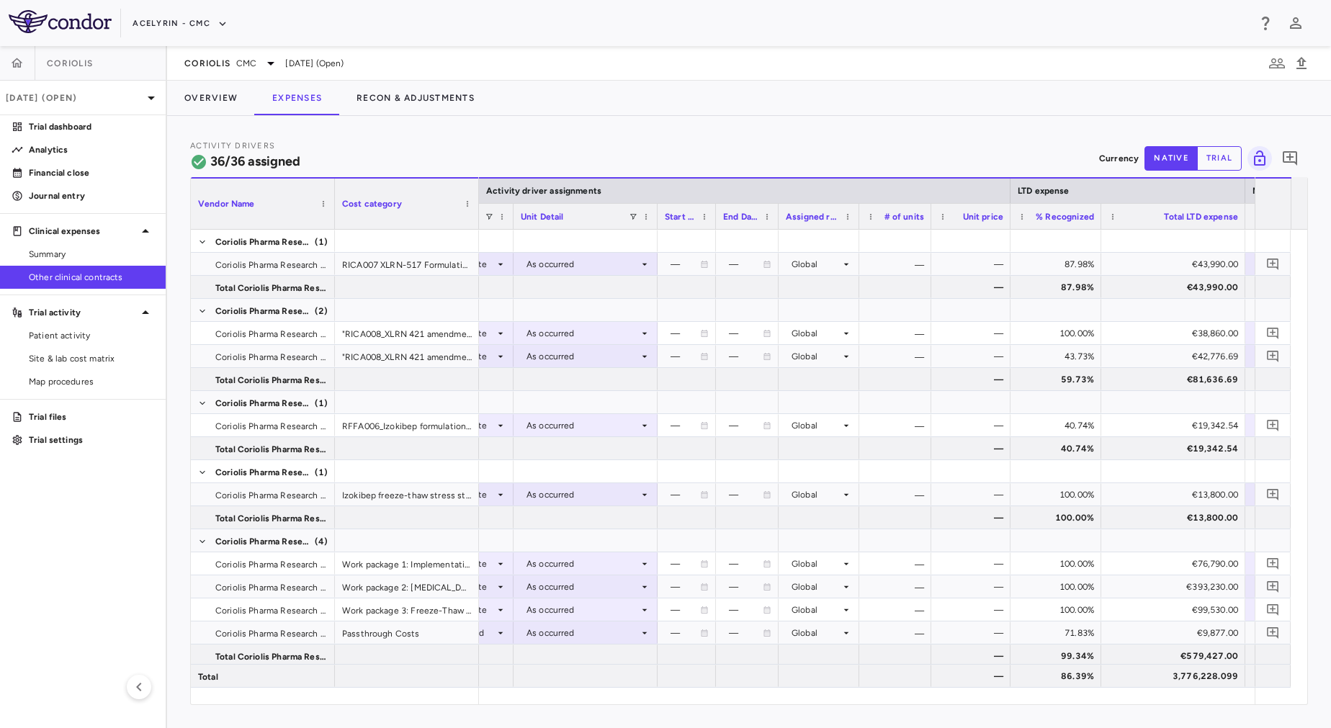
drag, startPoint x: 1151, startPoint y: 218, endPoint x: 1098, endPoint y: 234, distance: 55.8
click at [1098, 234] on div "Vendor Name Cost category Activity driver assignments LTD expense Months Total …" at bounding box center [749, 440] width 1116 height 527
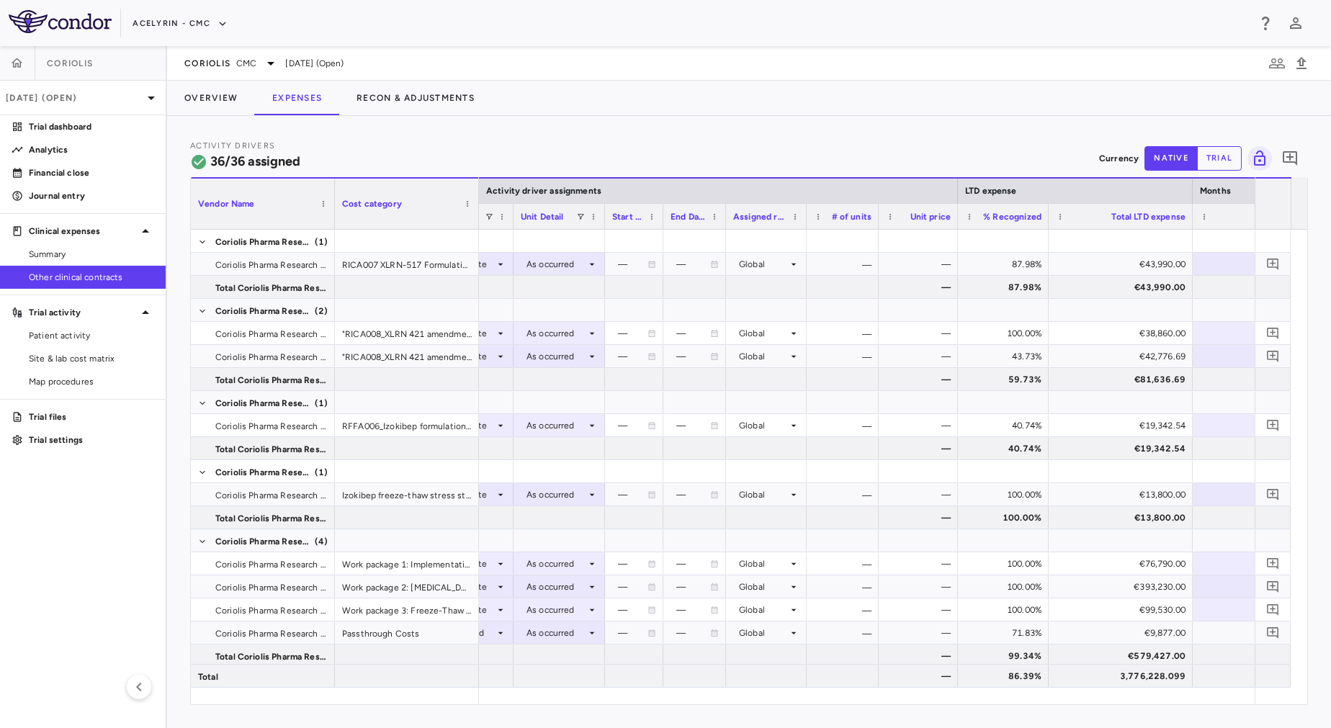
drag, startPoint x: 654, startPoint y: 222, endPoint x: 601, endPoint y: 225, distance: 52.7
click at [601, 225] on div at bounding box center [604, 216] width 6 height 25
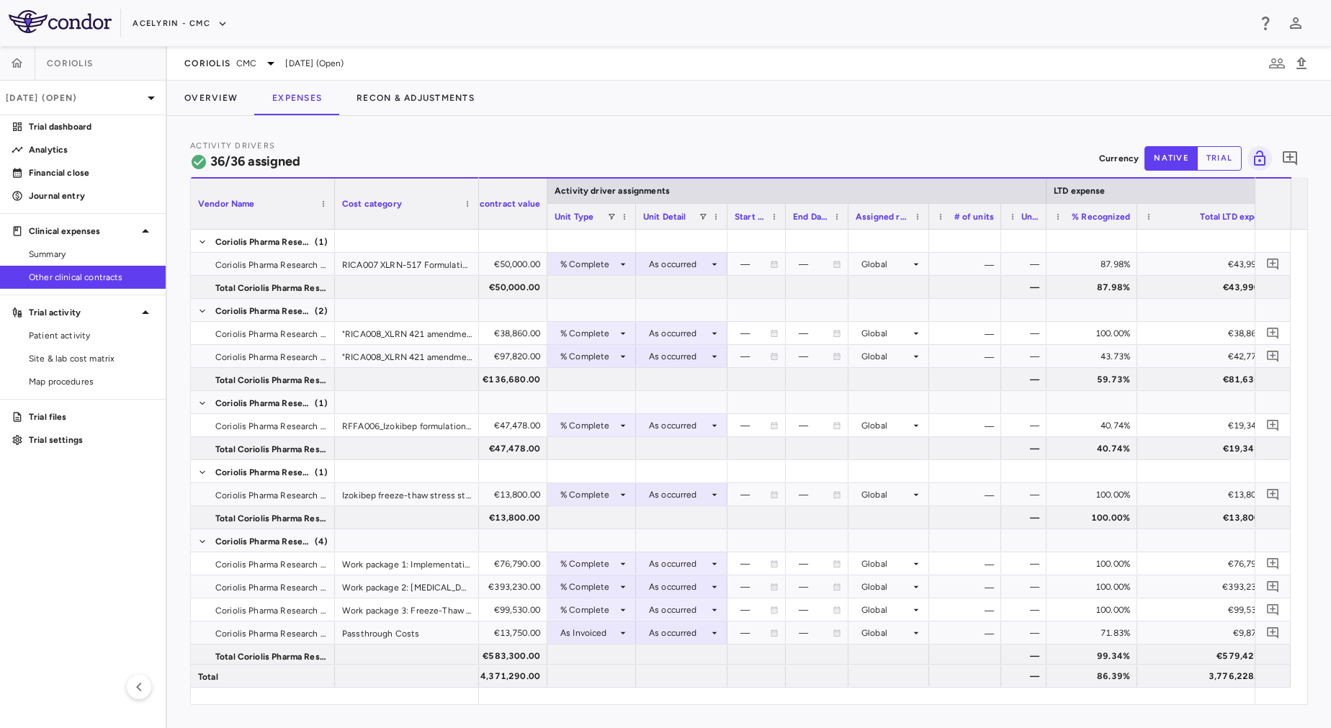
drag, startPoint x: 1080, startPoint y: 222, endPoint x: 1046, endPoint y: 230, distance: 34.8
click at [1046, 230] on div "Vendor Name Cost category Activity driver assignments LTD expense Months" at bounding box center [749, 440] width 1116 height 527
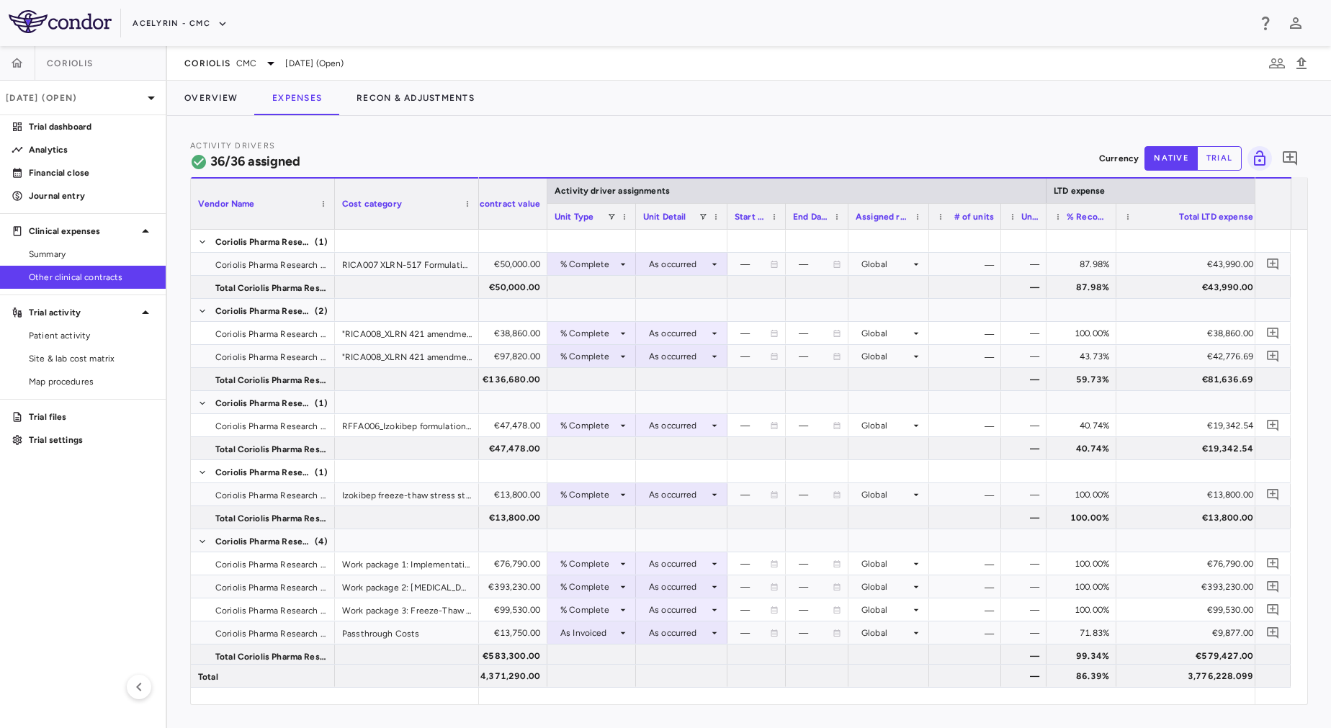
drag, startPoint x: 1136, startPoint y: 220, endPoint x: 1115, endPoint y: 233, distance: 24.6
click at [1115, 233] on div "Vendor Name Cost category Activity driver assignments LTD expense Months" at bounding box center [749, 440] width 1116 height 527
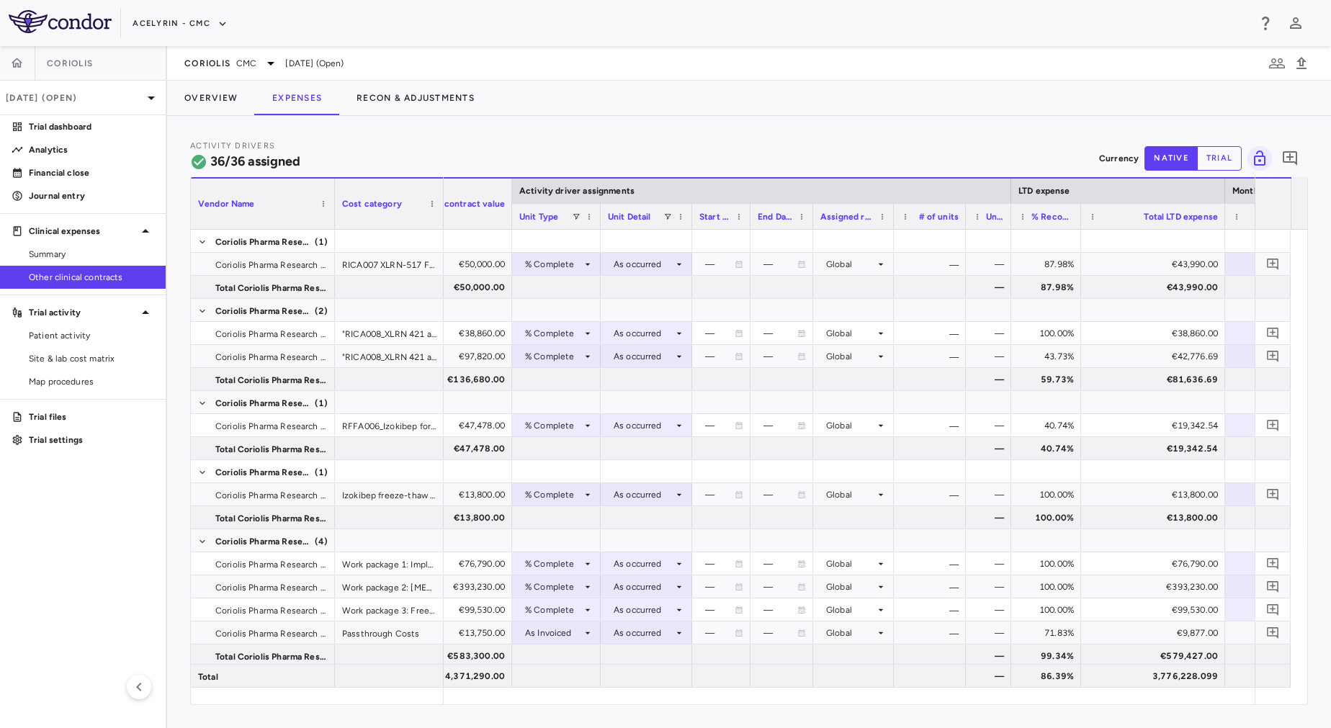
drag, startPoint x: 476, startPoint y: 219, endPoint x: 441, endPoint y: 221, distance: 35.4
click at [441, 221] on div at bounding box center [443, 204] width 6 height 50
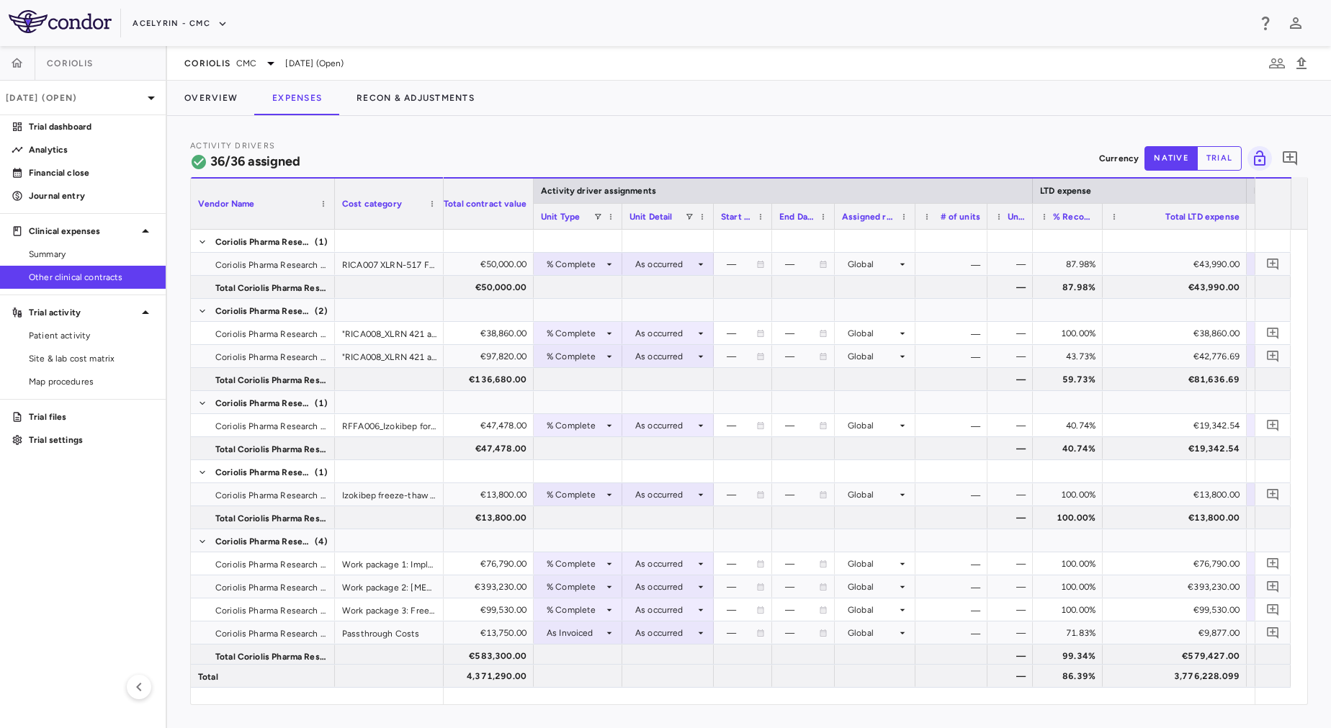
drag, startPoint x: 510, startPoint y: 216, endPoint x: 532, endPoint y: 222, distance: 22.4
click at [532, 222] on div at bounding box center [533, 204] width 6 height 50
click at [1004, 143] on div "Activity Drivers 36/36 assigned Currency native trial 0" at bounding box center [749, 158] width 1118 height 38
click at [216, 72] on div "Coriolis CMC [DATE] (Open)" at bounding box center [749, 63] width 1164 height 35
click at [212, 63] on span "Coriolis" at bounding box center [207, 64] width 46 height 12
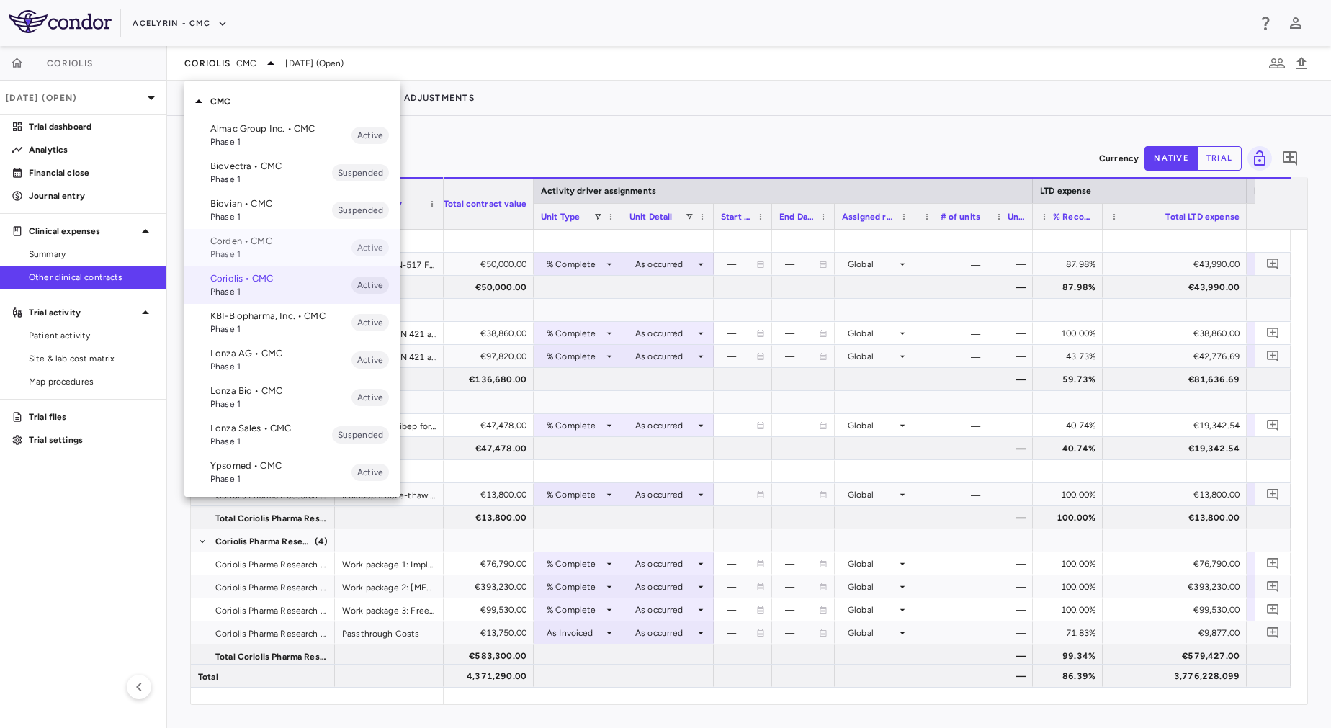
click at [265, 233] on div "Corden • CMC Phase 1 Active" at bounding box center [292, 247] width 216 height 37
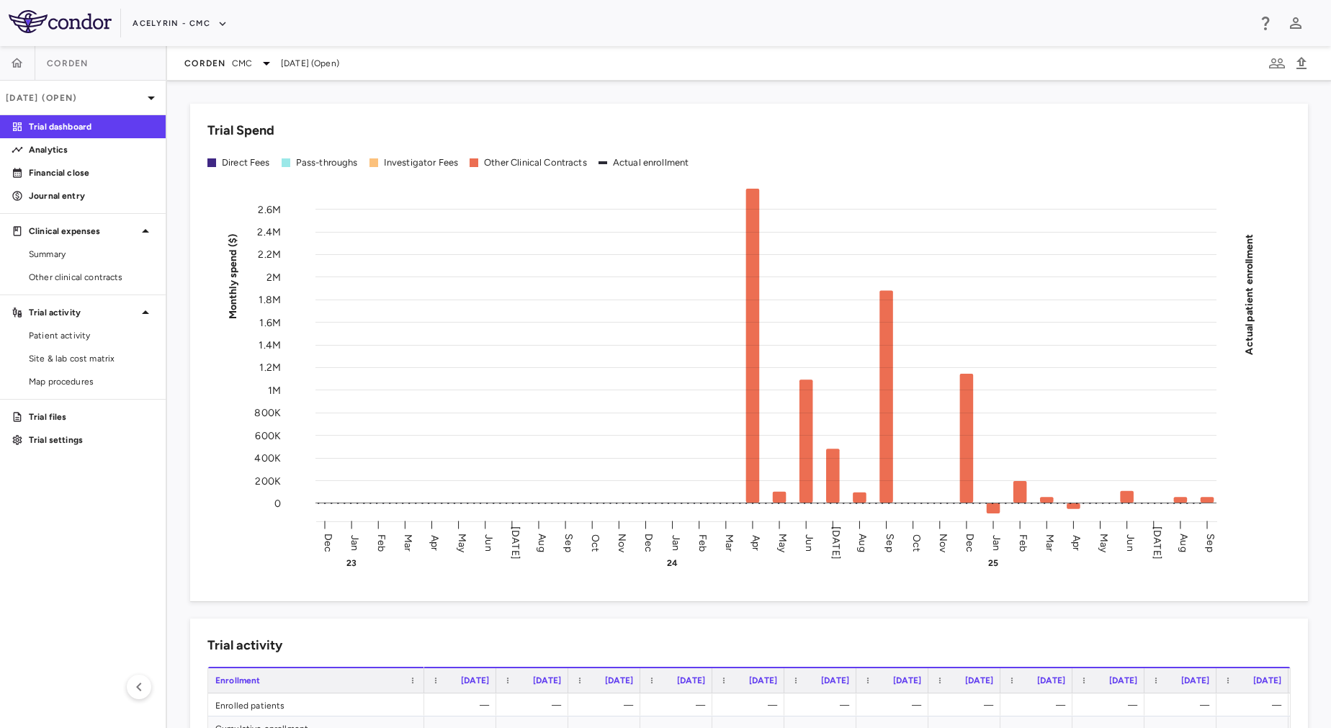
click at [91, 296] on aside "Corden [DATE] (Open) Trial dashboard Analytics Financial close Journal entry Cl…" at bounding box center [83, 387] width 167 height 682
click at [62, 285] on link "Other clinical contracts" at bounding box center [83, 278] width 166 height 22
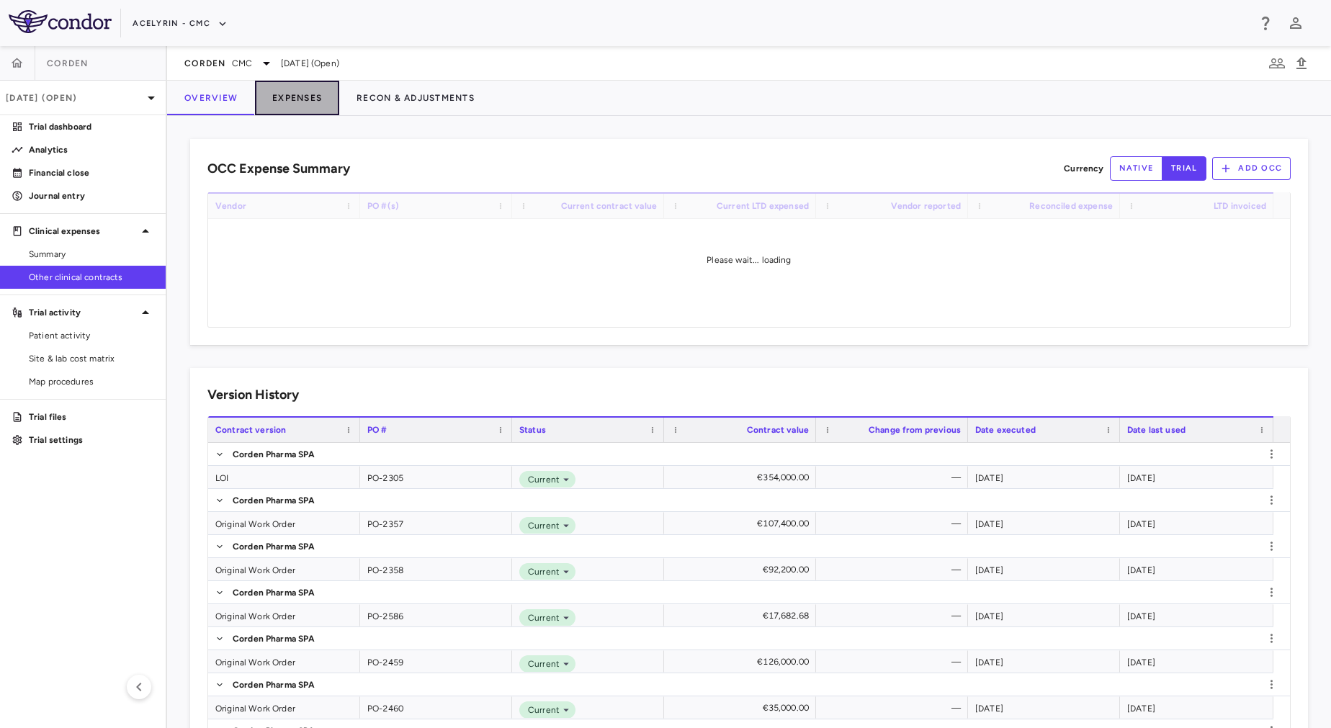
click at [293, 107] on button "Expenses" at bounding box center [297, 98] width 84 height 35
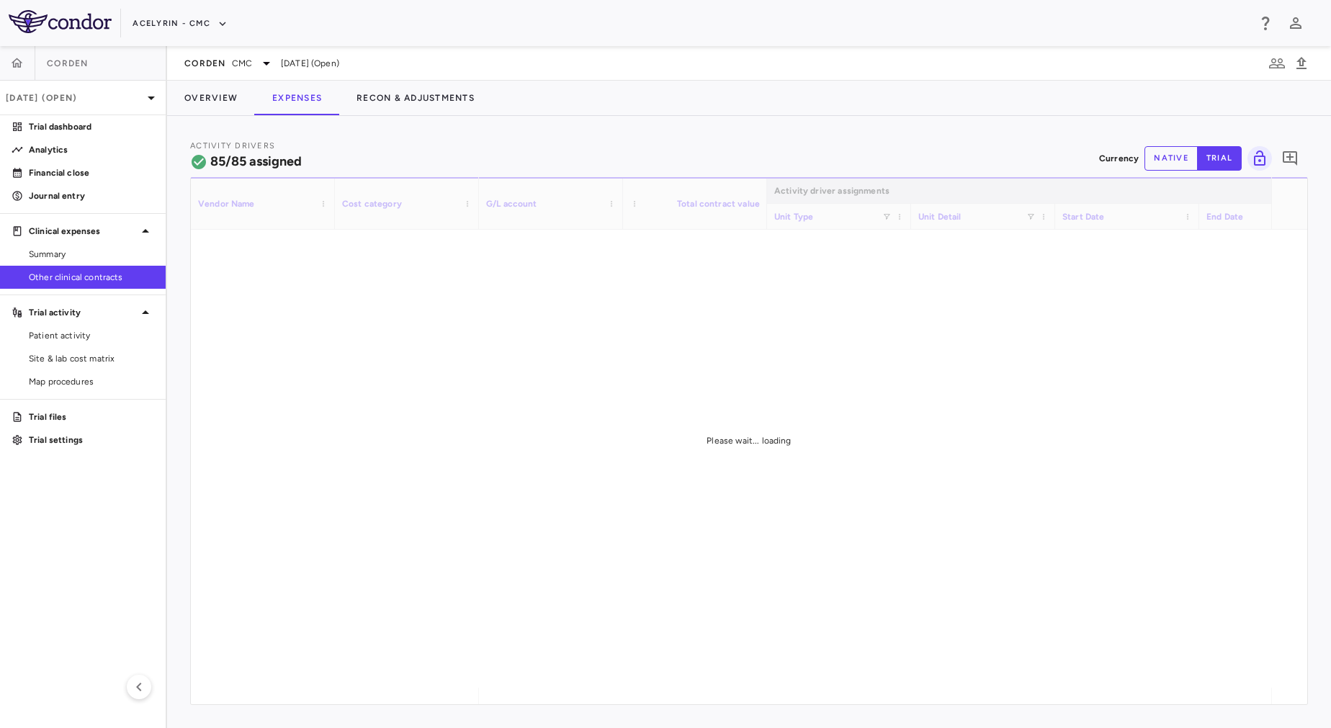
click at [1155, 164] on button "native" at bounding box center [1171, 158] width 53 height 24
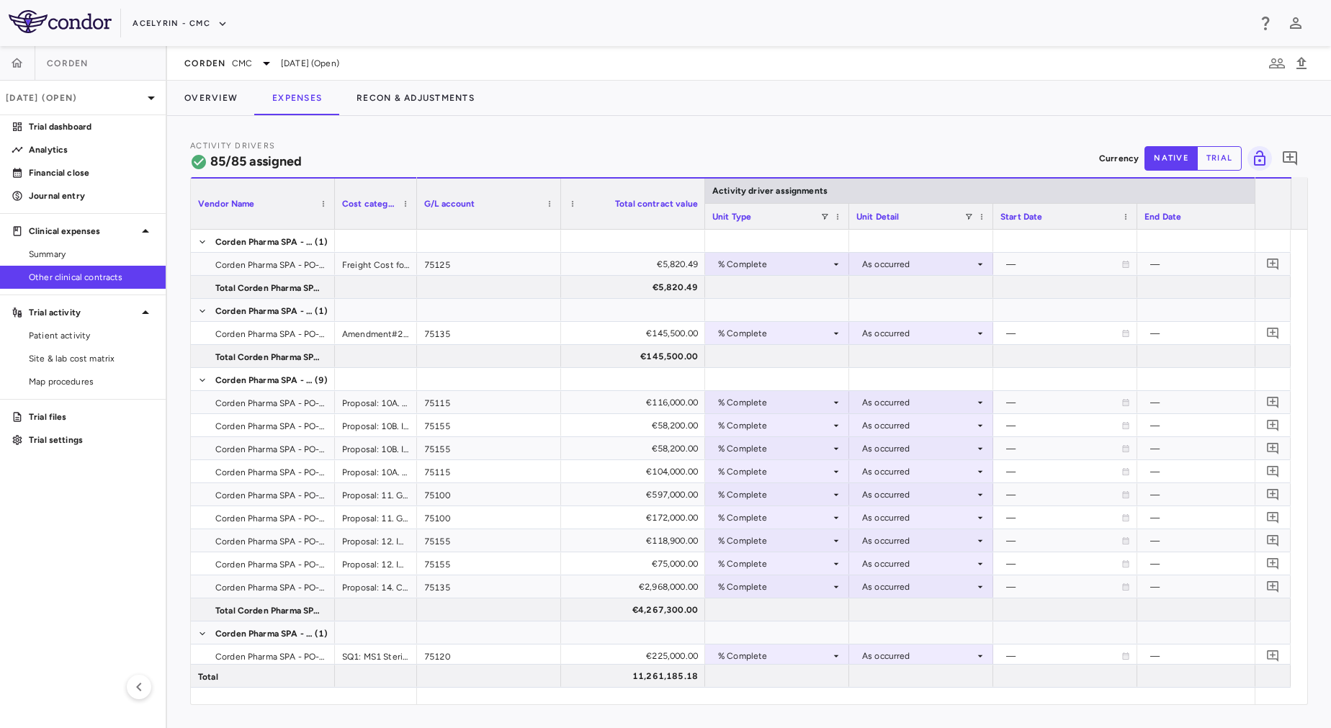
drag, startPoint x: 477, startPoint y: 220, endPoint x: 415, endPoint y: 215, distance: 62.1
click at [415, 215] on div at bounding box center [416, 204] width 6 height 50
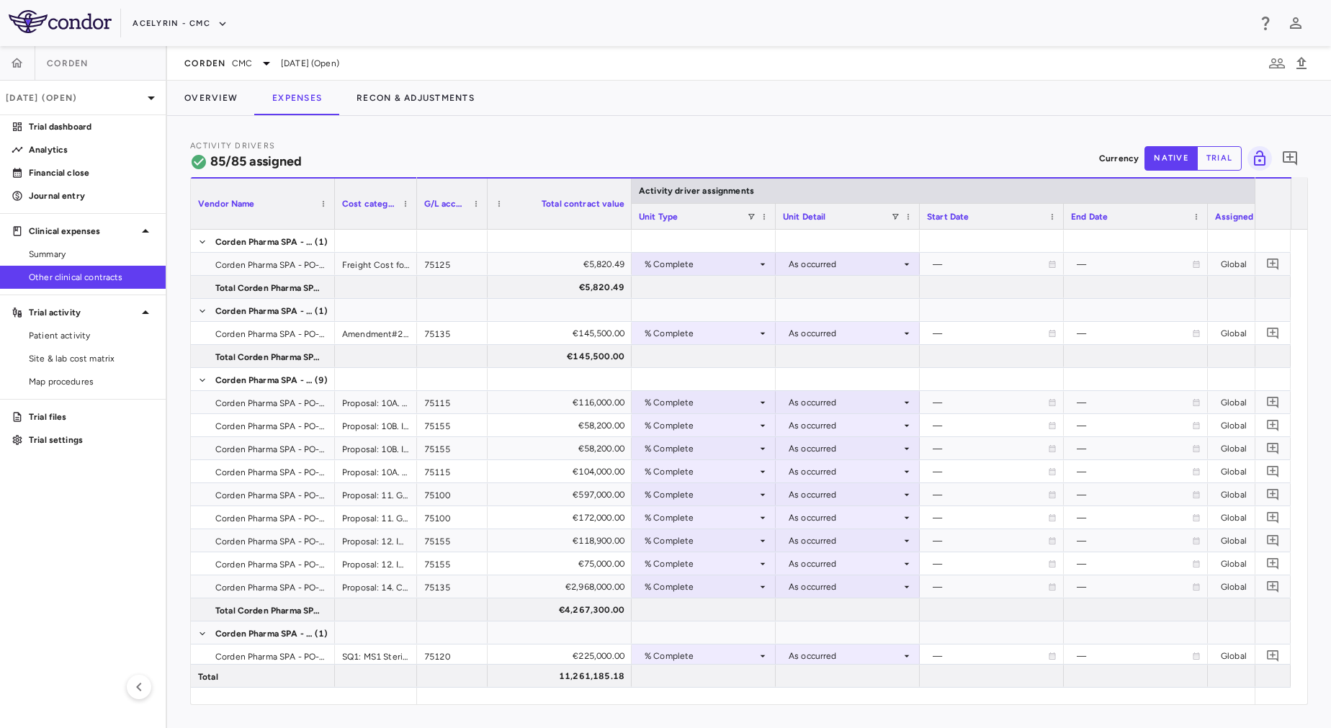
drag, startPoint x: 560, startPoint y: 215, endPoint x: 486, endPoint y: 210, distance: 73.6
click at [486, 210] on div at bounding box center [487, 204] width 6 height 50
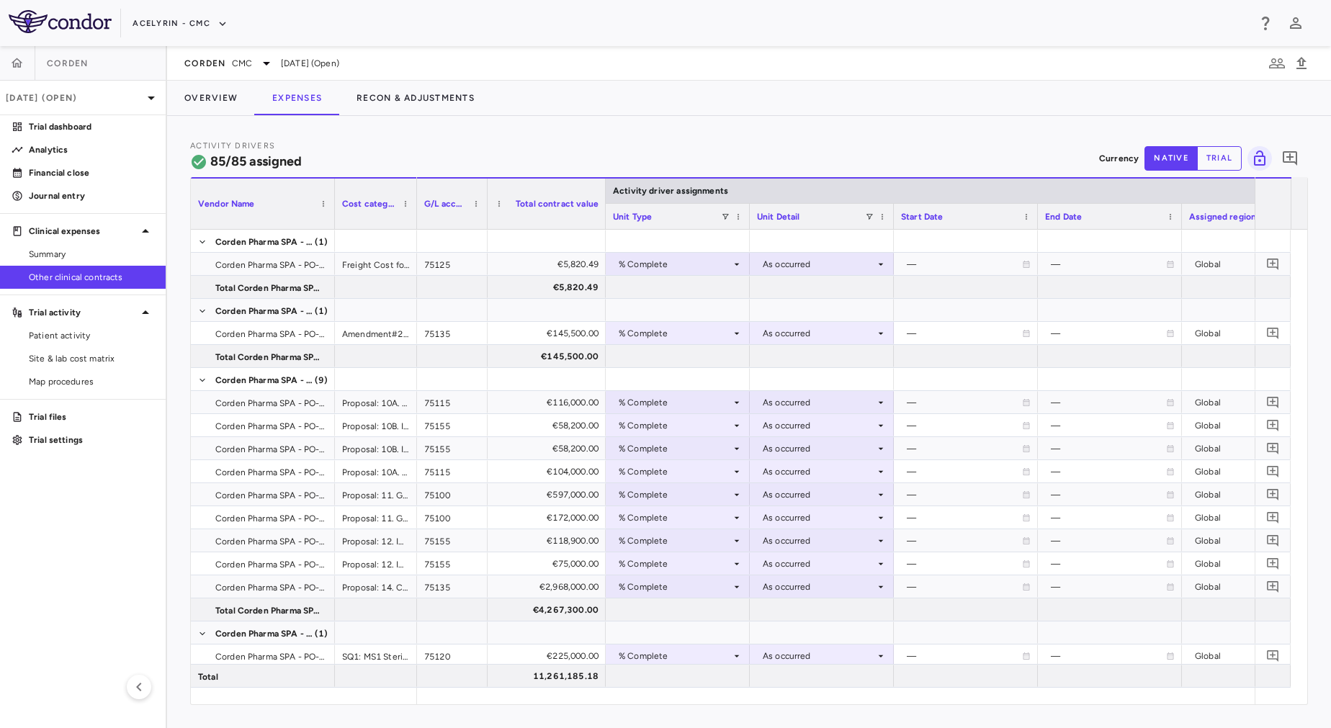
drag, startPoint x: 629, startPoint y: 216, endPoint x: 603, endPoint y: 219, distance: 26.1
click at [603, 219] on div at bounding box center [605, 204] width 6 height 50
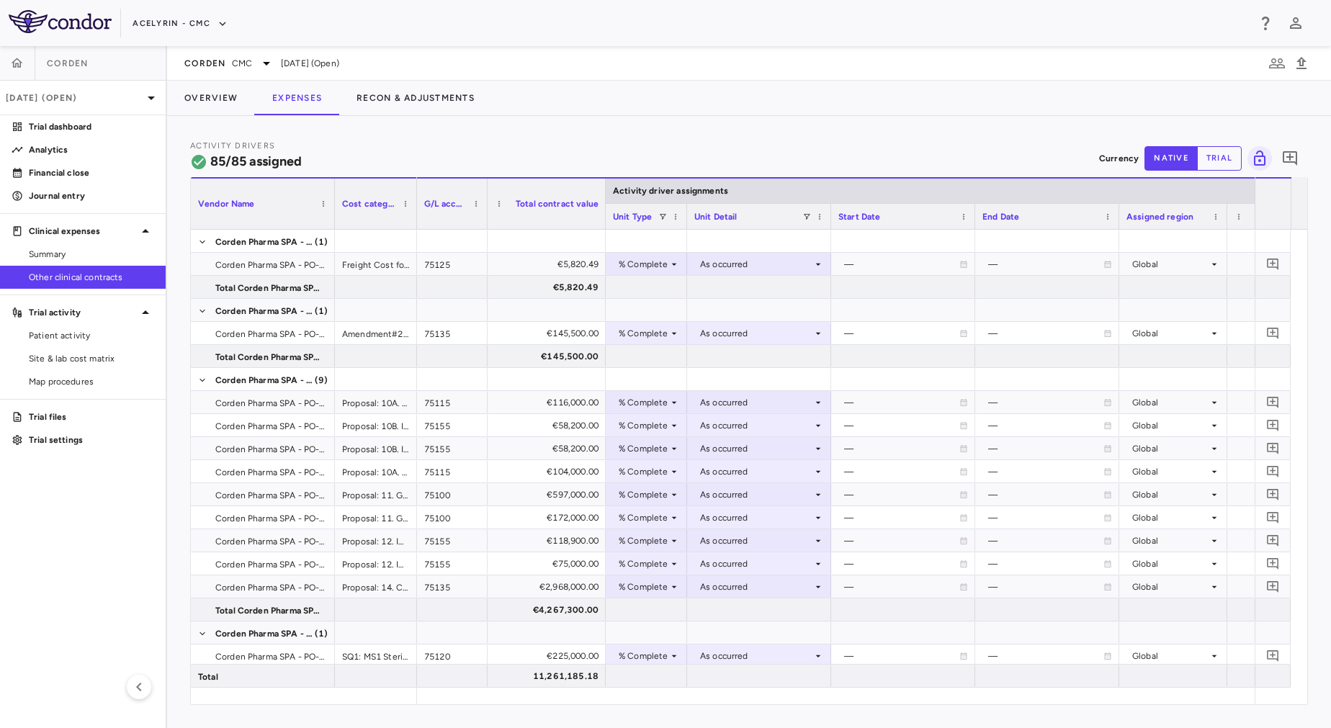
drag, startPoint x: 748, startPoint y: 224, endPoint x: 685, endPoint y: 224, distance: 63.4
click at [685, 224] on div at bounding box center [687, 216] width 6 height 25
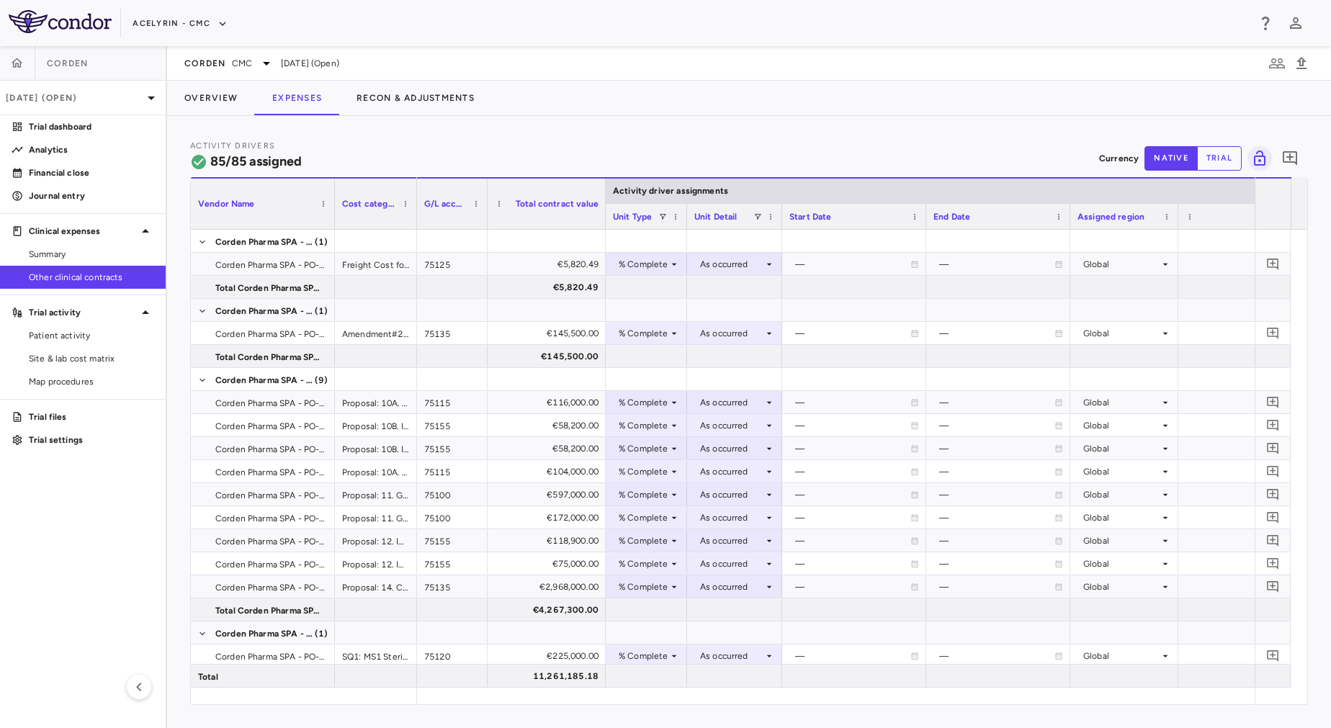
drag, startPoint x: 828, startPoint y: 220, endPoint x: 779, endPoint y: 221, distance: 49.0
click at [779, 221] on div at bounding box center [782, 216] width 6 height 25
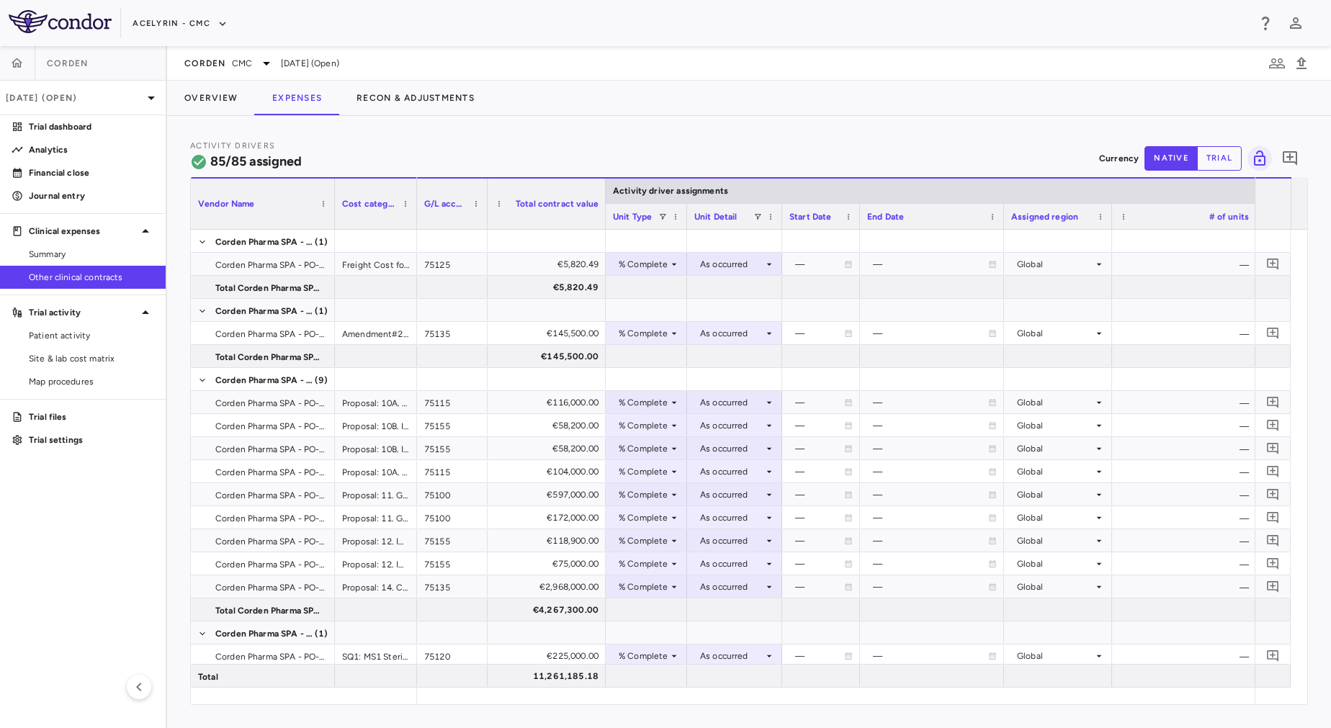
drag, startPoint x: 923, startPoint y: 223, endPoint x: 856, endPoint y: 224, distance: 66.3
click at [856, 224] on div at bounding box center [859, 216] width 6 height 25
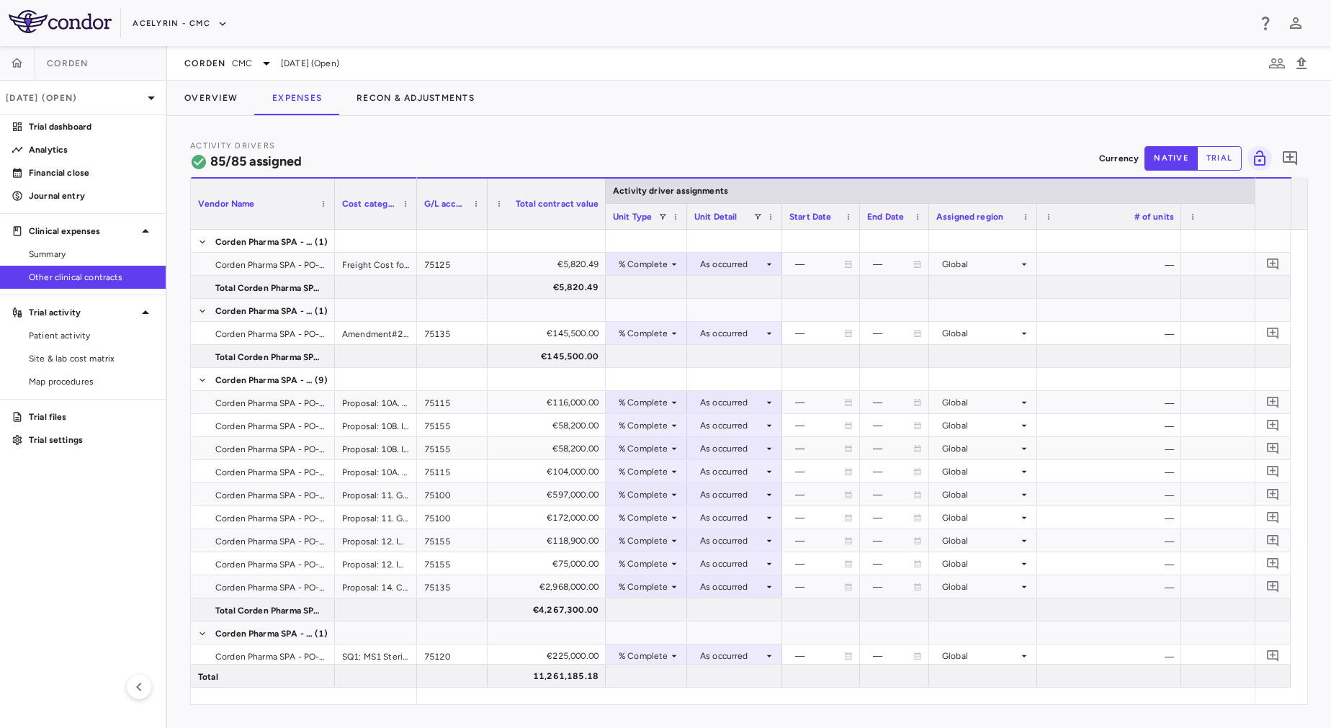
drag, startPoint x: 1003, startPoint y: 219, endPoint x: 930, endPoint y: 218, distance: 72.8
click at [930, 218] on div at bounding box center [929, 216] width 6 height 25
click at [1042, 223] on div "# of units" at bounding box center [1111, 216] width 144 height 26
drag, startPoint x: 1038, startPoint y: 223, endPoint x: 1019, endPoint y: 223, distance: 18.7
click at [1019, 223] on div at bounding box center [1020, 216] width 6 height 25
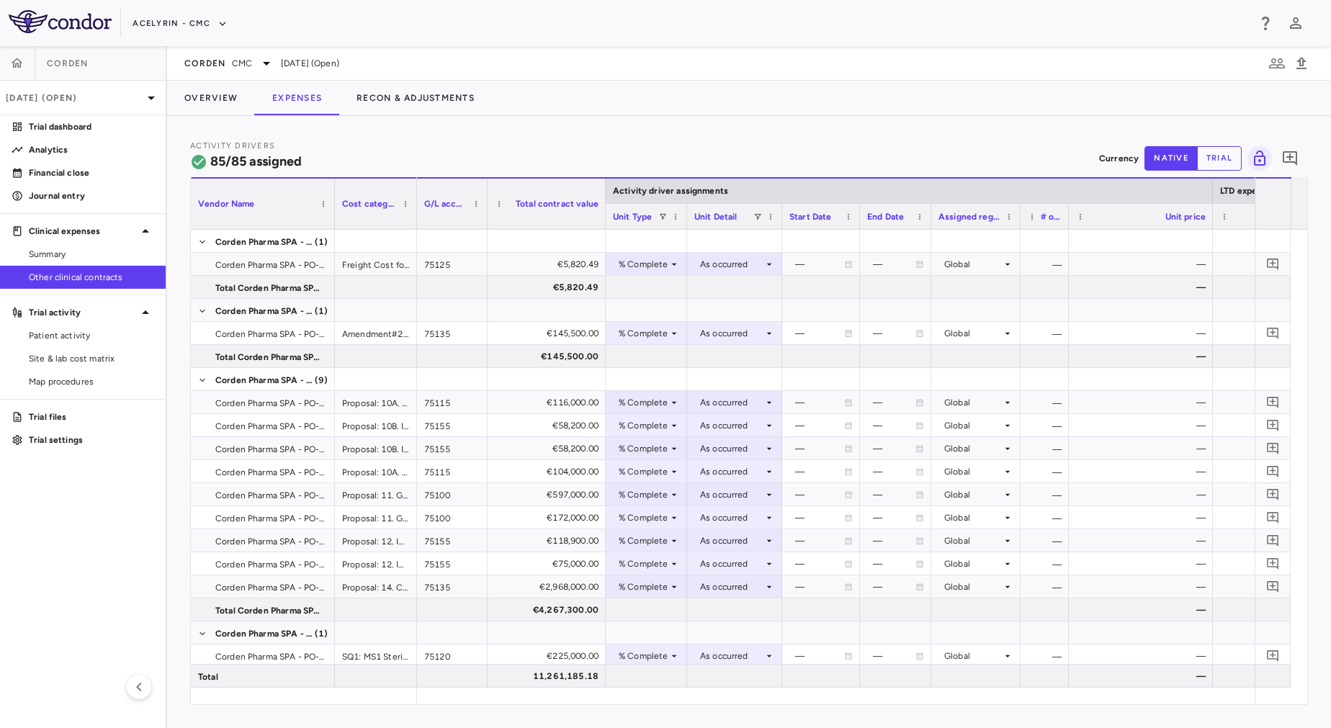
drag, startPoint x: 1162, startPoint y: 218, endPoint x: 1070, endPoint y: 221, distance: 91.5
click at [1070, 221] on div at bounding box center [1068, 216] width 6 height 25
drag, startPoint x: 1215, startPoint y: 220, endPoint x: 1142, endPoint y: 228, distance: 73.8
click at [1142, 228] on div at bounding box center [1143, 216] width 6 height 25
drag, startPoint x: 1073, startPoint y: 218, endPoint x: 1088, endPoint y: 223, distance: 16.9
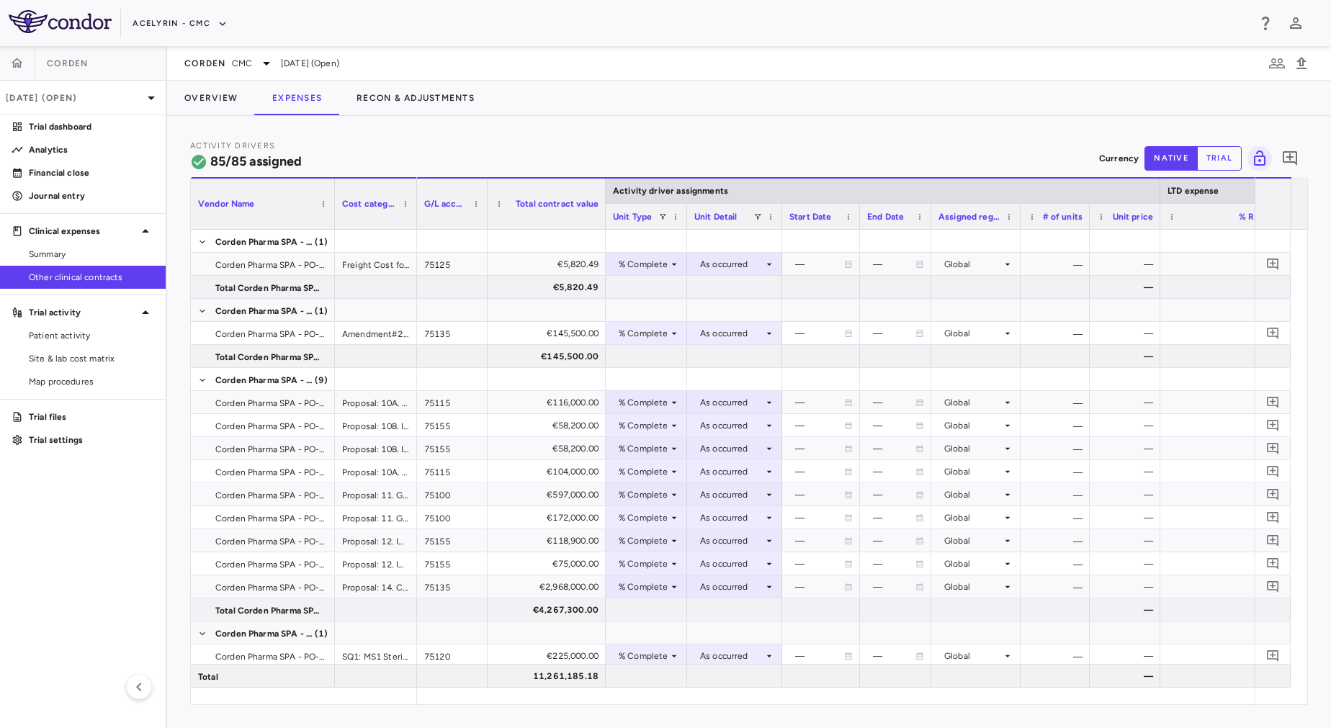
click at [1088, 223] on div at bounding box center [1089, 216] width 6 height 25
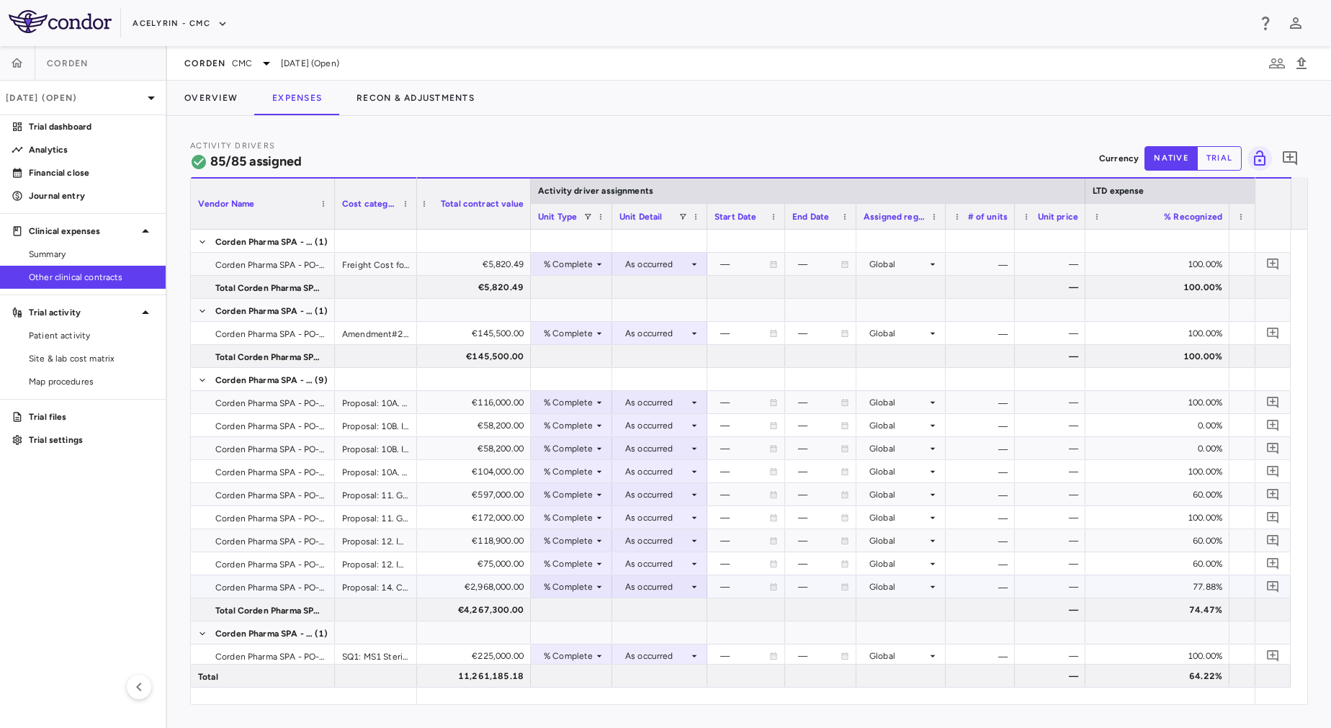
scroll to position [0, 118]
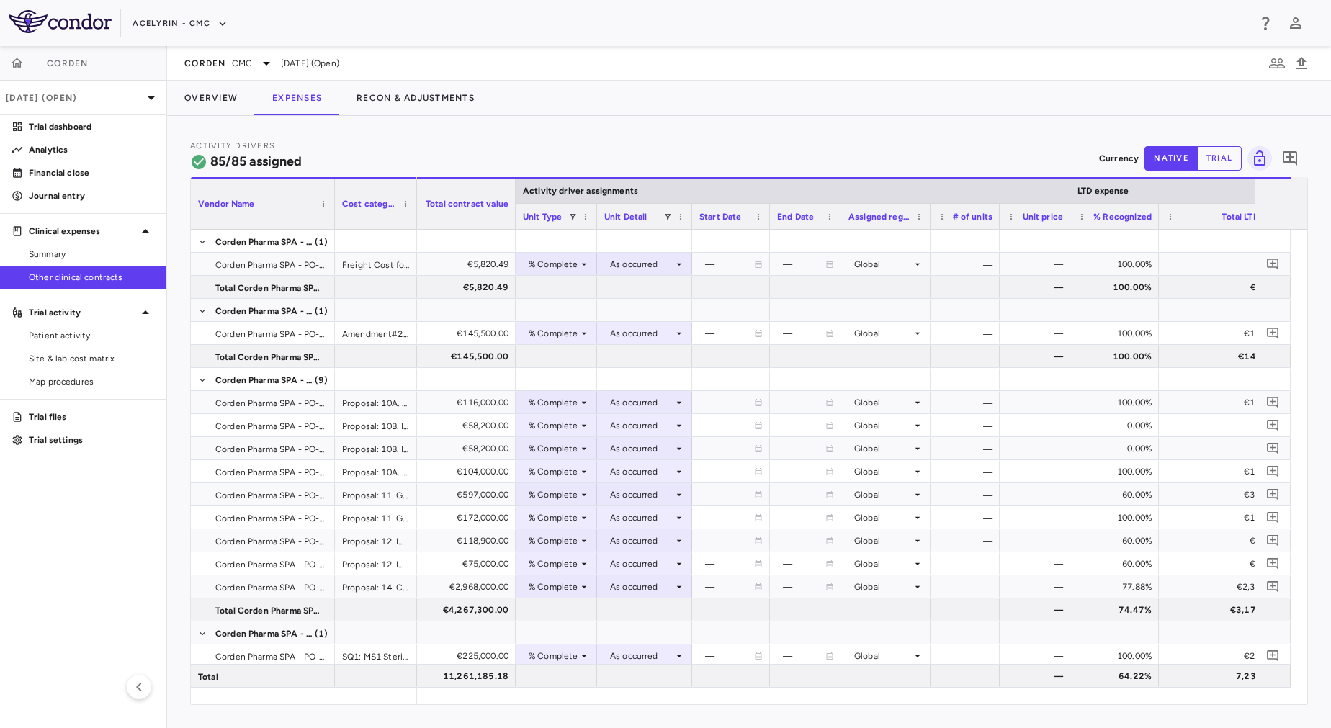
drag, startPoint x: 1211, startPoint y: 225, endPoint x: 1155, endPoint y: 243, distance: 58.1
click at [1155, 243] on div "Vendor Name Cost category Activity driver assignments LTD expense Months" at bounding box center [749, 440] width 1116 height 527
click div
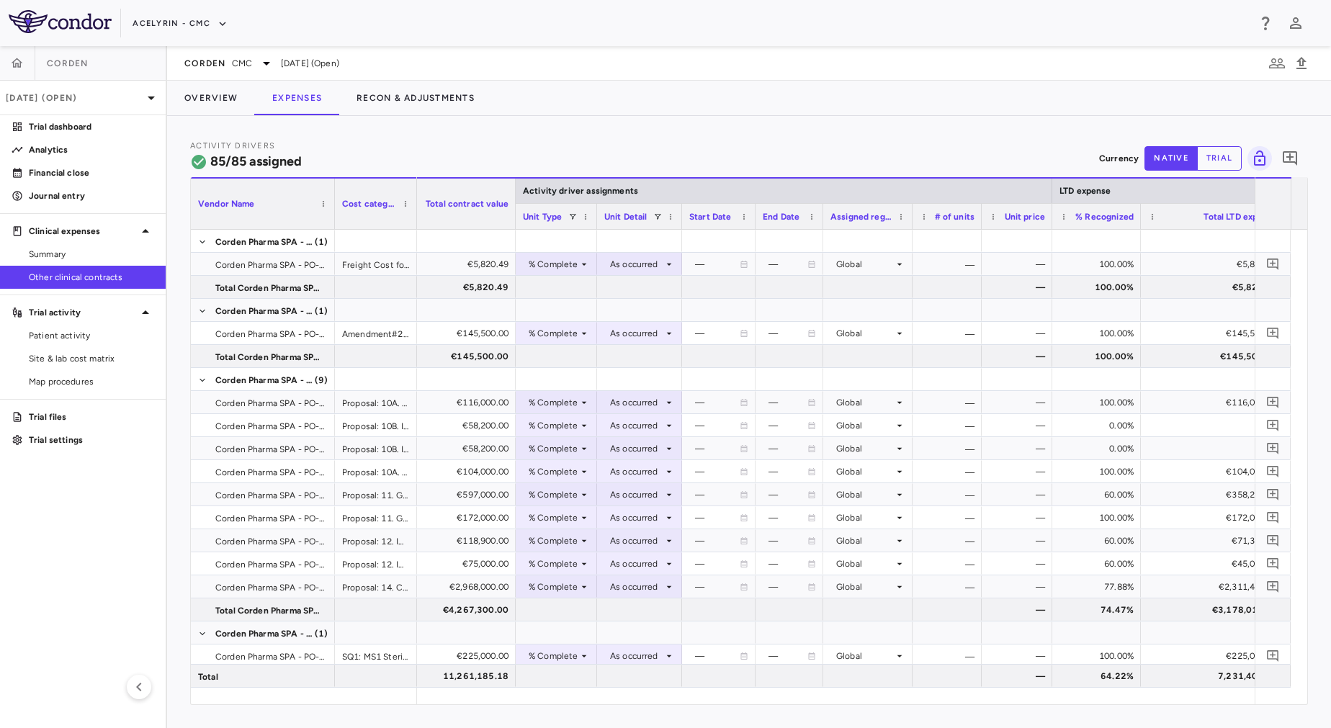
drag, startPoint x: 691, startPoint y: 224, endPoint x: 681, endPoint y: 224, distance: 10.1
click div
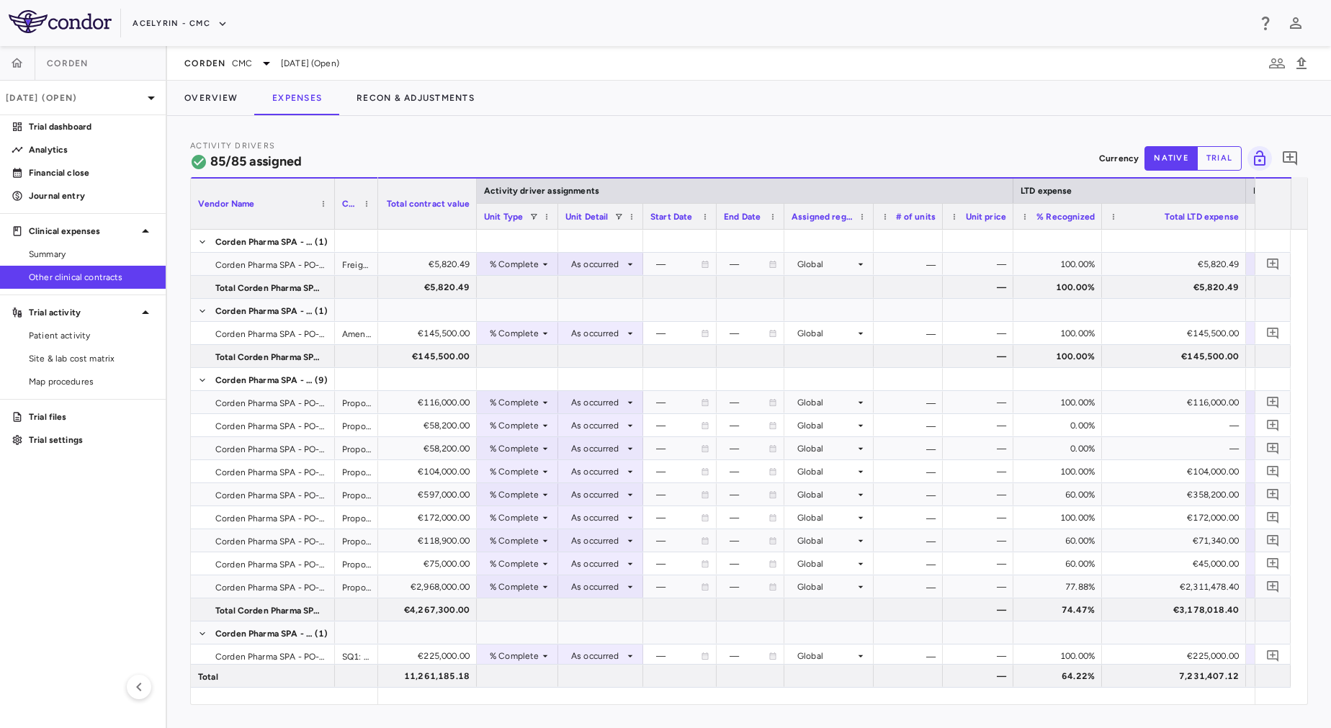
drag, startPoint x: 416, startPoint y: 221, endPoint x: 377, endPoint y: 220, distance: 38.9
click div
